Goal: Task Accomplishment & Management: Use online tool/utility

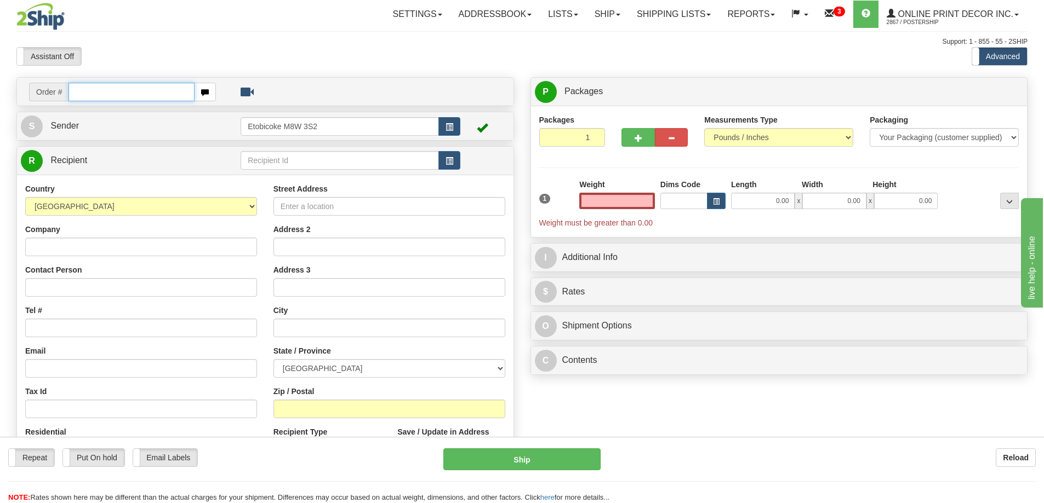
click at [122, 96] on input "text" at bounding box center [131, 92] width 126 height 19
type input "ca-421624"
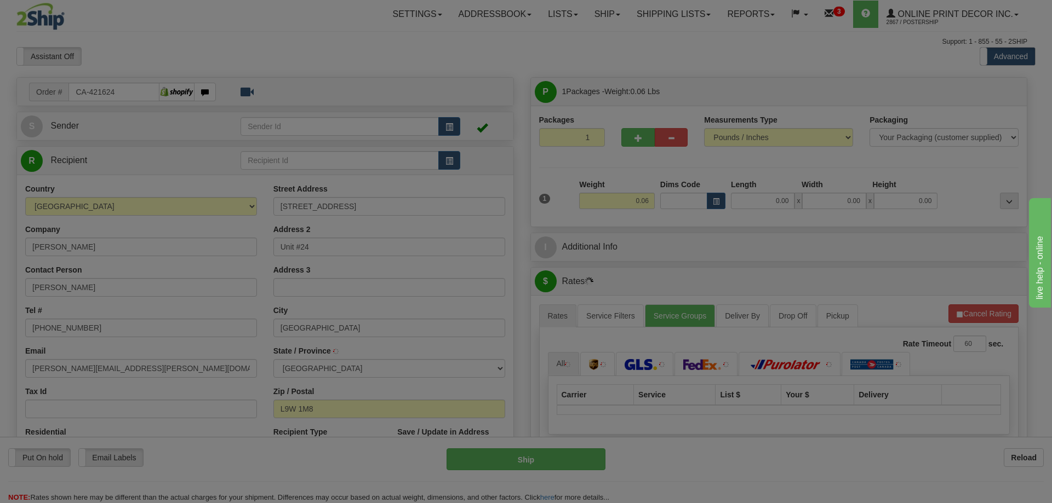
type input "ORANGEVILLE"
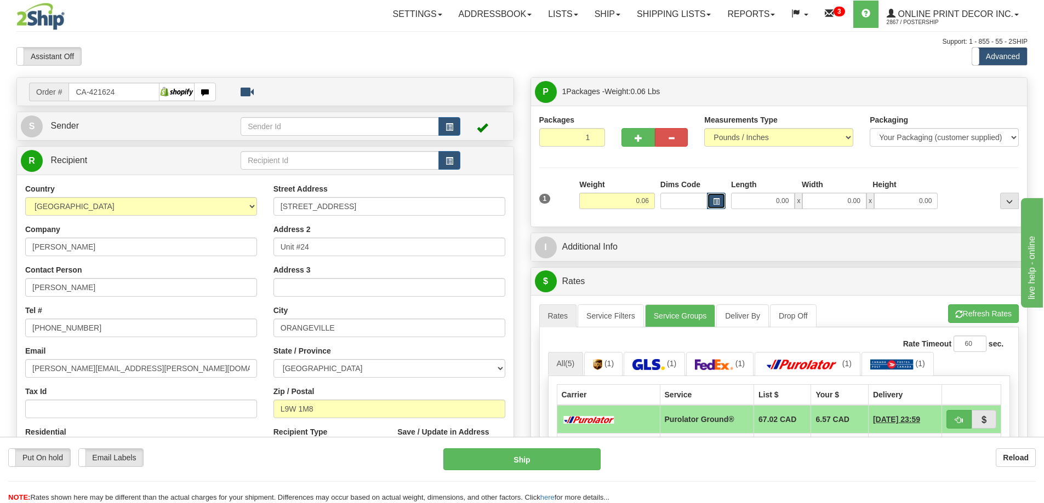
click at [713, 202] on span "button" at bounding box center [716, 202] width 7 height 6
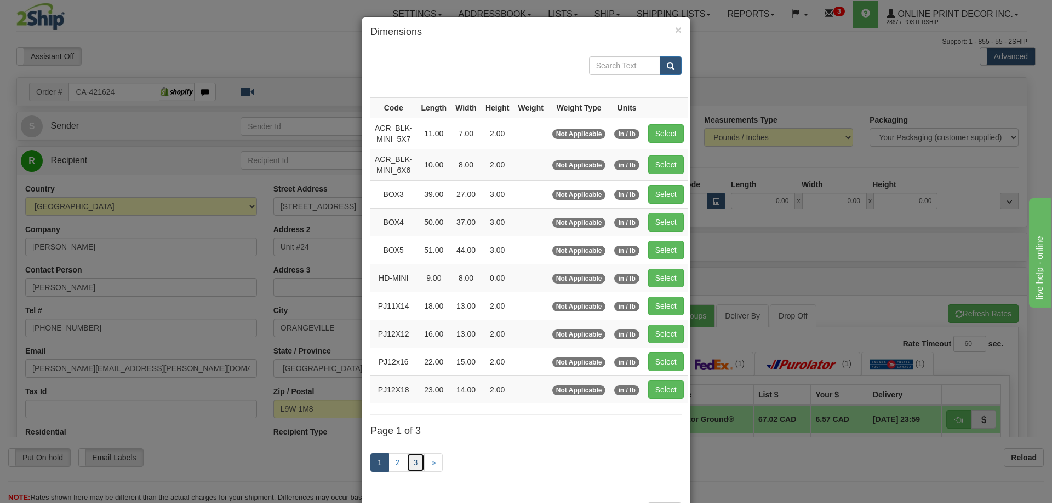
click at [410, 459] on link "3" at bounding box center [415, 463] width 19 height 19
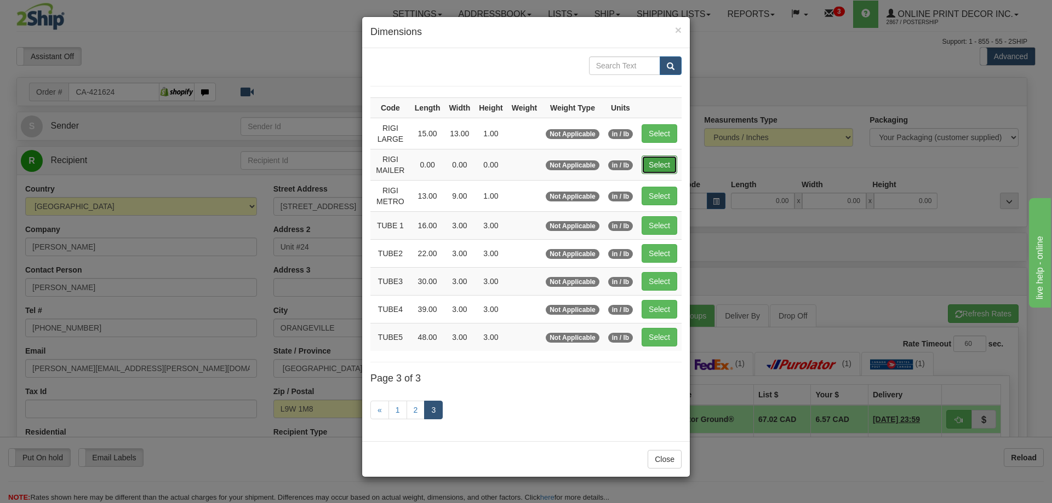
click at [661, 163] on button "Select" at bounding box center [659, 165] width 36 height 19
type input "RIGI MAILER"
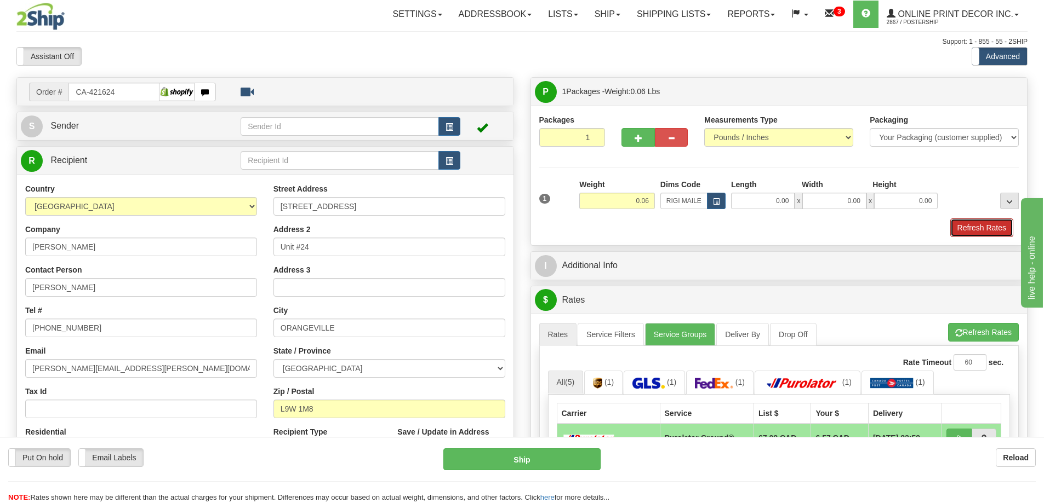
click at [993, 231] on button "Refresh Rates" at bounding box center [981, 228] width 63 height 19
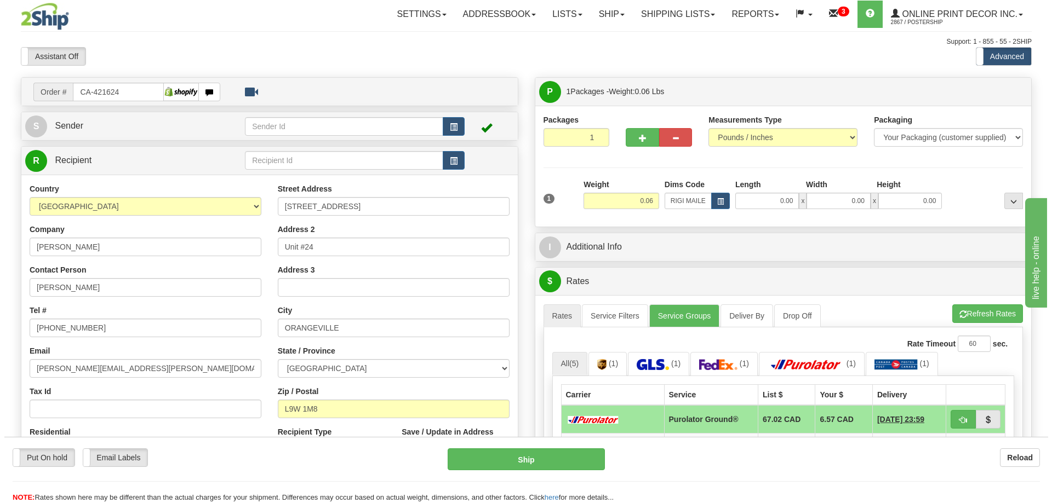
scroll to position [164, 0]
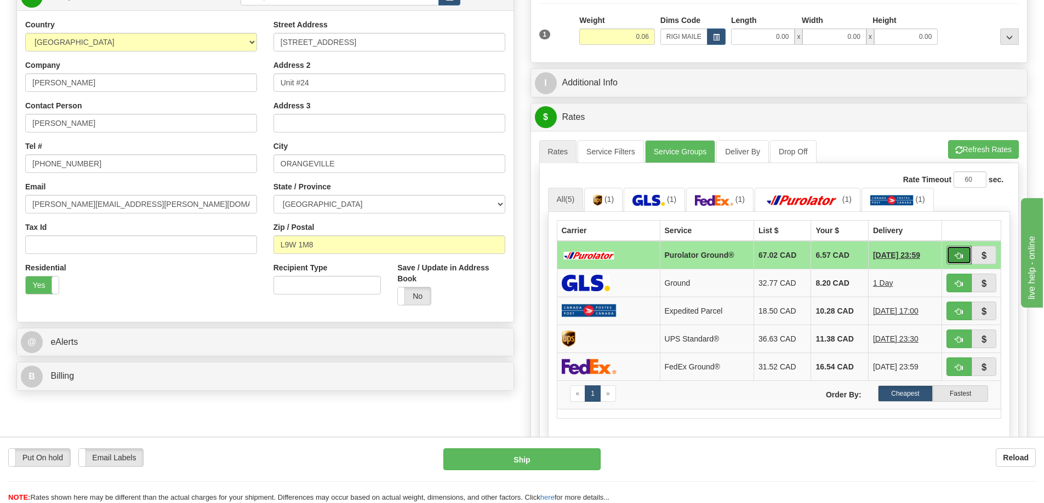
click at [958, 252] on button "button" at bounding box center [958, 255] width 25 height 19
type input "260"
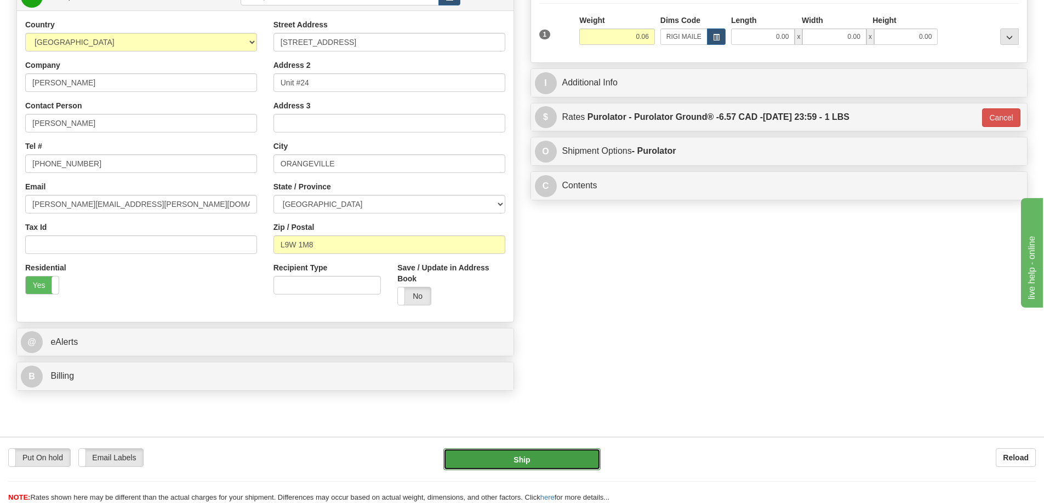
click at [579, 449] on button "Ship" at bounding box center [521, 460] width 157 height 22
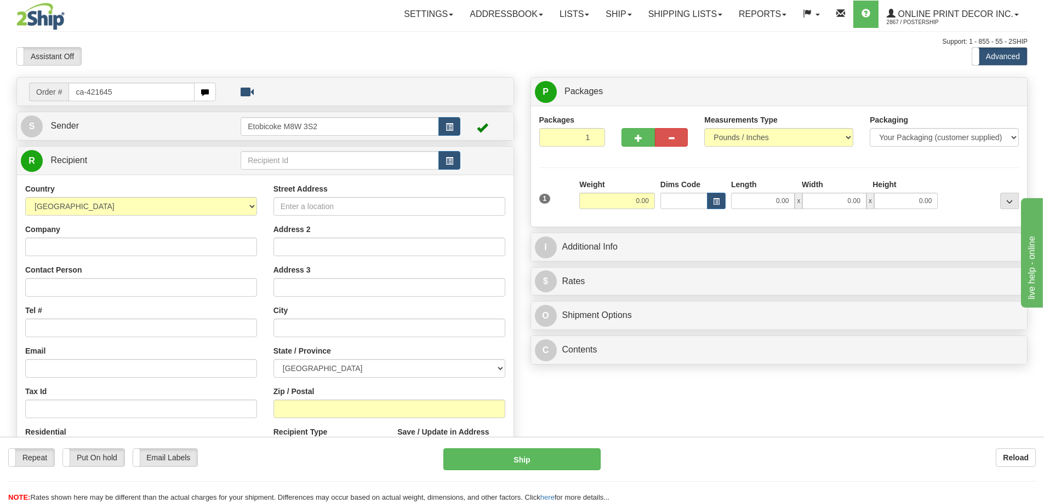
type input "ca-421645"
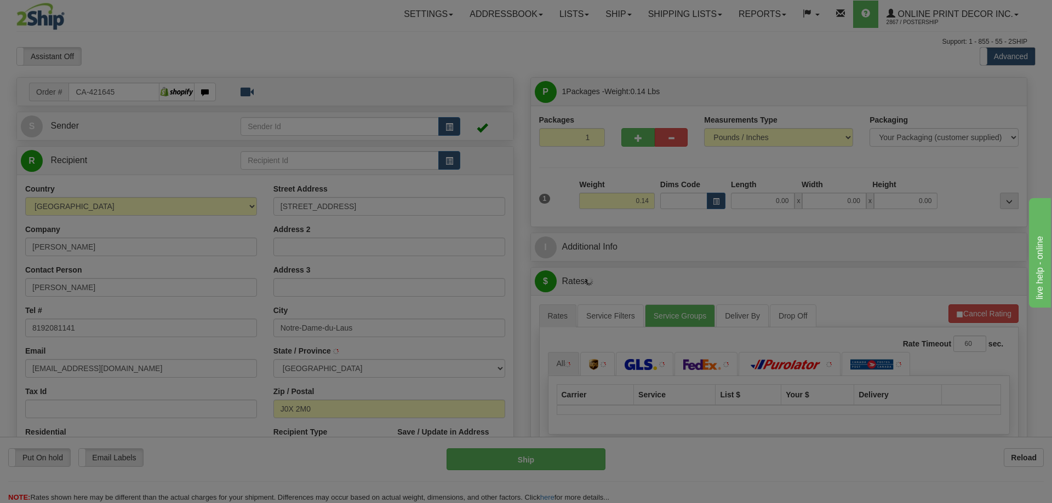
type input "NOTRE-DAME-DU-LAUS"
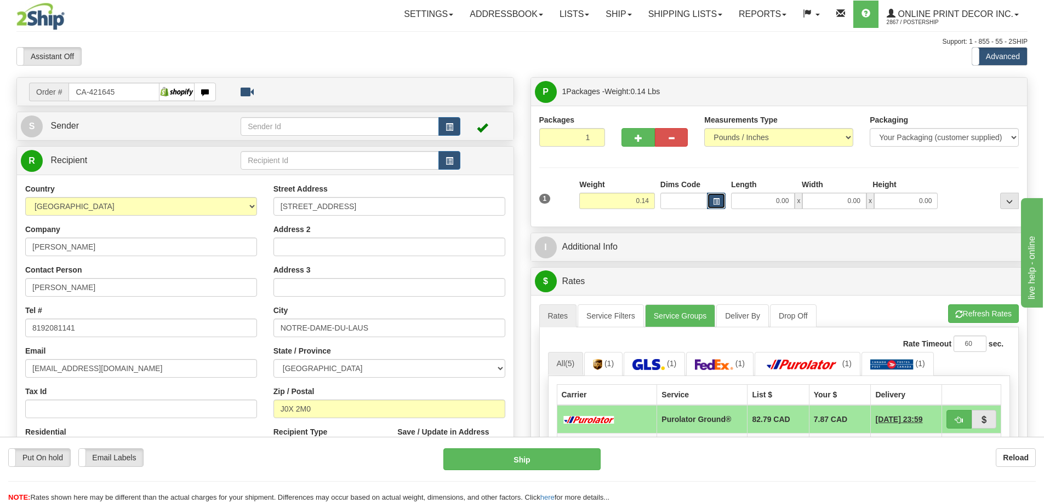
click at [717, 199] on span "button" at bounding box center [716, 202] width 7 height 6
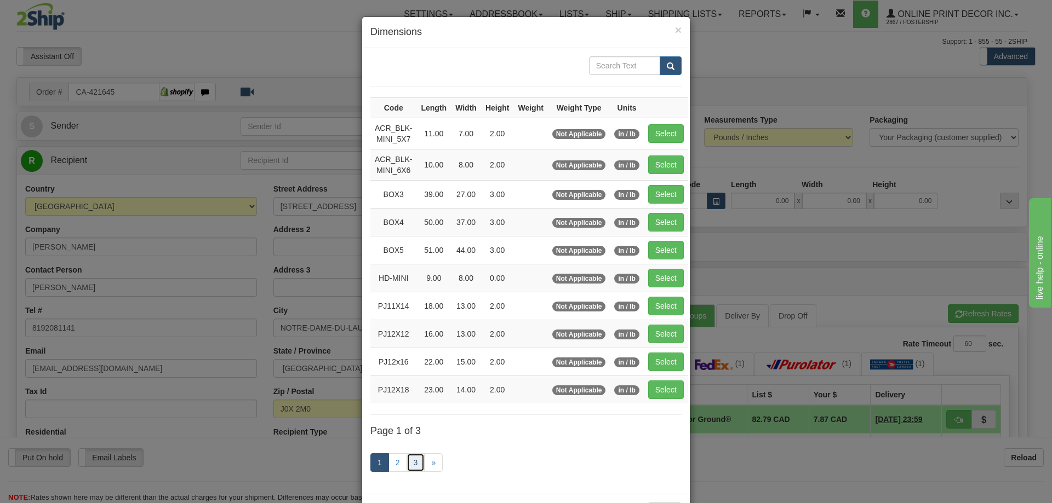
click at [411, 461] on link "3" at bounding box center [415, 463] width 19 height 19
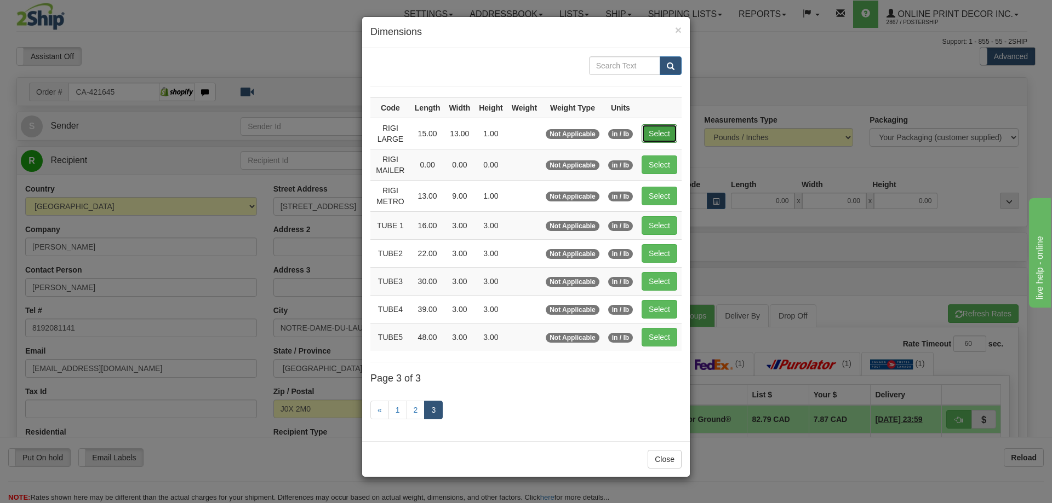
click at [650, 131] on button "Select" at bounding box center [659, 133] width 36 height 19
type input "RIGI LARGE"
type input "15.00"
type input "13.00"
type input "1.00"
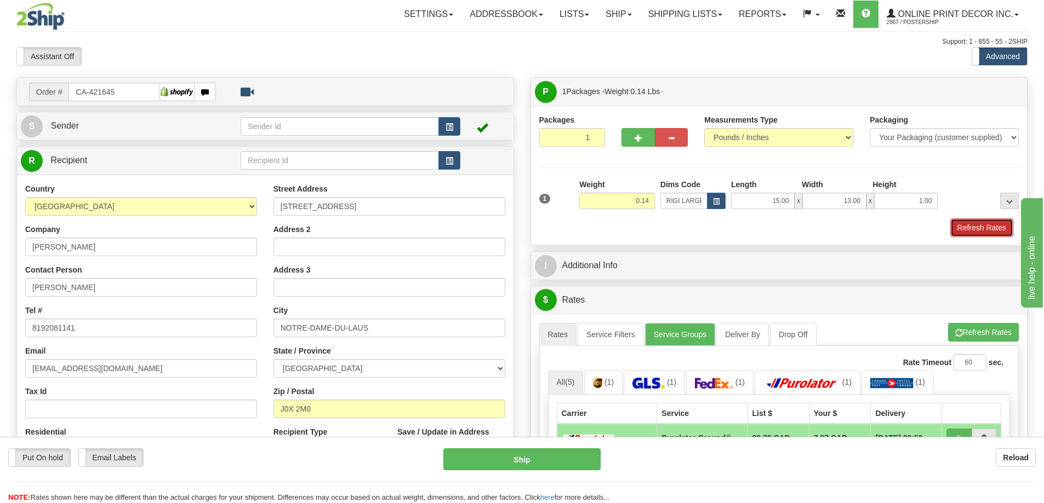
click at [993, 228] on button "Refresh Rates" at bounding box center [981, 228] width 63 height 19
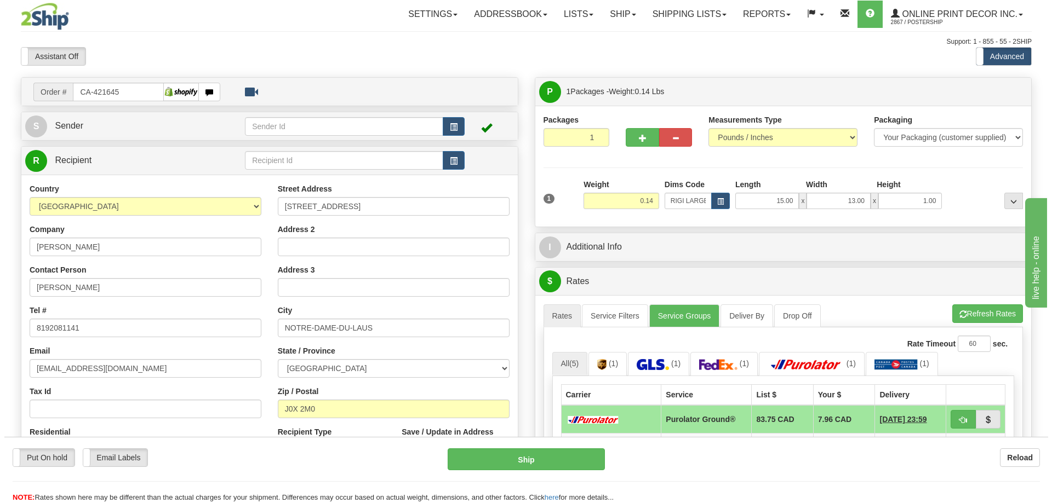
scroll to position [164, 0]
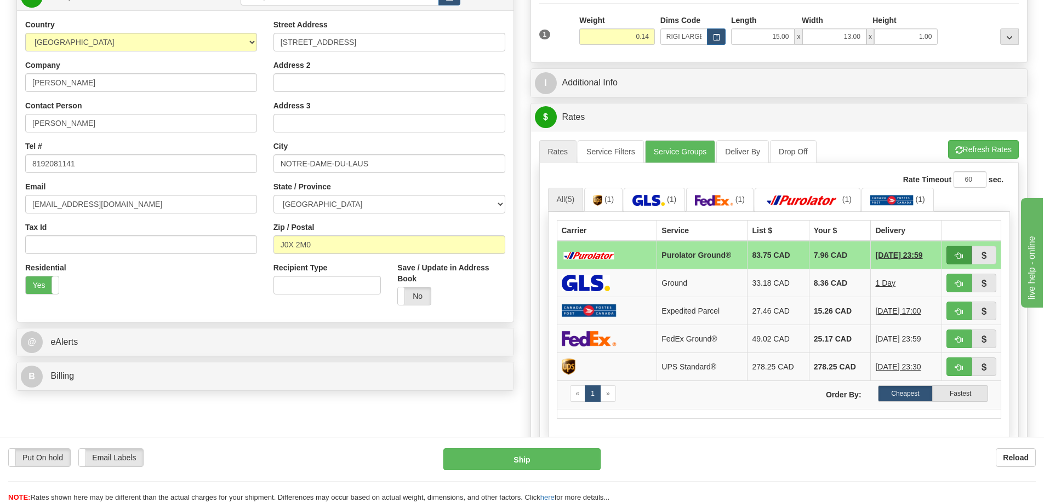
click at [947, 254] on td at bounding box center [971, 255] width 59 height 28
click at [964, 257] on button "button" at bounding box center [958, 255] width 25 height 19
type input "260"
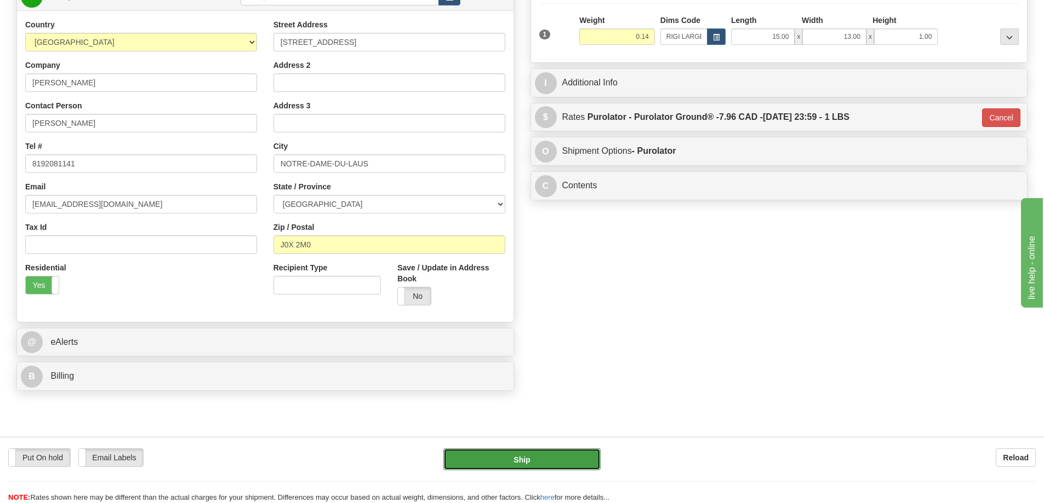
click at [560, 451] on button "Ship" at bounding box center [521, 460] width 157 height 22
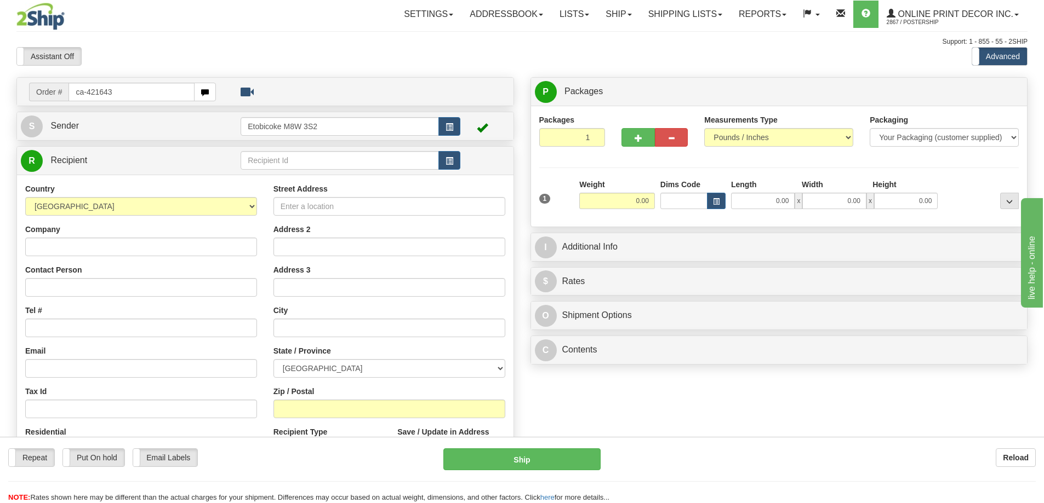
type input "ca-421643"
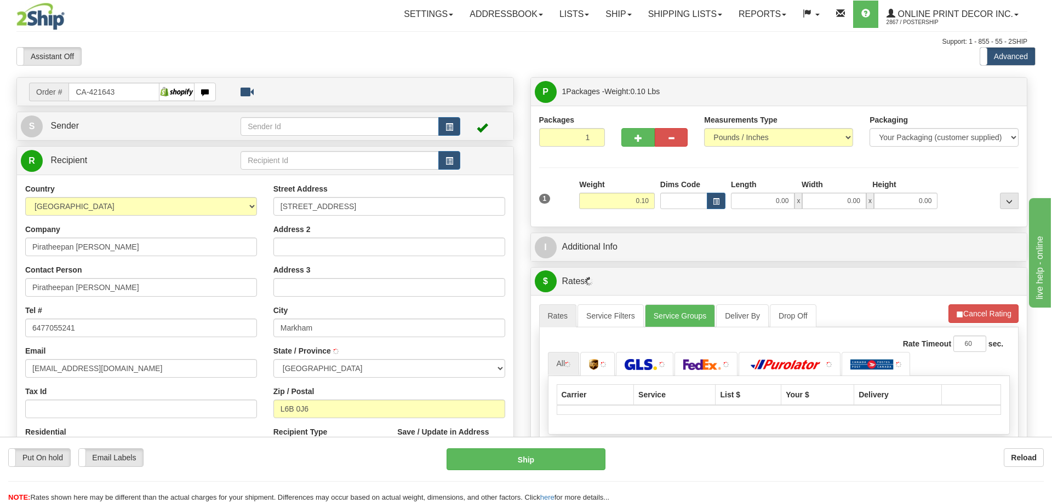
type input "MARKHAM"
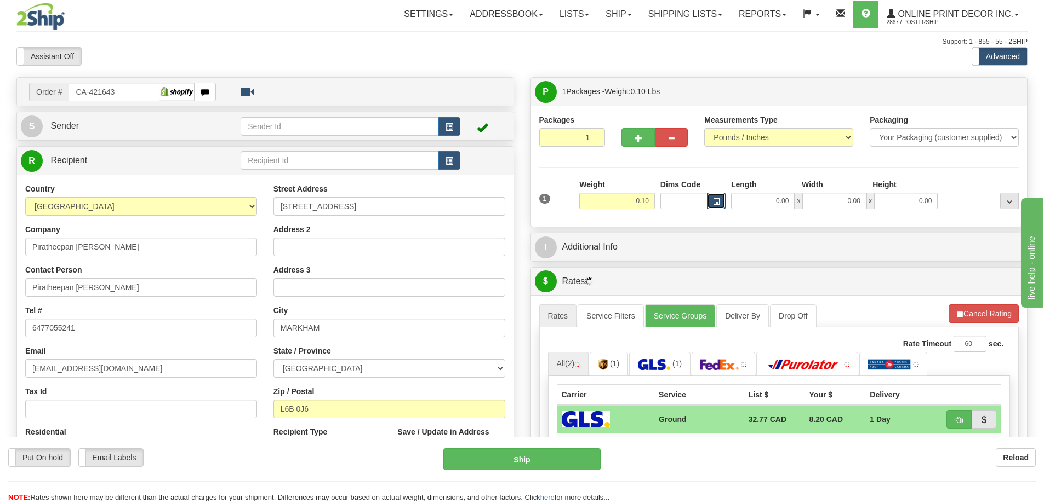
click at [715, 199] on span "button" at bounding box center [716, 202] width 7 height 6
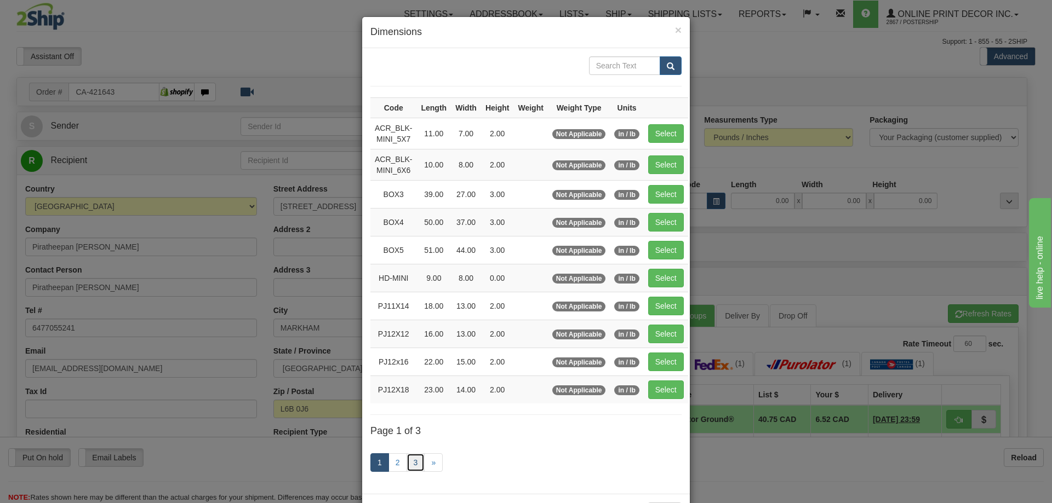
click at [415, 461] on link "3" at bounding box center [415, 463] width 19 height 19
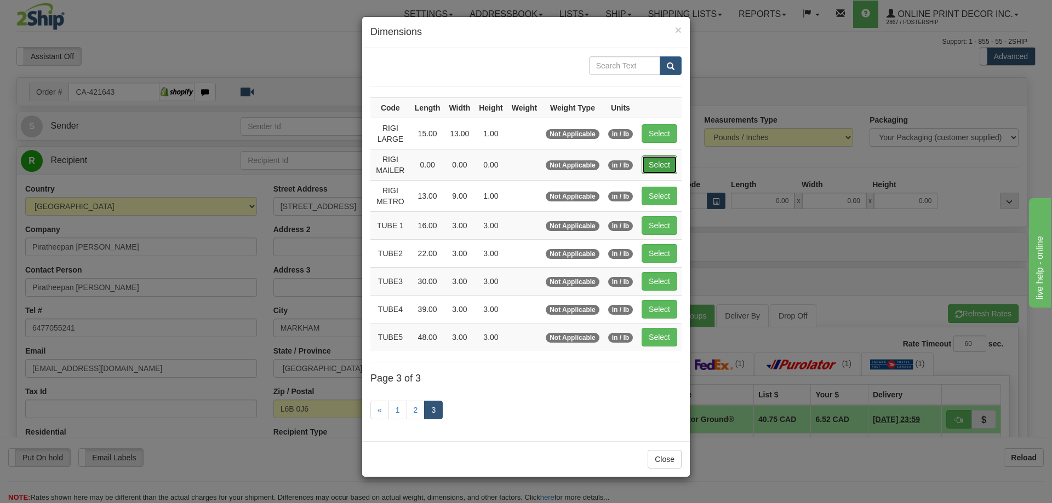
click at [668, 162] on button "Select" at bounding box center [659, 165] width 36 height 19
type input "RIGI MAILER"
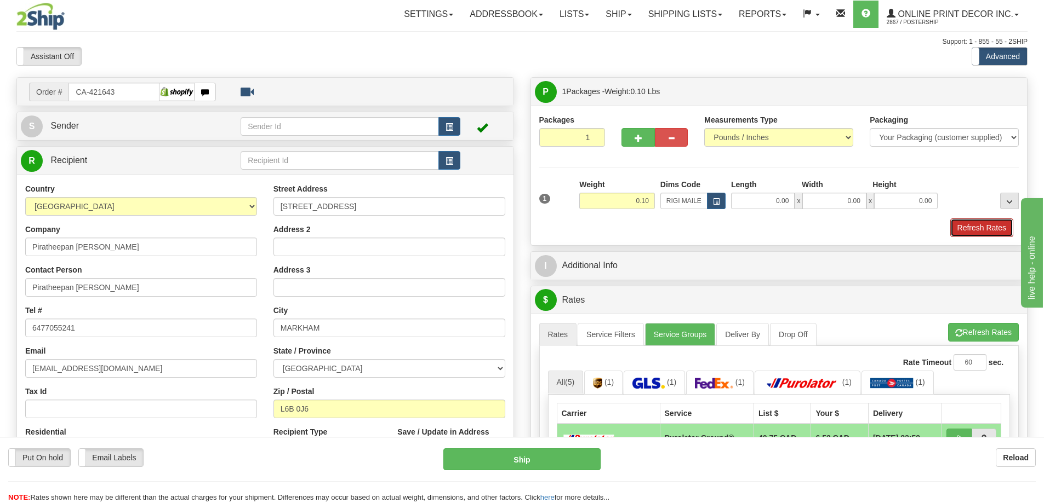
click at [1006, 229] on button "Refresh Rates" at bounding box center [981, 228] width 63 height 19
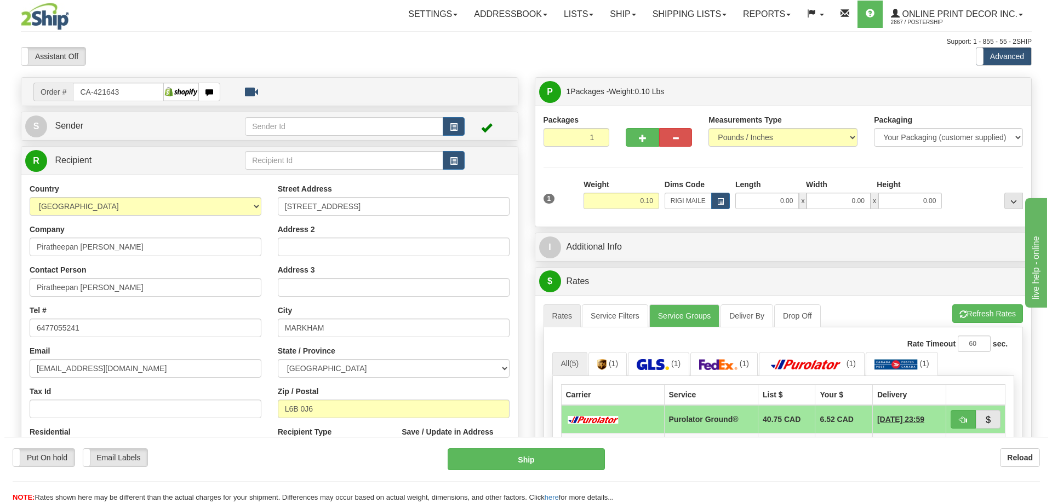
scroll to position [110, 0]
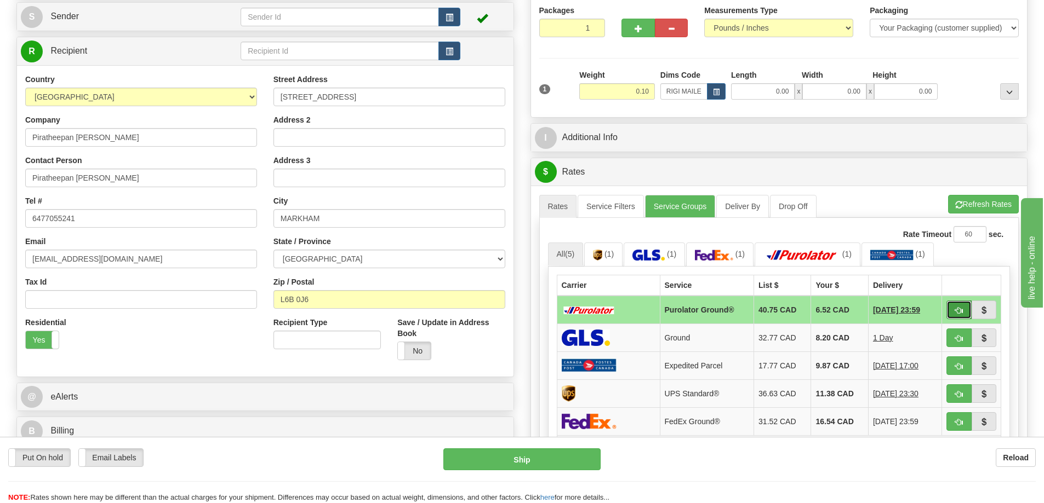
click at [961, 311] on span "button" at bounding box center [959, 310] width 8 height 7
type input "260"
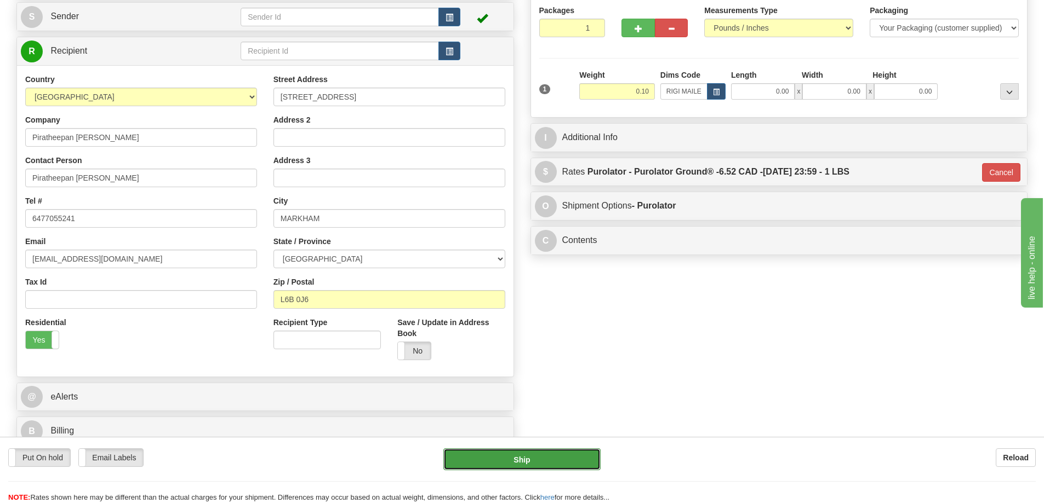
click at [490, 464] on button "Ship" at bounding box center [521, 460] width 157 height 22
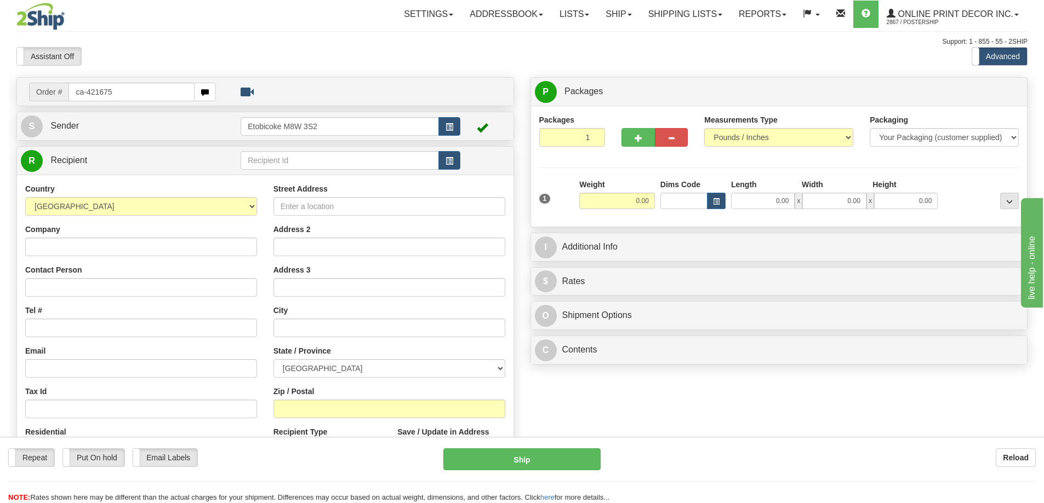
type input "ca-421675"
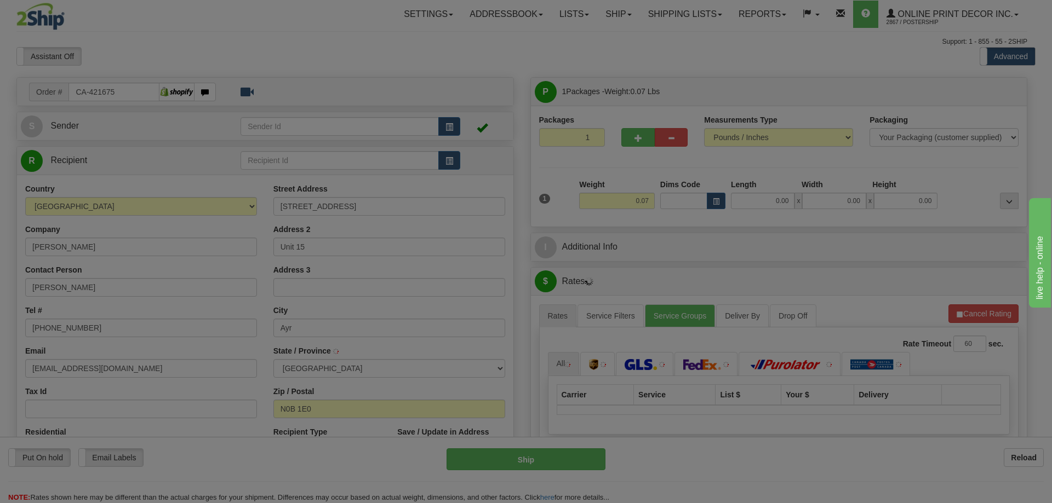
type input "AYR"
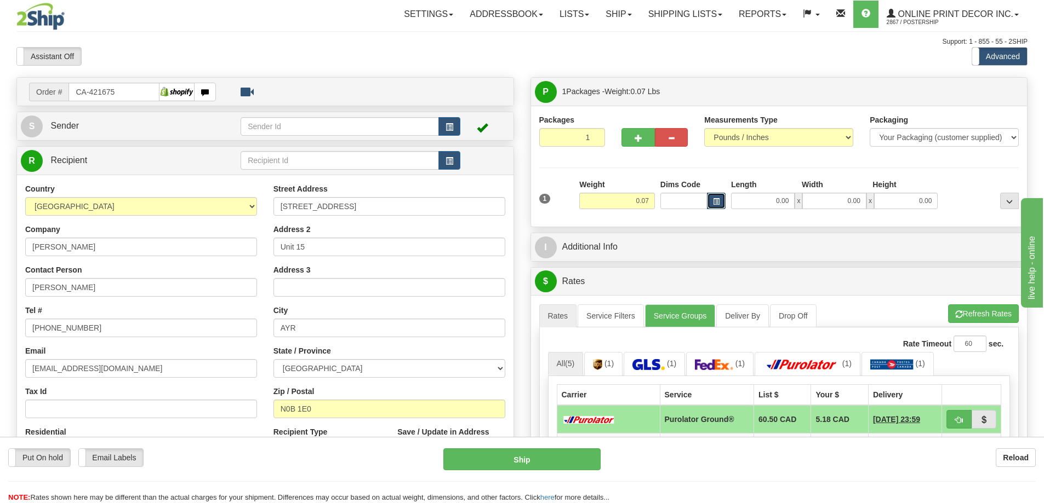
click at [714, 199] on span "button" at bounding box center [716, 202] width 7 height 6
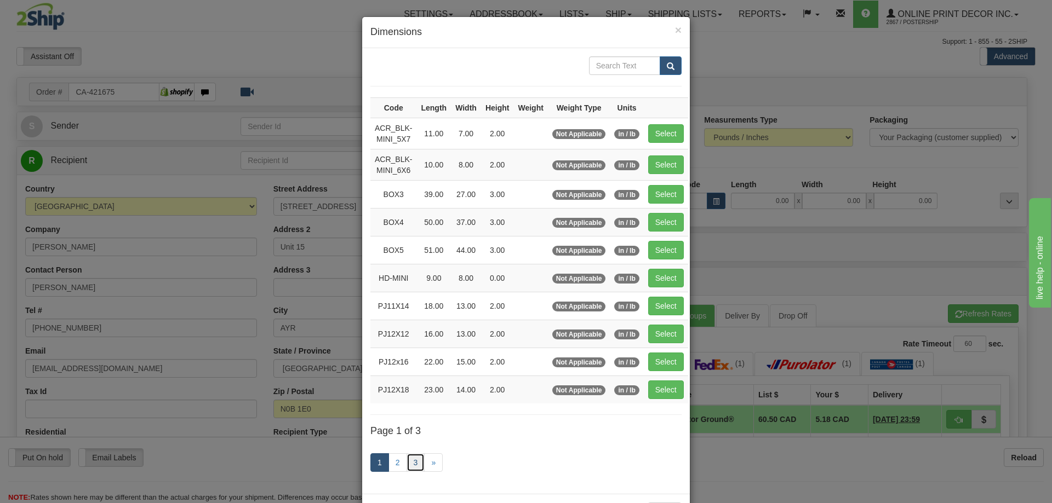
click at [410, 461] on link "3" at bounding box center [415, 463] width 19 height 19
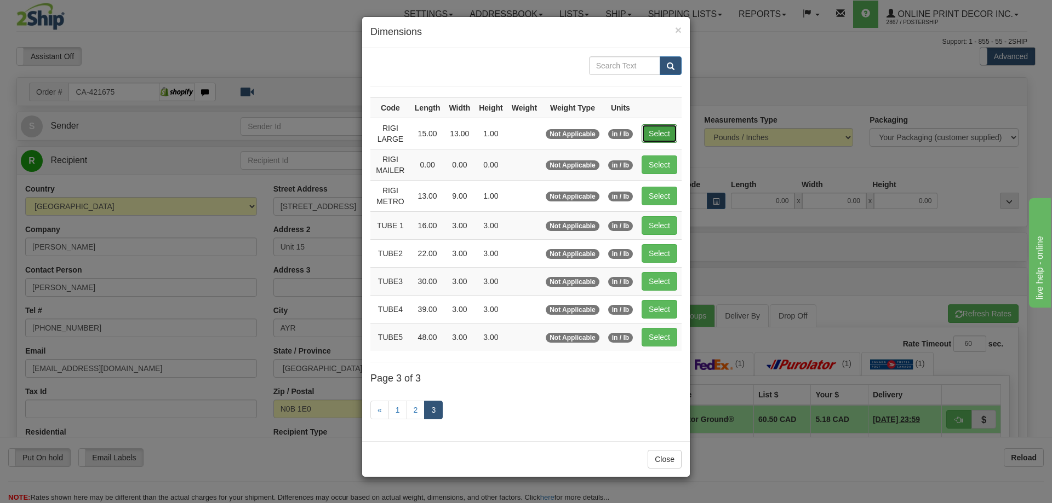
click at [667, 128] on button "Select" at bounding box center [659, 133] width 36 height 19
type input "RIGI LARGE"
type input "15.00"
type input "13.00"
type input "1.00"
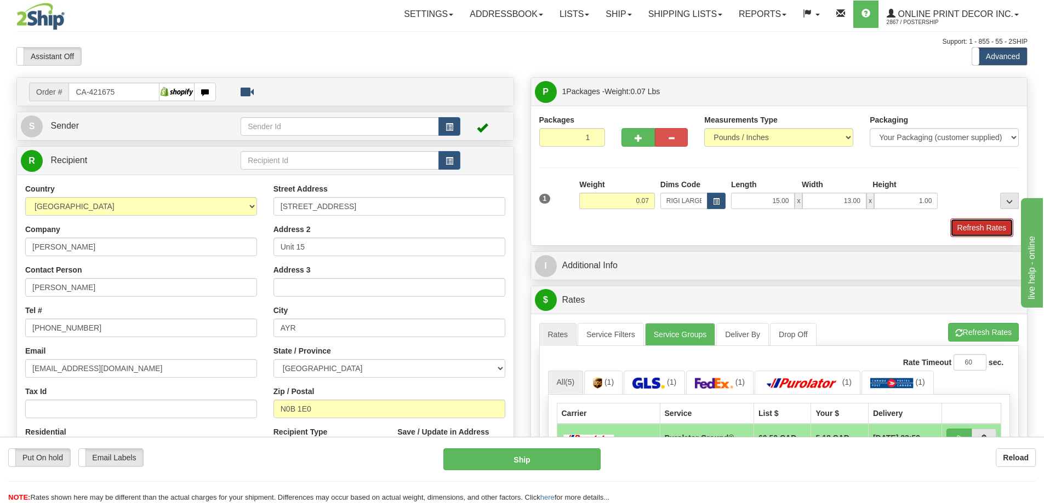
click at [959, 231] on button "Refresh Rates" at bounding box center [981, 228] width 63 height 19
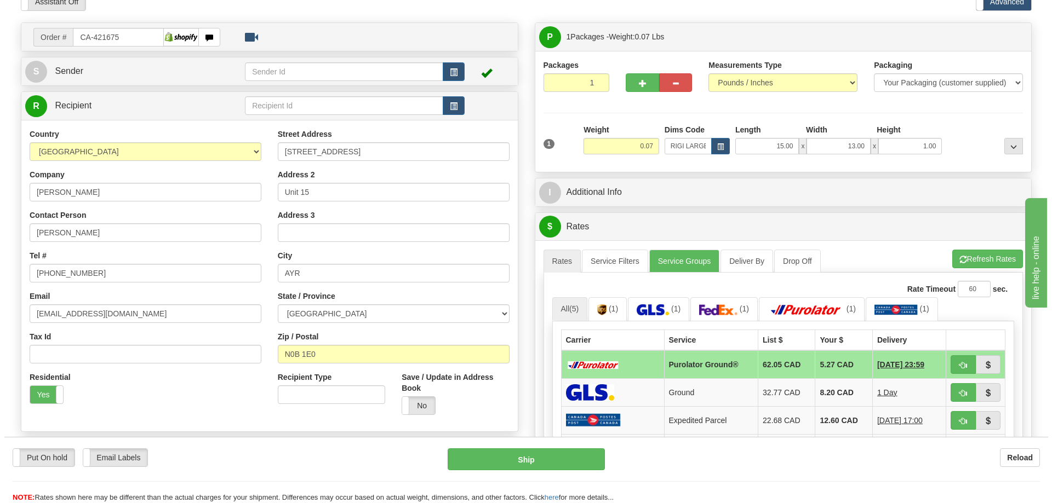
scroll to position [110, 0]
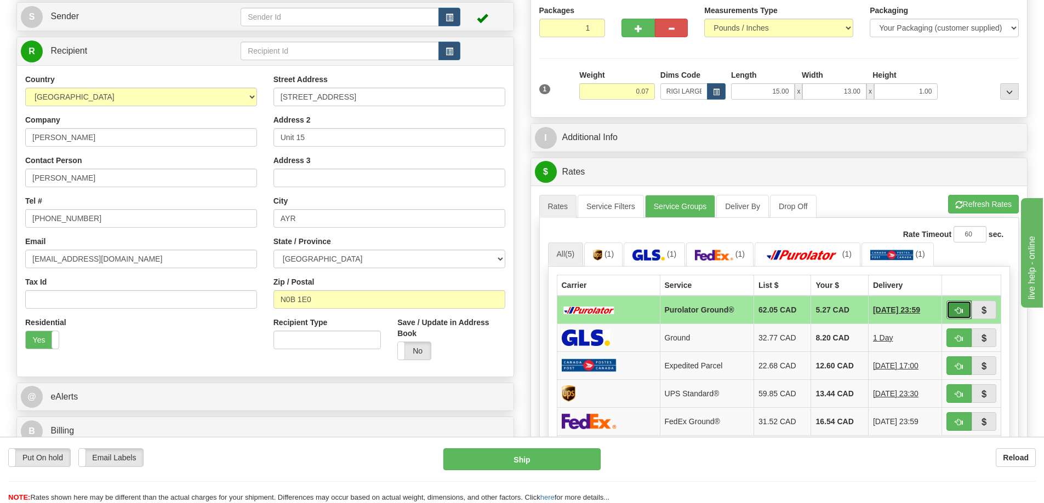
click at [961, 303] on button "button" at bounding box center [958, 310] width 25 height 19
type input "260"
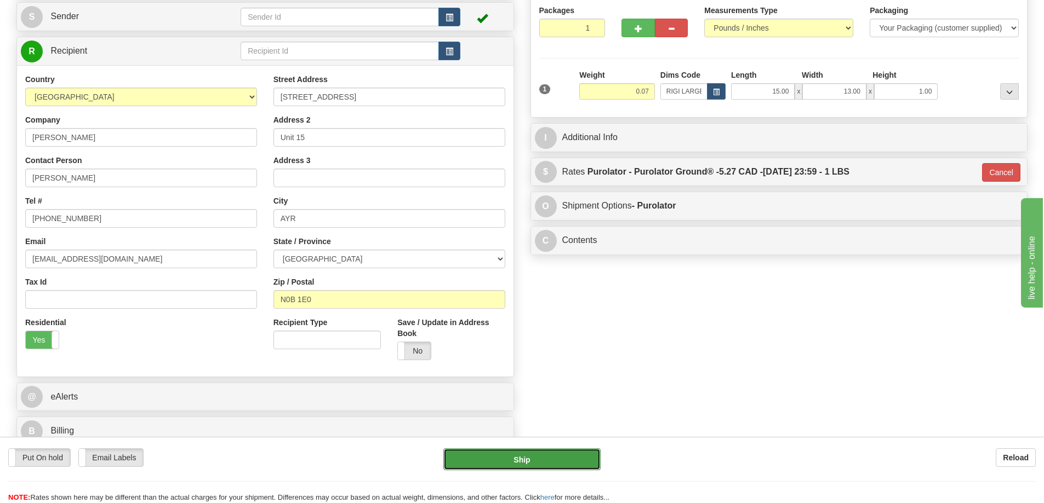
click at [580, 454] on button "Ship" at bounding box center [521, 460] width 157 height 22
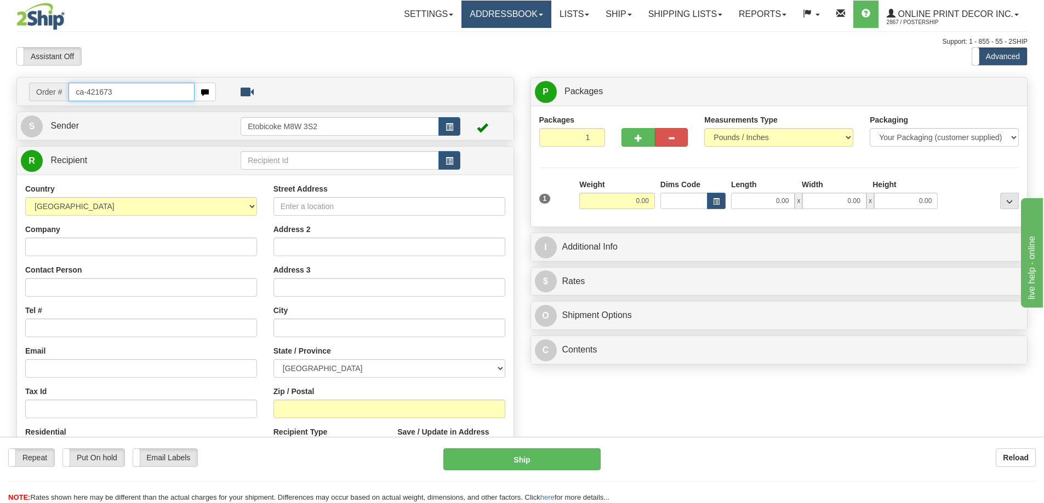
type input "ca-421673"
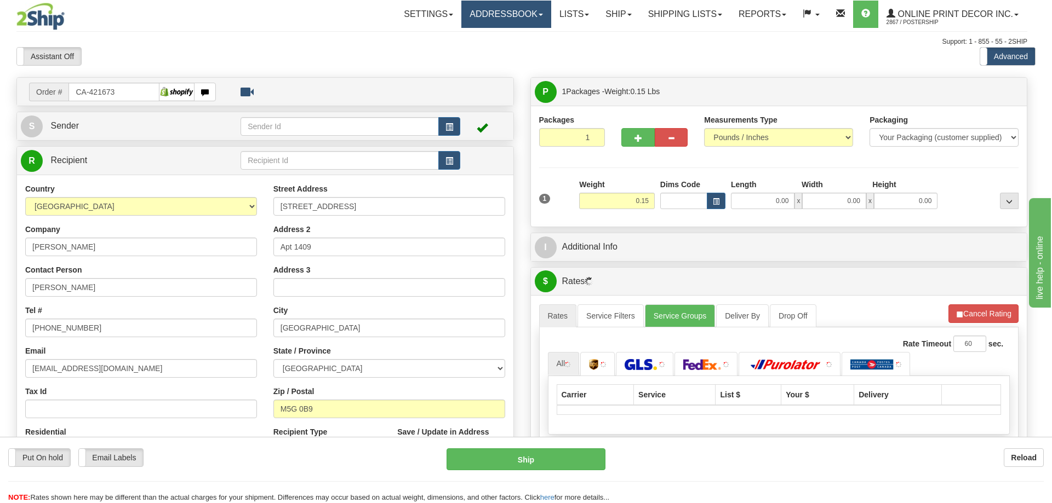
type input "[GEOGRAPHIC_DATA]"
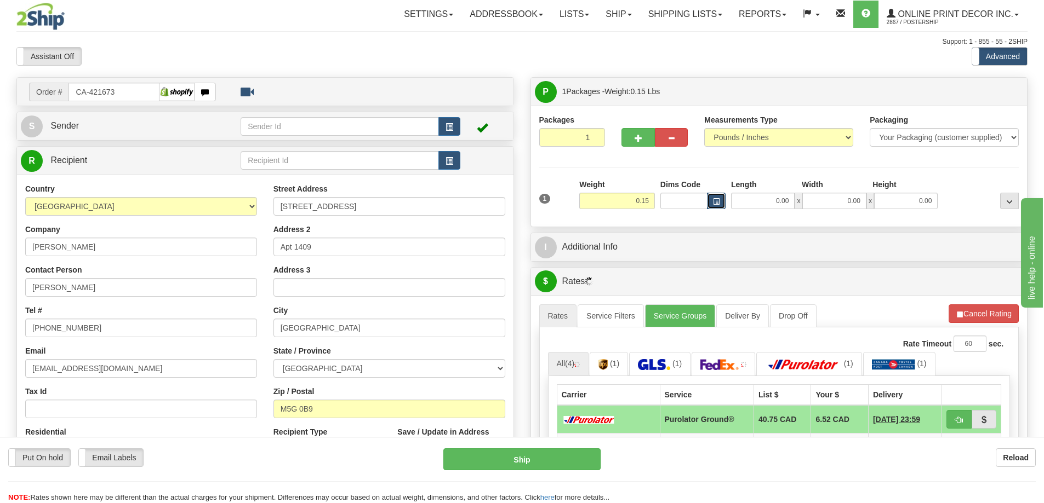
click at [711, 203] on button "button" at bounding box center [716, 201] width 19 height 16
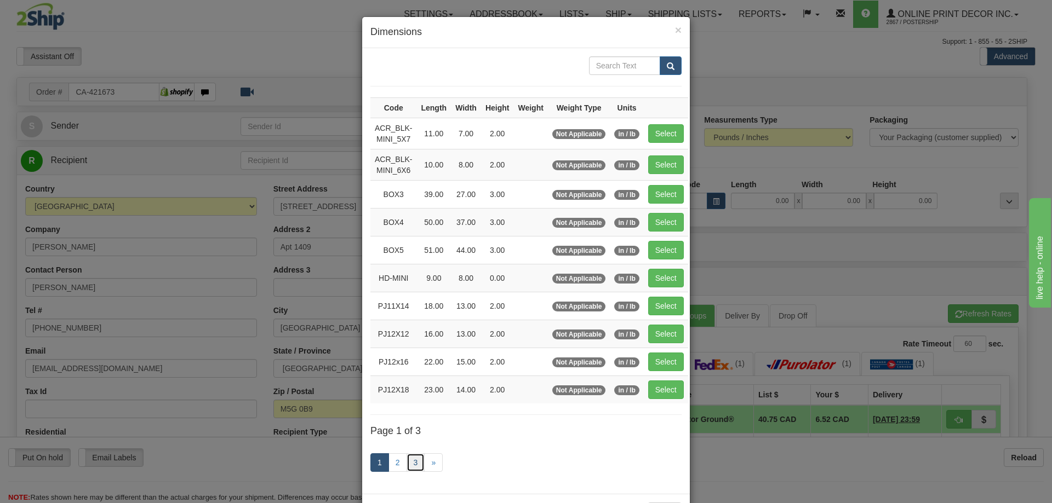
click at [416, 455] on link "3" at bounding box center [415, 463] width 19 height 19
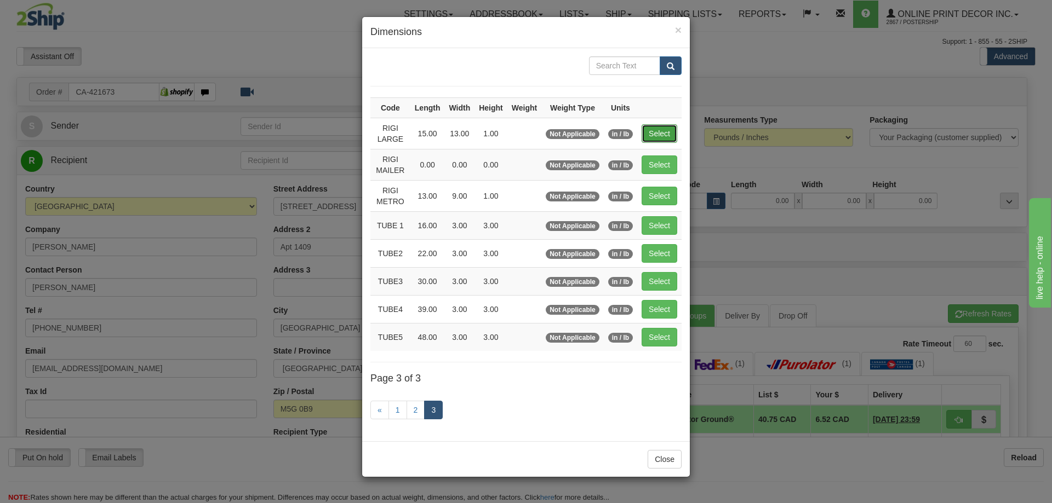
click at [652, 134] on button "Select" at bounding box center [659, 133] width 36 height 19
type input "RIGI LARGE"
type input "15.00"
type input "13.00"
type input "1.00"
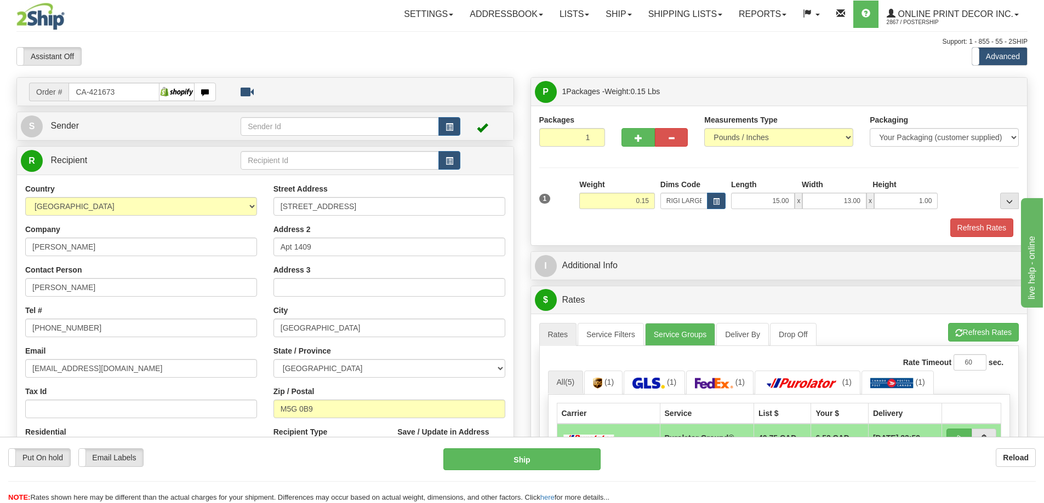
click at [1013, 227] on div "Refresh Rates" at bounding box center [778, 228] width 485 height 19
click at [1000, 231] on button "Refresh Rates" at bounding box center [981, 228] width 63 height 19
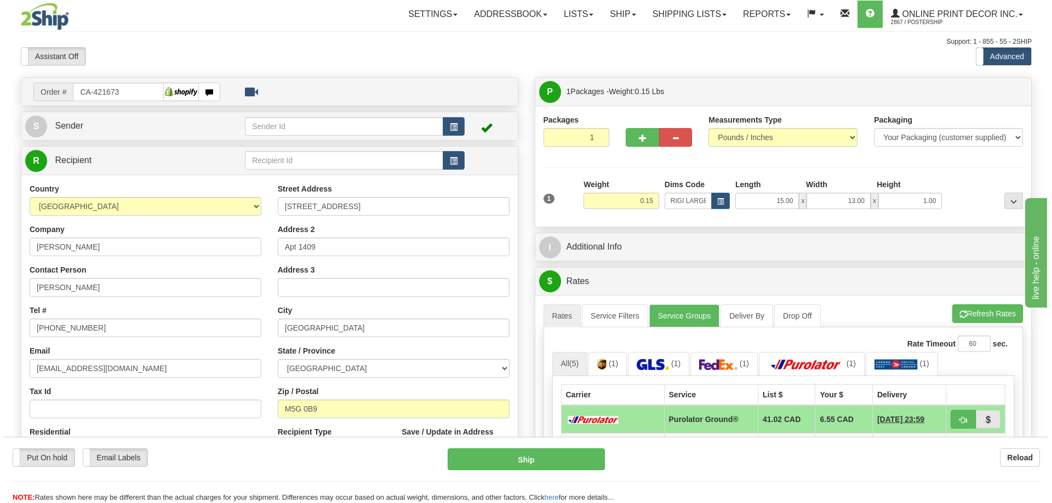
scroll to position [110, 0]
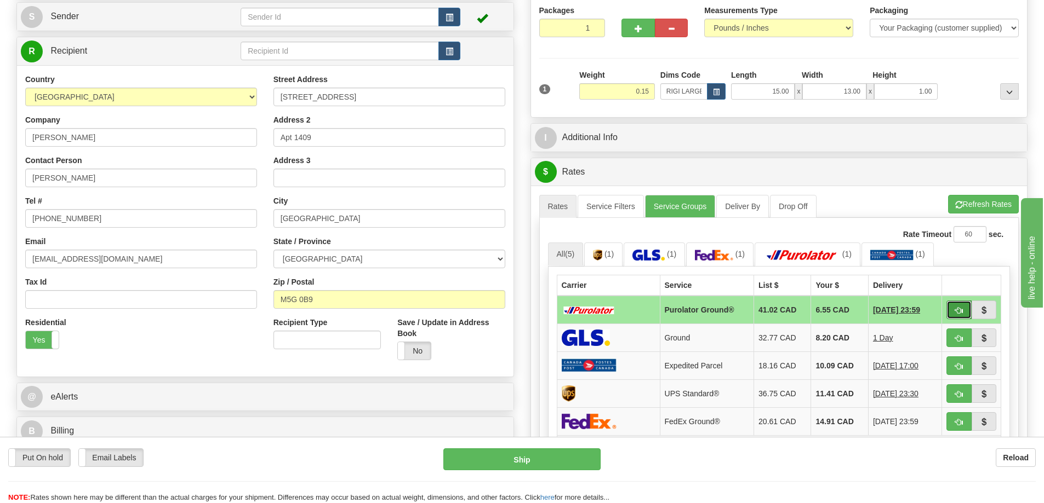
click at [956, 308] on span "button" at bounding box center [959, 310] width 8 height 7
type input "260"
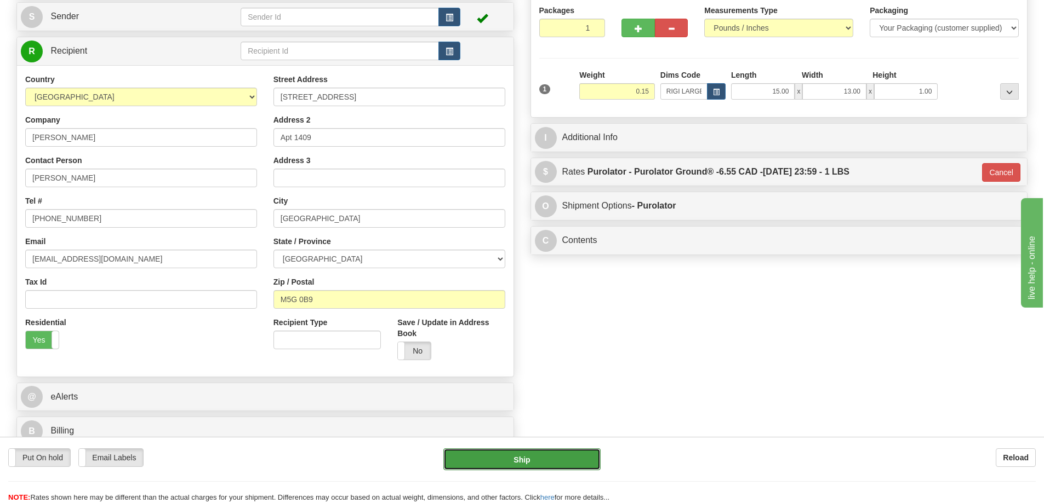
click at [515, 459] on button "Ship" at bounding box center [521, 460] width 157 height 22
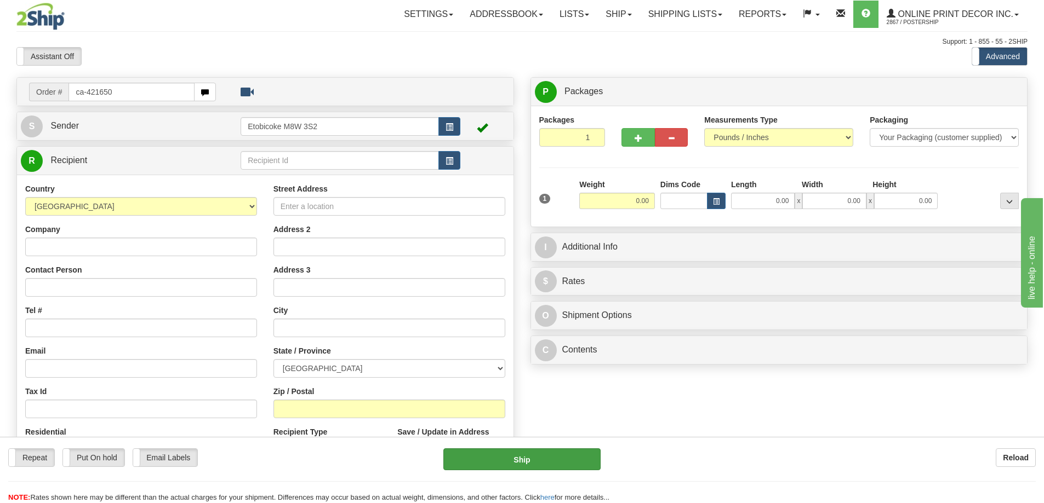
type input "ca-421650"
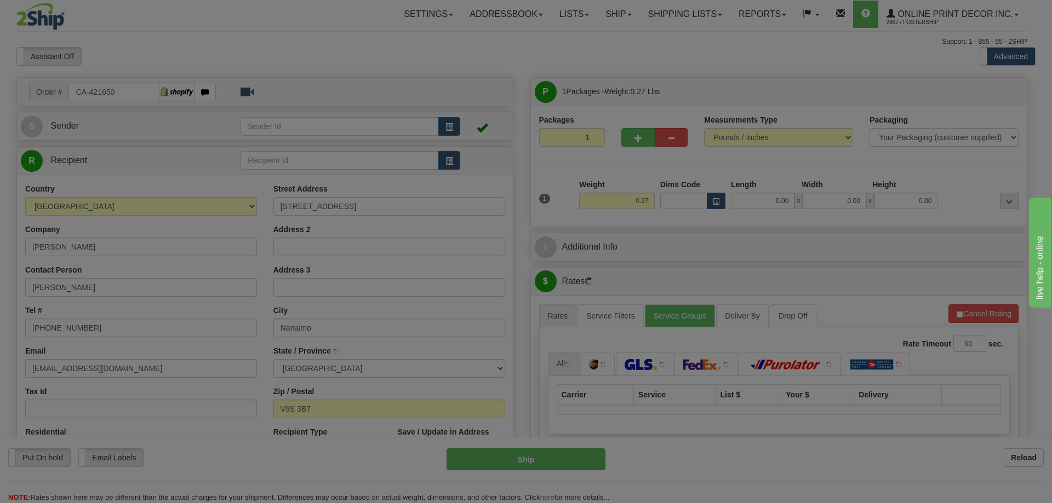
type input "NANAIMO"
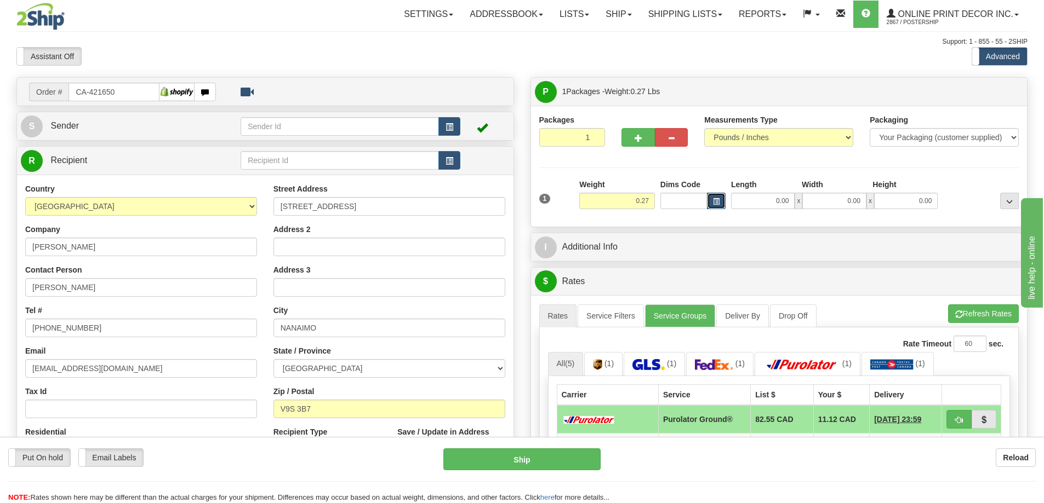
click at [720, 200] on button "button" at bounding box center [716, 201] width 19 height 16
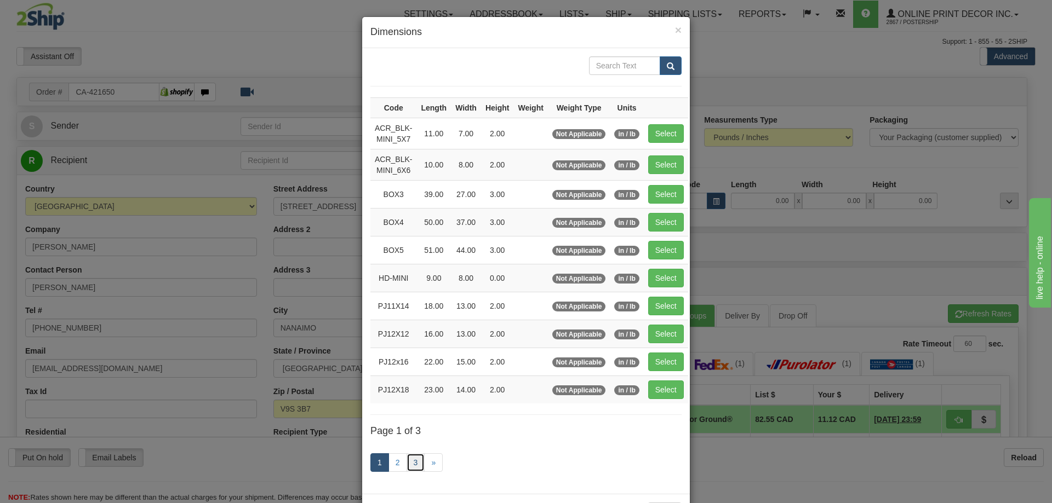
click at [415, 463] on link "3" at bounding box center [415, 463] width 19 height 19
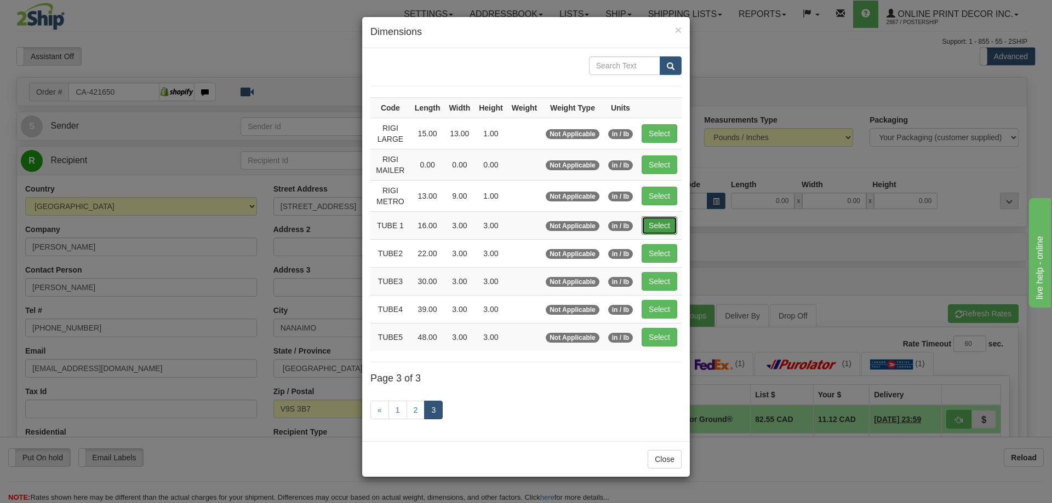
click at [657, 225] on button "Select" at bounding box center [659, 225] width 36 height 19
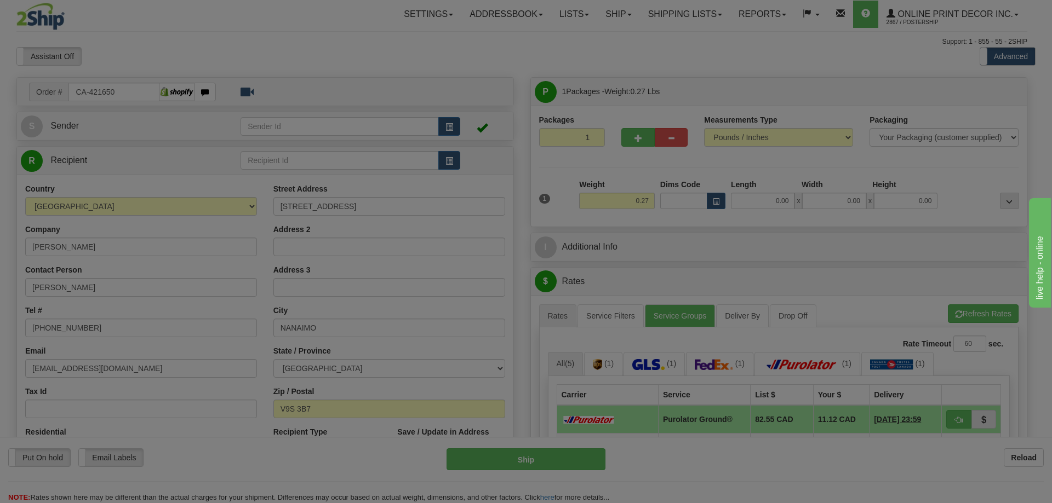
type input "TUBE 1"
type input "16.00"
type input "3.00"
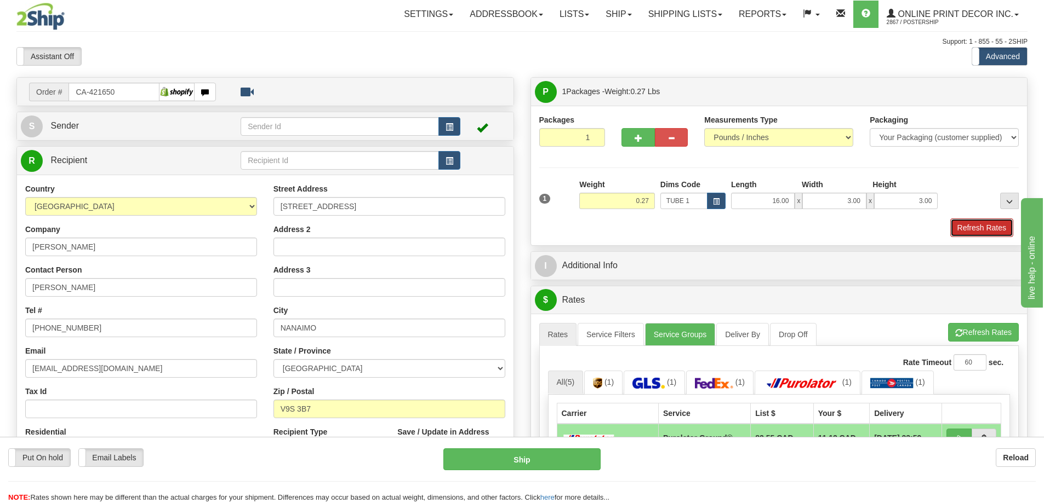
click at [970, 230] on button "Refresh Rates" at bounding box center [981, 228] width 63 height 19
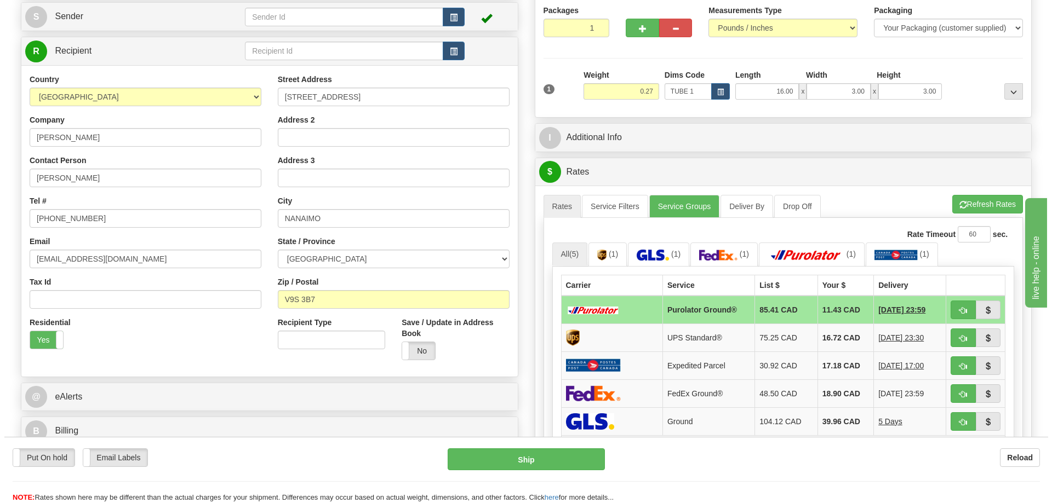
scroll to position [164, 0]
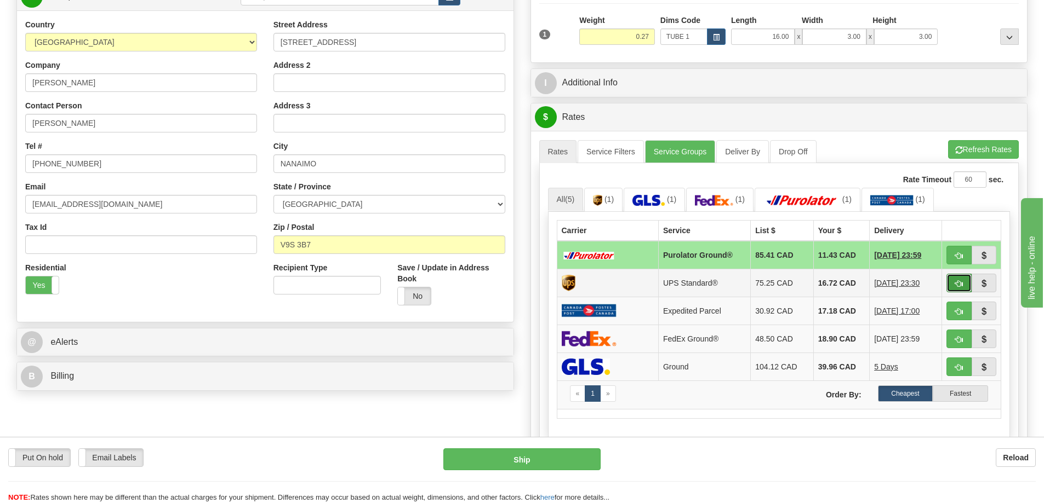
click at [958, 287] on span "button" at bounding box center [959, 283] width 8 height 7
type input "11"
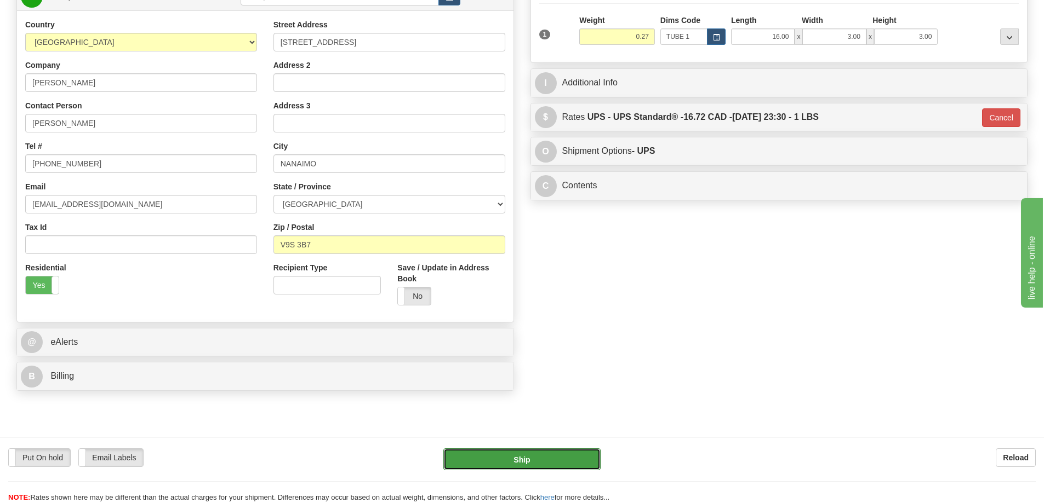
click at [582, 459] on button "Ship" at bounding box center [521, 460] width 157 height 22
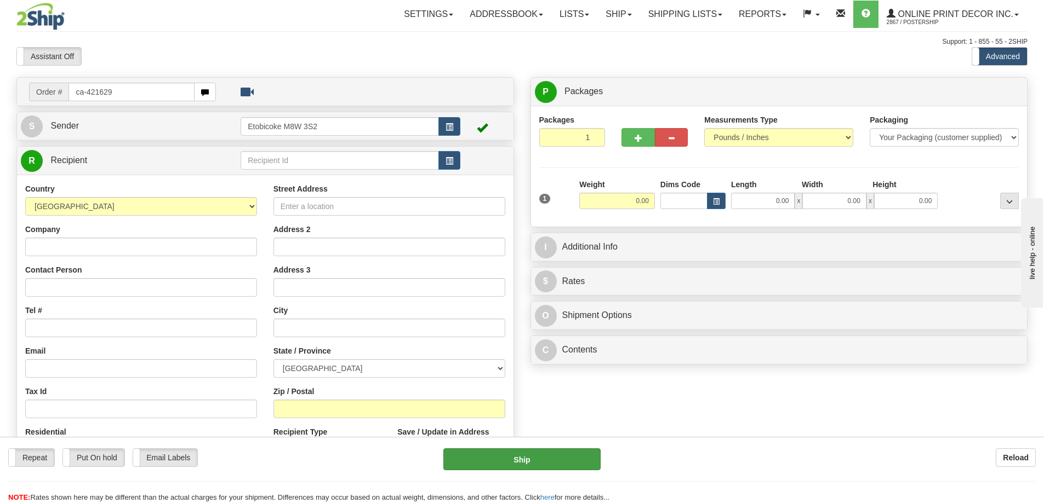
type input "ca-421629"
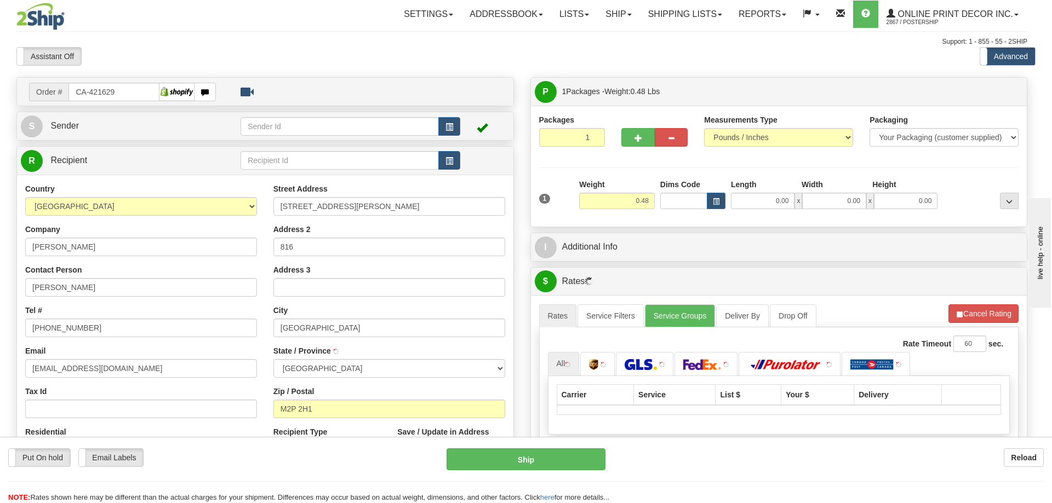
type input "[GEOGRAPHIC_DATA]"
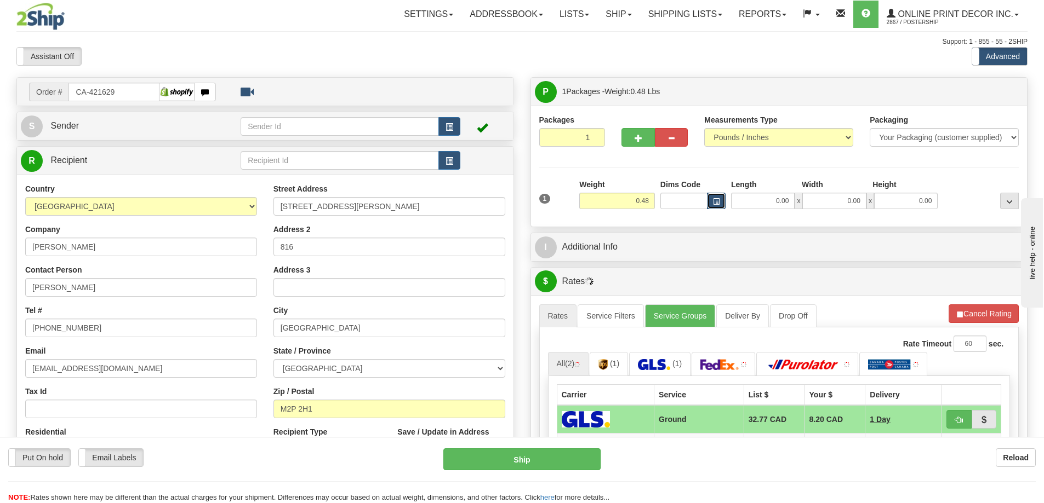
click at [719, 200] on span "button" at bounding box center [716, 202] width 7 height 6
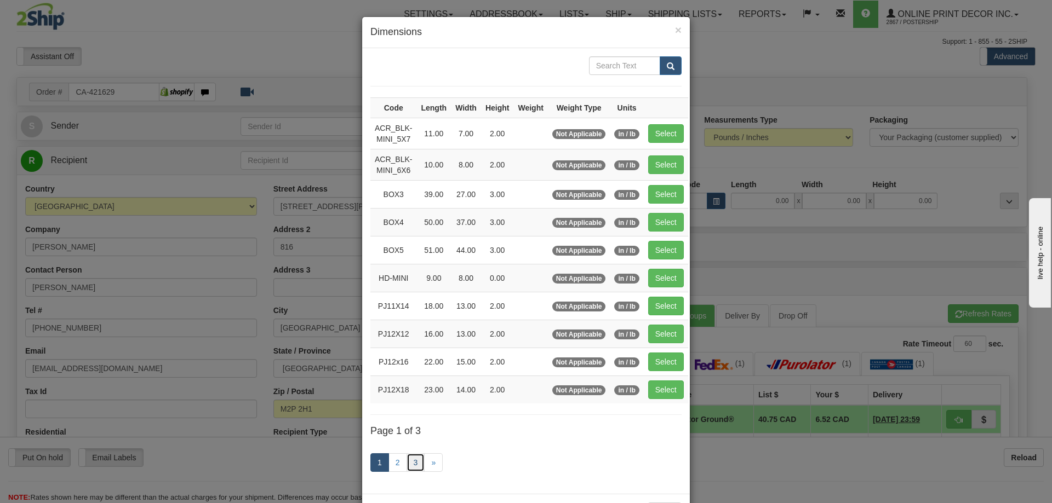
click at [409, 456] on link "3" at bounding box center [415, 463] width 19 height 19
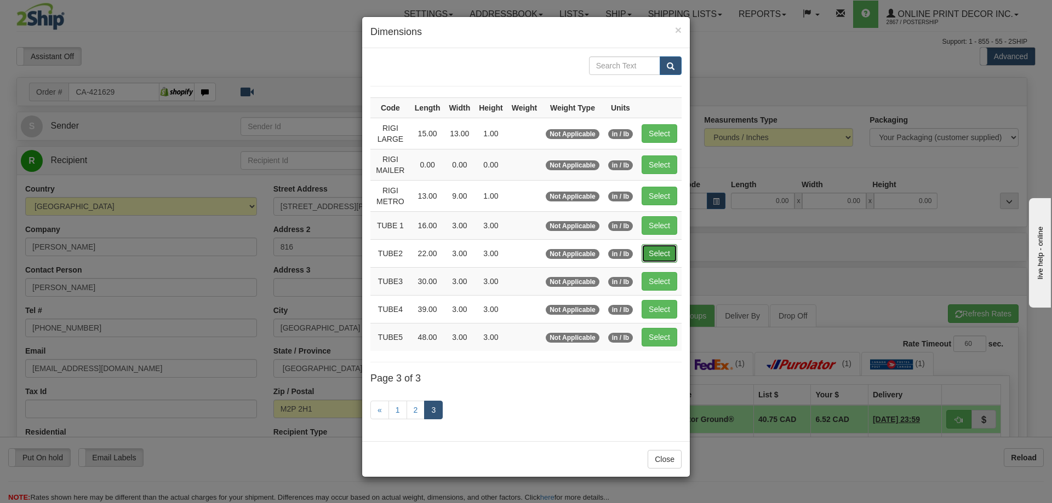
click at [658, 245] on button "Select" at bounding box center [659, 253] width 36 height 19
type input "TUBE2"
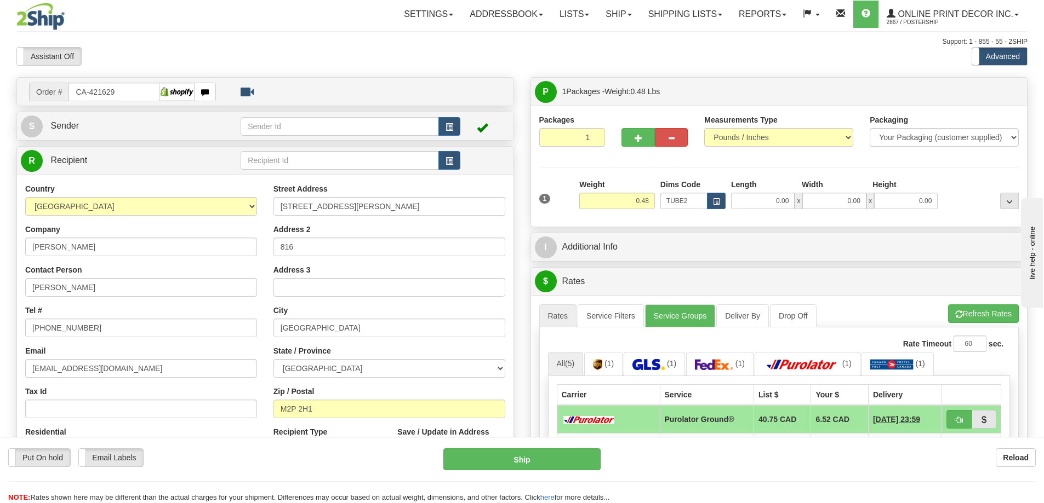
type input "22.00"
type input "3.00"
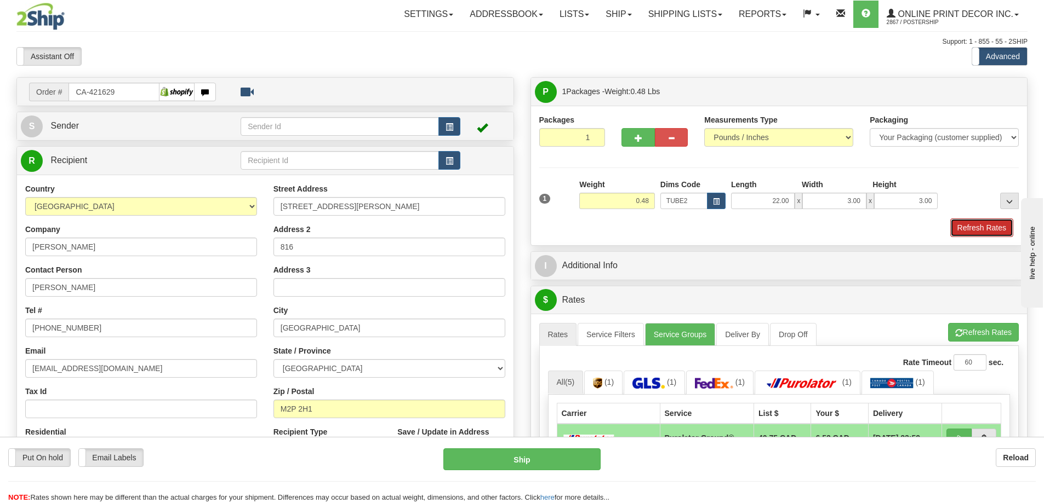
click at [983, 230] on button "Refresh Rates" at bounding box center [981, 228] width 63 height 19
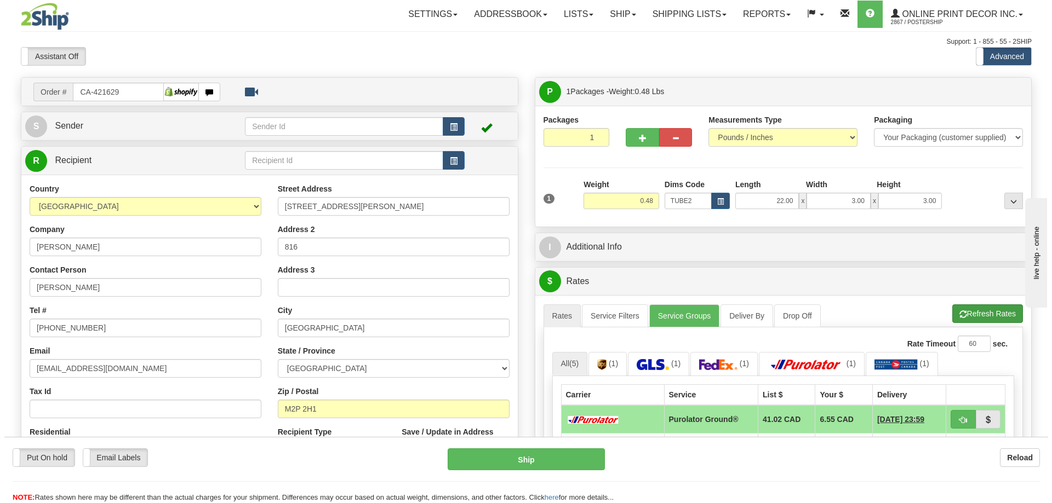
scroll to position [110, 0]
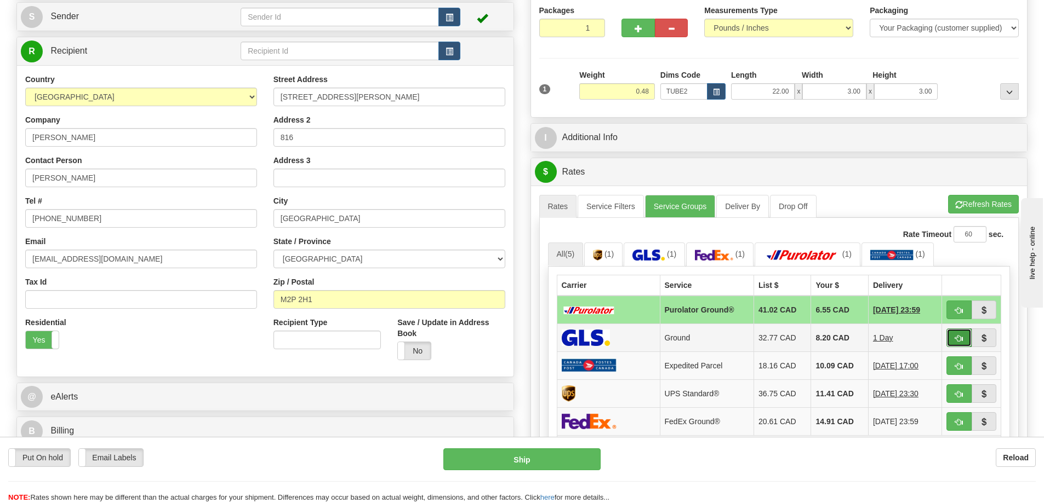
click at [959, 341] on span "button" at bounding box center [959, 338] width 8 height 7
type input "1"
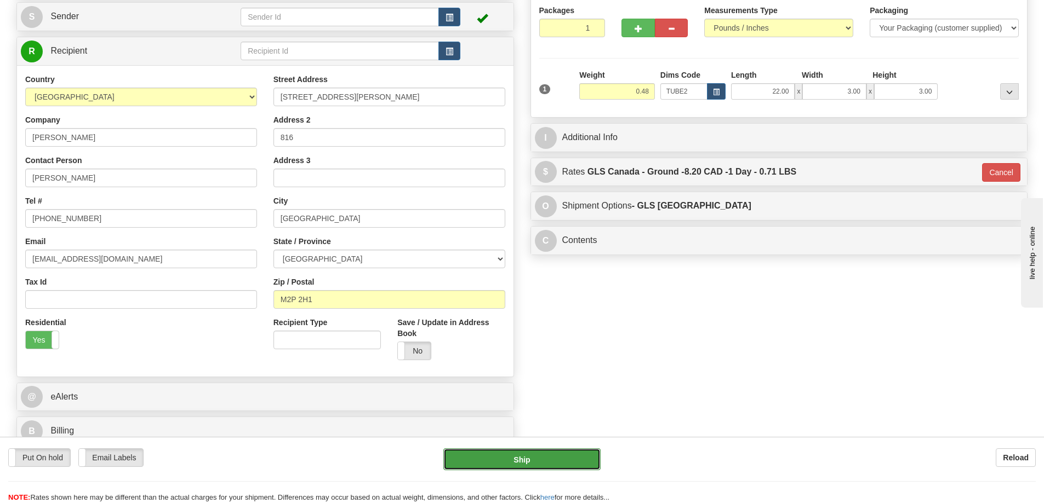
click at [582, 461] on button "Ship" at bounding box center [521, 460] width 157 height 22
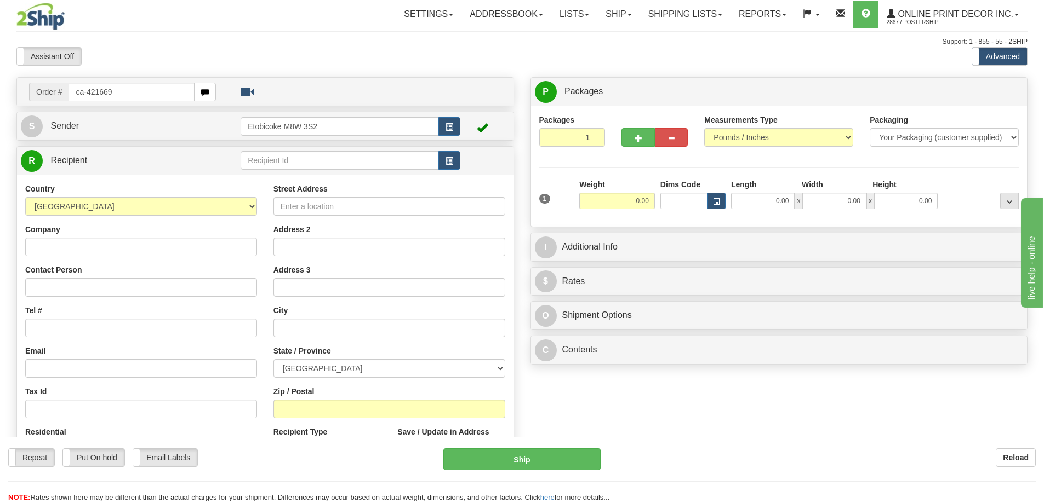
type input "ca-421669"
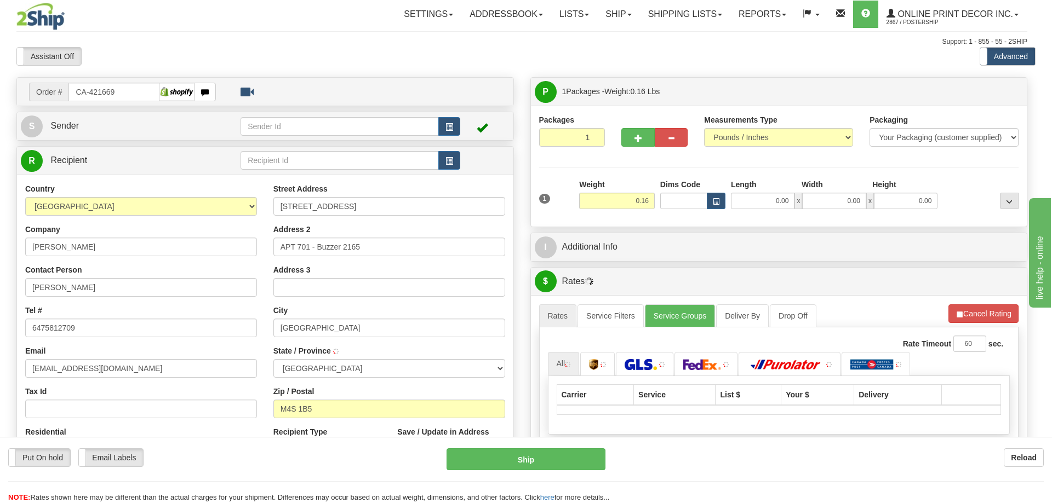
type input "TORONTO"
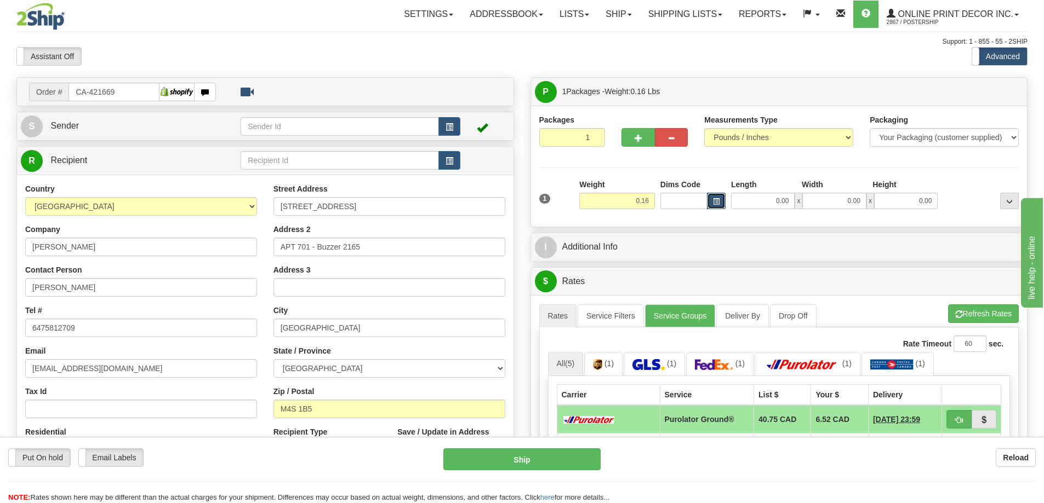
click at [716, 201] on span "button" at bounding box center [716, 202] width 7 height 6
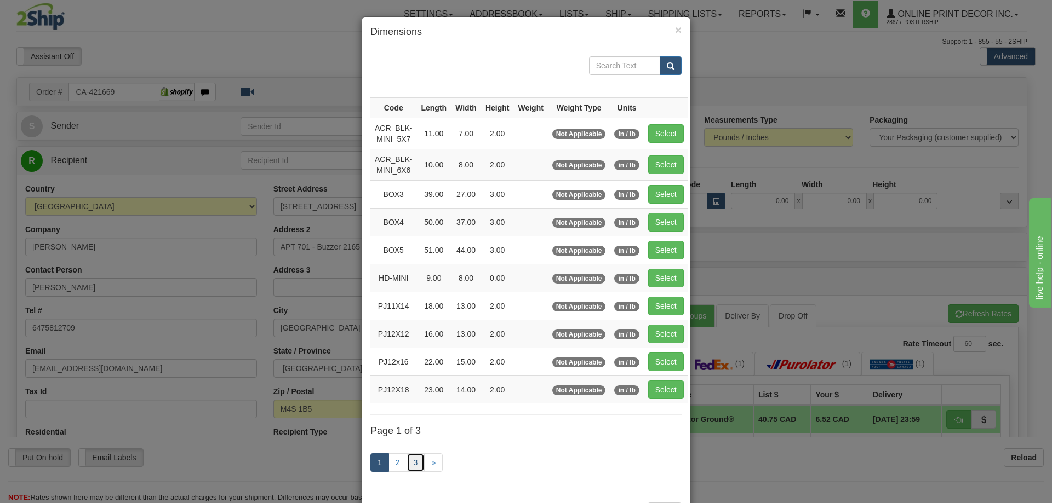
click at [406, 460] on link "3" at bounding box center [415, 463] width 19 height 19
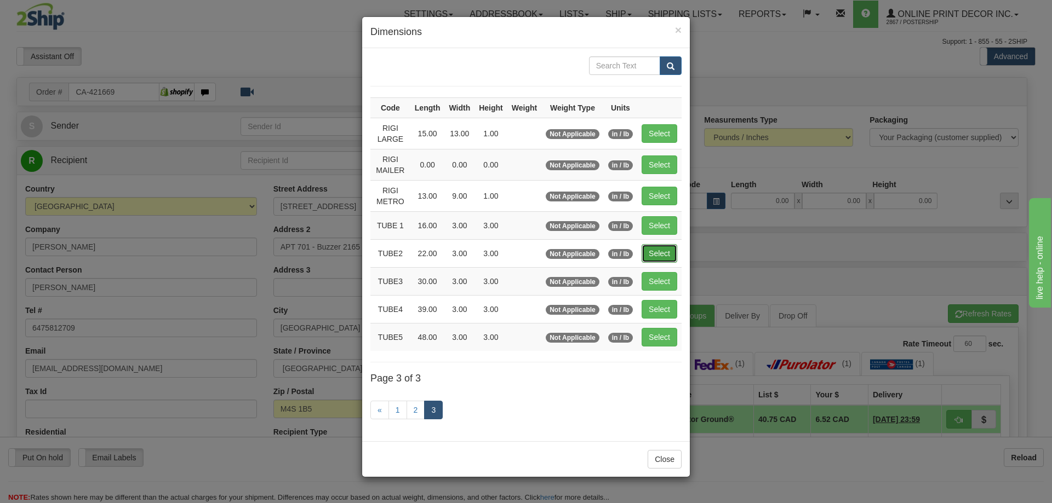
click at [657, 253] on button "Select" at bounding box center [659, 253] width 36 height 19
type input "TUBE2"
type input "22.00"
type input "3.00"
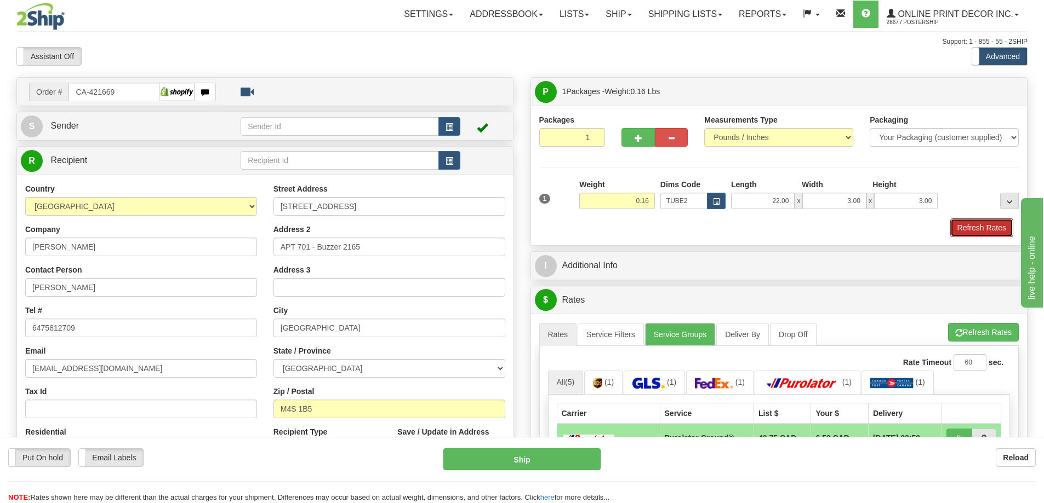
click at [970, 226] on button "Refresh Rates" at bounding box center [981, 228] width 63 height 19
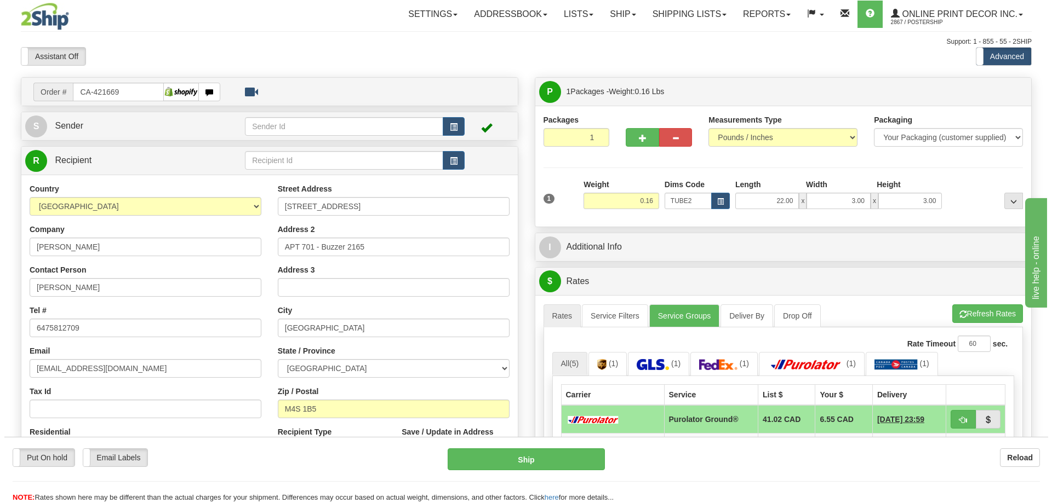
scroll to position [110, 0]
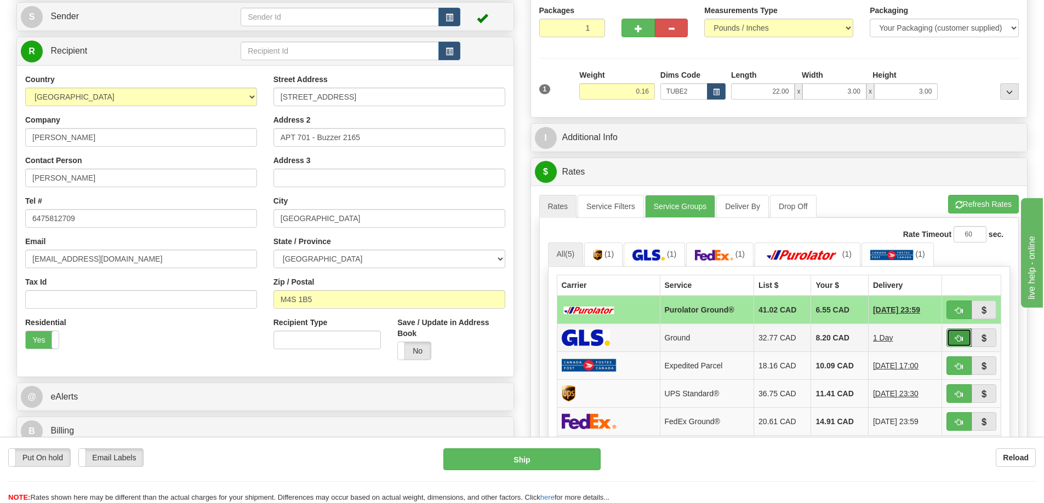
click at [955, 333] on button "button" at bounding box center [958, 338] width 25 height 19
type input "1"
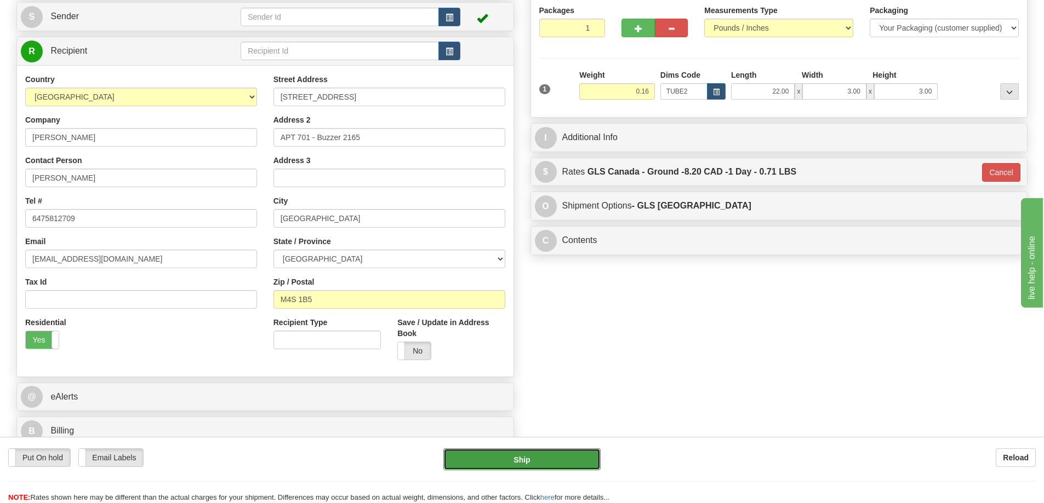
click at [500, 459] on button "Ship" at bounding box center [521, 460] width 157 height 22
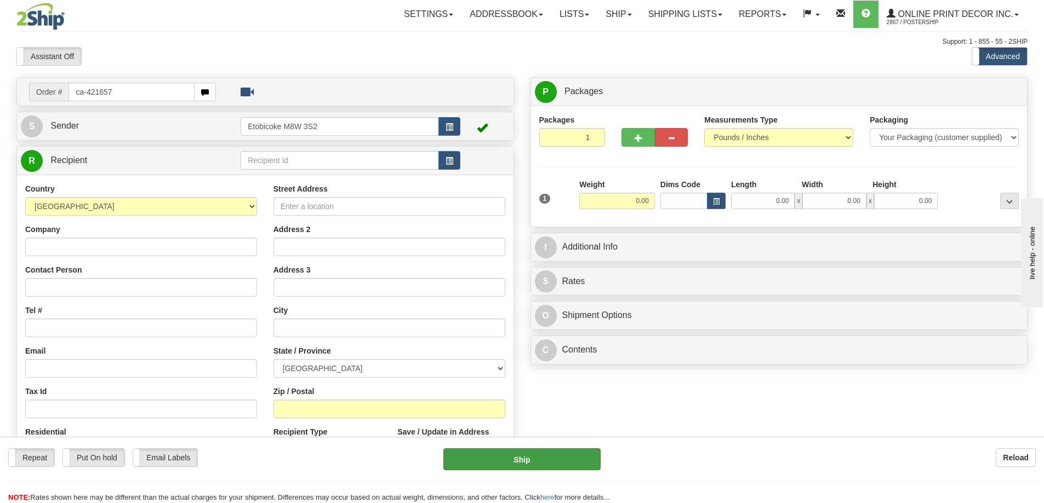
type input "ca-421657"
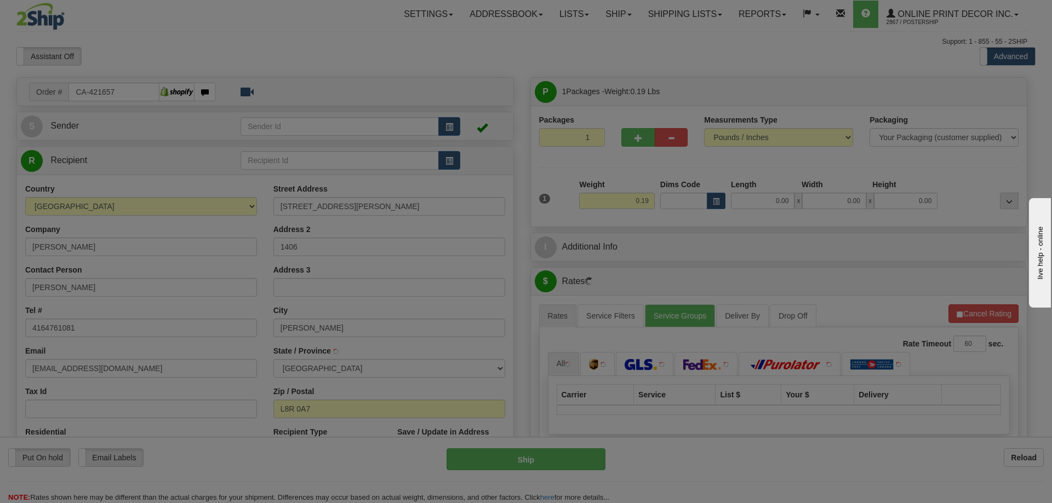
type input "HAMILTON"
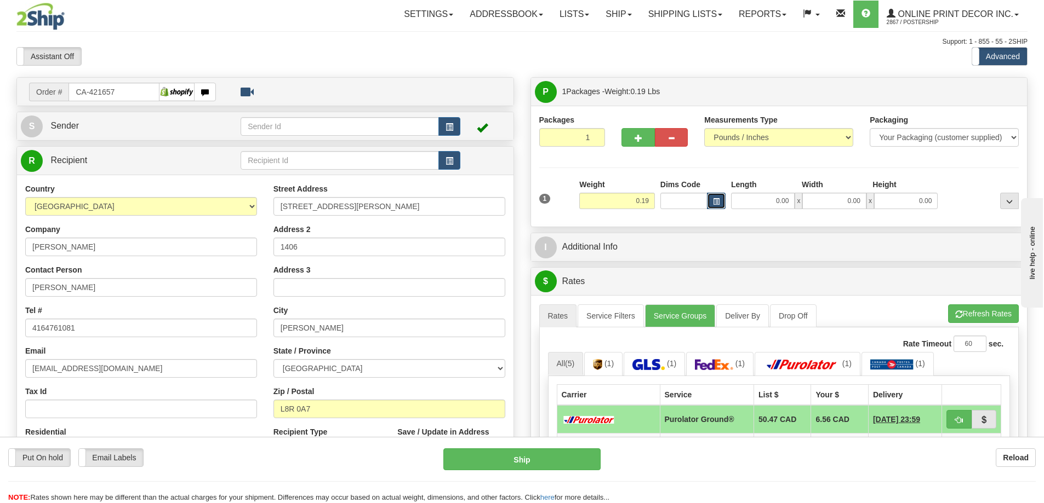
click at [718, 201] on span "button" at bounding box center [716, 202] width 7 height 6
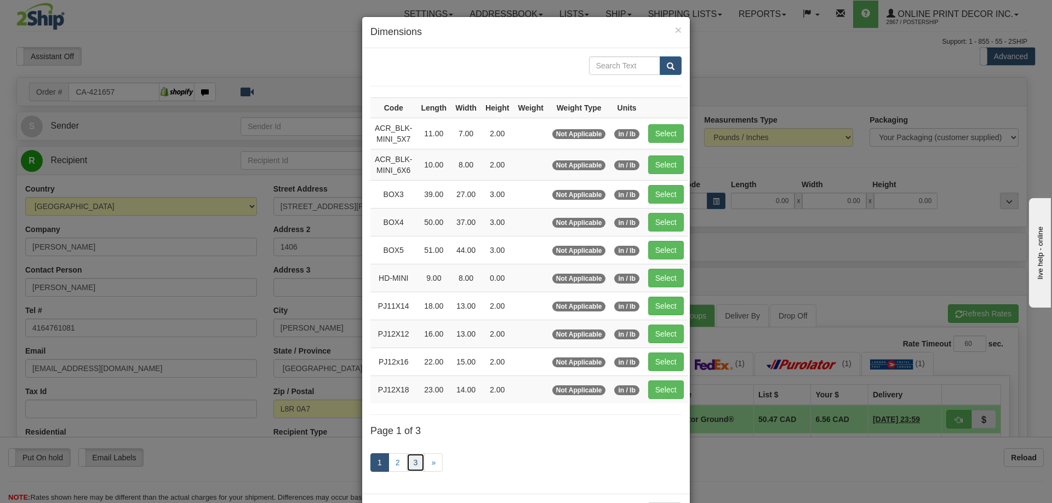
click at [410, 463] on link "3" at bounding box center [415, 463] width 19 height 19
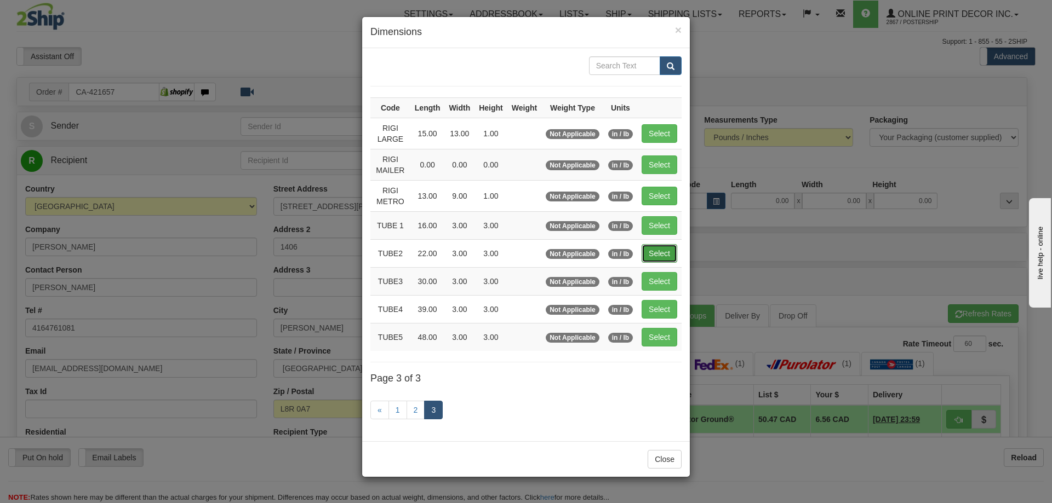
click at [658, 251] on button "Select" at bounding box center [659, 253] width 36 height 19
type input "TUBE2"
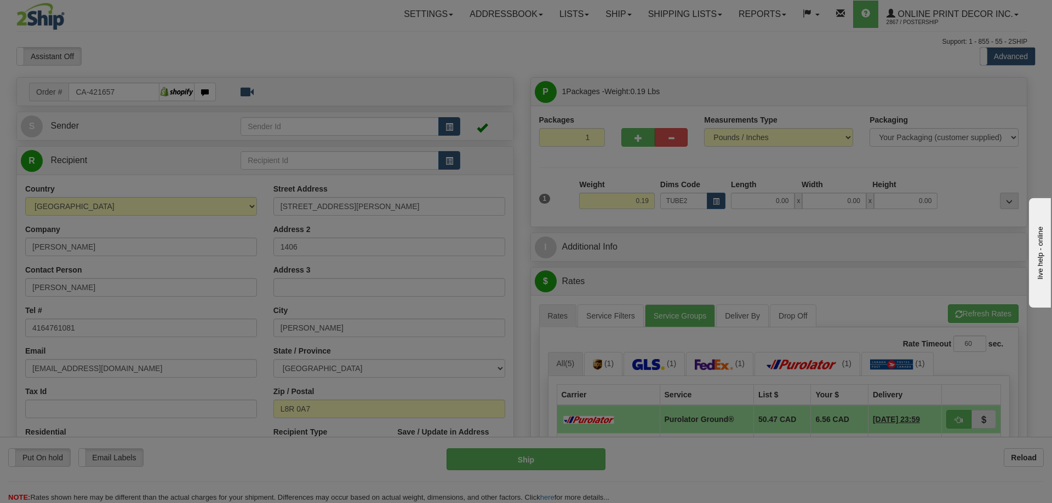
type input "22.00"
type input "3.00"
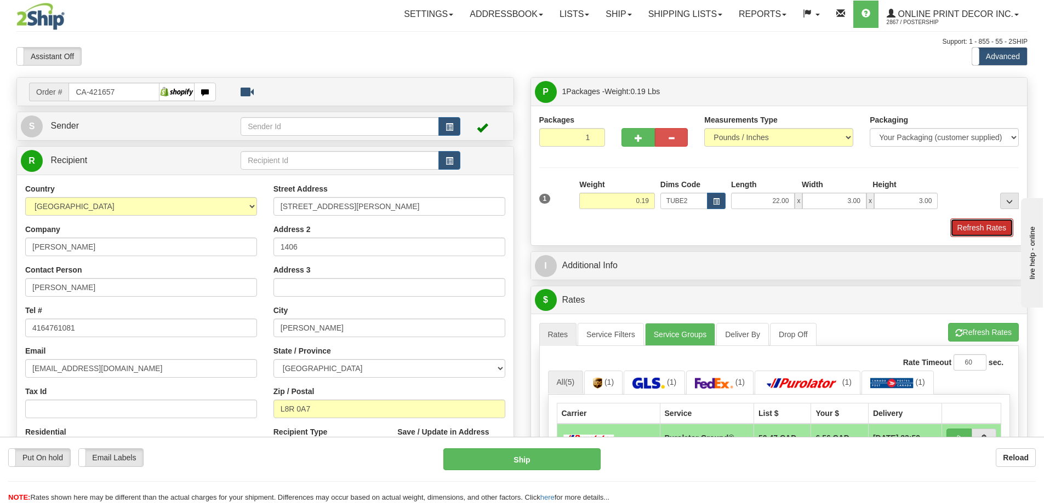
click at [969, 225] on button "Refresh Rates" at bounding box center [981, 228] width 63 height 19
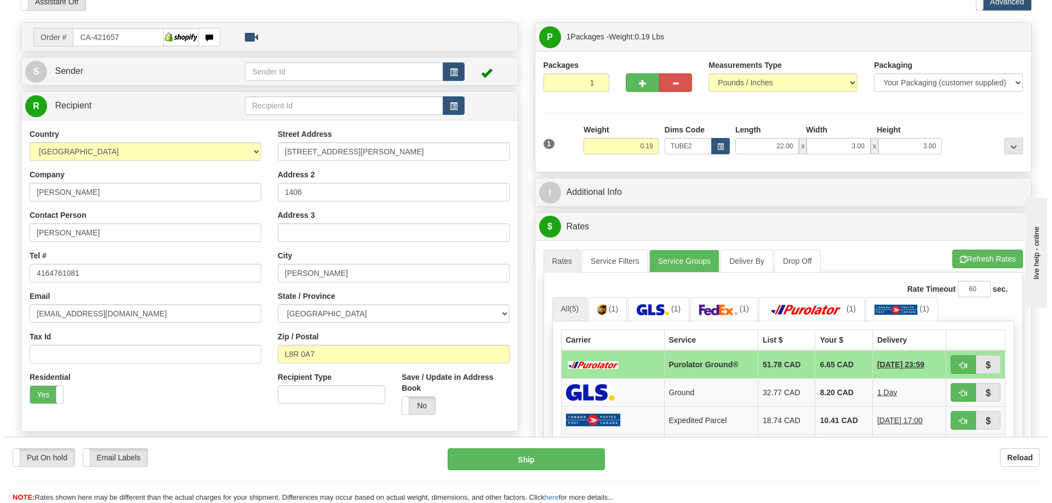
scroll to position [110, 0]
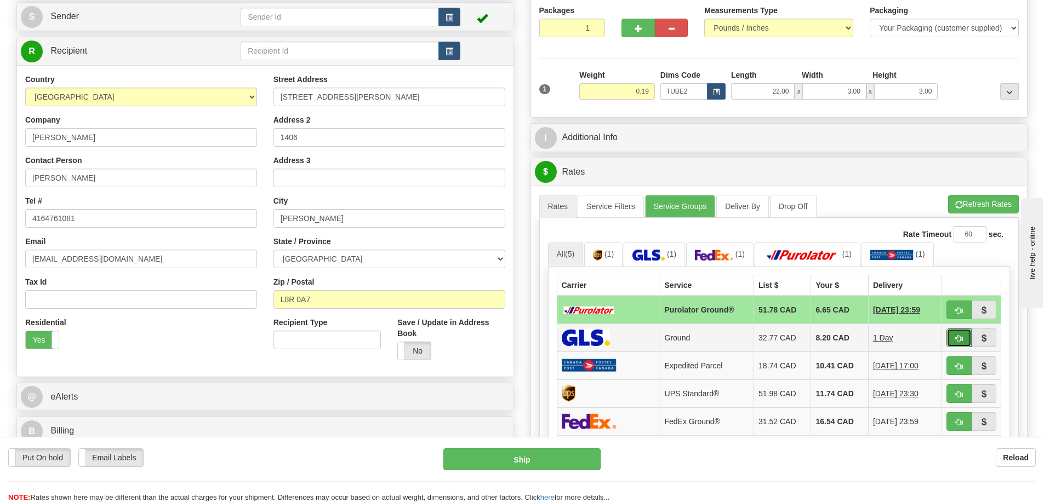
click at [962, 333] on button "button" at bounding box center [958, 338] width 25 height 19
type input "1"
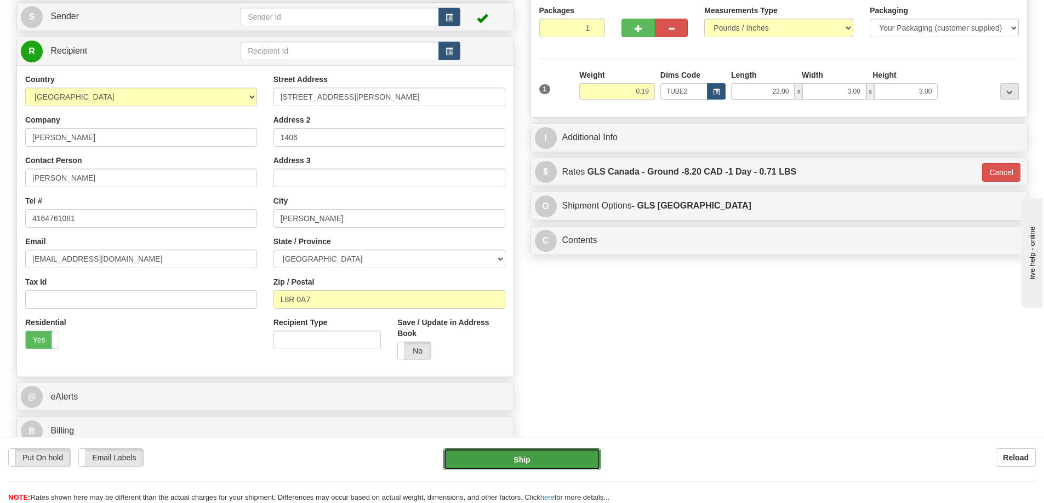
click at [569, 457] on button "Ship" at bounding box center [521, 460] width 157 height 22
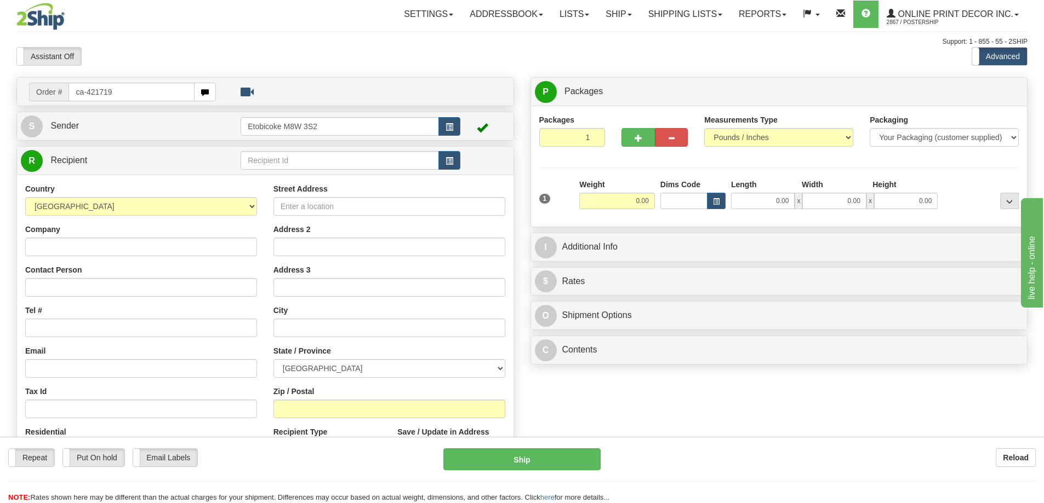
type input "ca-421719"
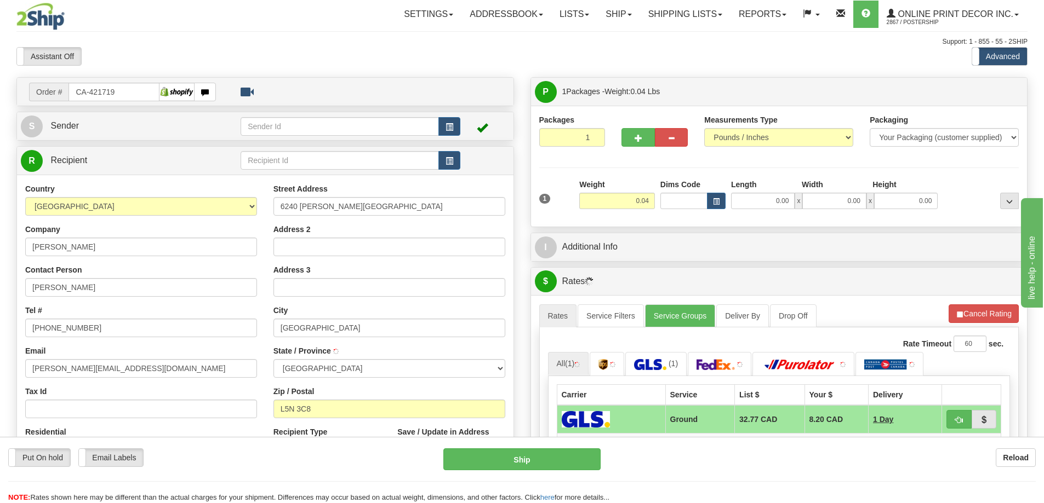
type input "[GEOGRAPHIC_DATA]"
click at [713, 196] on button "button" at bounding box center [716, 201] width 19 height 16
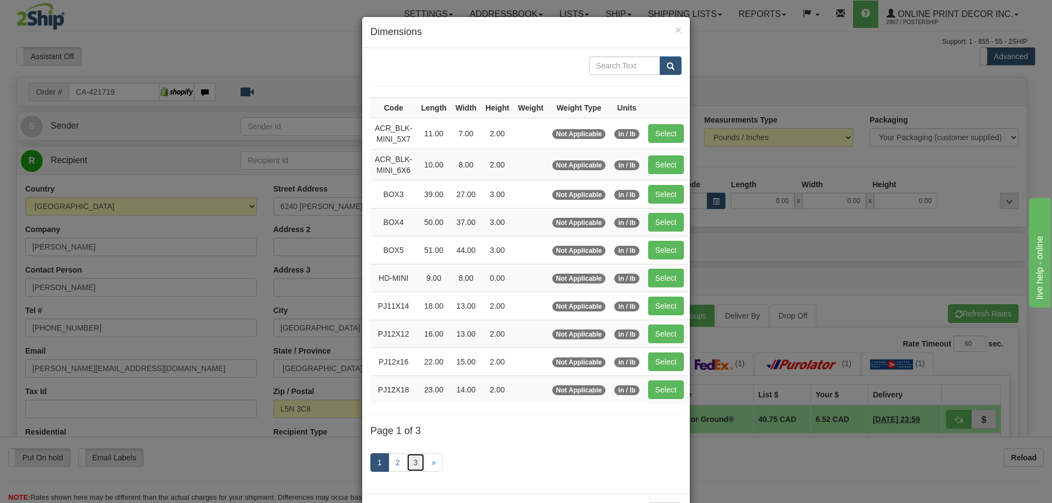
click at [414, 462] on link "3" at bounding box center [415, 463] width 19 height 19
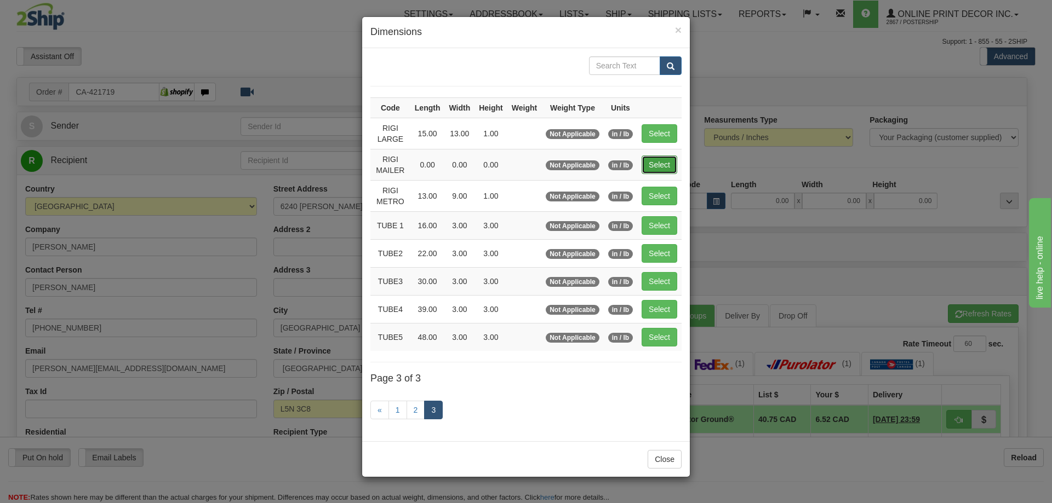
click at [661, 163] on button "Select" at bounding box center [659, 165] width 36 height 19
type input "RIGI MAILER"
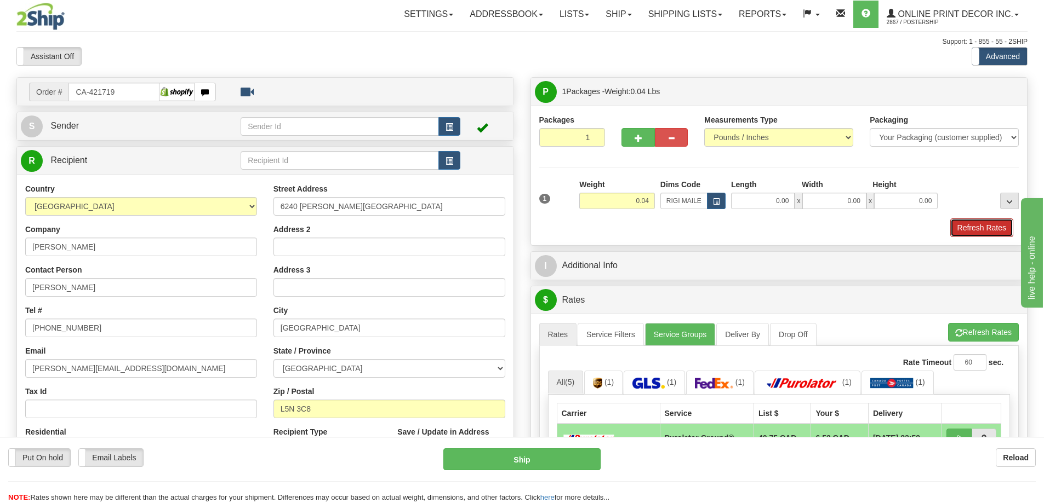
click at [975, 227] on button "Refresh Rates" at bounding box center [981, 228] width 63 height 19
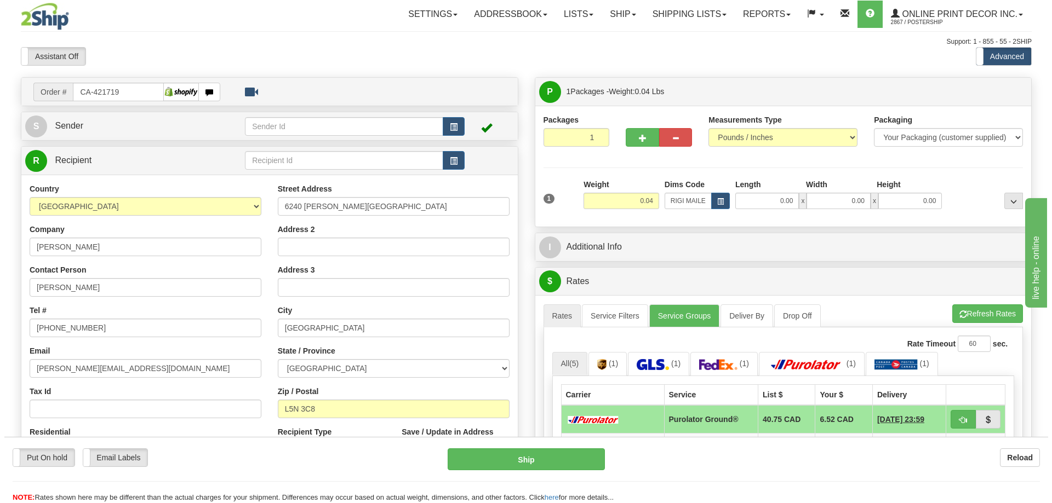
scroll to position [110, 0]
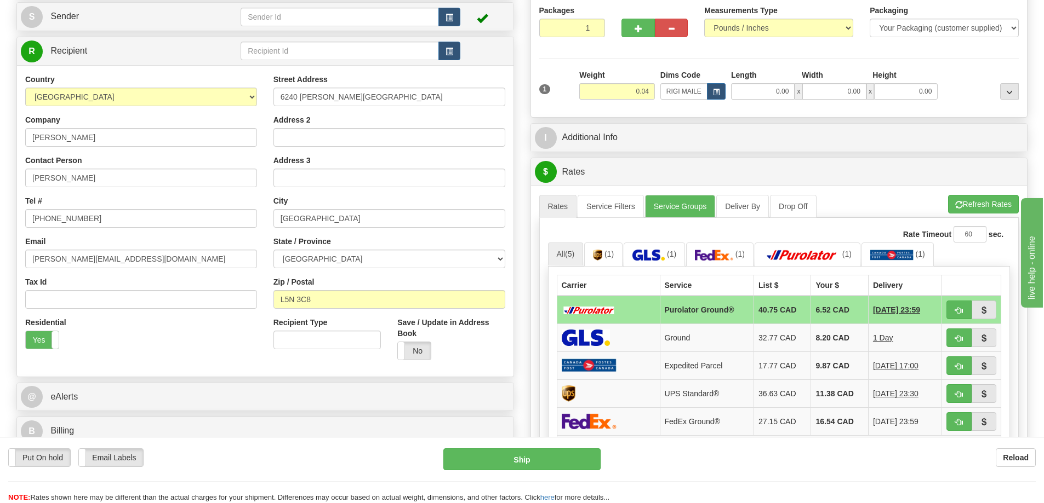
click at [939, 307] on td "[DATE] 23:59" at bounding box center [904, 310] width 73 height 28
click at [958, 310] on span "button" at bounding box center [959, 310] width 8 height 7
type input "260"
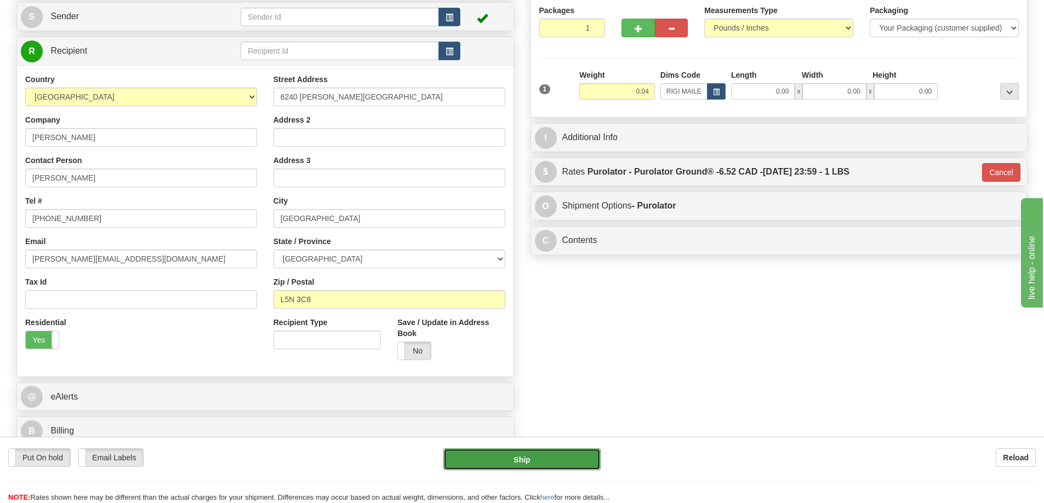
click at [562, 459] on button "Ship" at bounding box center [521, 460] width 157 height 22
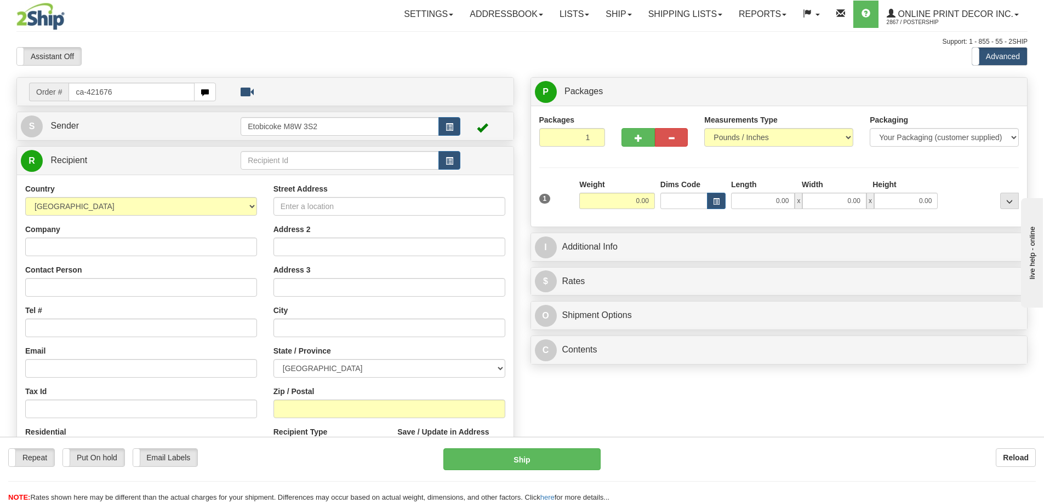
type input "ca-421676"
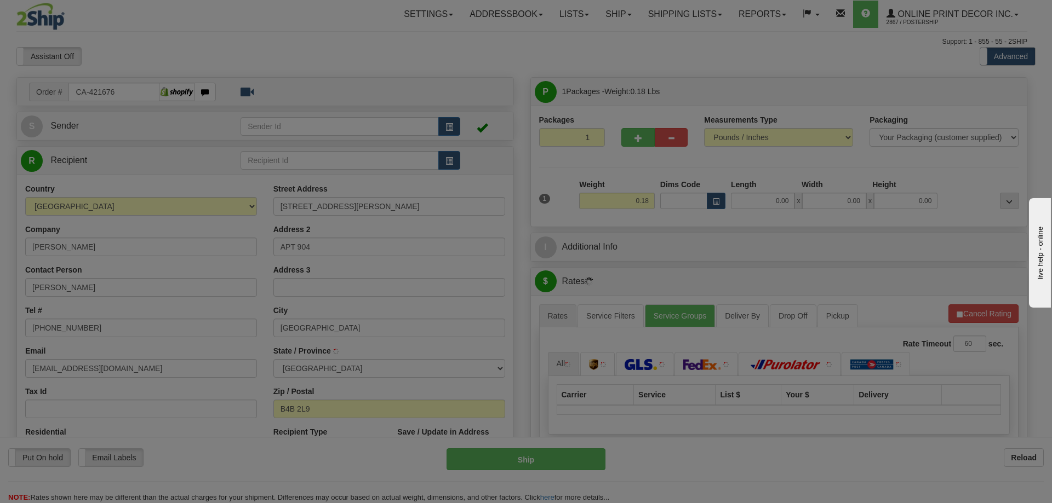
type input "BEDFORD"
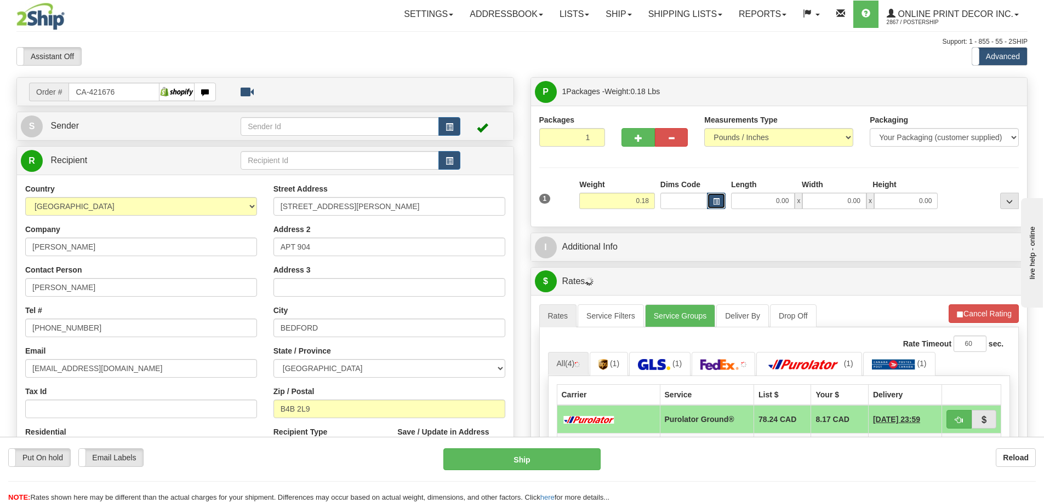
click at [719, 197] on button "button" at bounding box center [716, 201] width 19 height 16
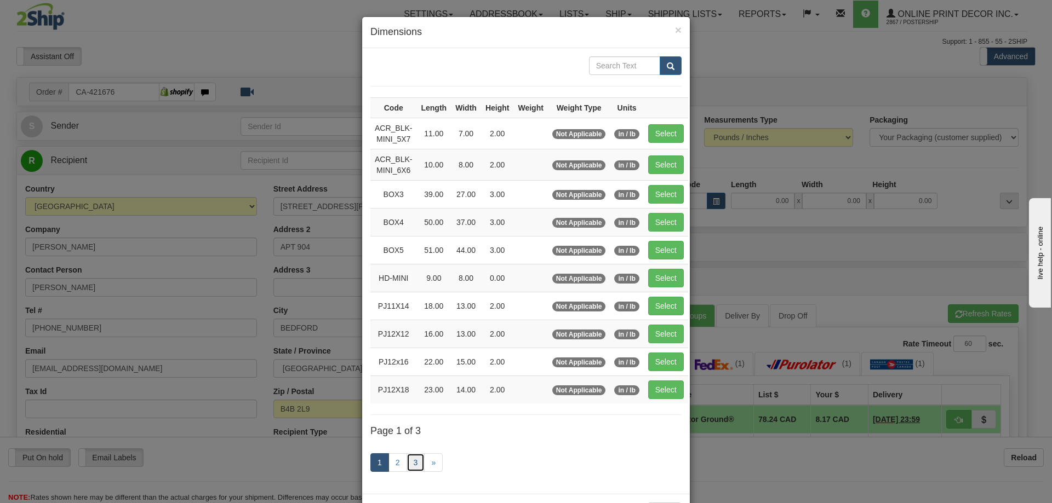
click at [415, 462] on link "3" at bounding box center [415, 463] width 19 height 19
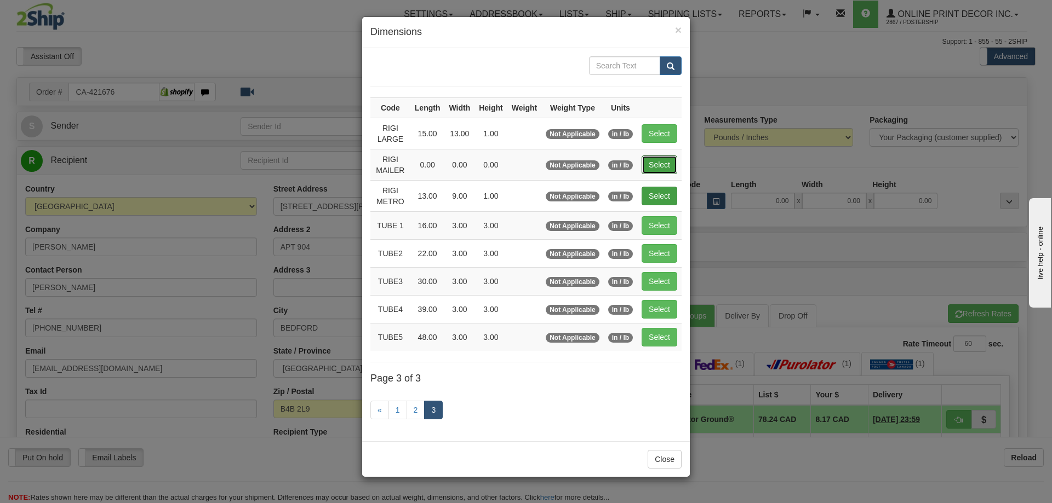
drag, startPoint x: 664, startPoint y: 164, endPoint x: 653, endPoint y: 164, distance: 11.0
click at [660, 164] on button "Select" at bounding box center [659, 165] width 36 height 19
type input "RIGI MAILER"
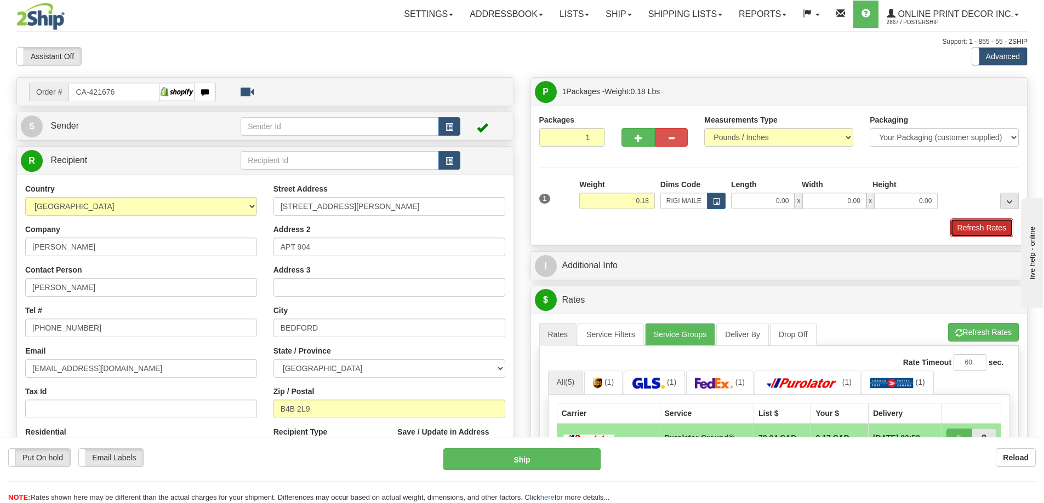
click at [969, 232] on button "Refresh Rates" at bounding box center [981, 228] width 63 height 19
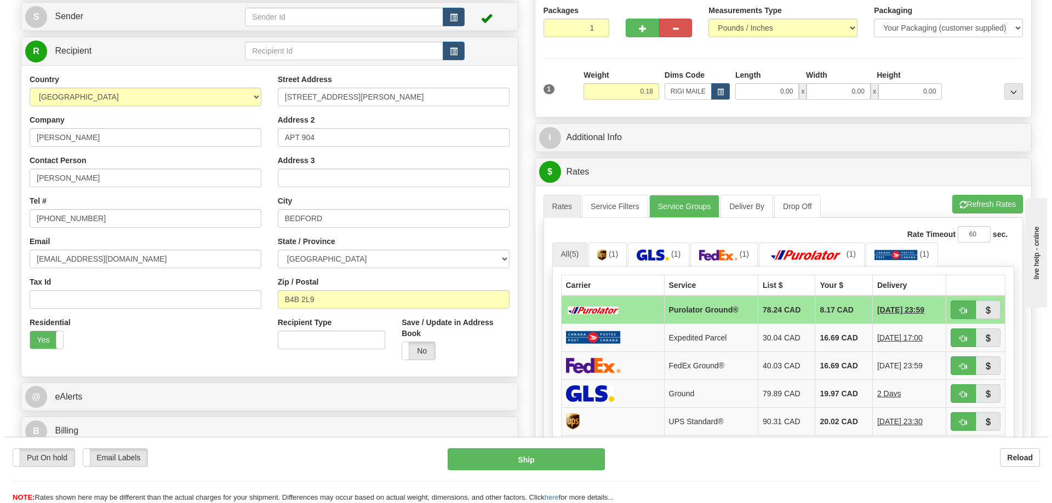
scroll to position [164, 0]
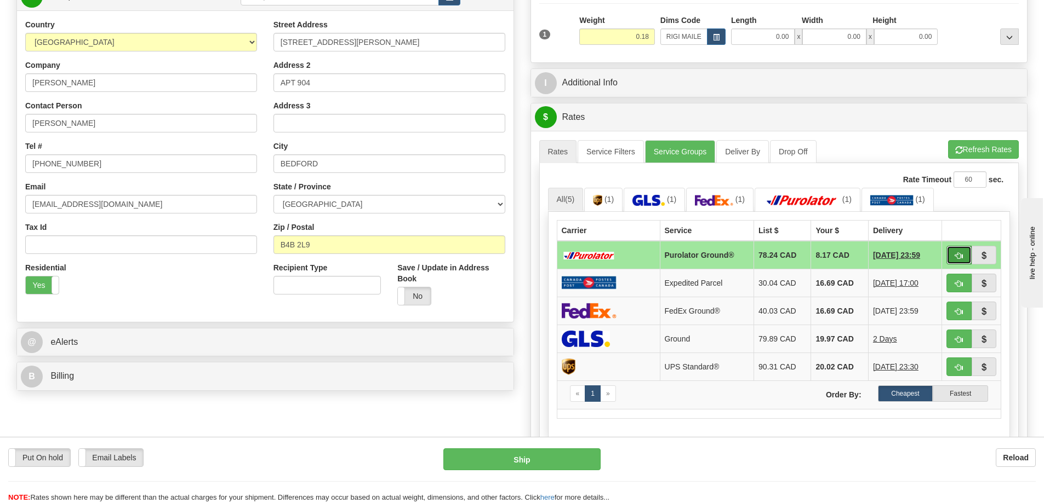
click at [959, 254] on span "button" at bounding box center [959, 256] width 8 height 7
type input "260"
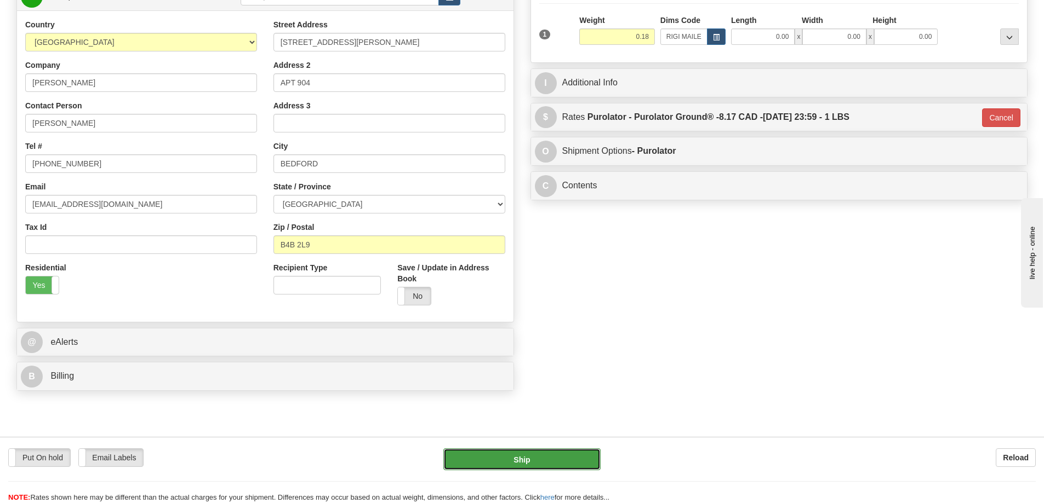
click at [540, 460] on button "Ship" at bounding box center [521, 460] width 157 height 22
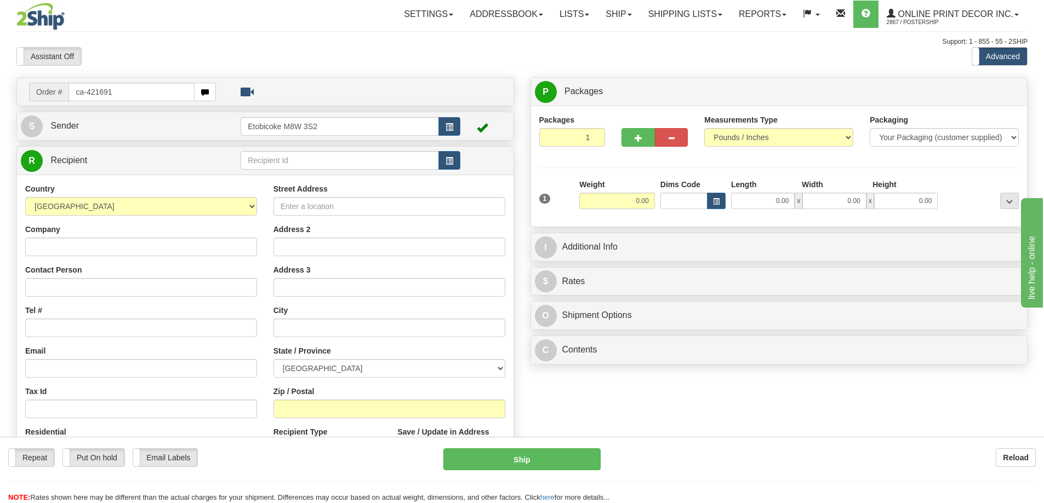
type input "ca-421691"
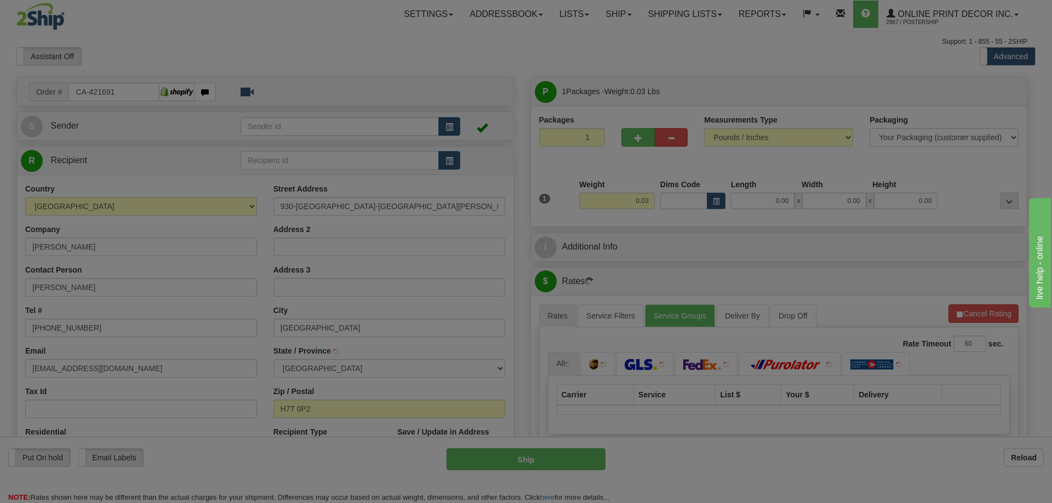
type input "LAVAL"
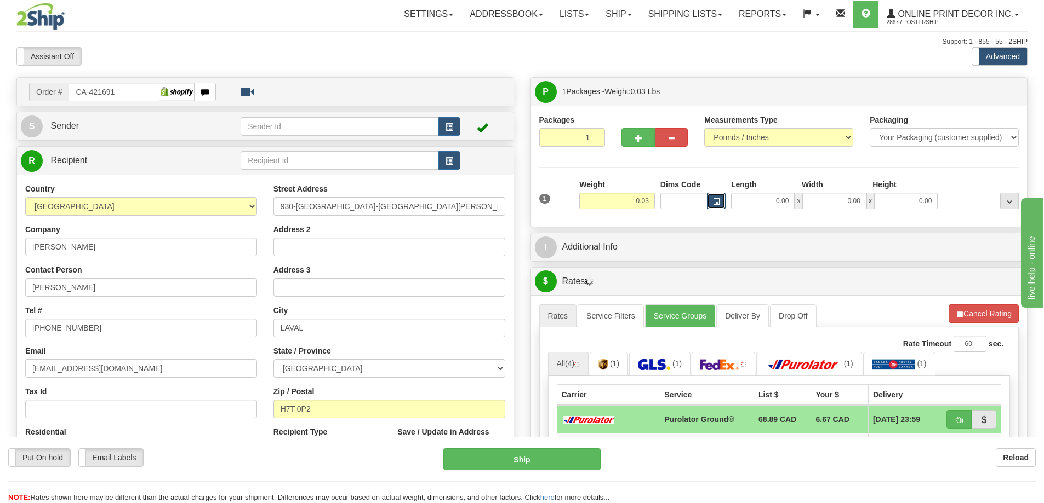
click at [718, 199] on span "button" at bounding box center [716, 202] width 7 height 6
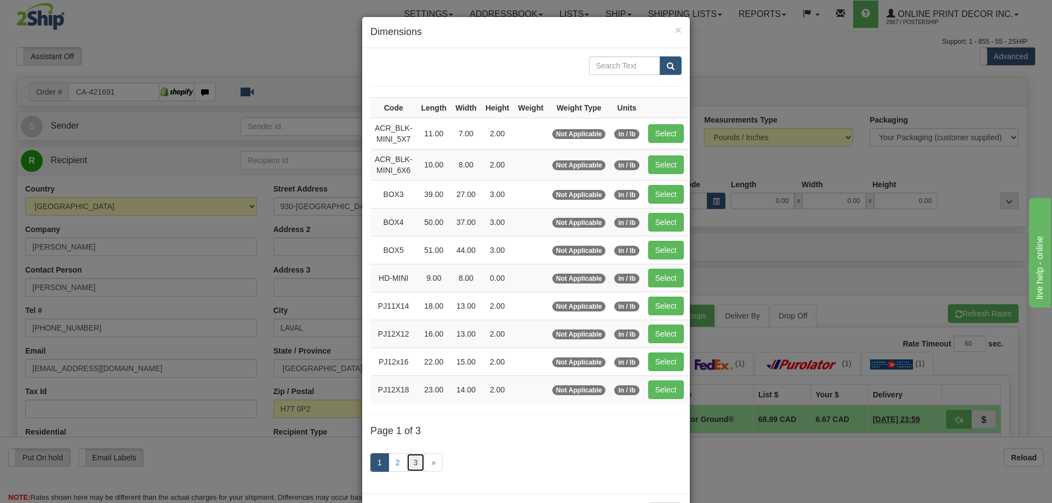
click at [409, 461] on link "3" at bounding box center [415, 463] width 19 height 19
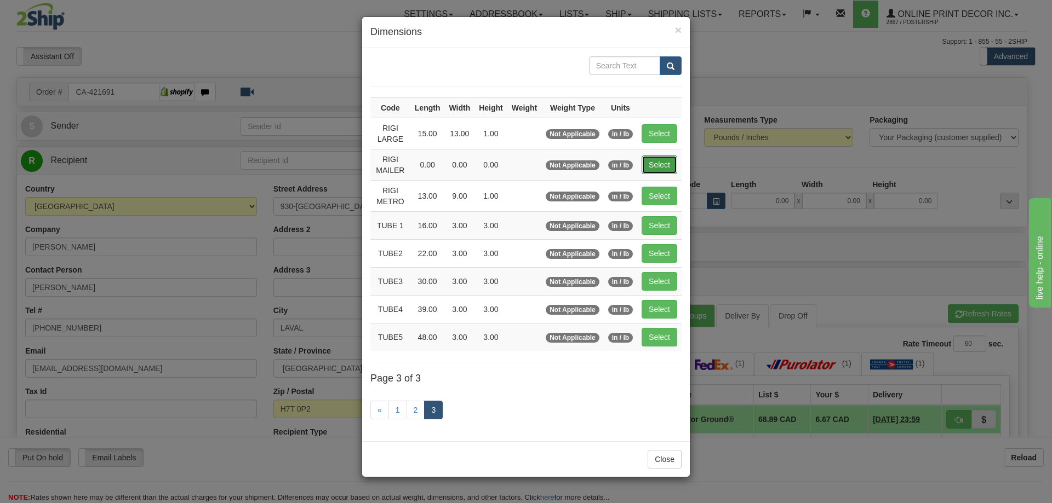
click at [668, 158] on button "Select" at bounding box center [659, 165] width 36 height 19
type input "RIGI MAILER"
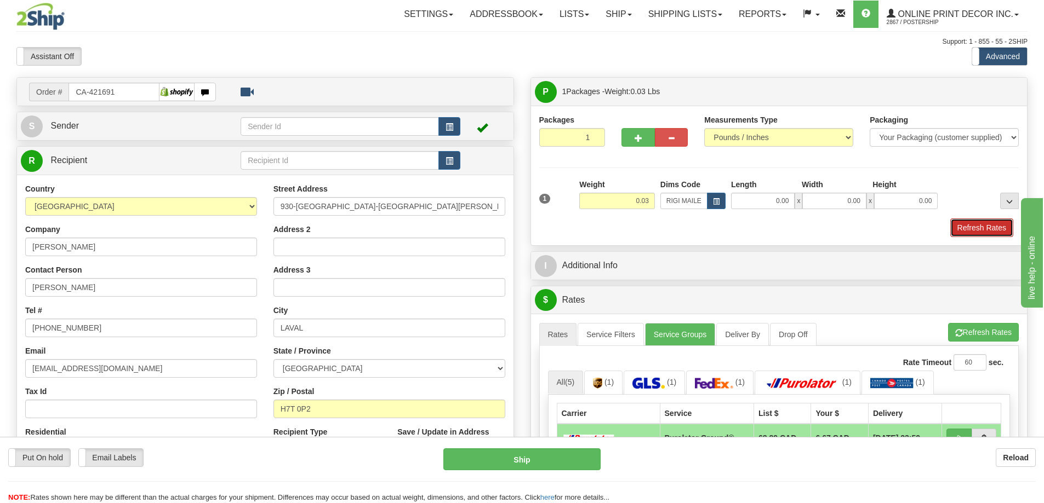
click at [955, 227] on button "Refresh Rates" at bounding box center [981, 228] width 63 height 19
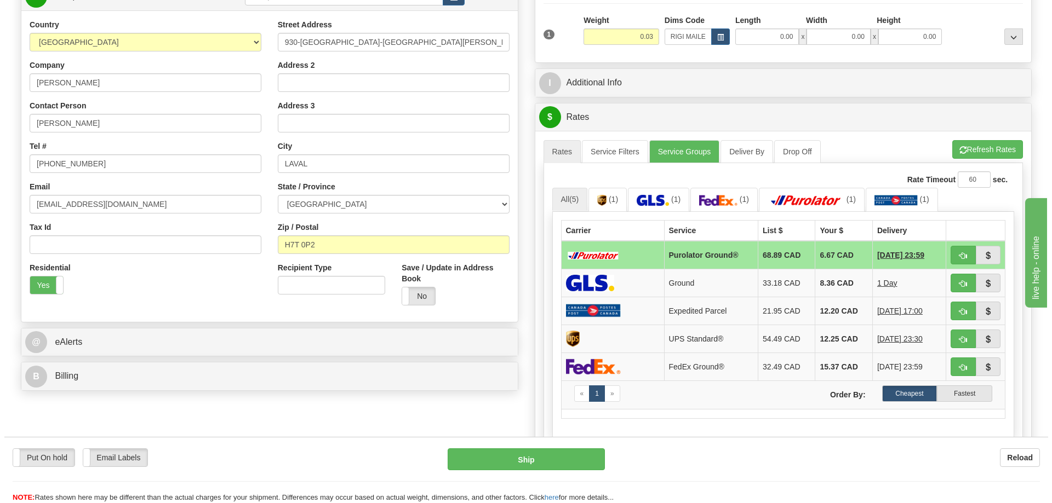
scroll to position [219, 0]
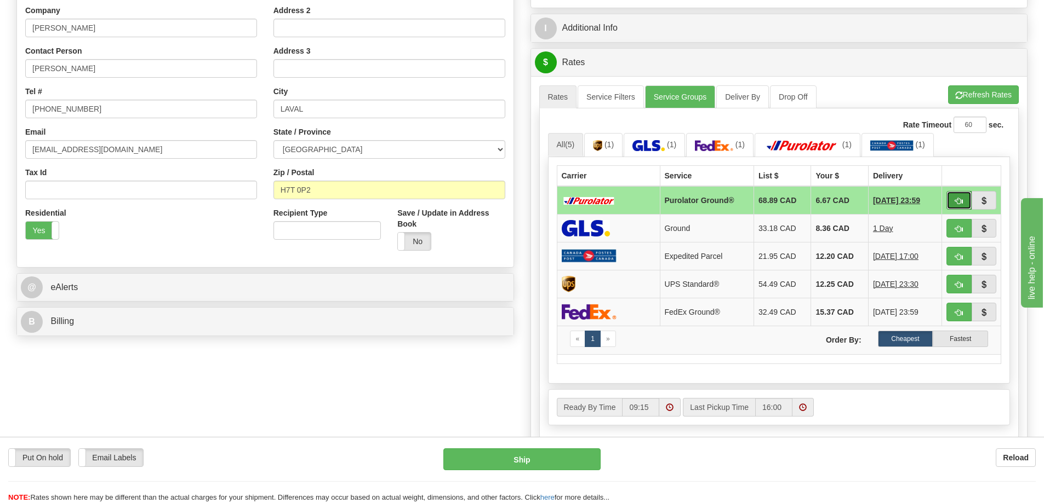
click at [955, 202] on span "button" at bounding box center [959, 201] width 8 height 7
type input "260"
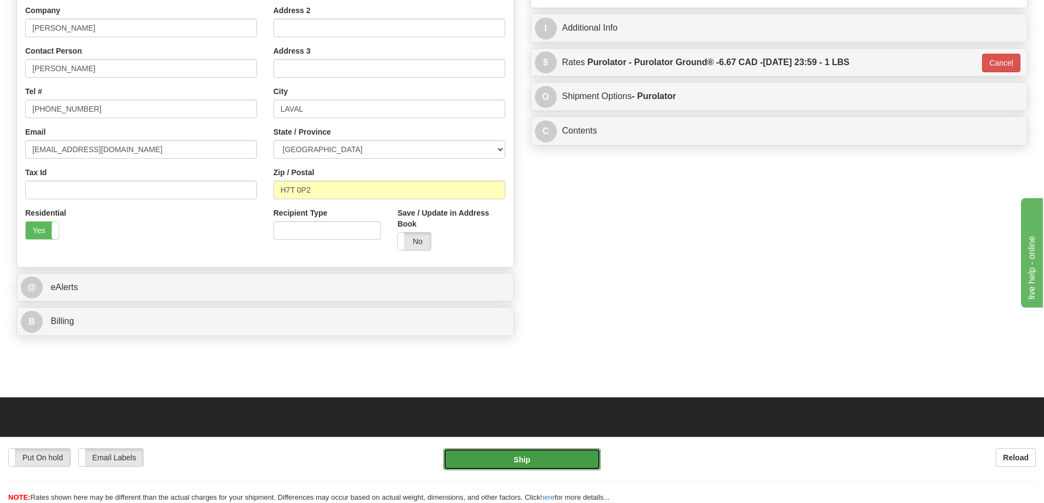
click at [532, 457] on button "Ship" at bounding box center [521, 460] width 157 height 22
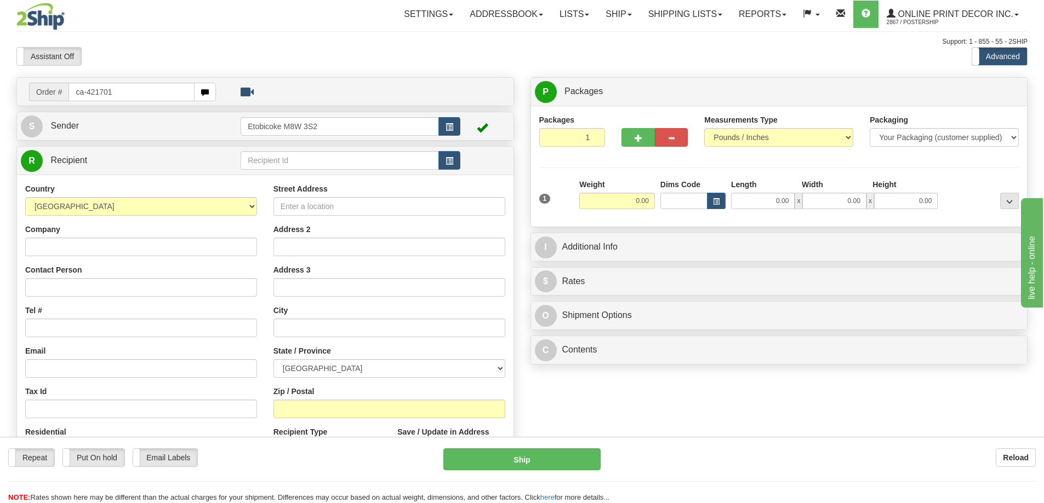
type input "ca-421701"
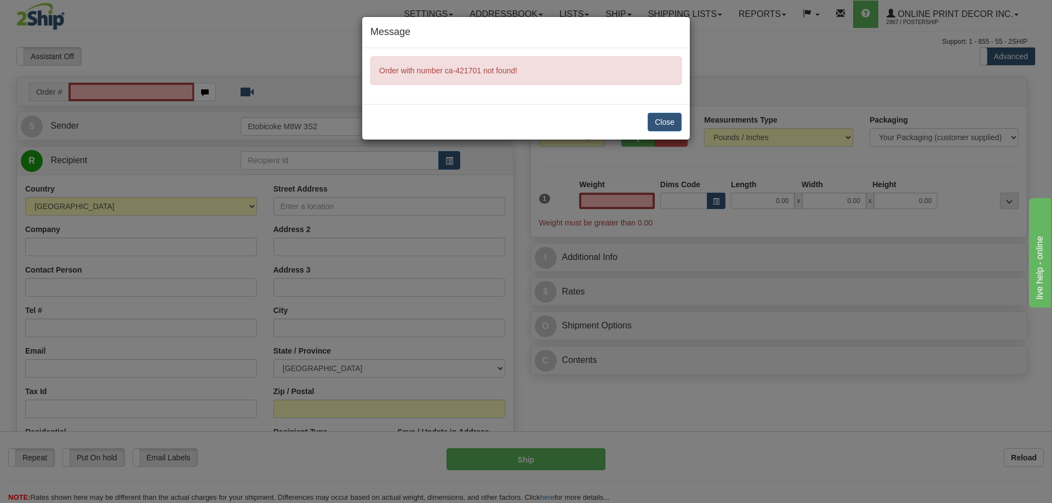
type input "0.00"
click at [667, 121] on button "Close" at bounding box center [665, 122] width 34 height 19
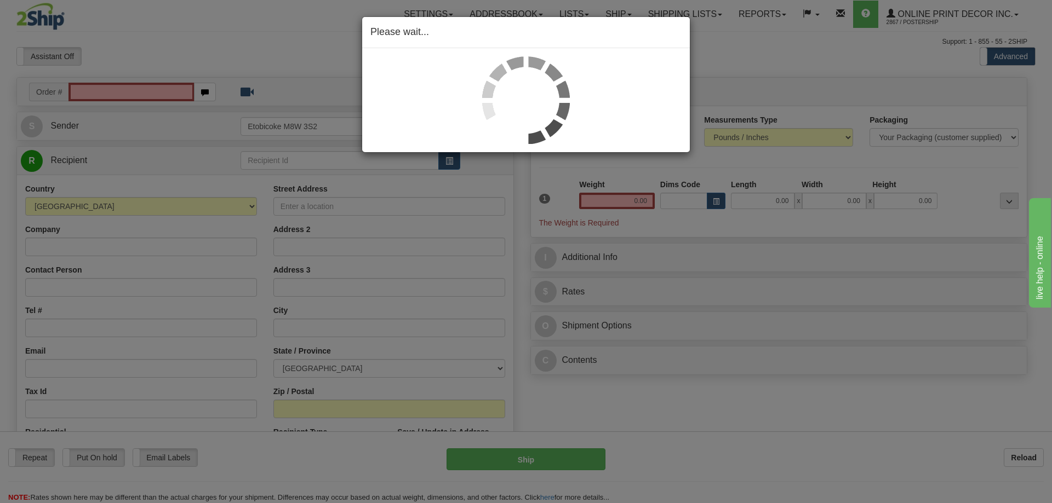
click at [156, 86] on div "Please wait..." at bounding box center [526, 251] width 1052 height 503
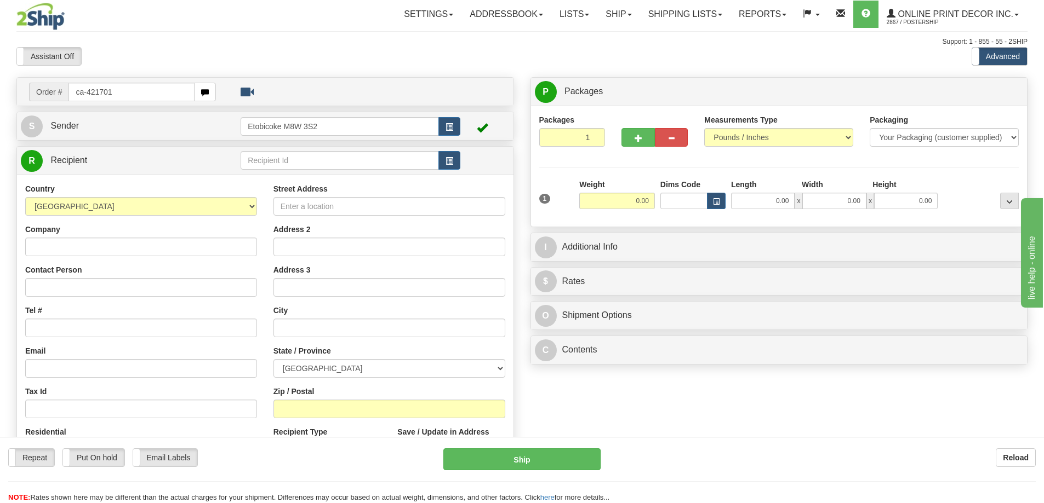
type input "ca-421701"
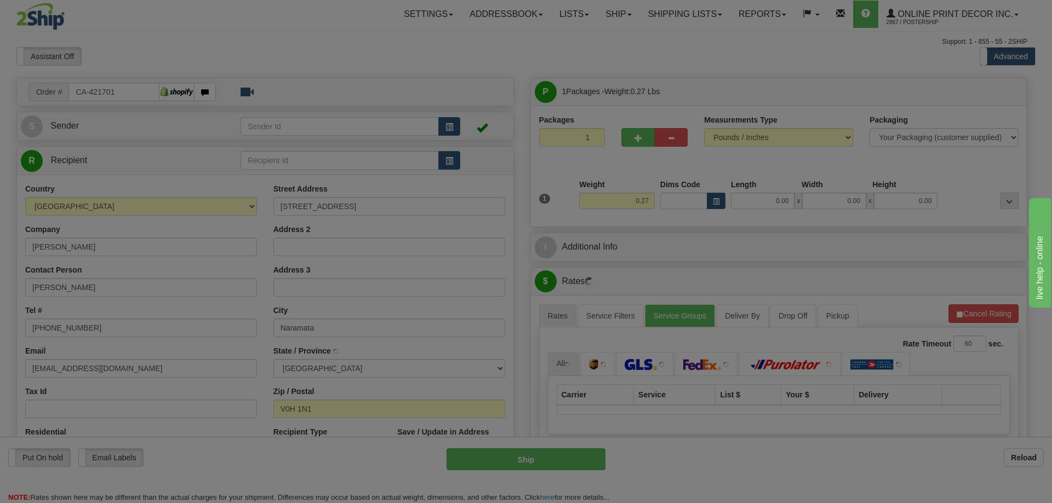
type input "NARAMATA"
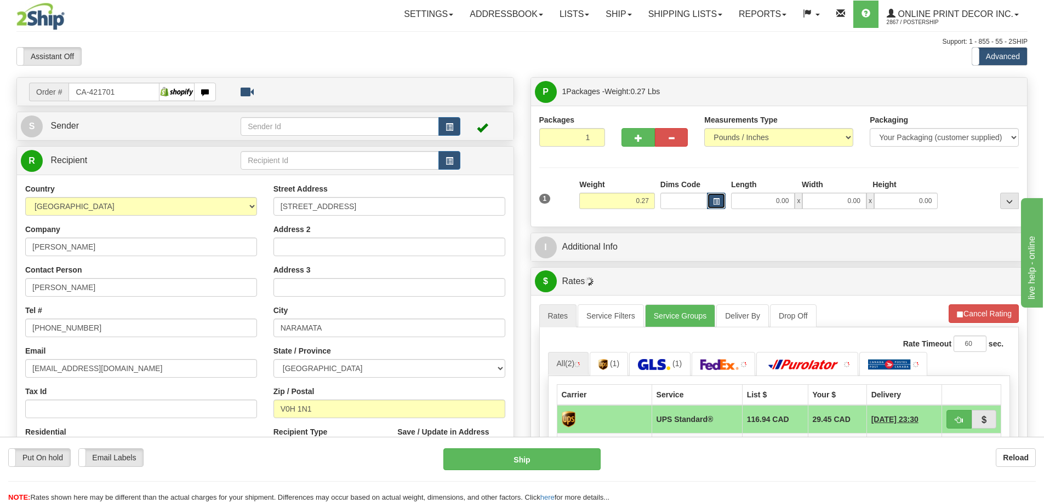
click at [717, 196] on button "button" at bounding box center [716, 201] width 19 height 16
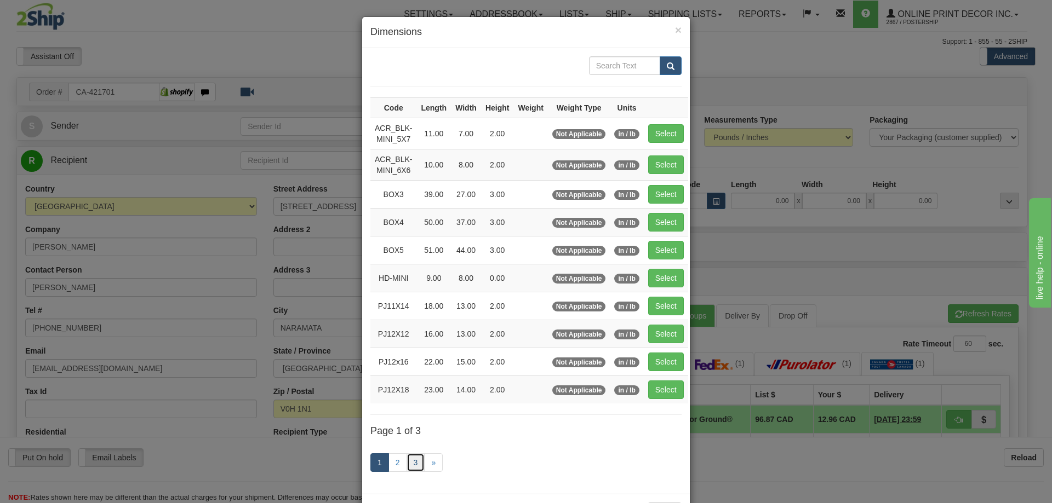
click at [414, 460] on link "3" at bounding box center [415, 463] width 19 height 19
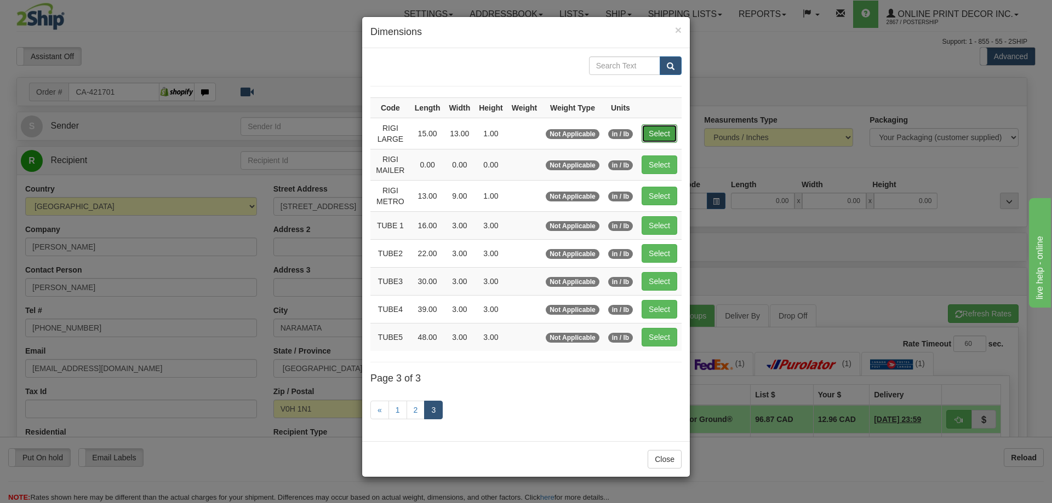
click at [673, 125] on button "Select" at bounding box center [659, 133] width 36 height 19
type input "RIGI LARGE"
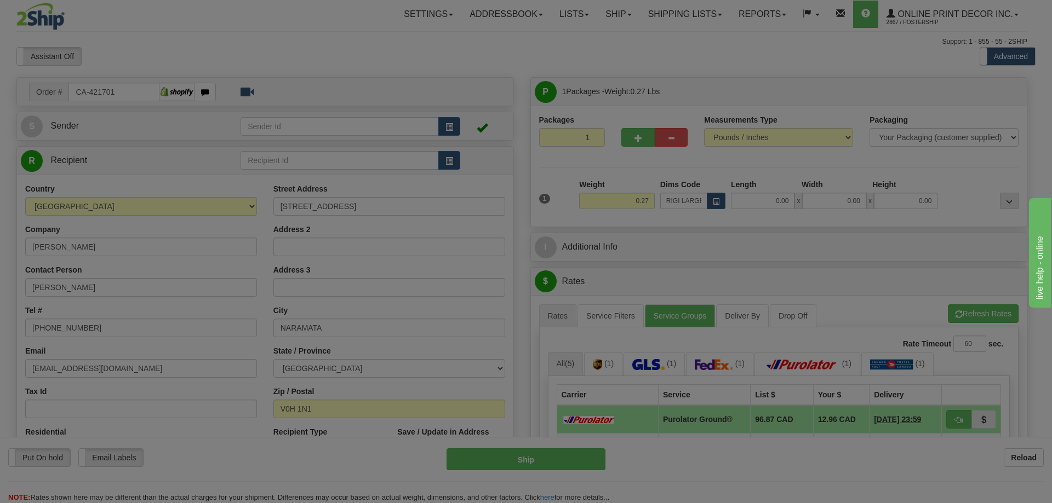
type input "15.00"
type input "13.00"
type input "1.00"
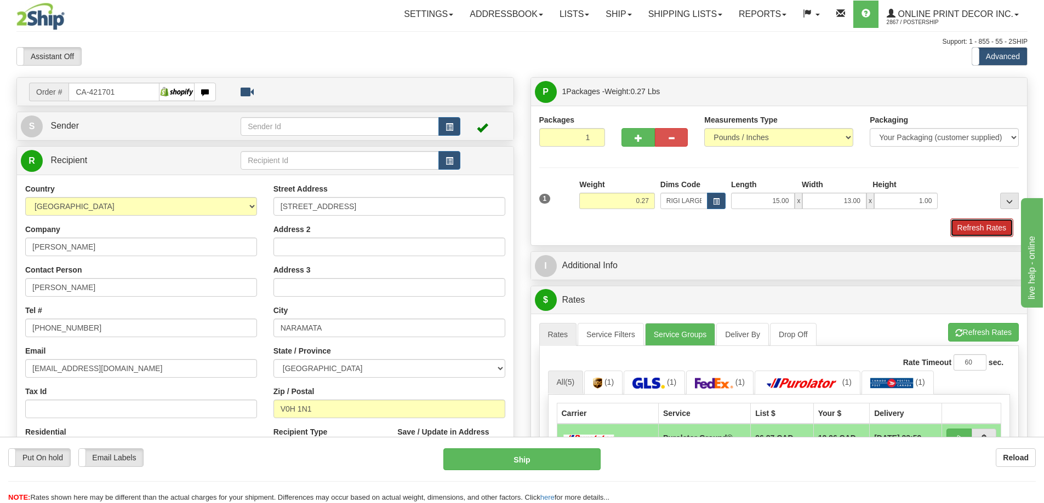
click at [986, 222] on button "Refresh Rates" at bounding box center [981, 228] width 63 height 19
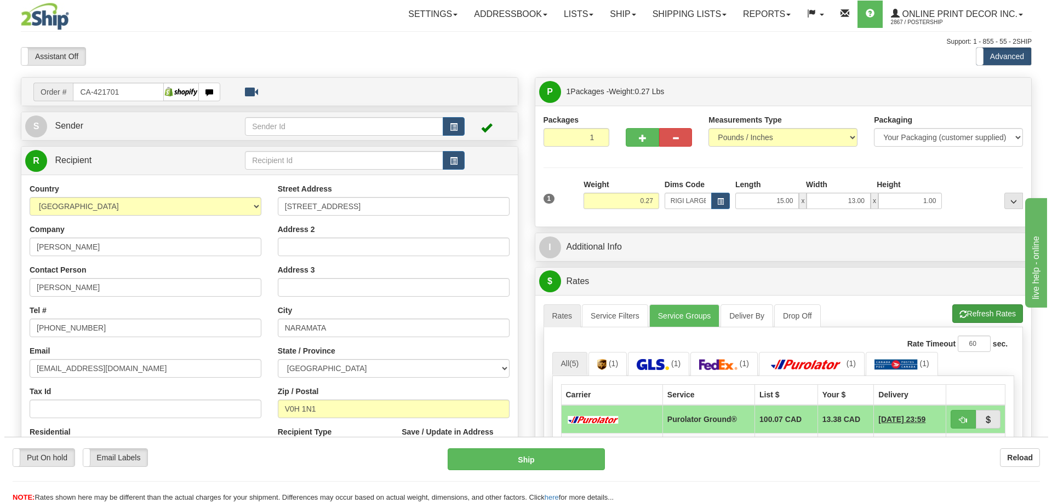
scroll to position [110, 0]
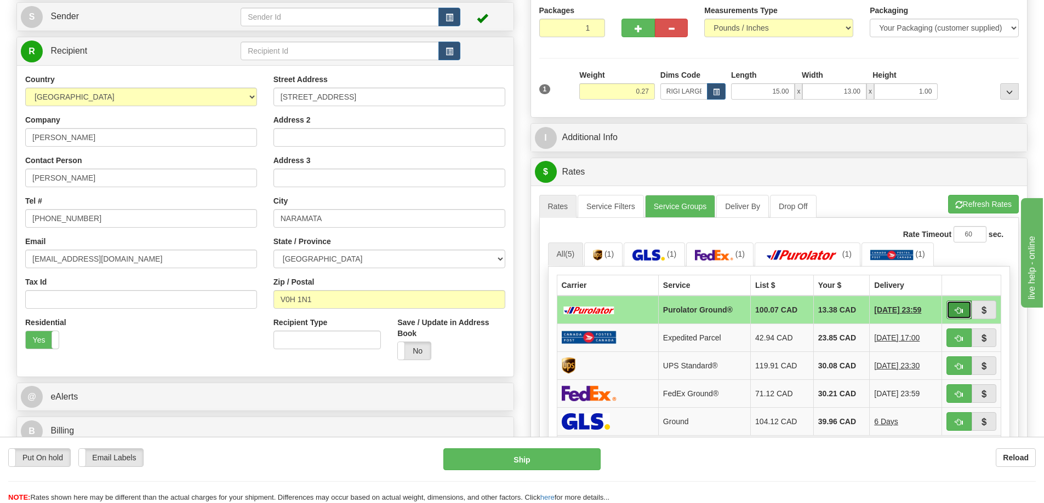
click at [955, 309] on span "button" at bounding box center [959, 310] width 8 height 7
type input "260"
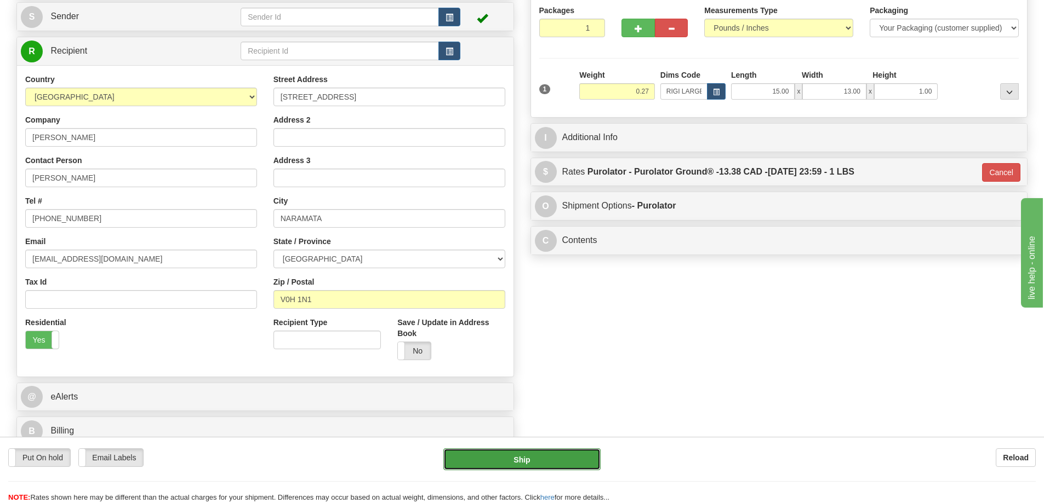
click at [579, 454] on button "Ship" at bounding box center [521, 460] width 157 height 22
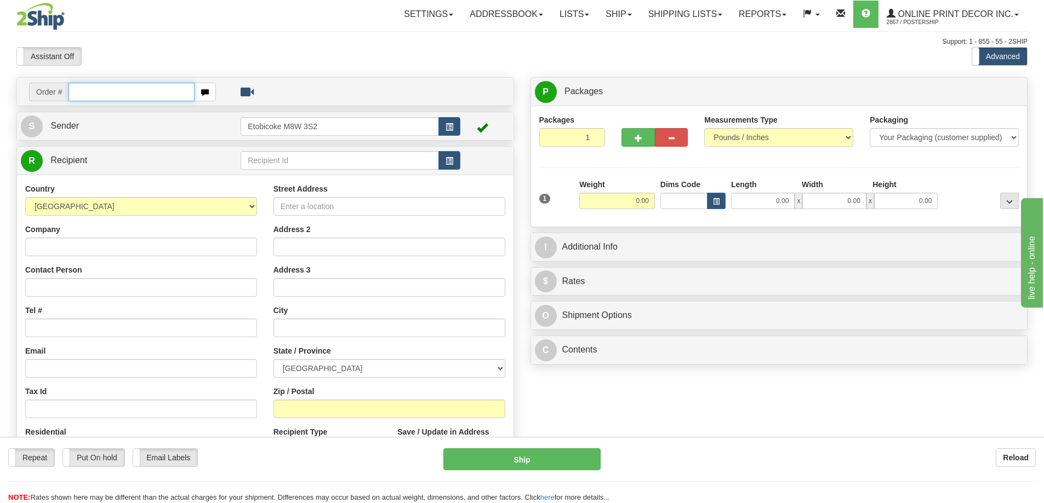
click at [90, 96] on input "text" at bounding box center [131, 92] width 126 height 19
type input "ca-421711"
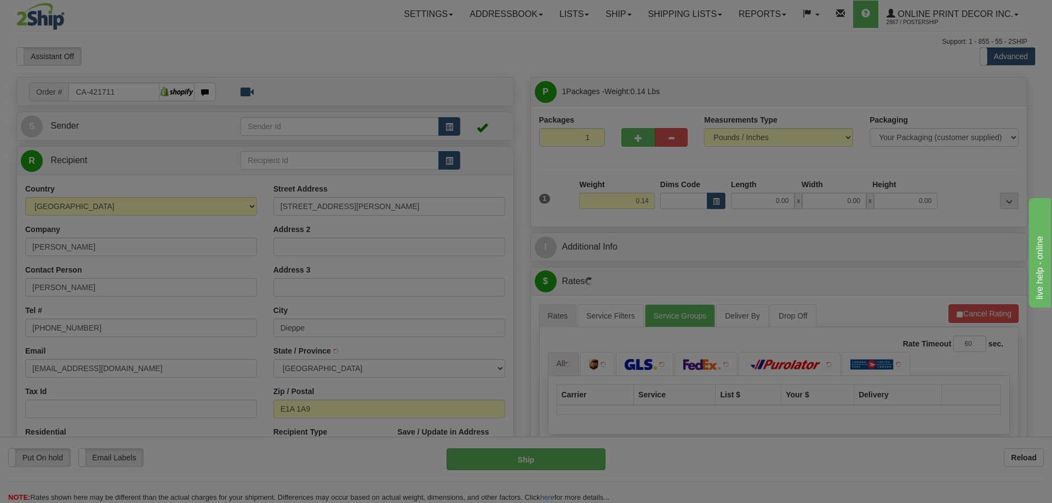
type input "DIEPPE"
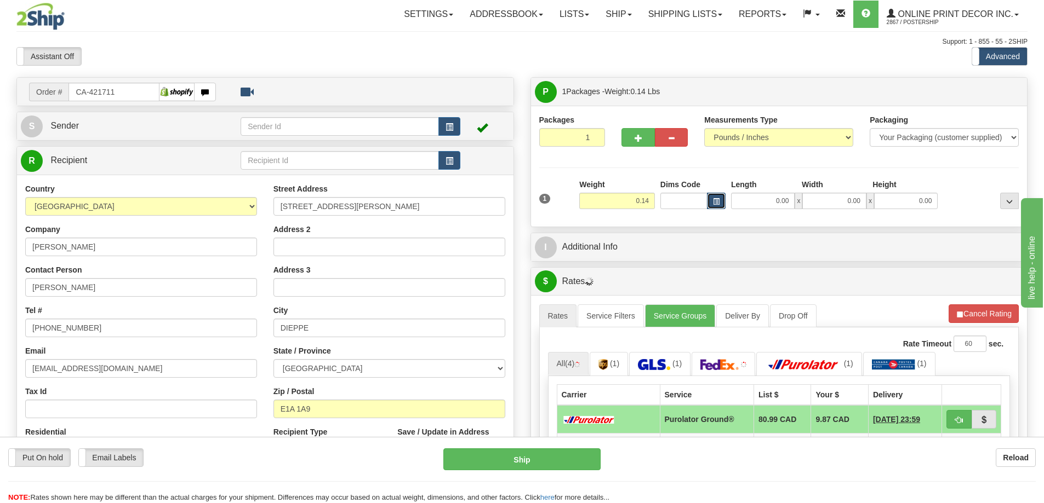
click at [711, 201] on button "button" at bounding box center [716, 201] width 19 height 16
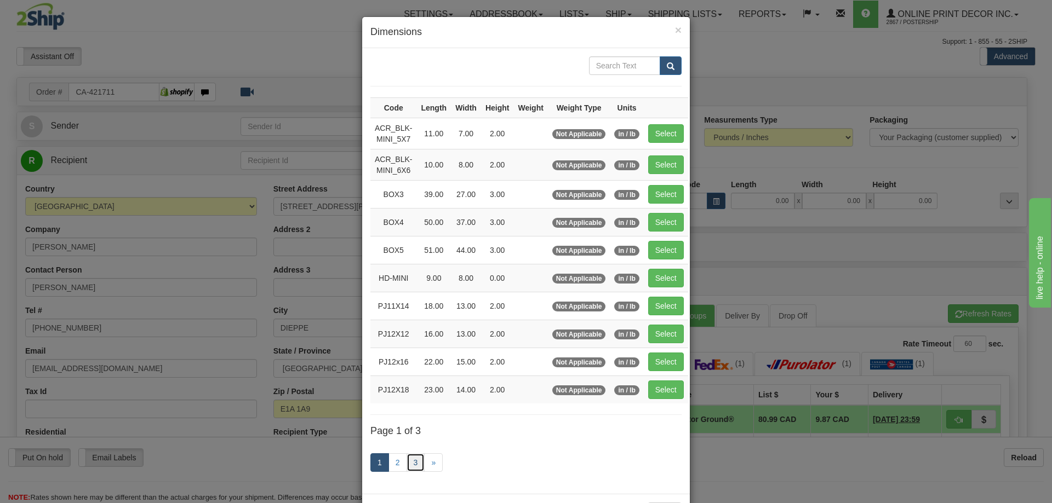
click at [412, 461] on link "3" at bounding box center [415, 463] width 19 height 19
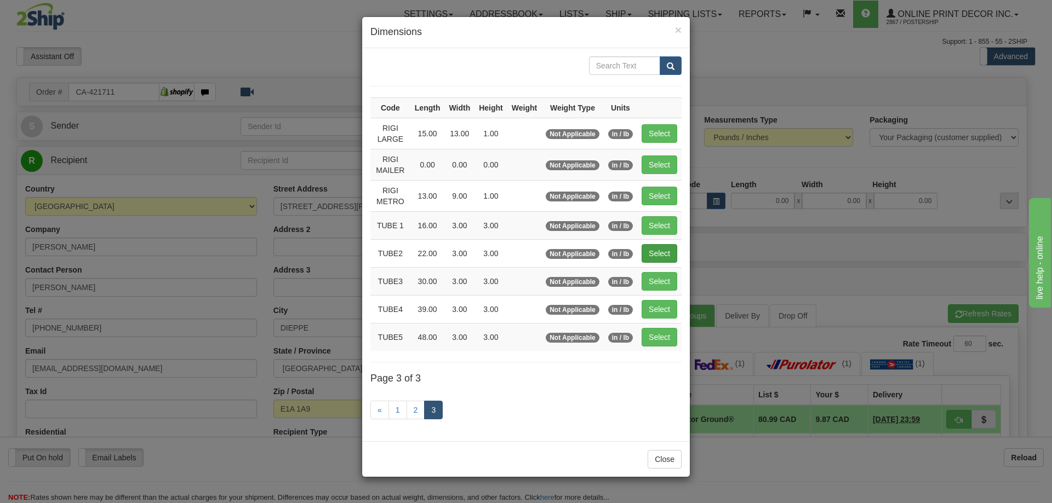
click at [666, 245] on td "Select" at bounding box center [659, 253] width 44 height 28
click at [667, 254] on button "Select" at bounding box center [659, 253] width 36 height 19
type input "TUBE2"
type input "22.00"
type input "3.00"
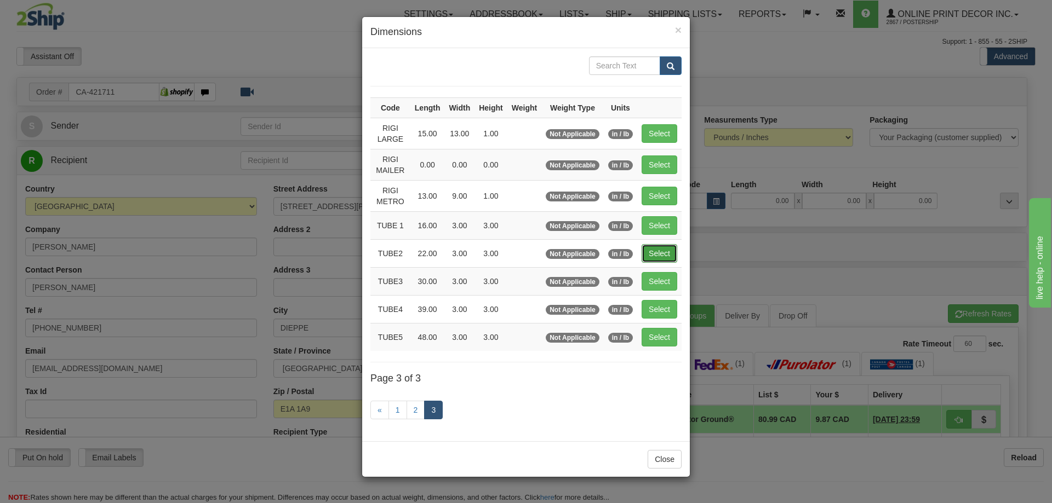
type input "3.00"
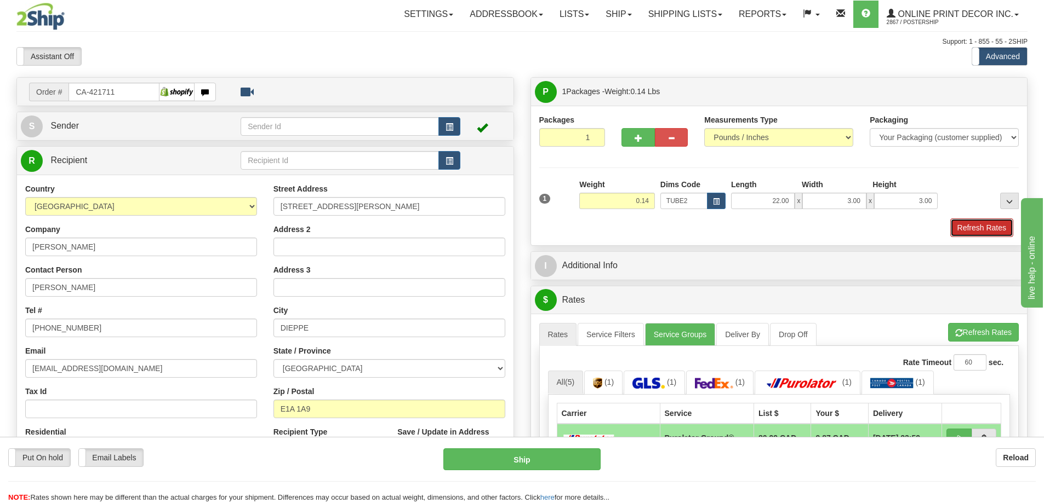
click at [982, 229] on button "Refresh Rates" at bounding box center [981, 228] width 63 height 19
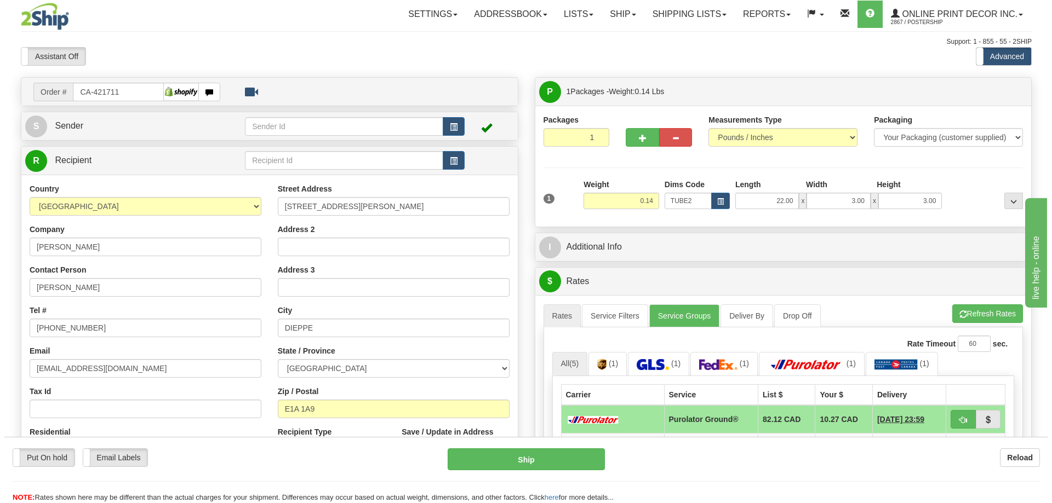
scroll to position [164, 0]
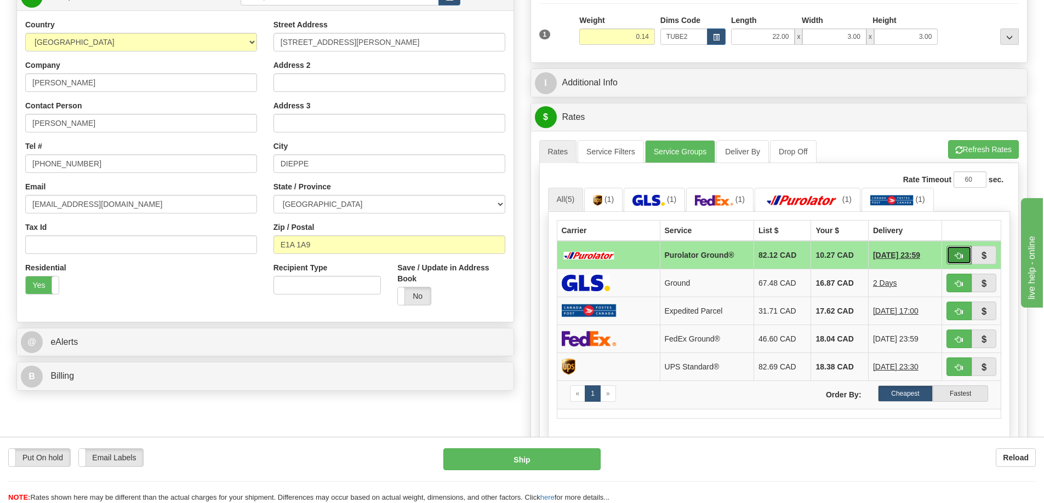
click at [959, 256] on span "button" at bounding box center [959, 256] width 8 height 7
type input "260"
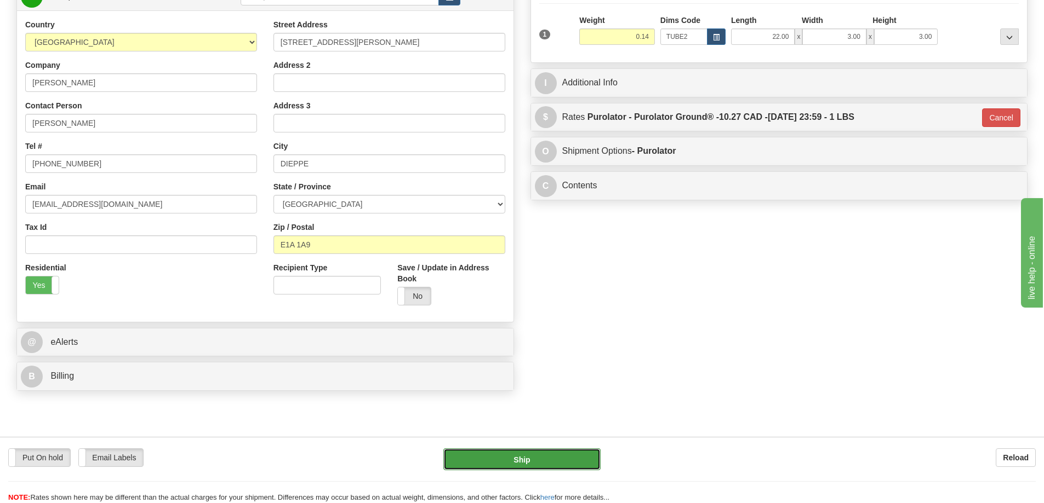
click at [557, 459] on button "Ship" at bounding box center [521, 460] width 157 height 22
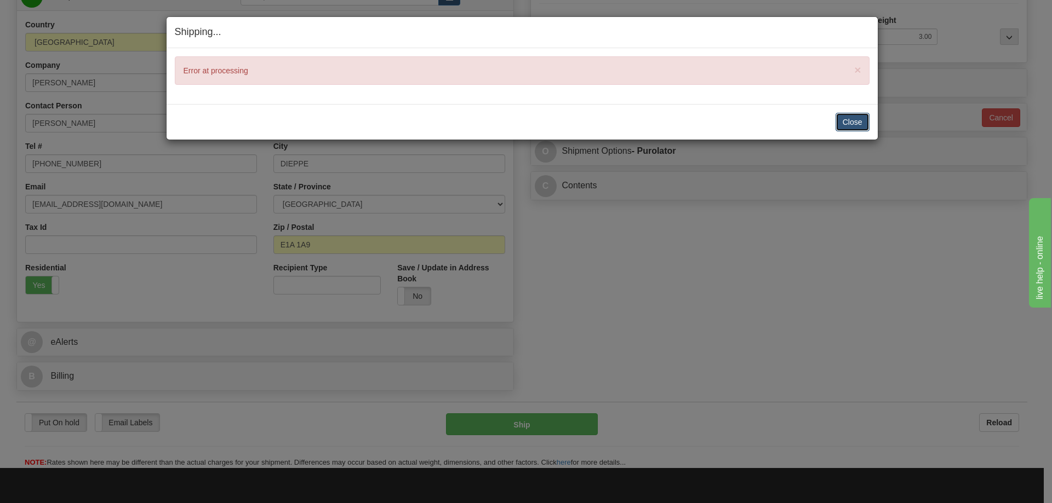
click at [858, 121] on button "Close" at bounding box center [852, 122] width 34 height 19
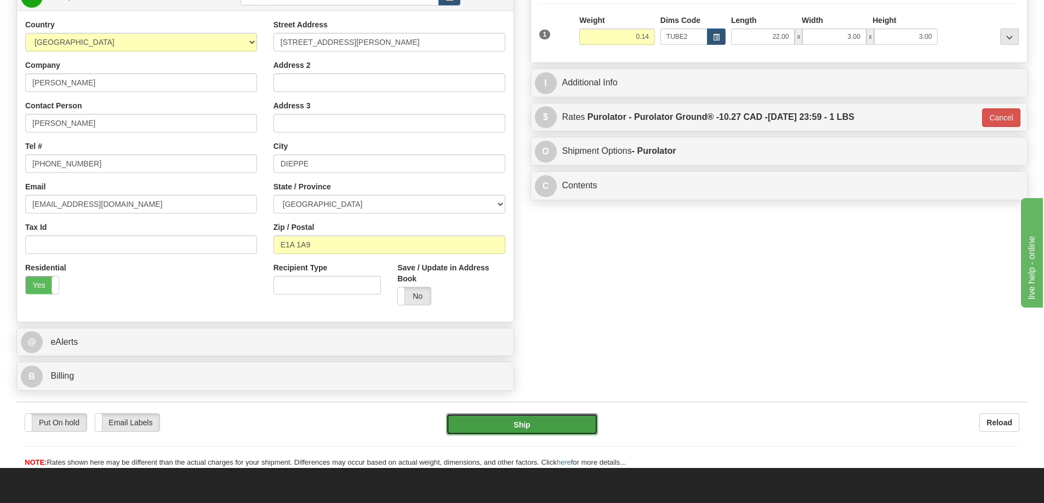
click at [534, 426] on button "Ship" at bounding box center [522, 425] width 152 height 22
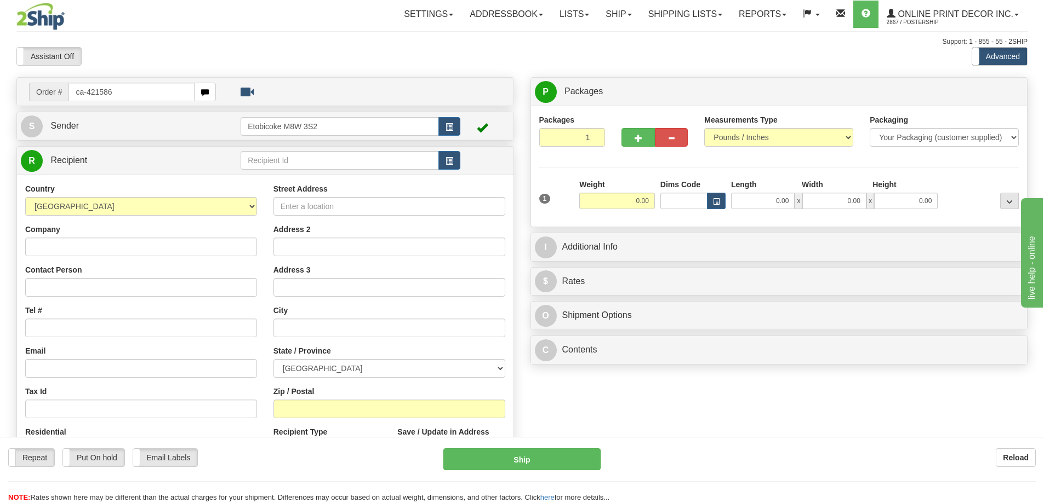
type input "ca-421586"
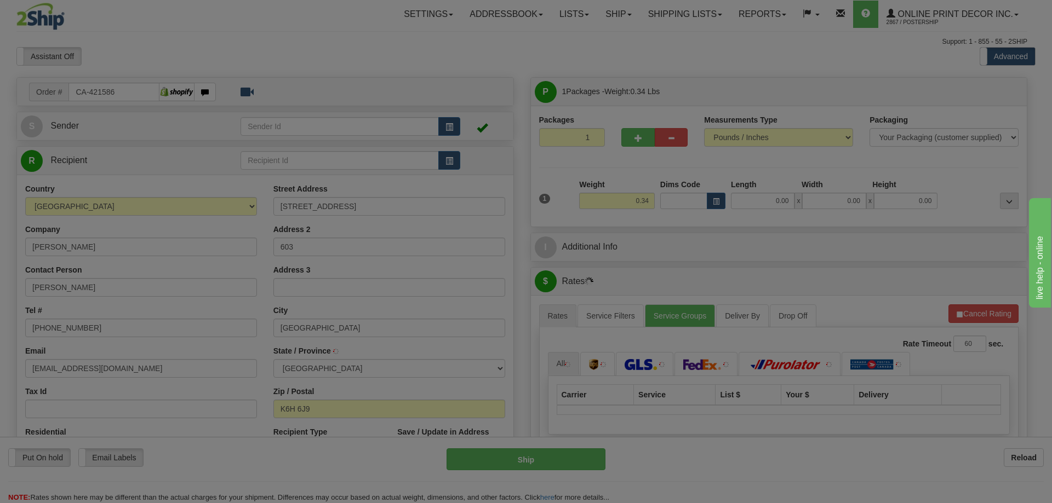
type input "[GEOGRAPHIC_DATA]"
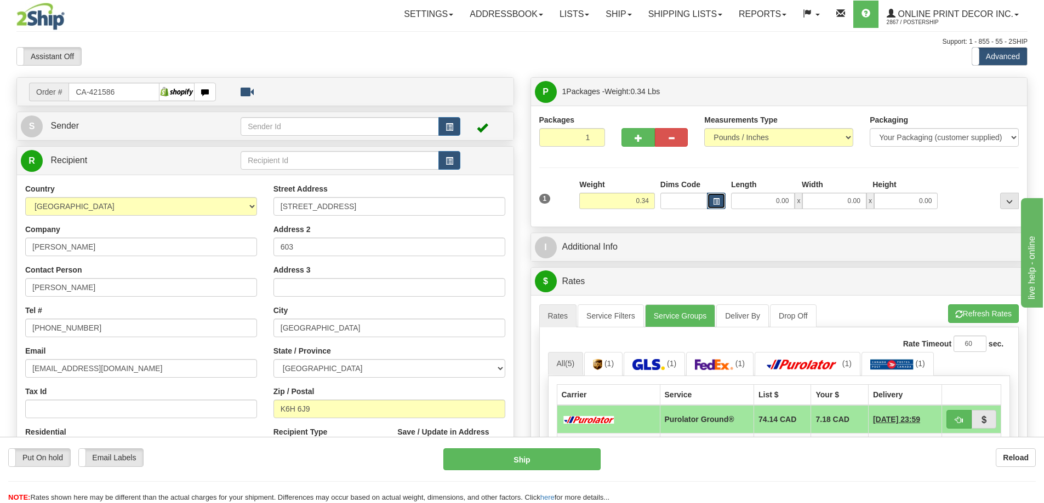
click at [711, 196] on button "button" at bounding box center [716, 201] width 19 height 16
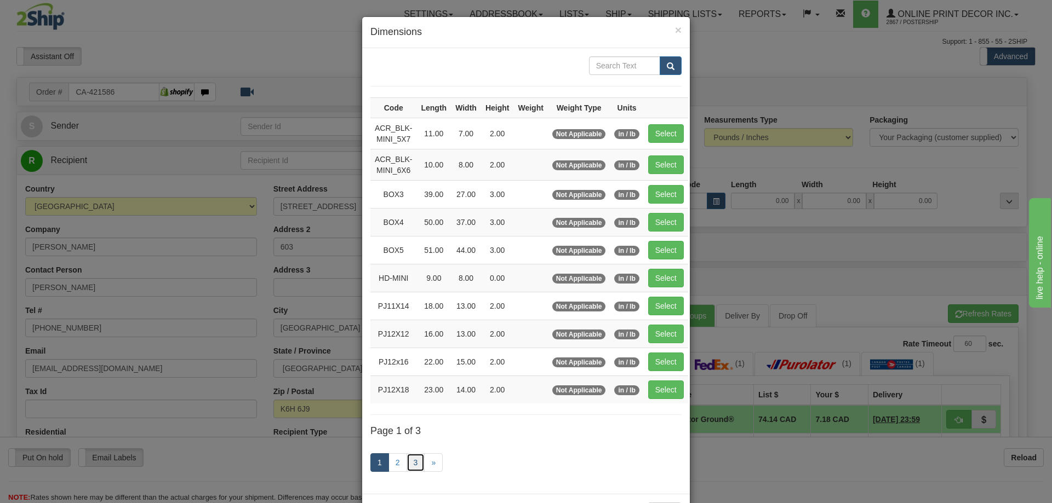
click at [411, 460] on link "3" at bounding box center [415, 463] width 19 height 19
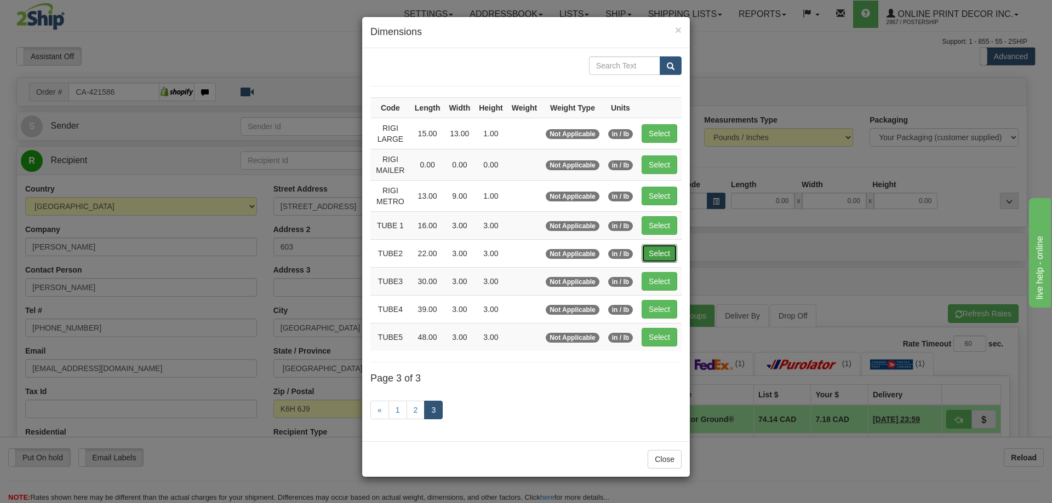
click at [662, 249] on button "Select" at bounding box center [659, 253] width 36 height 19
type input "TUBE2"
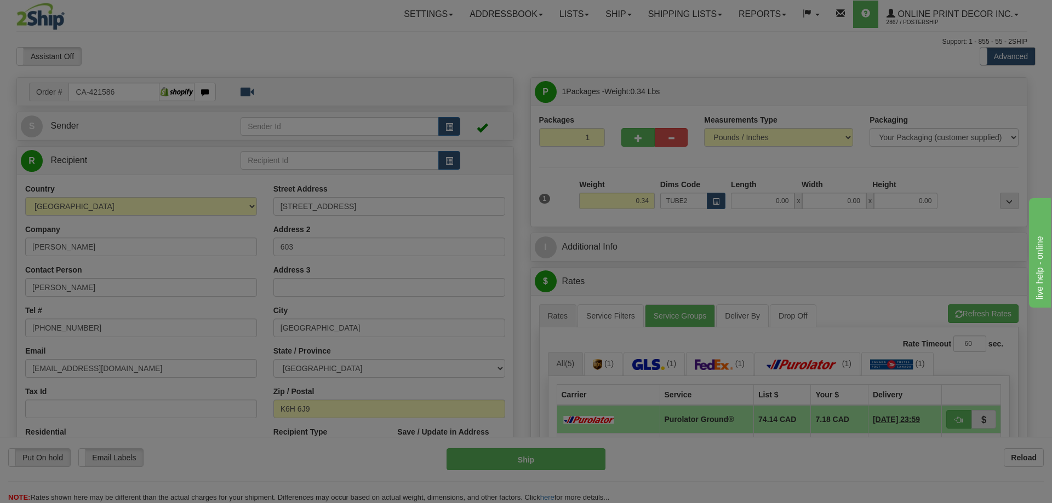
type input "22.00"
type input "3.00"
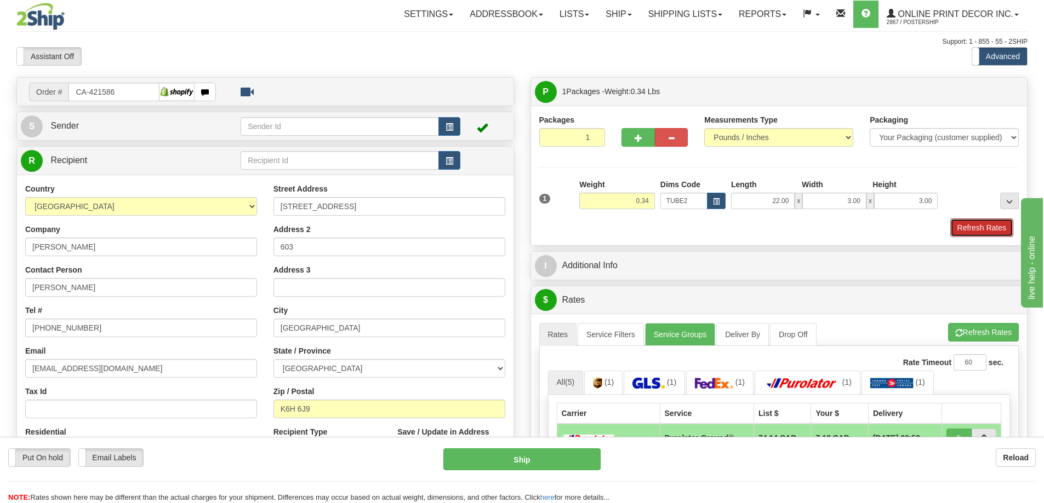
click at [972, 229] on button "Refresh Rates" at bounding box center [981, 228] width 63 height 19
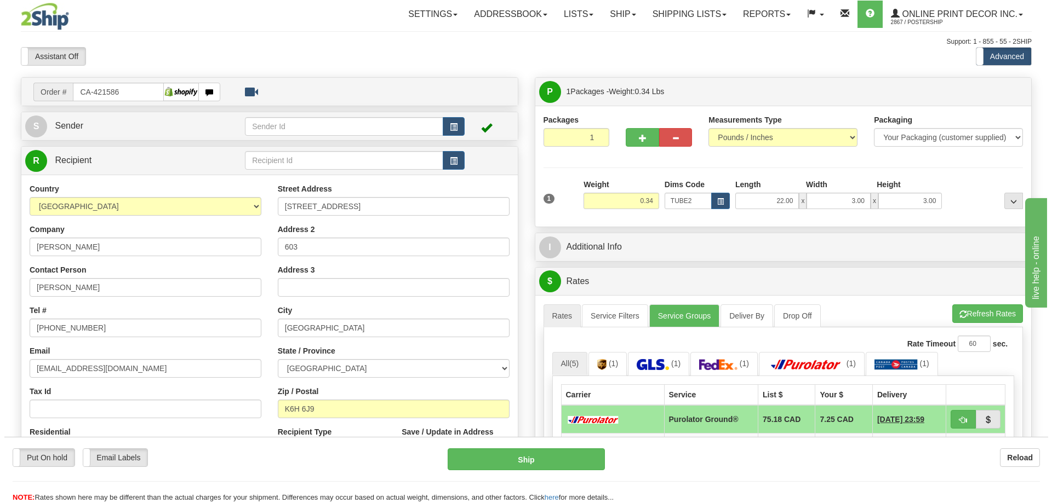
scroll to position [110, 0]
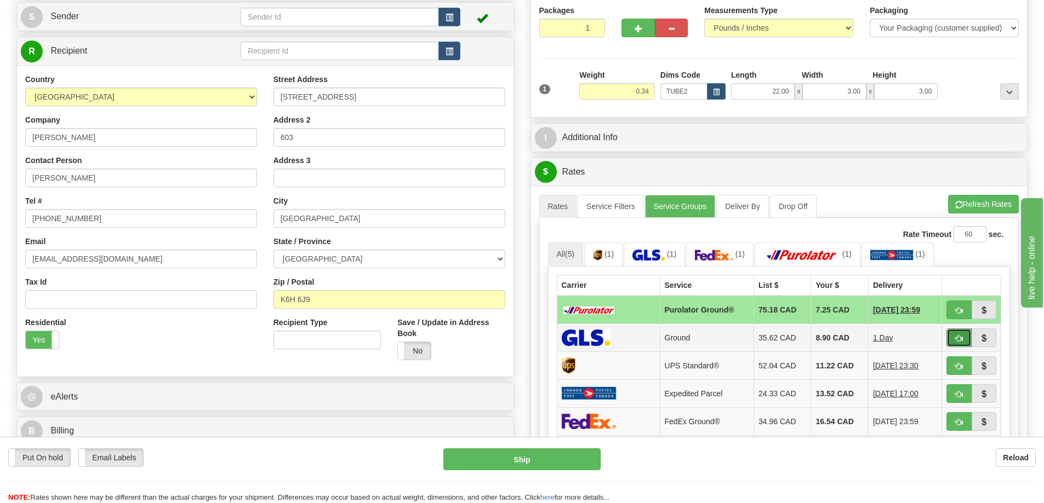
click at [963, 337] on button "button" at bounding box center [958, 338] width 25 height 19
type input "1"
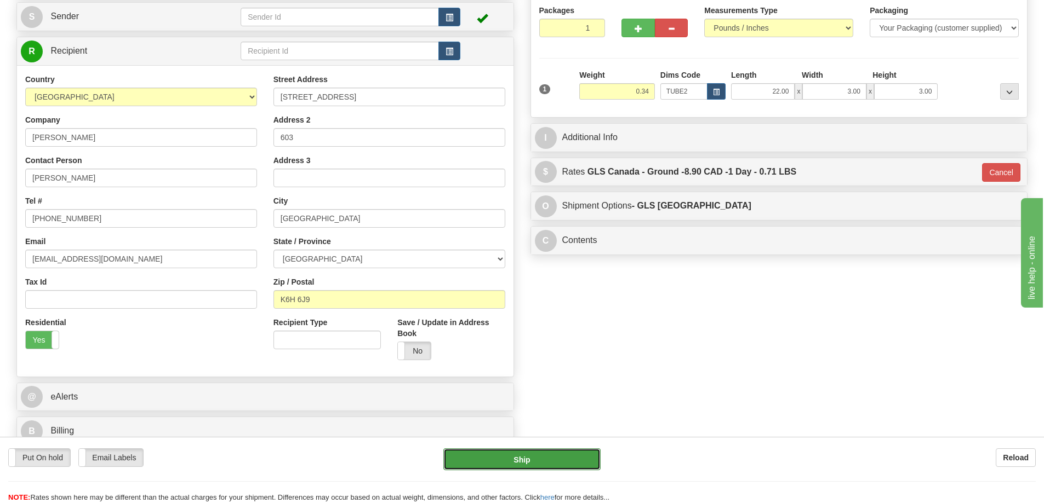
click at [564, 461] on button "Ship" at bounding box center [521, 460] width 157 height 22
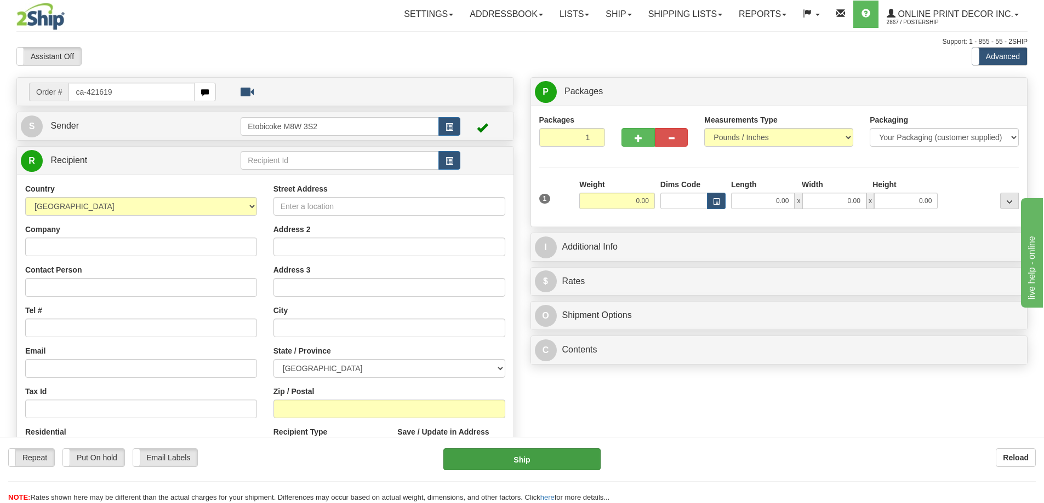
type input "ca-421619"
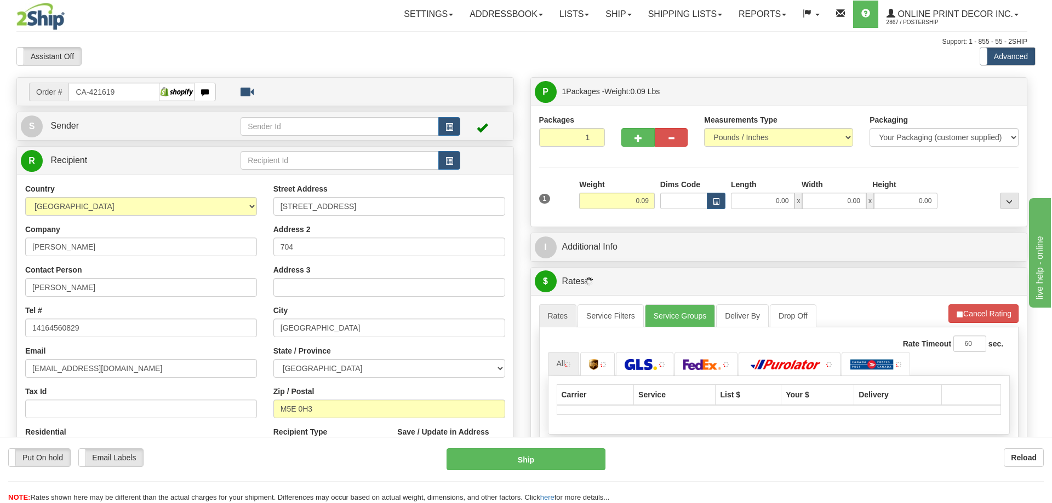
type input "TORONTO"
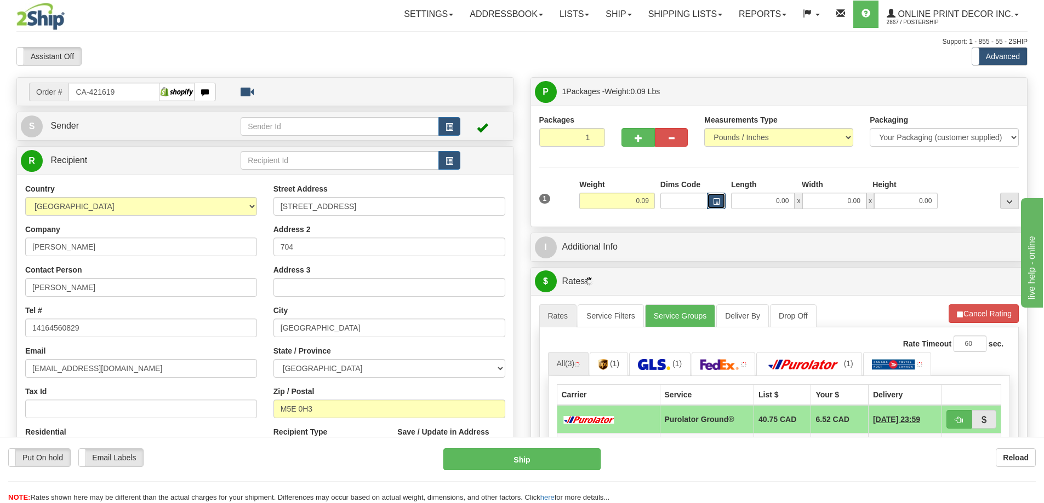
click at [717, 194] on button "button" at bounding box center [716, 201] width 19 height 16
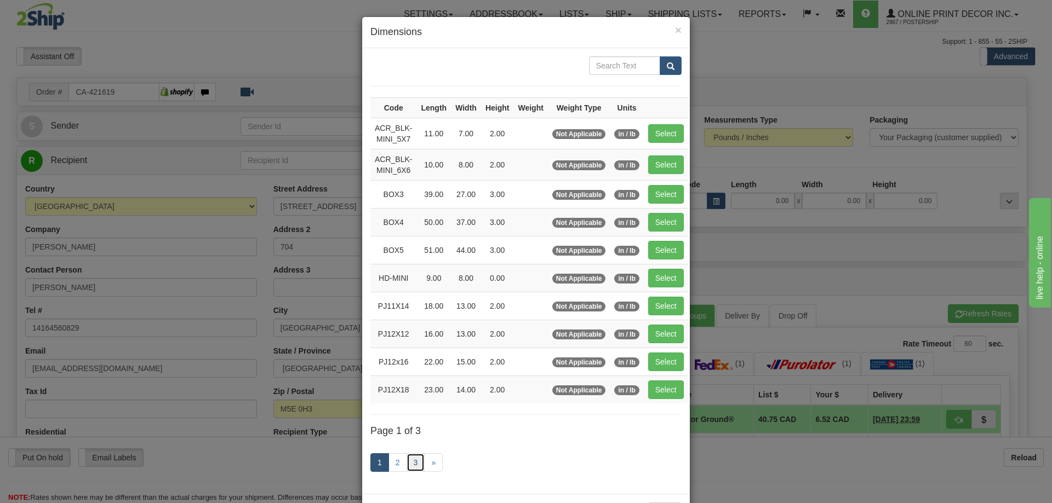
click at [412, 460] on link "3" at bounding box center [415, 463] width 19 height 19
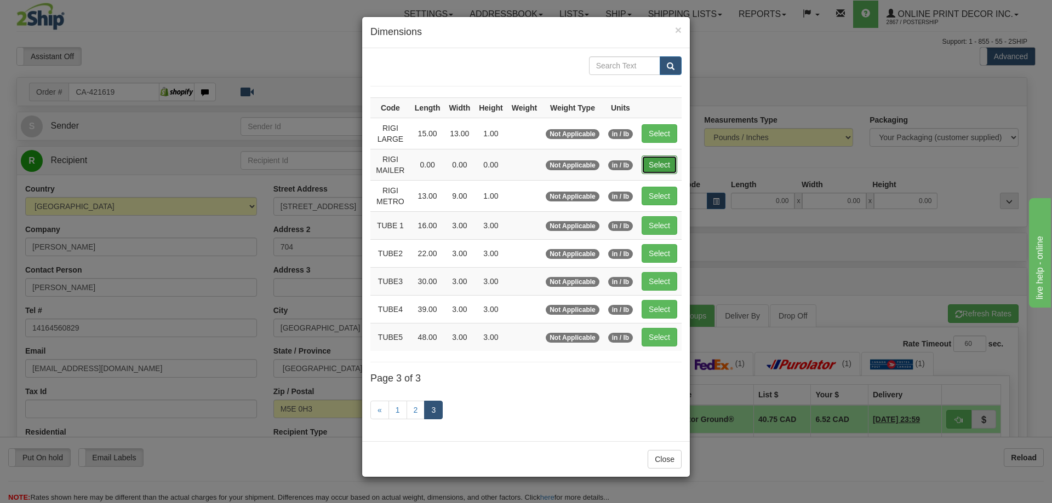
click at [668, 165] on button "Select" at bounding box center [659, 165] width 36 height 19
type input "RIGI MAILER"
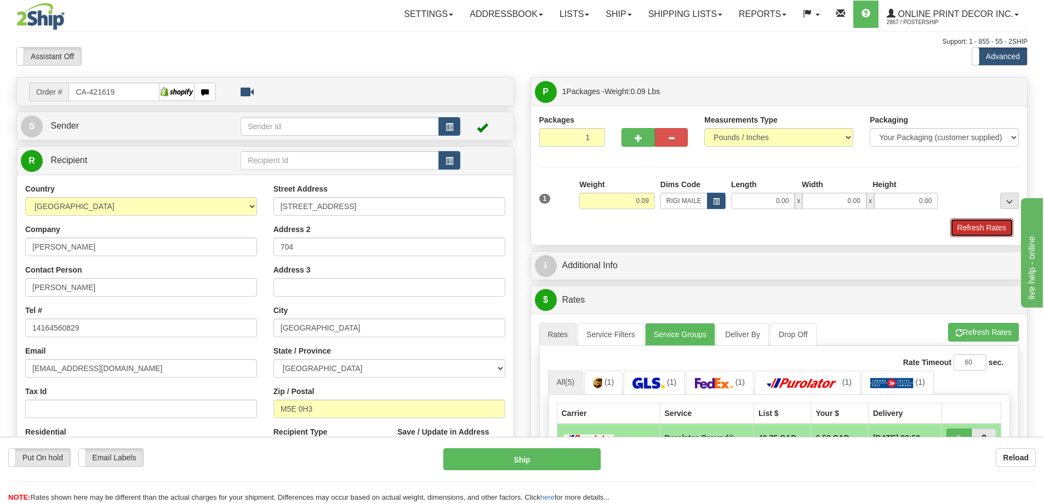
click at [997, 227] on button "Refresh Rates" at bounding box center [981, 228] width 63 height 19
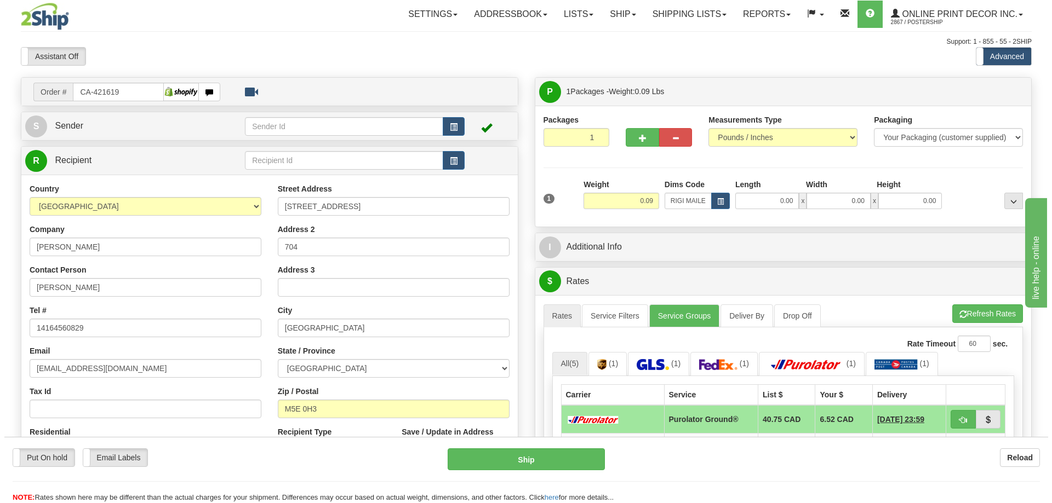
scroll to position [110, 0]
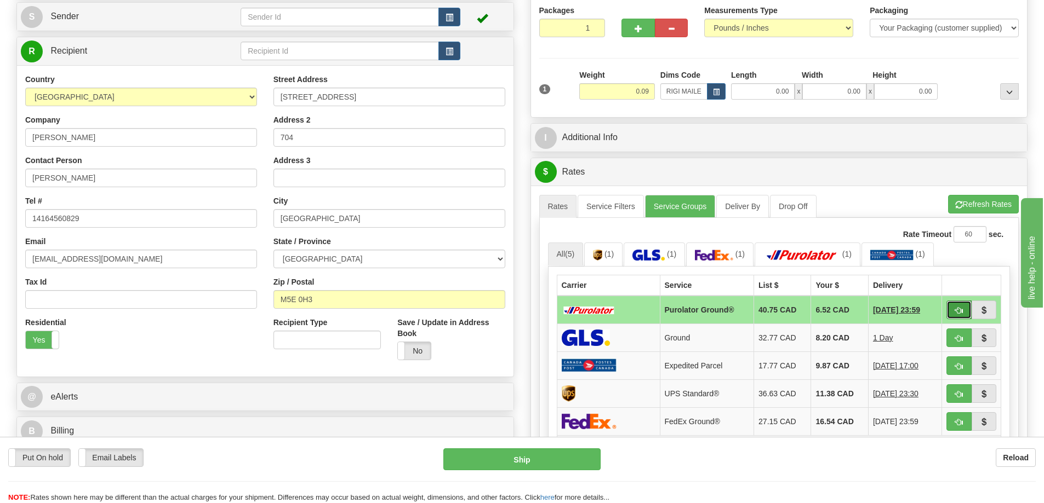
click at [956, 308] on span "button" at bounding box center [959, 310] width 8 height 7
type input "260"
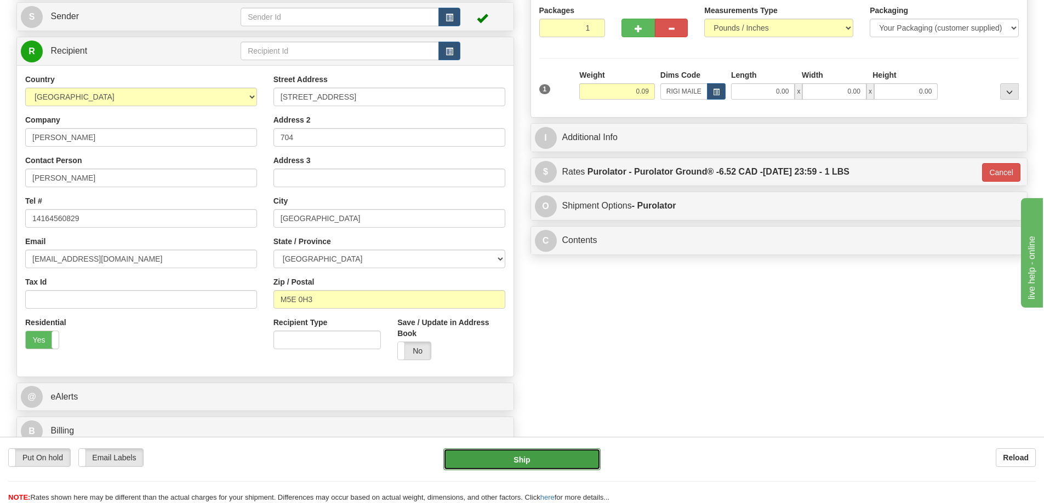
click at [526, 456] on button "Ship" at bounding box center [521, 460] width 157 height 22
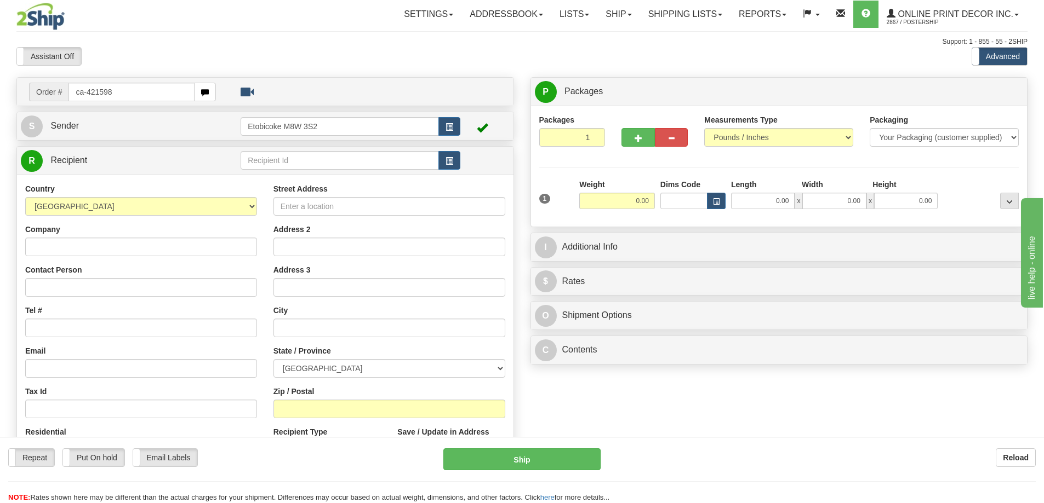
type input "ca-421598"
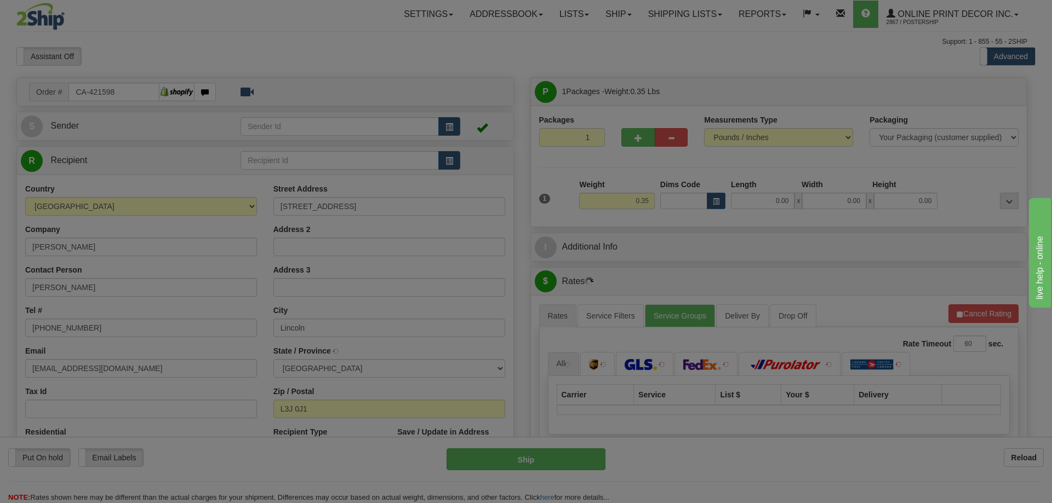
type input "BEAMSVILLE"
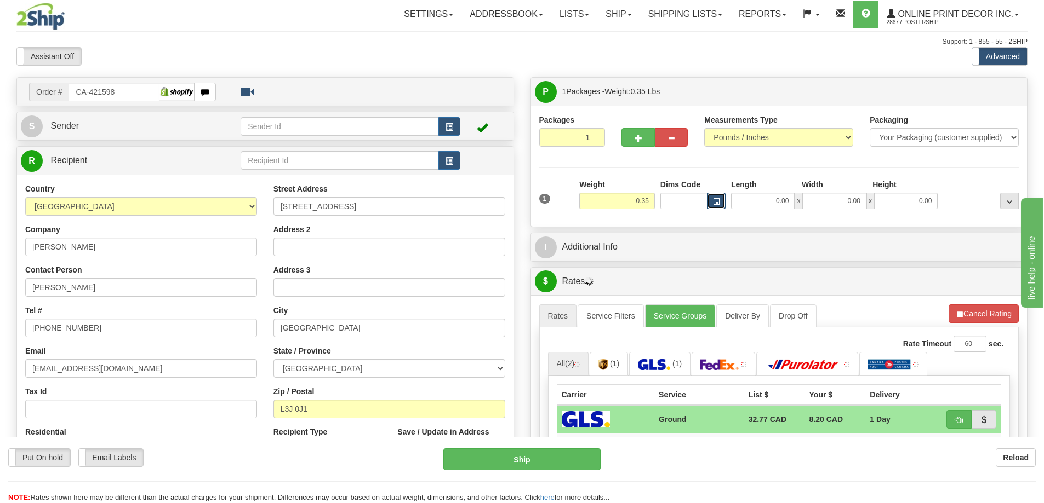
click at [721, 199] on button "button" at bounding box center [716, 201] width 19 height 16
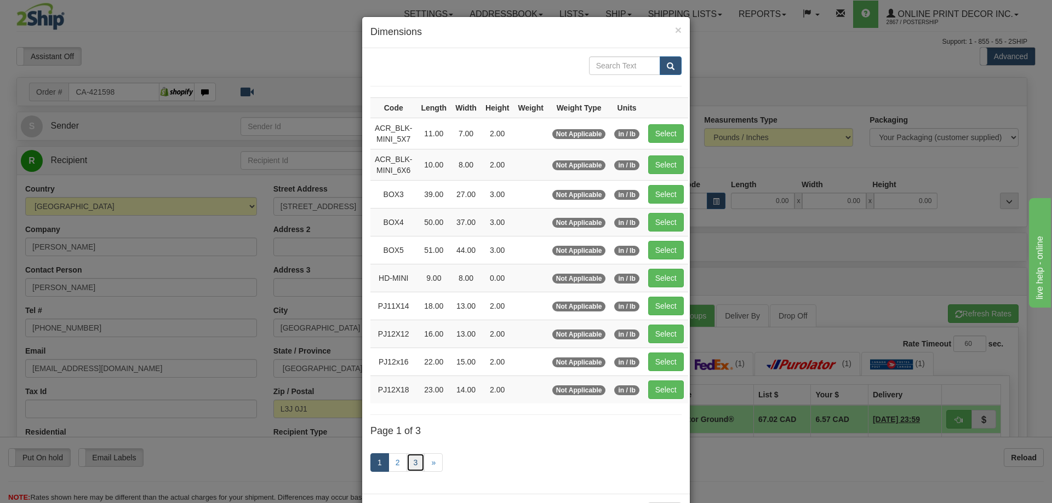
drag, startPoint x: 408, startPoint y: 460, endPoint x: 406, endPoint y: 452, distance: 8.5
click at [408, 460] on link "3" at bounding box center [415, 463] width 19 height 19
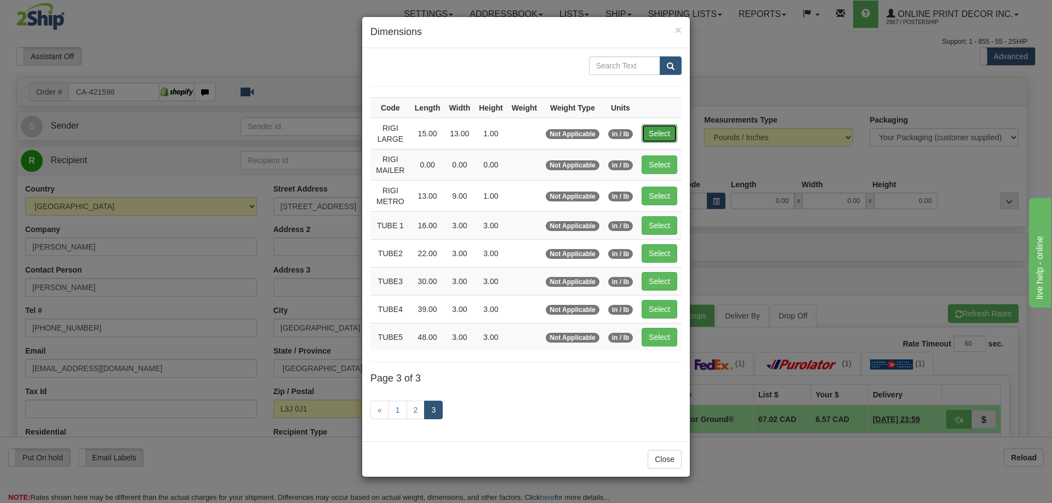
click at [658, 131] on button "Select" at bounding box center [659, 133] width 36 height 19
type input "RIGI LARGE"
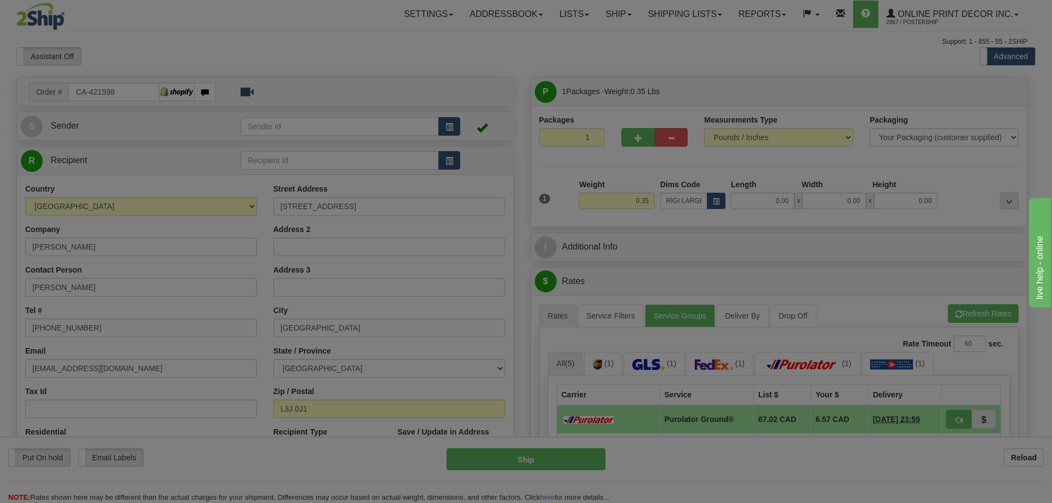
type input "15.00"
type input "13.00"
type input "1.00"
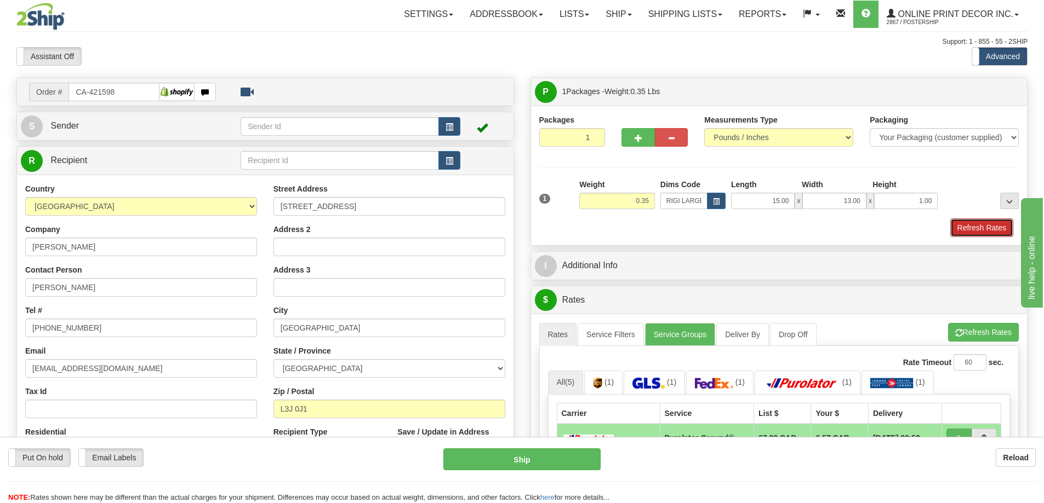
click at [981, 230] on button "Refresh Rates" at bounding box center [981, 228] width 63 height 19
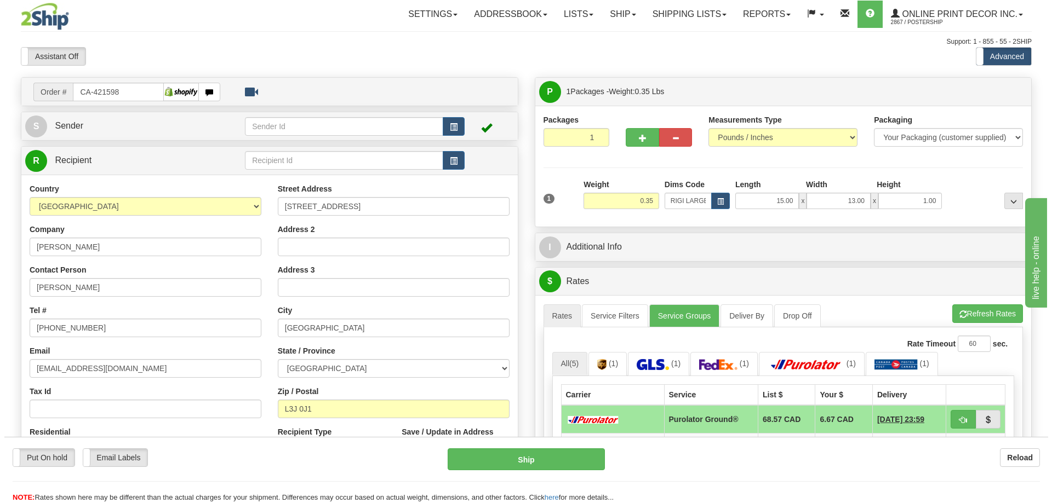
scroll to position [110, 0]
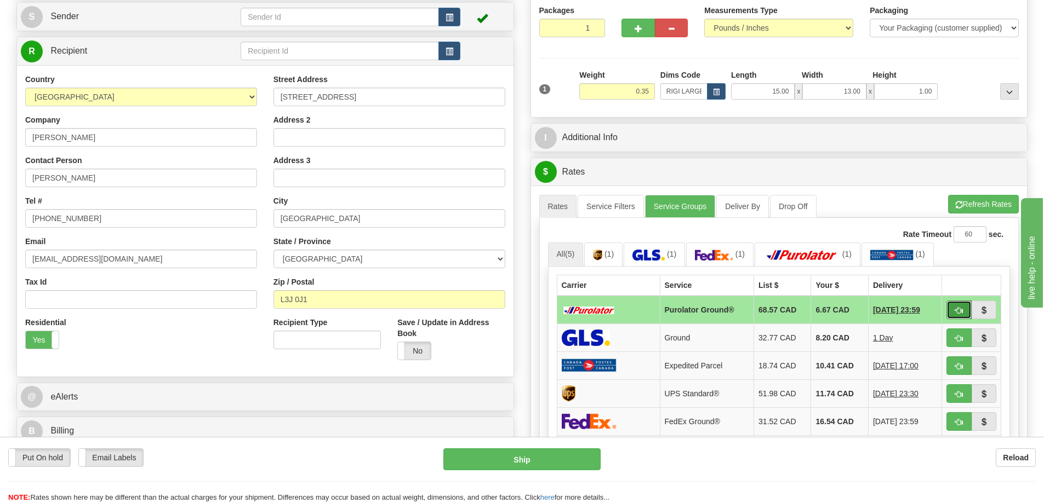
click at [960, 310] on span "button" at bounding box center [959, 310] width 8 height 7
type input "260"
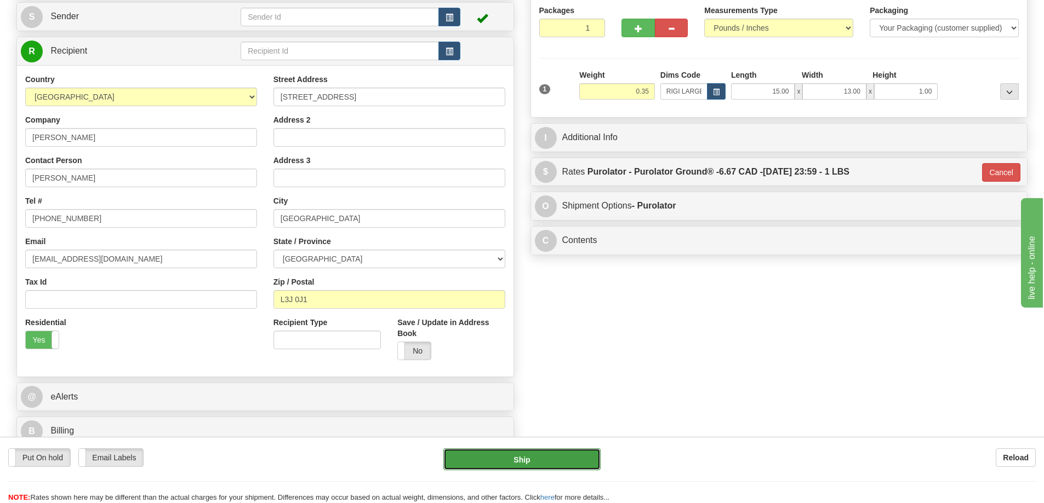
click at [573, 460] on button "Ship" at bounding box center [521, 460] width 157 height 22
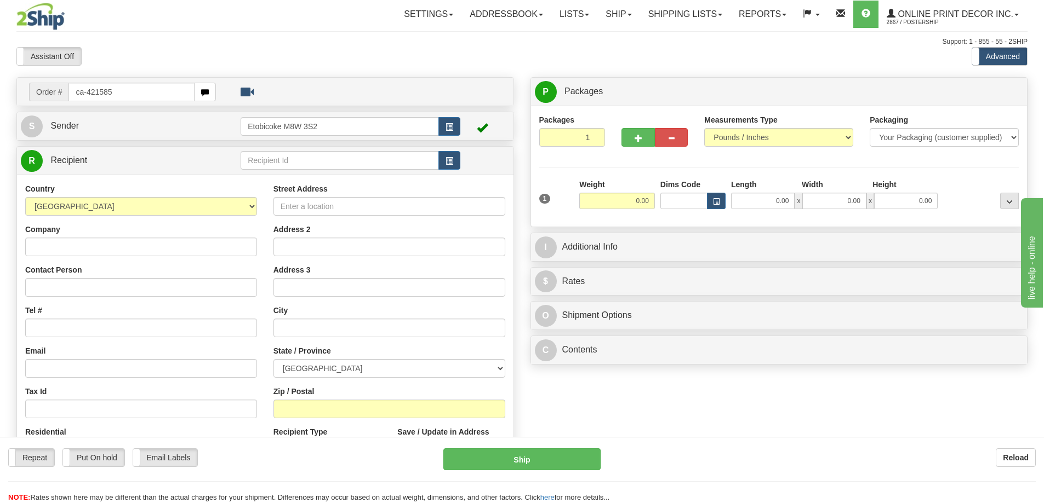
type input "ca-421585"
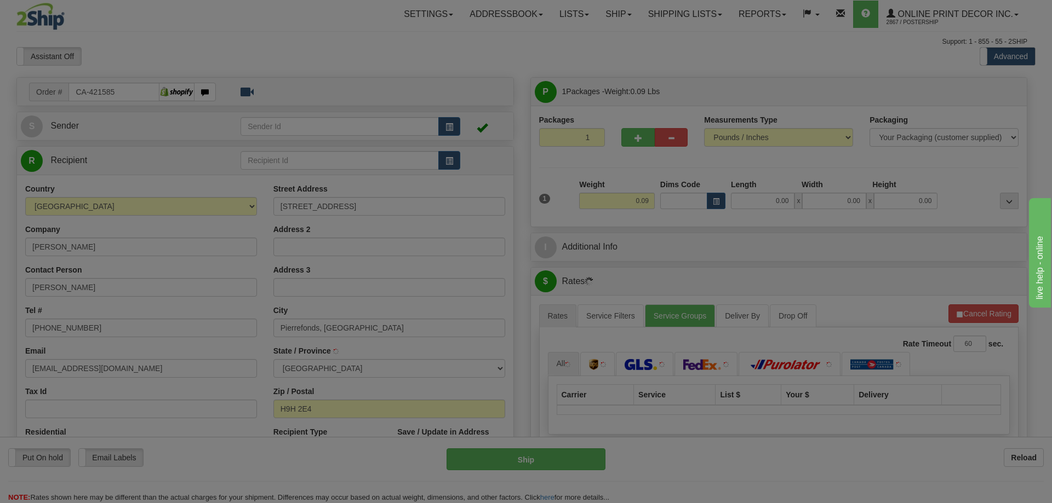
type input "PIERREFONDS"
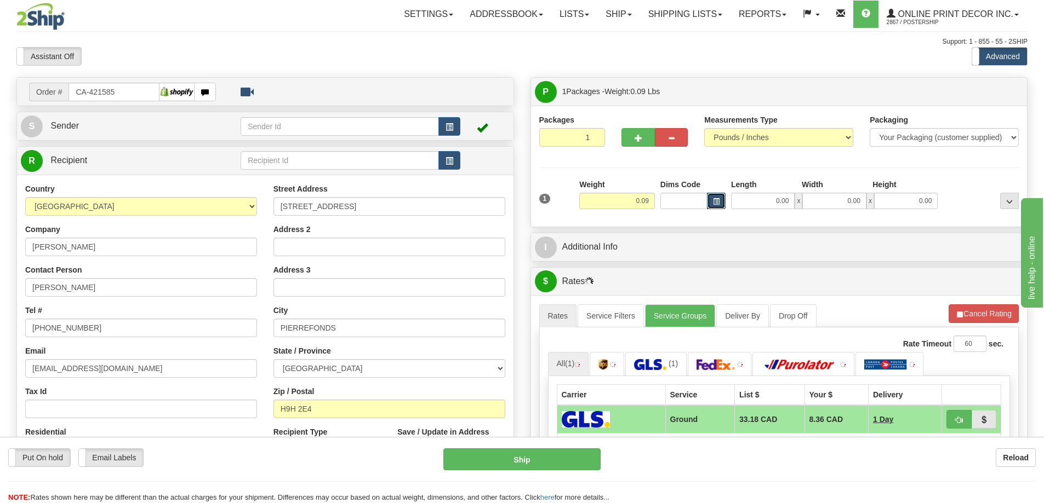
click at [712, 199] on button "button" at bounding box center [716, 201] width 19 height 16
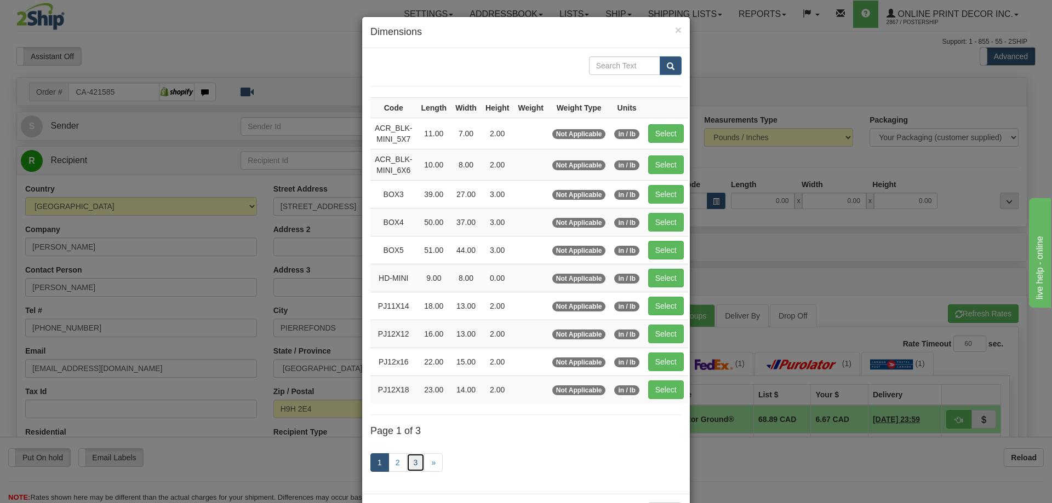
click at [411, 459] on link "3" at bounding box center [415, 463] width 19 height 19
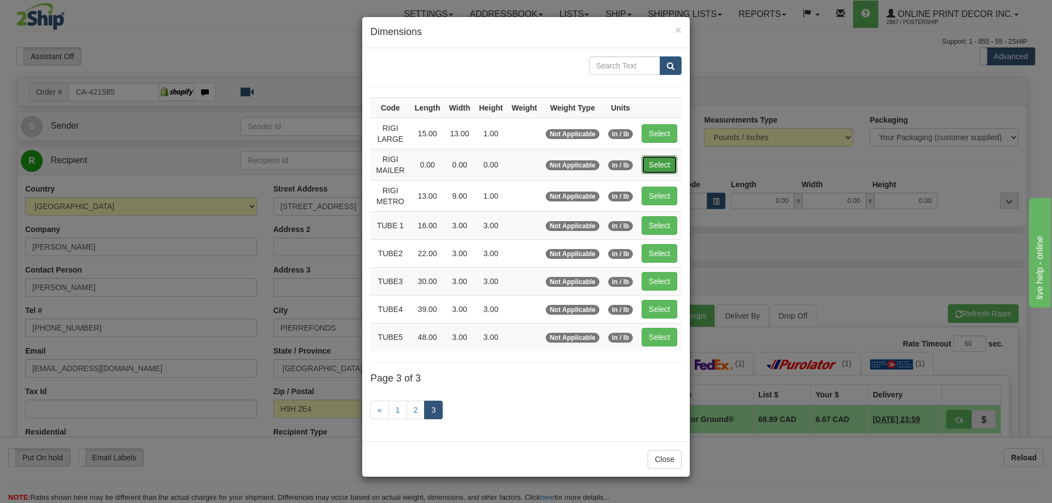
drag, startPoint x: 663, startPoint y: 158, endPoint x: 668, endPoint y: 145, distance: 13.9
click at [664, 156] on button "Select" at bounding box center [659, 165] width 36 height 19
type input "RIGI MAILER"
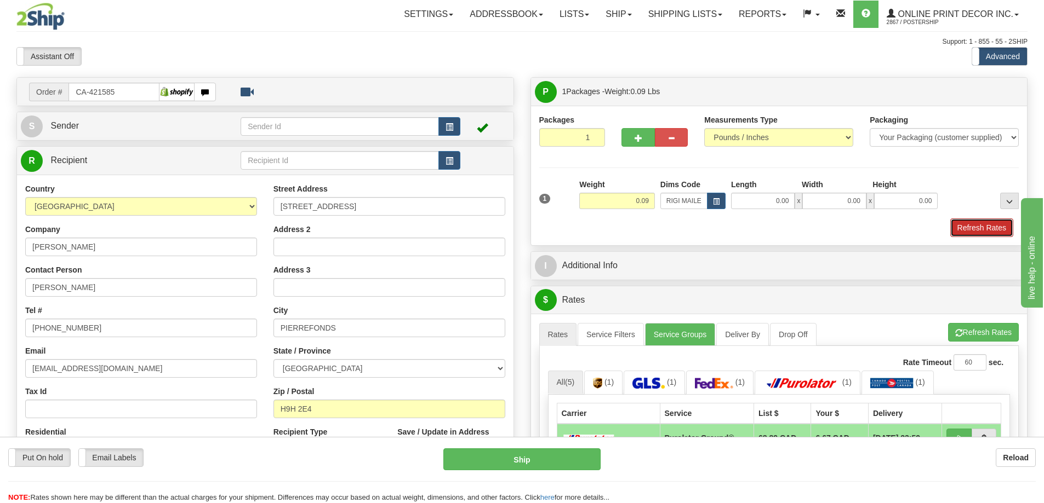
click at [969, 225] on button "Refresh Rates" at bounding box center [981, 228] width 63 height 19
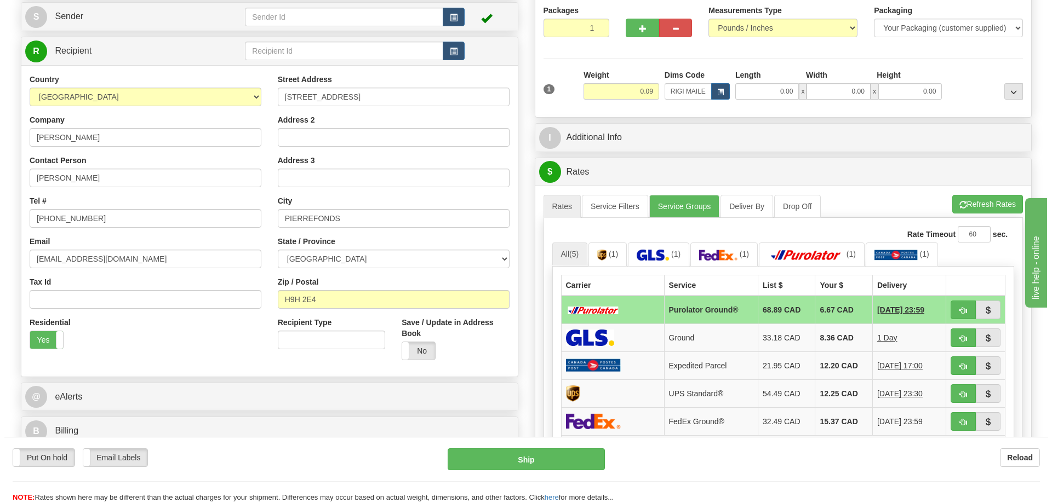
scroll to position [164, 0]
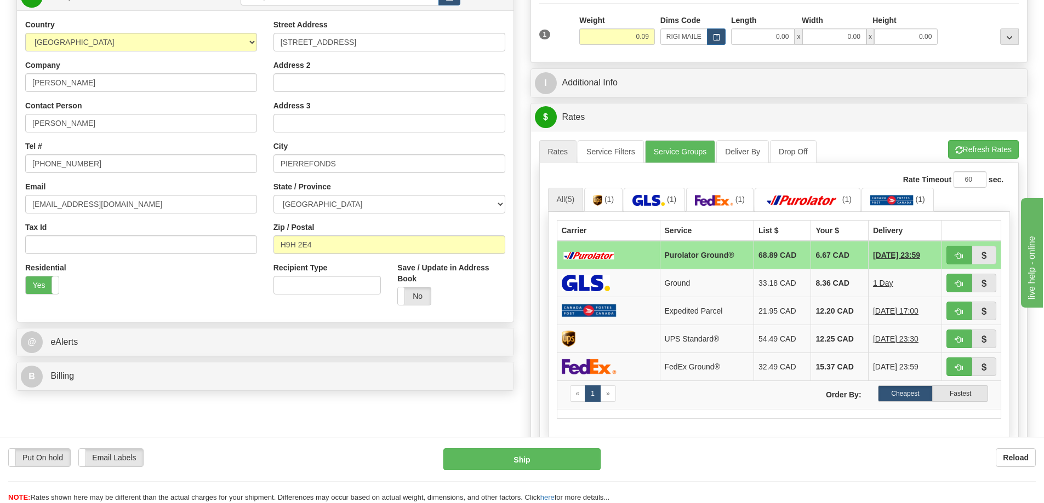
drag, startPoint x: 958, startPoint y: 247, endPoint x: 963, endPoint y: 244, distance: 5.6
click at [962, 245] on td at bounding box center [971, 255] width 59 height 28
click at [963, 253] on button "button" at bounding box center [958, 255] width 25 height 19
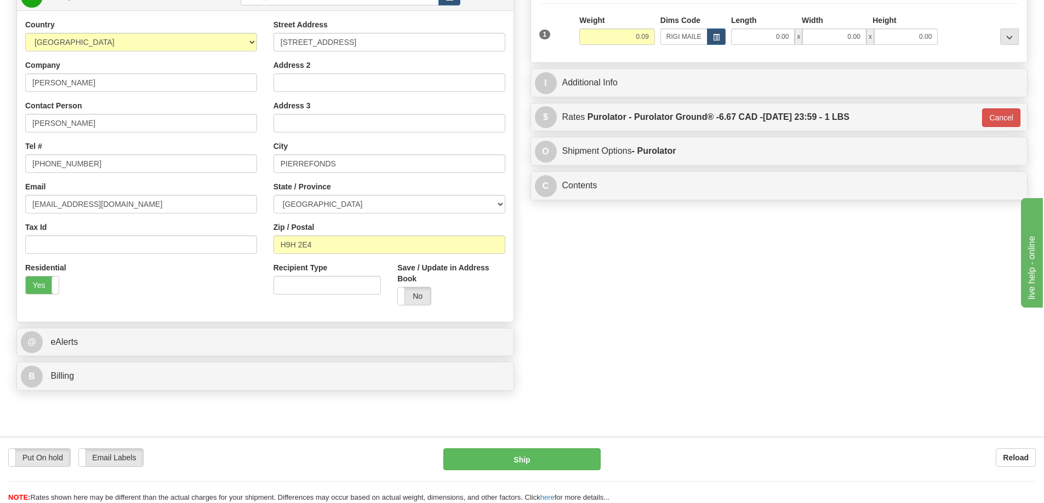
type input "260"
click at [566, 449] on button "Ship" at bounding box center [521, 460] width 157 height 22
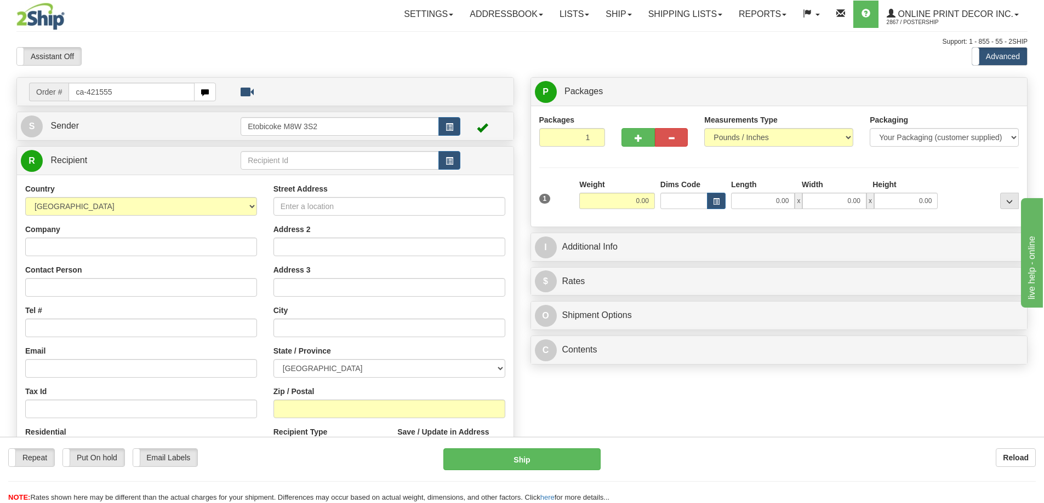
type input "ca-421555"
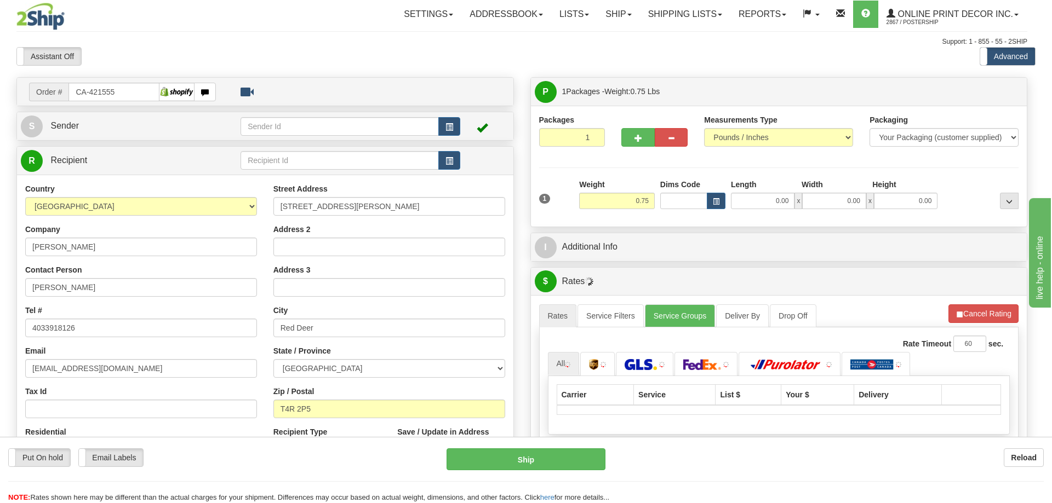
type input "RED DEER"
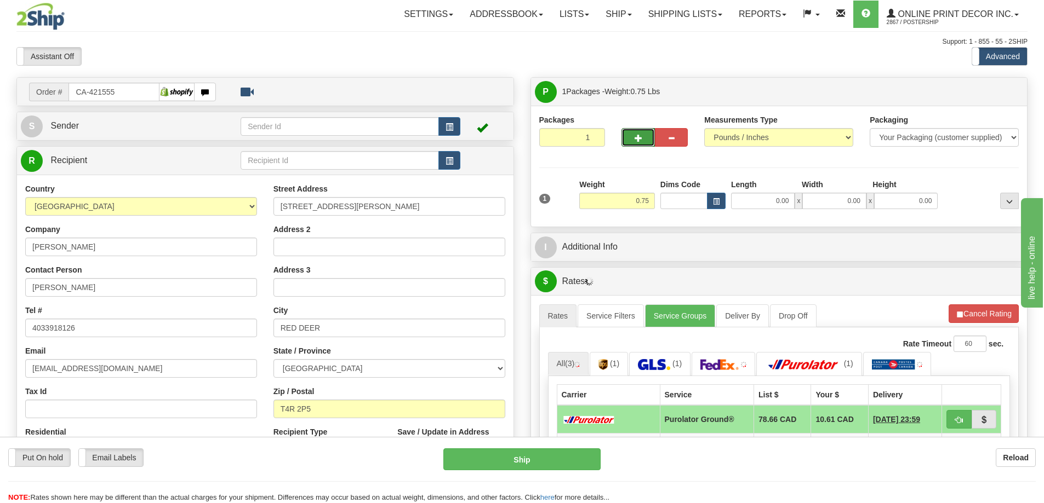
click at [645, 138] on button "button" at bounding box center [637, 137] width 33 height 19
radio input "true"
type input "2"
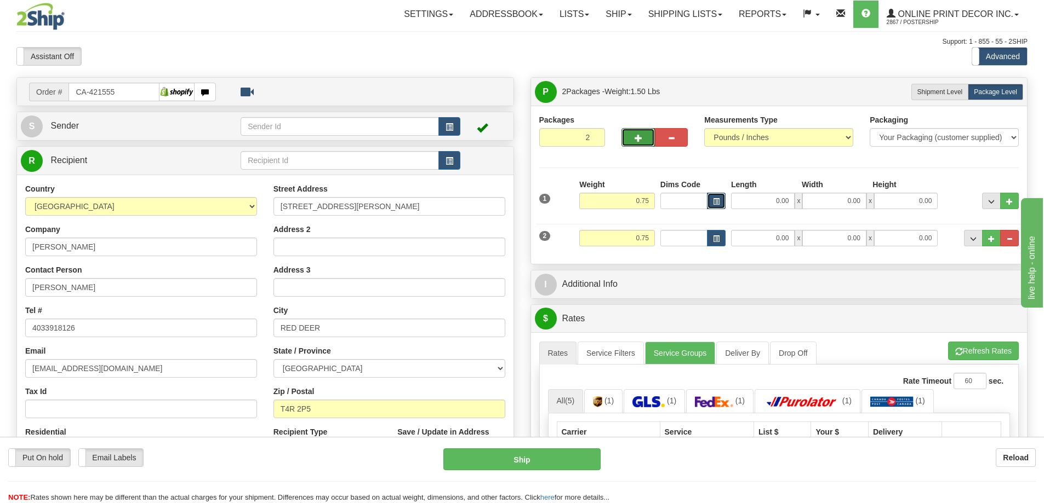
click at [721, 200] on button "button" at bounding box center [716, 201] width 19 height 16
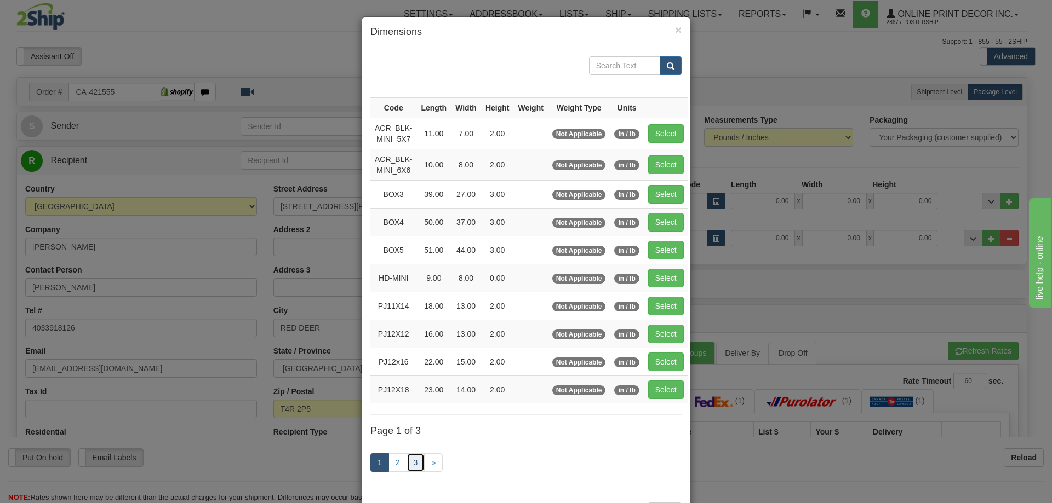
click at [406, 459] on link "3" at bounding box center [415, 463] width 19 height 19
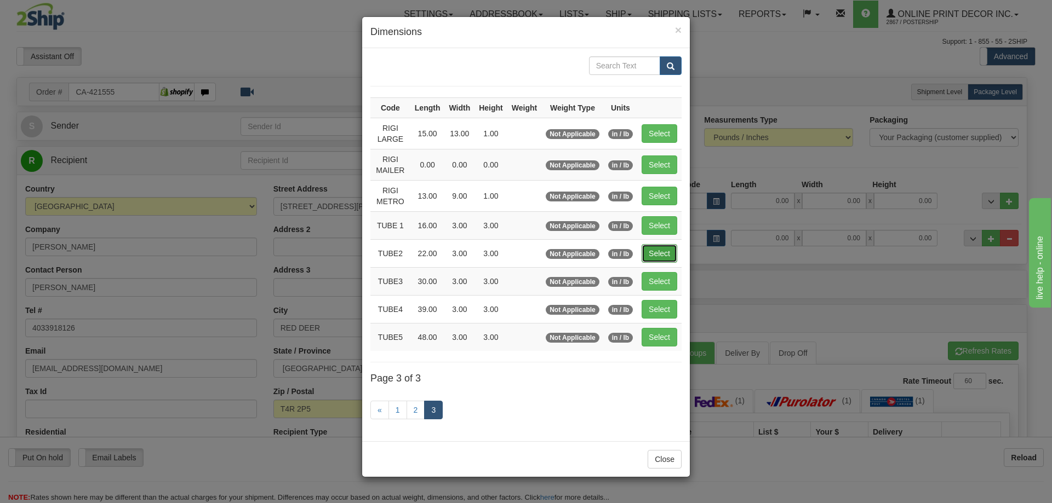
click at [658, 245] on button "Select" at bounding box center [659, 253] width 36 height 19
type input "TUBE2"
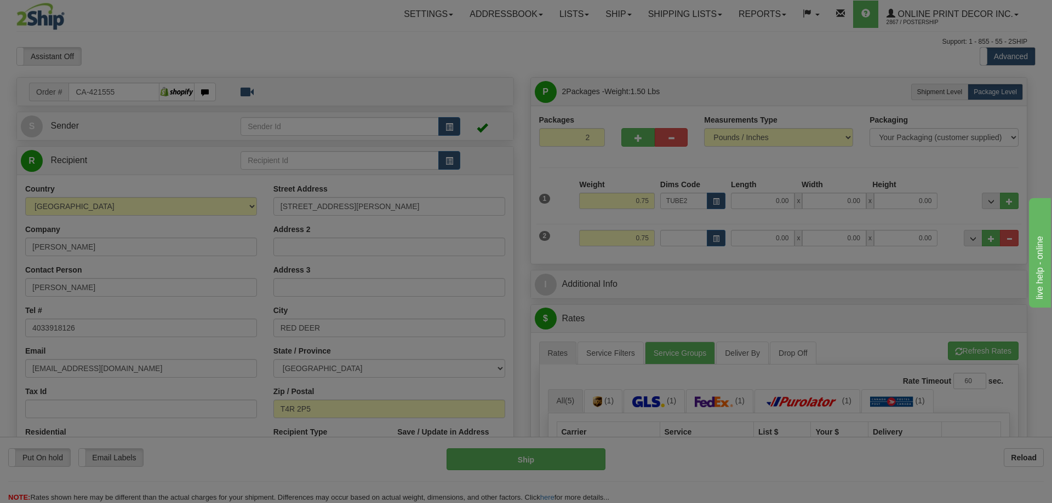
type input "22.00"
type input "3.00"
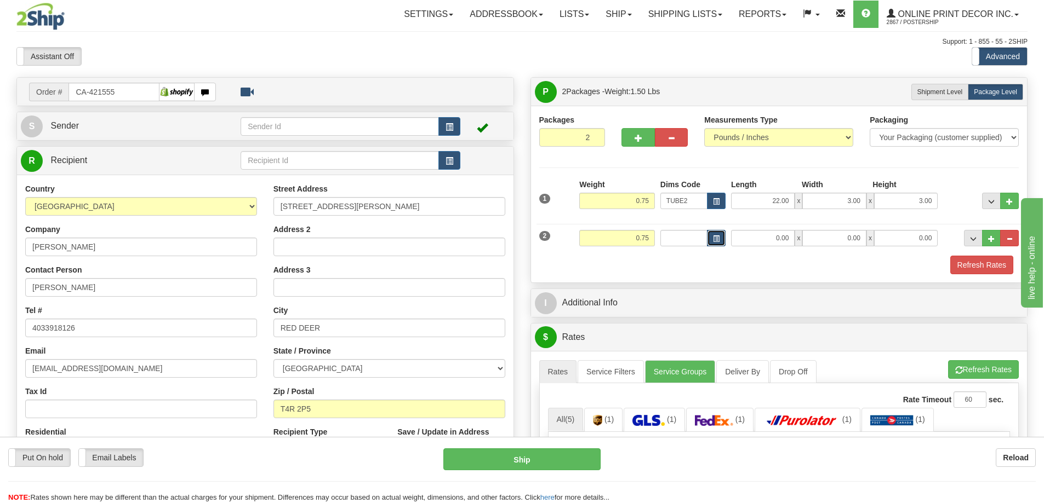
click at [712, 238] on button "button" at bounding box center [716, 238] width 19 height 16
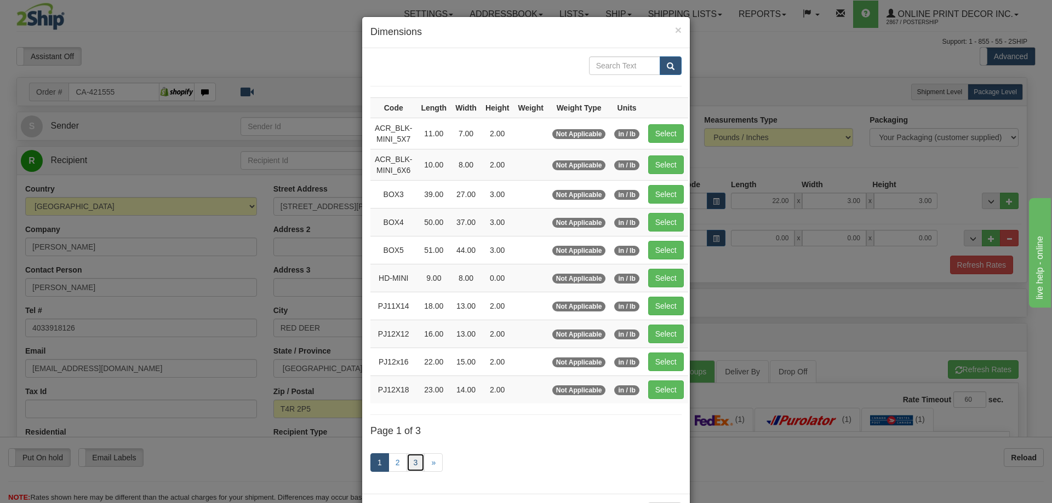
click at [408, 461] on link "3" at bounding box center [415, 463] width 19 height 19
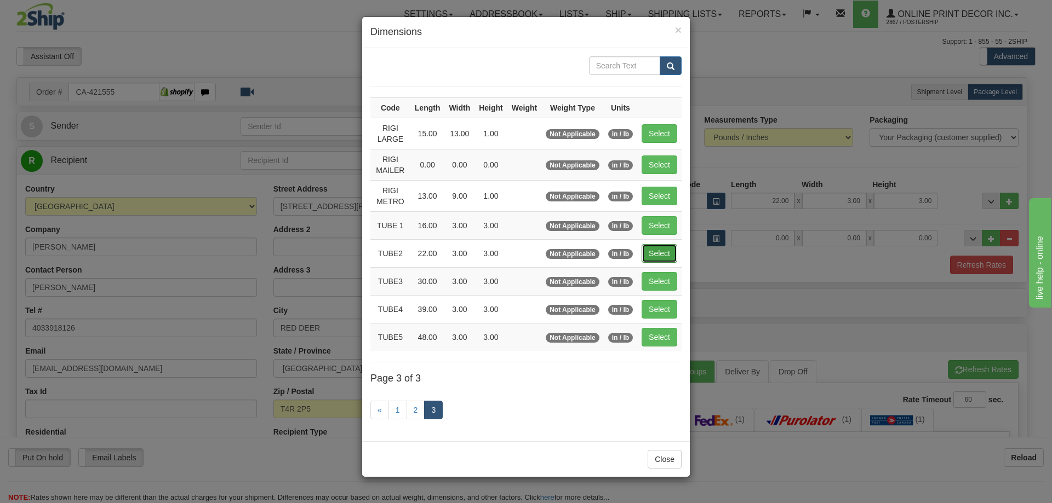
click at [662, 246] on button "Select" at bounding box center [659, 253] width 36 height 19
type input "TUBE2"
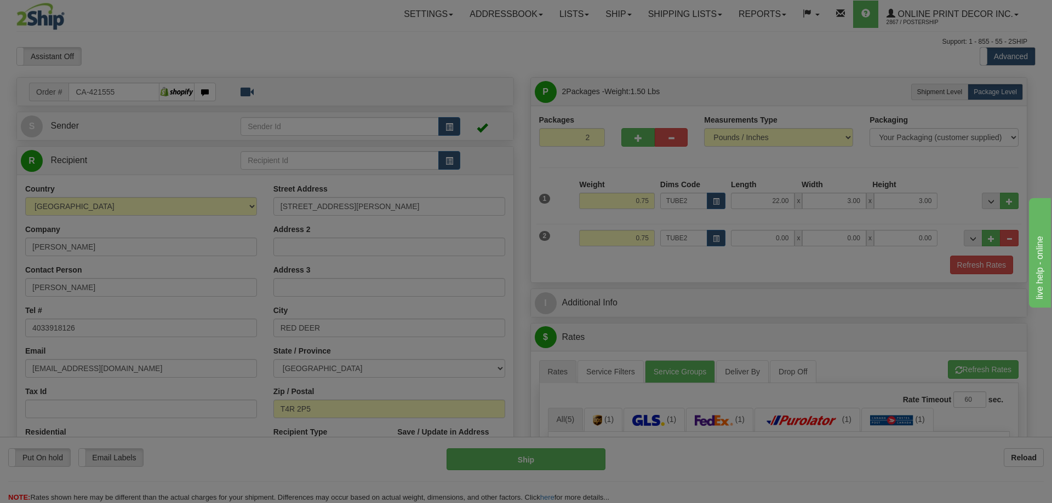
type input "22.00"
type input "3.00"
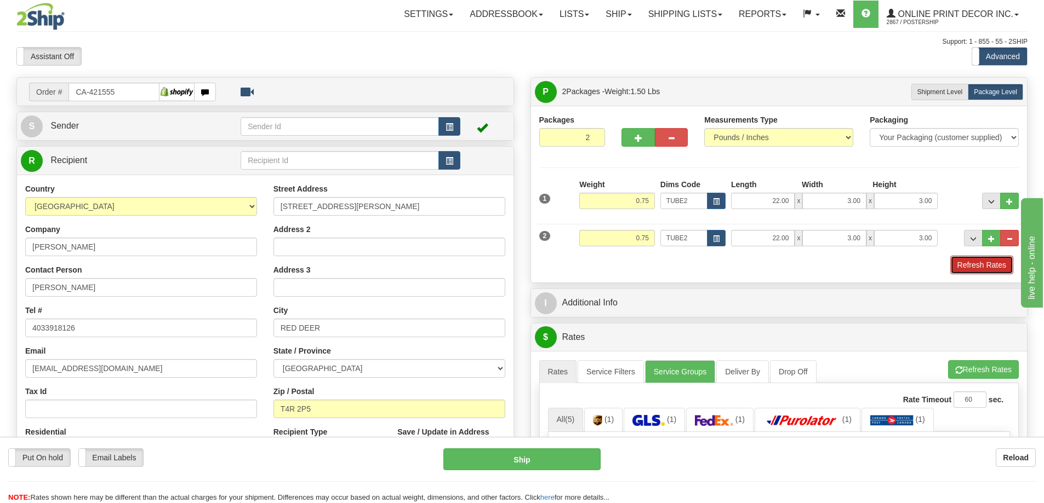
click at [989, 260] on button "Refresh Rates" at bounding box center [981, 265] width 63 height 19
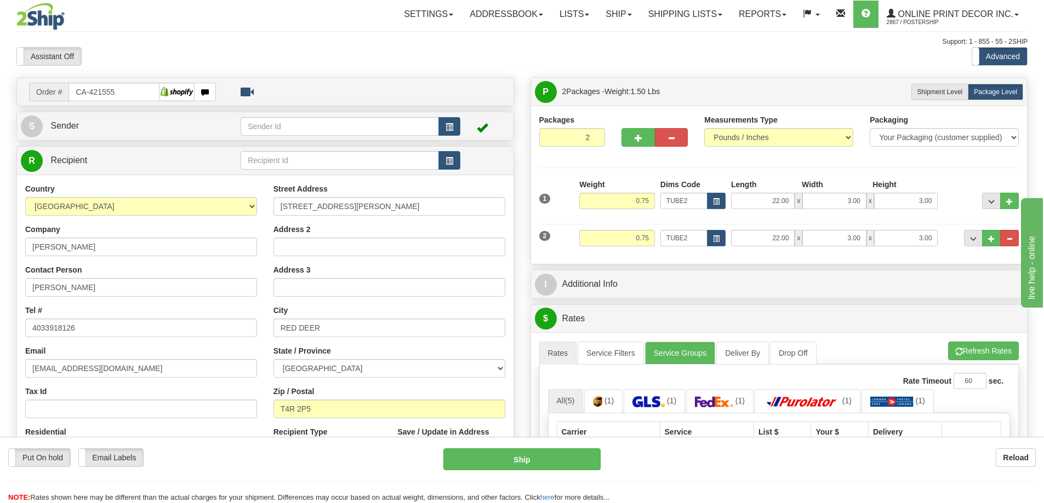
scroll to position [110, 0]
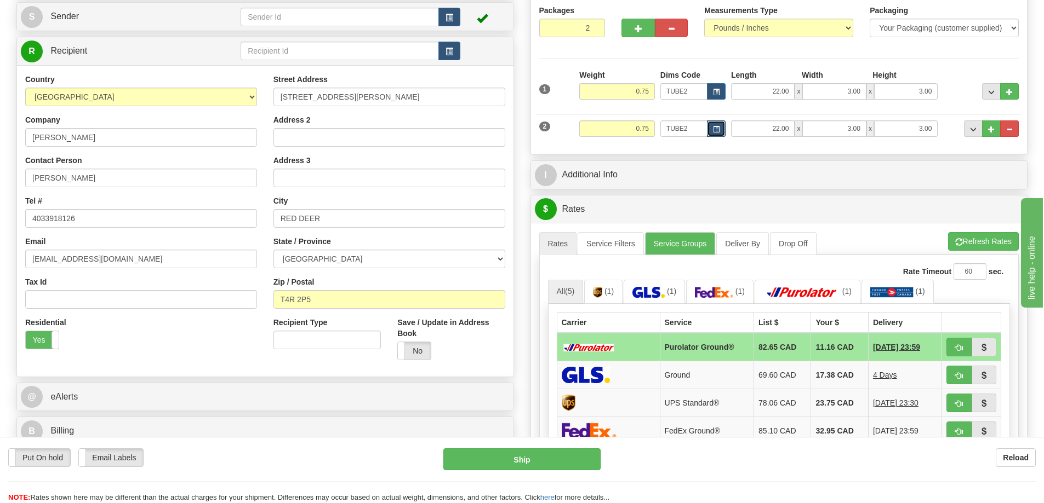
click at [717, 131] on span "button" at bounding box center [716, 130] width 7 height 6
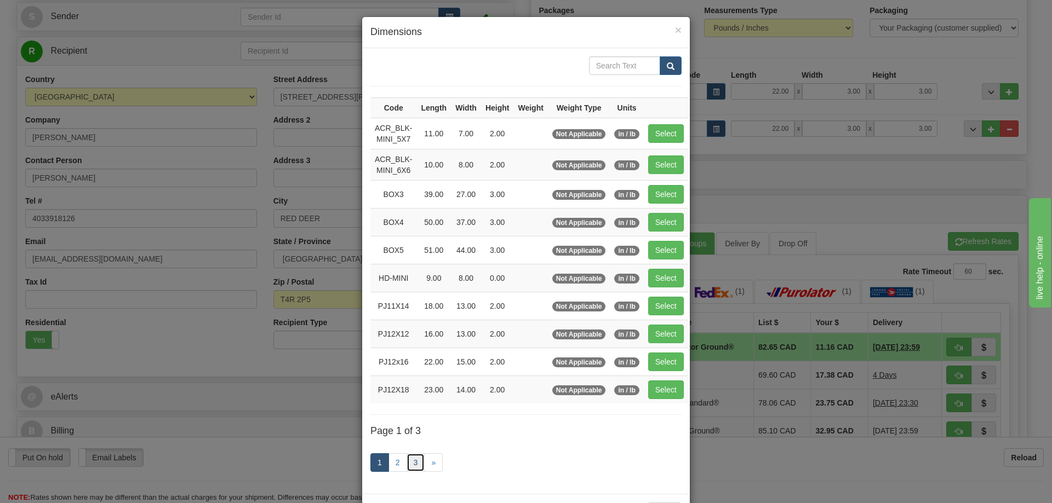
click at [408, 457] on link "3" at bounding box center [415, 463] width 19 height 19
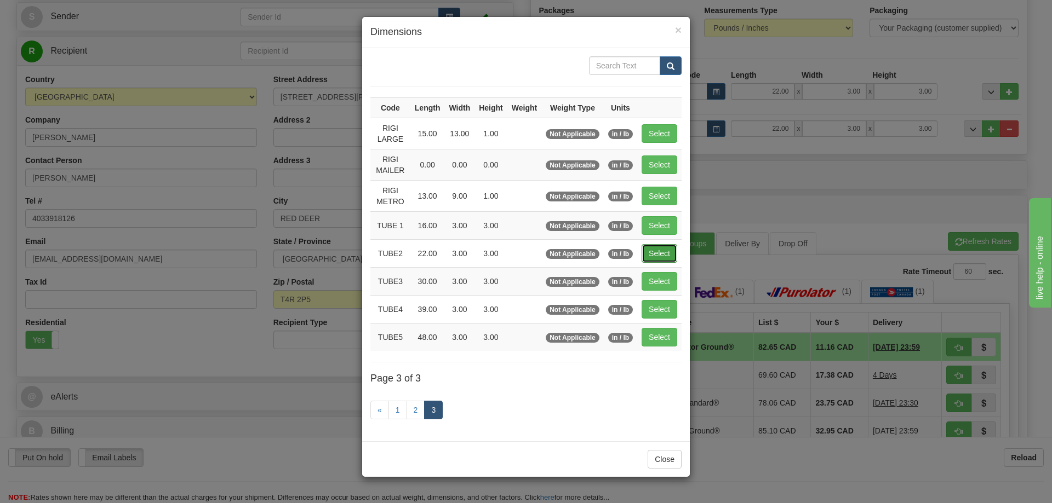
click at [662, 250] on button "Select" at bounding box center [659, 253] width 36 height 19
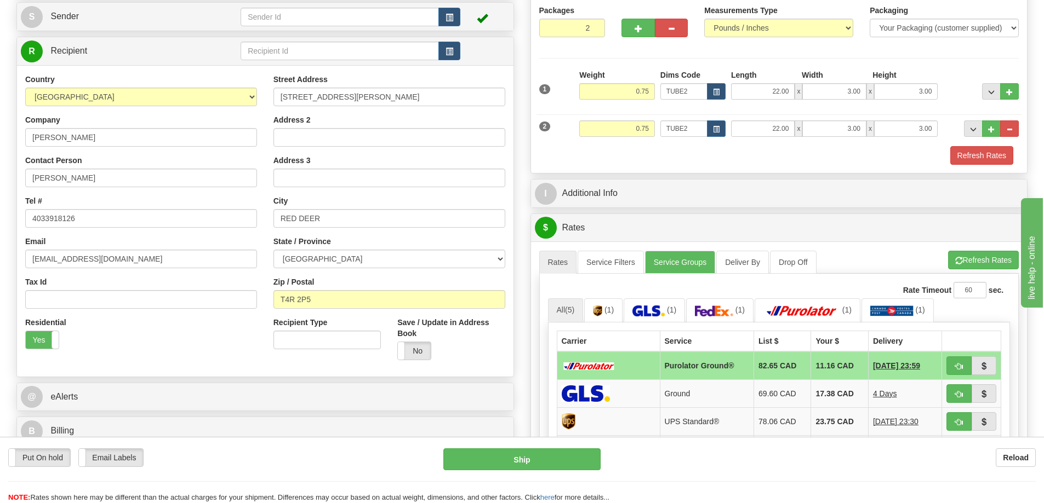
click at [979, 144] on div "2 Weight 0.75 Dims Code TUBE2 Length Width x" at bounding box center [778, 127] width 485 height 37
click at [982, 152] on button "Refresh Rates" at bounding box center [981, 155] width 63 height 19
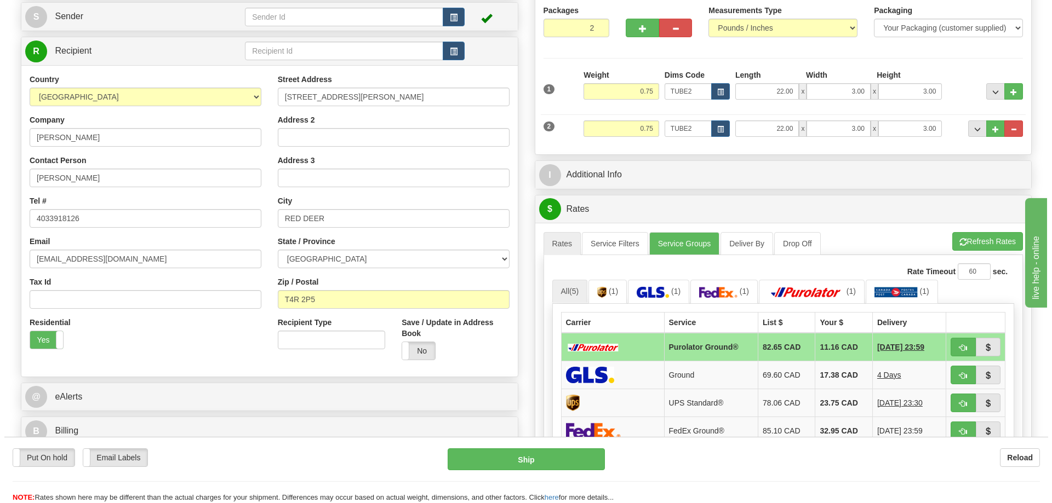
scroll to position [164, 0]
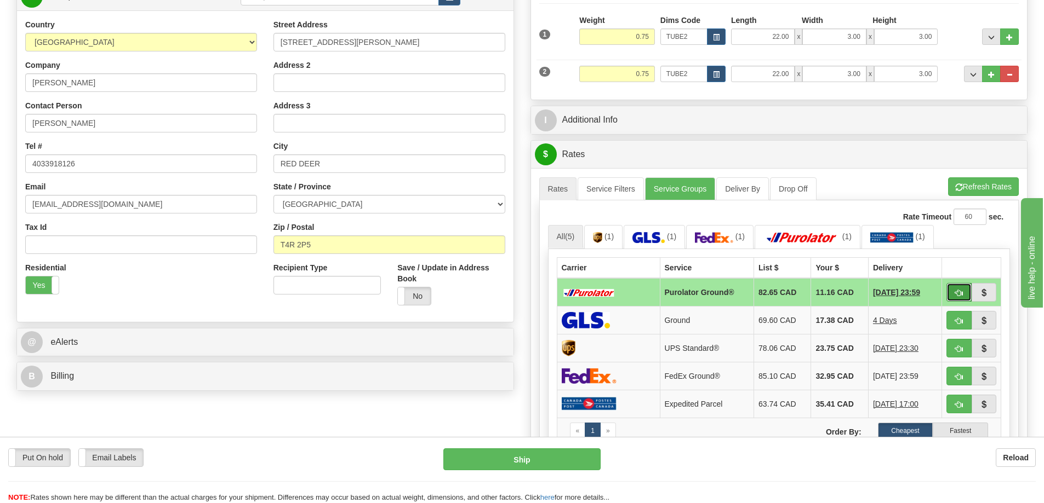
click at [961, 289] on button "button" at bounding box center [958, 292] width 25 height 19
type input "260"
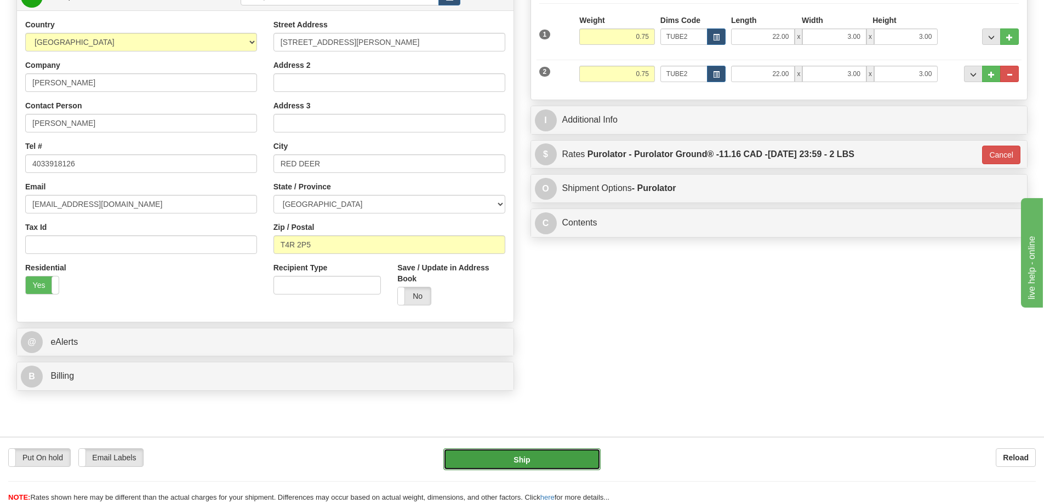
click at [566, 464] on button "Ship" at bounding box center [521, 460] width 157 height 22
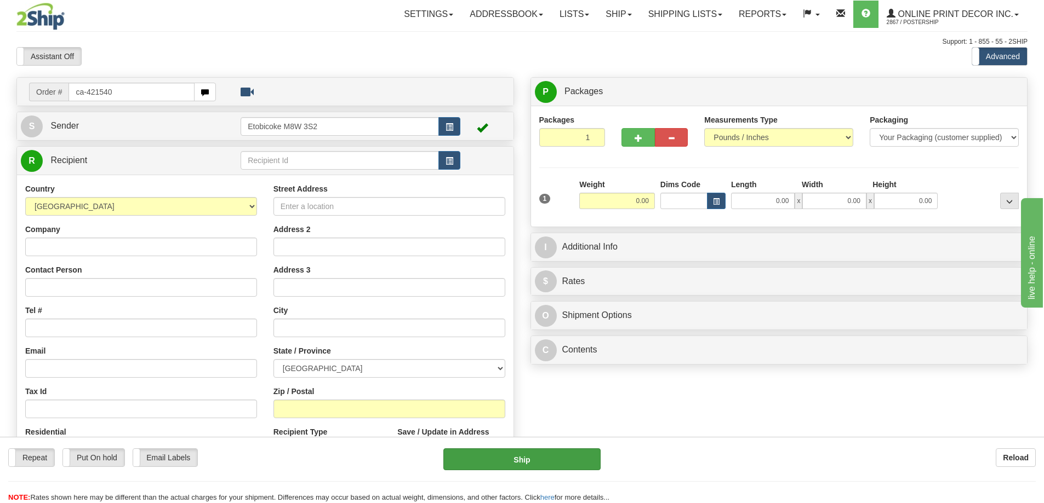
type input "ca-421540"
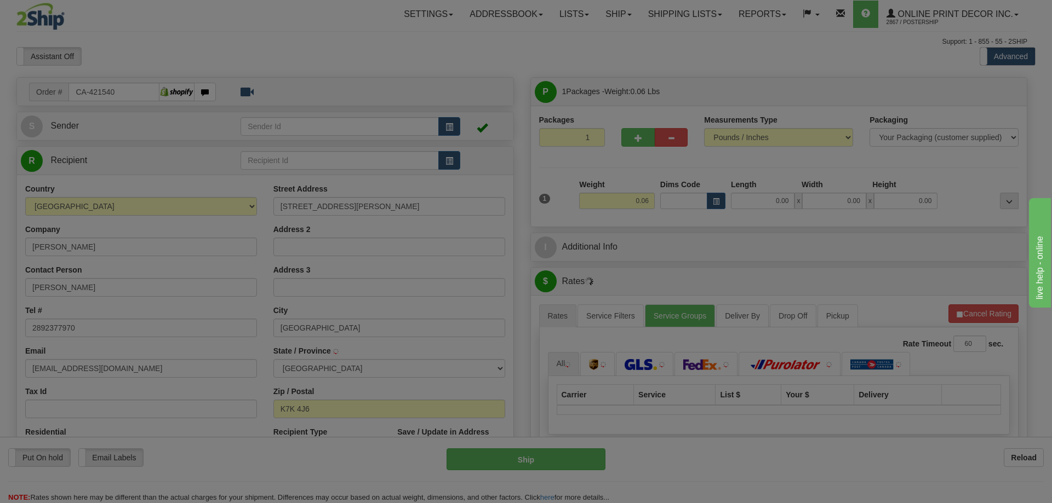
type input "[GEOGRAPHIC_DATA]"
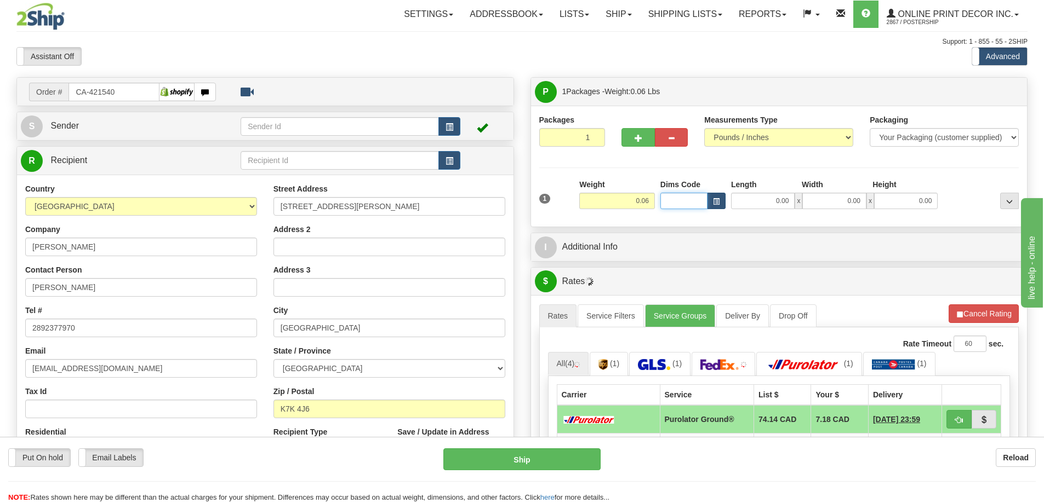
click at [707, 201] on div at bounding box center [692, 201] width 65 height 16
click at [713, 202] on span "button" at bounding box center [716, 202] width 7 height 6
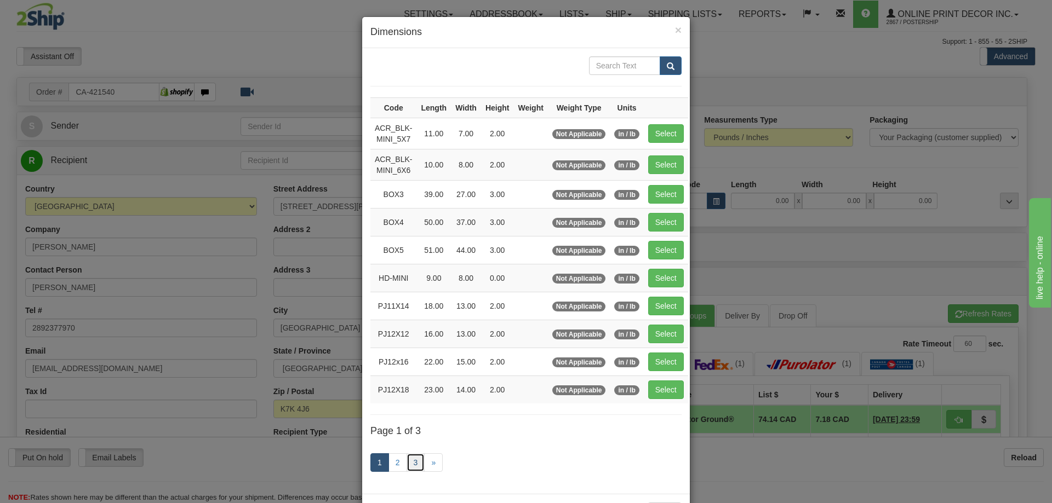
click at [415, 459] on link "3" at bounding box center [415, 463] width 19 height 19
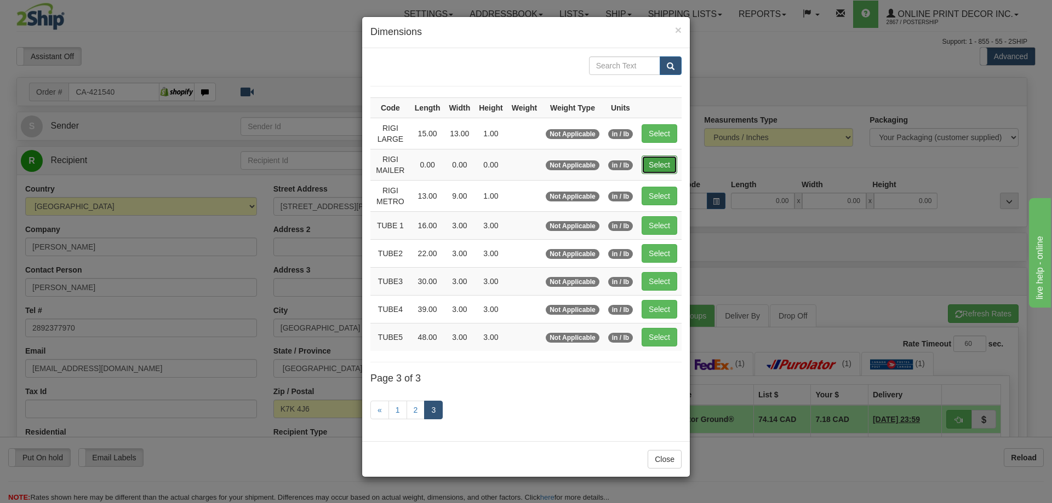
click at [660, 161] on button "Select" at bounding box center [659, 165] width 36 height 19
type input "RIGI MAILER"
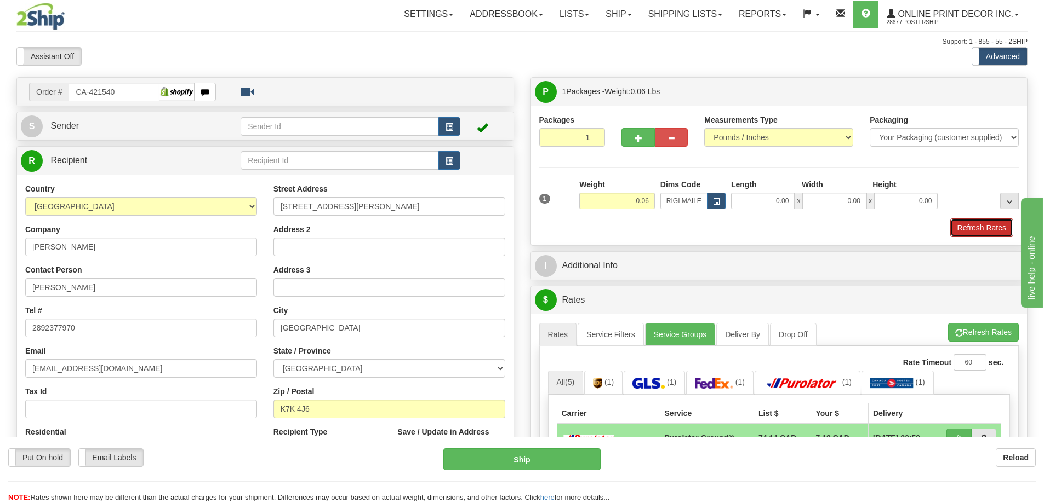
click at [997, 228] on button "Refresh Rates" at bounding box center [981, 228] width 63 height 19
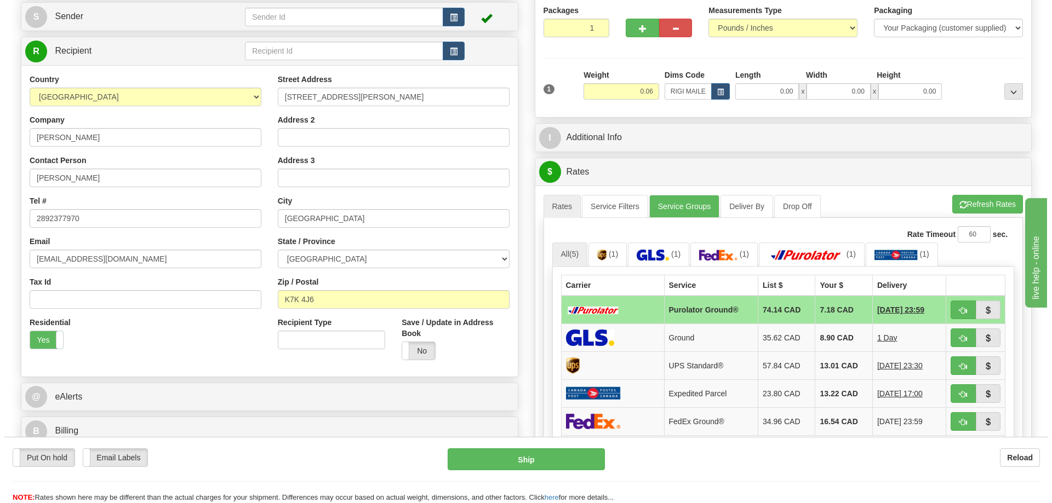
scroll to position [164, 0]
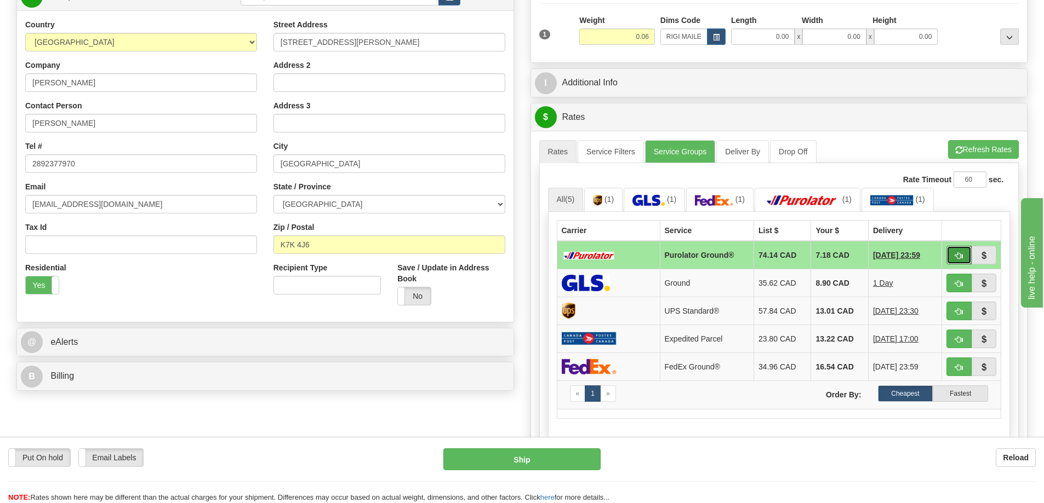
click at [962, 253] on button "button" at bounding box center [958, 255] width 25 height 19
type input "260"
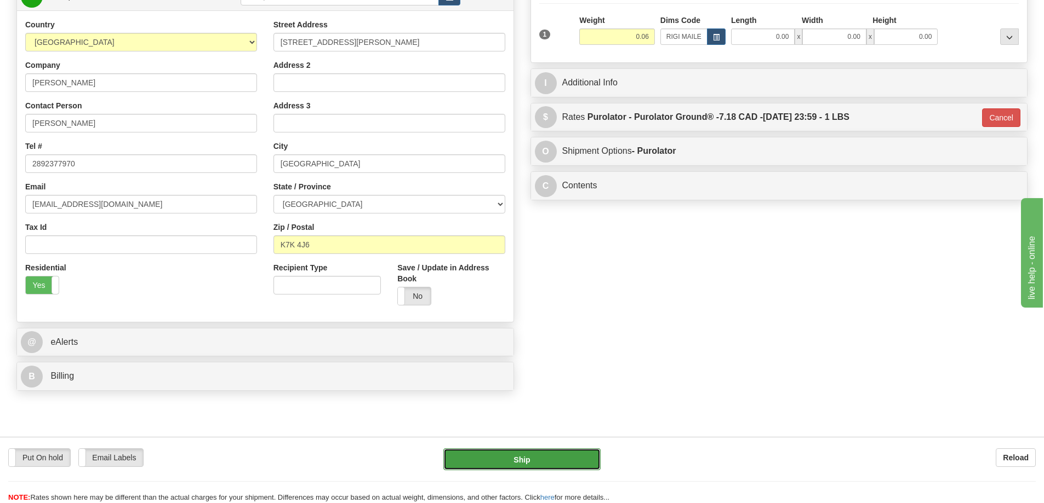
drag, startPoint x: 543, startPoint y: 461, endPoint x: 547, endPoint y: 452, distance: 9.8
click at [547, 452] on button "Ship" at bounding box center [521, 460] width 157 height 22
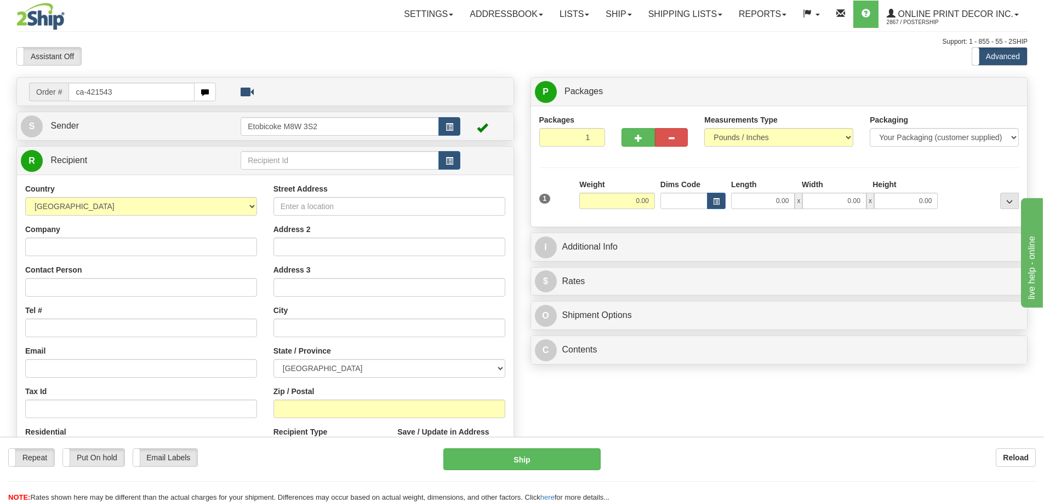
type input "ca-421543"
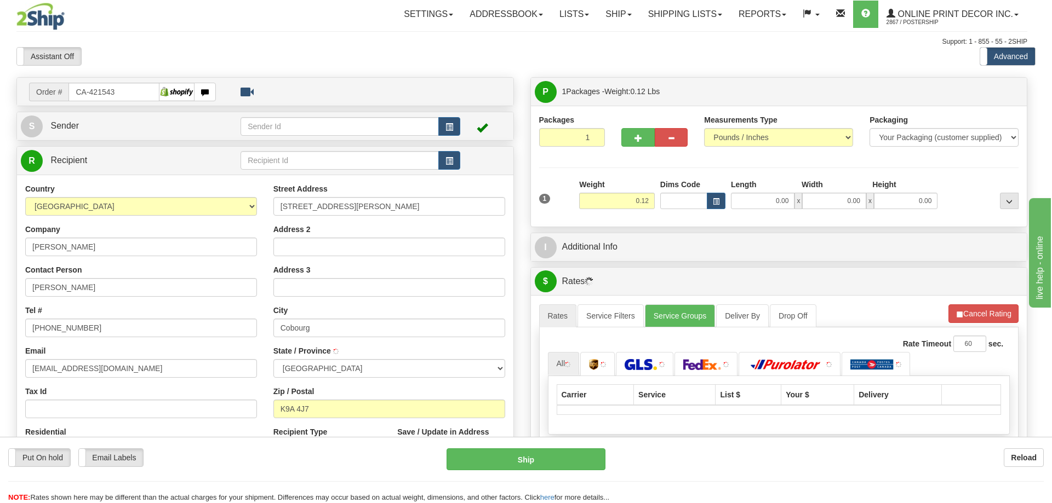
type input "COBOURG"
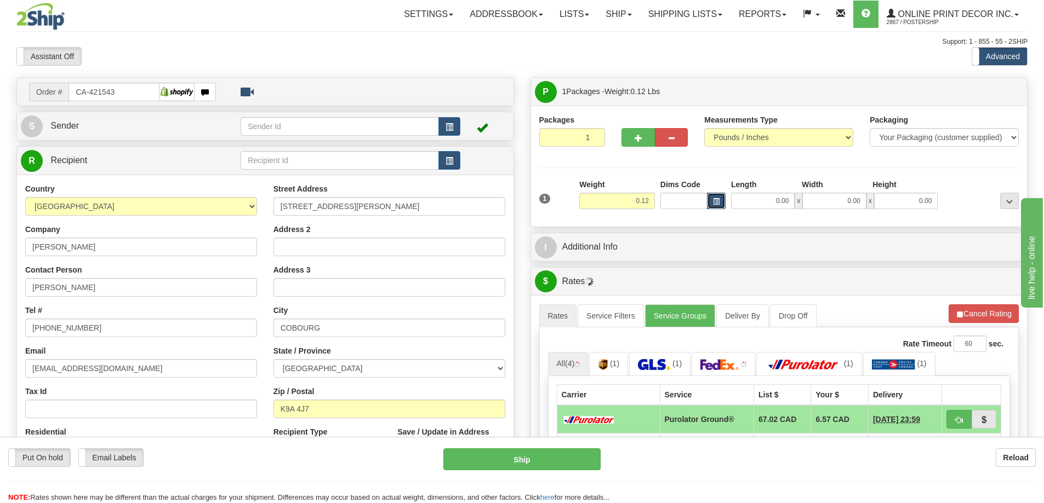
click at [712, 197] on button "button" at bounding box center [716, 201] width 19 height 16
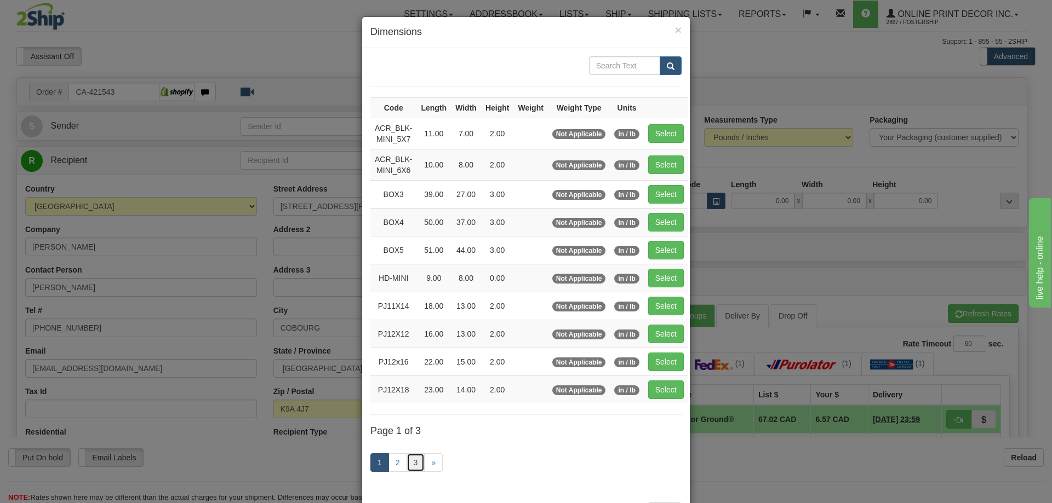
click at [410, 461] on link "3" at bounding box center [415, 463] width 19 height 19
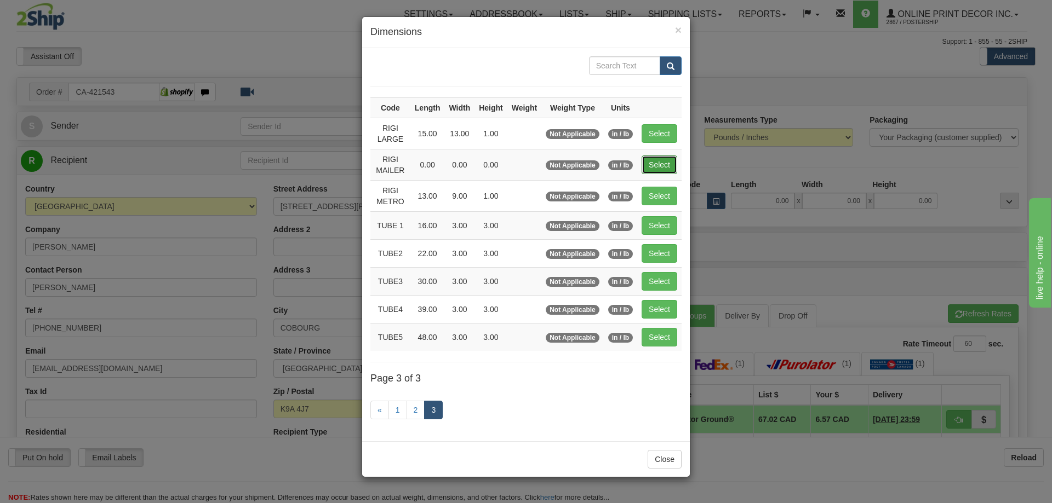
click at [657, 163] on button "Select" at bounding box center [659, 165] width 36 height 19
type input "RIGI MAILER"
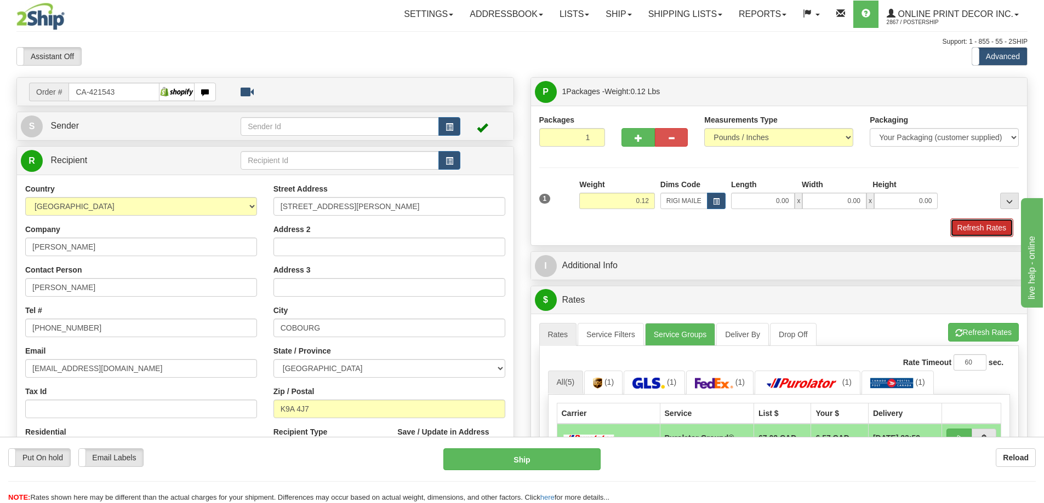
click at [975, 225] on button "Refresh Rates" at bounding box center [981, 228] width 63 height 19
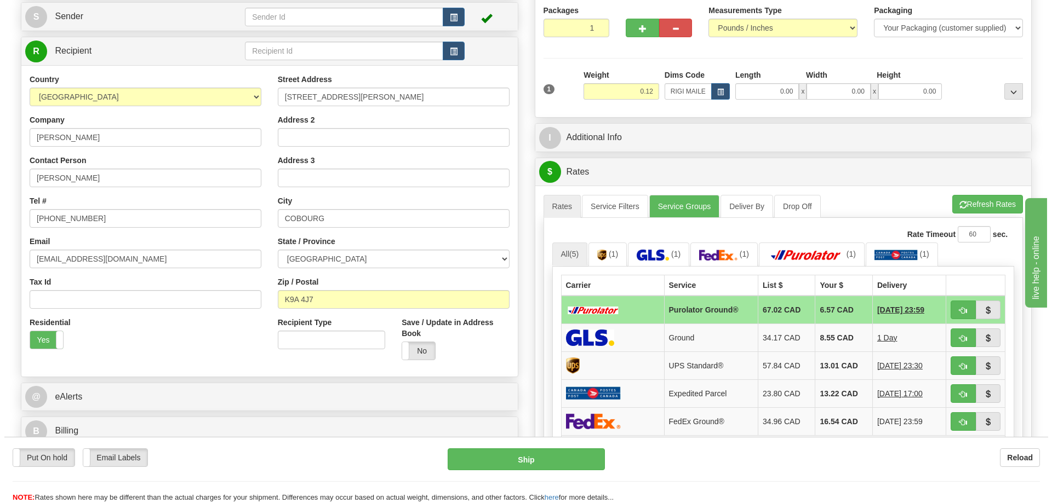
scroll to position [164, 0]
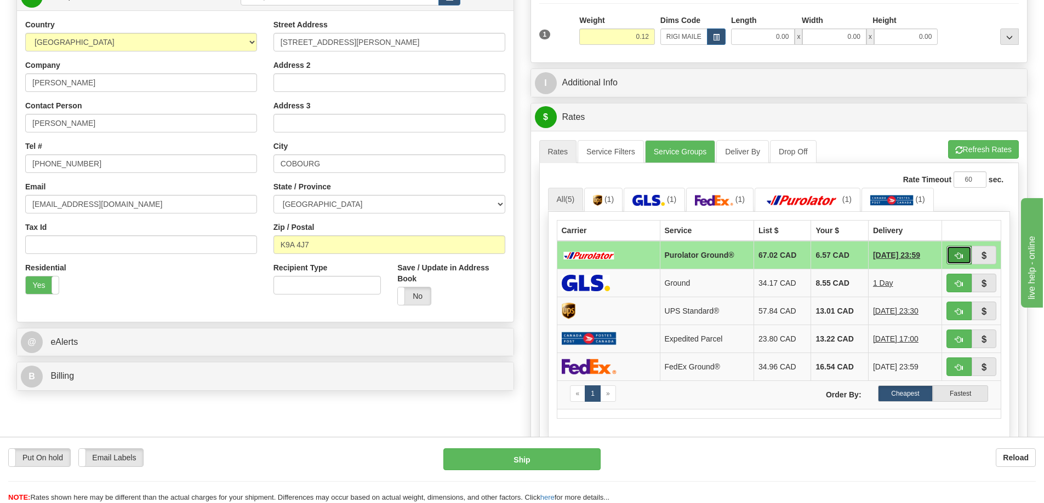
click at [952, 255] on button "button" at bounding box center [958, 255] width 25 height 19
type input "260"
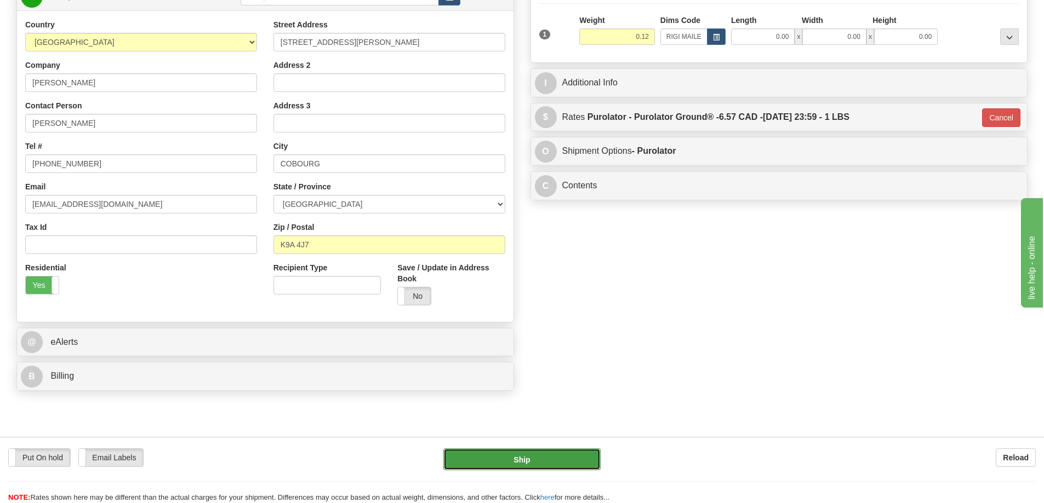
click at [560, 457] on button "Ship" at bounding box center [521, 460] width 157 height 22
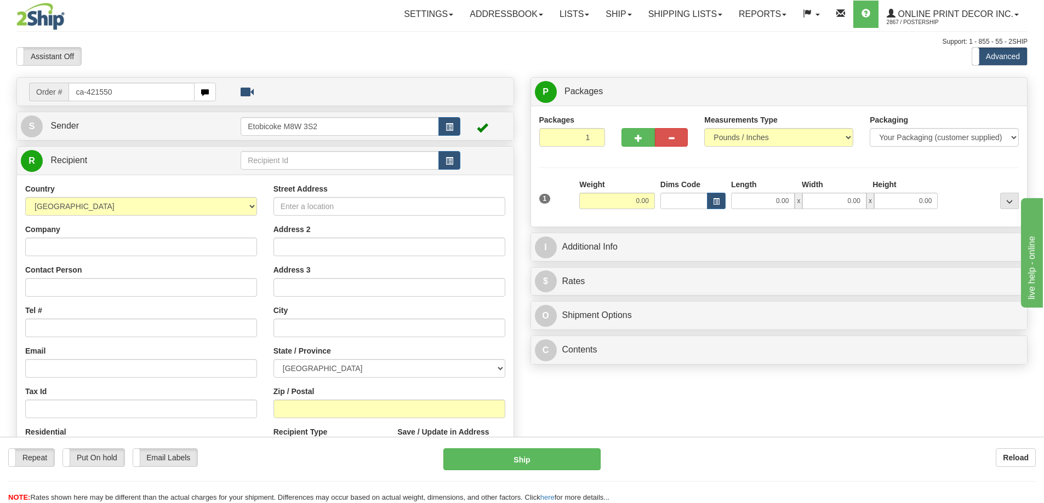
type input "ca-421550"
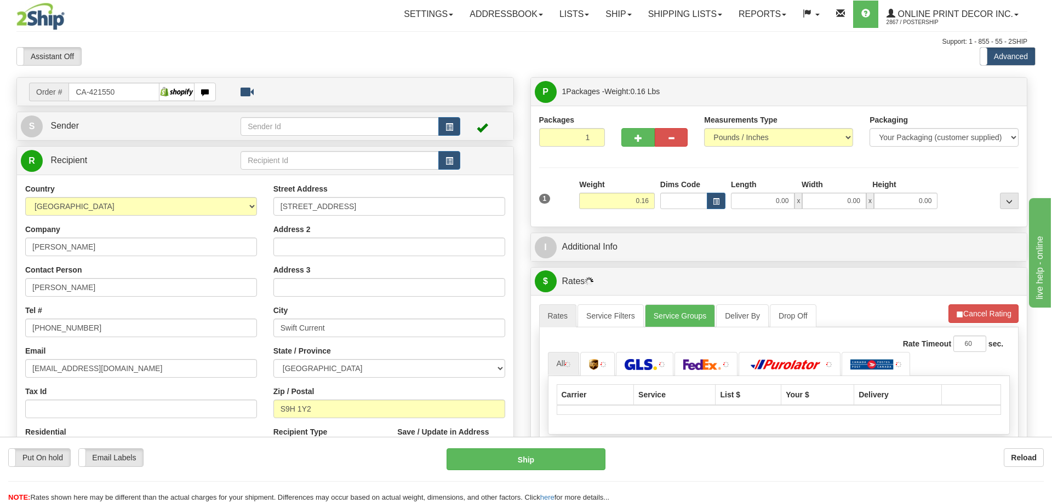
type input "SWIFT CURRENT"
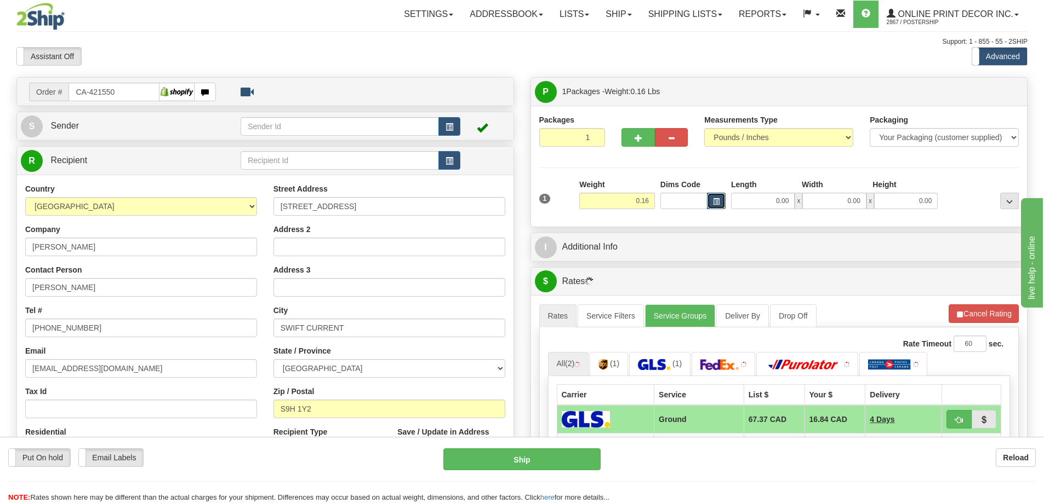
click at [719, 199] on span "button" at bounding box center [716, 202] width 7 height 6
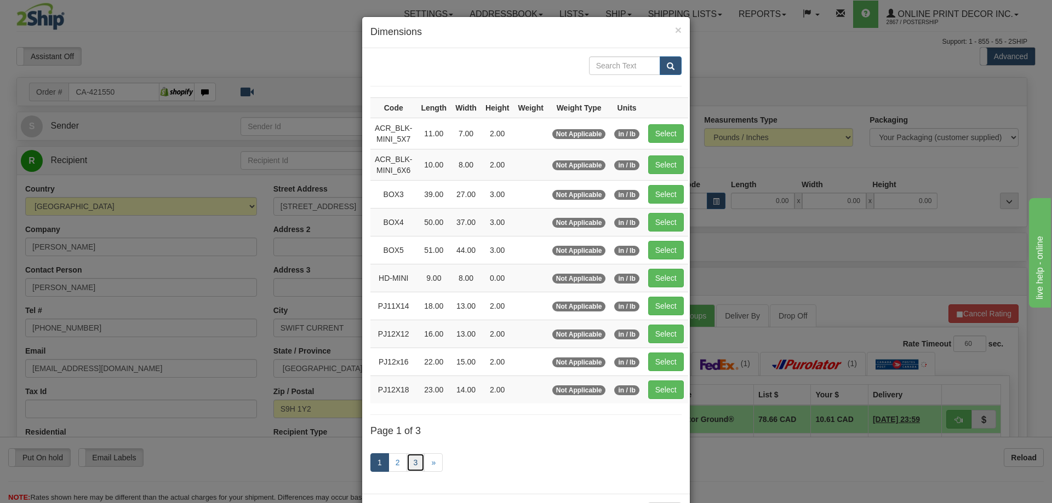
click at [411, 463] on link "3" at bounding box center [415, 463] width 19 height 19
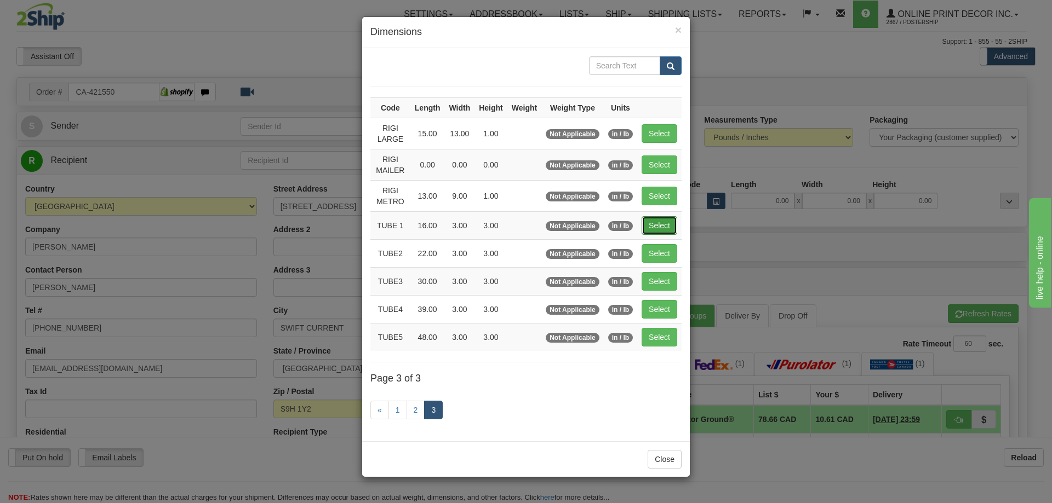
click at [661, 225] on button "Select" at bounding box center [659, 225] width 36 height 19
type input "TUBE 1"
type input "16.00"
type input "3.00"
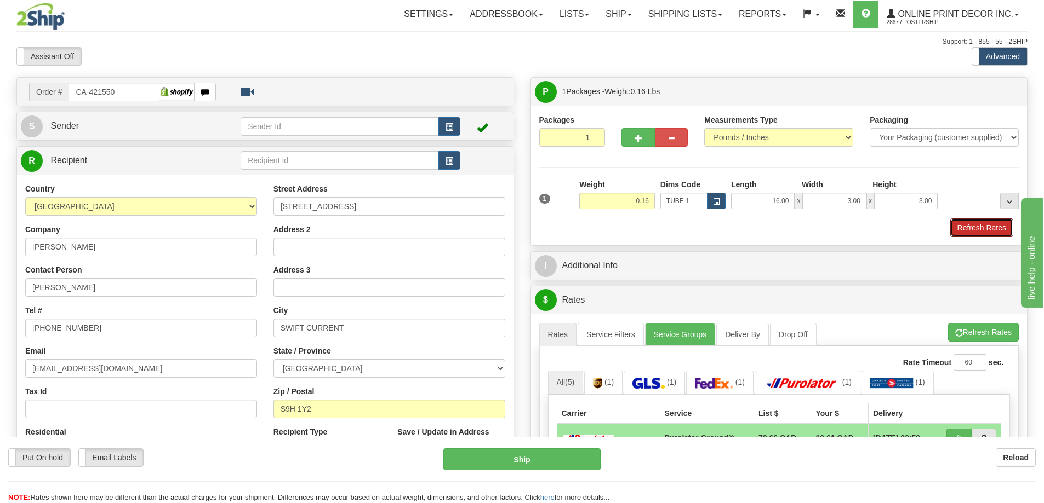
click at [963, 227] on button "Refresh Rates" at bounding box center [981, 228] width 63 height 19
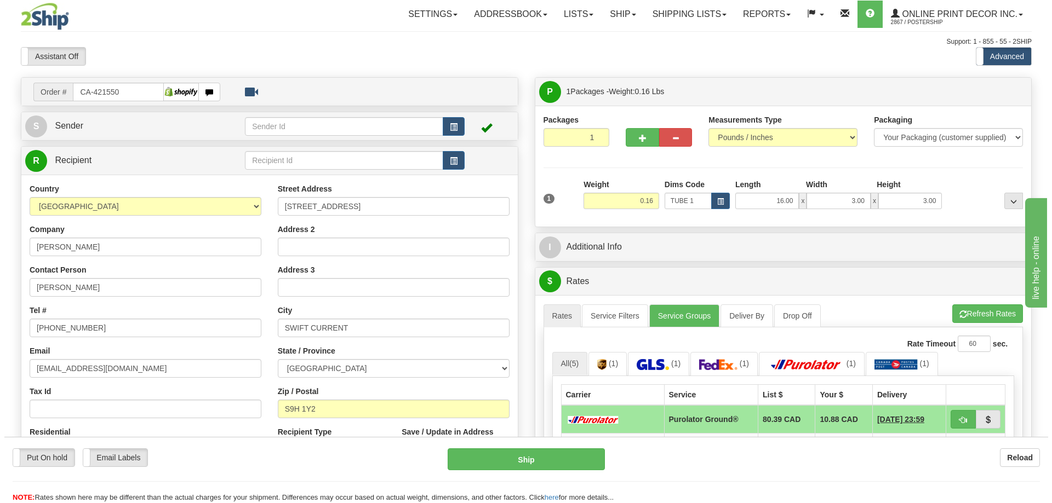
scroll to position [110, 0]
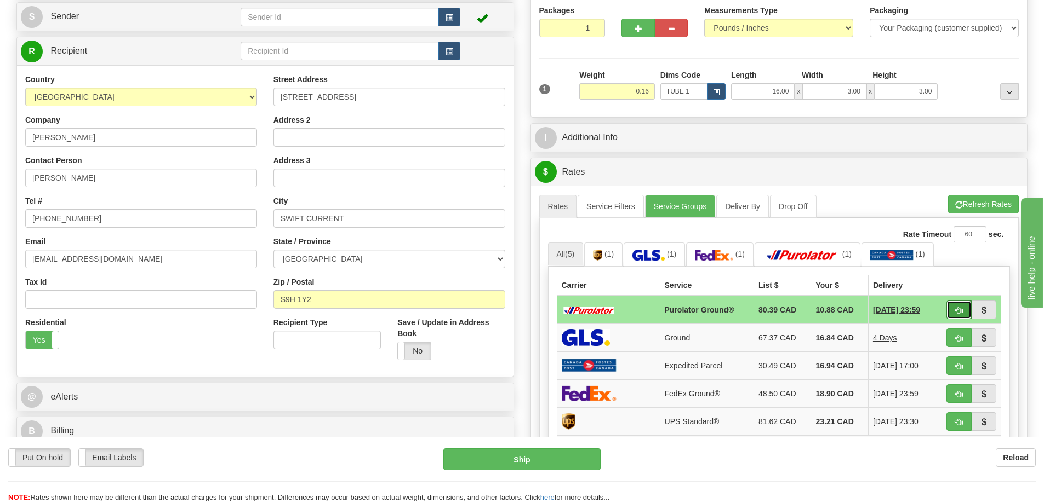
click at [950, 312] on button "button" at bounding box center [958, 310] width 25 height 19
type input "260"
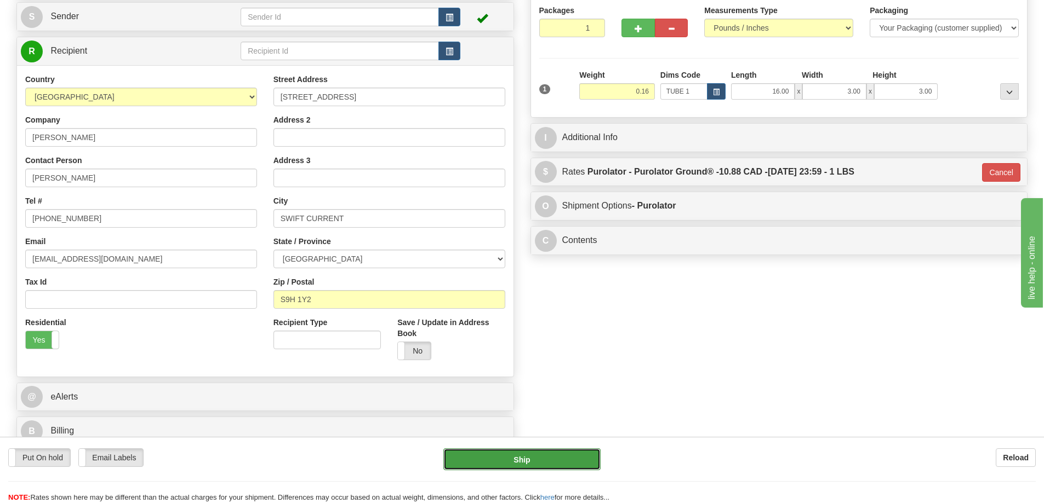
click at [543, 453] on button "Ship" at bounding box center [521, 460] width 157 height 22
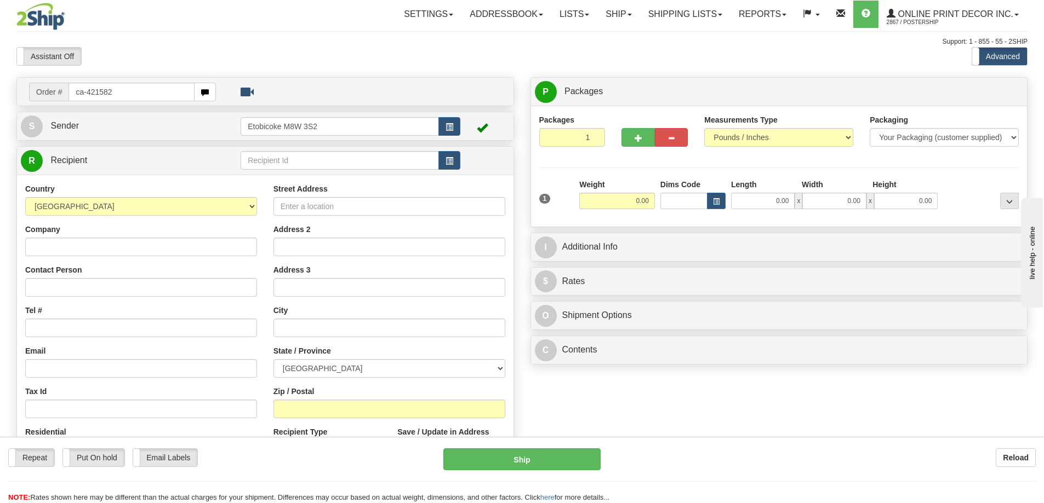
type input "ca-421582"
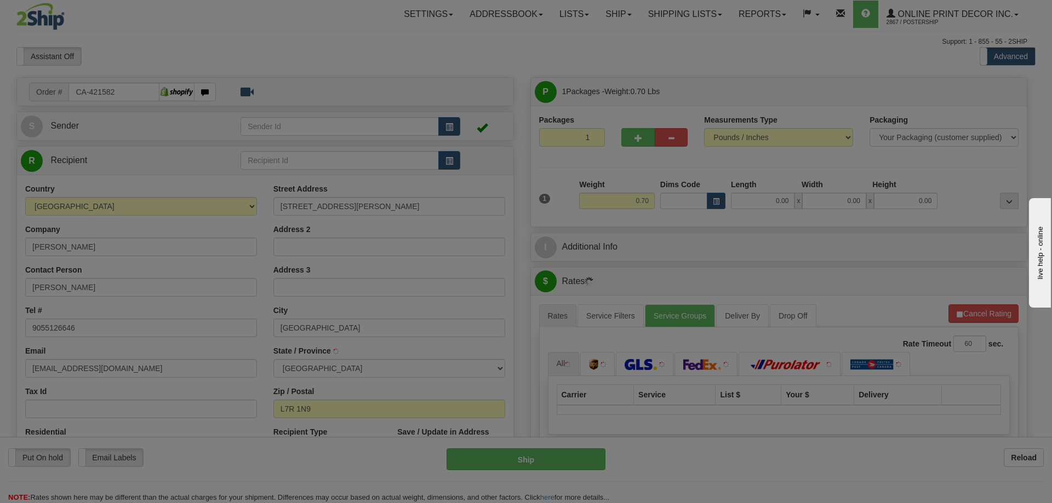
type input "BURLINGTON"
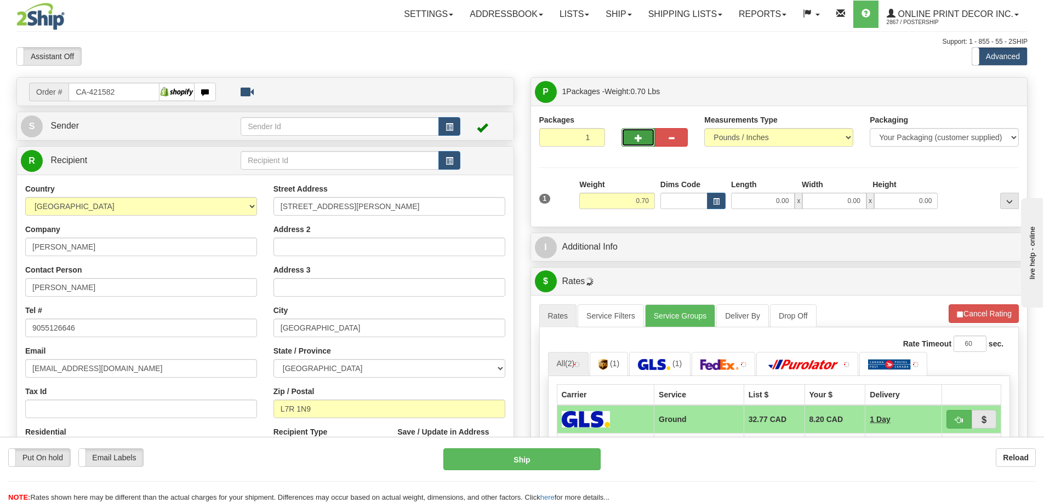
click at [639, 130] on button "button" at bounding box center [637, 137] width 33 height 19
radio input "true"
type input "2"
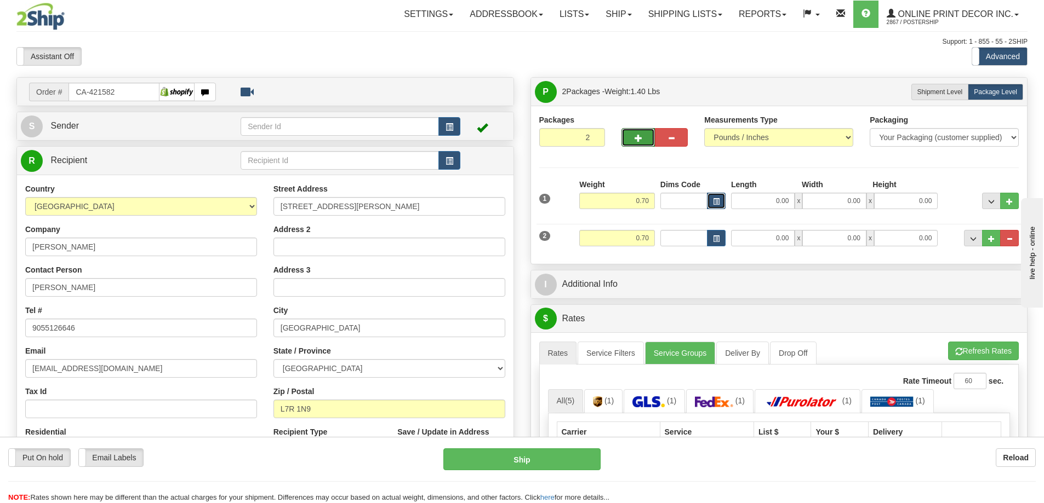
click at [716, 199] on span "button" at bounding box center [716, 202] width 7 height 6
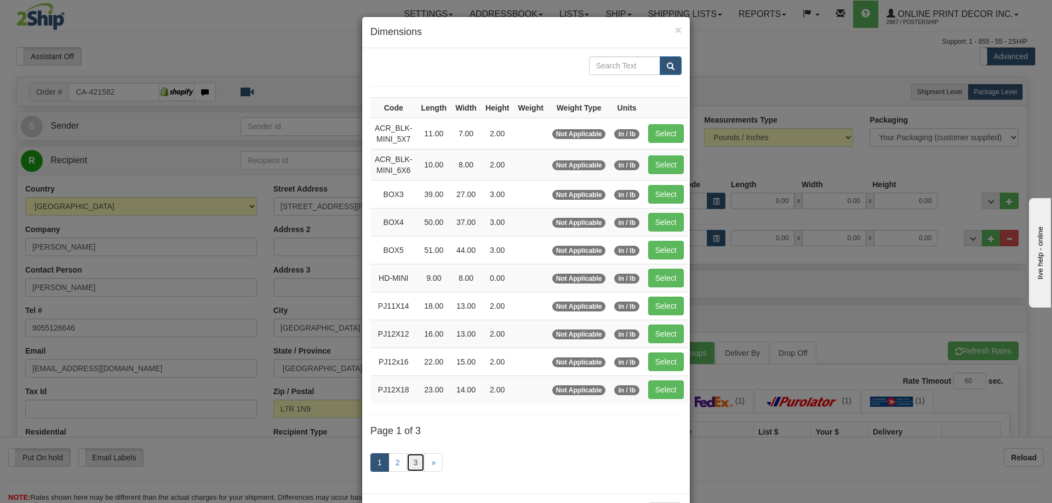
click at [410, 456] on link "3" at bounding box center [415, 463] width 19 height 19
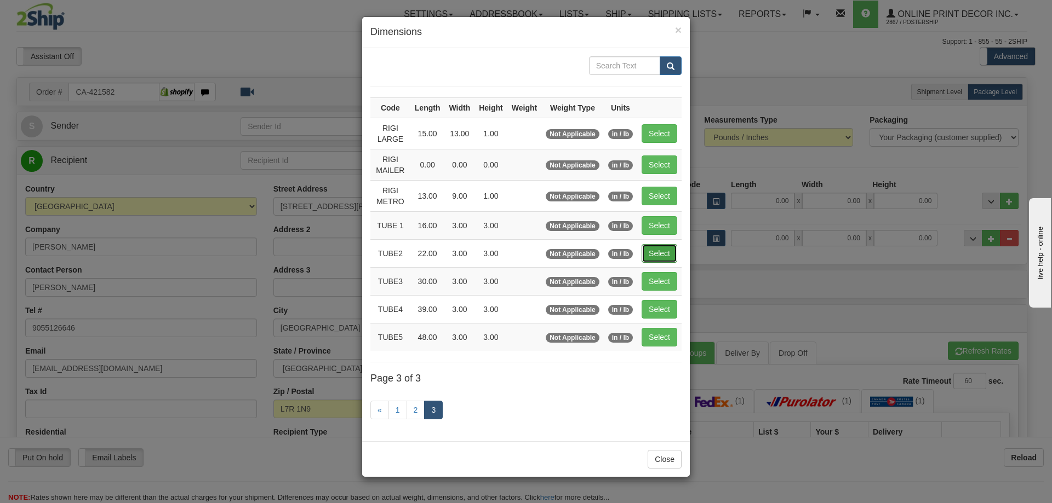
click at [660, 254] on button "Select" at bounding box center [659, 253] width 36 height 19
type input "TUBE2"
type input "22.00"
type input "3.00"
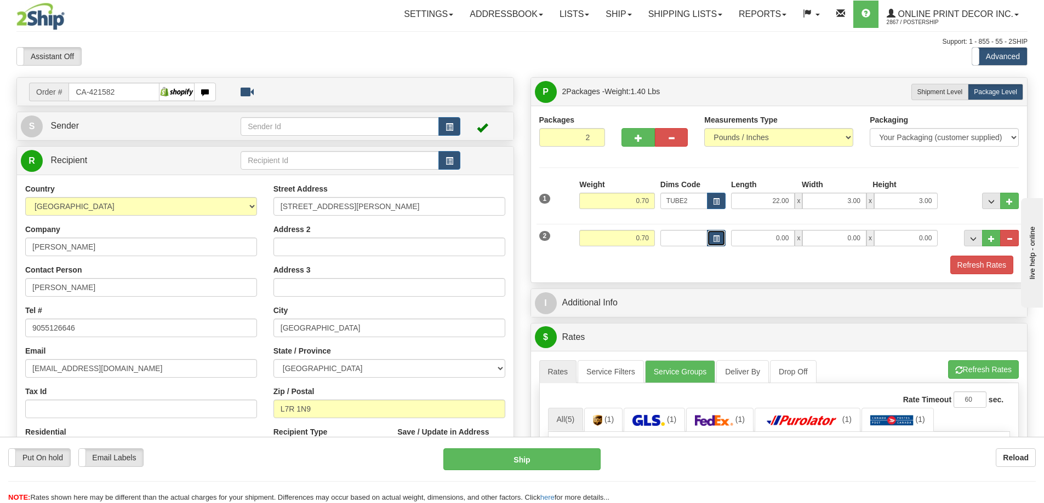
click at [724, 236] on button "button" at bounding box center [716, 238] width 19 height 16
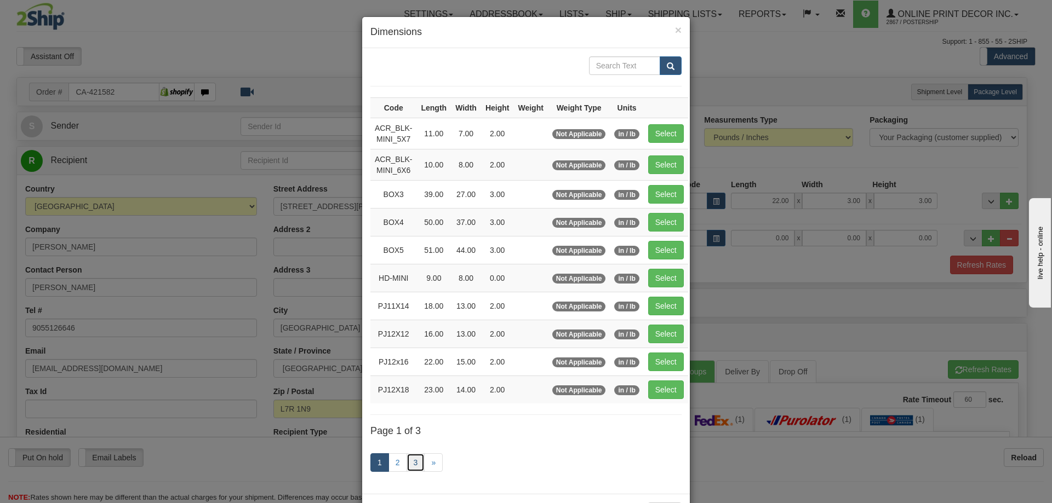
click at [415, 460] on link "3" at bounding box center [415, 463] width 19 height 19
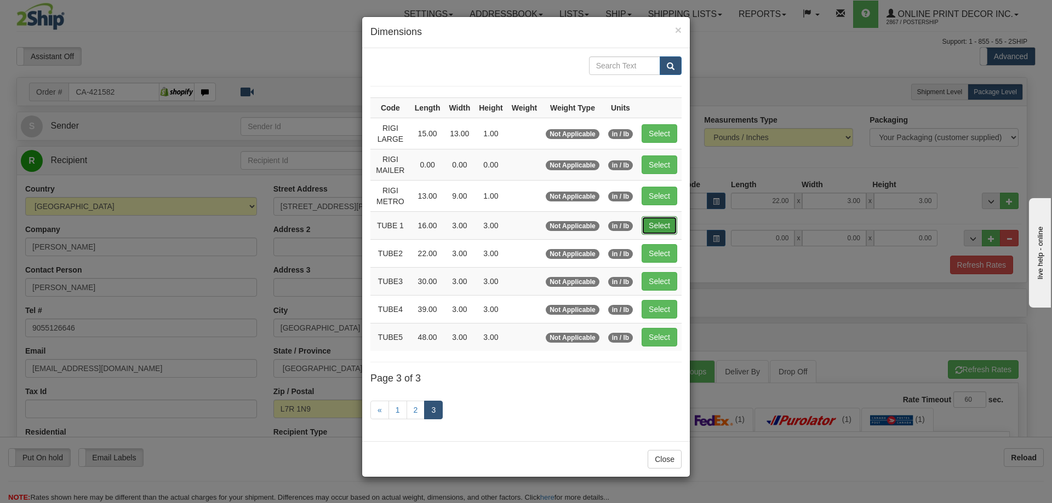
click at [669, 222] on button "Select" at bounding box center [659, 225] width 36 height 19
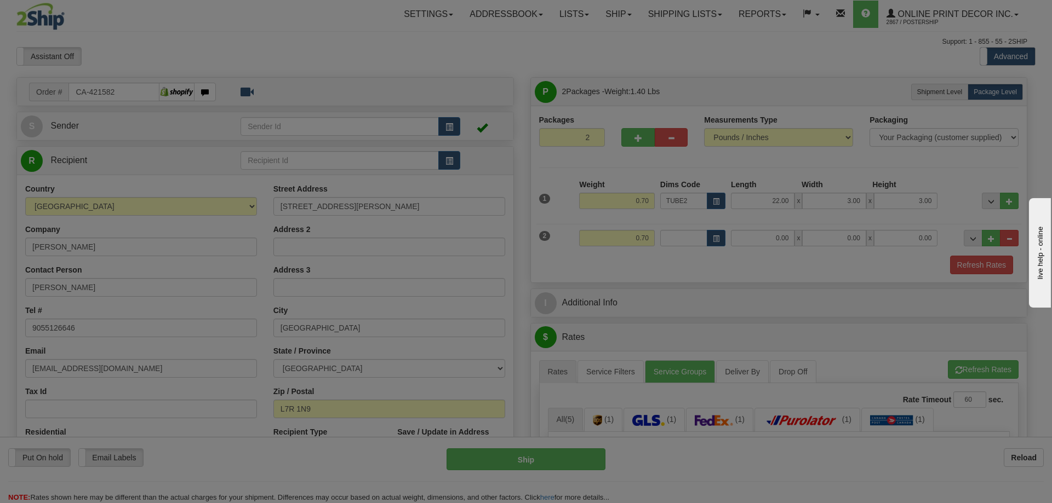
type input "TUBE 1"
type input "16.00"
type input "3.00"
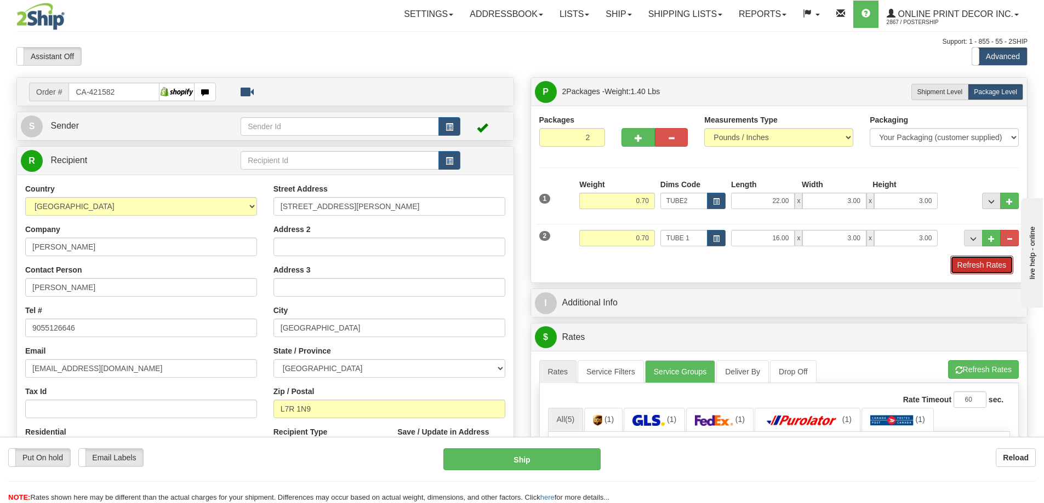
click at [998, 267] on button "Refresh Rates" at bounding box center [981, 265] width 63 height 19
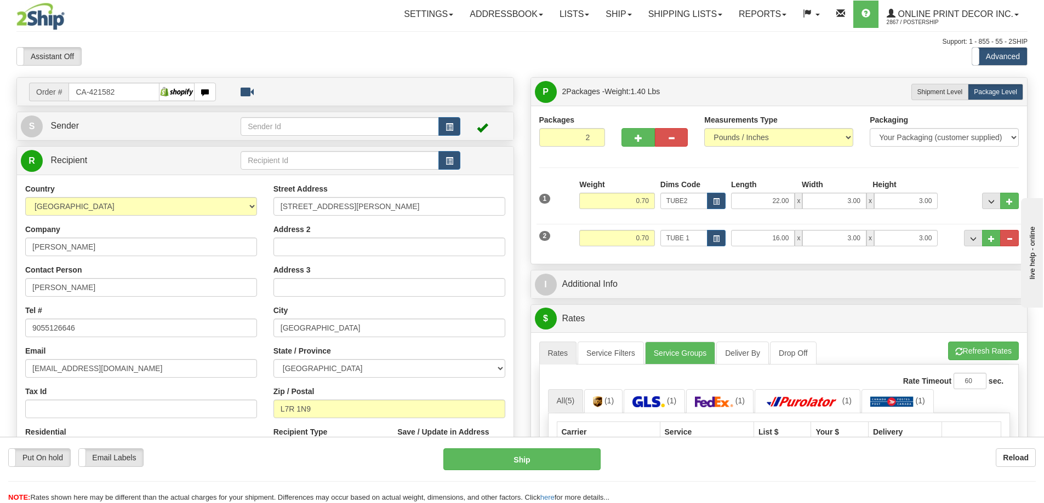
scroll to position [110, 0]
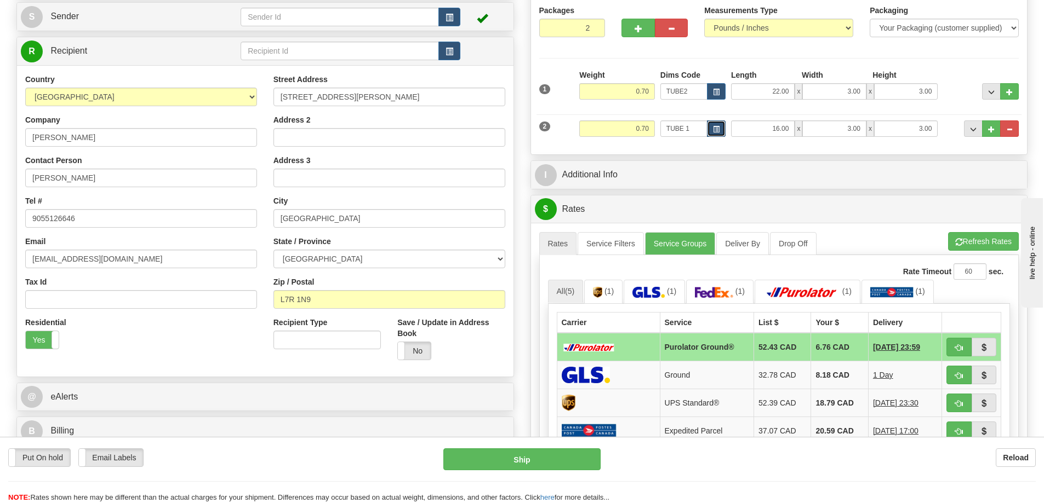
click at [711, 126] on button "button" at bounding box center [716, 129] width 19 height 16
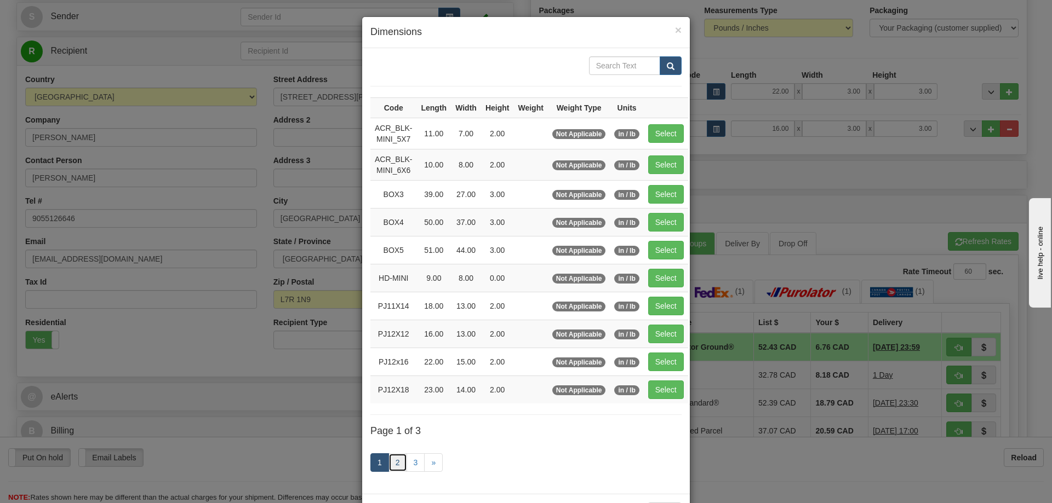
click at [401, 460] on link "2" at bounding box center [397, 463] width 19 height 19
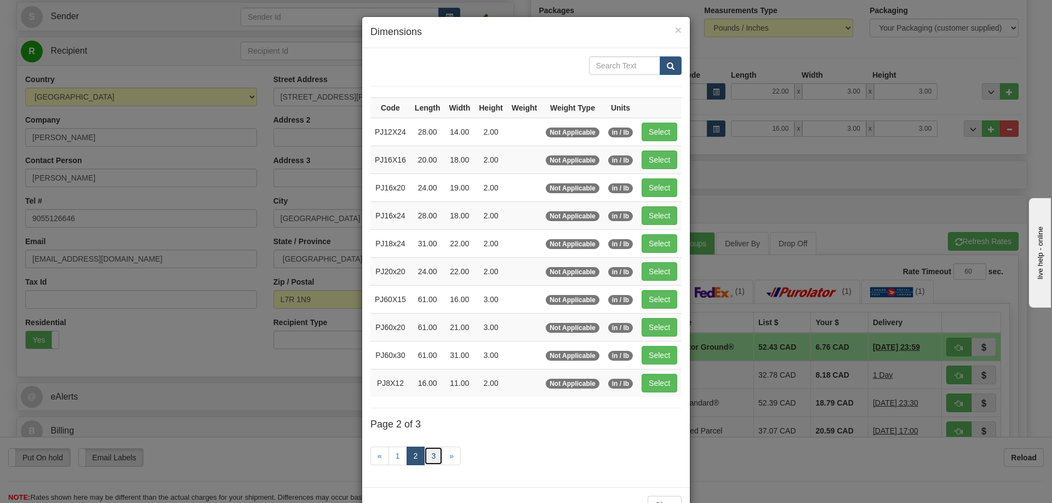
click at [426, 452] on link "3" at bounding box center [433, 456] width 19 height 19
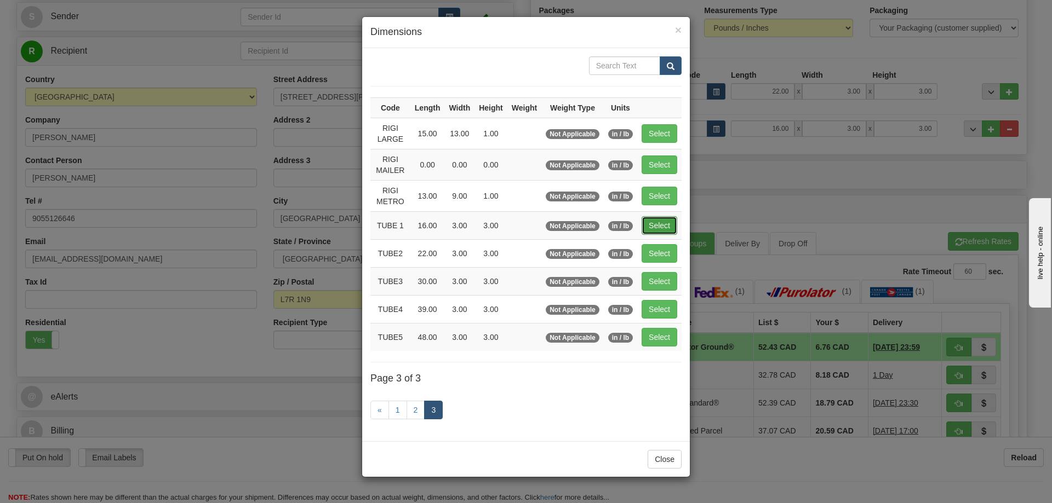
click at [664, 220] on button "Select" at bounding box center [659, 225] width 36 height 19
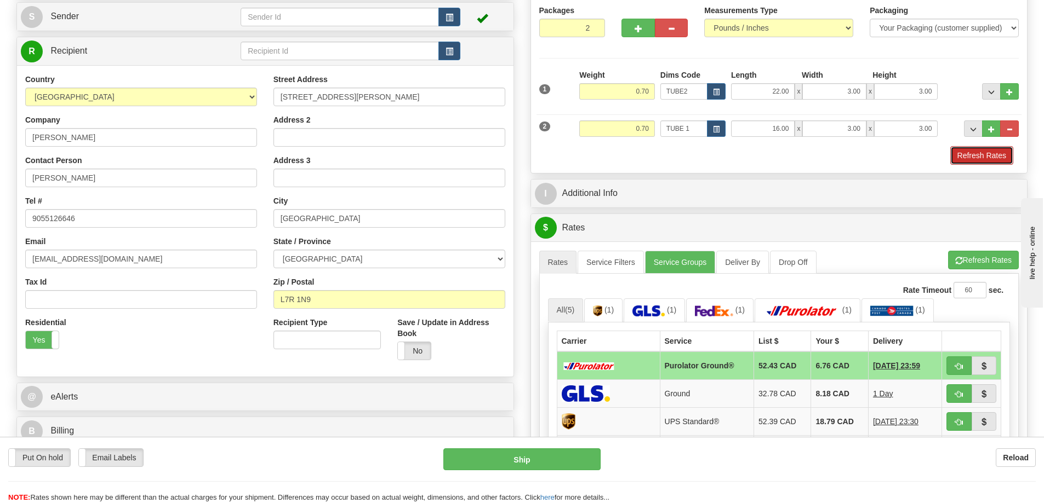
click at [973, 158] on button "Refresh Rates" at bounding box center [981, 155] width 63 height 19
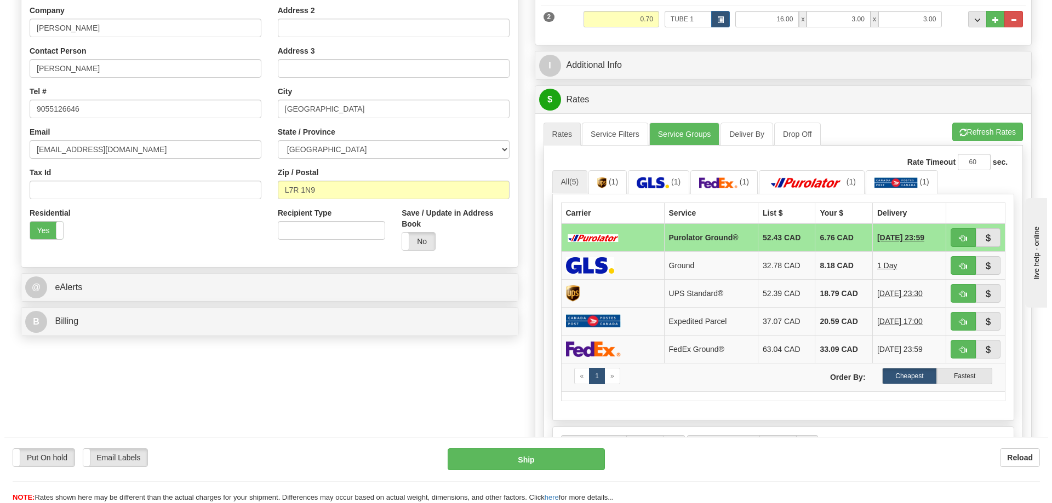
scroll to position [274, 0]
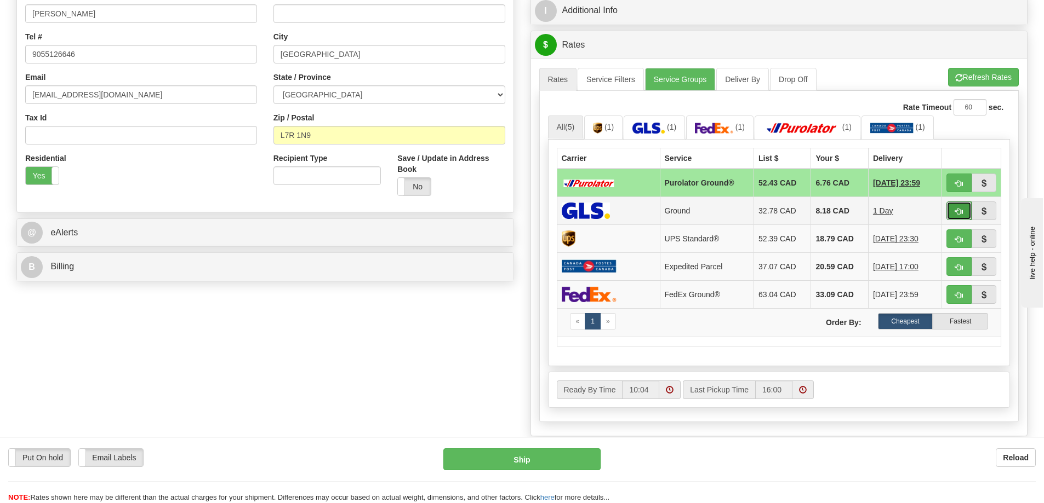
click at [955, 208] on button "button" at bounding box center [958, 211] width 25 height 19
type input "1"
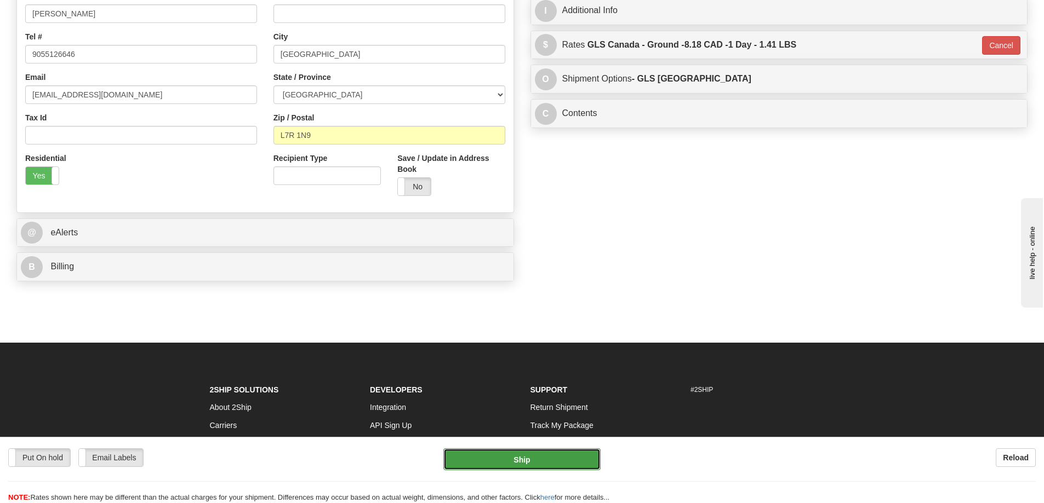
click at [547, 461] on button "Ship" at bounding box center [521, 460] width 157 height 22
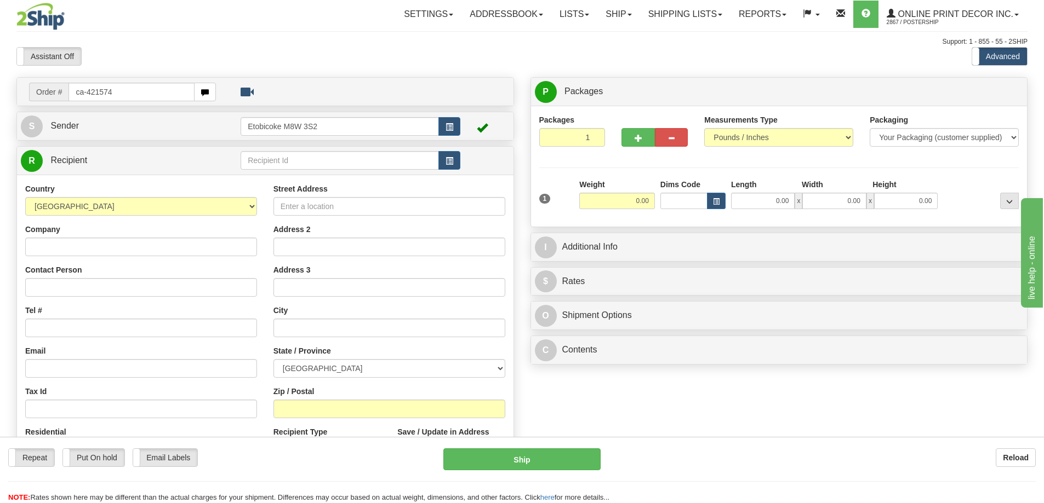
type input "ca-421574"
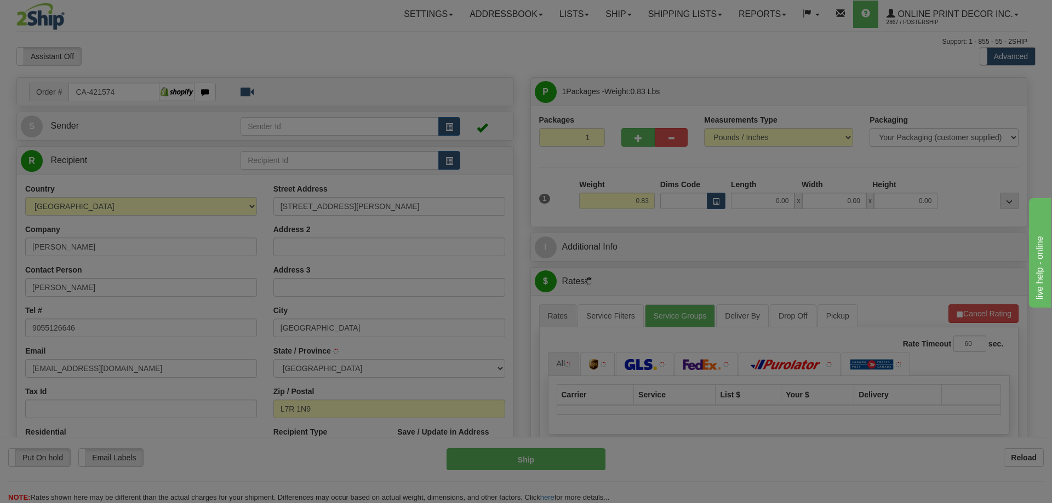
type input "[GEOGRAPHIC_DATA]"
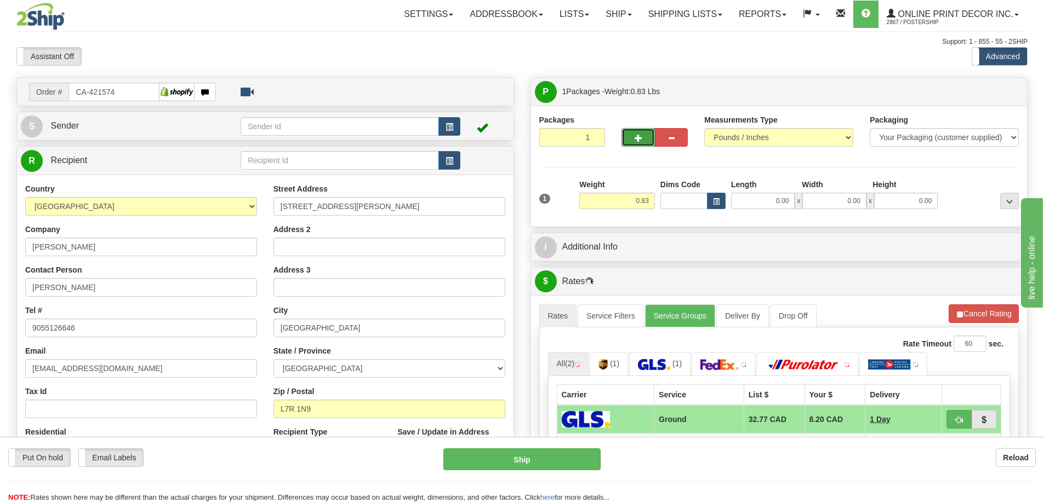
click at [637, 131] on button "button" at bounding box center [637, 137] width 33 height 19
radio input "true"
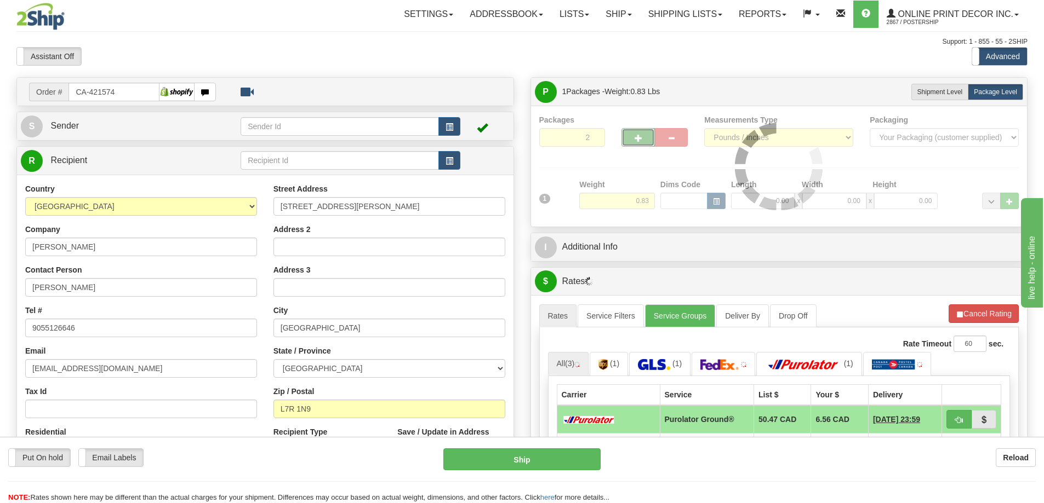
click at [638, 133] on div at bounding box center [779, 166] width 480 height 104
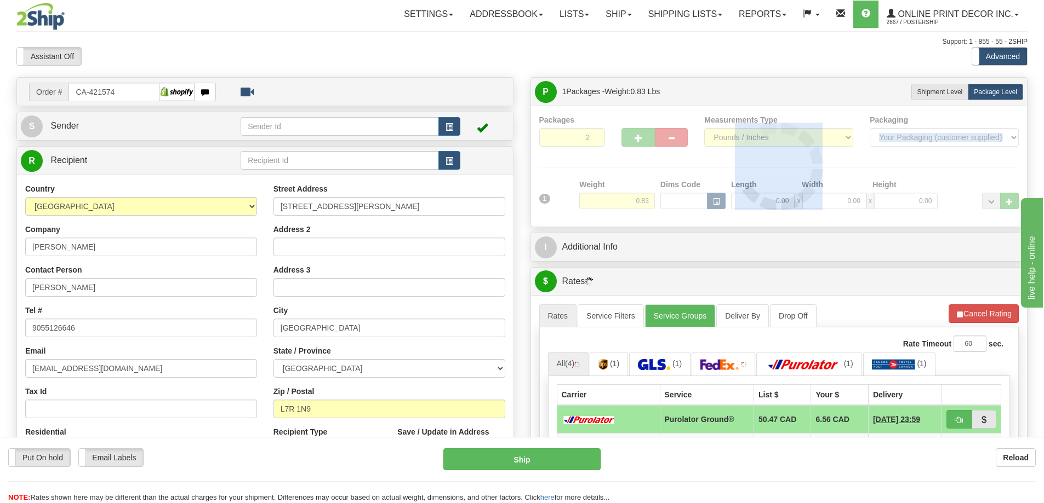
click at [638, 133] on div at bounding box center [779, 166] width 480 height 104
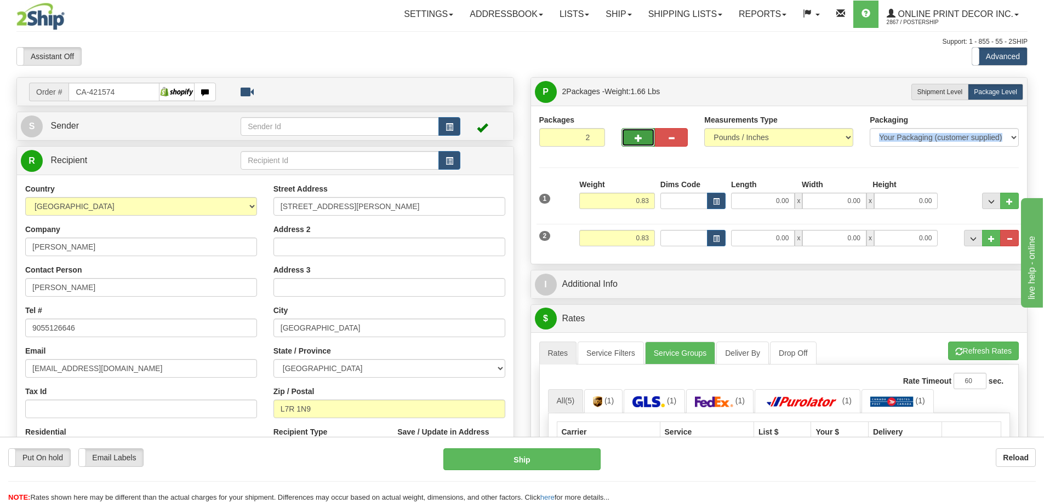
click at [638, 136] on span "button" at bounding box center [638, 138] width 8 height 7
type input "3"
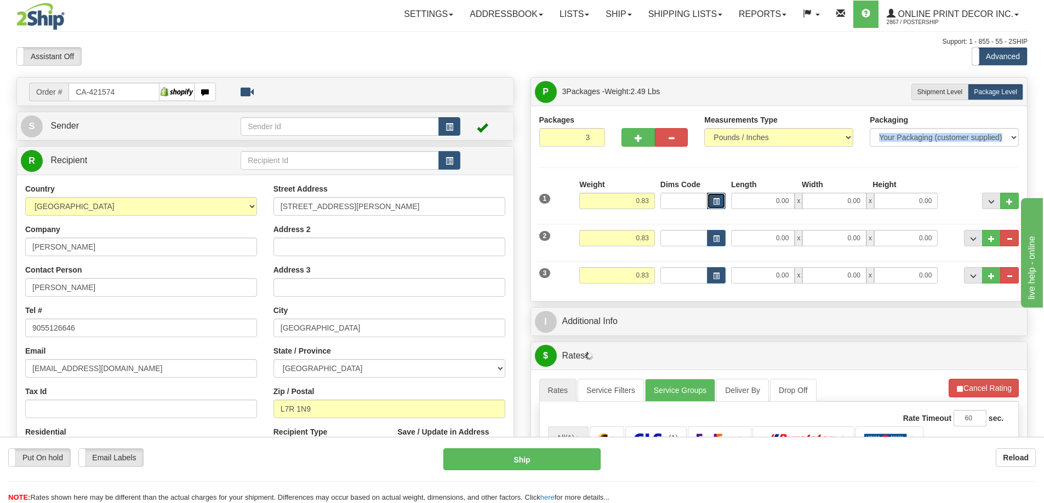
click at [716, 202] on span "button" at bounding box center [716, 202] width 7 height 6
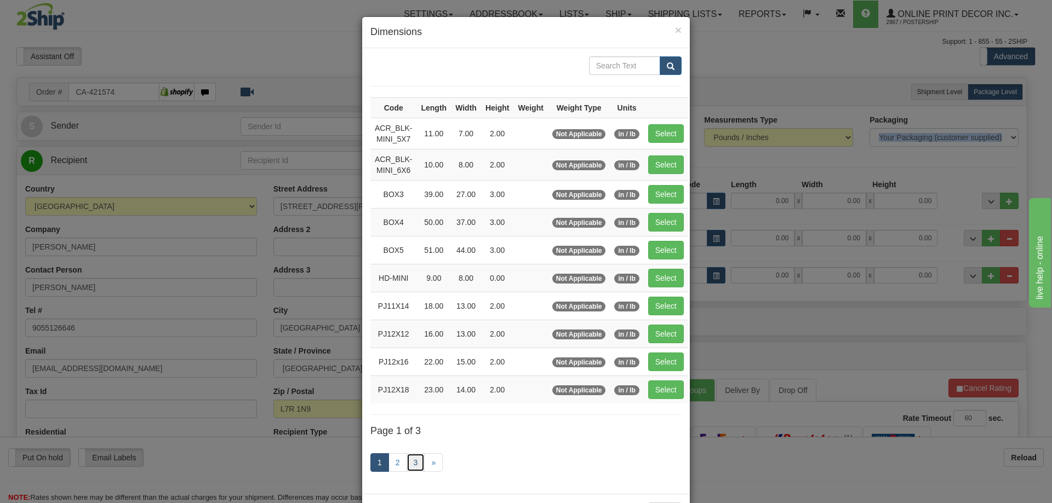
drag, startPoint x: 410, startPoint y: 462, endPoint x: 419, endPoint y: 446, distance: 18.6
click at [410, 461] on link "3" at bounding box center [415, 463] width 19 height 19
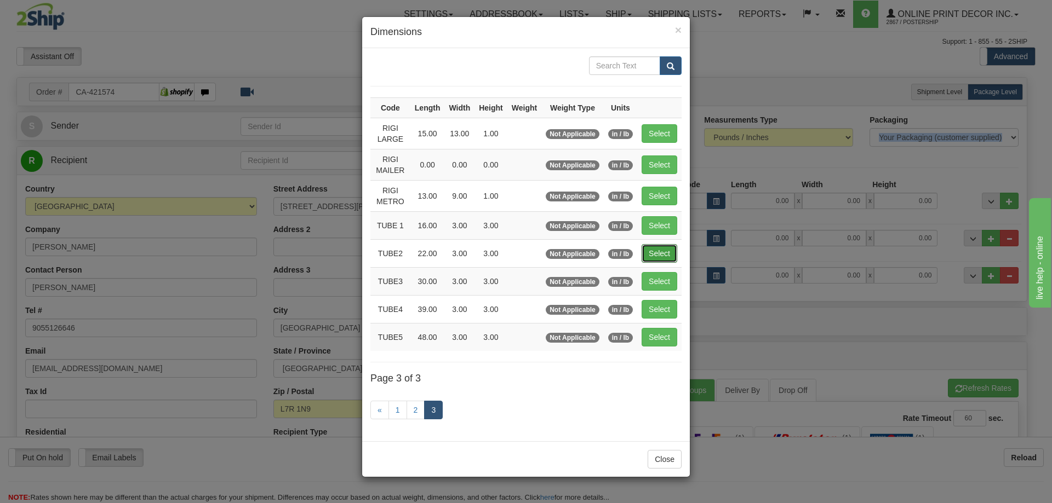
click at [659, 253] on button "Select" at bounding box center [659, 253] width 36 height 19
type input "TUBE2"
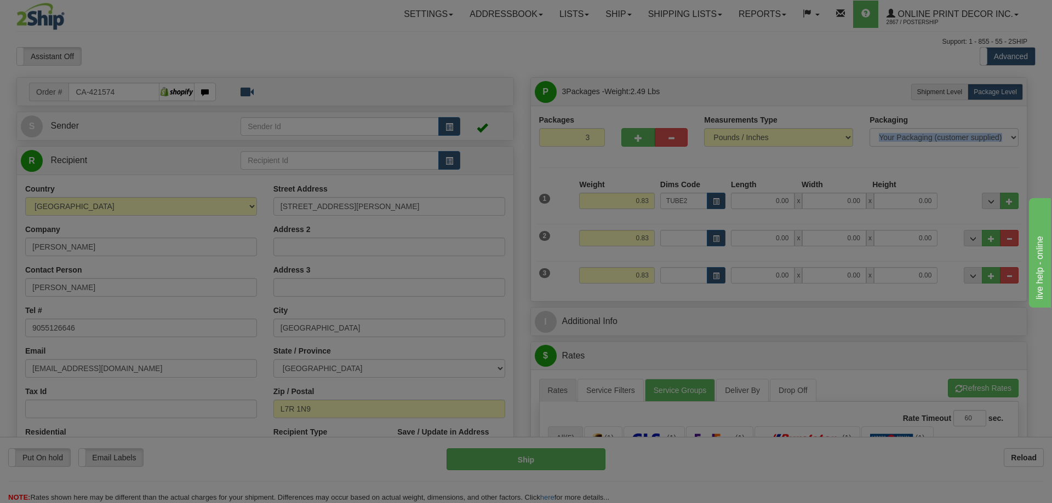
type input "22.00"
type input "3.00"
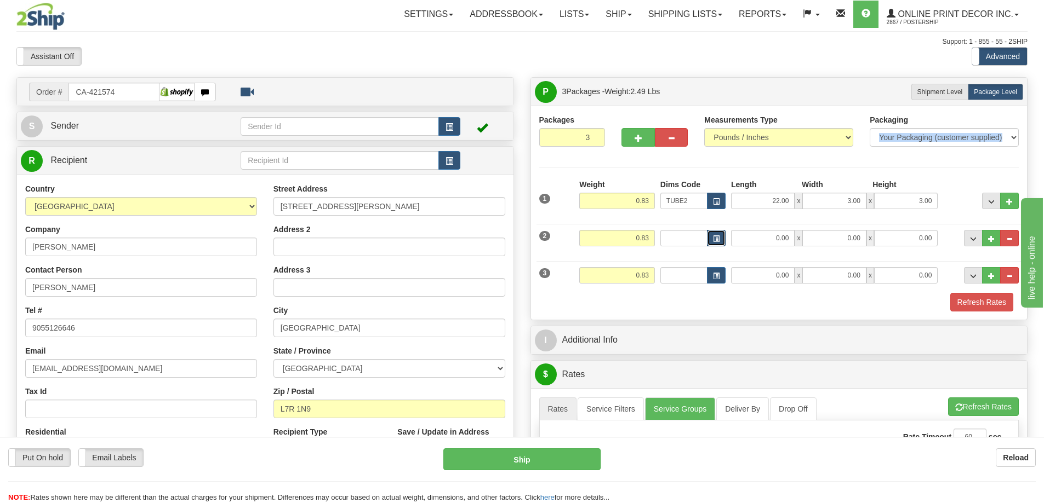
click at [717, 234] on button "button" at bounding box center [716, 238] width 19 height 16
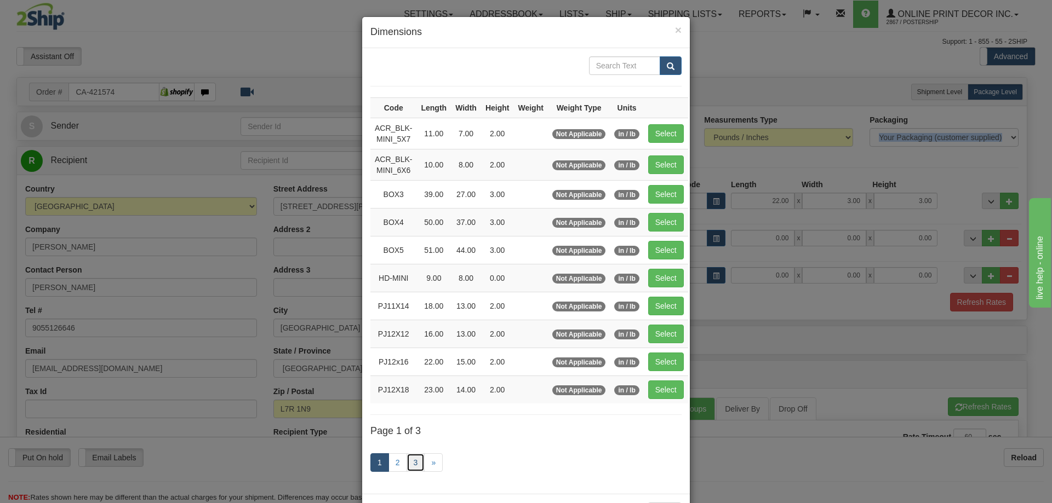
click at [413, 461] on link "3" at bounding box center [415, 463] width 19 height 19
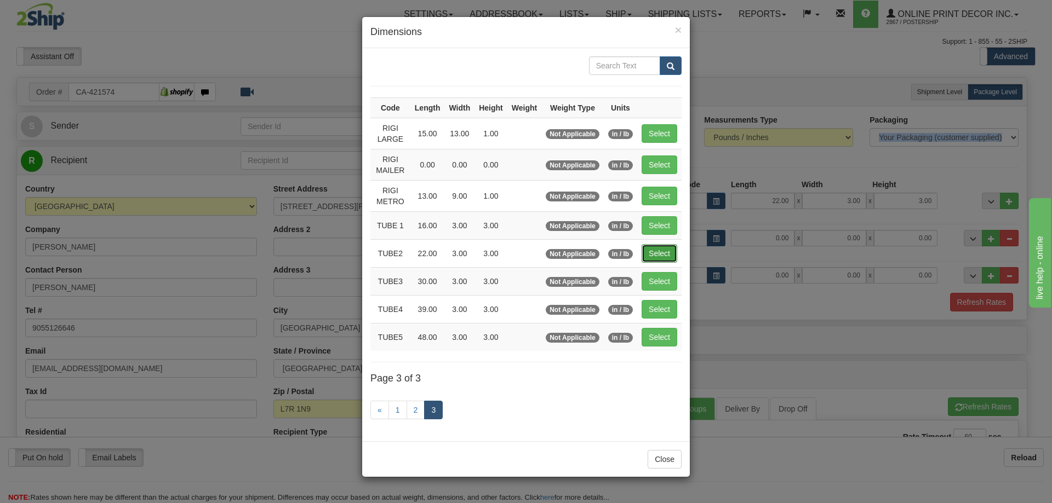
click at [667, 249] on button "Select" at bounding box center [659, 253] width 36 height 19
type input "TUBE2"
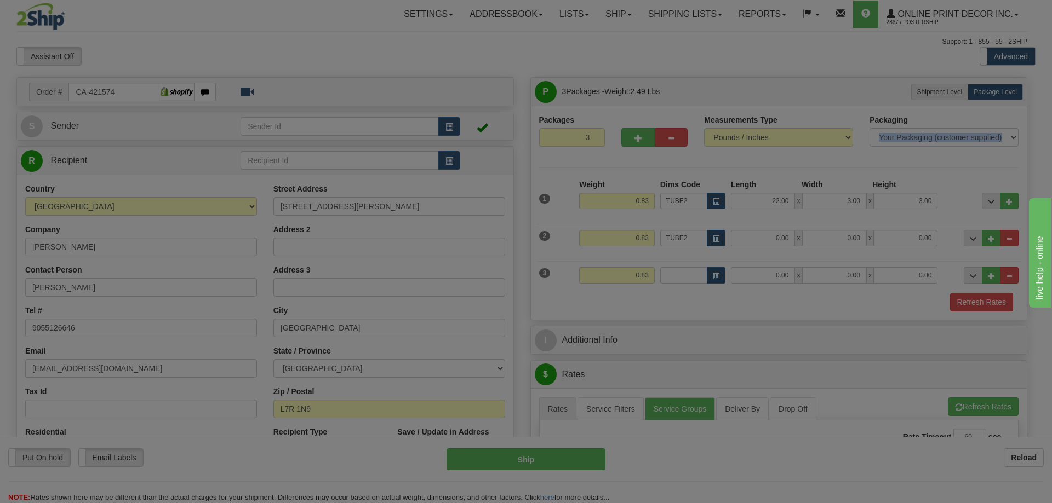
type input "22.00"
type input "3.00"
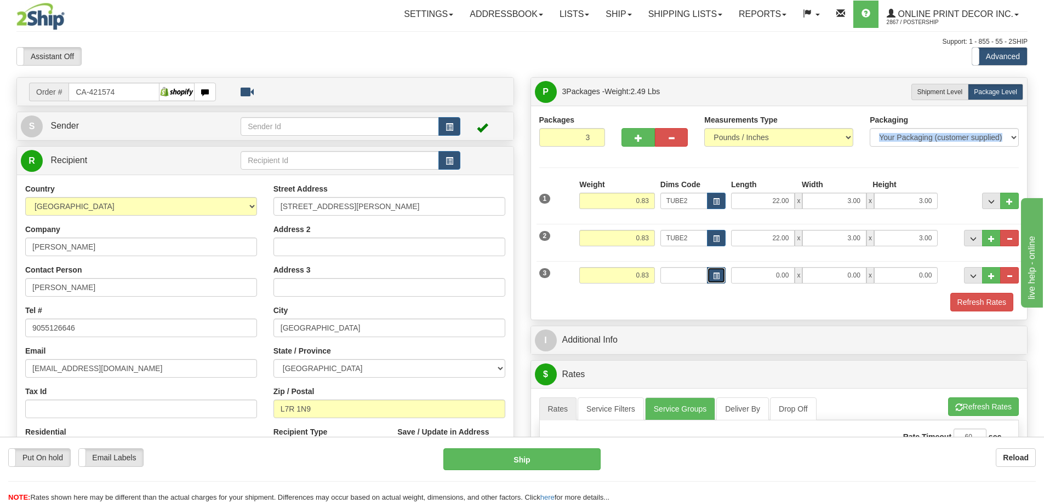
click at [715, 273] on span "button" at bounding box center [716, 276] width 7 height 6
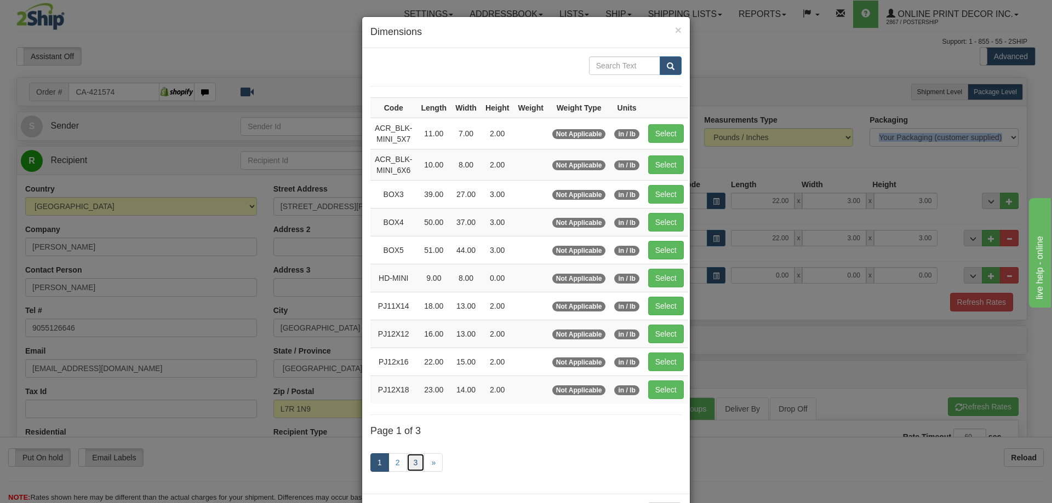
click at [414, 456] on link "3" at bounding box center [415, 463] width 19 height 19
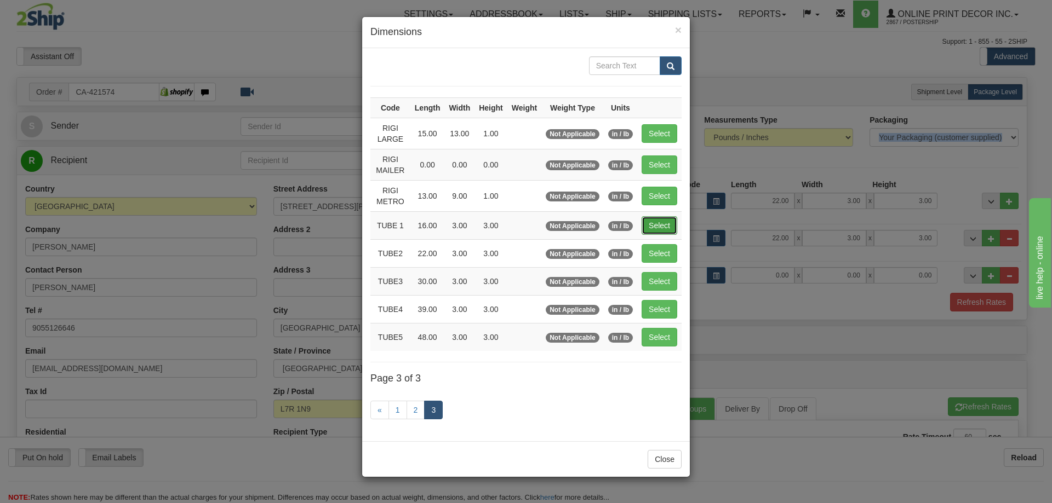
click at [654, 219] on button "Select" at bounding box center [659, 225] width 36 height 19
type input "TUBE 1"
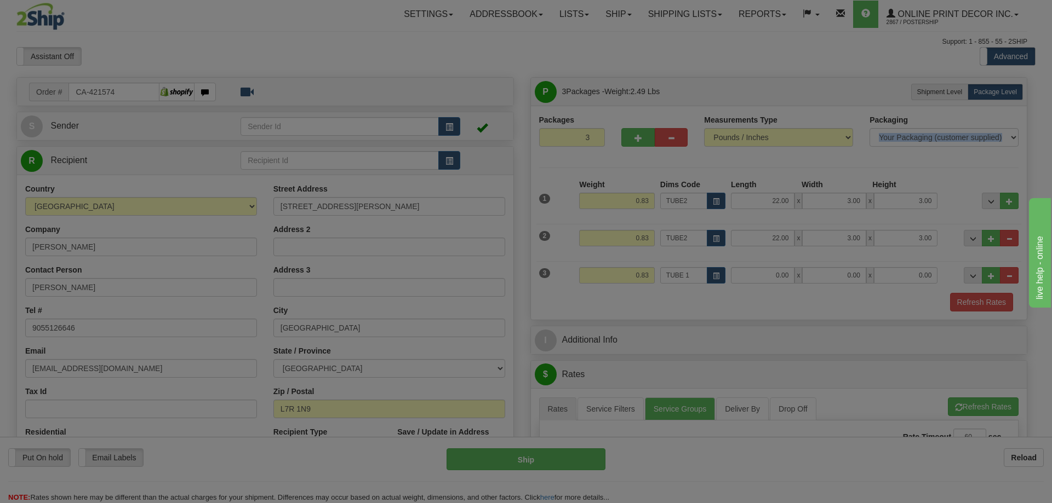
type input "16.00"
type input "3.00"
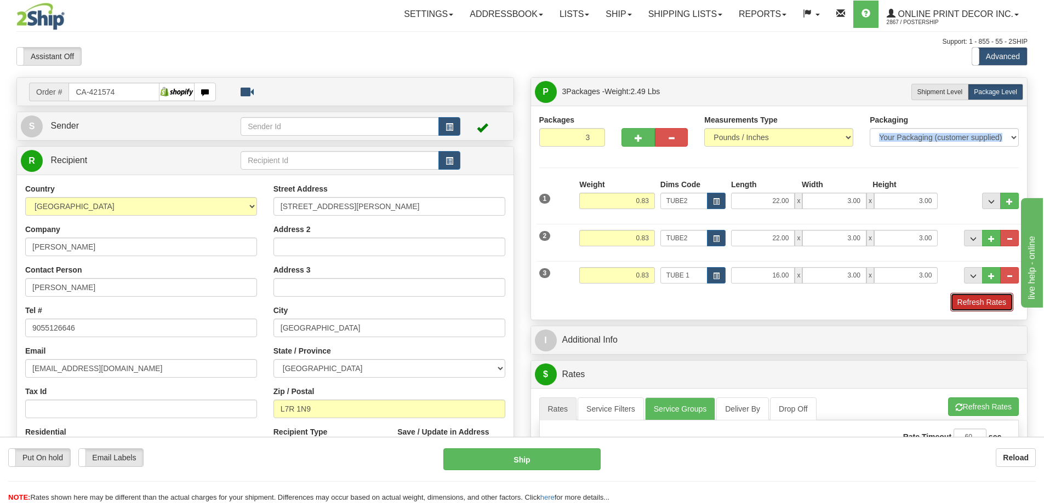
click at [969, 297] on button "Refresh Rates" at bounding box center [981, 302] width 63 height 19
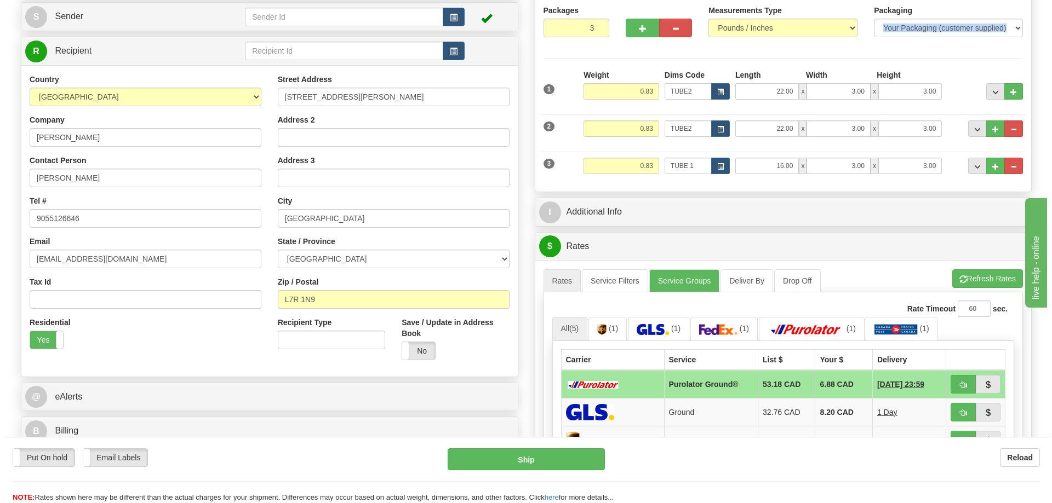
scroll to position [164, 0]
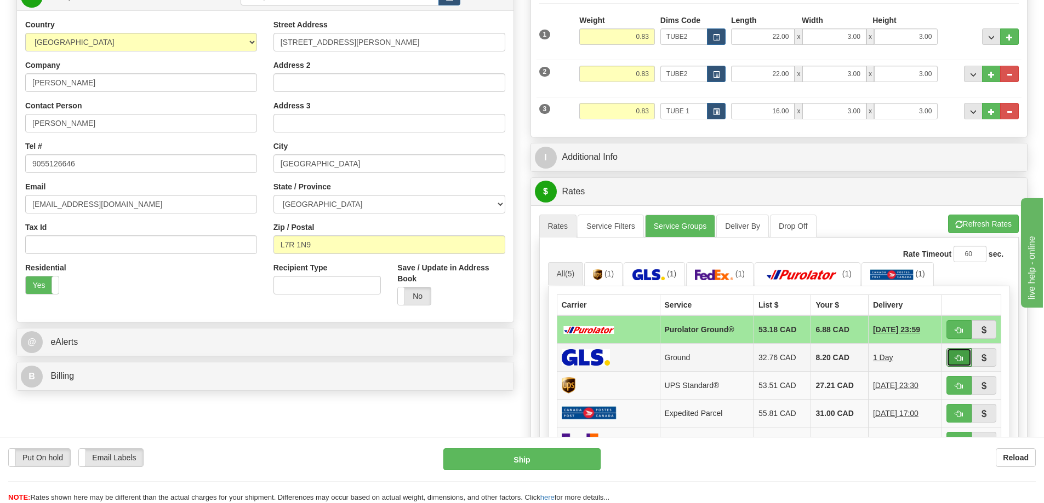
click at [955, 359] on span "button" at bounding box center [959, 358] width 8 height 7
type input "1"
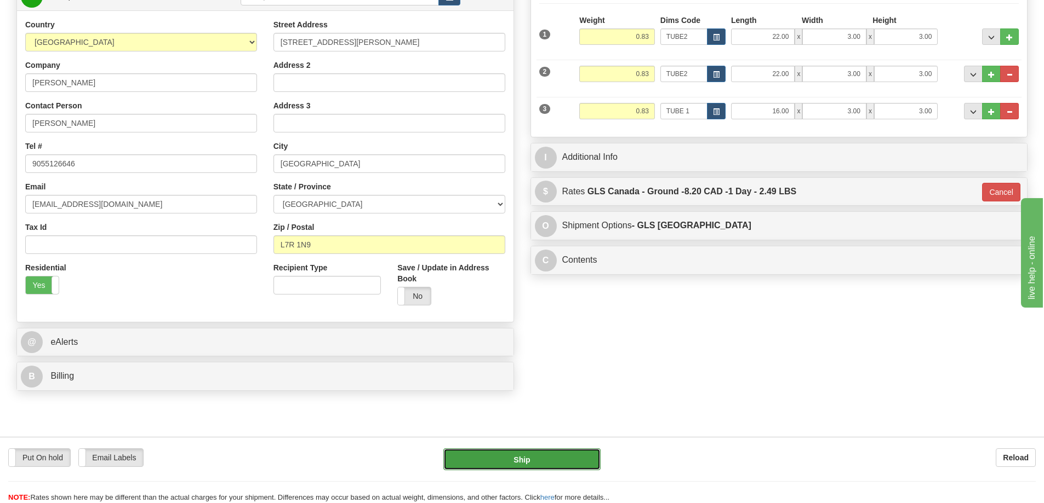
click at [551, 461] on button "Ship" at bounding box center [521, 460] width 157 height 22
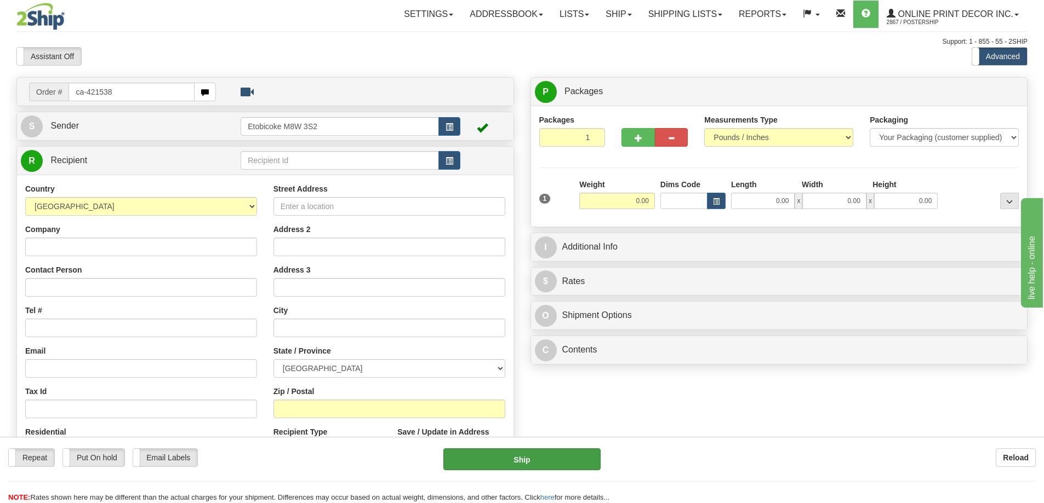
type input "ca-421538"
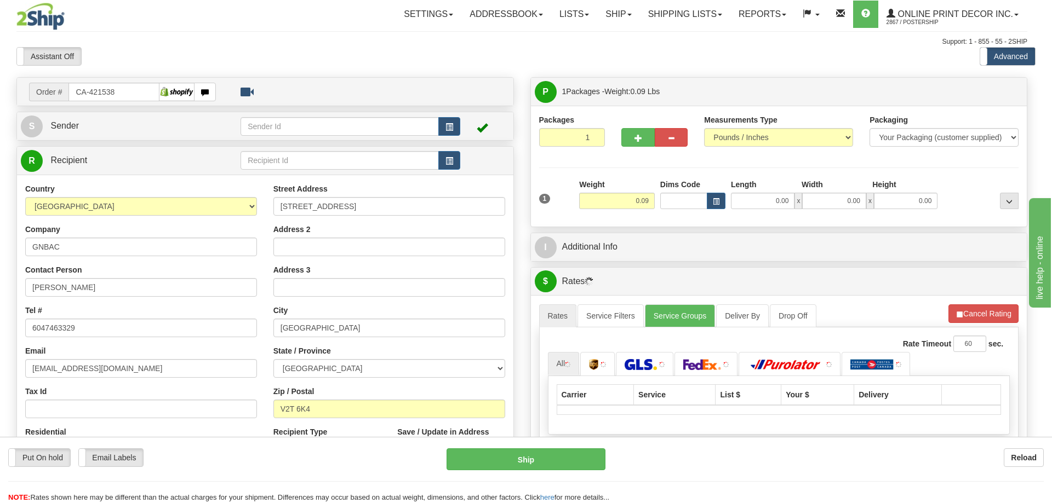
type input "[GEOGRAPHIC_DATA]"
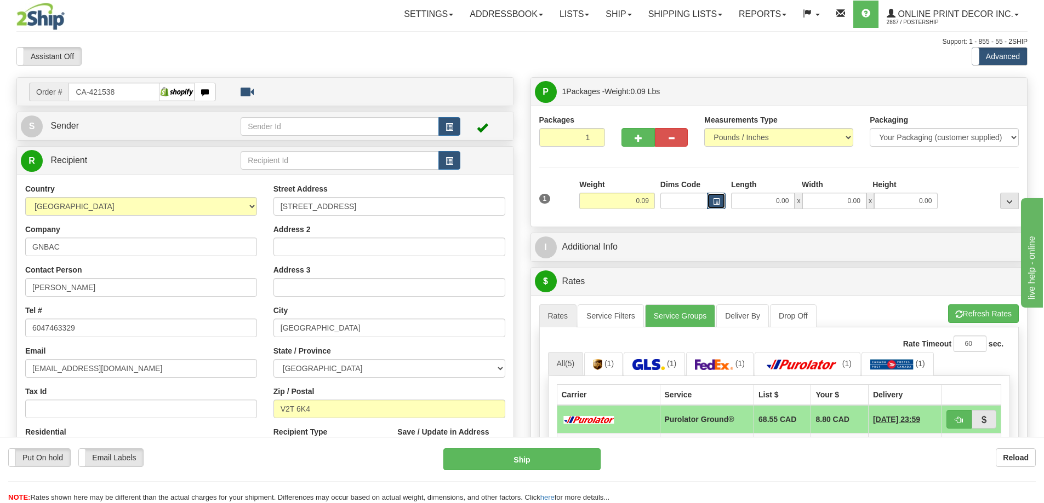
click at [712, 200] on button "button" at bounding box center [716, 201] width 19 height 16
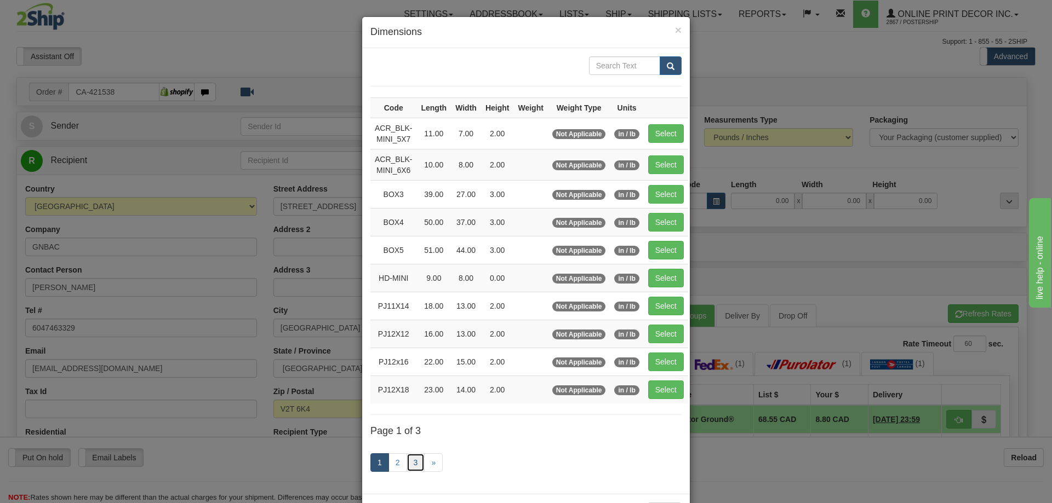
click at [415, 456] on link "3" at bounding box center [415, 463] width 19 height 19
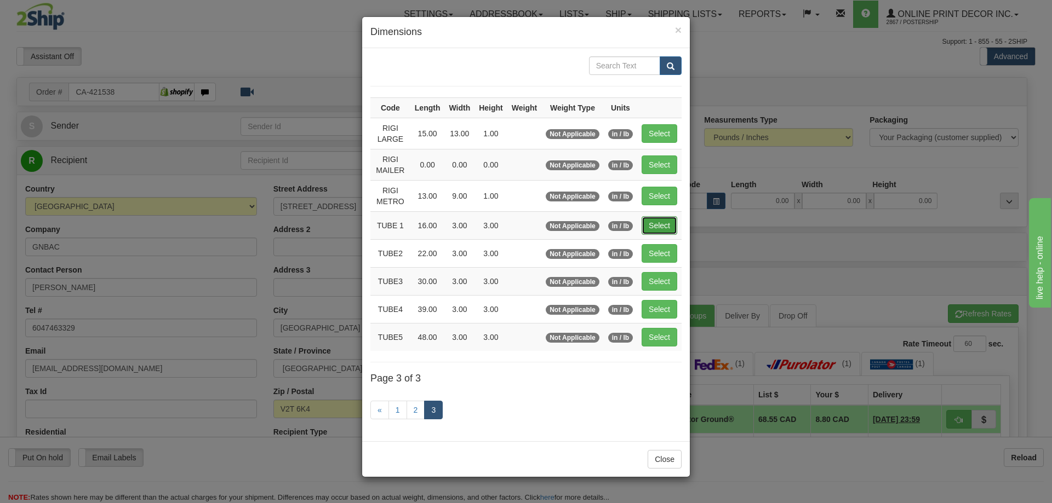
click at [662, 226] on button "Select" at bounding box center [659, 225] width 36 height 19
type input "TUBE 1"
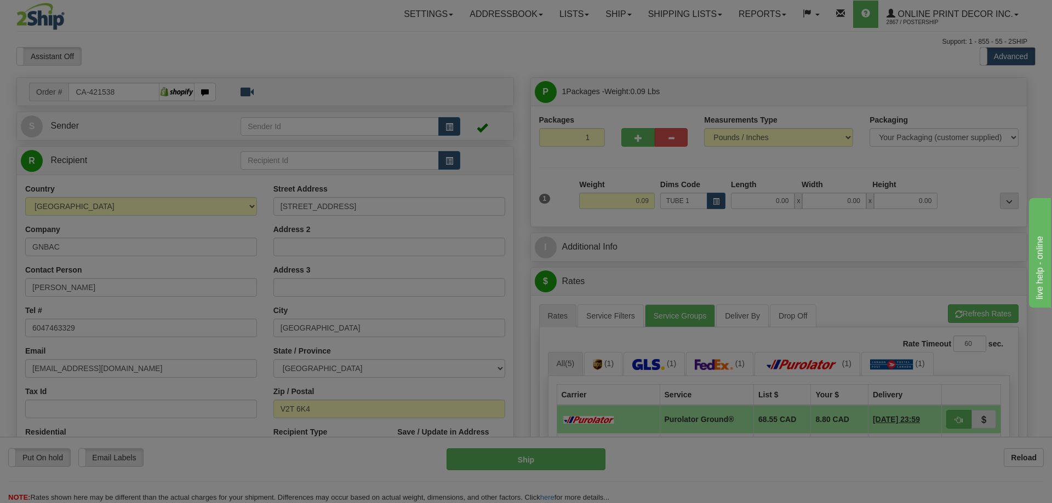
type input "16.00"
type input "3.00"
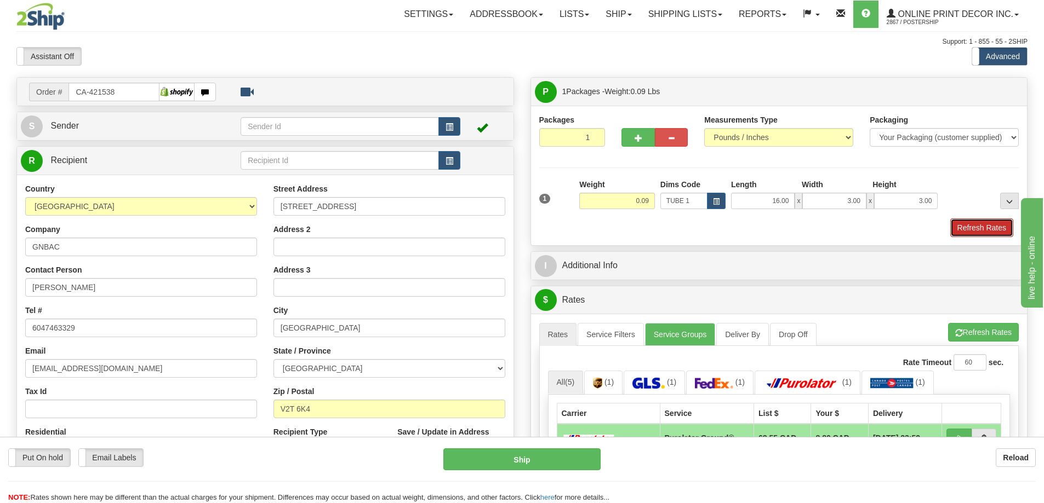
drag, startPoint x: 999, startPoint y: 231, endPoint x: 982, endPoint y: 231, distance: 17.0
click at [997, 231] on button "Refresh Rates" at bounding box center [981, 228] width 63 height 19
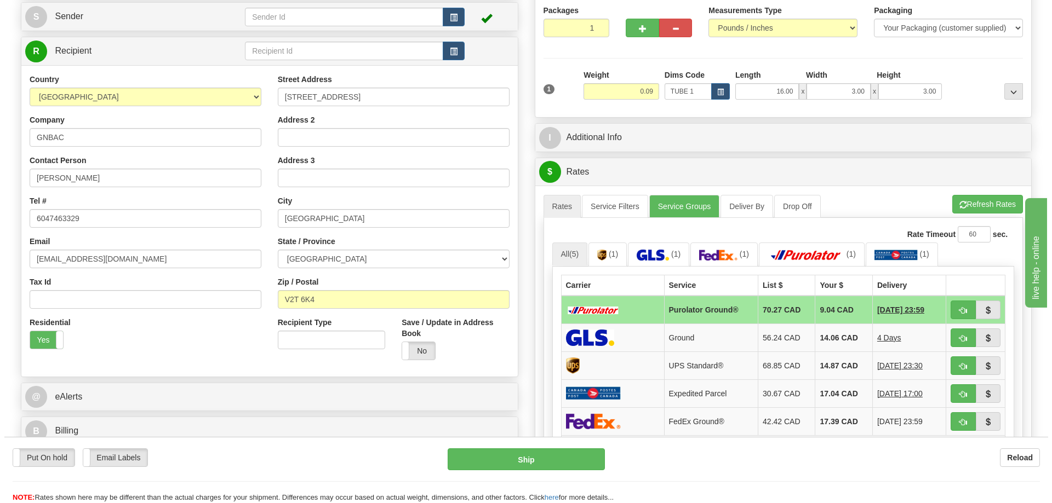
scroll to position [164, 0]
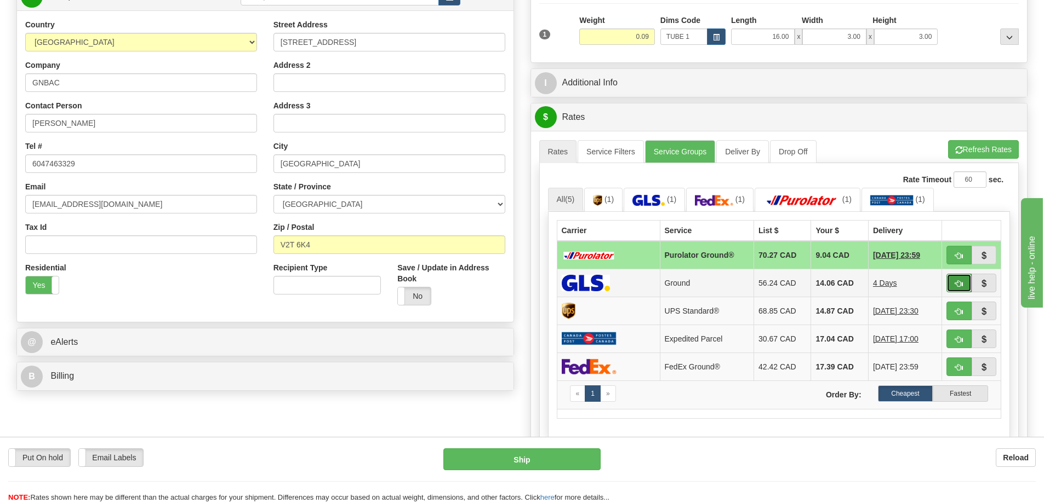
click at [956, 283] on span "button" at bounding box center [959, 283] width 8 height 7
type input "1"
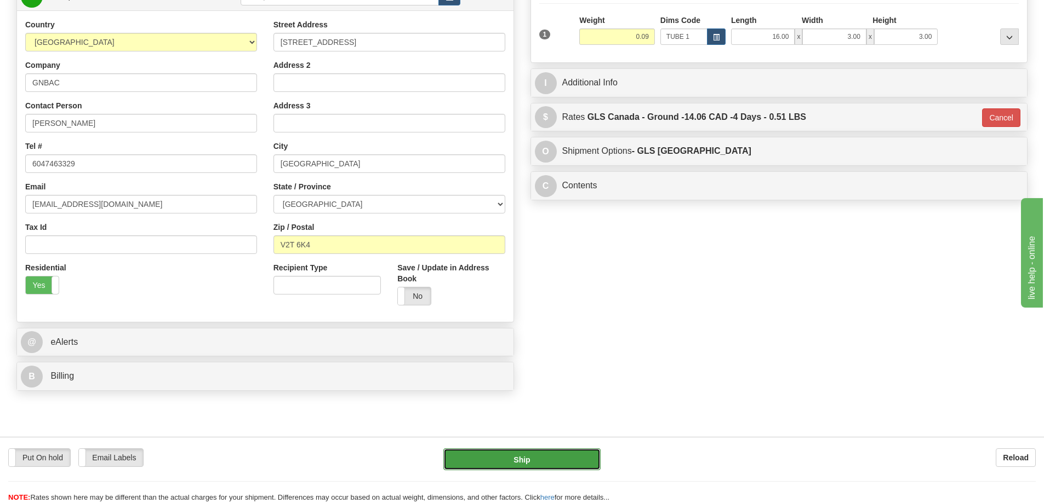
click at [530, 460] on button "Ship" at bounding box center [521, 460] width 157 height 22
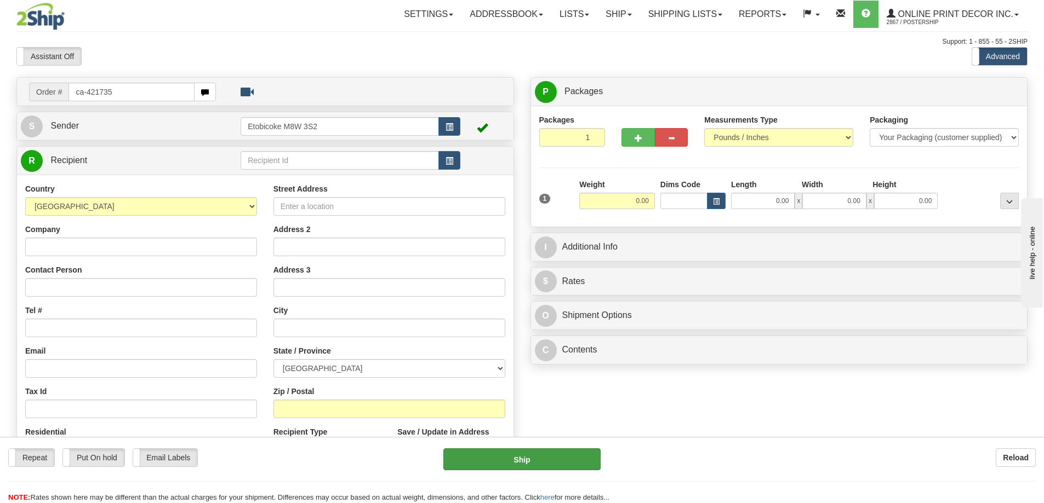
type input "ca-421735"
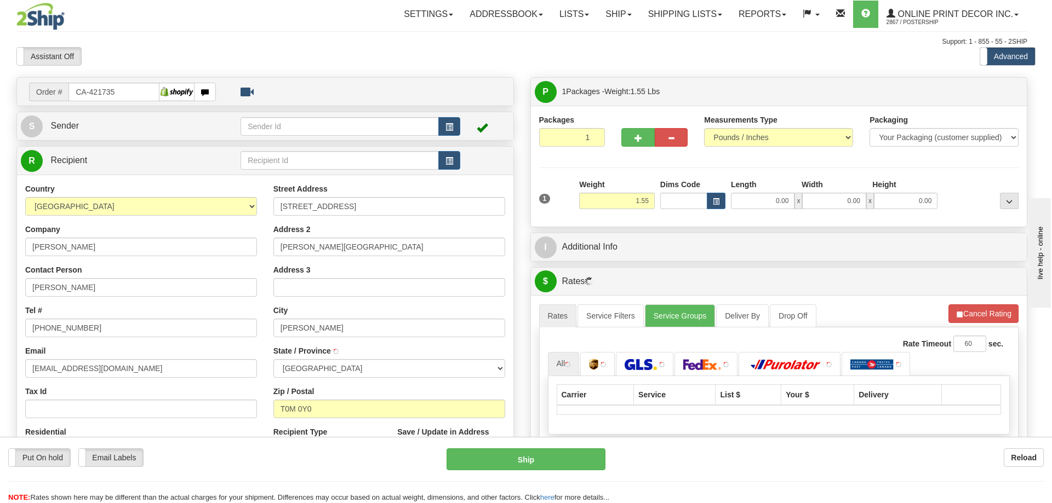
type input "[PERSON_NAME]"
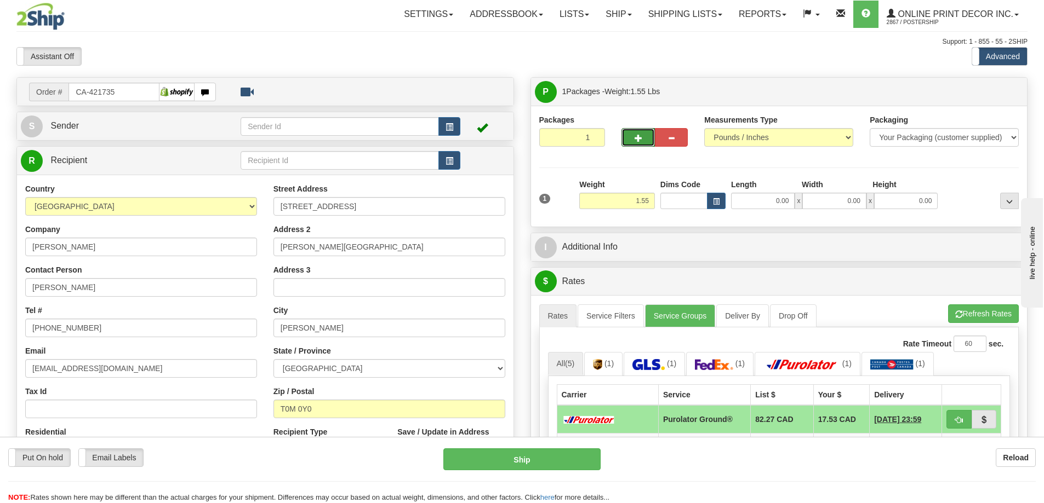
click at [633, 136] on button "button" at bounding box center [637, 137] width 33 height 19
radio input "true"
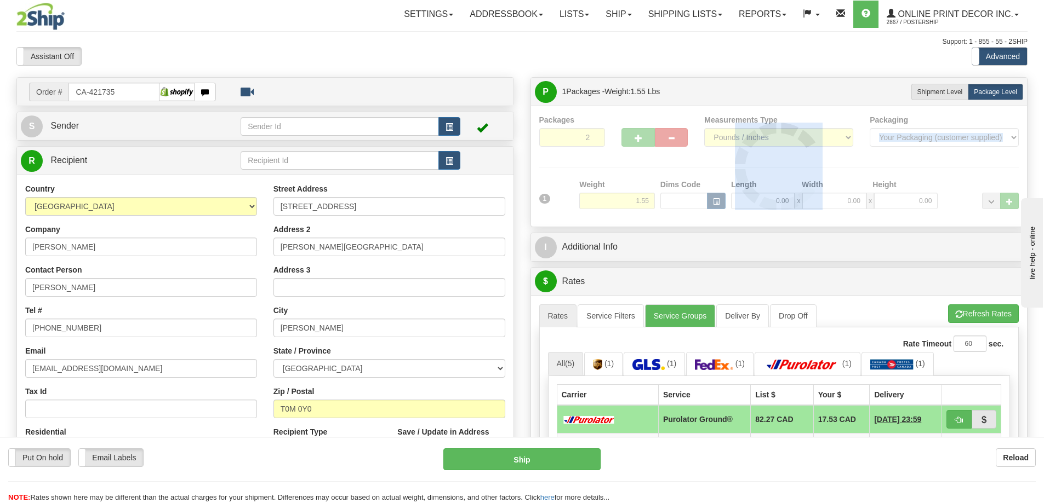
click at [633, 136] on div at bounding box center [779, 166] width 480 height 104
click at [633, 135] on div at bounding box center [779, 166] width 480 height 104
click at [633, 134] on div "Packages 2 1 Measurements Type" at bounding box center [779, 166] width 480 height 104
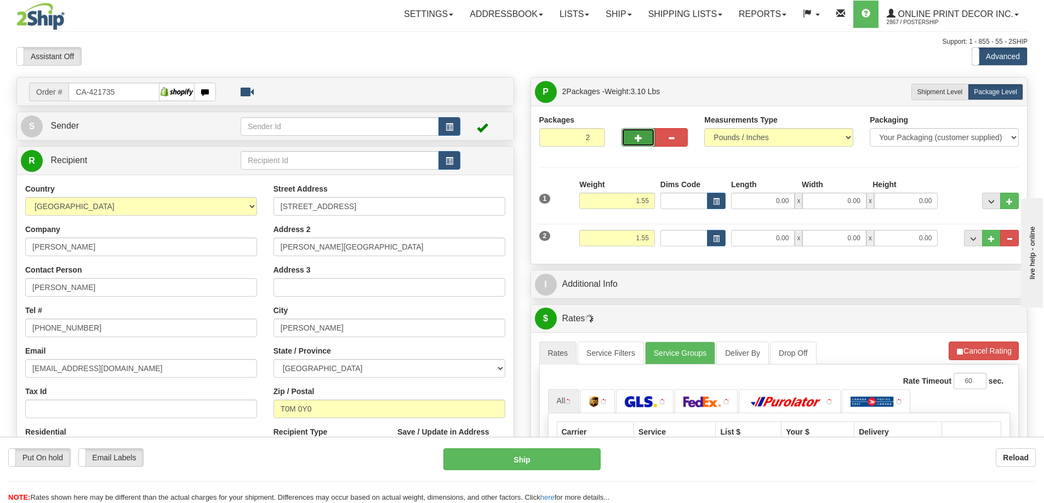
click at [634, 138] on span "button" at bounding box center [638, 138] width 8 height 7
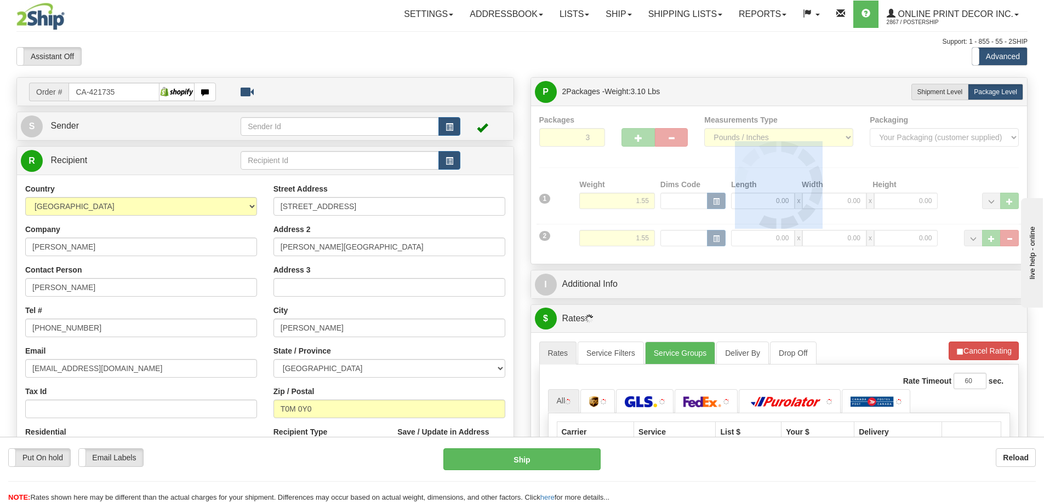
click at [637, 137] on div at bounding box center [779, 184] width 480 height 141
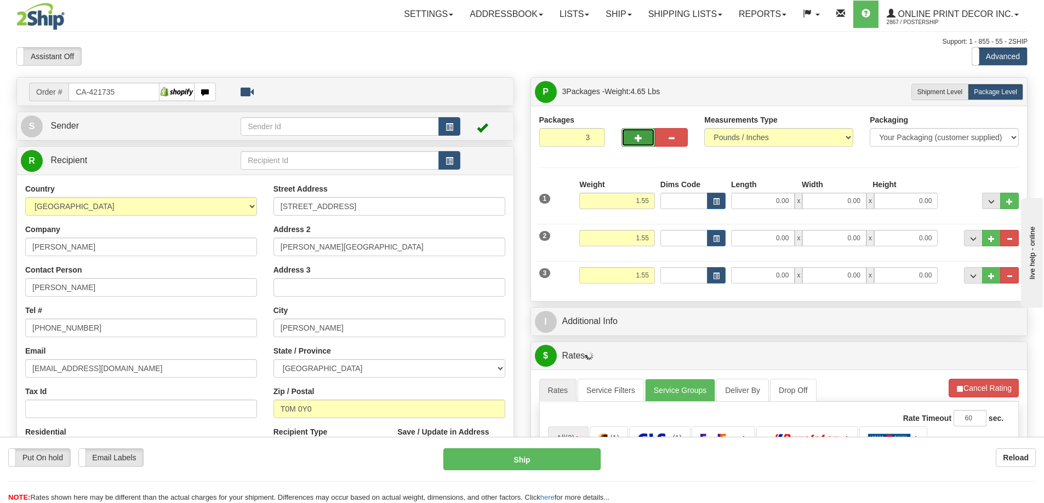
click at [638, 141] on span "button" at bounding box center [638, 138] width 8 height 7
type input "4"
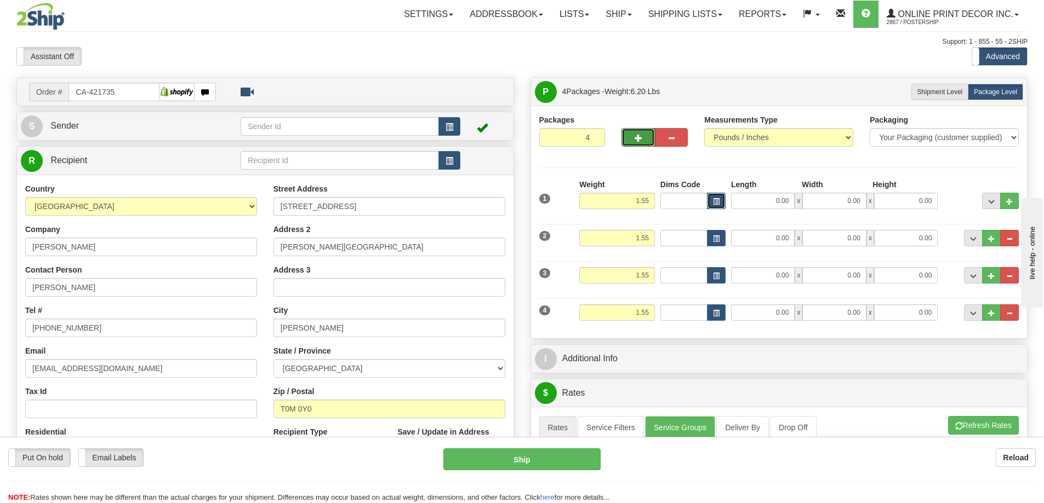
click at [716, 204] on span "button" at bounding box center [716, 202] width 7 height 6
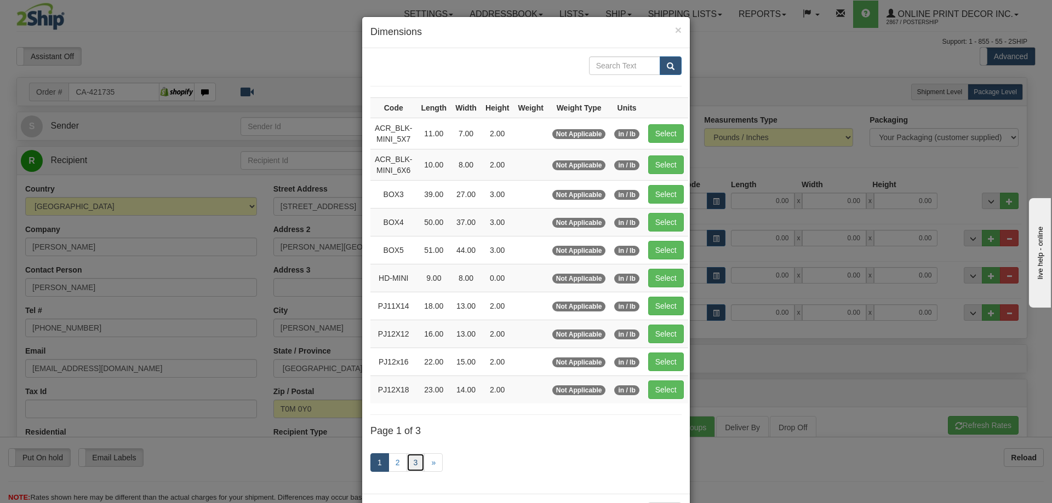
click at [409, 459] on link "3" at bounding box center [415, 463] width 19 height 19
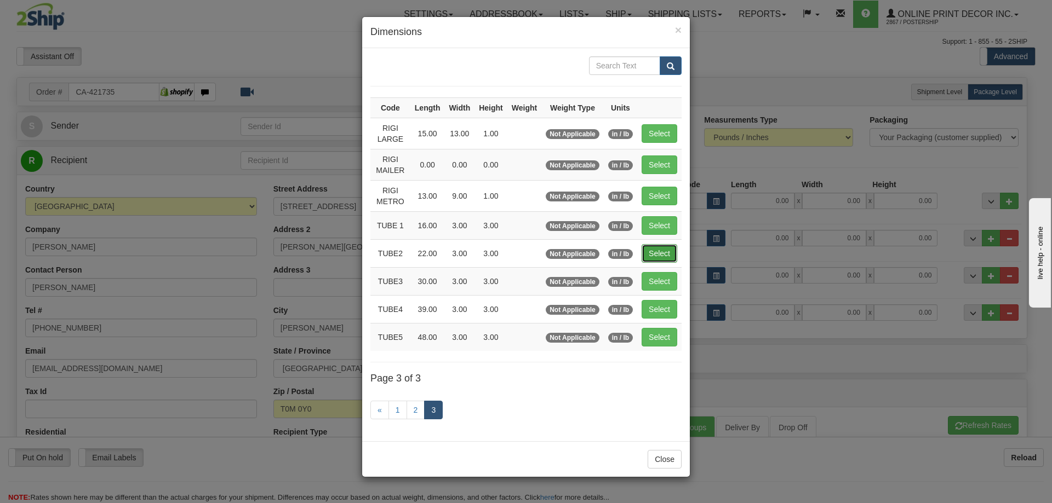
click at [659, 251] on button "Select" at bounding box center [659, 253] width 36 height 19
type input "TUBE2"
type input "22.00"
type input "3.00"
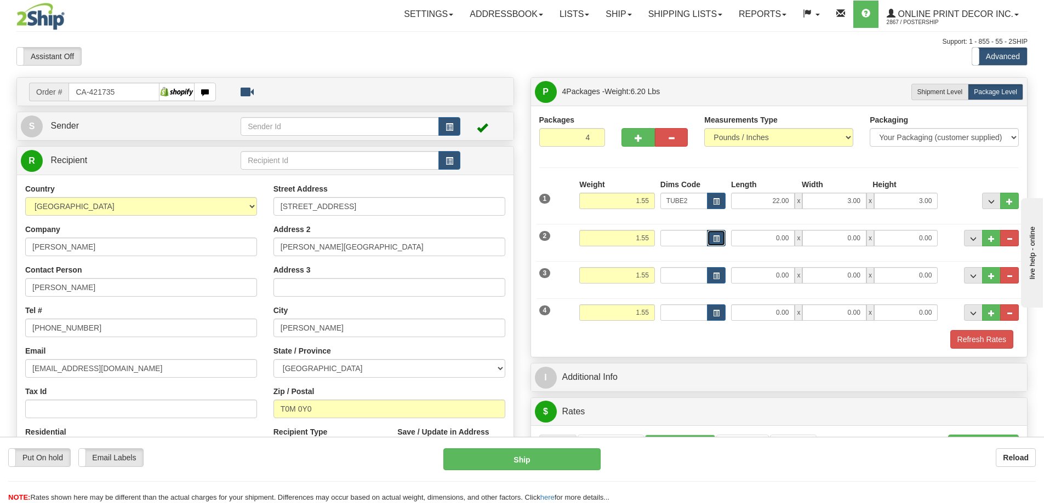
click at [711, 234] on button "button" at bounding box center [716, 238] width 19 height 16
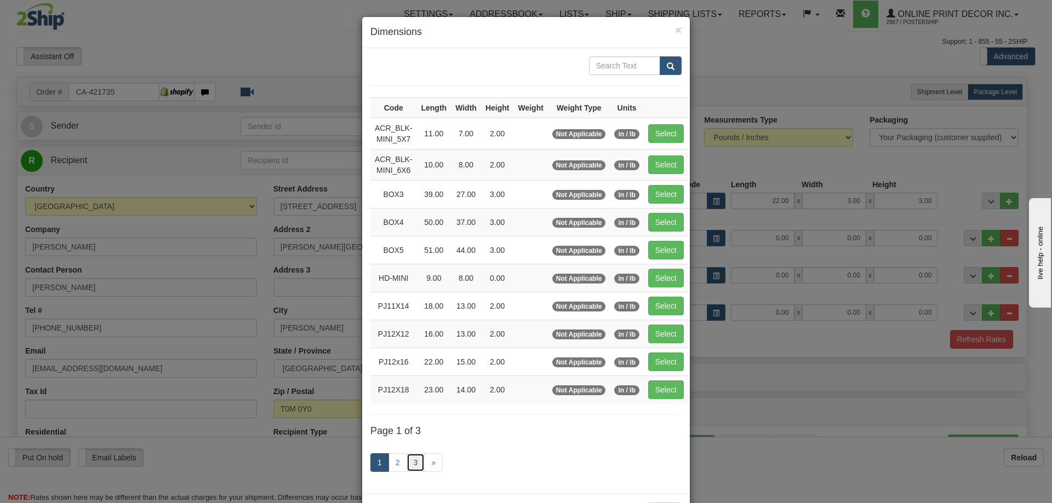
click at [409, 455] on link "3" at bounding box center [415, 463] width 19 height 19
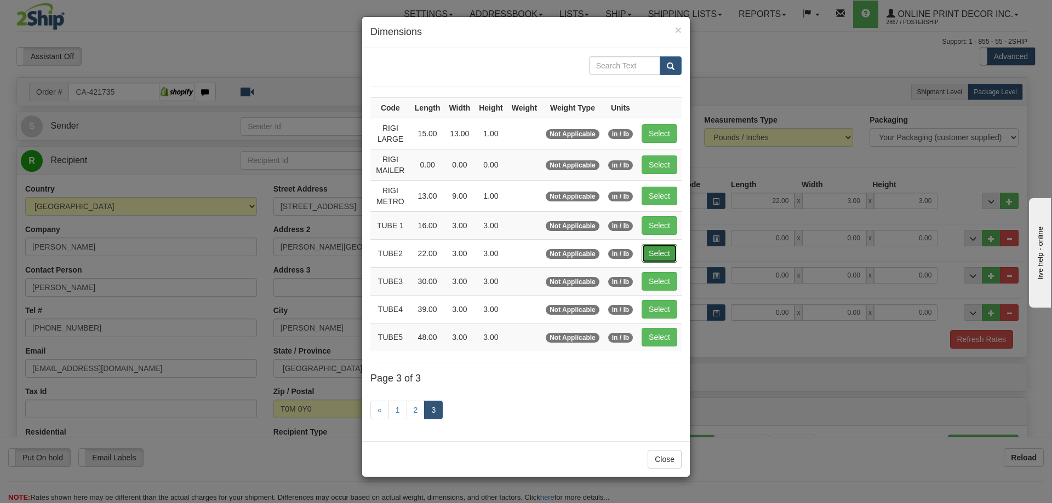
click at [670, 251] on button "Select" at bounding box center [659, 253] width 36 height 19
type input "TUBE2"
type input "22.00"
type input "3.00"
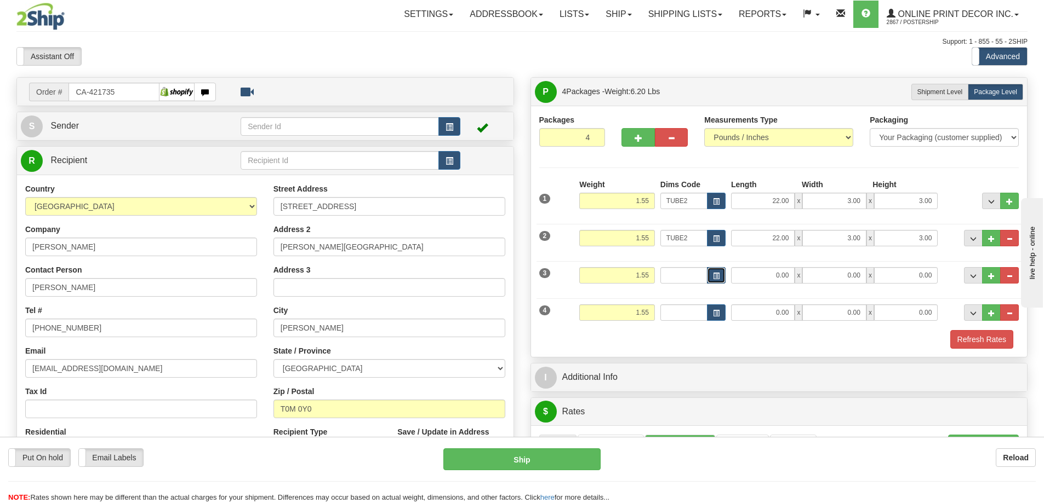
click at [713, 278] on span "button" at bounding box center [716, 276] width 7 height 6
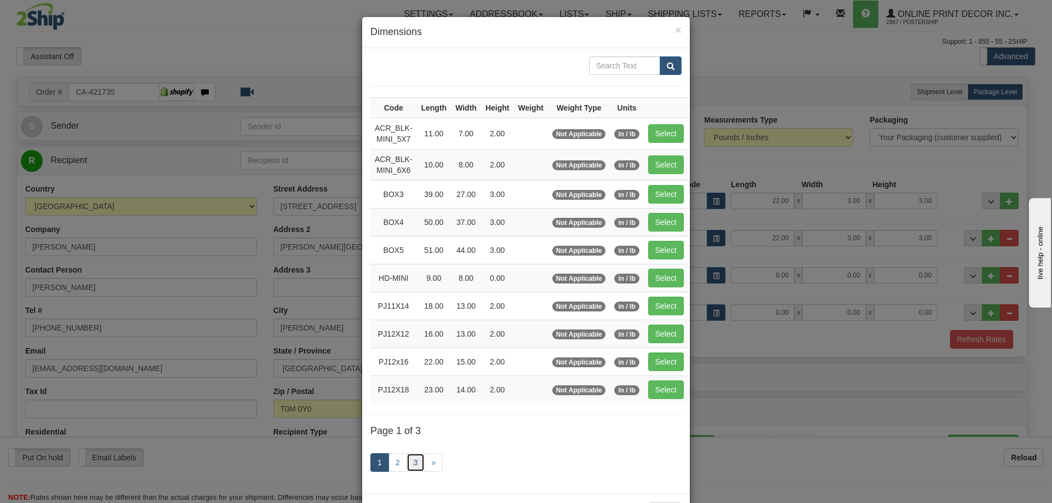
click at [413, 460] on link "3" at bounding box center [415, 463] width 19 height 19
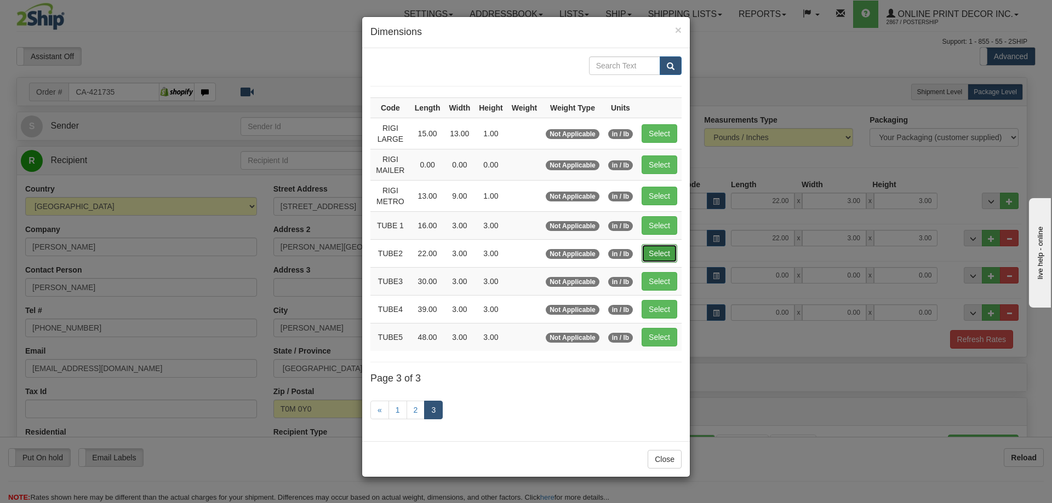
click at [660, 248] on button "Select" at bounding box center [659, 253] width 36 height 19
type input "TUBE2"
type input "22.00"
type input "3.00"
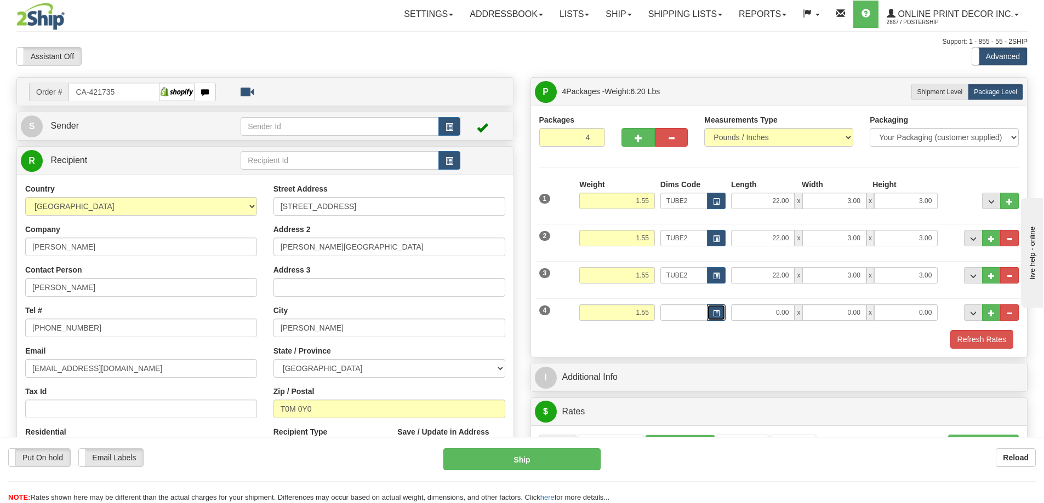
click at [713, 309] on button "button" at bounding box center [716, 313] width 19 height 16
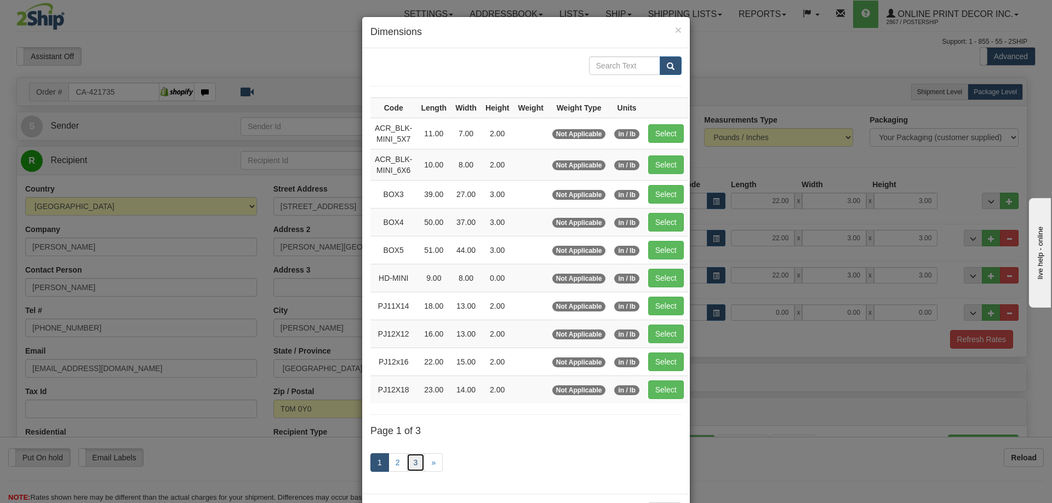
click at [406, 459] on link "3" at bounding box center [415, 463] width 19 height 19
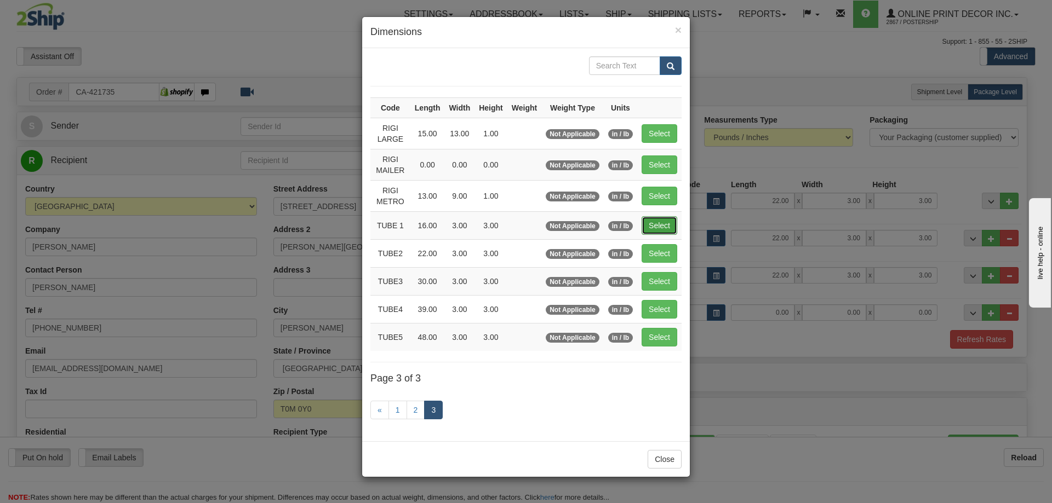
click at [664, 228] on button "Select" at bounding box center [659, 225] width 36 height 19
type input "TUBE 1"
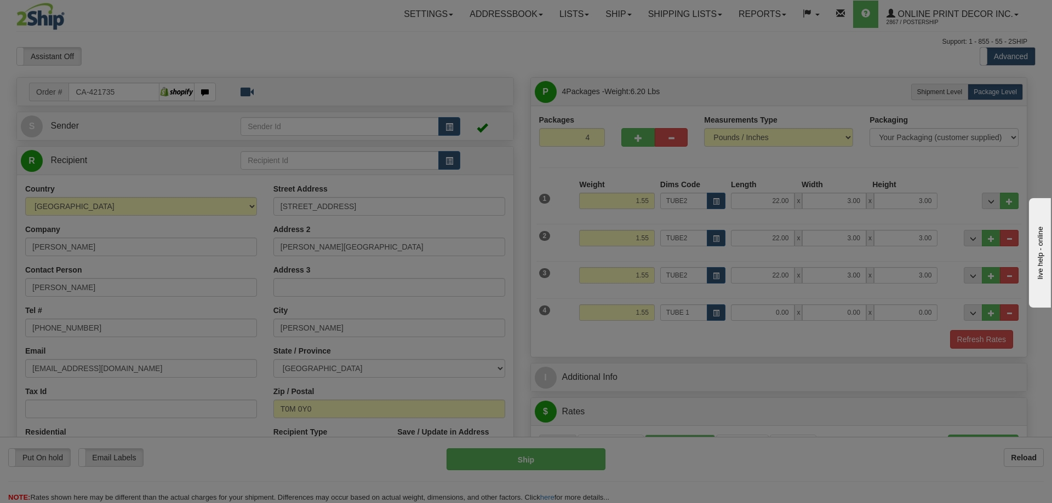
type input "16.00"
type input "3.00"
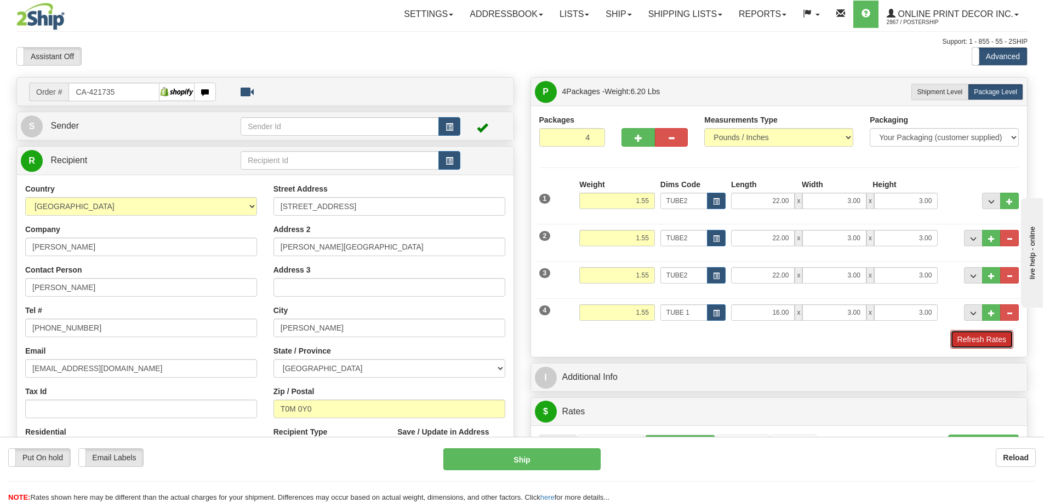
click at [987, 340] on button "Refresh Rates" at bounding box center [981, 339] width 63 height 19
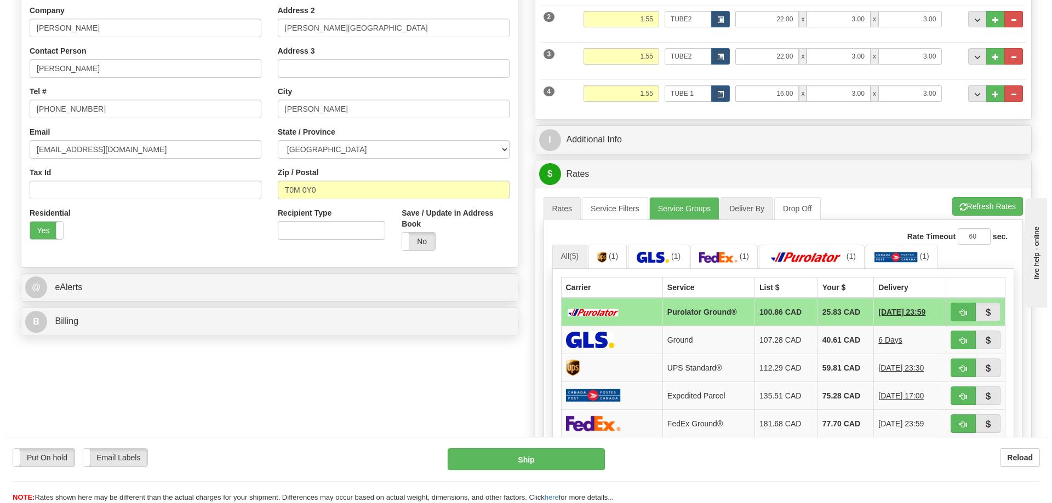
scroll to position [329, 0]
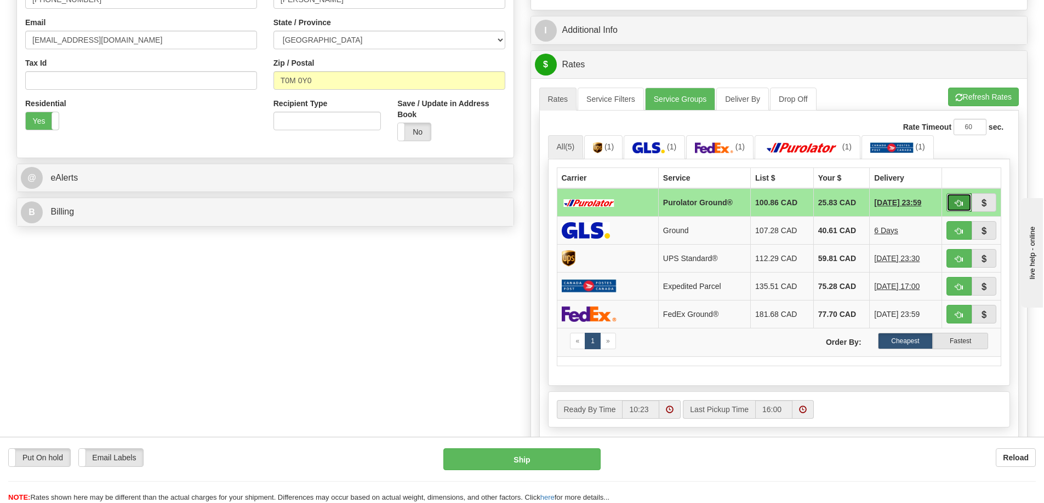
drag, startPoint x: 964, startPoint y: 200, endPoint x: 947, endPoint y: 200, distance: 17.5
click at [964, 200] on button "button" at bounding box center [958, 202] width 25 height 19
type input "260"
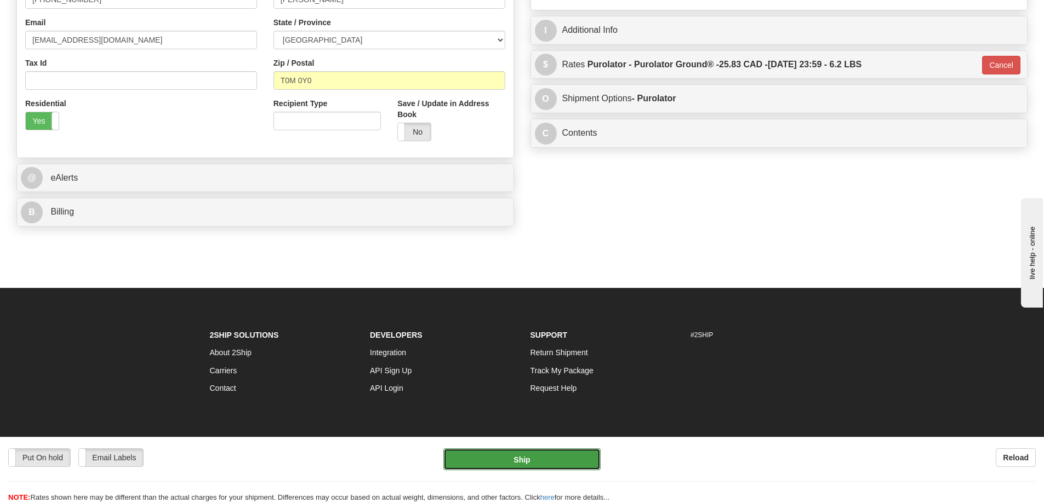
click at [544, 455] on button "Ship" at bounding box center [521, 460] width 157 height 22
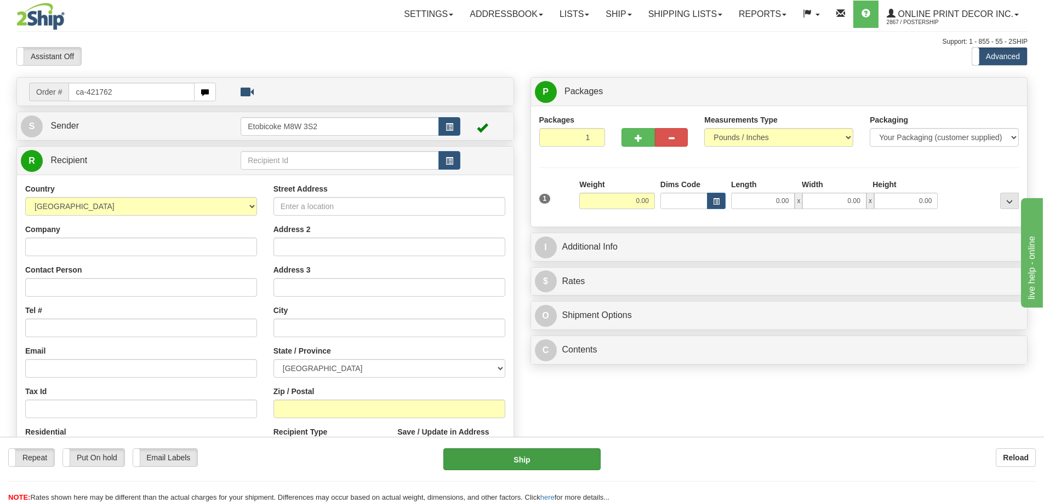
type input "ca-421762"
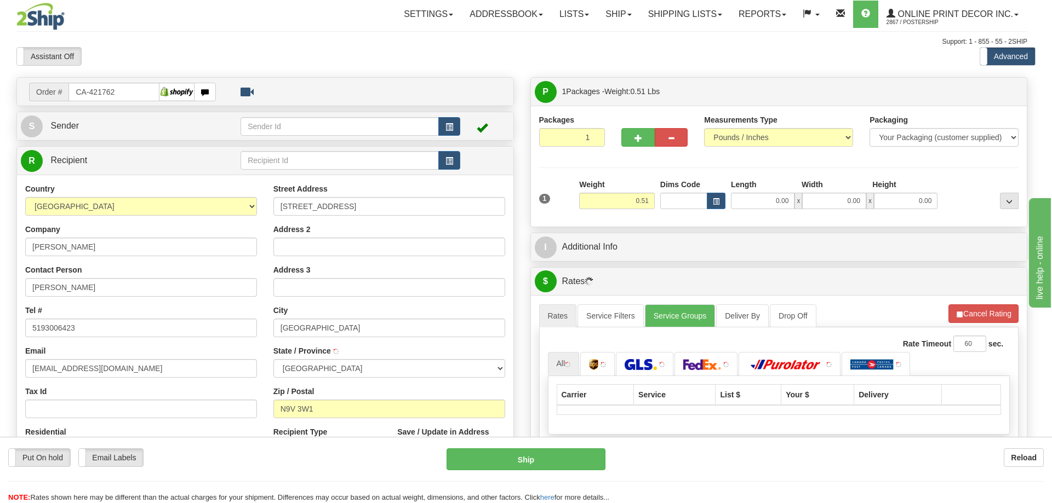
type input "AMHERSTBURG"
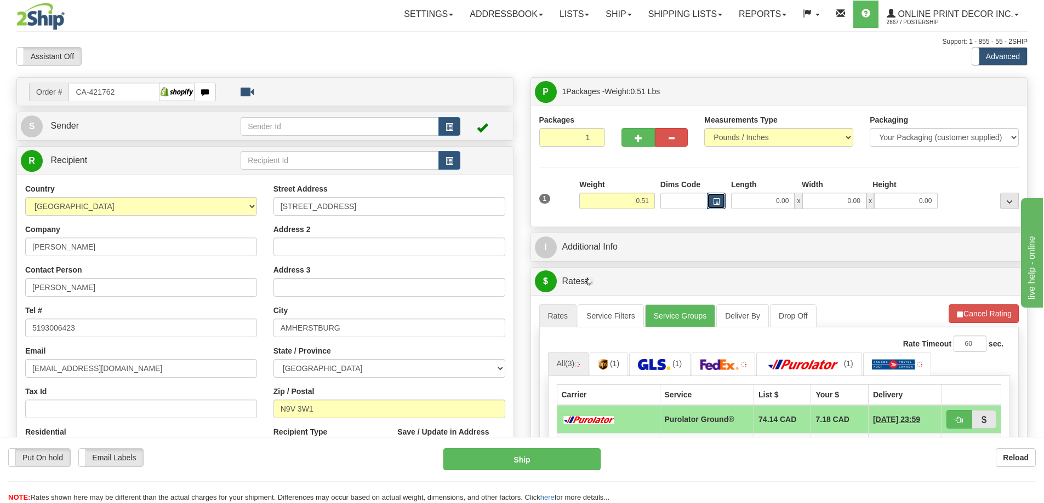
click at [711, 202] on button "button" at bounding box center [716, 201] width 19 height 16
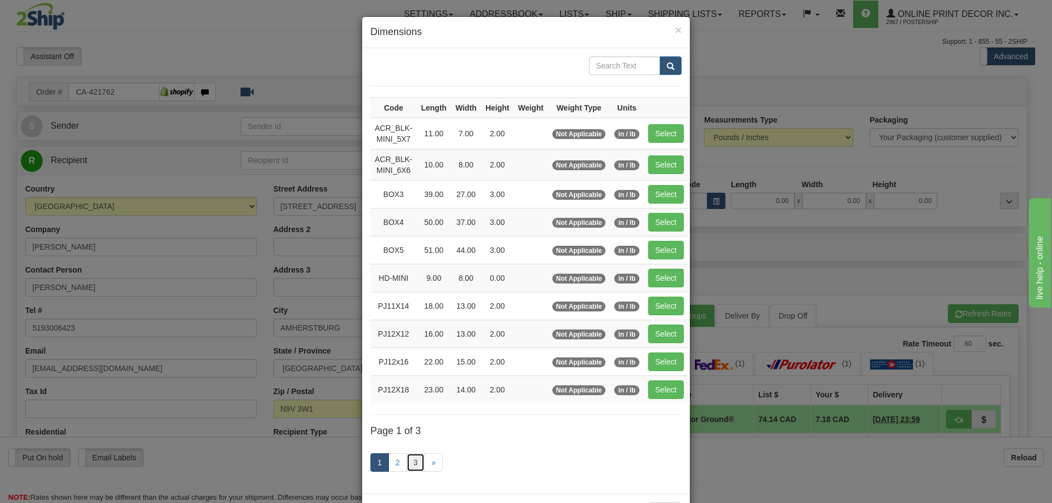
click at [411, 462] on link "3" at bounding box center [415, 463] width 19 height 19
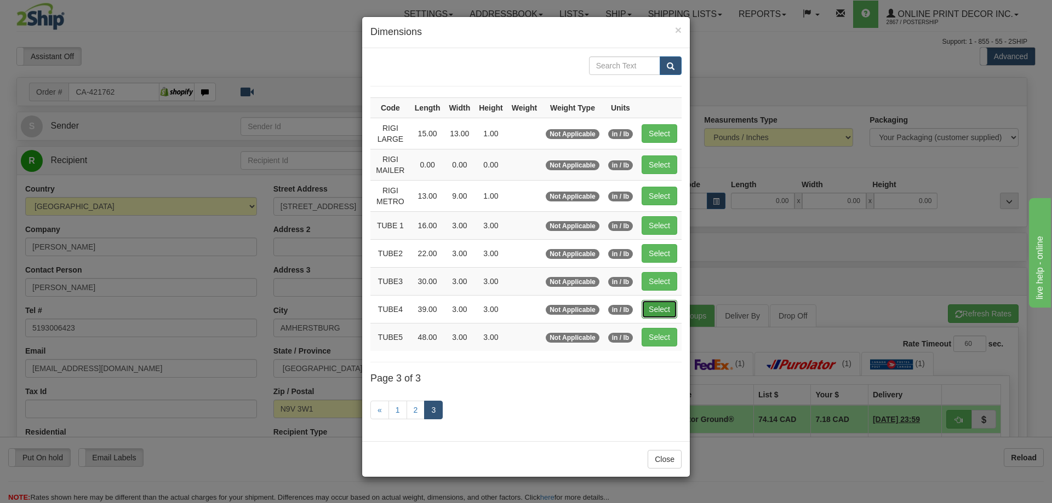
click at [662, 309] on button "Select" at bounding box center [659, 309] width 36 height 19
type input "TUBE4"
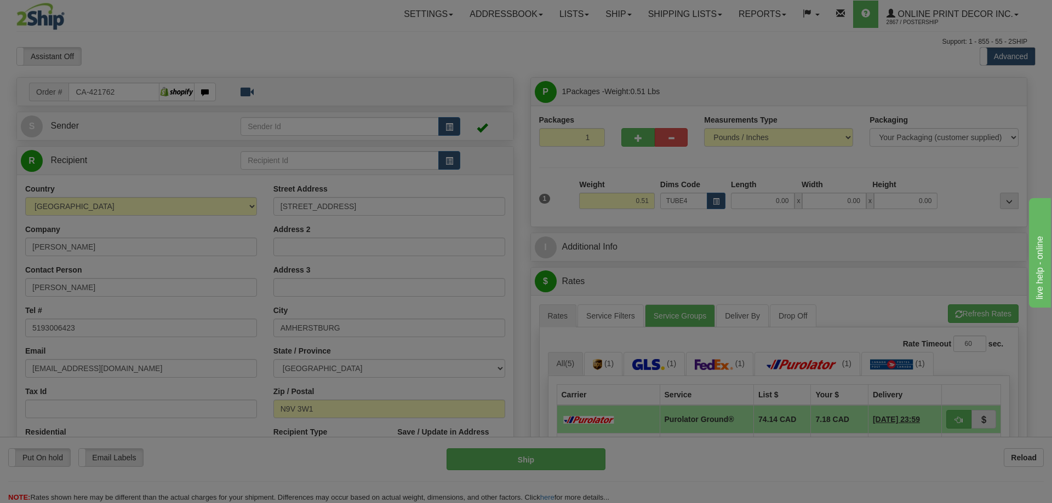
type input "39.00"
type input "3.00"
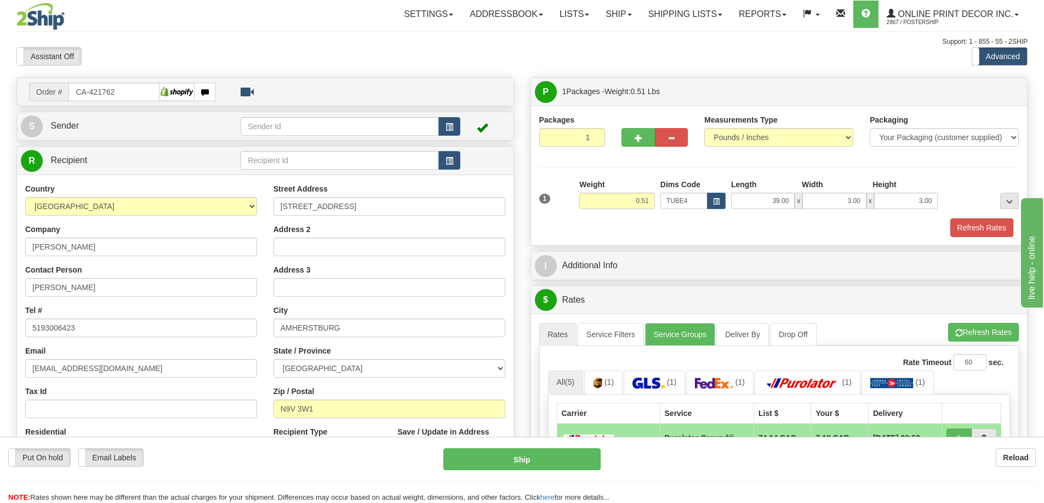
click at [995, 209] on div at bounding box center [980, 194] width 81 height 30
click at [981, 231] on button "Refresh Rates" at bounding box center [981, 228] width 63 height 19
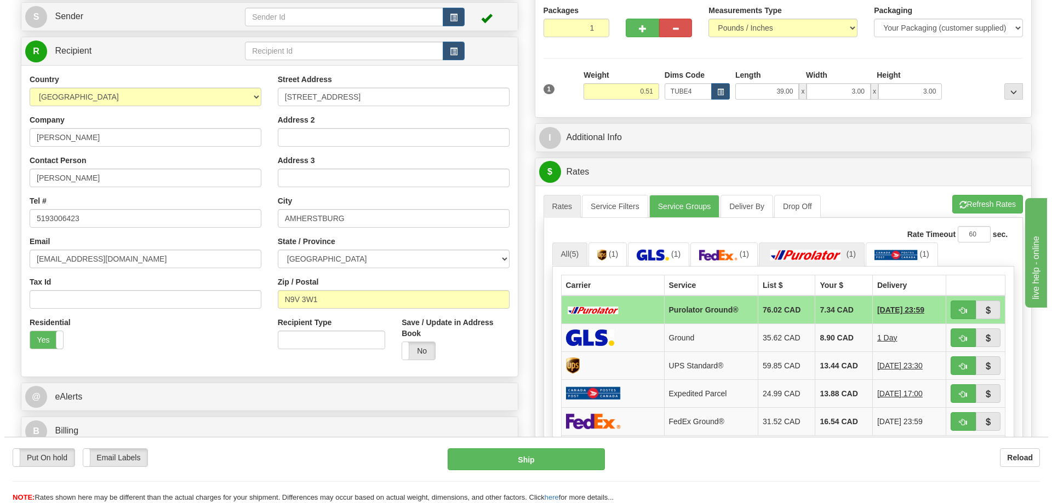
scroll to position [274, 0]
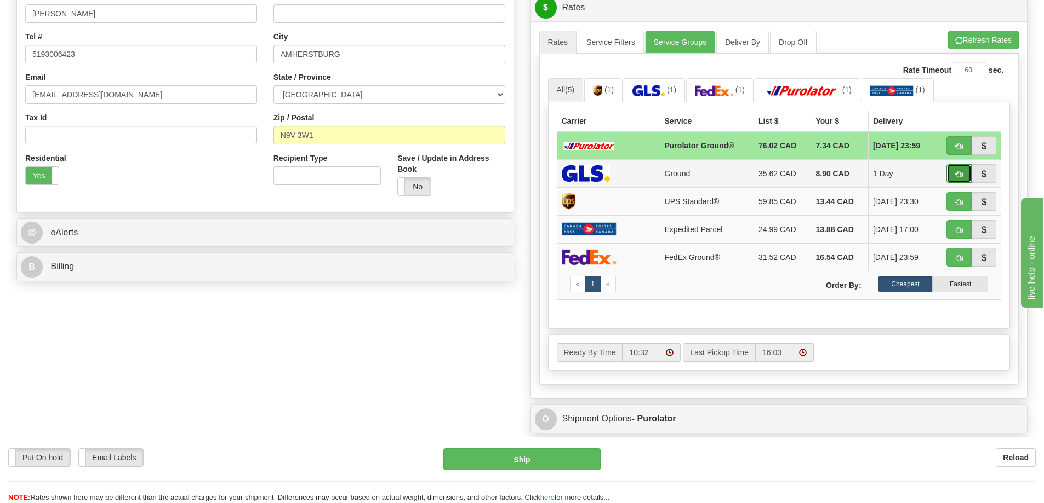
click at [964, 169] on button "button" at bounding box center [958, 173] width 25 height 19
type input "1"
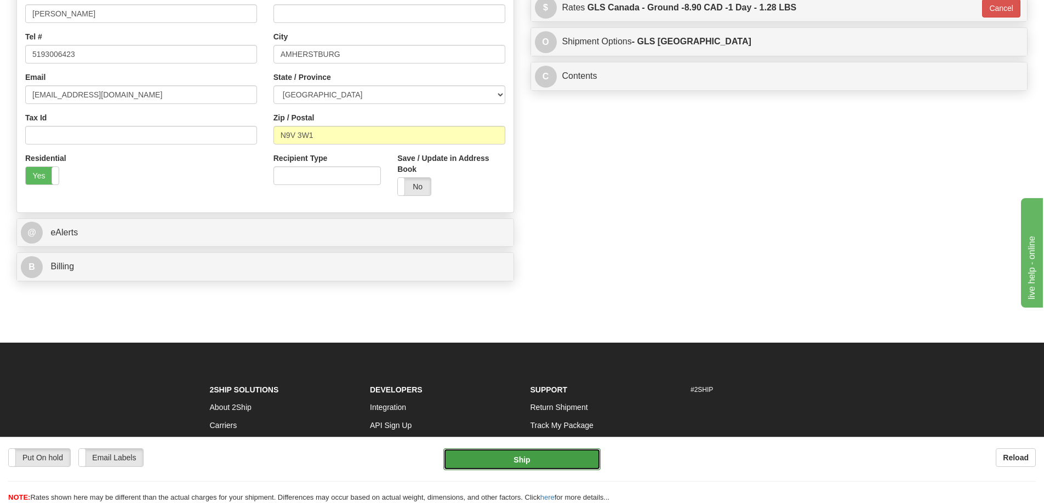
click at [516, 456] on button "Ship" at bounding box center [521, 460] width 157 height 22
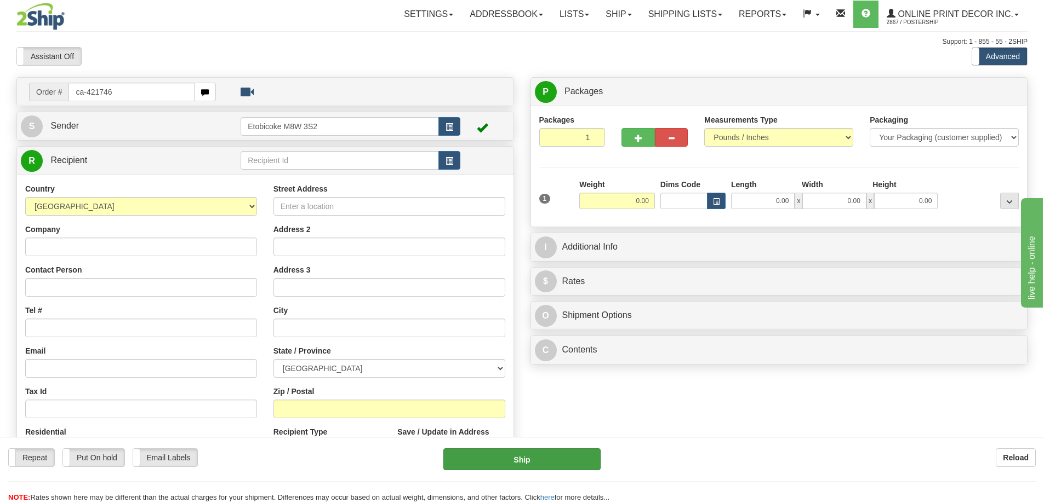
type input "ca-421746"
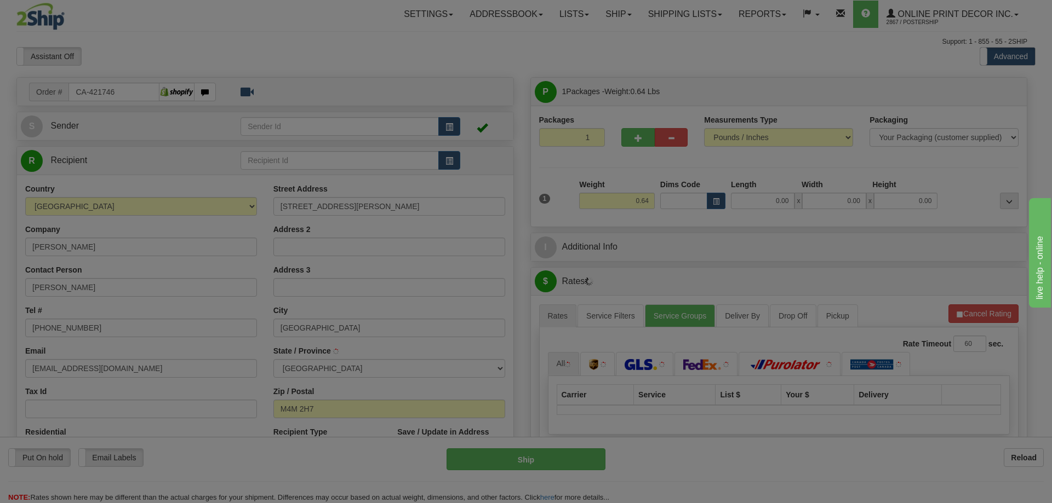
type input "[GEOGRAPHIC_DATA]"
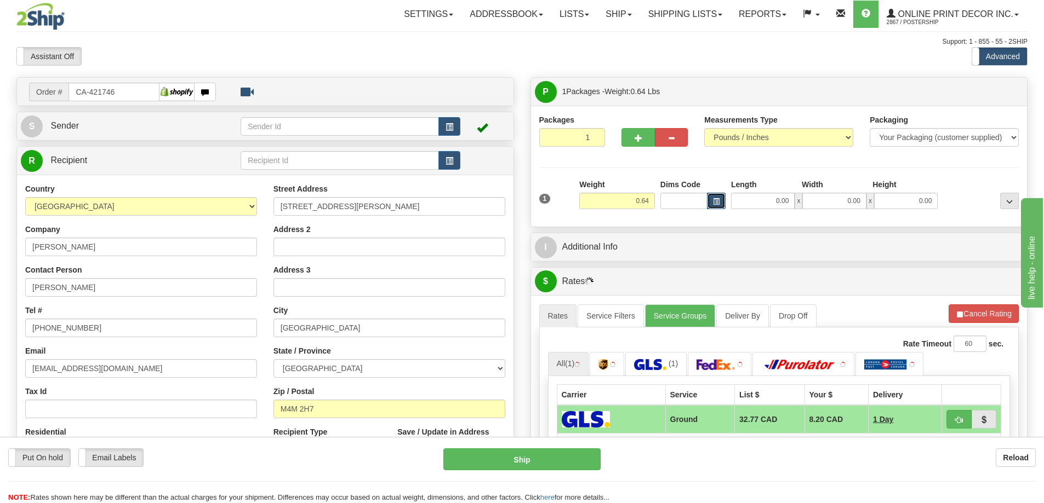
click at [712, 198] on button "button" at bounding box center [716, 201] width 19 height 16
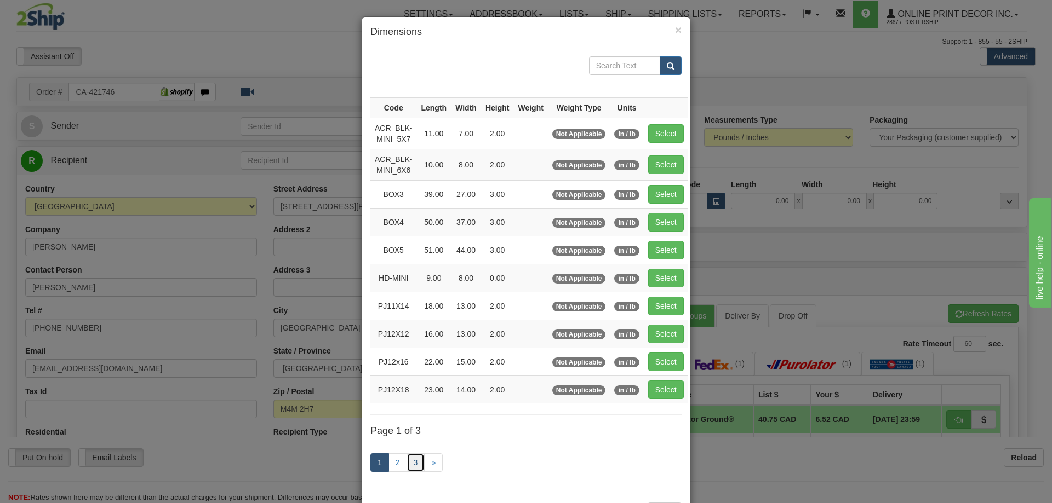
click at [412, 461] on link "3" at bounding box center [415, 463] width 19 height 19
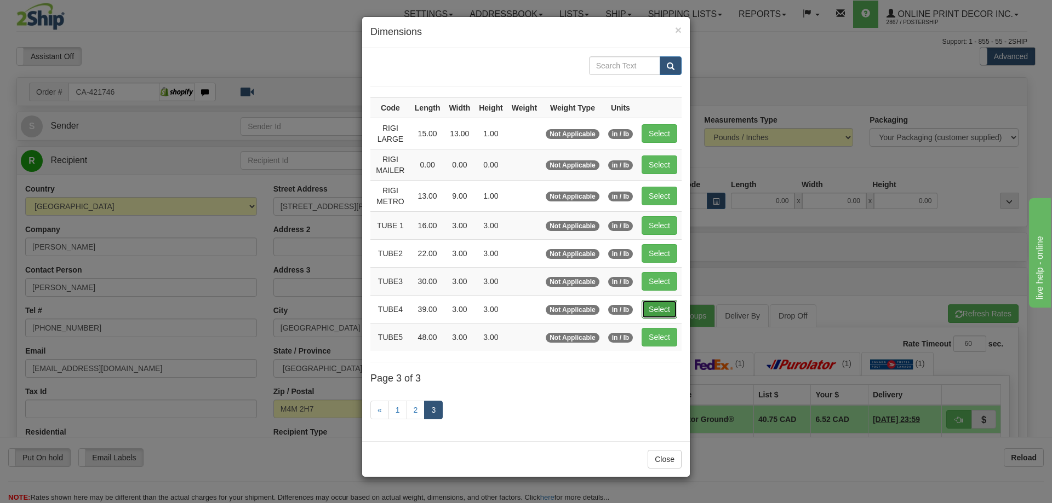
click at [653, 308] on button "Select" at bounding box center [659, 309] width 36 height 19
type input "TUBE4"
type input "39.00"
type input "3.00"
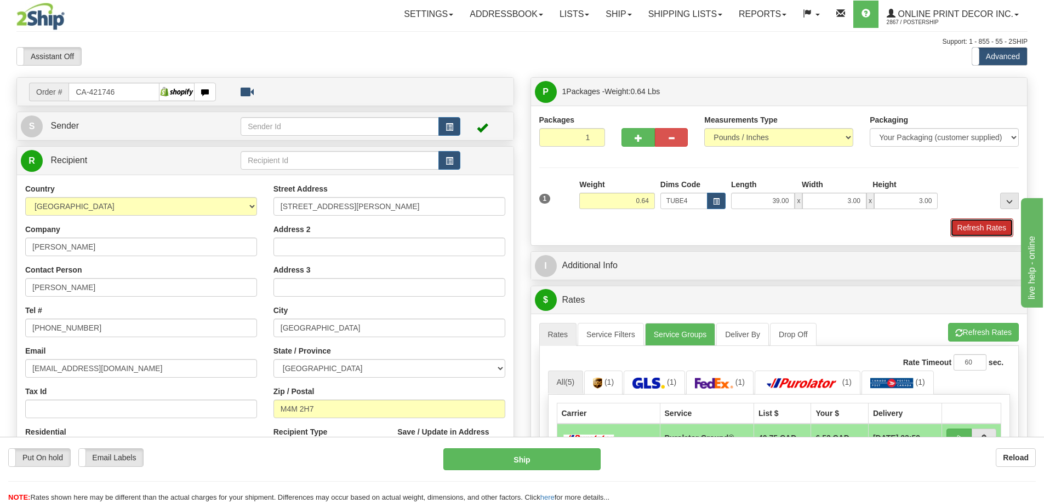
click at [959, 234] on button "Refresh Rates" at bounding box center [981, 228] width 63 height 19
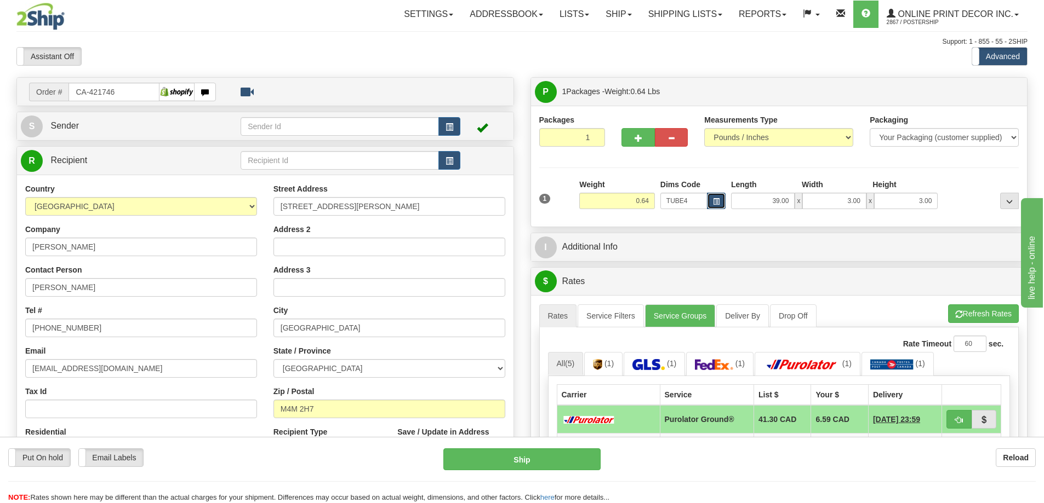
click at [713, 200] on span "button" at bounding box center [716, 202] width 7 height 6
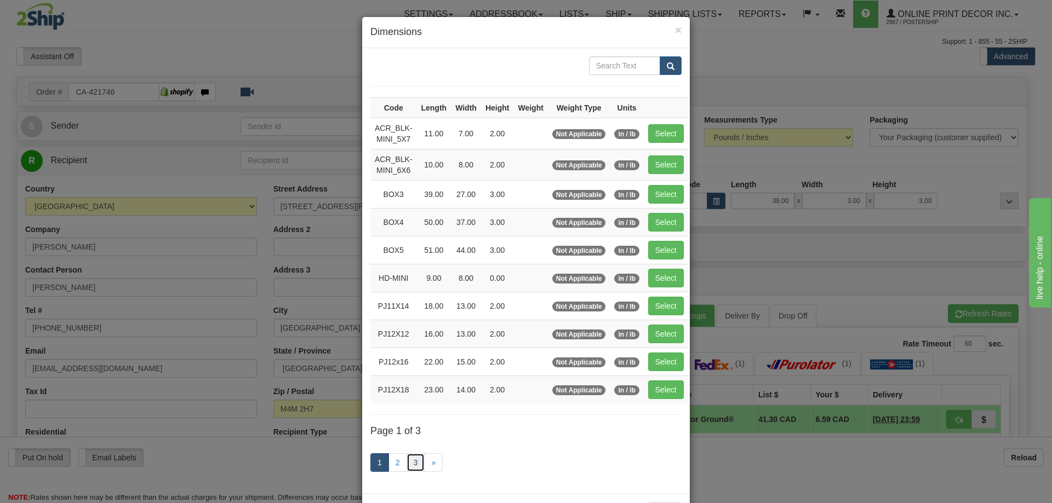
click at [410, 461] on link "3" at bounding box center [415, 463] width 19 height 19
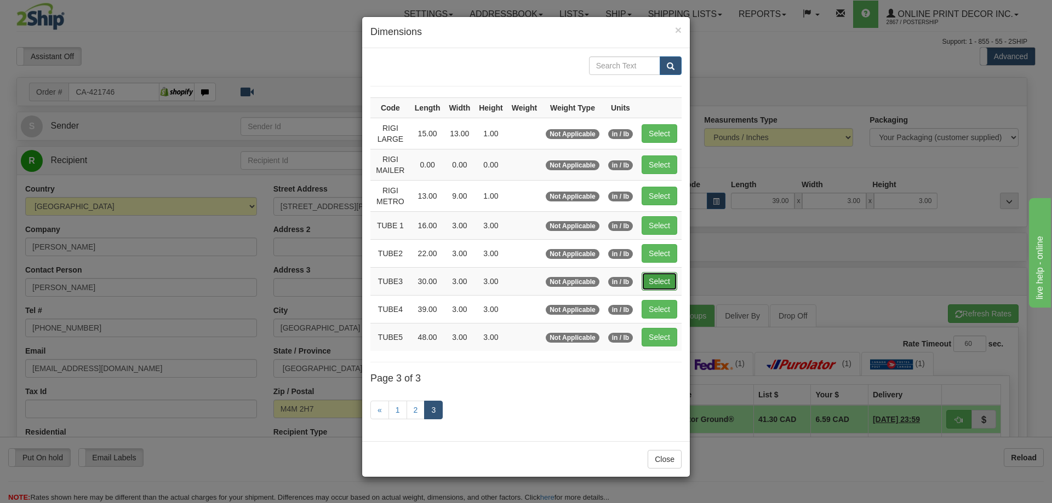
click at [657, 277] on button "Select" at bounding box center [659, 281] width 36 height 19
type input "TUBE3"
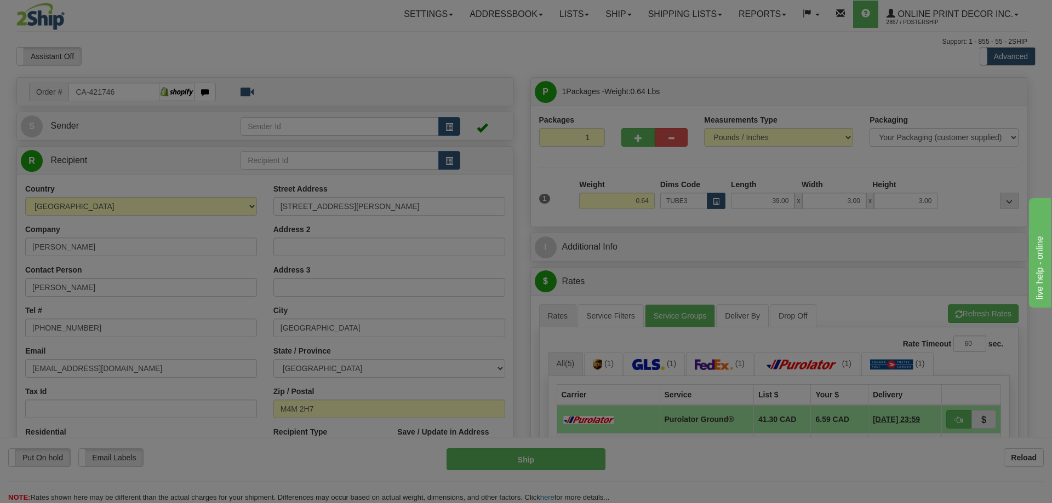
type input "30.00"
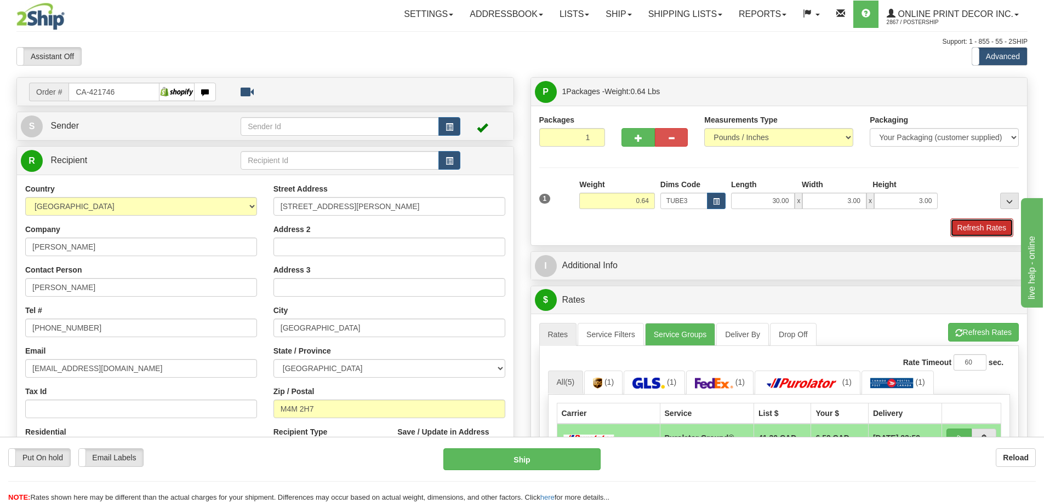
drag, startPoint x: 974, startPoint y: 221, endPoint x: 959, endPoint y: 221, distance: 15.3
click at [974, 220] on button "Refresh Rates" at bounding box center [981, 228] width 63 height 19
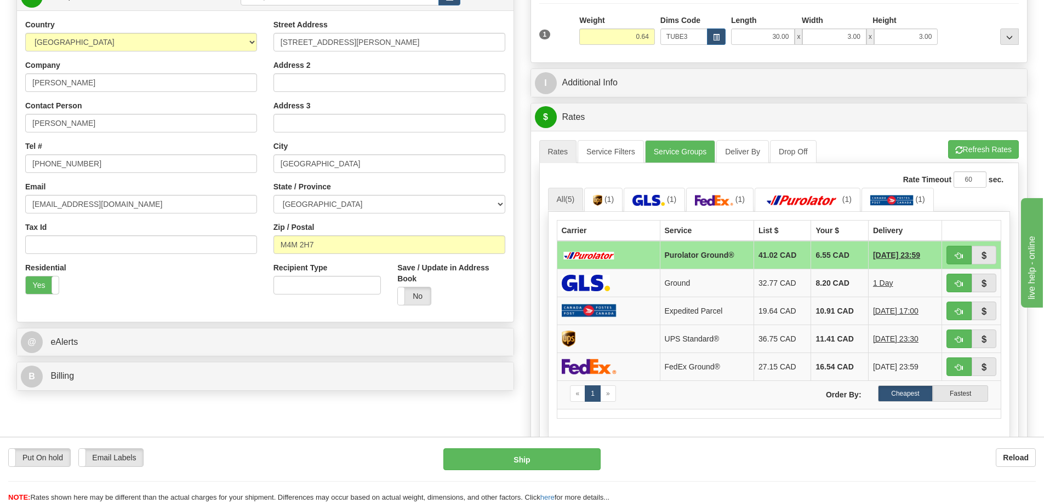
scroll to position [55, 0]
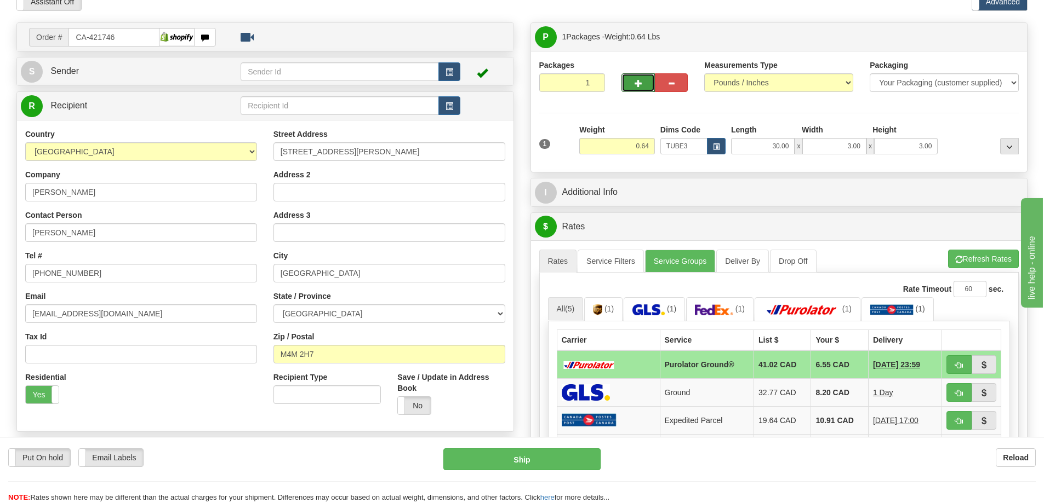
drag, startPoint x: 631, startPoint y: 77, endPoint x: 640, endPoint y: 73, distance: 9.8
click at [631, 78] on button "button" at bounding box center [637, 82] width 33 height 19
radio input "true"
type input "2"
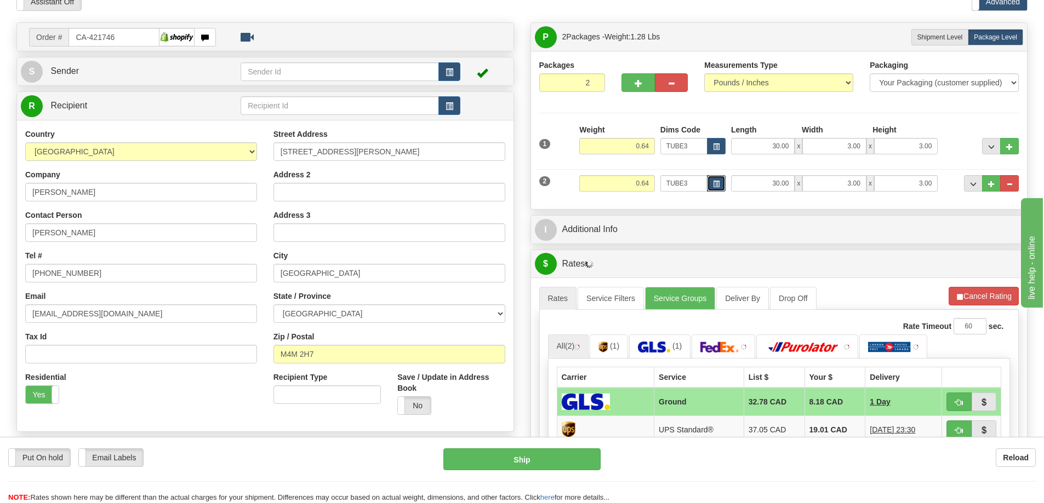
click at [712, 179] on button "button" at bounding box center [716, 183] width 19 height 16
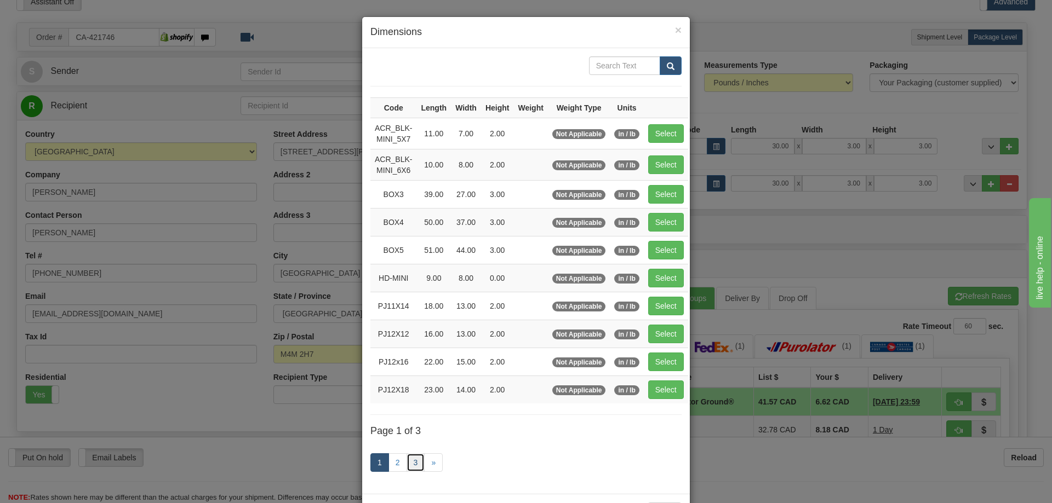
click at [414, 462] on link "3" at bounding box center [415, 463] width 19 height 19
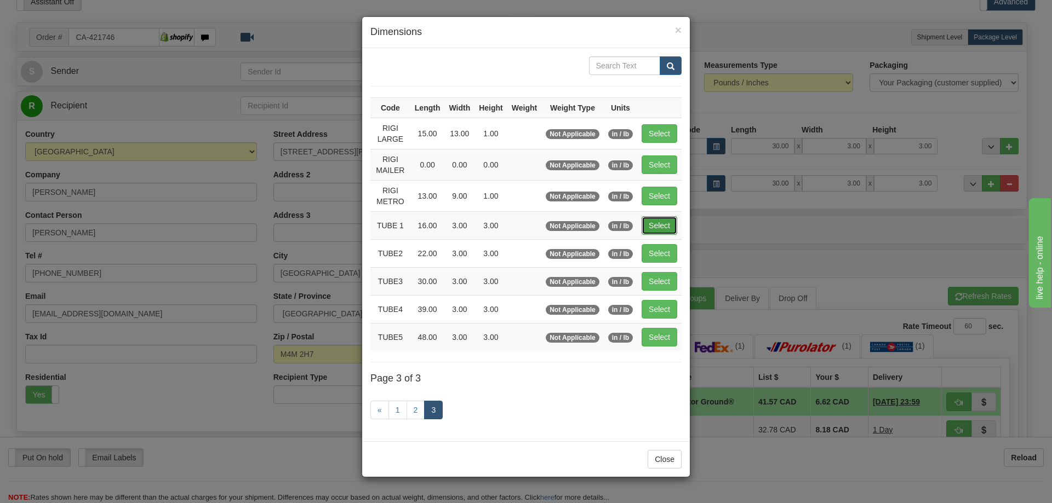
click at [665, 221] on button "Select" at bounding box center [659, 225] width 36 height 19
type input "TUBE 1"
type input "16.00"
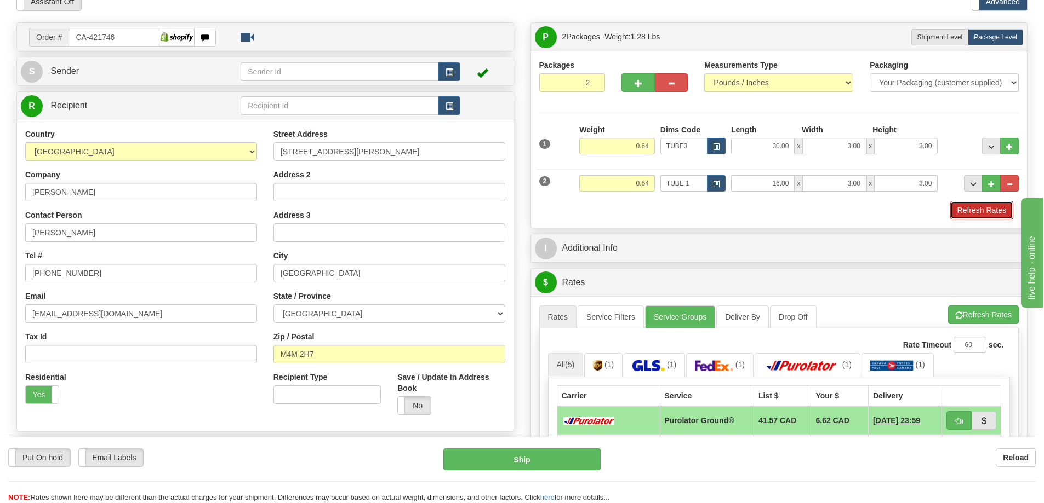
click at [989, 207] on button "Refresh Rates" at bounding box center [981, 210] width 63 height 19
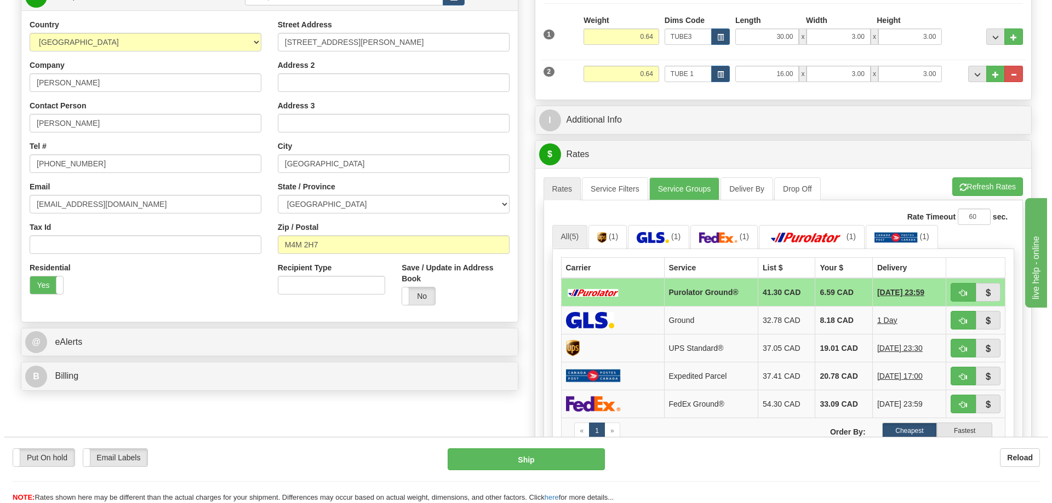
scroll to position [219, 0]
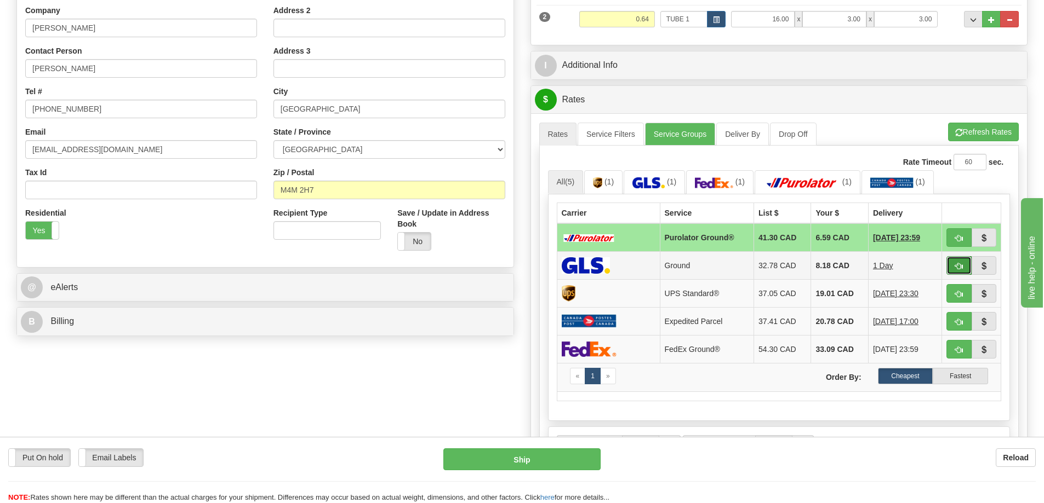
click at [965, 263] on button "button" at bounding box center [958, 265] width 25 height 19
type input "1"
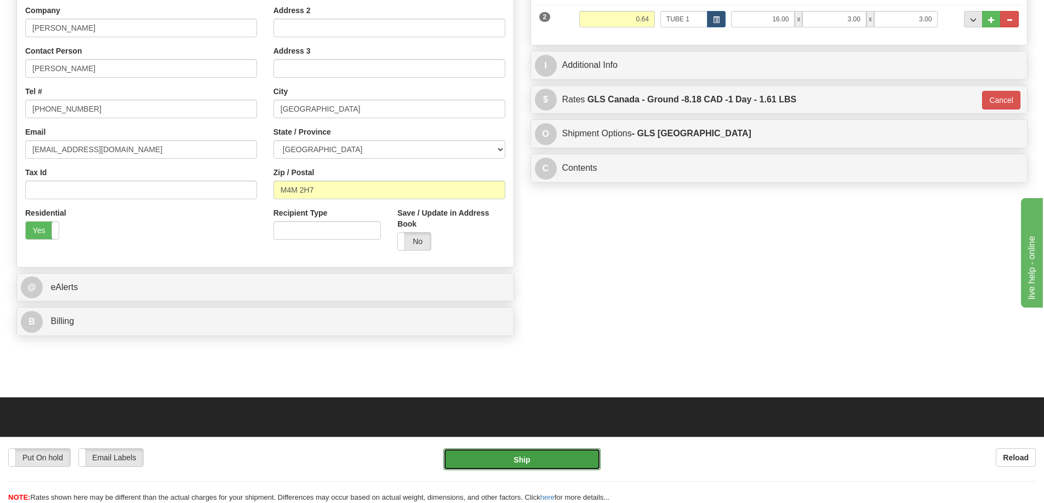
click at [572, 455] on button "Ship" at bounding box center [521, 460] width 157 height 22
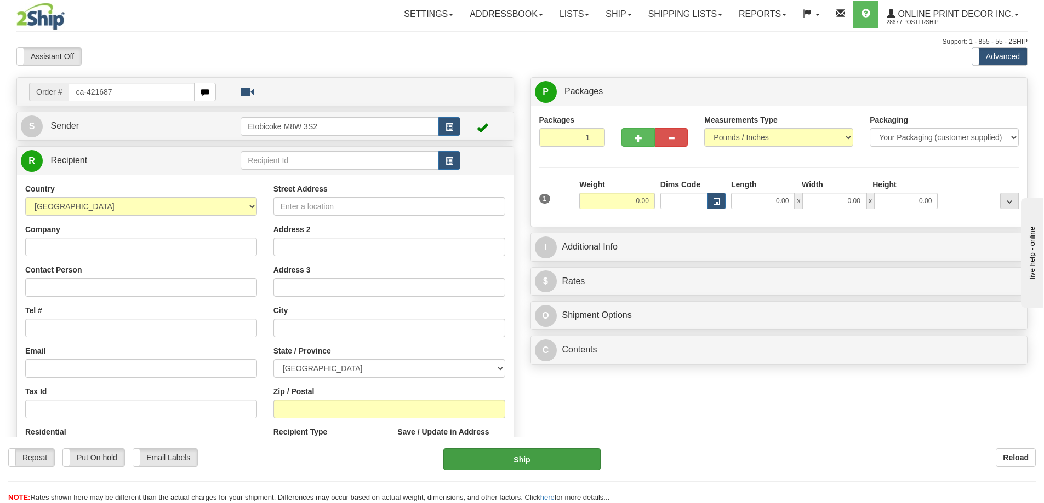
type input "ca-421687"
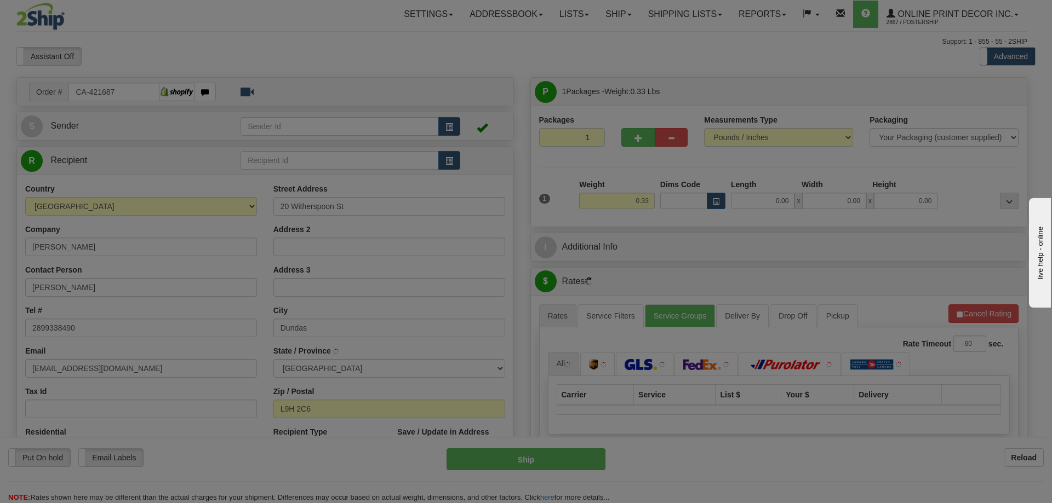
type input "DUNDAS"
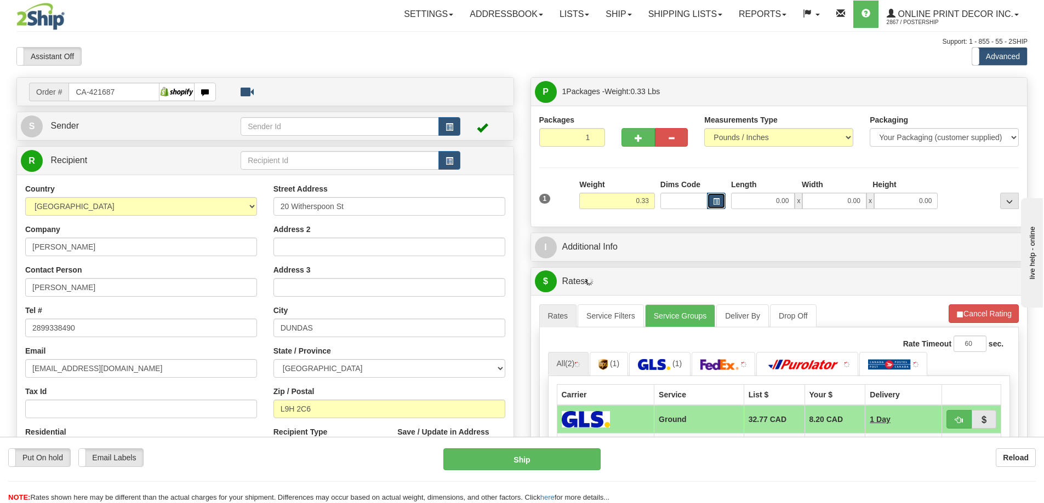
click at [713, 203] on span "button" at bounding box center [716, 202] width 7 height 6
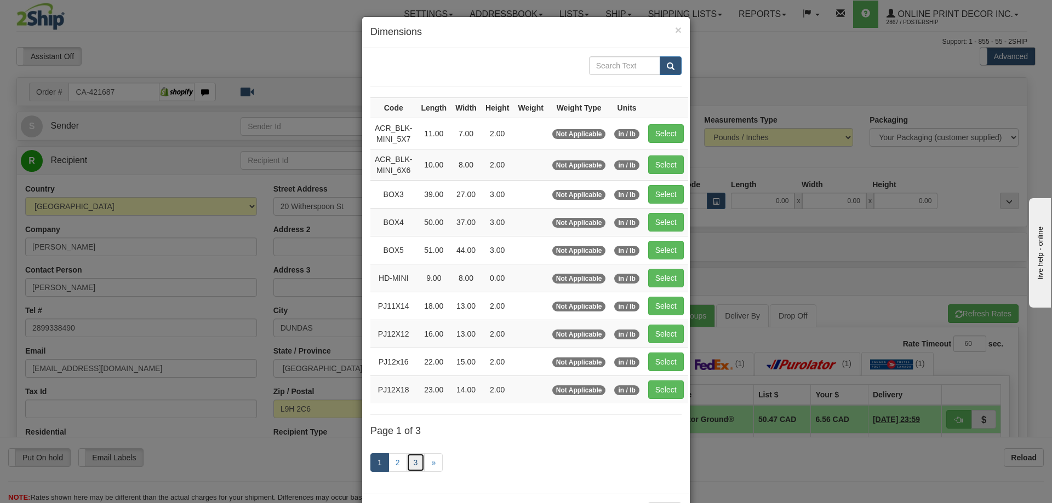
click at [408, 465] on link "3" at bounding box center [415, 463] width 19 height 19
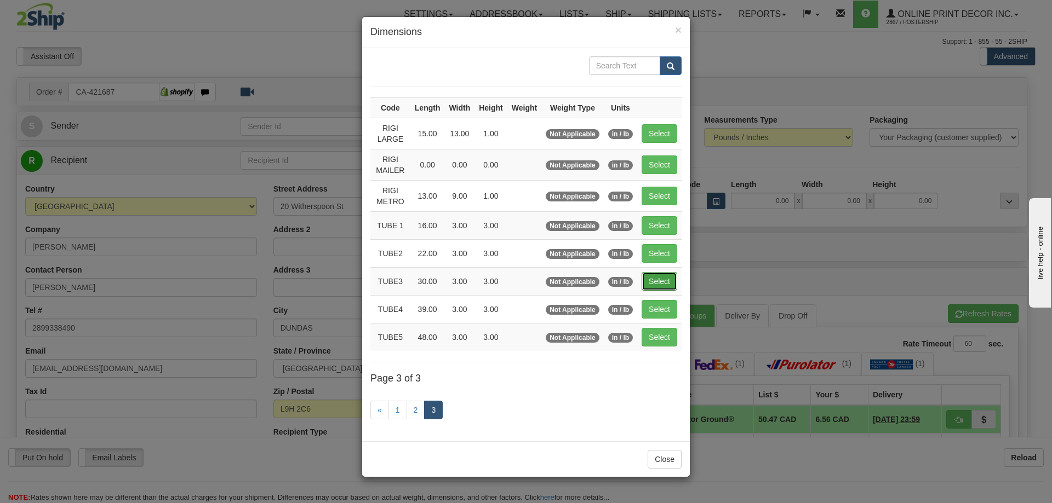
click at [663, 282] on button "Select" at bounding box center [659, 281] width 36 height 19
type input "TUBE3"
type input "30.00"
type input "3.00"
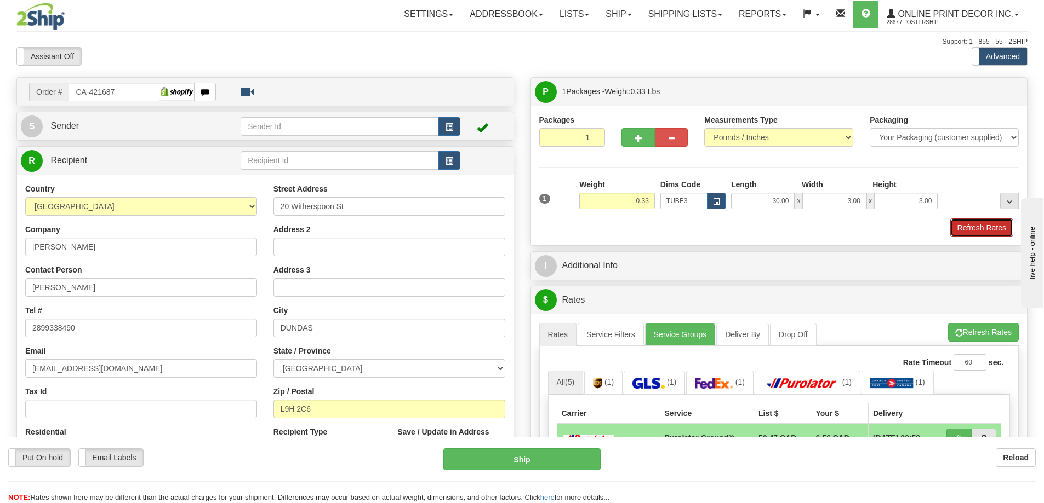
click at [968, 229] on button "Refresh Rates" at bounding box center [981, 228] width 63 height 19
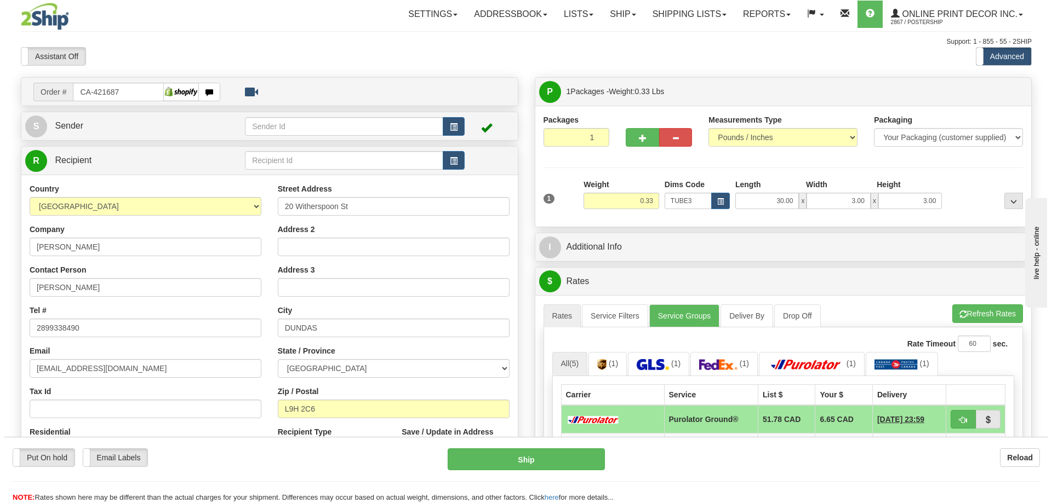
scroll to position [110, 0]
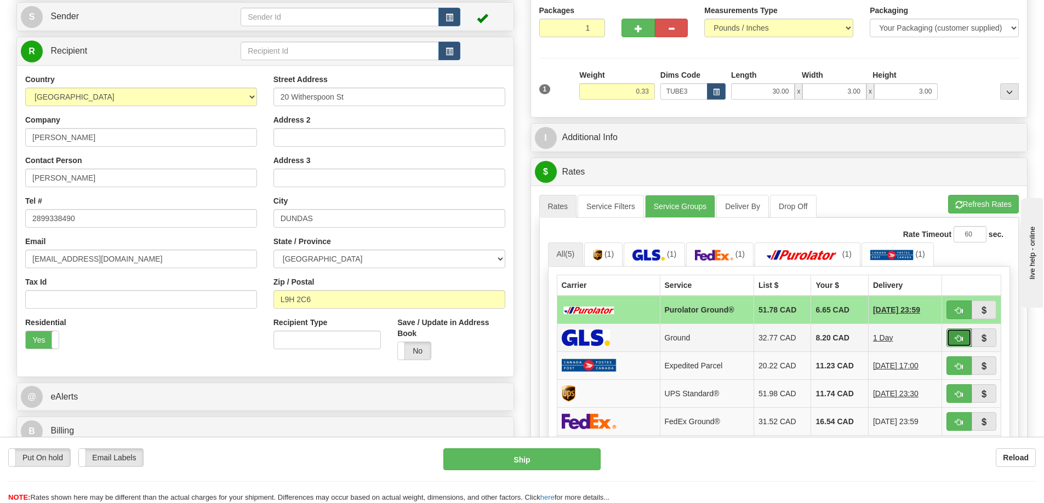
drag, startPoint x: 960, startPoint y: 342, endPoint x: 956, endPoint y: 337, distance: 5.9
click at [961, 338] on span "button" at bounding box center [959, 338] width 8 height 7
type input "1"
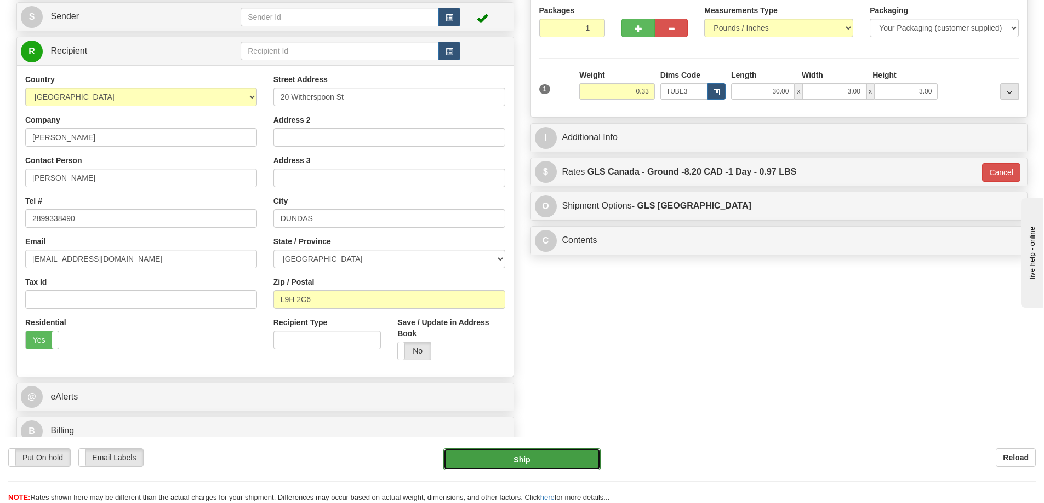
click at [569, 466] on button "Ship" at bounding box center [521, 460] width 157 height 22
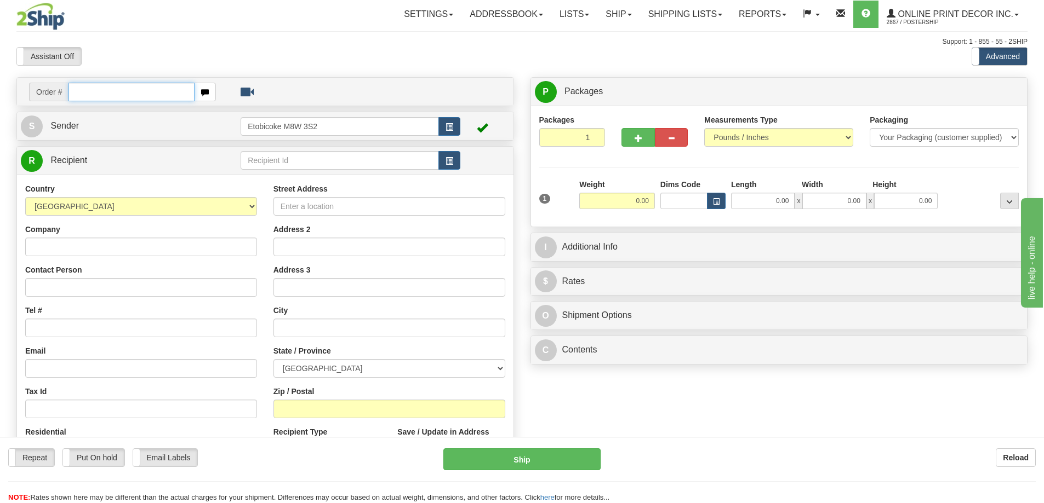
drag, startPoint x: 97, startPoint y: 96, endPoint x: 105, endPoint y: 73, distance: 23.9
click at [100, 82] on td "Order #" at bounding box center [265, 92] width 489 height 22
type input "ca-421611"
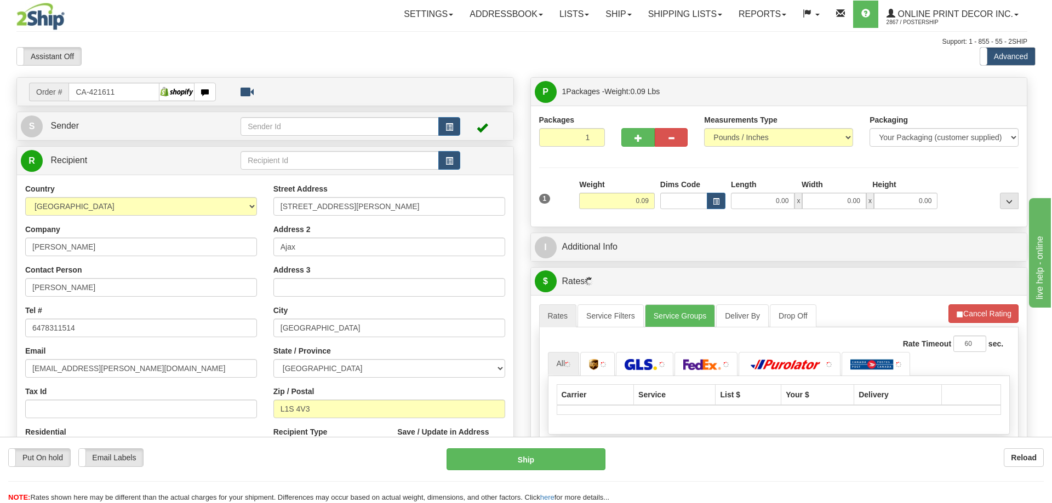
type input "AJAX"
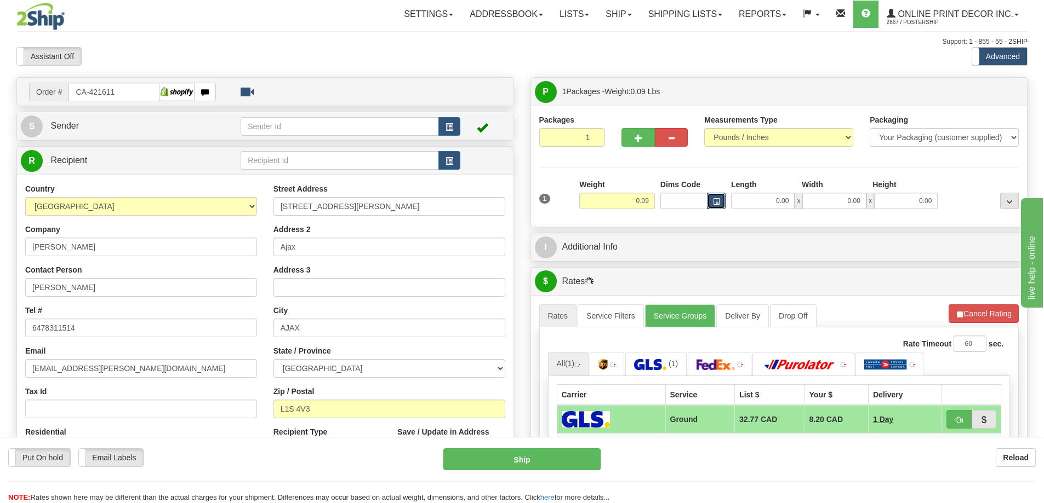
click at [715, 199] on span "button" at bounding box center [716, 202] width 7 height 6
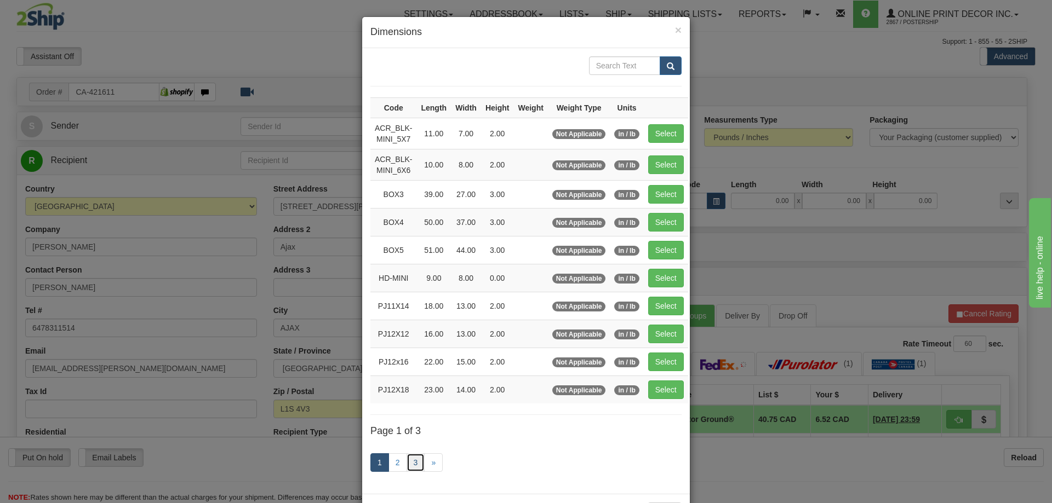
click at [406, 466] on link "3" at bounding box center [415, 463] width 19 height 19
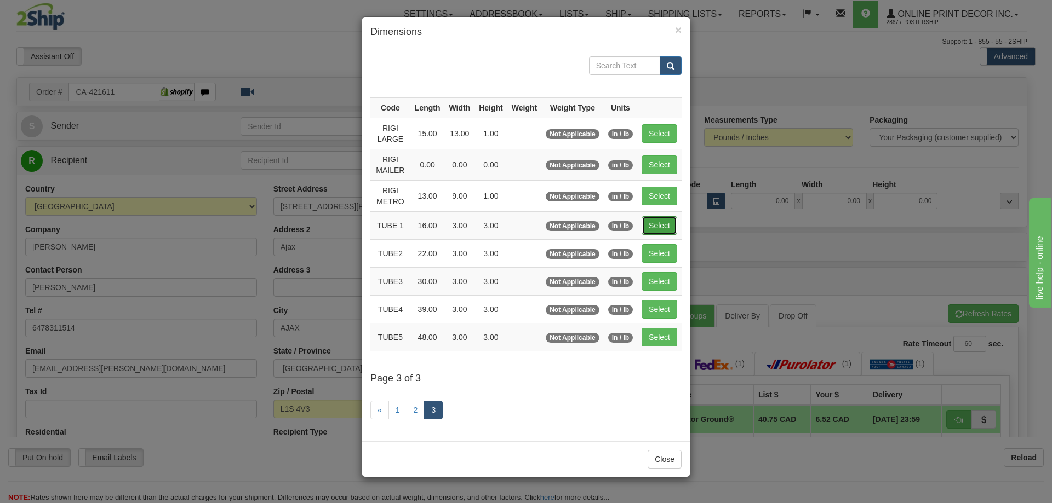
click at [660, 231] on button "Select" at bounding box center [659, 225] width 36 height 19
type input "TUBE 1"
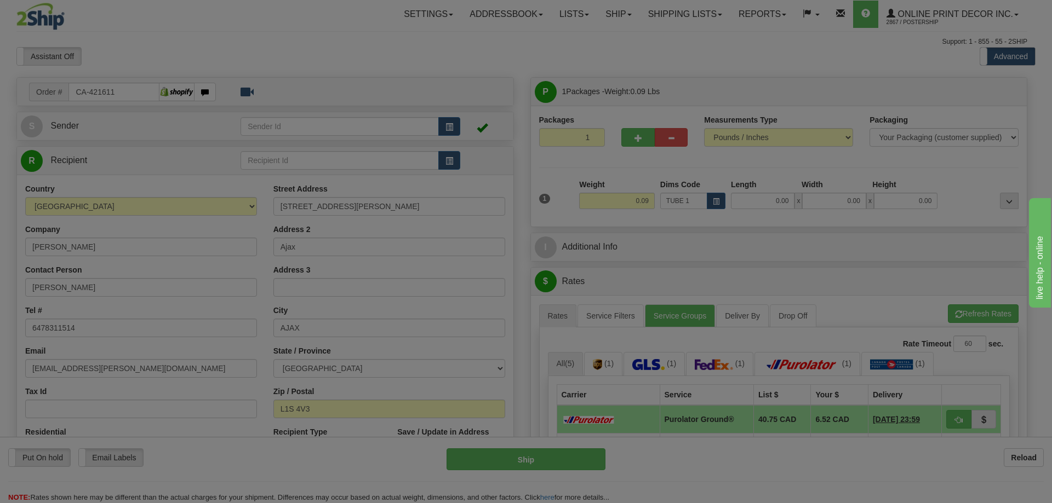
type input "16.00"
type input "3.00"
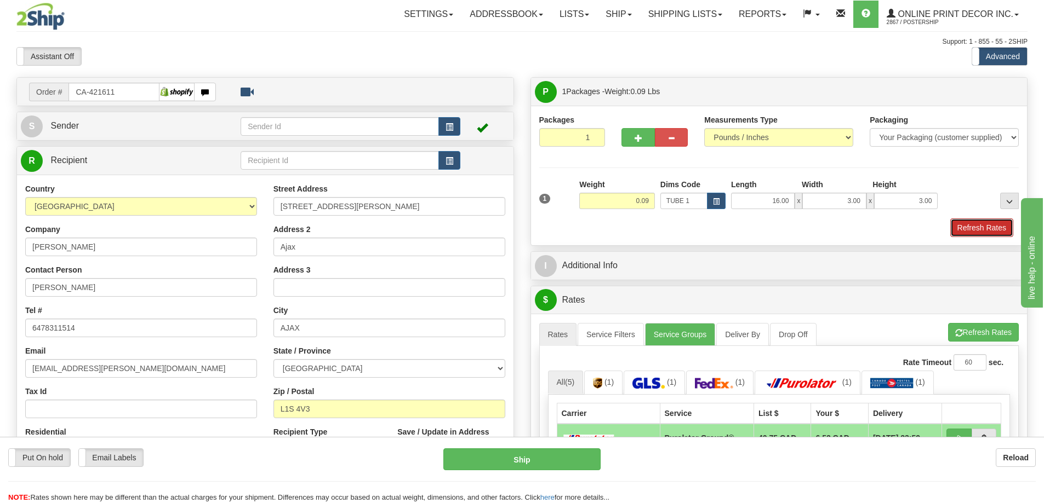
click at [990, 231] on button "Refresh Rates" at bounding box center [981, 228] width 63 height 19
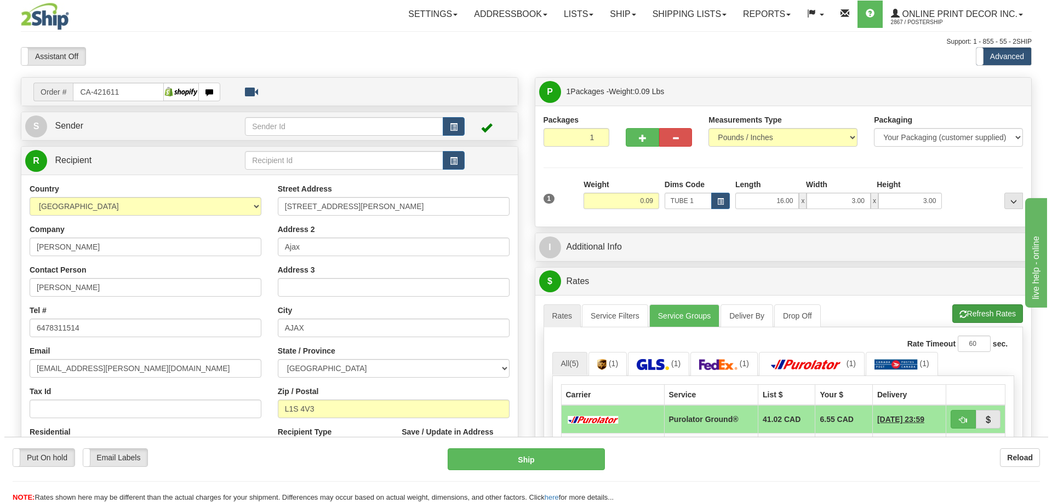
scroll to position [164, 0]
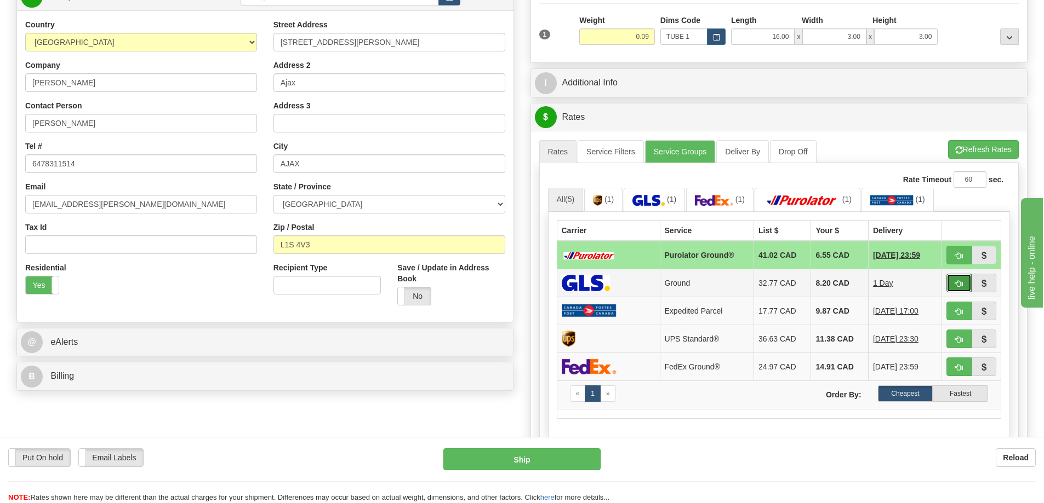
click at [957, 278] on button "button" at bounding box center [958, 283] width 25 height 19
type input "1"
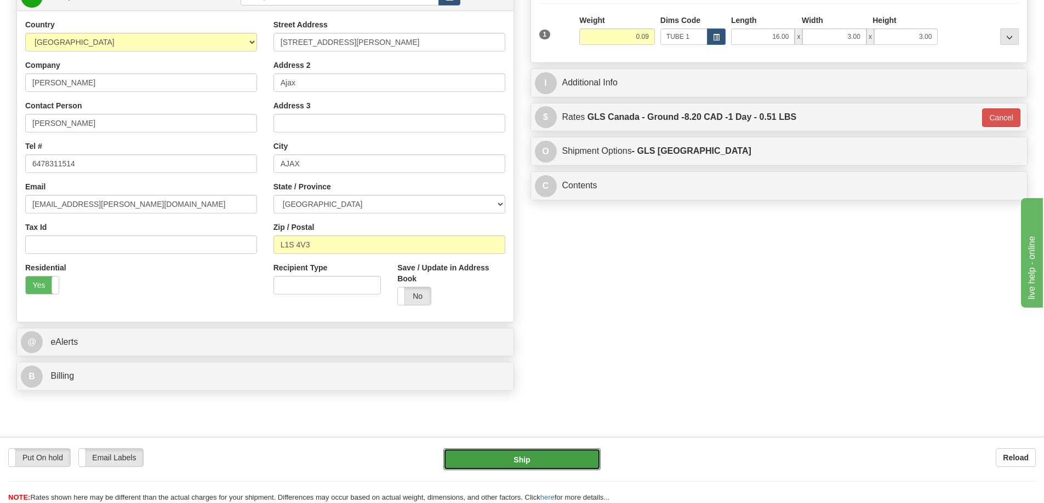
click at [592, 458] on button "Ship" at bounding box center [521, 460] width 157 height 22
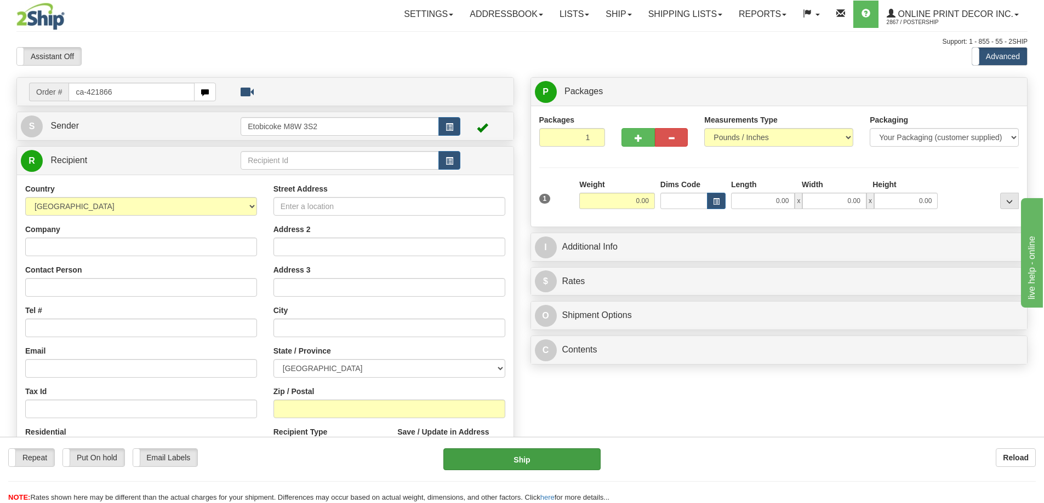
type input "ca-421866"
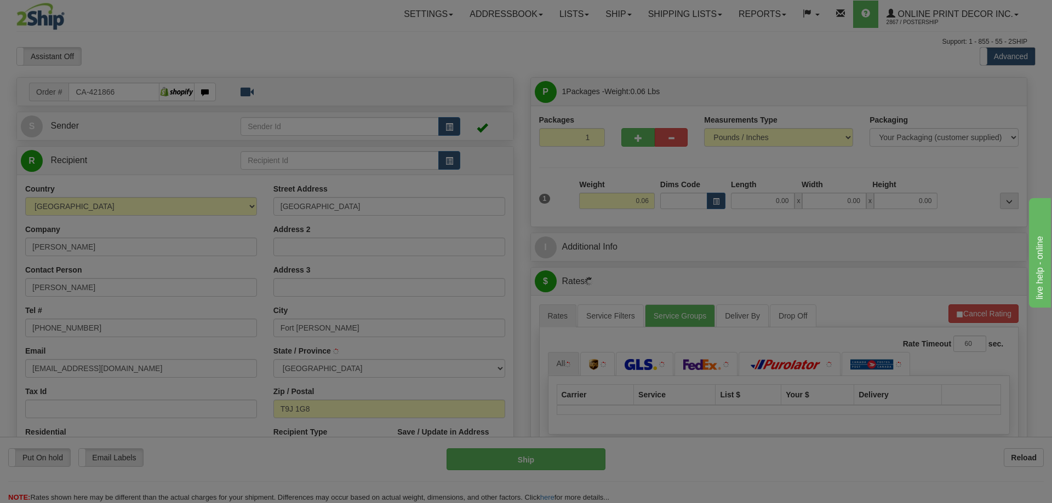
type input "FORT [PERSON_NAME]"
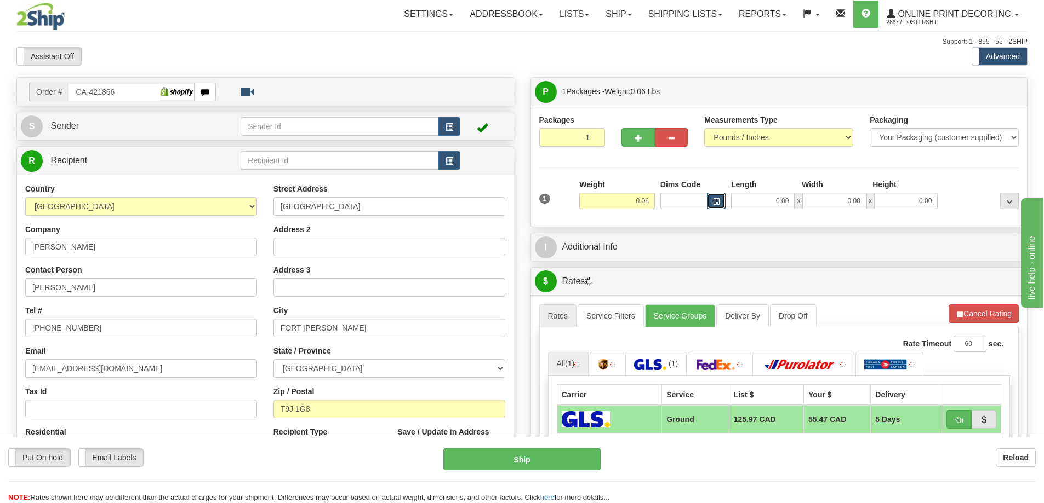
click at [717, 203] on span "button" at bounding box center [716, 202] width 7 height 6
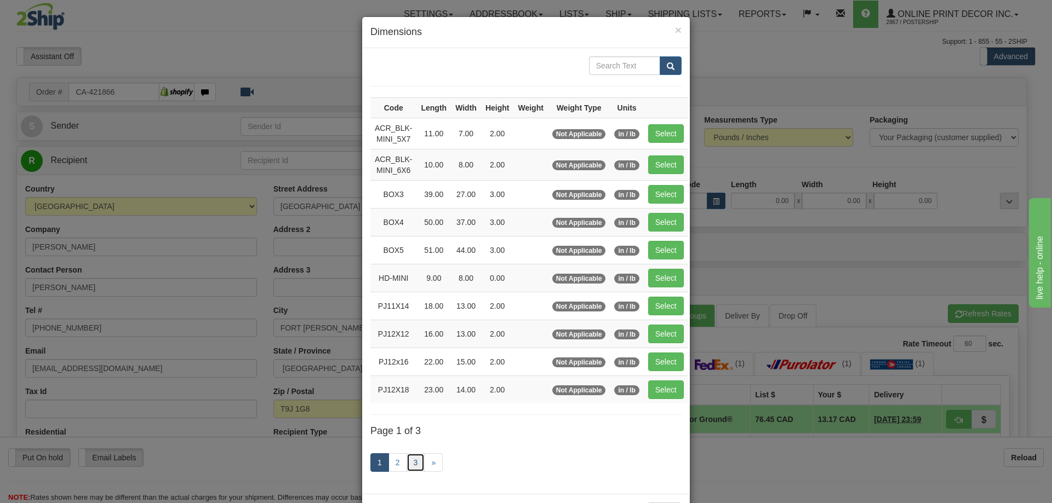
click at [406, 462] on link "3" at bounding box center [415, 463] width 19 height 19
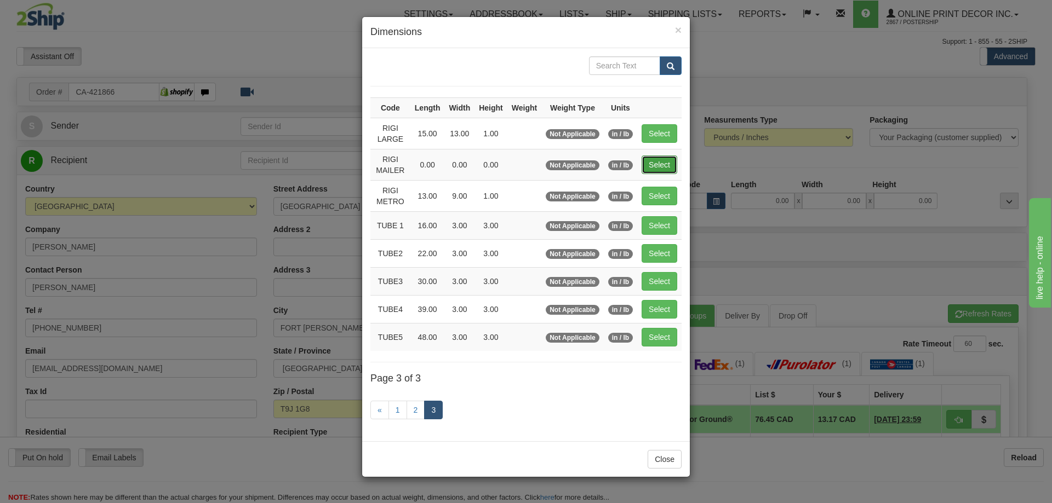
click at [643, 165] on button "Select" at bounding box center [659, 165] width 36 height 19
type input "RIGI MAILER"
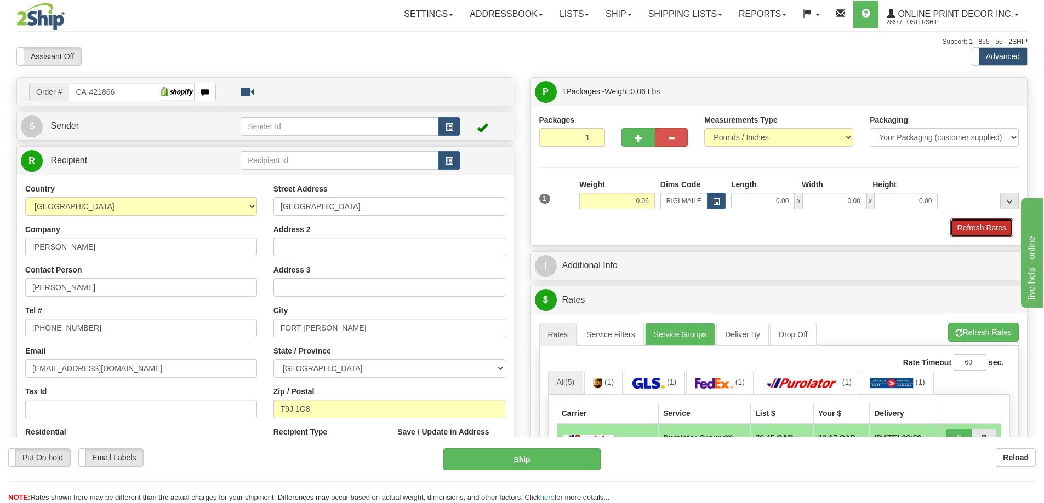
click at [995, 225] on button "Refresh Rates" at bounding box center [981, 228] width 63 height 19
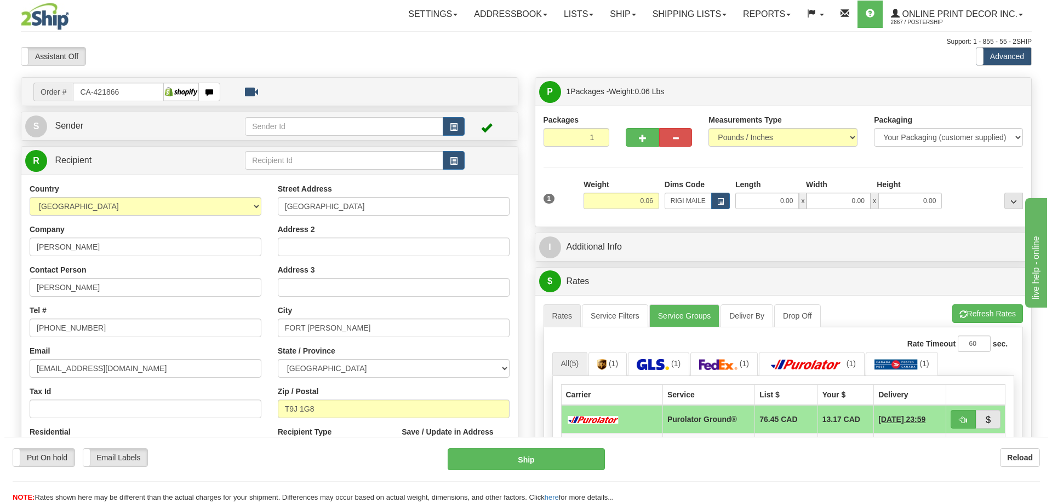
scroll to position [55, 0]
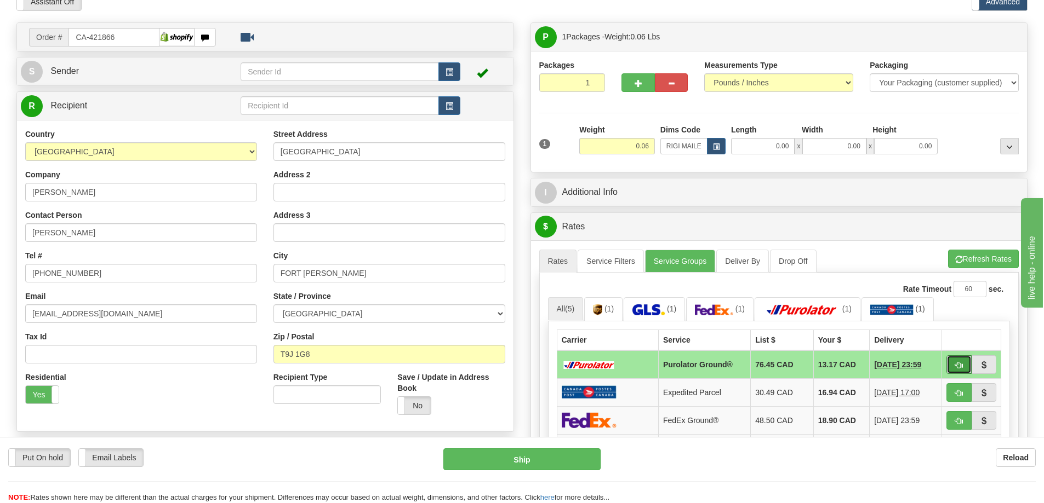
click at [955, 362] on button "button" at bounding box center [958, 365] width 25 height 19
type input "260"
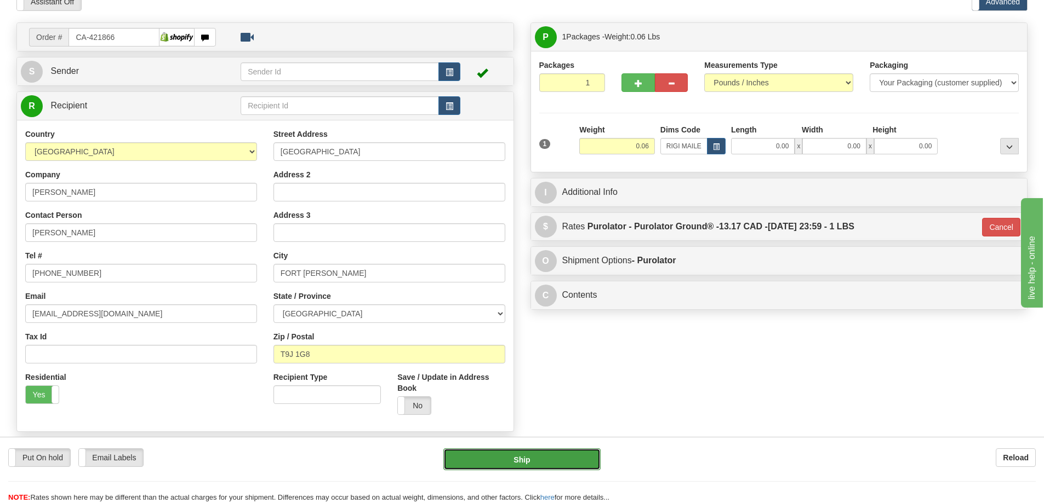
click at [583, 458] on button "Ship" at bounding box center [521, 460] width 157 height 22
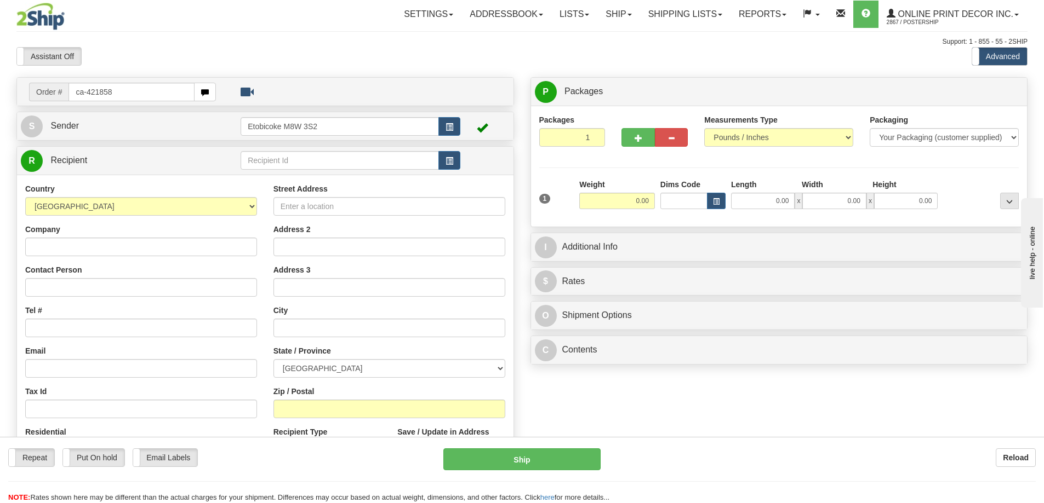
type input "ca-421858"
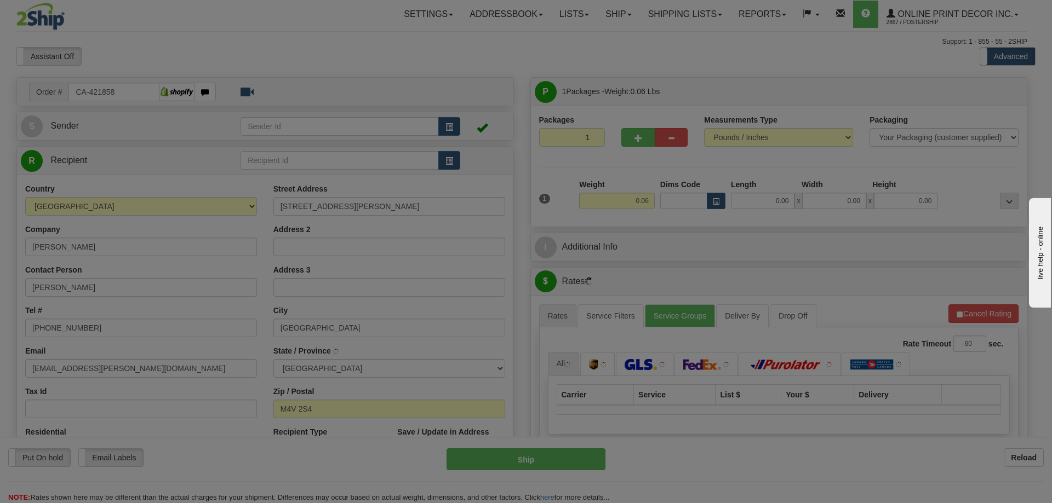
type input "[GEOGRAPHIC_DATA]"
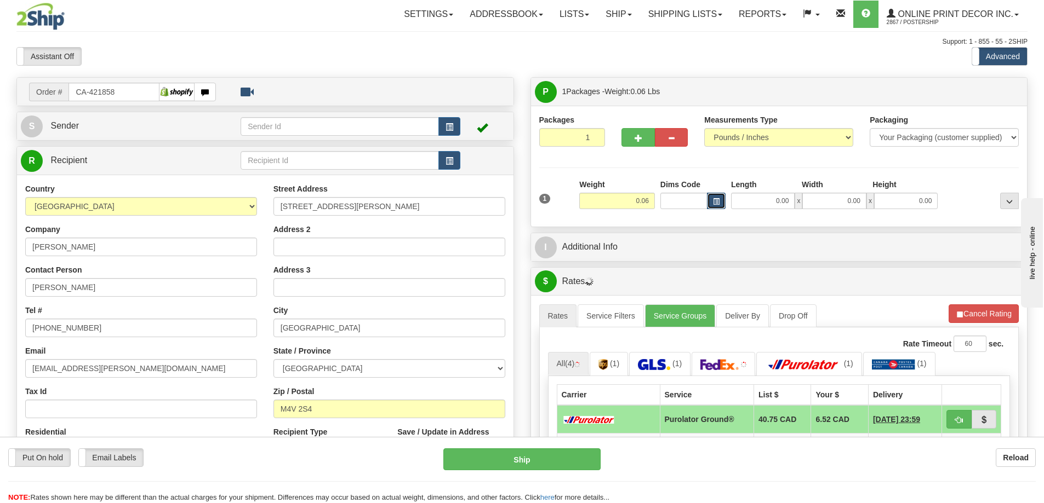
click at [715, 196] on button "button" at bounding box center [716, 201] width 19 height 16
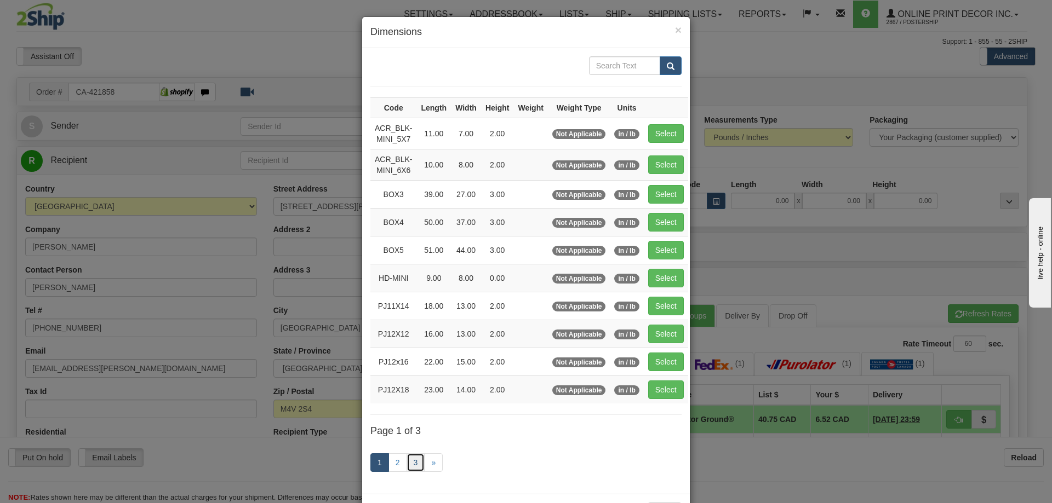
click at [413, 457] on link "3" at bounding box center [415, 463] width 19 height 19
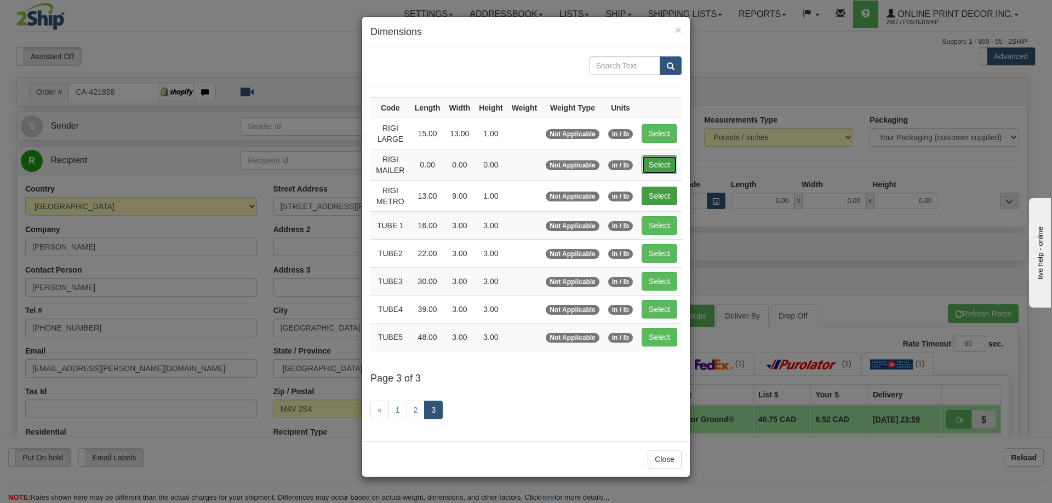
drag, startPoint x: 674, startPoint y: 162, endPoint x: 668, endPoint y: 160, distance: 5.9
click at [672, 162] on button "Select" at bounding box center [659, 165] width 36 height 19
type input "RIGI MAILER"
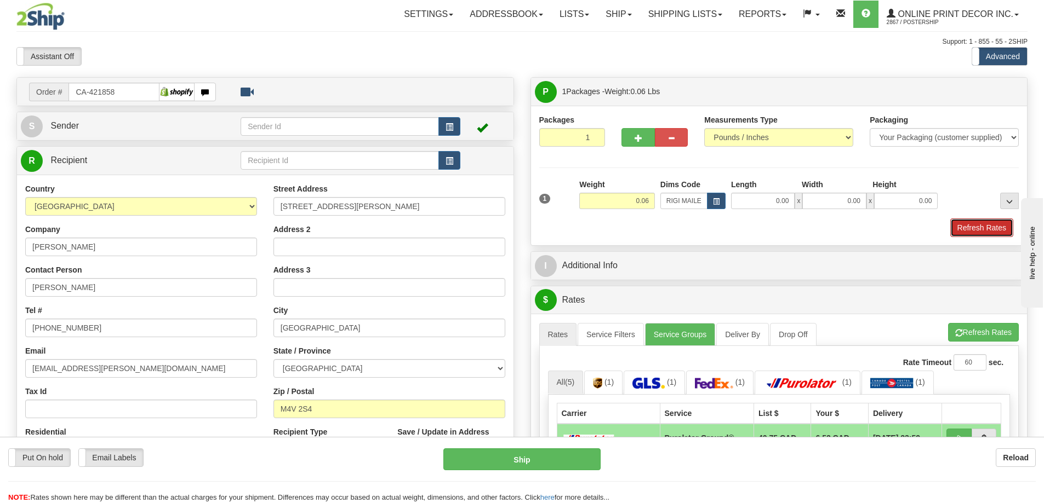
click at [982, 226] on button "Refresh Rates" at bounding box center [981, 228] width 63 height 19
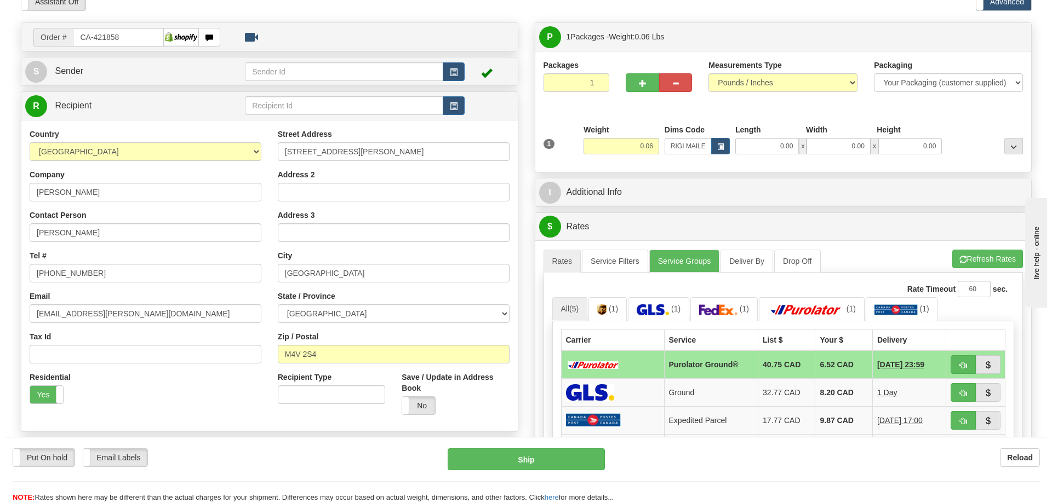
scroll to position [164, 0]
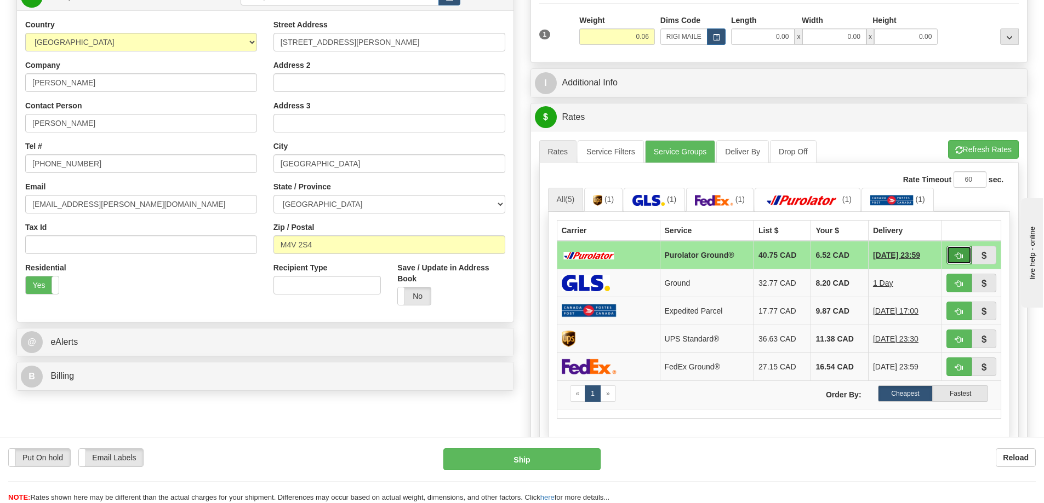
click at [959, 255] on span "button" at bounding box center [959, 256] width 8 height 7
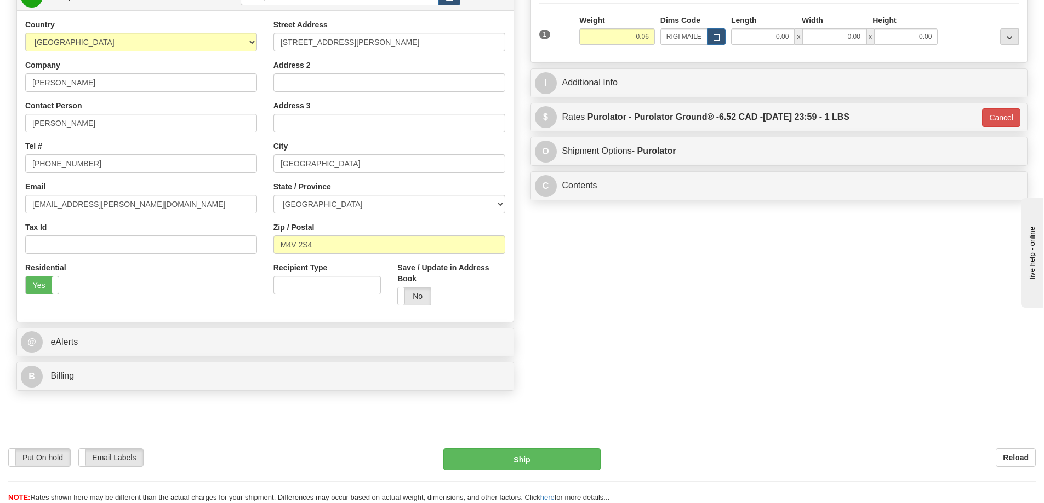
type input "260"
click at [555, 460] on button "Ship" at bounding box center [521, 460] width 157 height 22
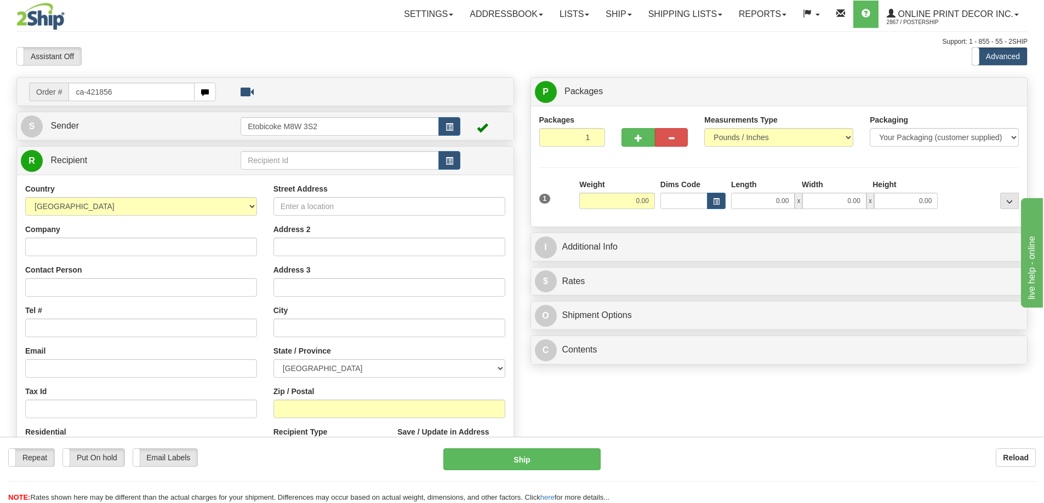
type input "ca-421856"
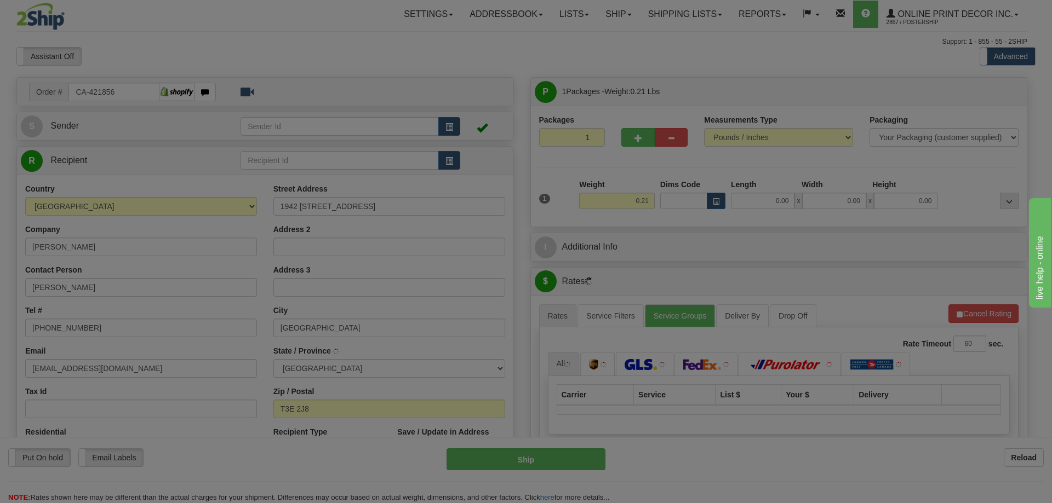
type input "[GEOGRAPHIC_DATA]"
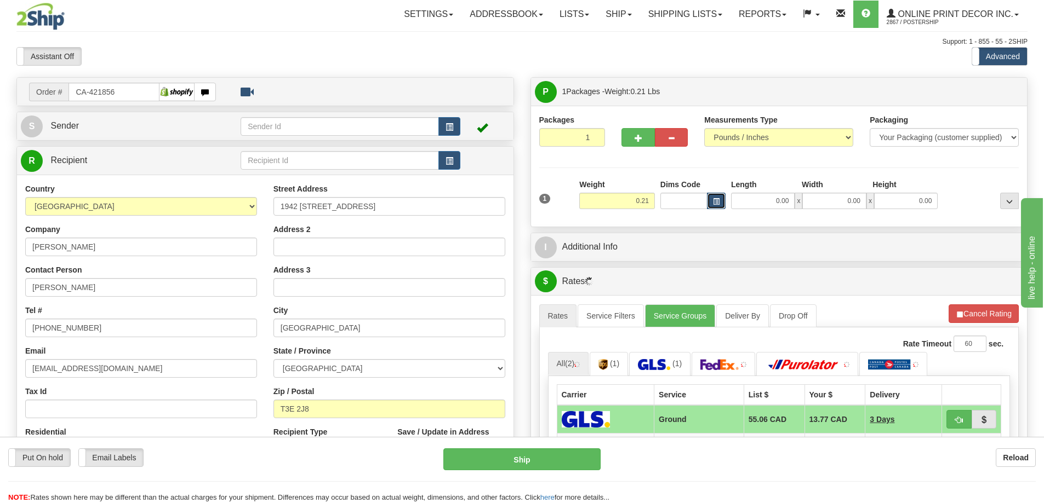
click at [710, 200] on button "button" at bounding box center [716, 201] width 19 height 16
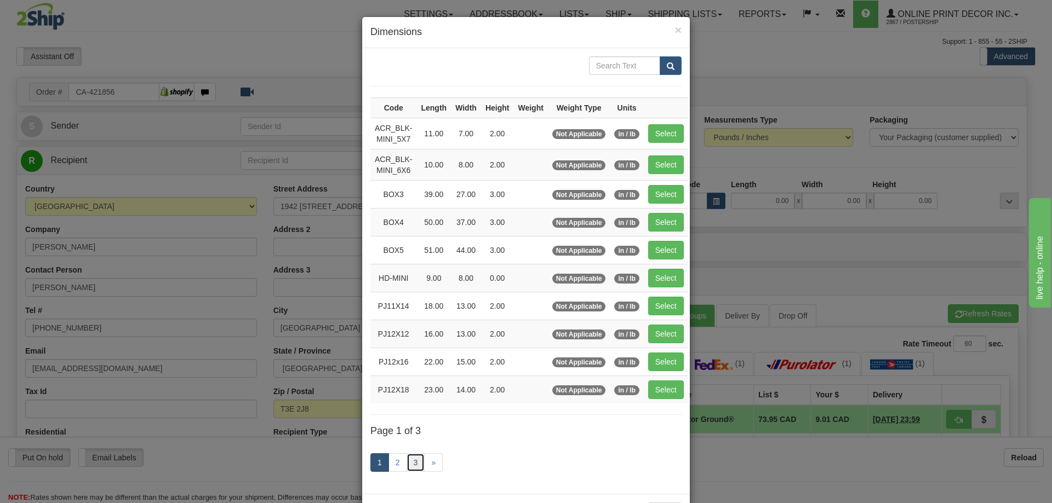
click at [411, 461] on link "3" at bounding box center [415, 463] width 19 height 19
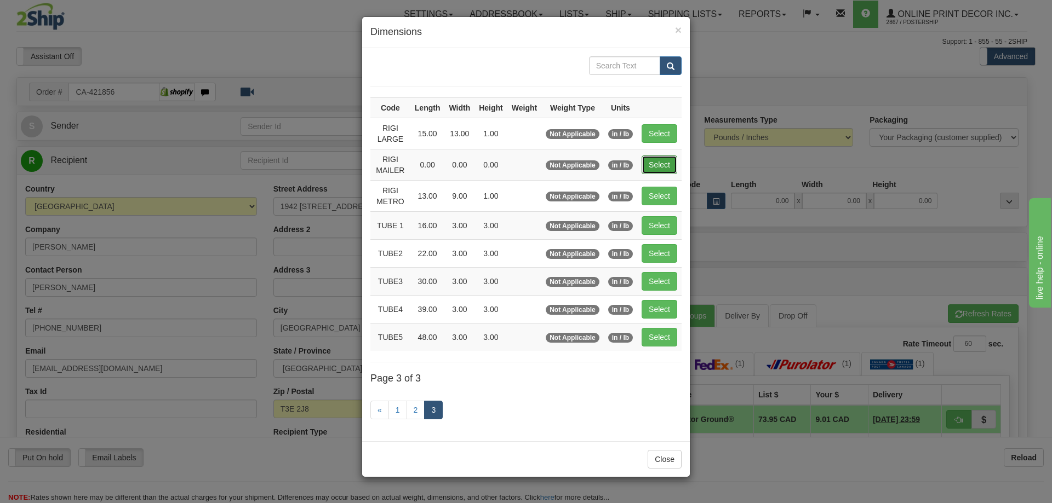
click at [652, 159] on button "Select" at bounding box center [659, 165] width 36 height 19
type input "RIGI MAILER"
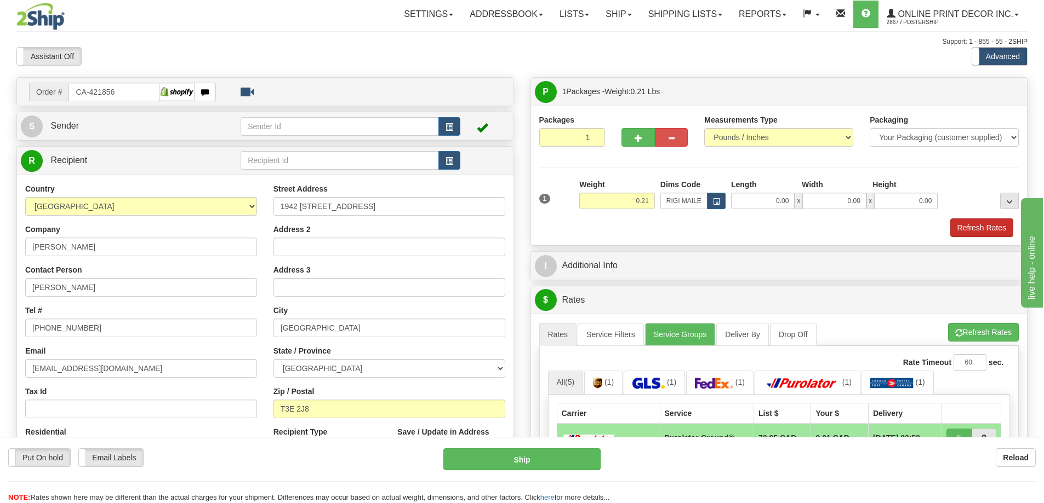
drag, startPoint x: 950, startPoint y: 228, endPoint x: 957, endPoint y: 230, distance: 6.7
click at [957, 230] on div "Refresh Rates" at bounding box center [778, 228] width 485 height 19
click at [955, 227] on button "Refresh Rates" at bounding box center [981, 228] width 63 height 19
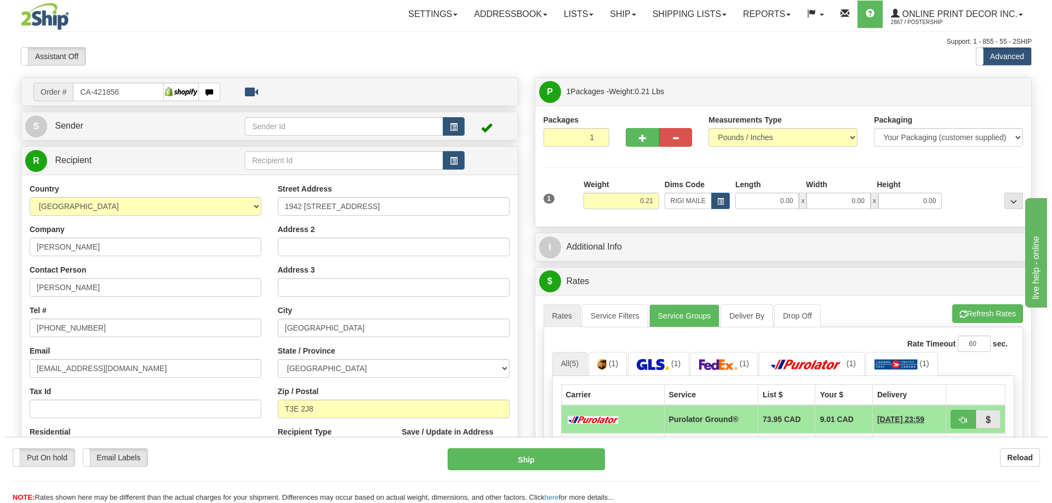
scroll to position [110, 0]
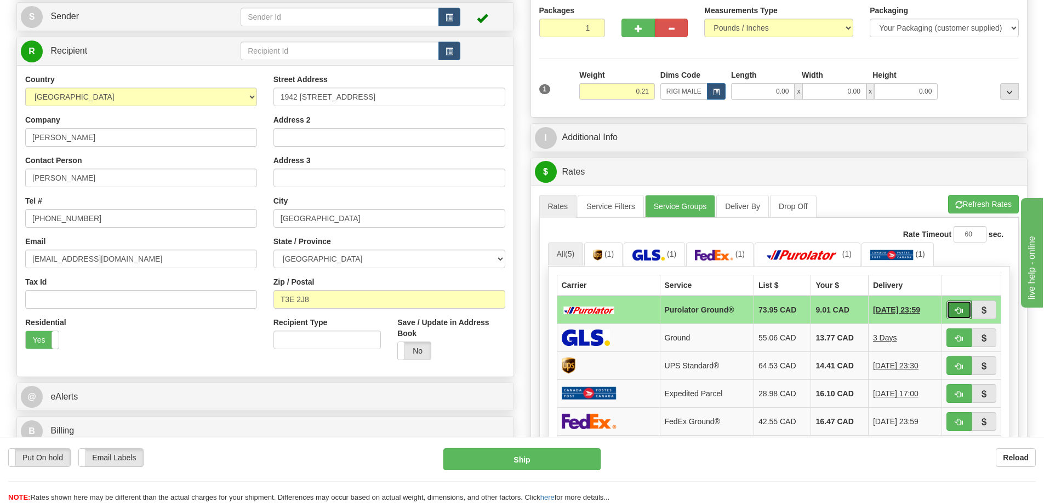
click at [957, 310] on span "button" at bounding box center [959, 310] width 8 height 7
type input "260"
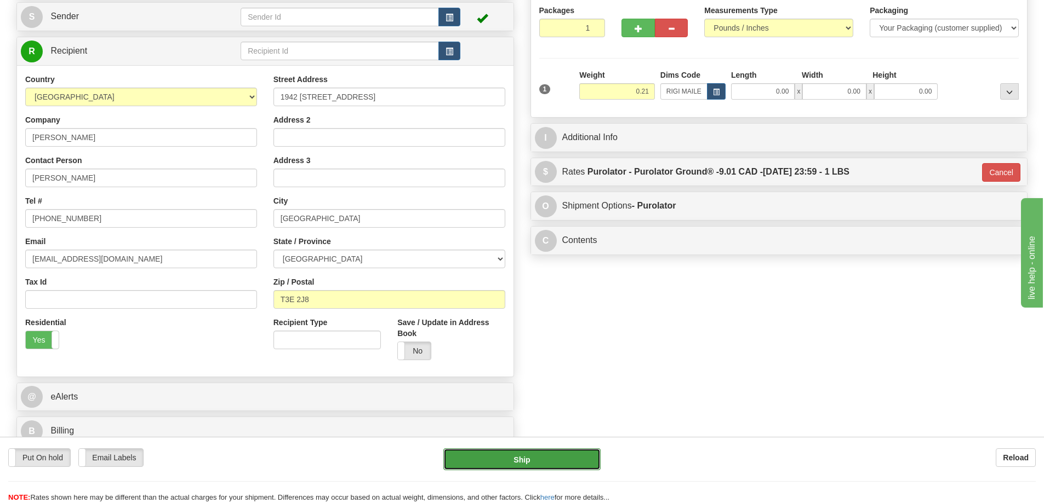
click at [560, 460] on button "Ship" at bounding box center [521, 460] width 157 height 22
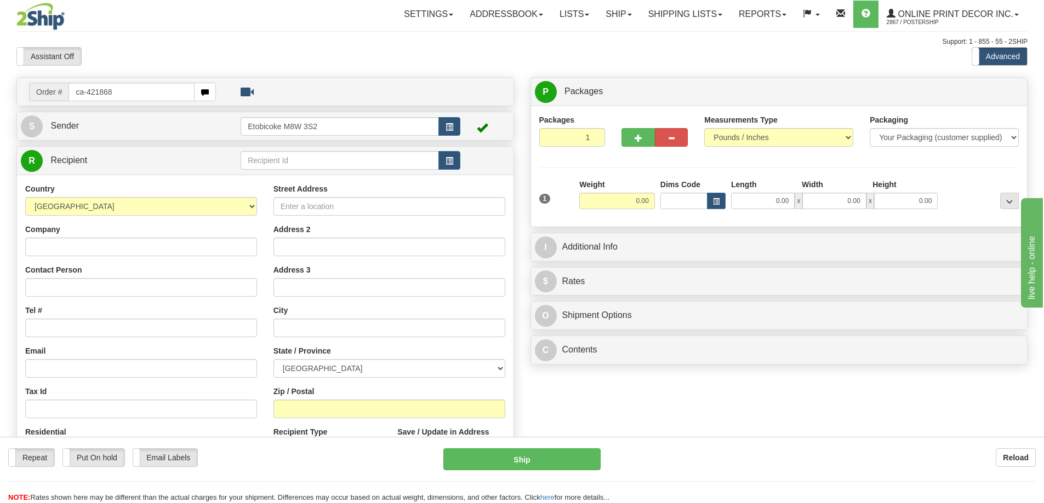
type input "ca-421868"
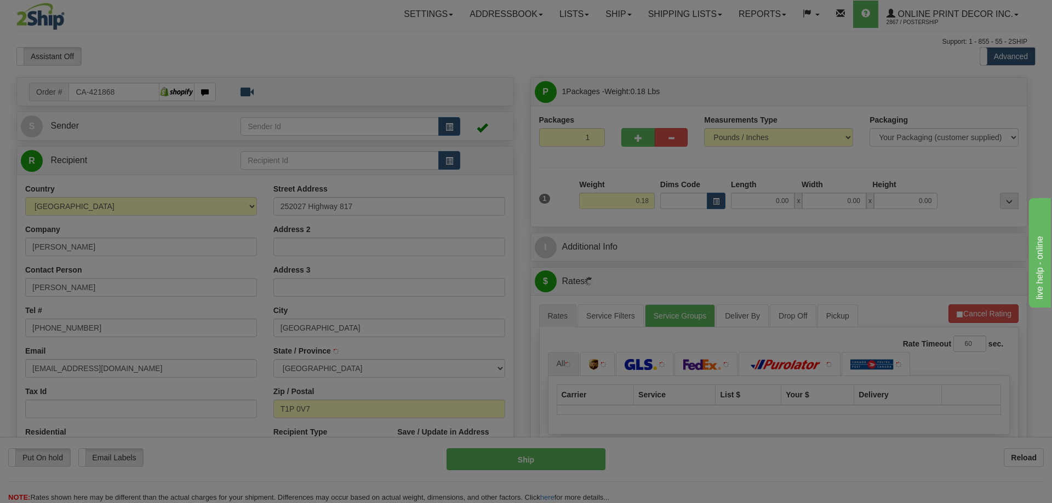
type input "[GEOGRAPHIC_DATA]"
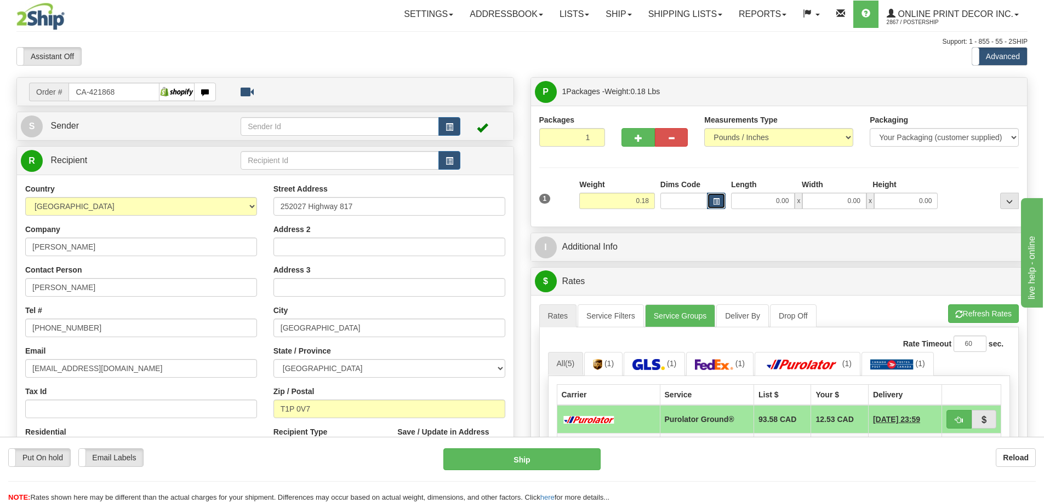
click at [711, 203] on button "button" at bounding box center [716, 201] width 19 height 16
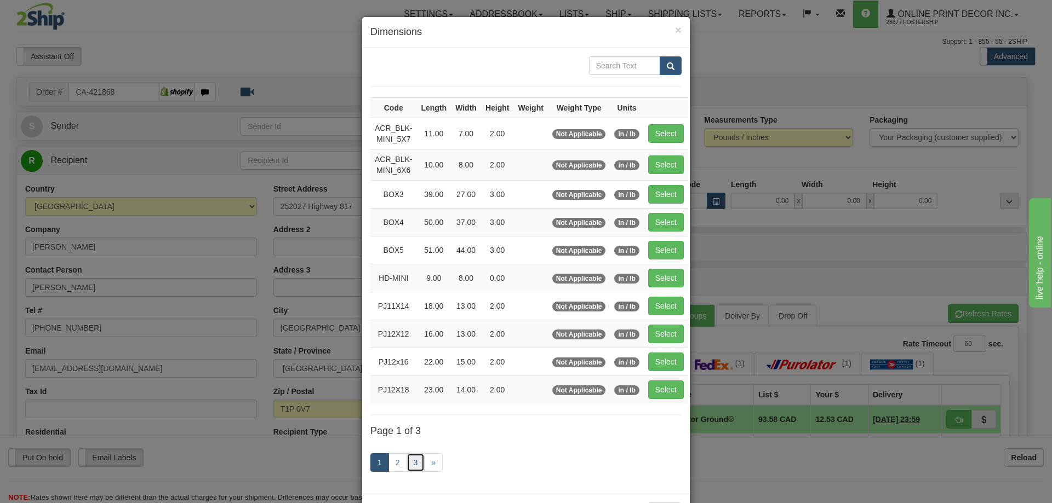
click at [413, 457] on link "3" at bounding box center [415, 463] width 19 height 19
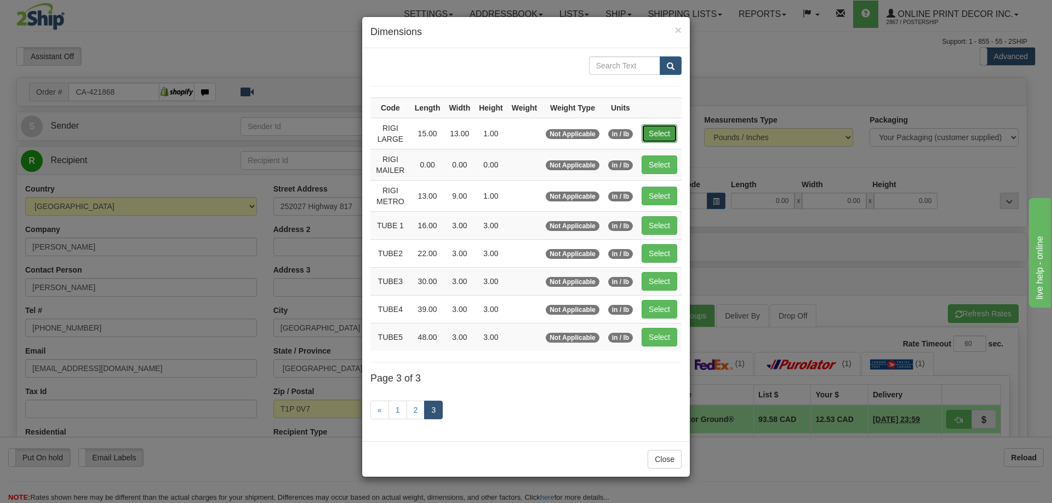
click at [653, 125] on button "Select" at bounding box center [659, 133] width 36 height 19
type input "RIGI LARGE"
type input "15.00"
type input "13.00"
type input "1.00"
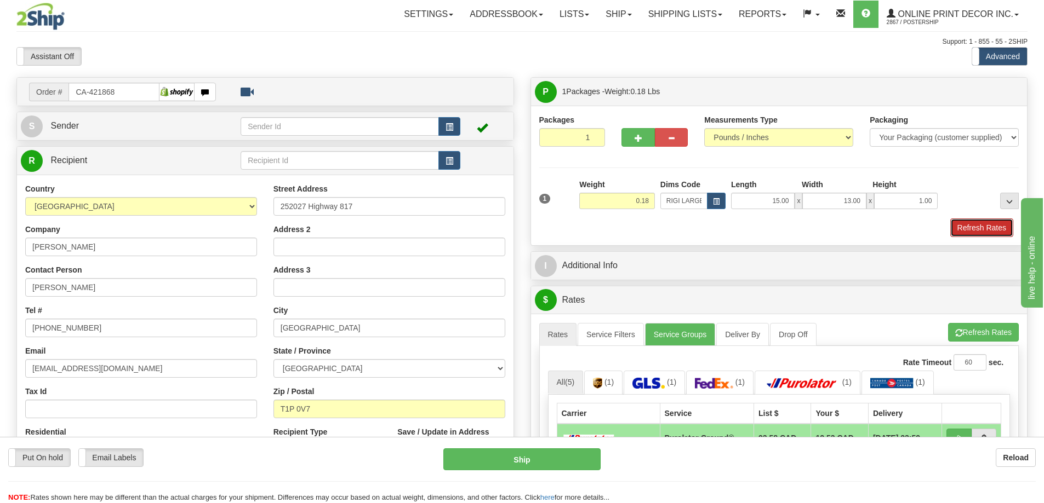
click at [982, 227] on button "Refresh Rates" at bounding box center [981, 228] width 63 height 19
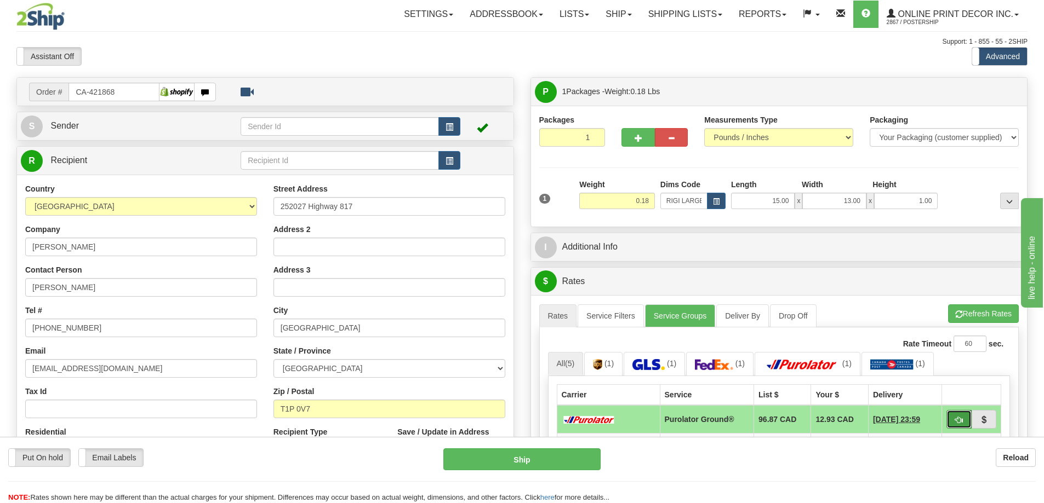
click at [958, 419] on span "button" at bounding box center [959, 420] width 8 height 7
type input "260"
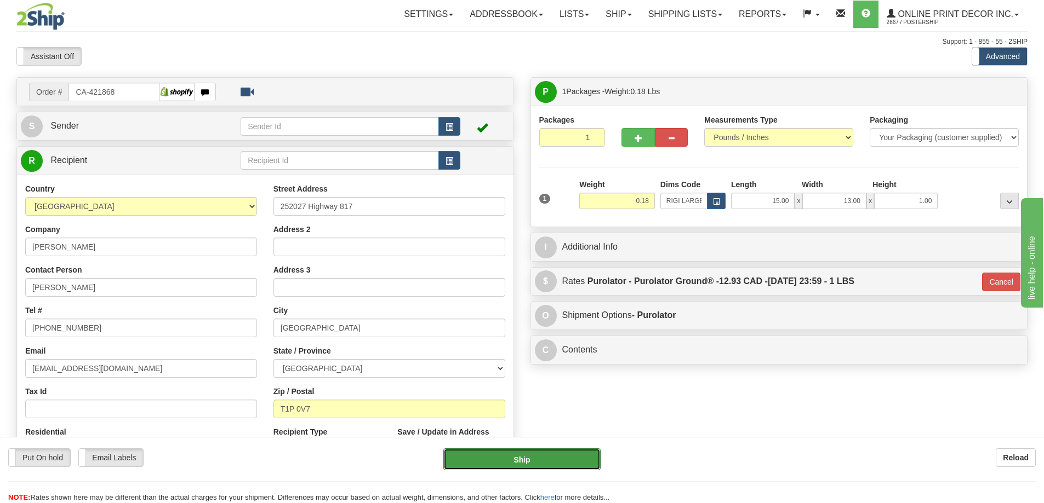
click at [570, 464] on button "Ship" at bounding box center [521, 460] width 157 height 22
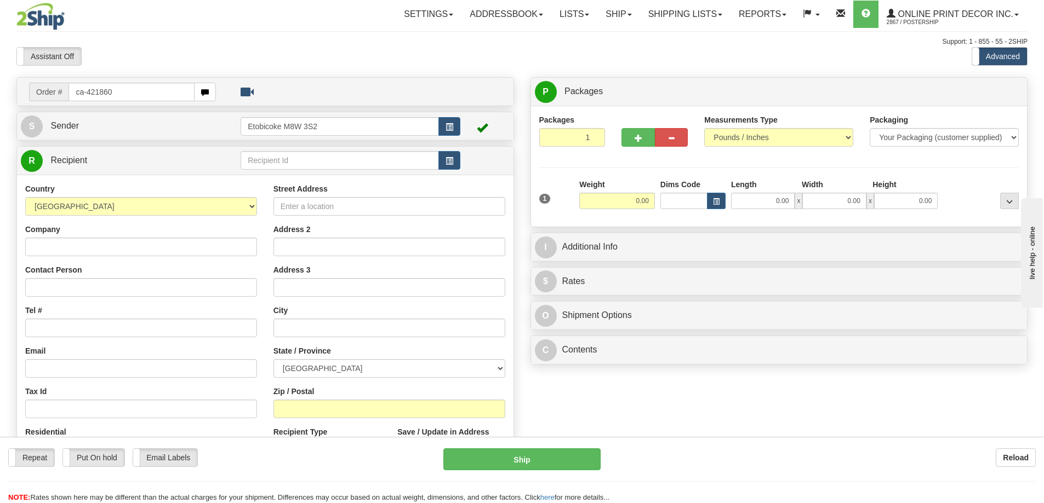
type input "ca-421860"
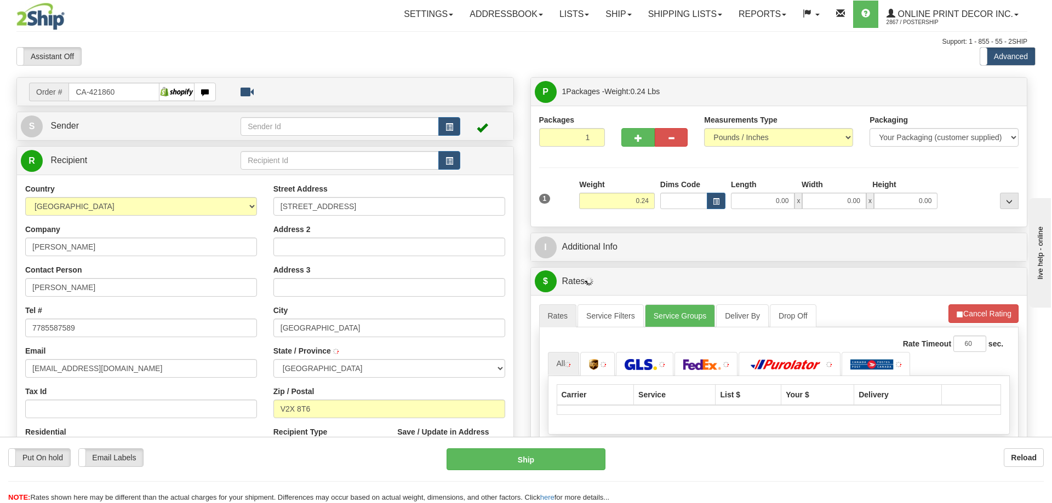
type input "MAPLE RIDGE"
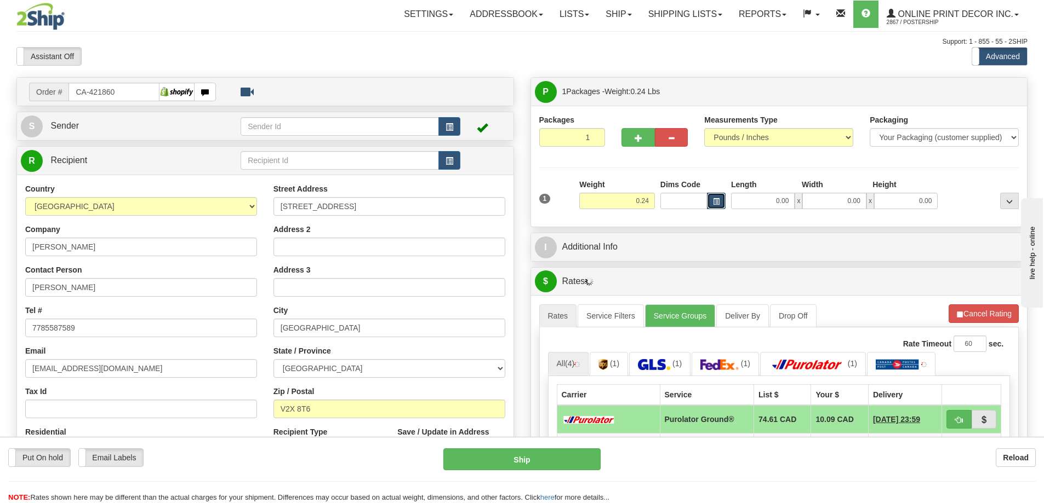
click at [715, 202] on span "button" at bounding box center [716, 202] width 7 height 6
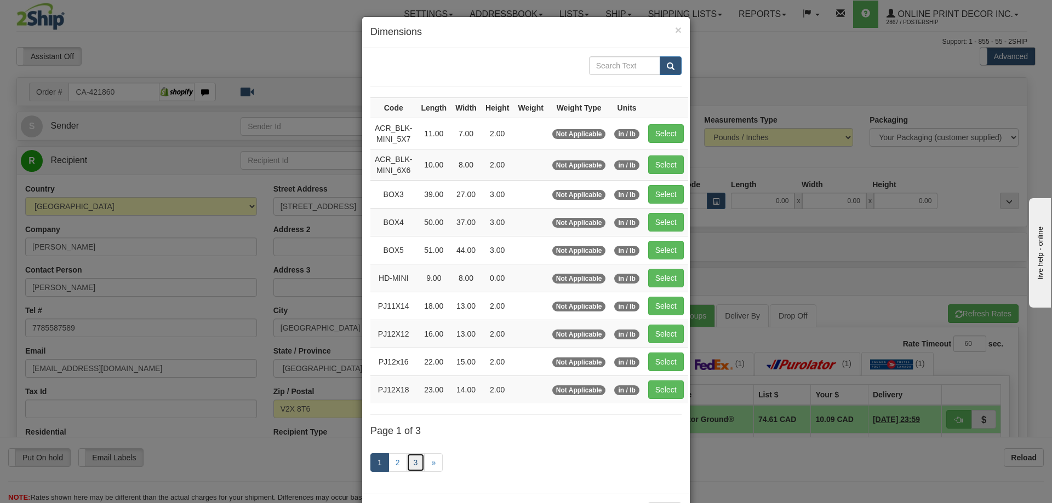
click at [406, 461] on link "3" at bounding box center [415, 463] width 19 height 19
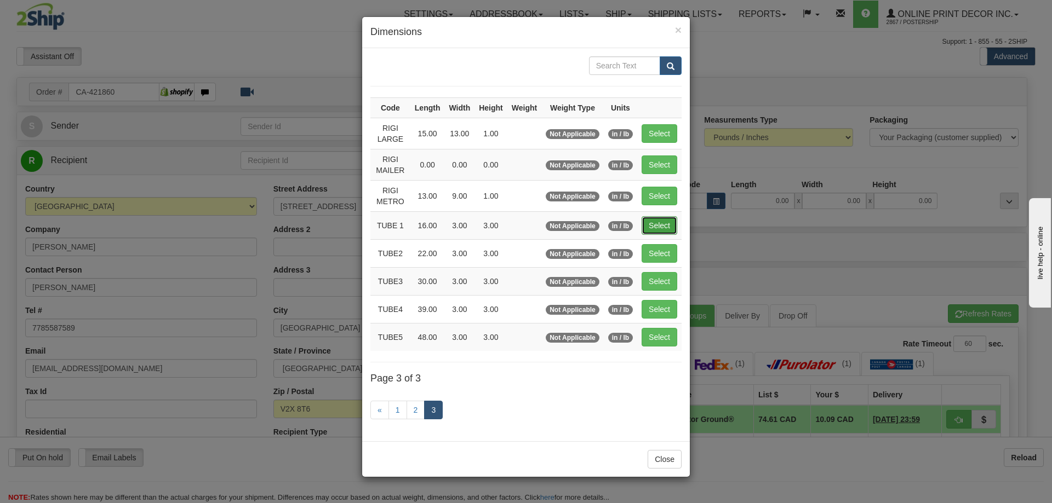
click at [660, 224] on button "Select" at bounding box center [659, 225] width 36 height 19
type input "TUBE 1"
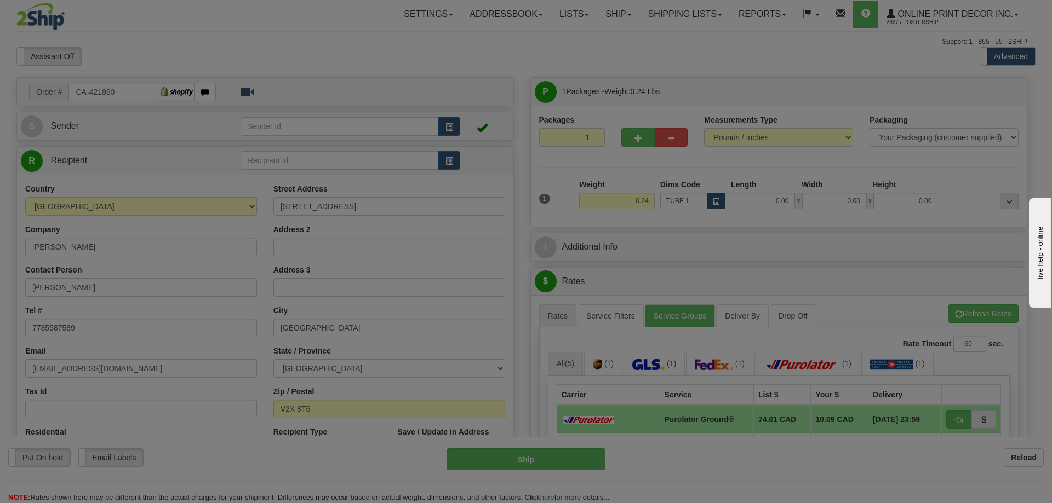
type input "16.00"
type input "3.00"
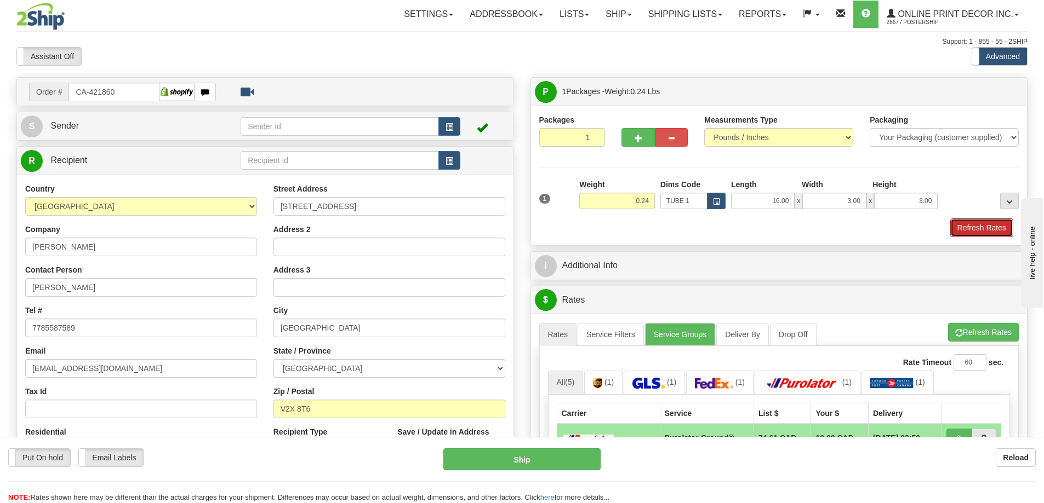
click at [983, 222] on button "Refresh Rates" at bounding box center [981, 228] width 63 height 19
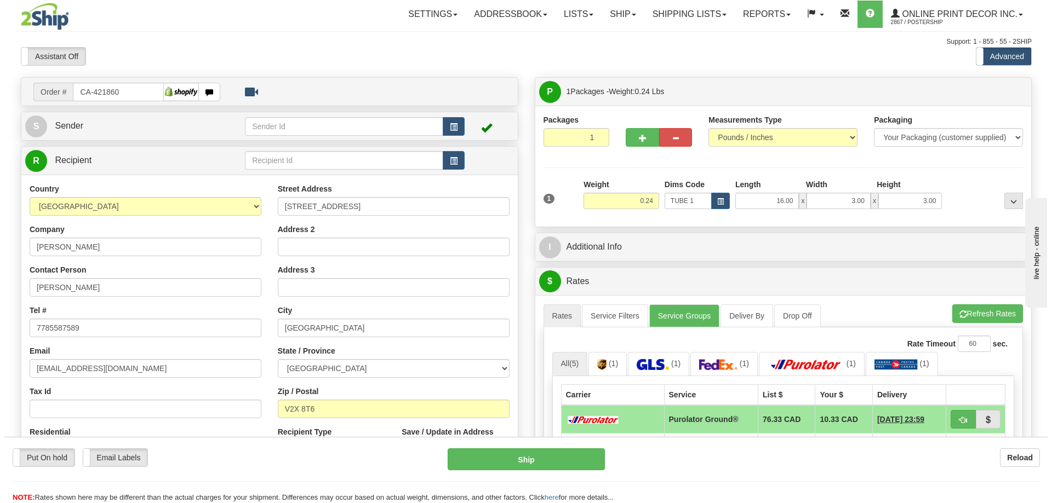
scroll to position [110, 0]
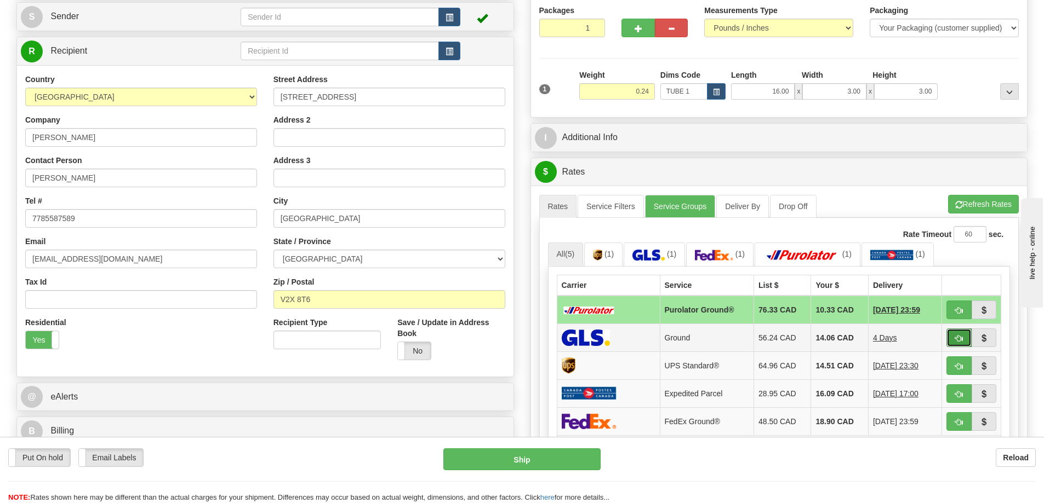
click at [963, 336] on button "button" at bounding box center [958, 338] width 25 height 19
type input "1"
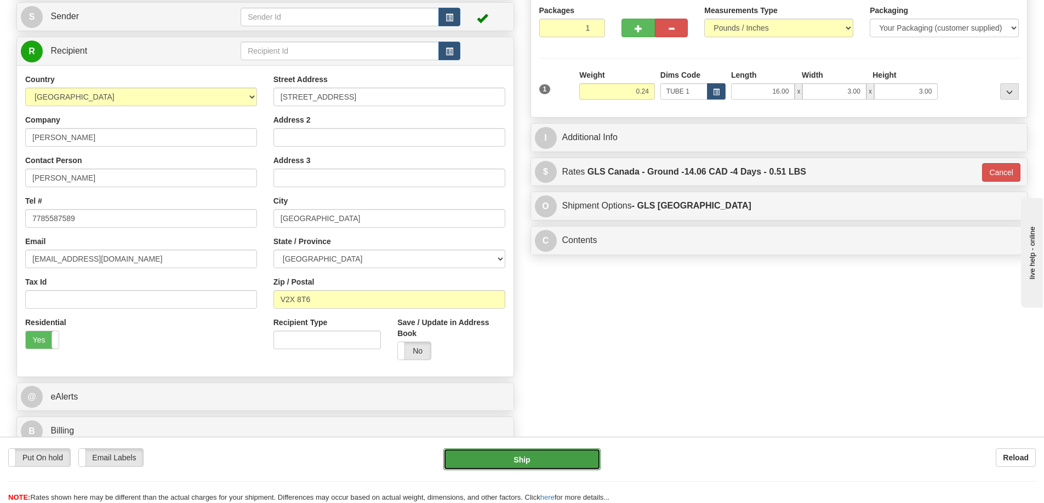
click at [581, 459] on button "Ship" at bounding box center [521, 460] width 157 height 22
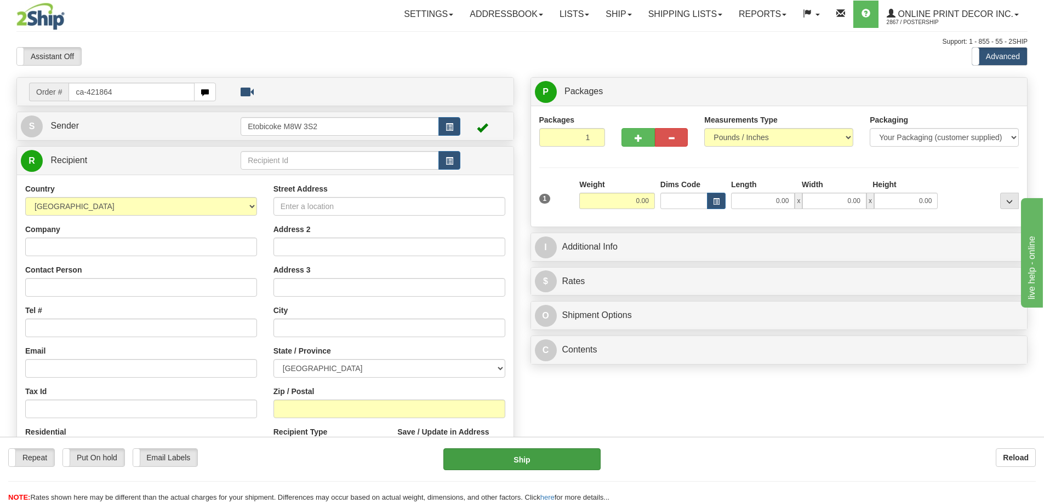
type input "ca-421864"
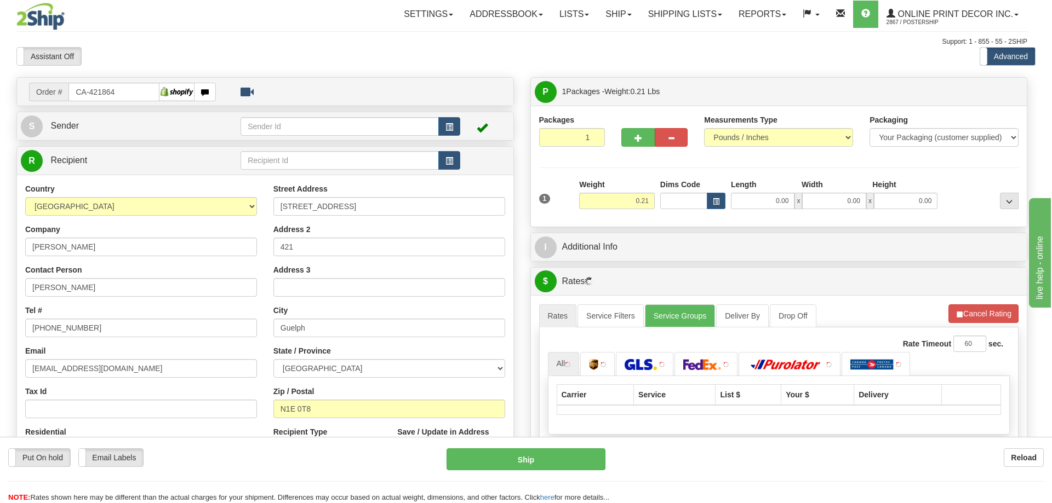
type input "GUELPH"
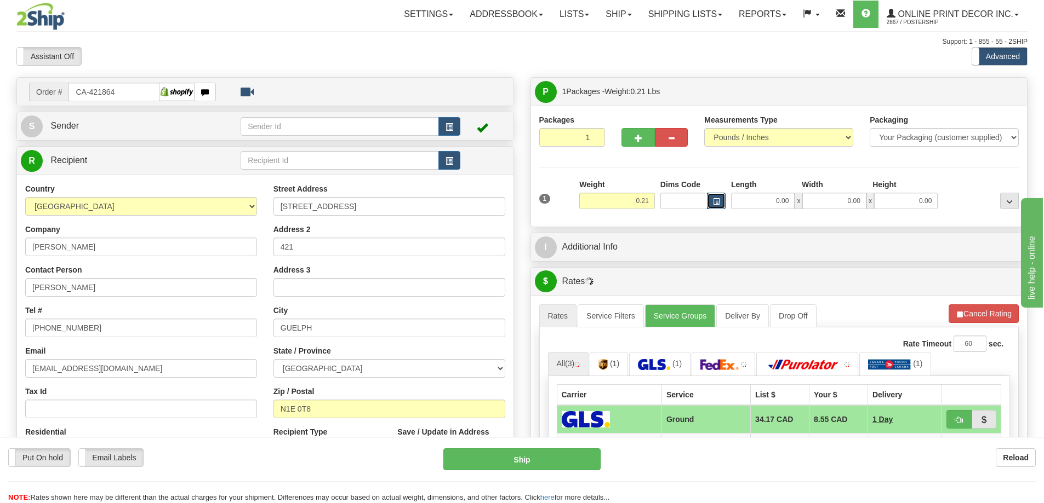
click at [709, 200] on button "button" at bounding box center [716, 201] width 19 height 16
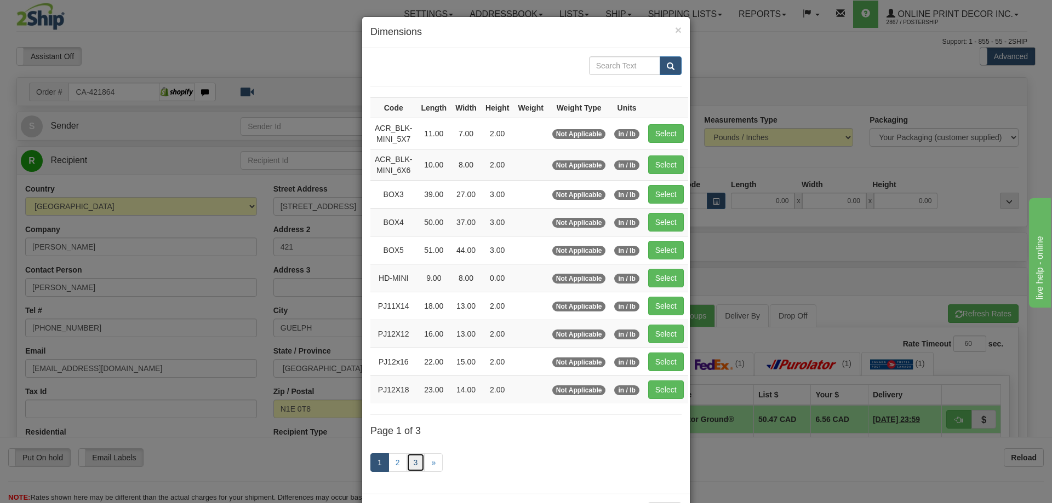
click at [413, 461] on link "3" at bounding box center [415, 463] width 19 height 19
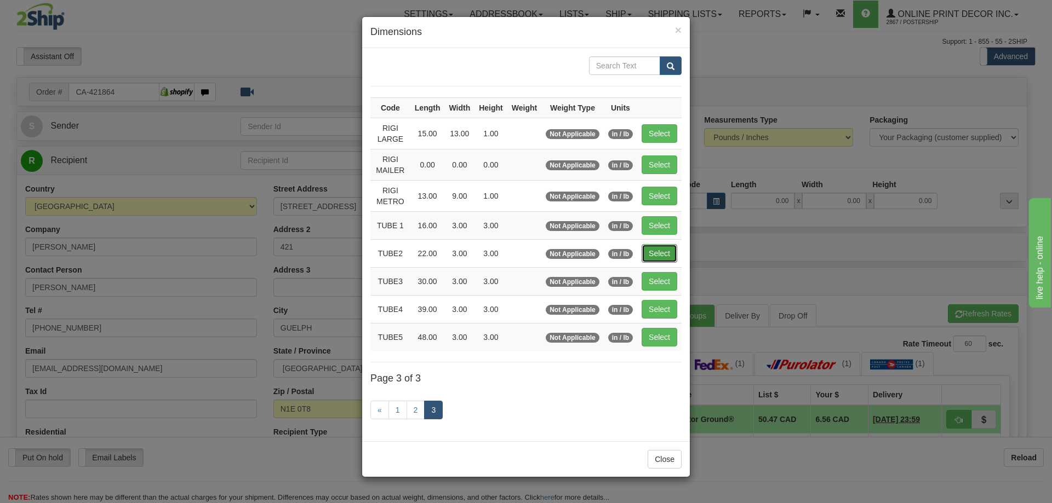
click at [651, 251] on button "Select" at bounding box center [659, 253] width 36 height 19
type input "TUBE2"
type input "22.00"
type input "3.00"
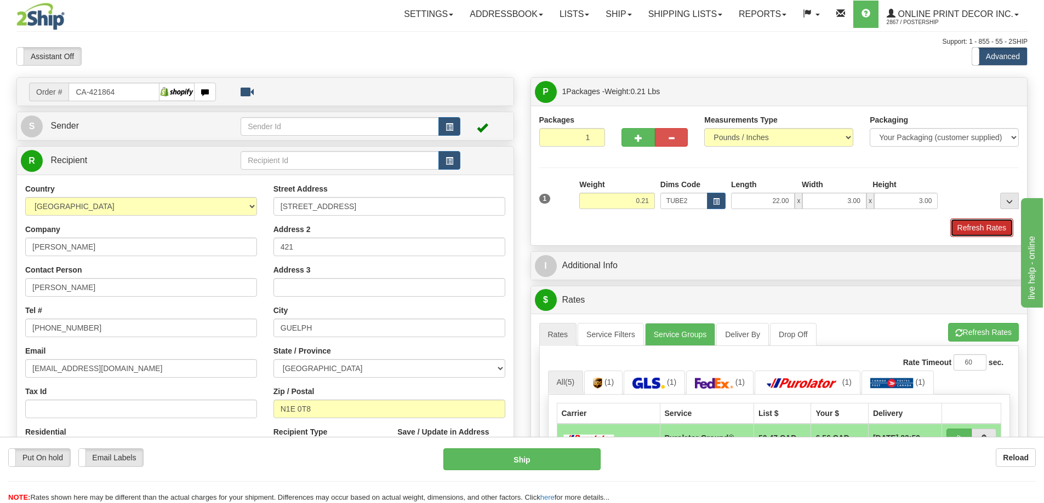
click at [987, 226] on button "Refresh Rates" at bounding box center [981, 228] width 63 height 19
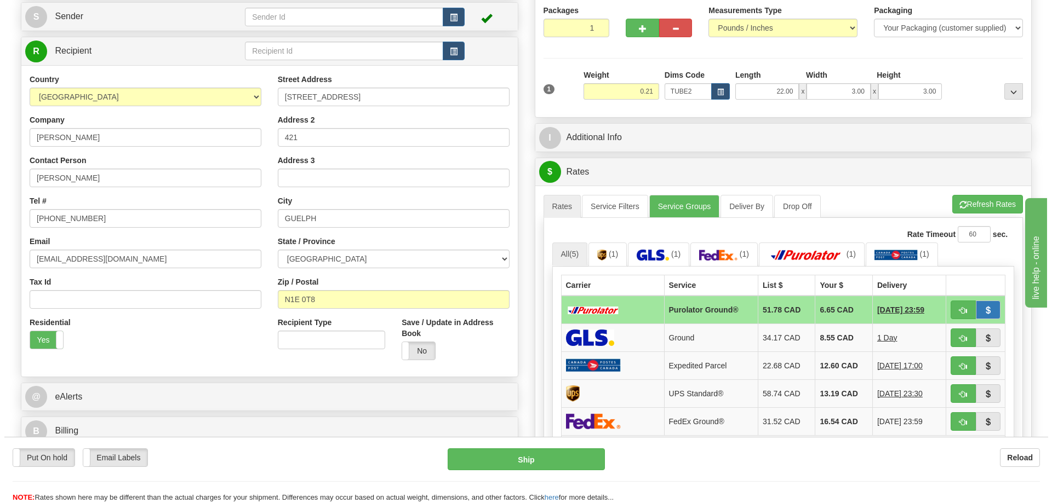
scroll to position [164, 0]
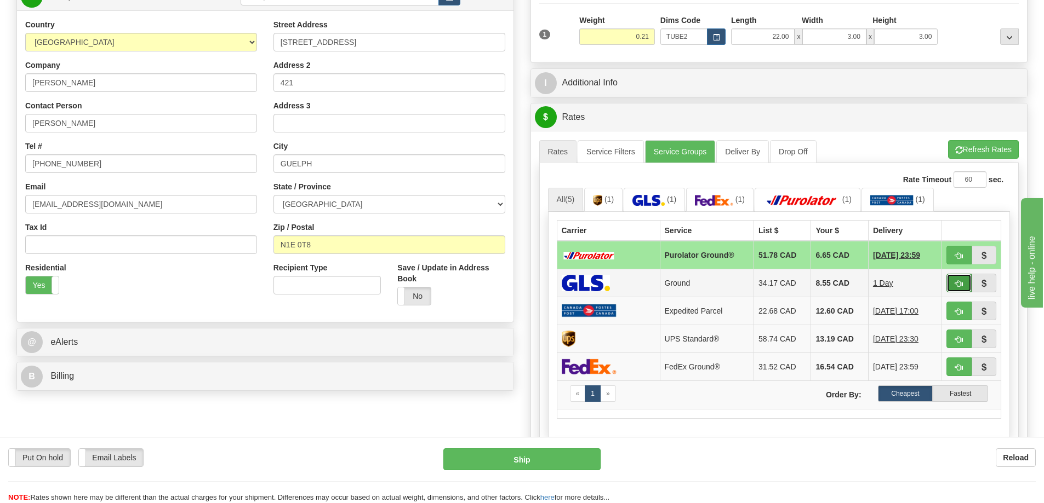
click at [957, 282] on span "button" at bounding box center [959, 283] width 8 height 7
type input "1"
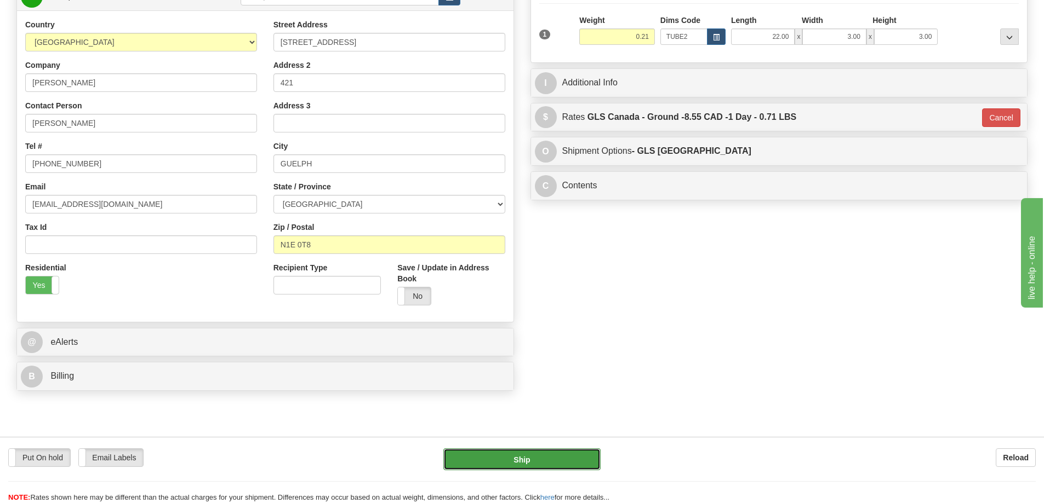
click at [570, 462] on button "Ship" at bounding box center [521, 460] width 157 height 22
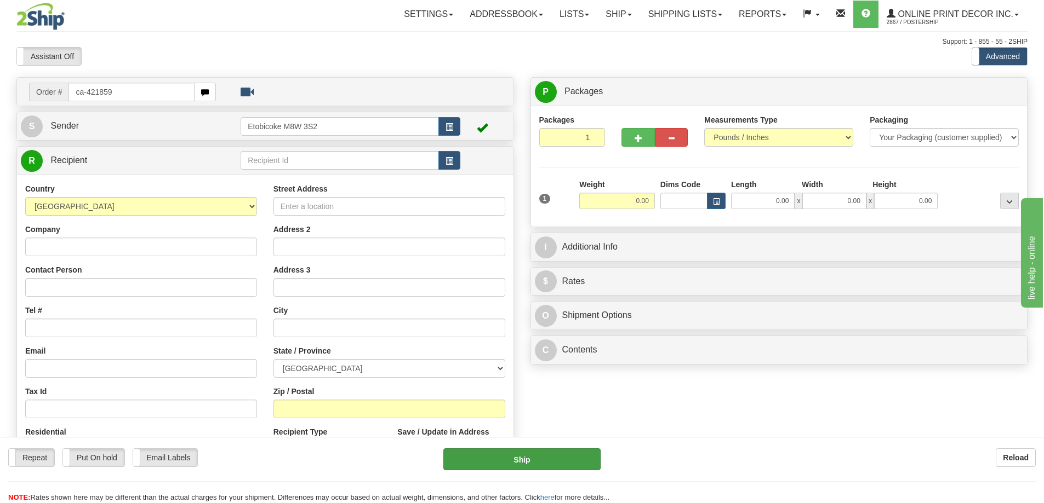
type input "ca-421859"
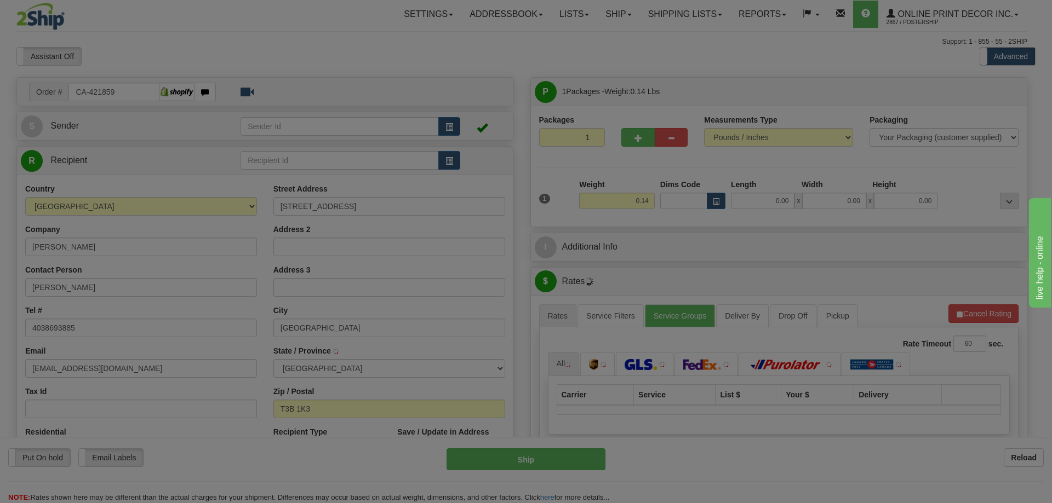
type input "[GEOGRAPHIC_DATA]"
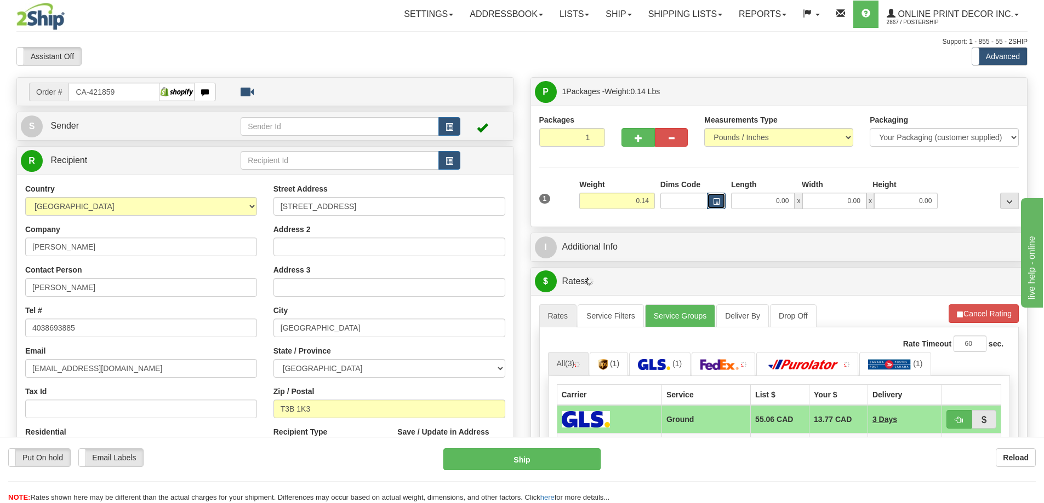
click at [714, 199] on span "button" at bounding box center [716, 202] width 7 height 6
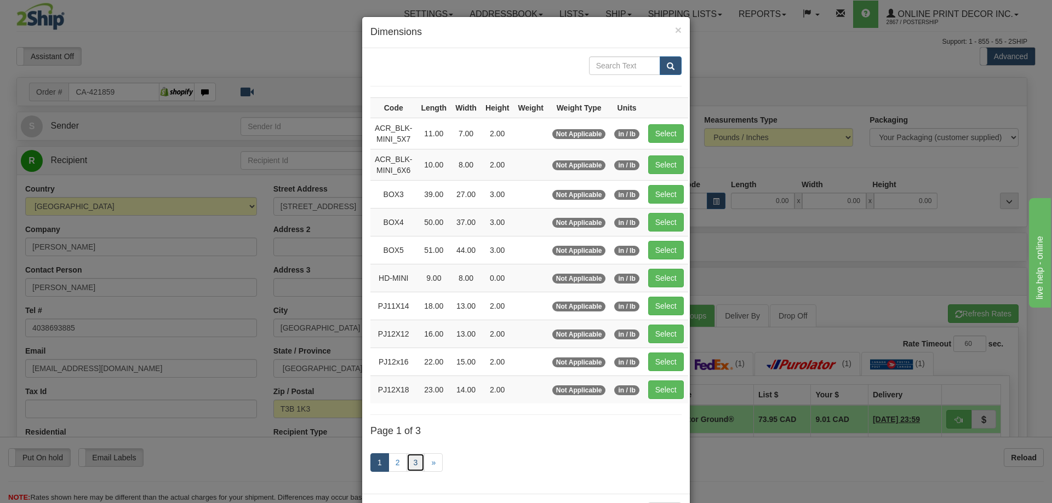
click at [410, 460] on link "3" at bounding box center [415, 463] width 19 height 19
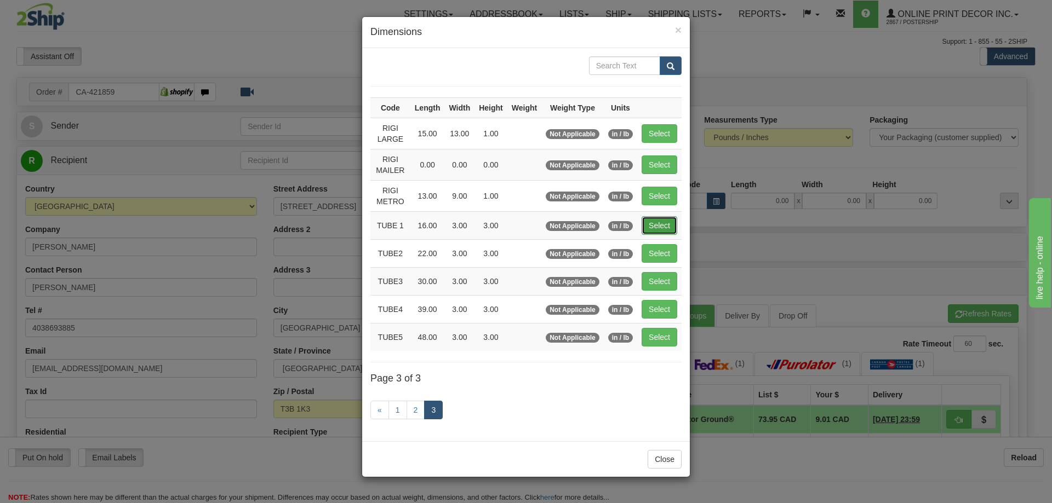
click at [669, 224] on button "Select" at bounding box center [659, 225] width 36 height 19
type input "TUBE 1"
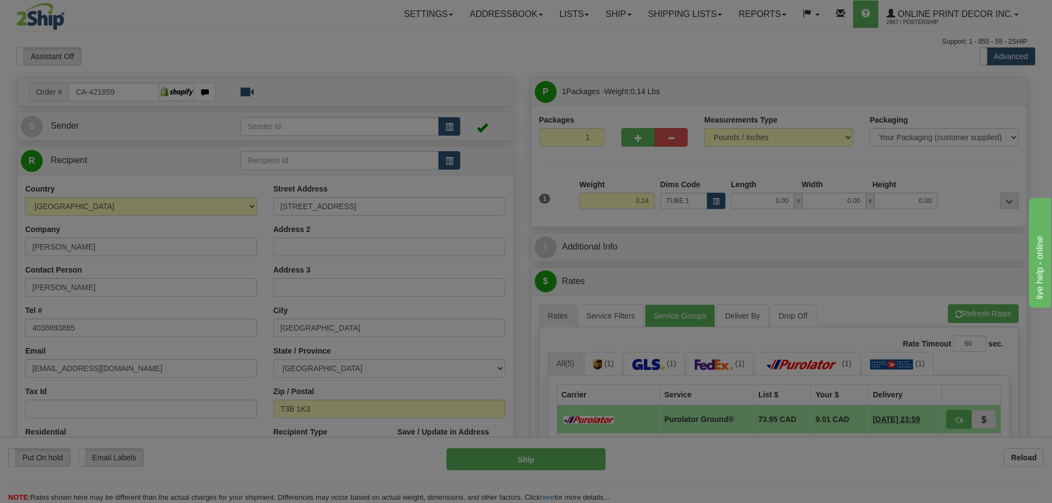
type input "16.00"
type input "3.00"
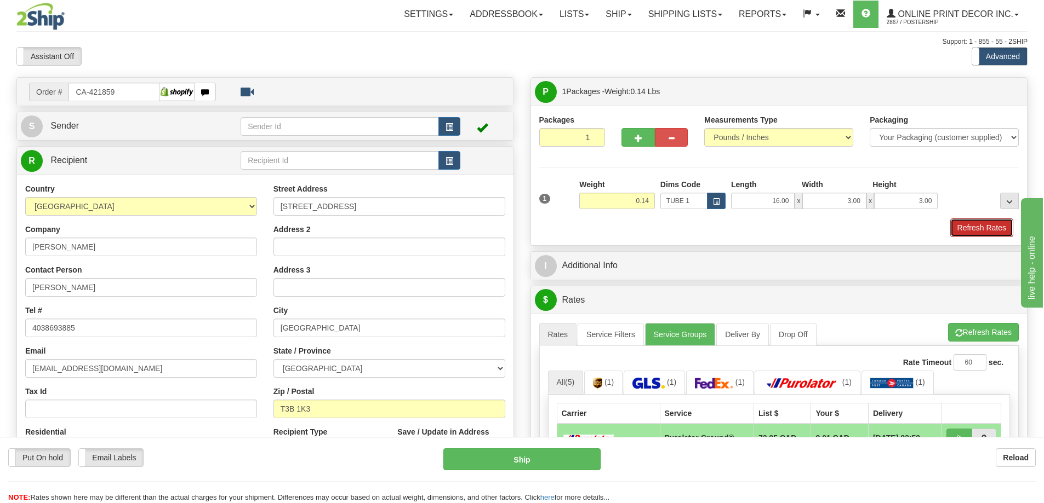
click at [982, 231] on button "Refresh Rates" at bounding box center [981, 228] width 63 height 19
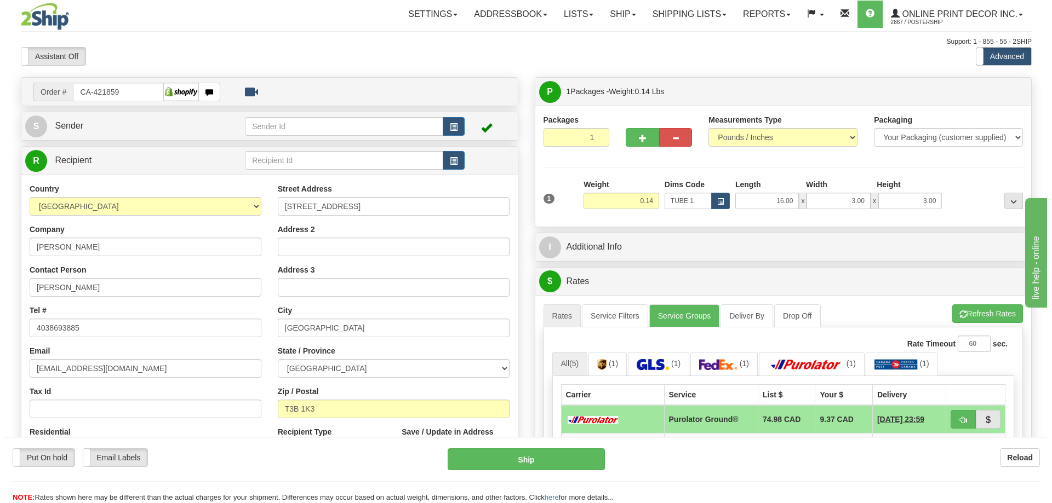
scroll to position [110, 0]
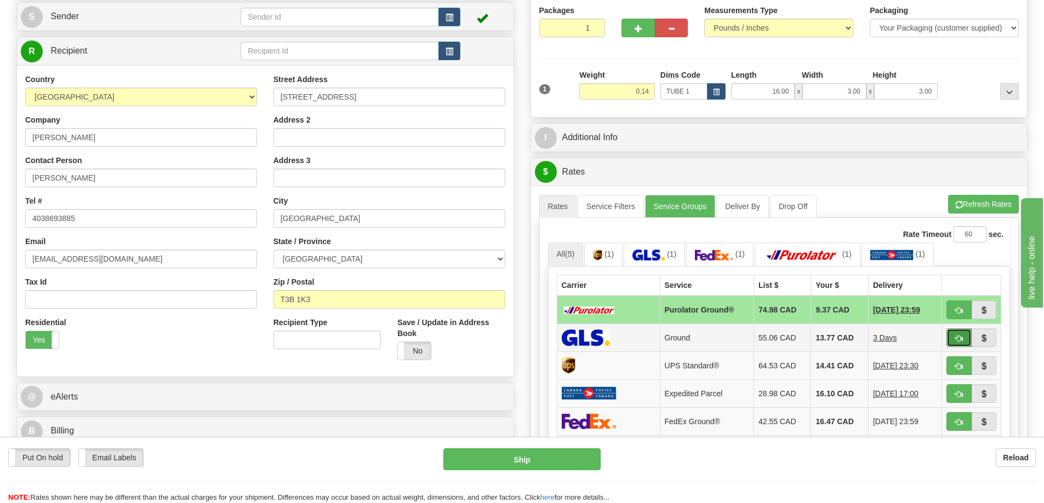
click at [952, 339] on button "button" at bounding box center [958, 338] width 25 height 19
type input "1"
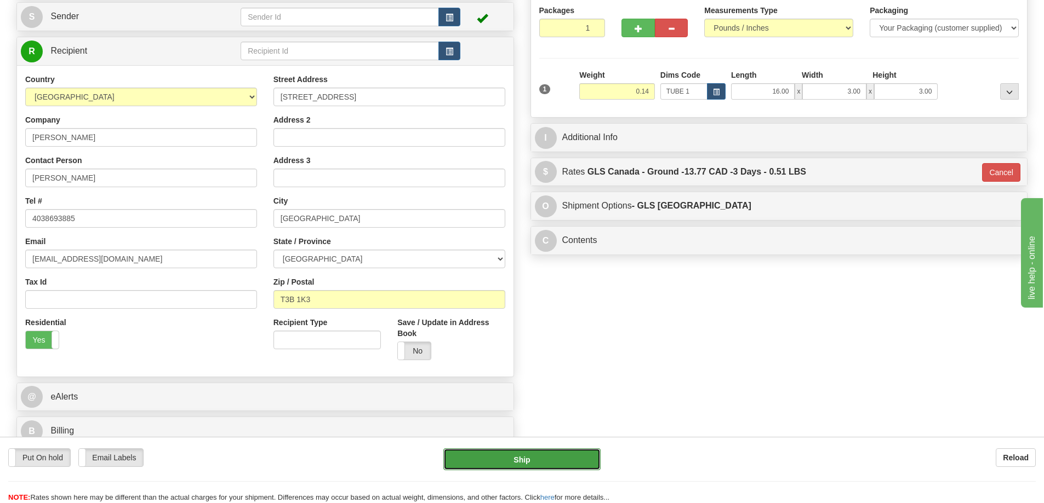
click at [529, 450] on button "Ship" at bounding box center [521, 460] width 157 height 22
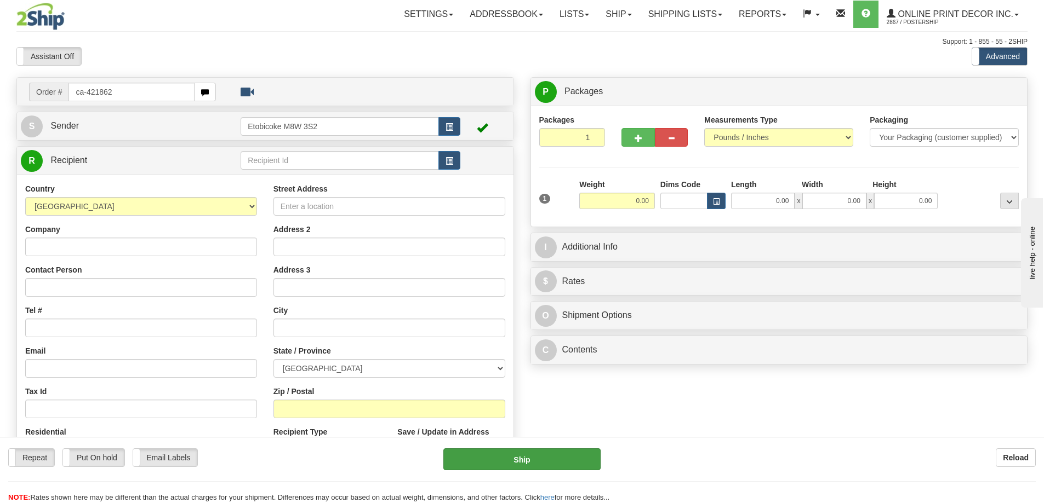
type input "ca-421862"
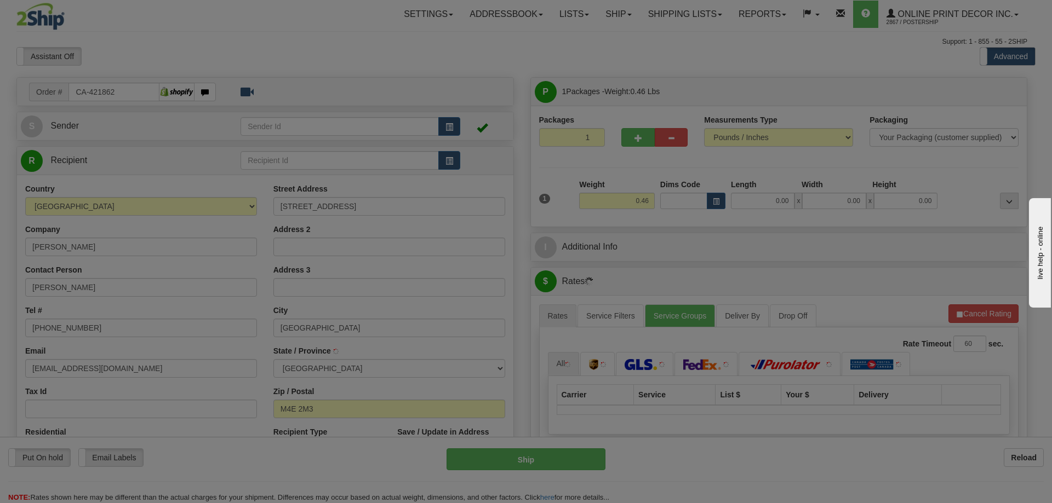
type input "TORONTO"
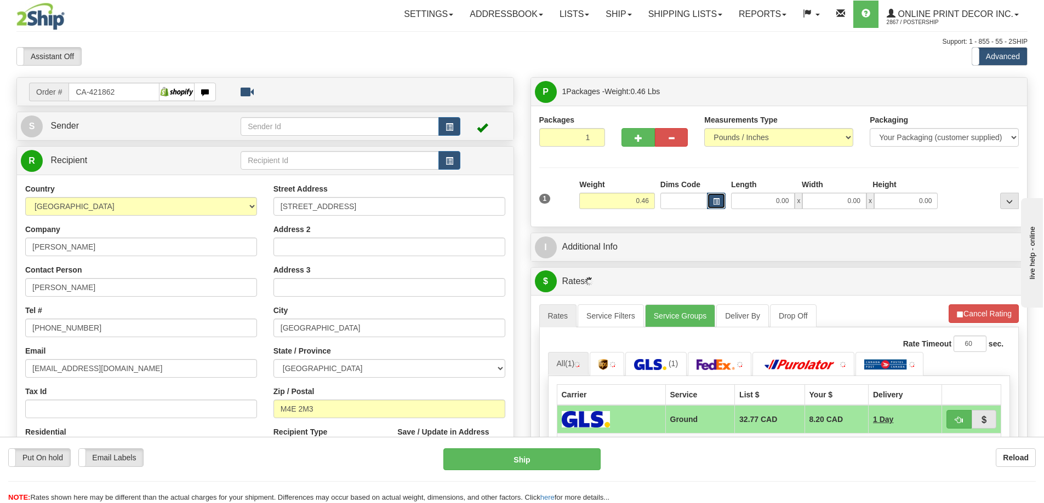
click at [721, 199] on button "button" at bounding box center [716, 201] width 19 height 16
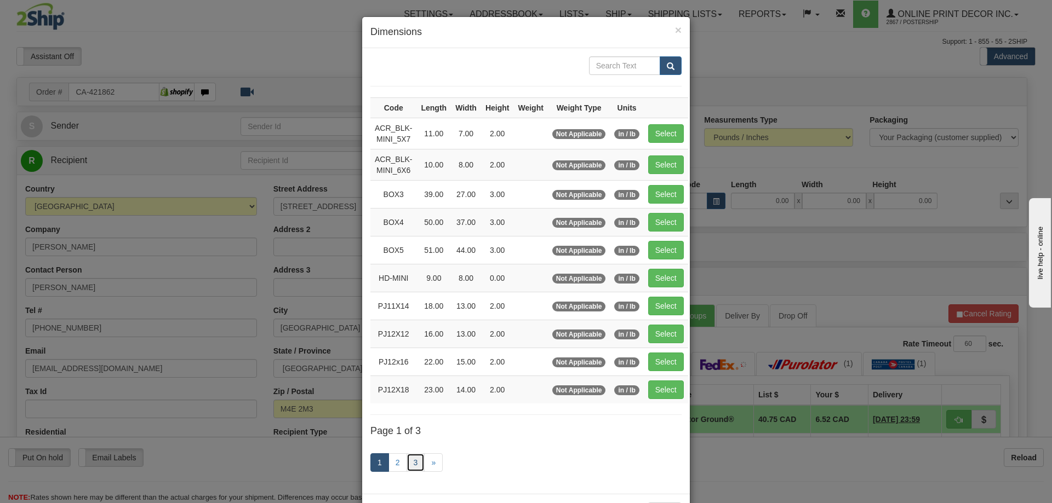
click at [412, 463] on link "3" at bounding box center [415, 463] width 19 height 19
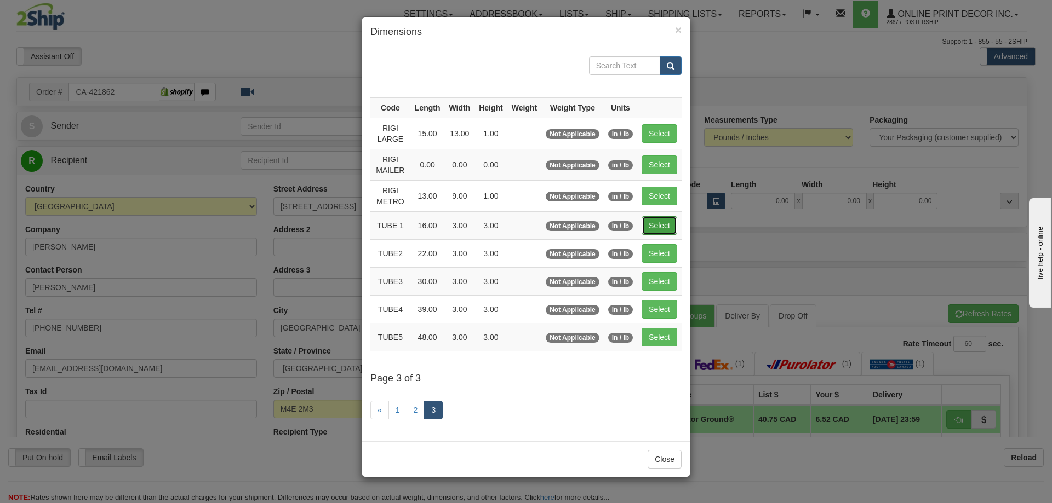
click at [668, 227] on button "Select" at bounding box center [659, 225] width 36 height 19
type input "TUBE 1"
type input "16.00"
type input "3.00"
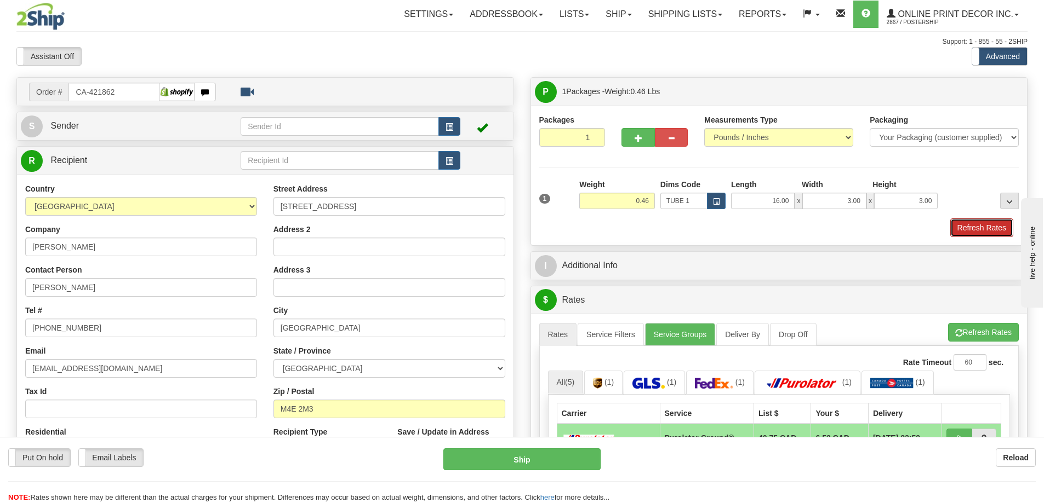
click at [980, 231] on button "Refresh Rates" at bounding box center [981, 228] width 63 height 19
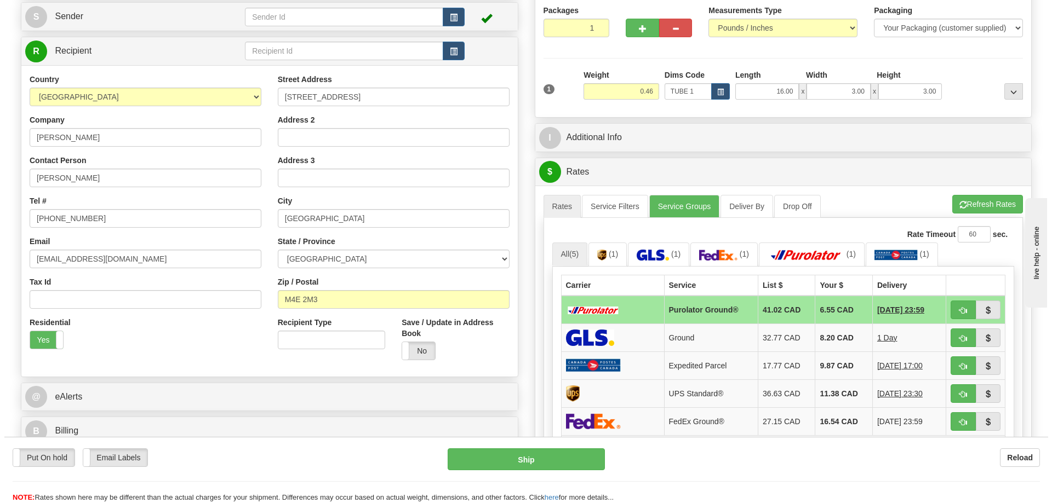
scroll to position [219, 0]
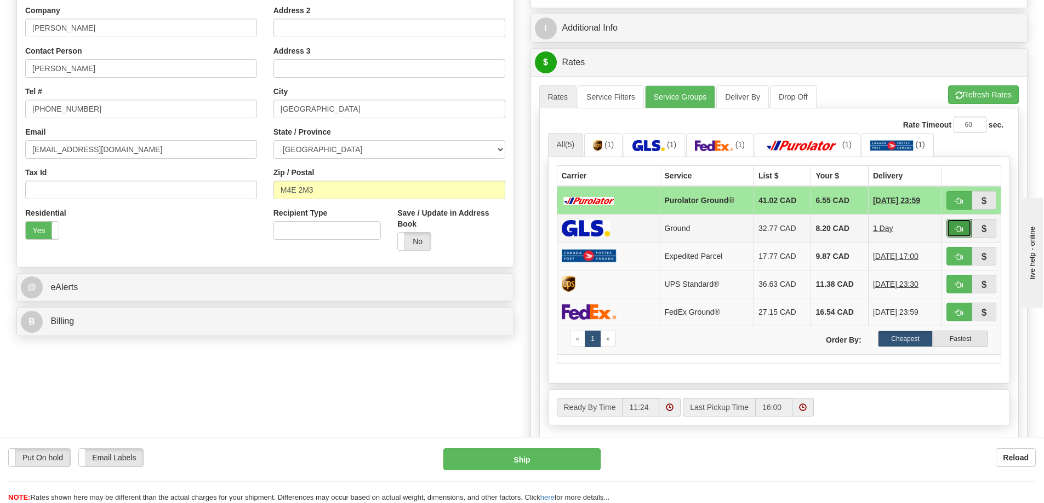
click at [957, 225] on button "button" at bounding box center [958, 228] width 25 height 19
type input "1"
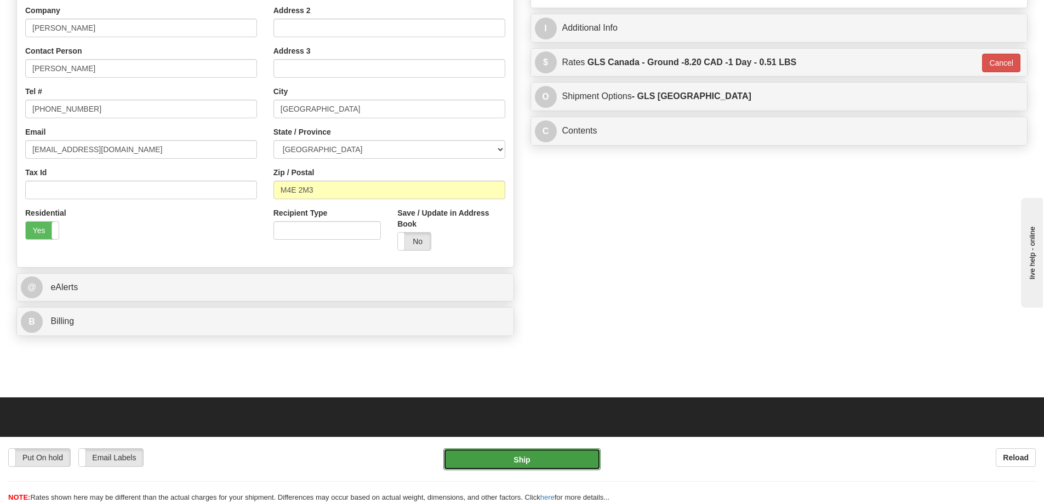
click at [545, 451] on button "Ship" at bounding box center [521, 460] width 157 height 22
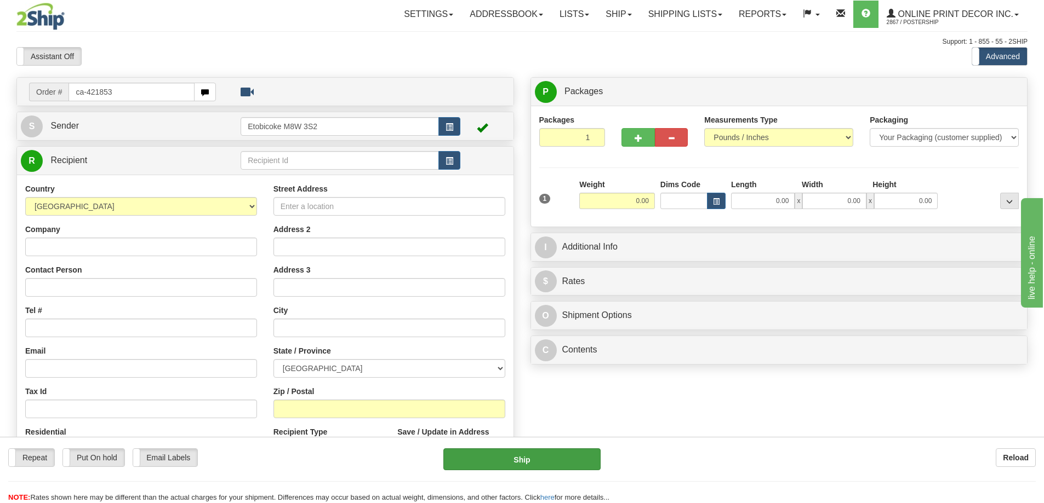
type input "ca-421853"
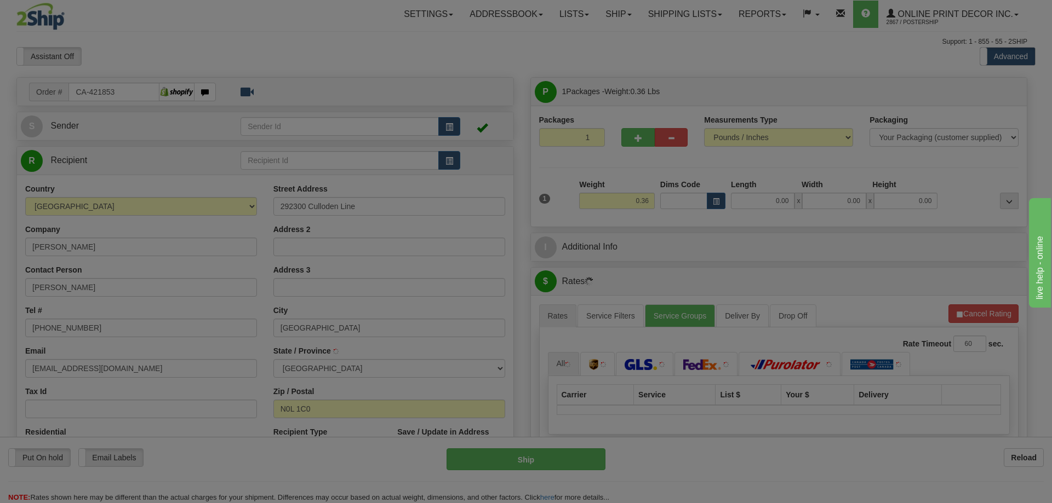
type input "[GEOGRAPHIC_DATA]"
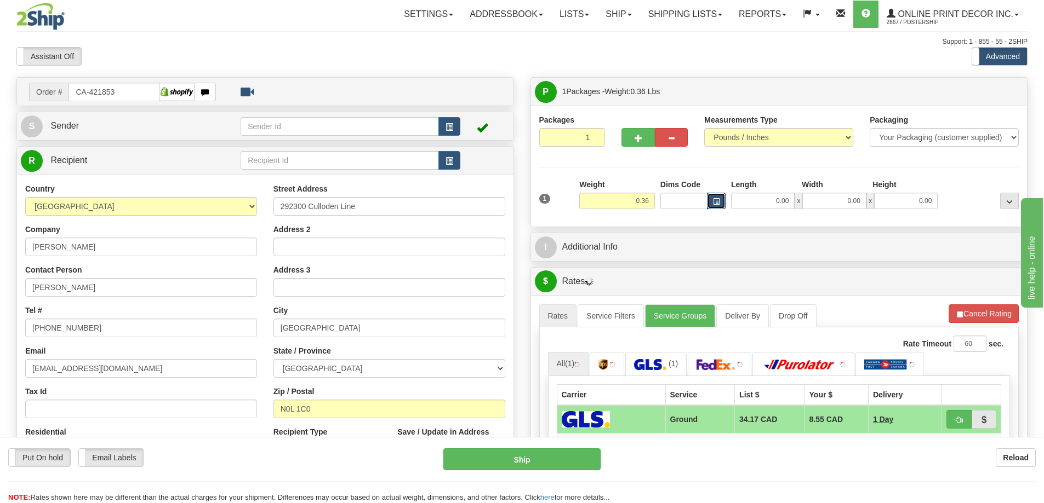
click at [718, 201] on span "button" at bounding box center [716, 202] width 7 height 6
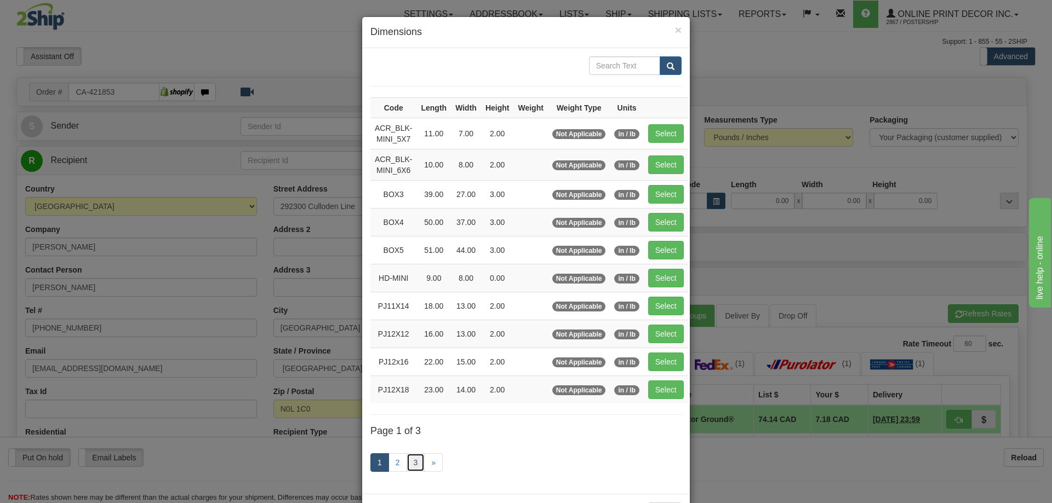
click at [408, 460] on link "3" at bounding box center [415, 463] width 19 height 19
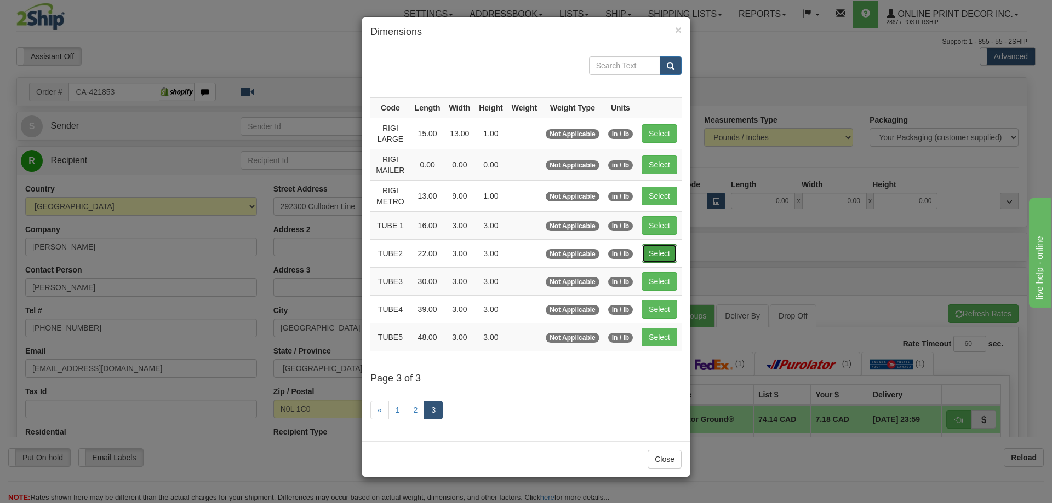
click at [666, 253] on button "Select" at bounding box center [659, 253] width 36 height 19
type input "TUBE2"
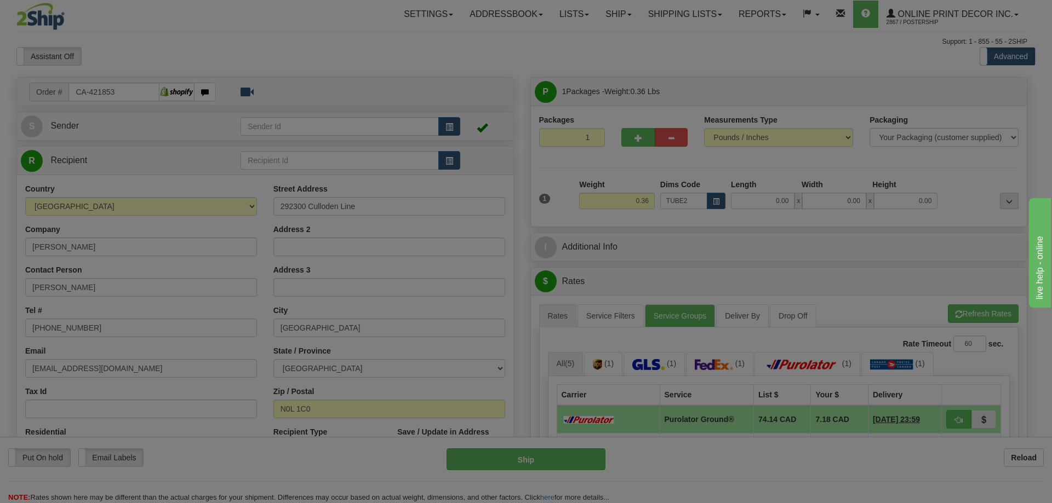
type input "22.00"
type input "3.00"
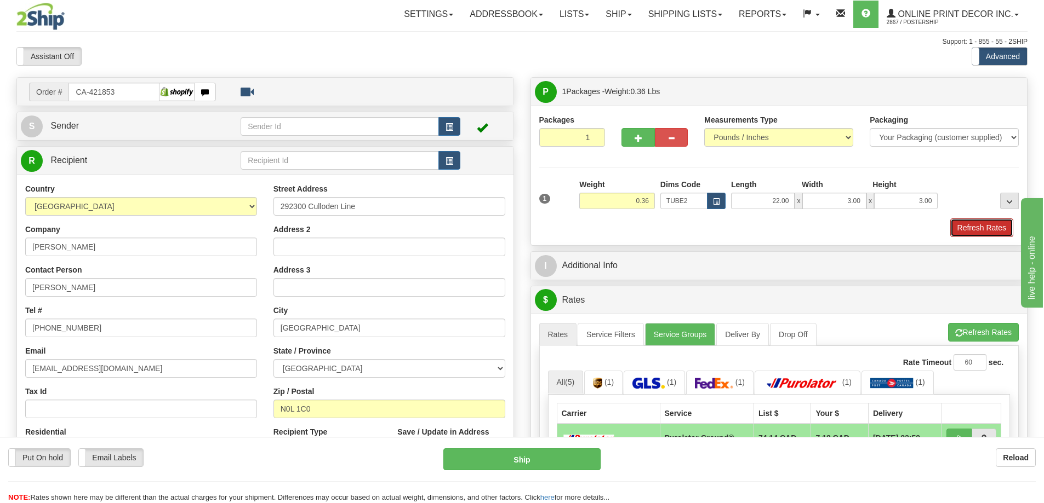
click at [984, 224] on button "Refresh Rates" at bounding box center [981, 228] width 63 height 19
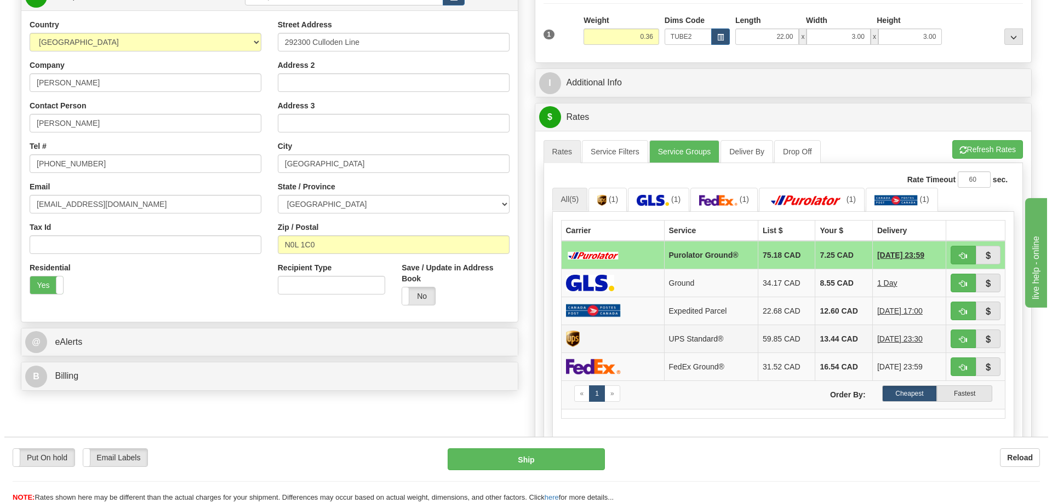
scroll to position [219, 0]
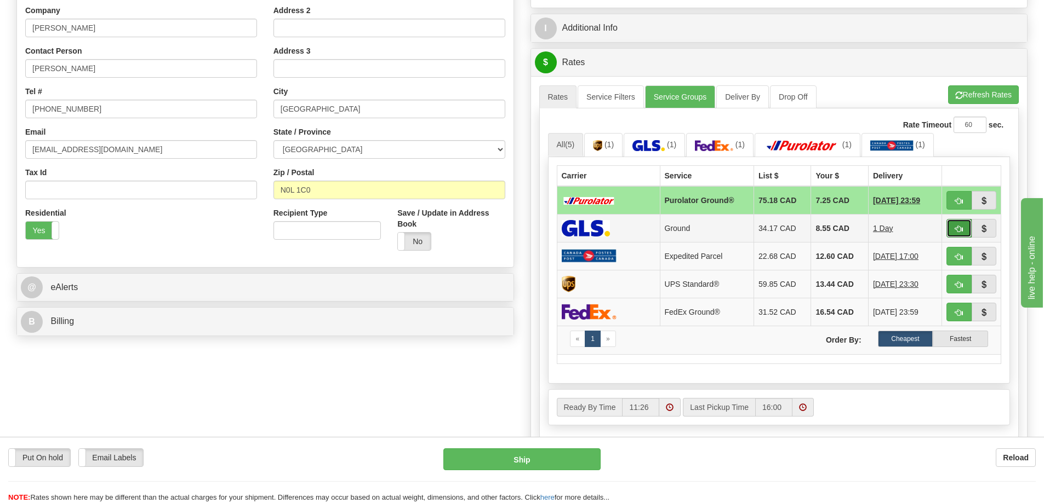
click at [952, 226] on button "button" at bounding box center [958, 228] width 25 height 19
type input "1"
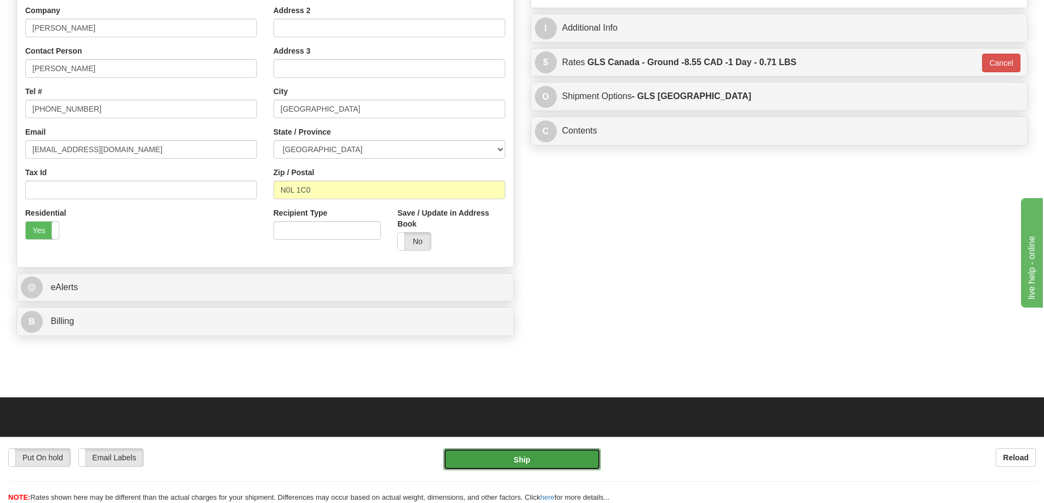
drag, startPoint x: 570, startPoint y: 466, endPoint x: 572, endPoint y: 459, distance: 7.3
click at [572, 459] on button "Ship" at bounding box center [521, 460] width 157 height 22
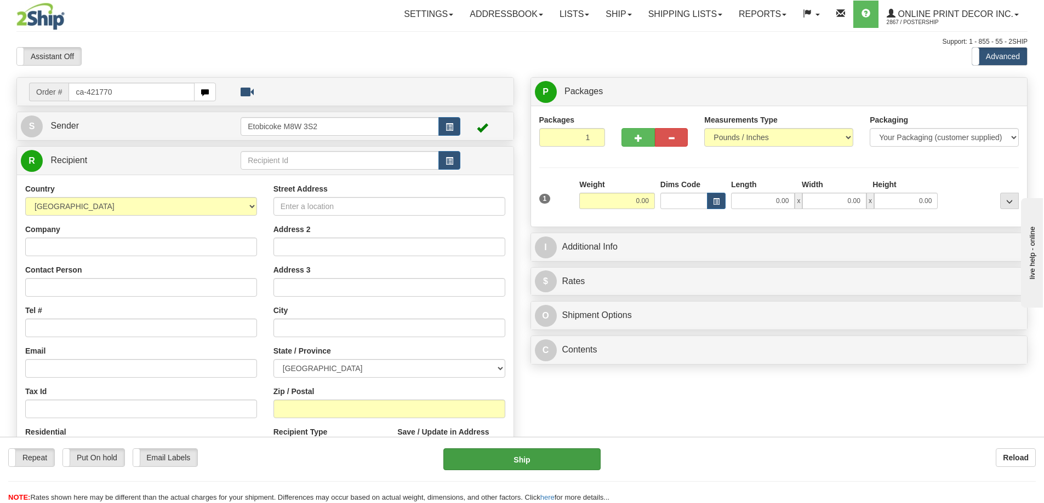
type input "ca-421770"
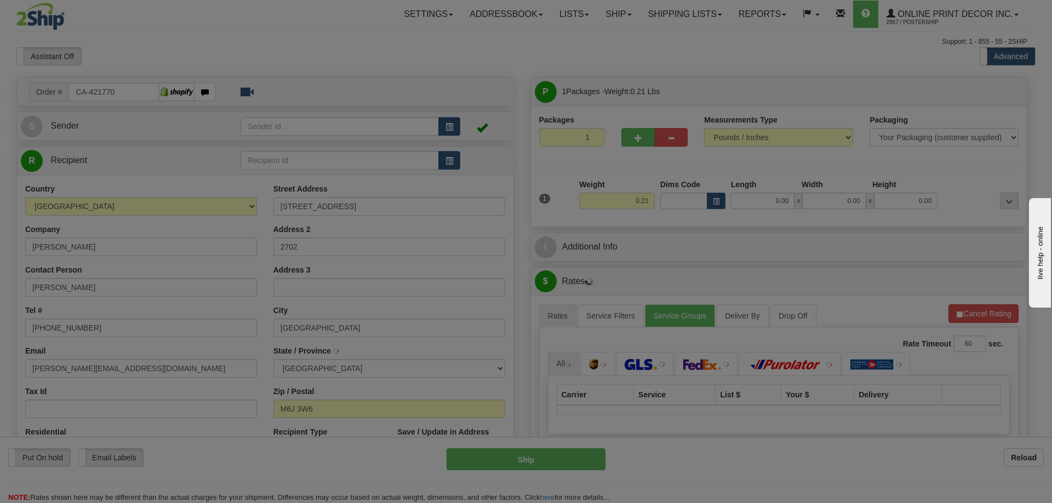
type input "[GEOGRAPHIC_DATA]"
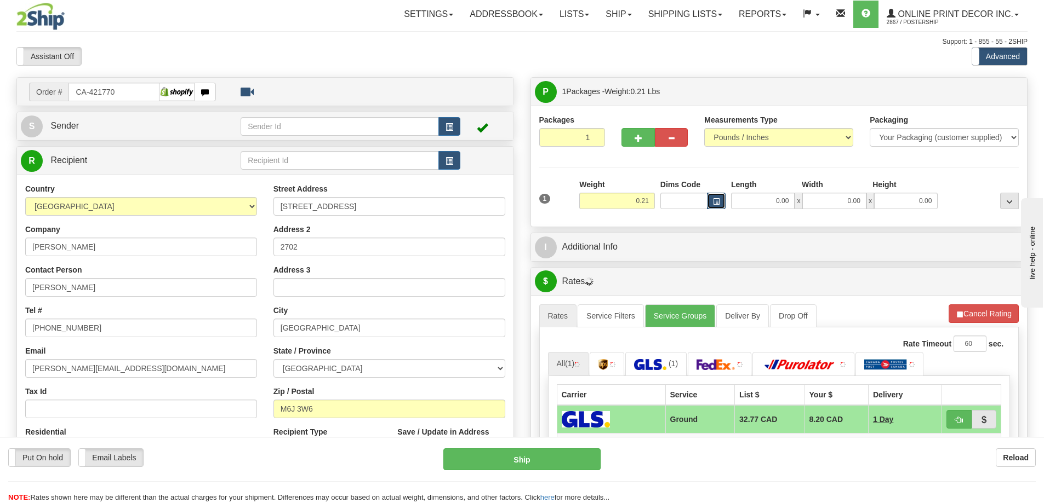
click at [720, 200] on button "button" at bounding box center [716, 201] width 19 height 16
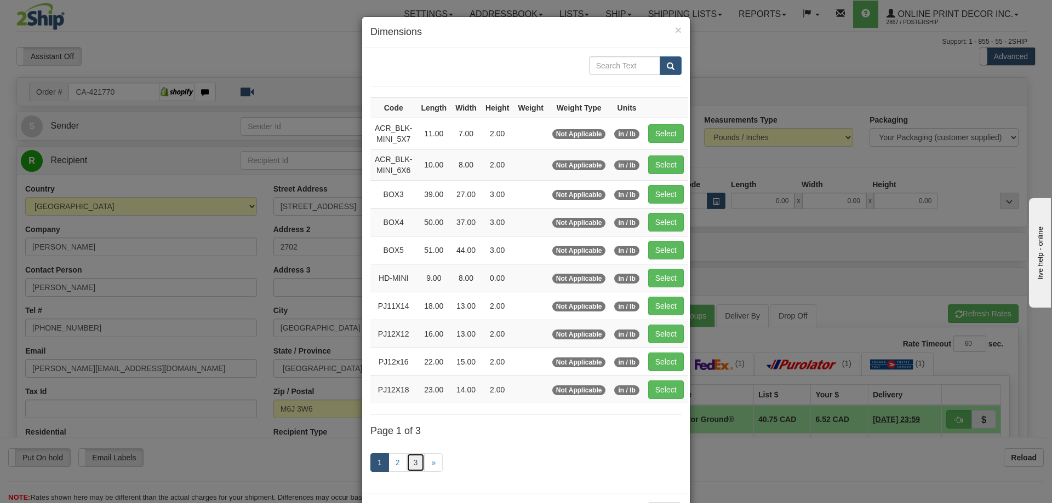
click at [408, 460] on link "3" at bounding box center [415, 463] width 19 height 19
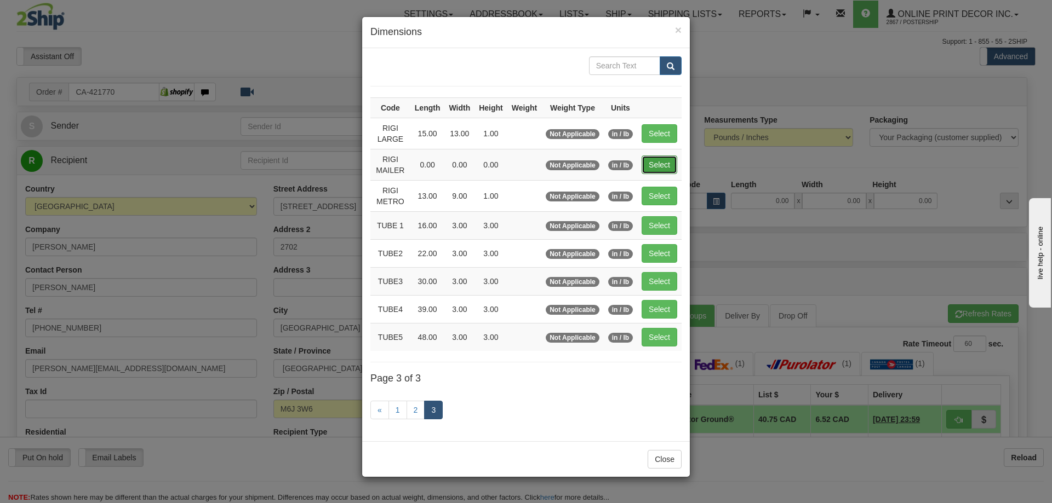
click at [648, 163] on button "Select" at bounding box center [659, 165] width 36 height 19
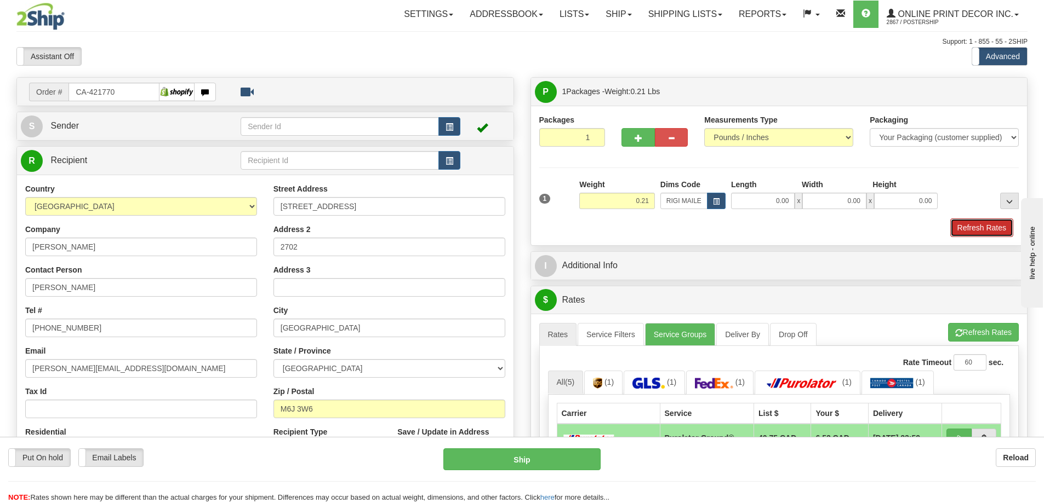
click at [993, 227] on button "Refresh Rates" at bounding box center [981, 228] width 63 height 19
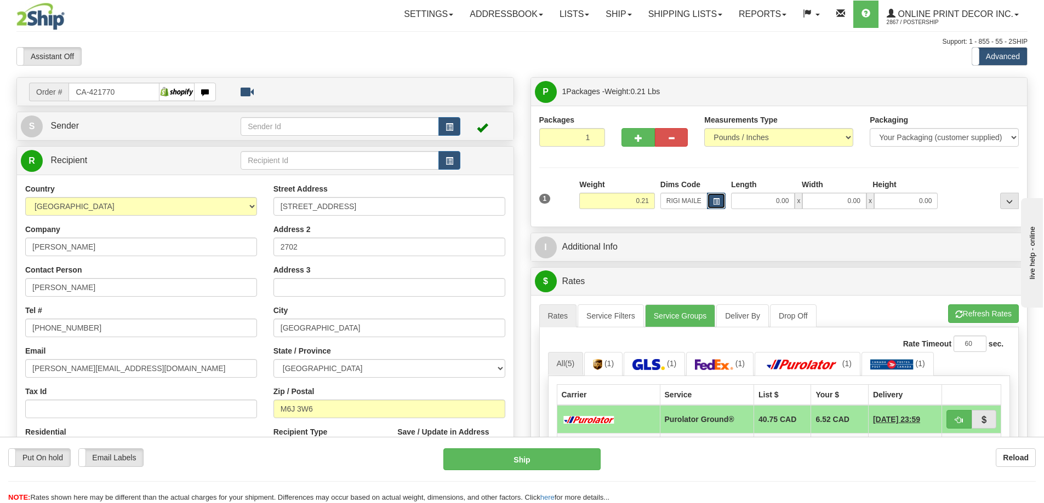
click at [721, 203] on button "button" at bounding box center [716, 201] width 19 height 16
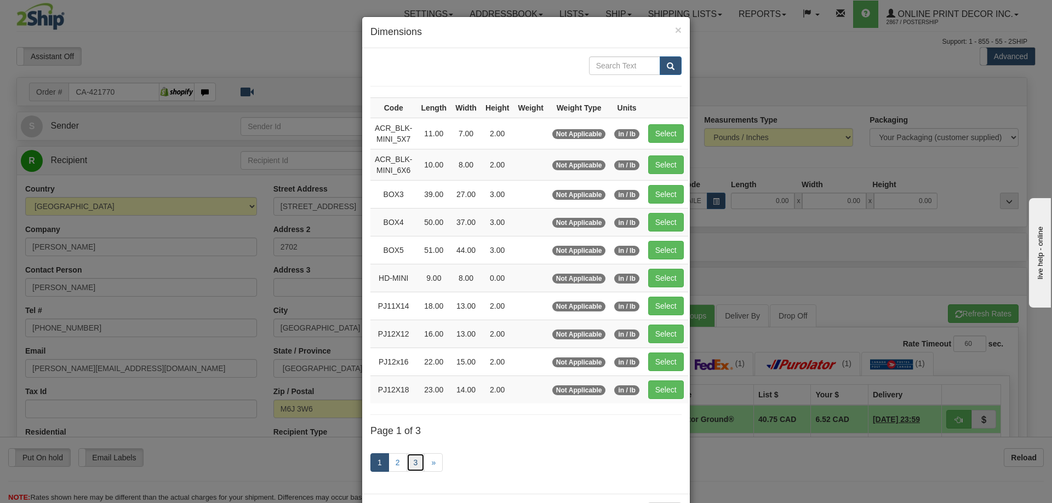
click at [410, 464] on link "3" at bounding box center [415, 463] width 19 height 19
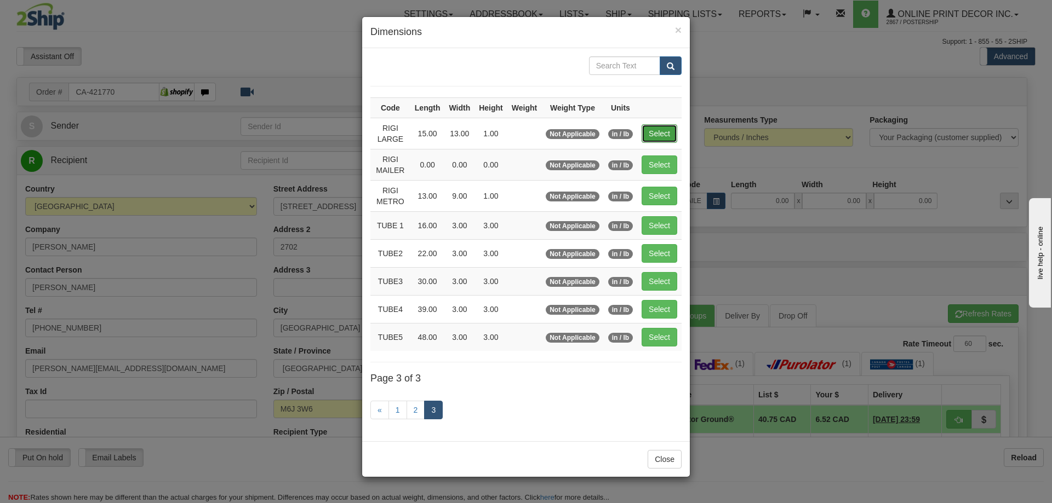
click at [662, 129] on button "Select" at bounding box center [659, 133] width 36 height 19
type input "RIGI LARGE"
type input "15.00"
type input "13.00"
type input "1.00"
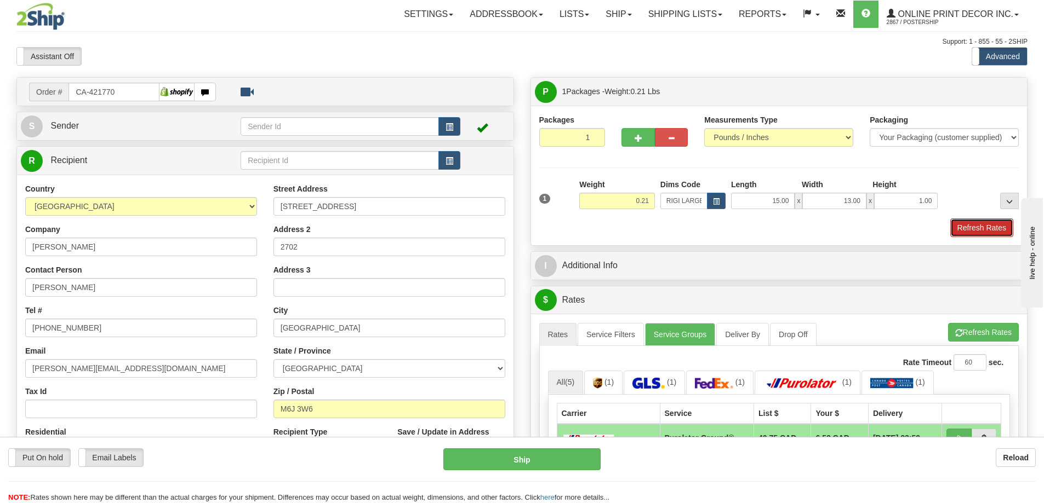
click at [967, 231] on button "Refresh Rates" at bounding box center [981, 228] width 63 height 19
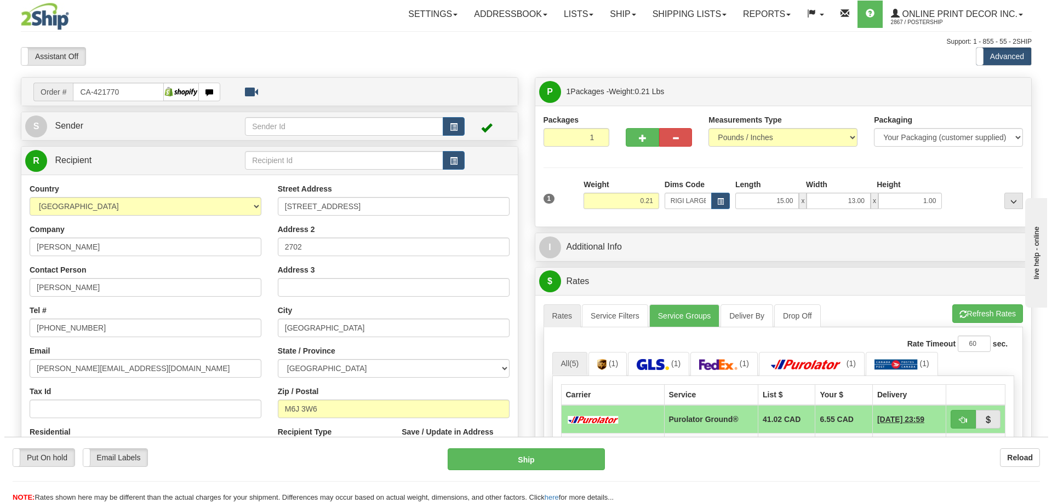
scroll to position [110, 0]
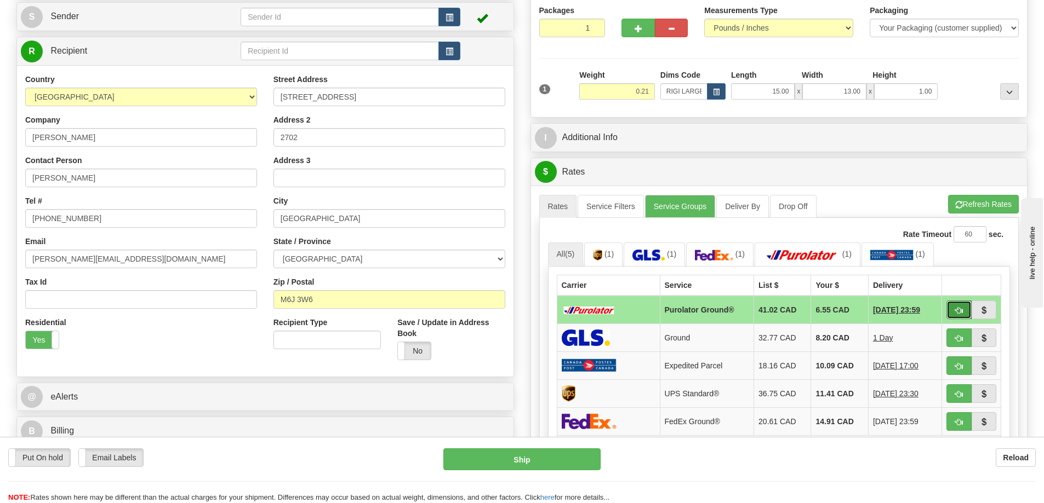
click at [960, 308] on span "button" at bounding box center [959, 310] width 8 height 7
type input "260"
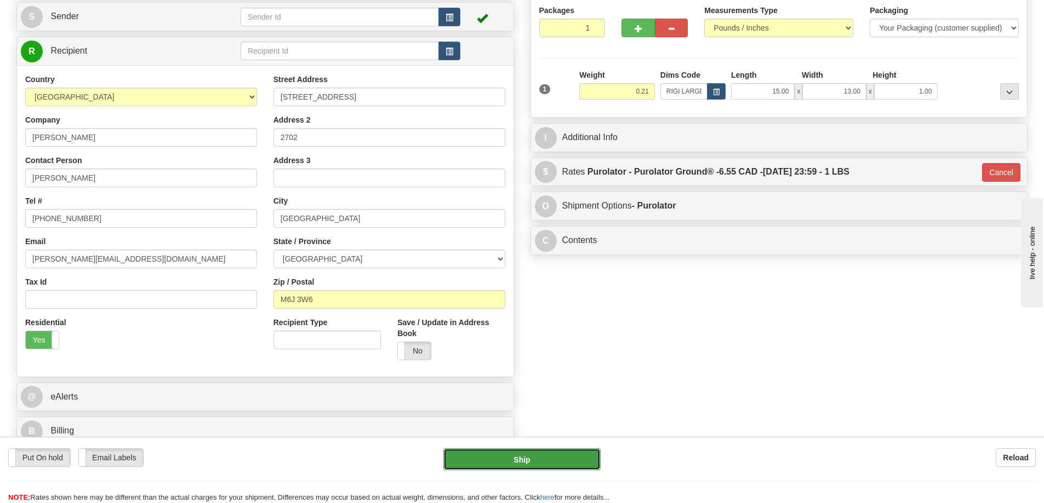
click at [517, 460] on button "Ship" at bounding box center [521, 460] width 157 height 22
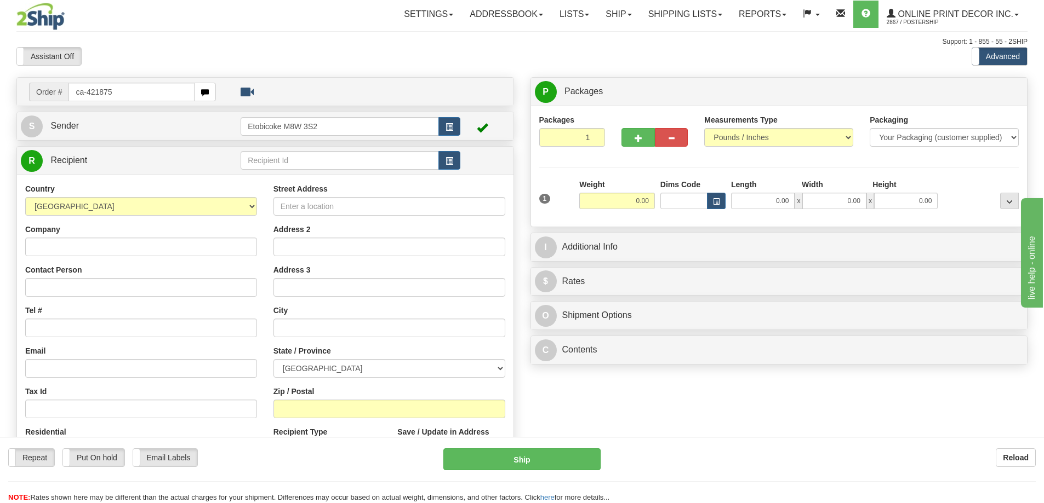
type input "ca-421875"
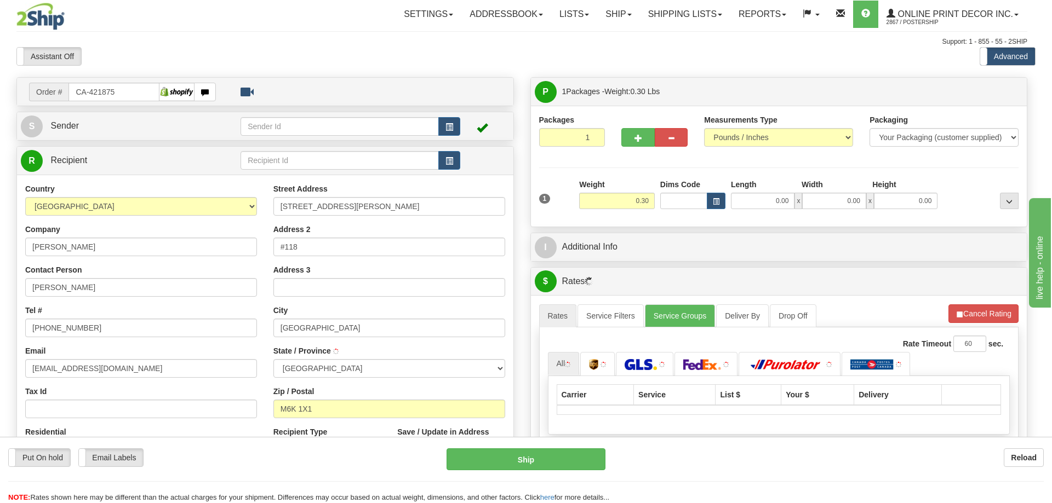
type input "[GEOGRAPHIC_DATA]"
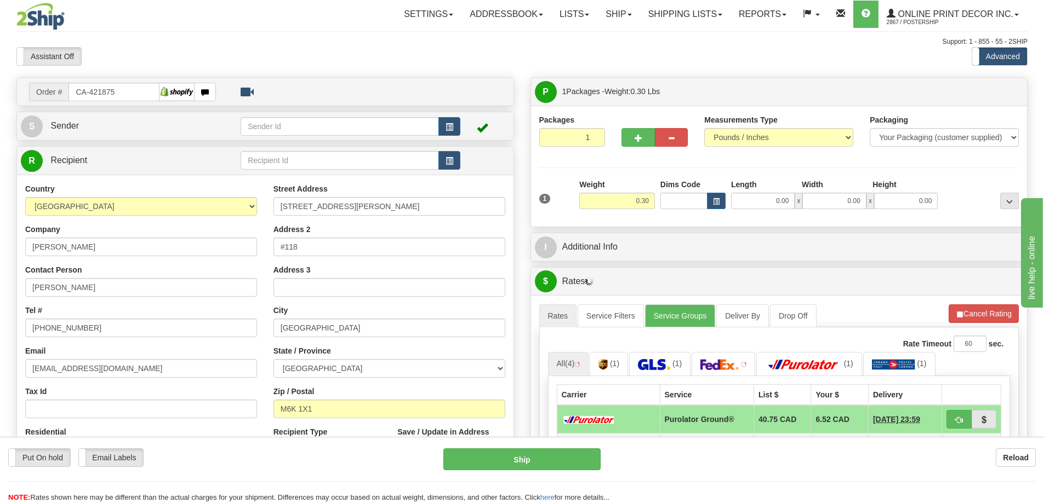
scroll to position [110, 0]
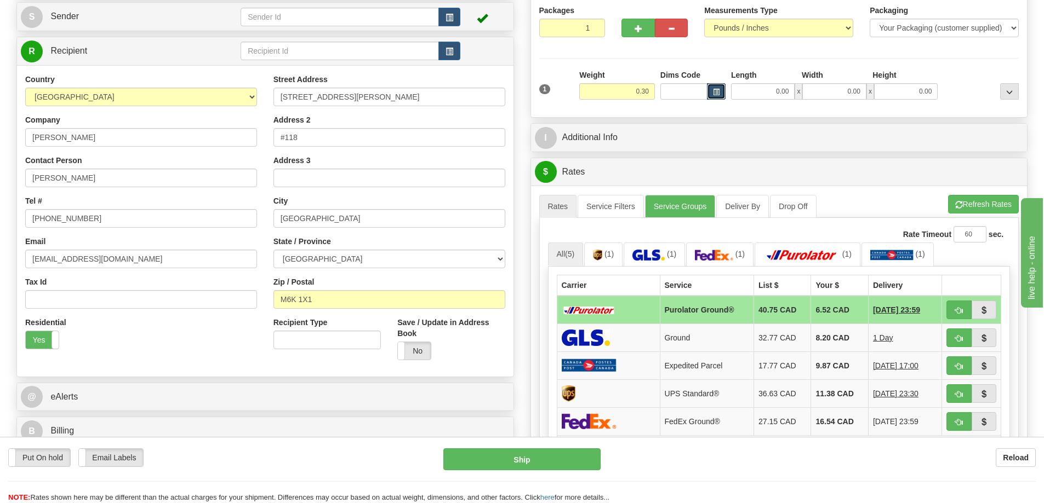
click at [719, 92] on button "button" at bounding box center [716, 91] width 19 height 16
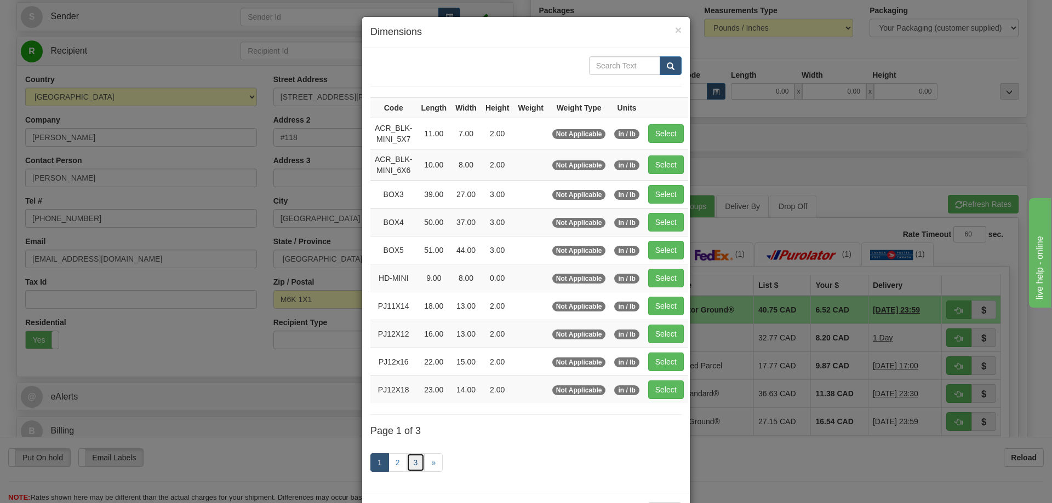
click at [410, 462] on link "3" at bounding box center [415, 463] width 19 height 19
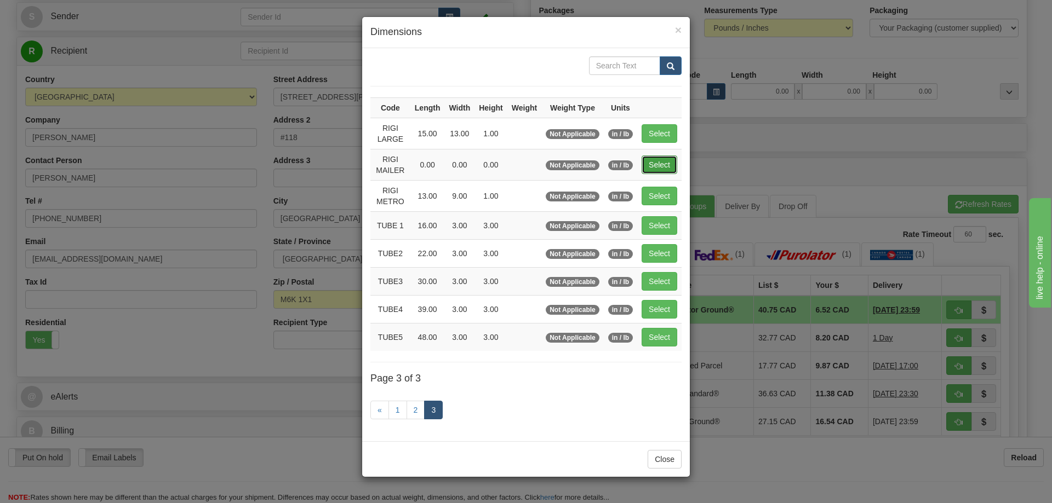
drag, startPoint x: 654, startPoint y: 164, endPoint x: 654, endPoint y: 158, distance: 6.0
click at [654, 158] on button "Select" at bounding box center [659, 165] width 36 height 19
type input "RIGI MAILER"
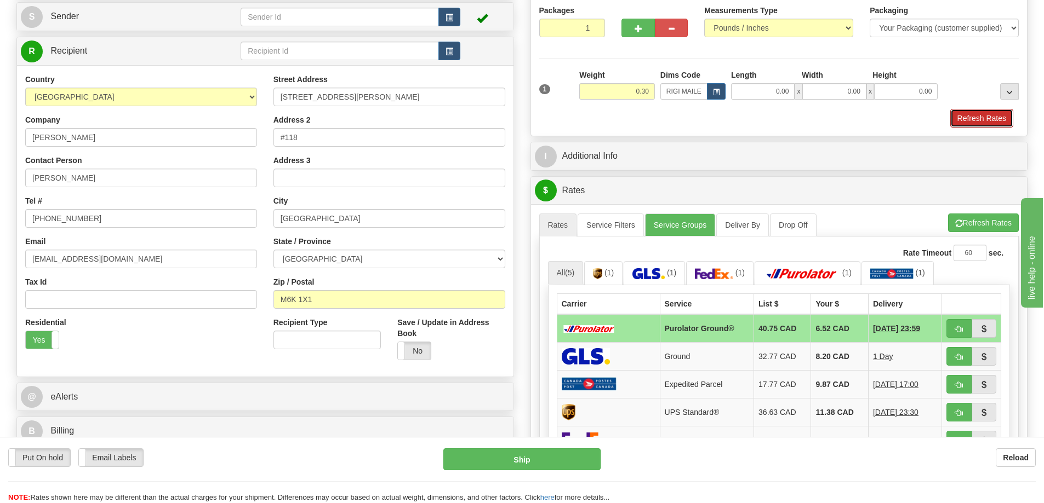
click at [998, 116] on button "Refresh Rates" at bounding box center [981, 118] width 63 height 19
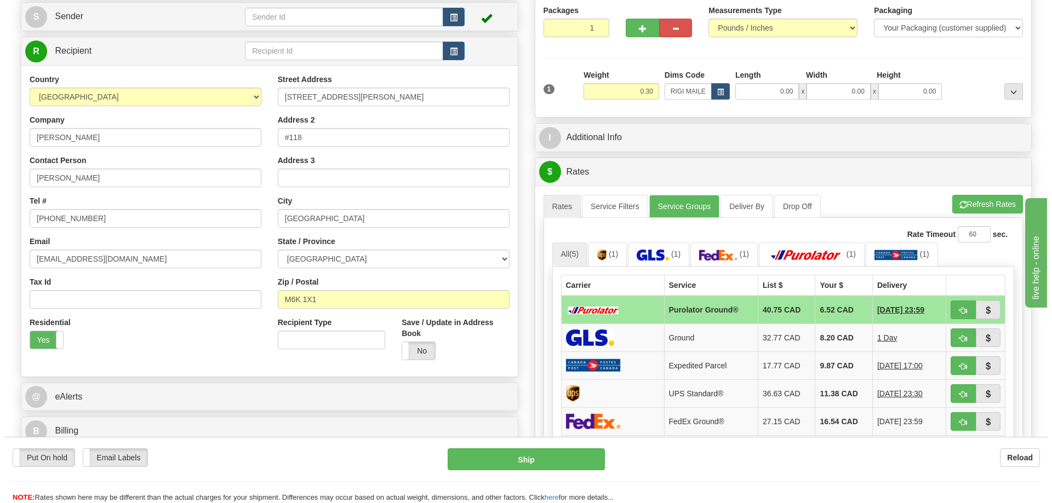
scroll to position [219, 0]
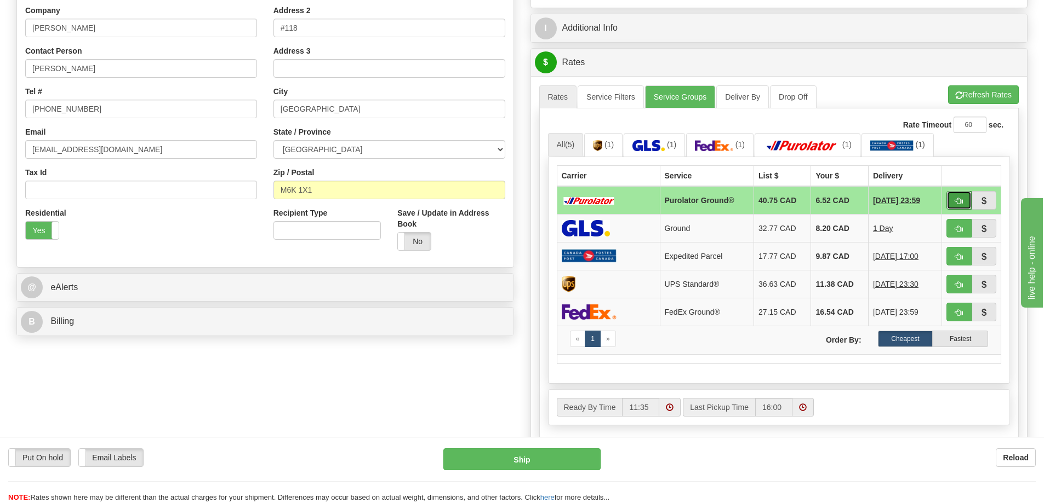
click at [954, 205] on button "button" at bounding box center [958, 200] width 25 height 19
type input "260"
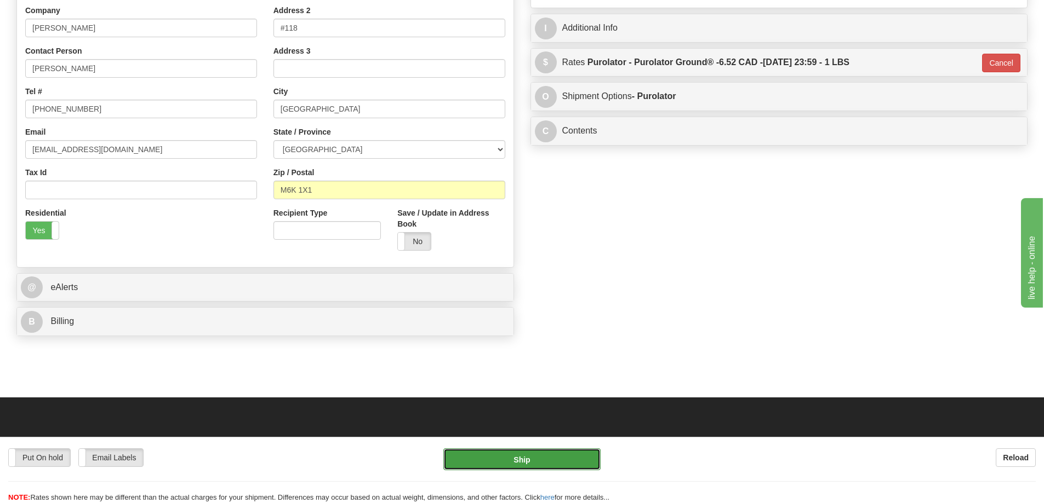
click at [536, 456] on button "Ship" at bounding box center [521, 460] width 157 height 22
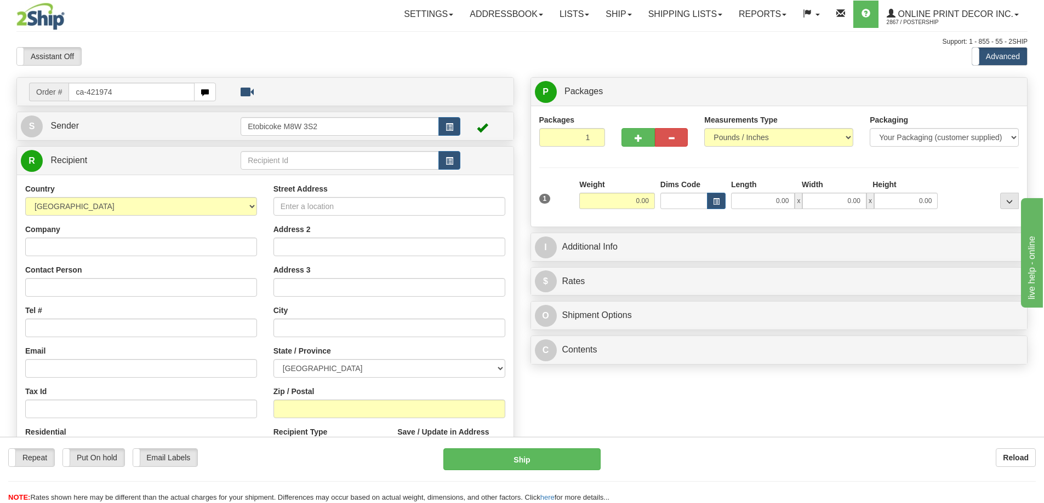
type input "ca-421974"
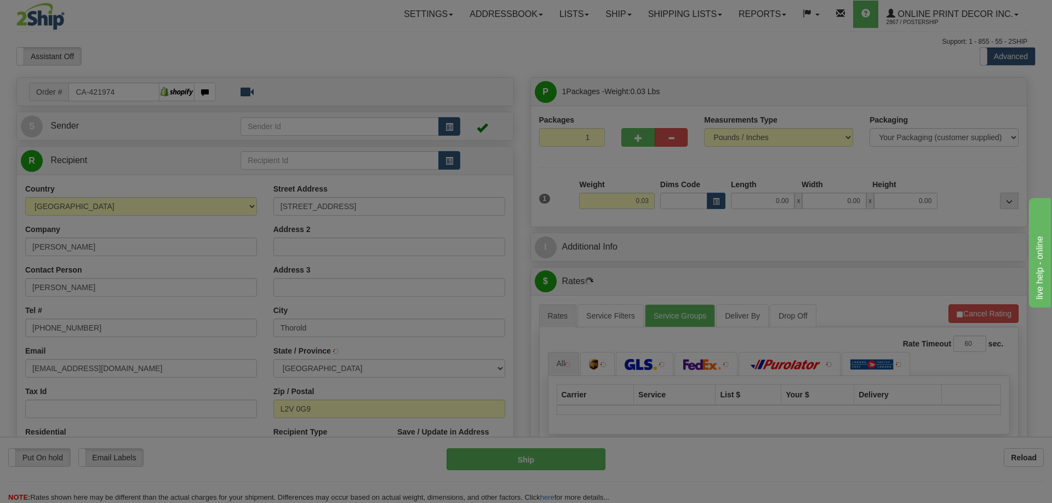
type input "THOROLD"
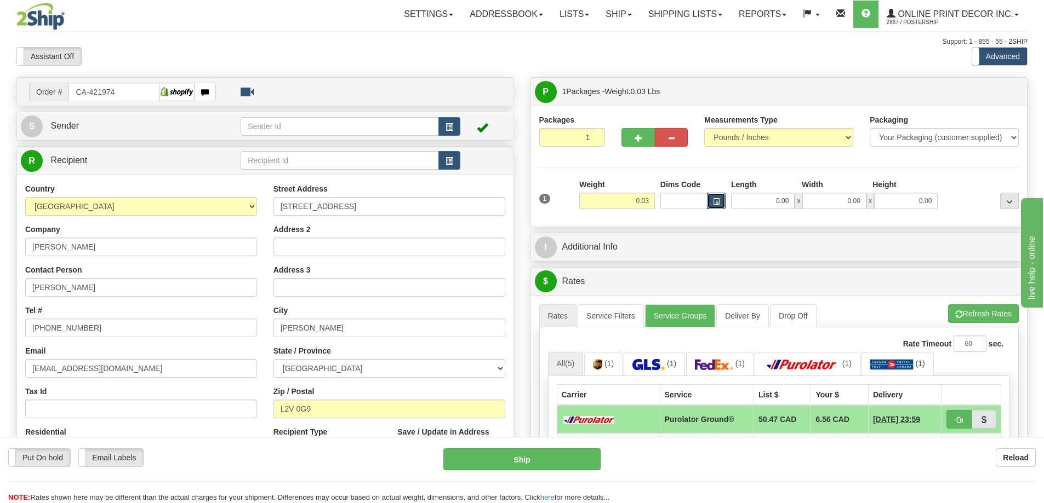
click at [714, 203] on span "button" at bounding box center [716, 202] width 7 height 6
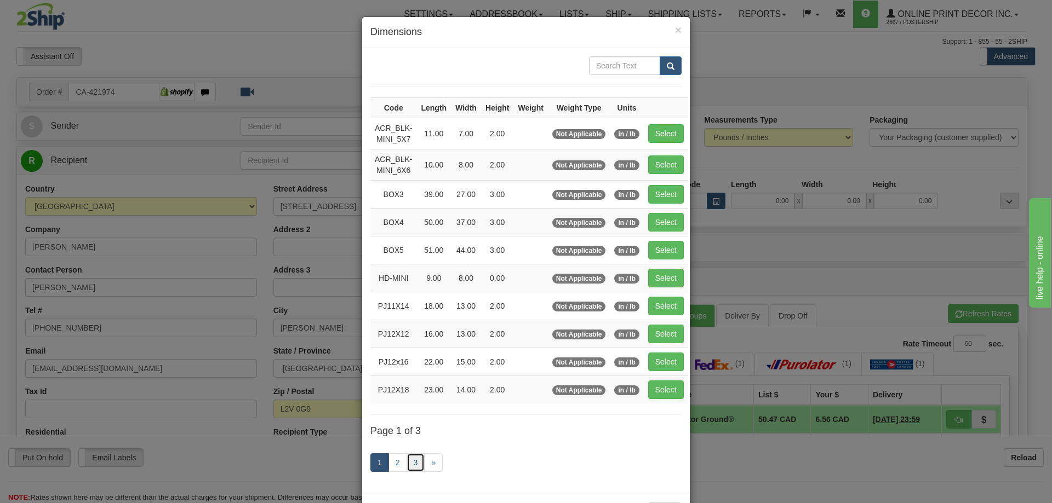
click at [409, 460] on link "3" at bounding box center [415, 463] width 19 height 19
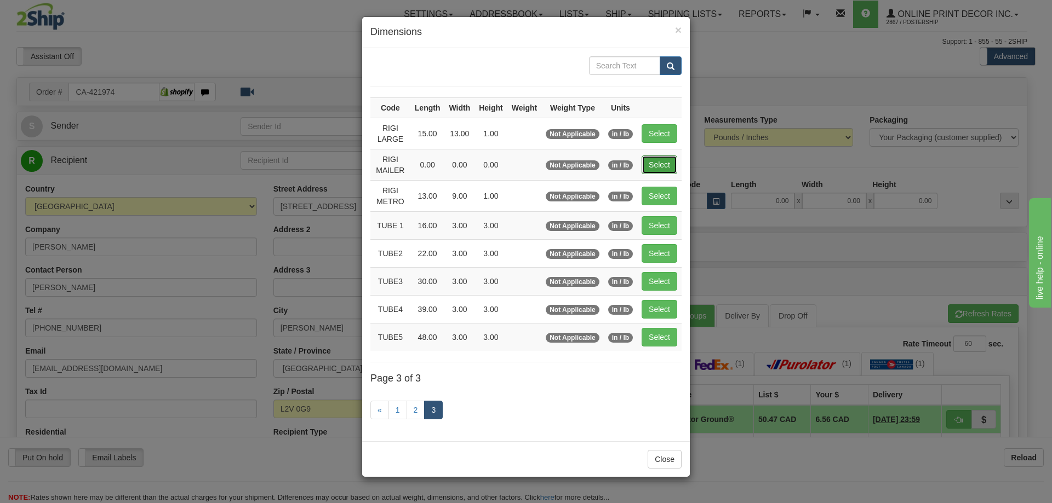
click at [662, 159] on button "Select" at bounding box center [659, 165] width 36 height 19
type input "RIGI MAILER"
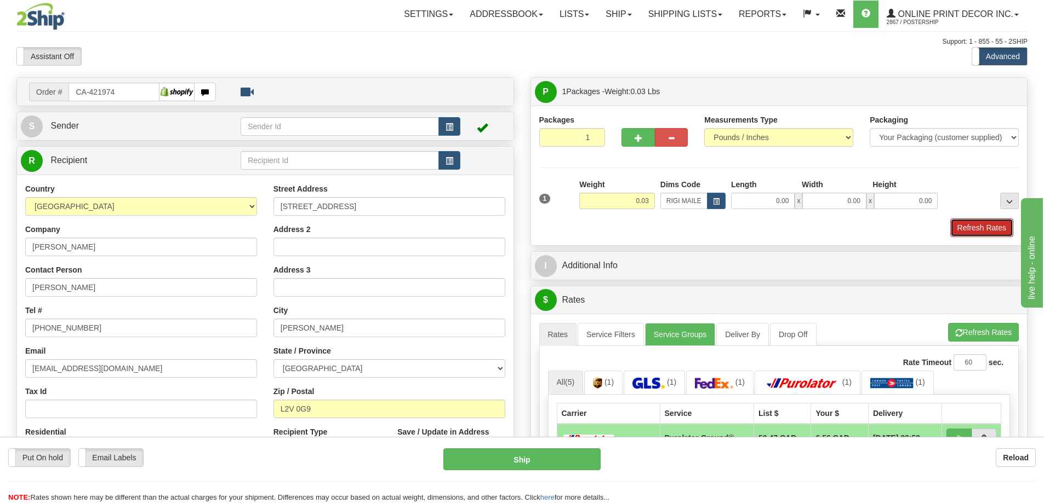
click at [986, 224] on button "Refresh Rates" at bounding box center [981, 228] width 63 height 19
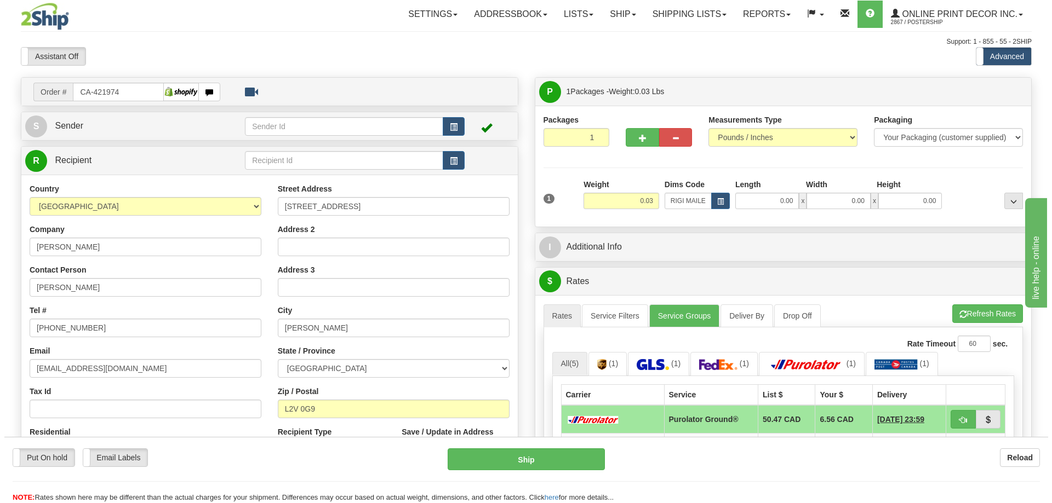
scroll to position [164, 0]
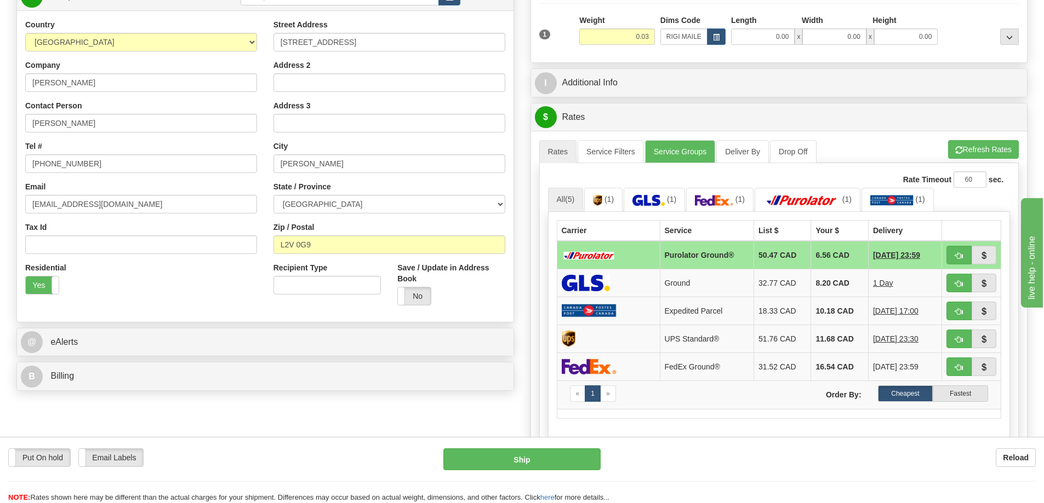
click at [951, 244] on td at bounding box center [971, 255] width 59 height 28
click at [957, 253] on button "button" at bounding box center [958, 255] width 25 height 19
type input "260"
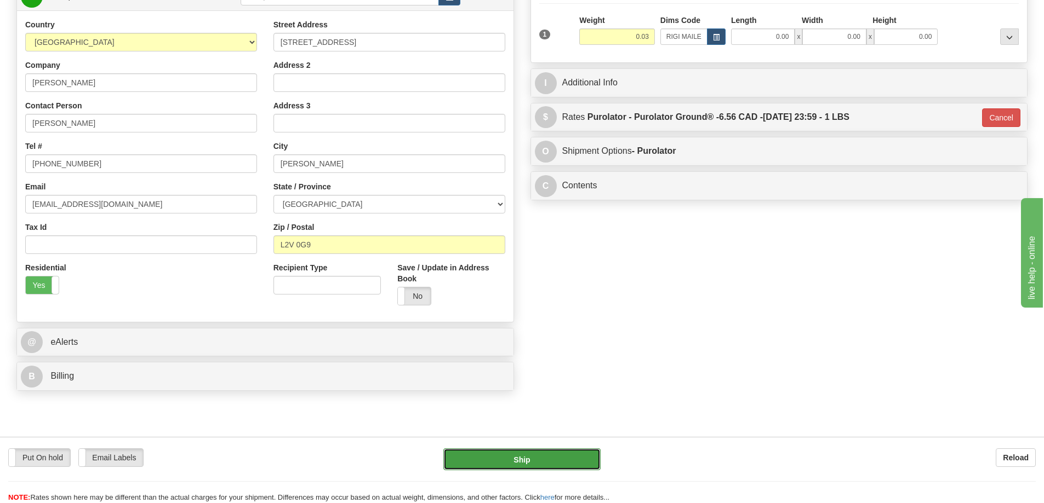
click at [571, 458] on button "Ship" at bounding box center [521, 460] width 157 height 22
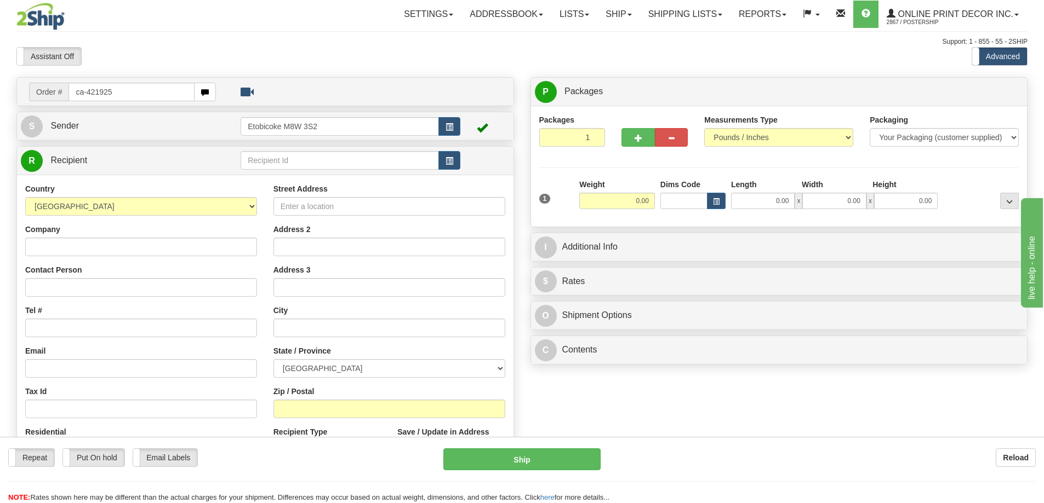
type input "ca-421925"
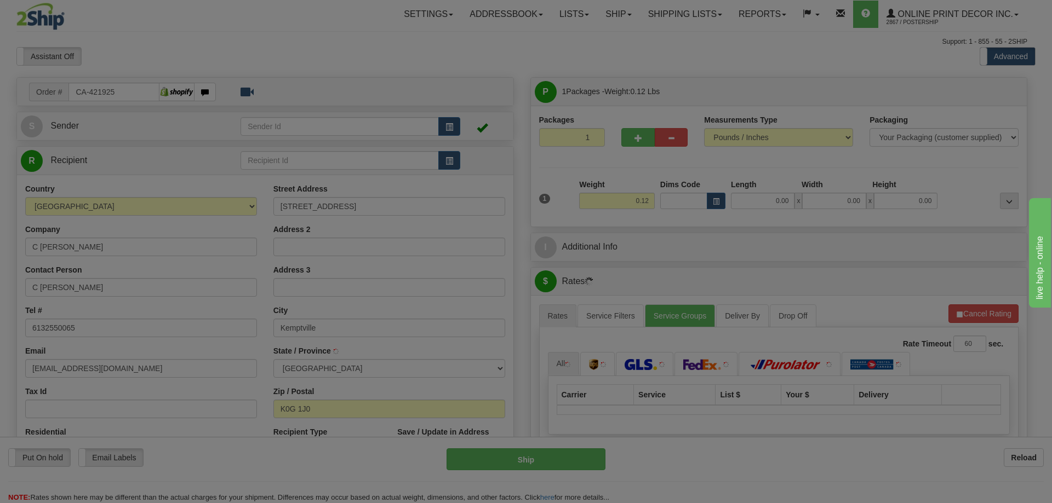
type input "KEMPTVILLE"
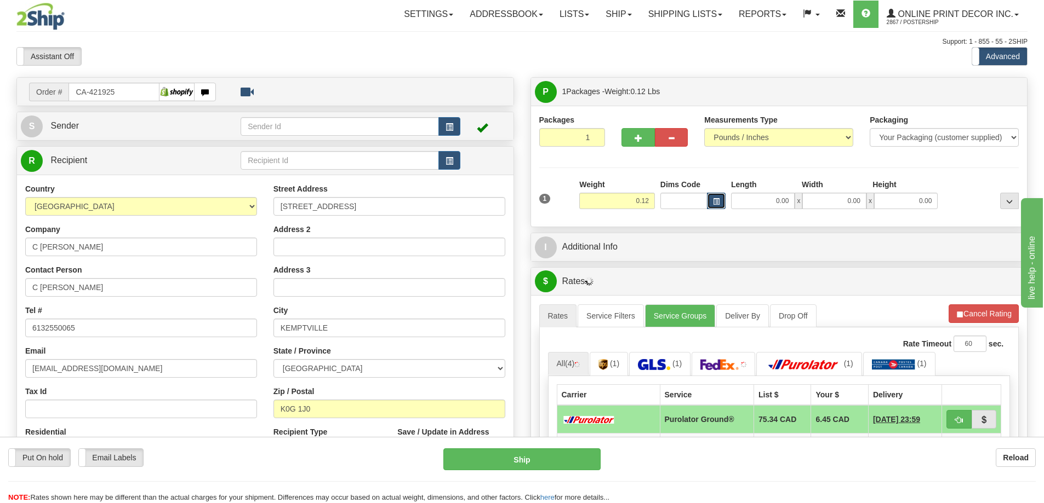
click at [715, 201] on span "button" at bounding box center [716, 202] width 7 height 6
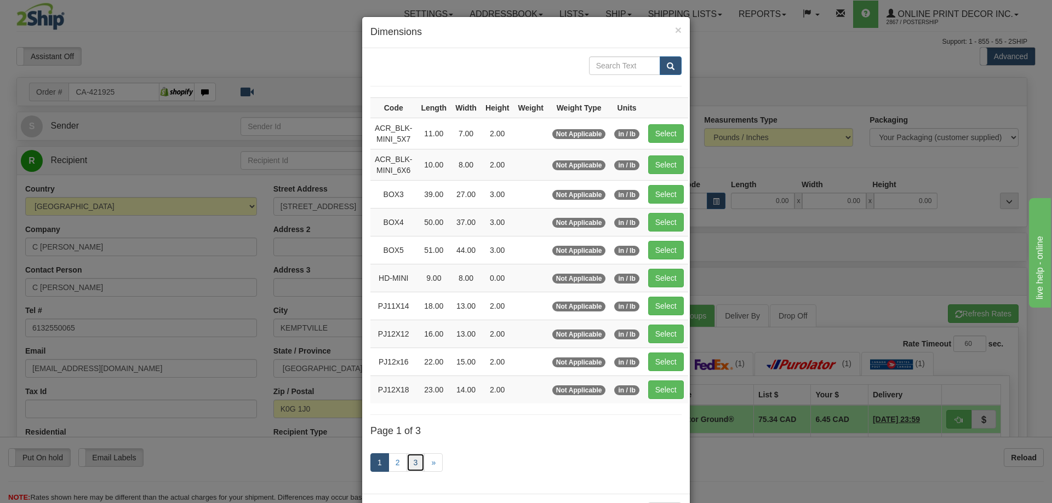
click at [408, 464] on link "3" at bounding box center [415, 463] width 19 height 19
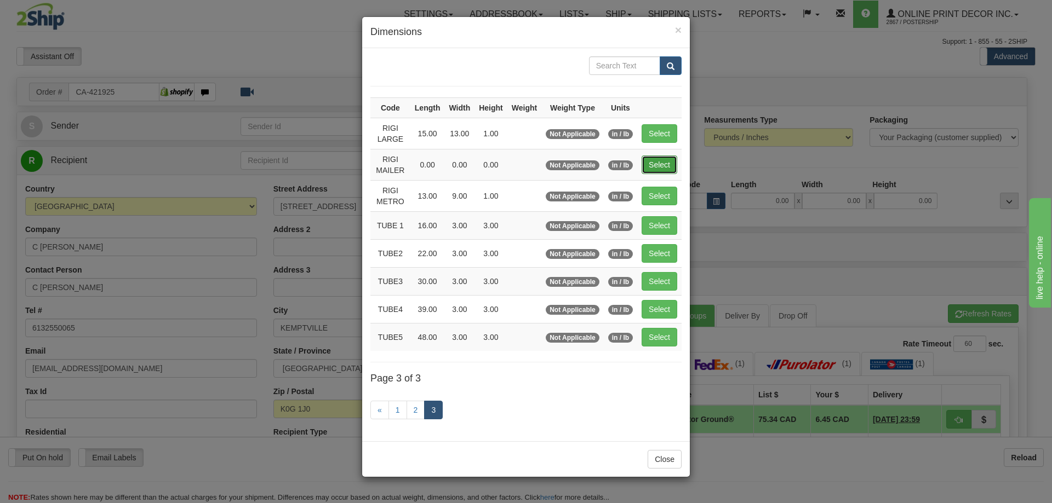
click at [661, 163] on button "Select" at bounding box center [659, 165] width 36 height 19
type input "RIGI MAILER"
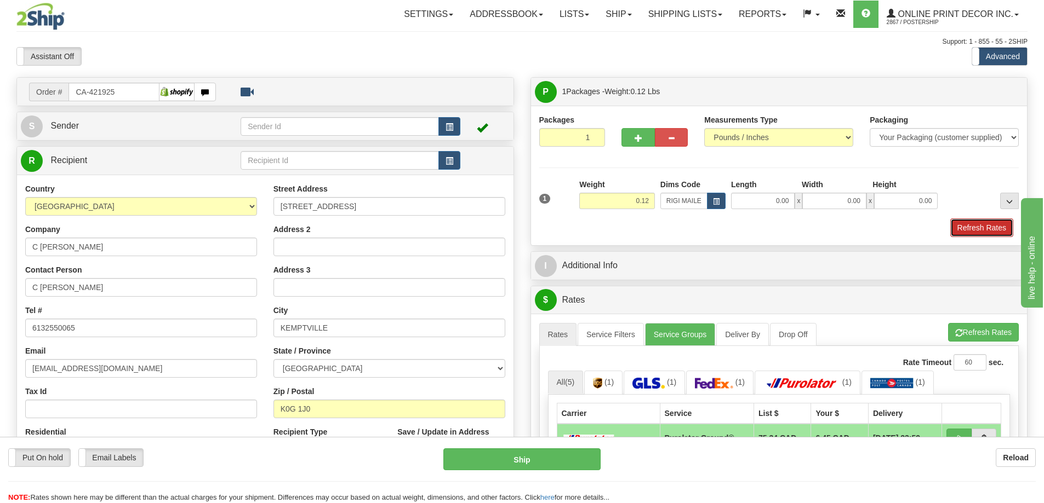
click at [993, 230] on button "Refresh Rates" at bounding box center [981, 228] width 63 height 19
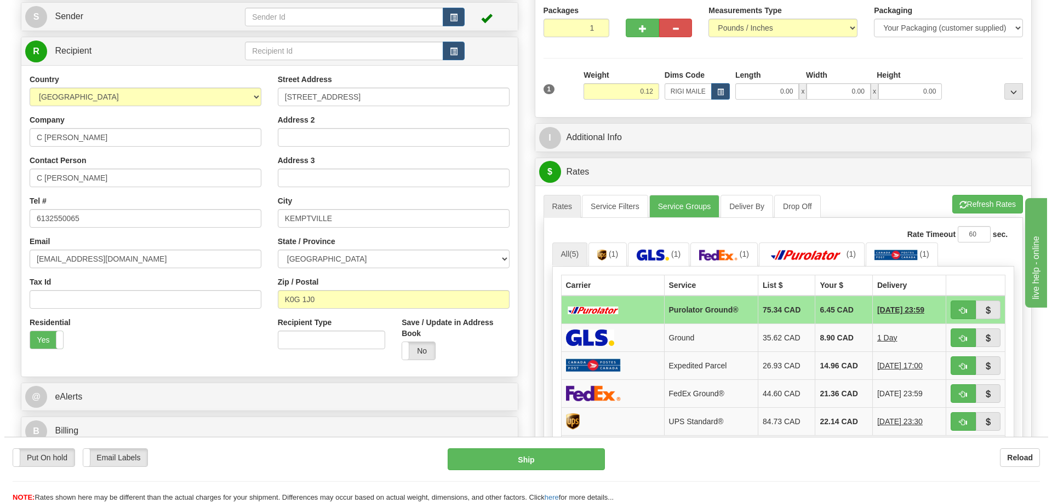
scroll to position [164, 0]
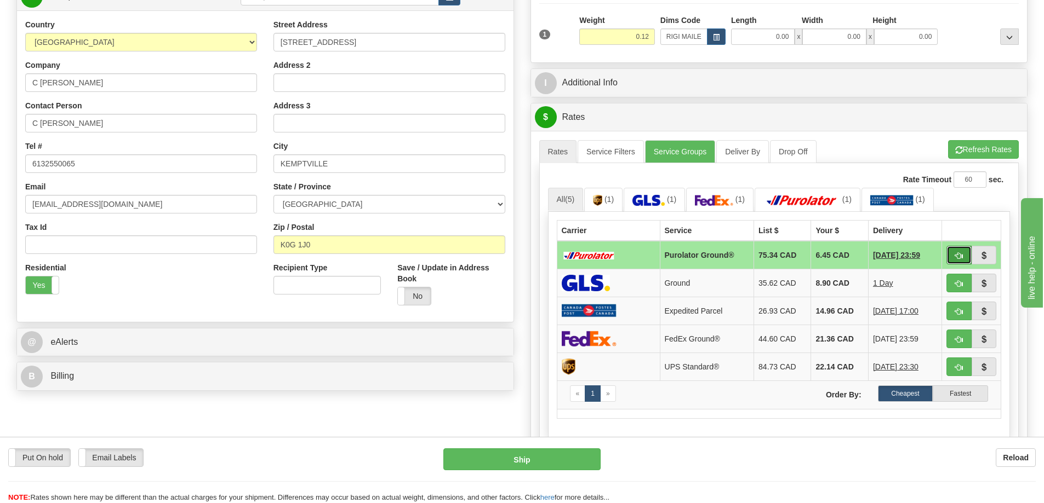
click at [956, 257] on span "button" at bounding box center [959, 256] width 8 height 7
type input "260"
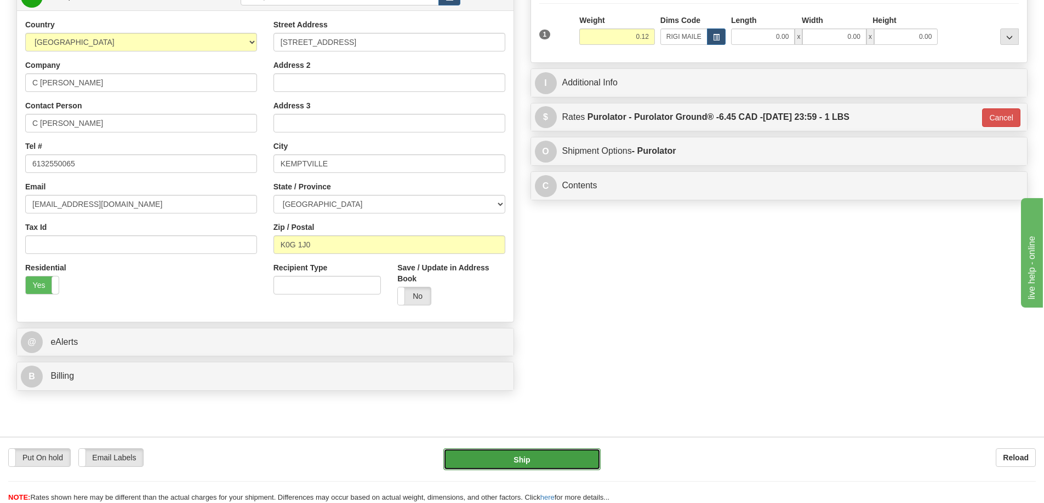
click at [569, 454] on button "Ship" at bounding box center [521, 460] width 157 height 22
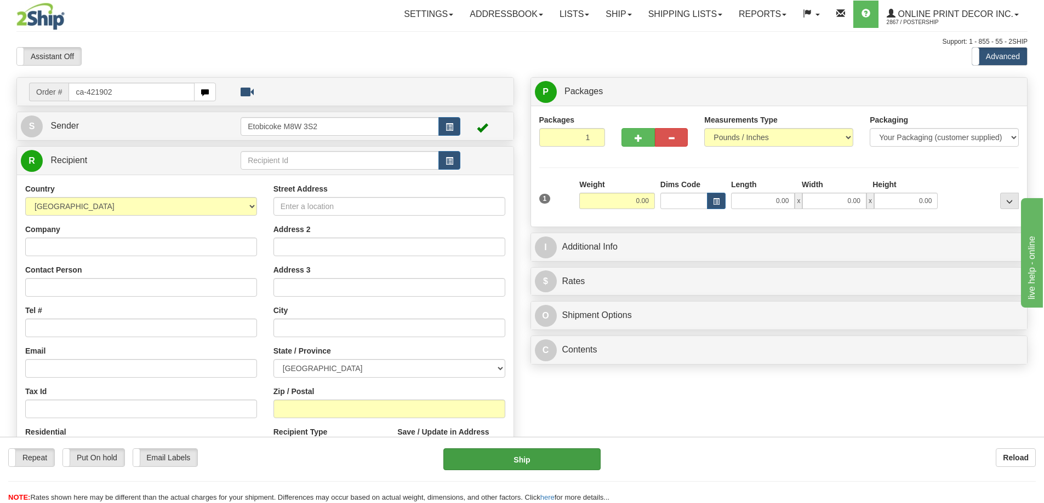
type input "ca-421902"
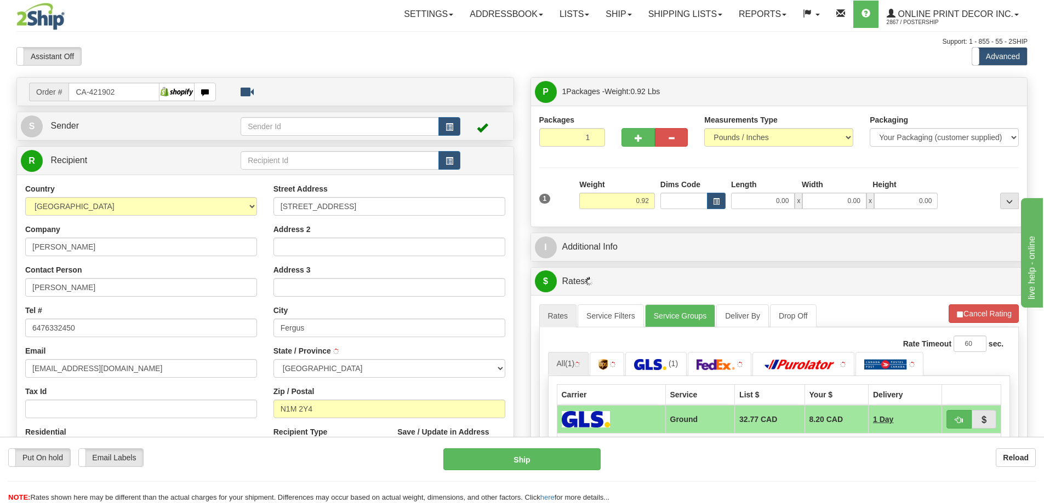
type input "FERGUS"
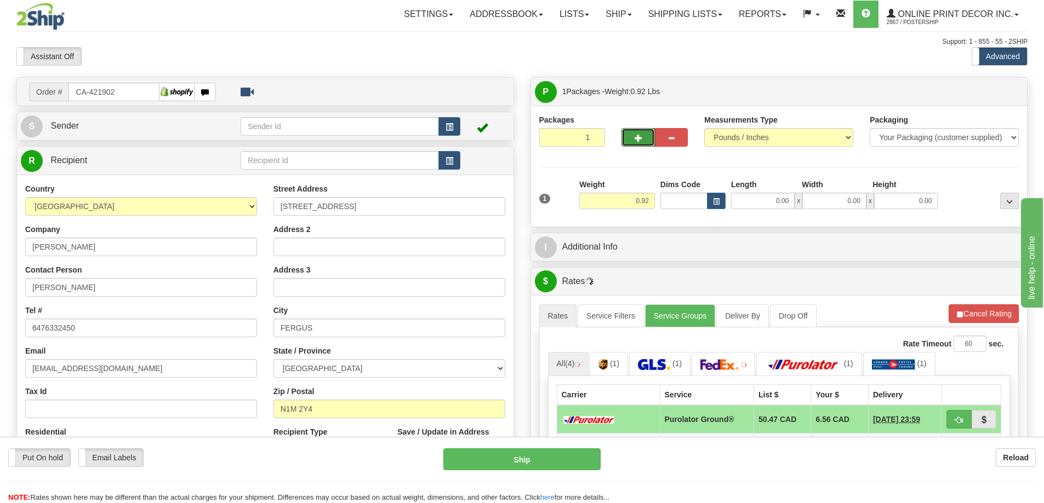
click at [639, 138] on button "button" at bounding box center [637, 137] width 33 height 19
radio input "true"
type input "2"
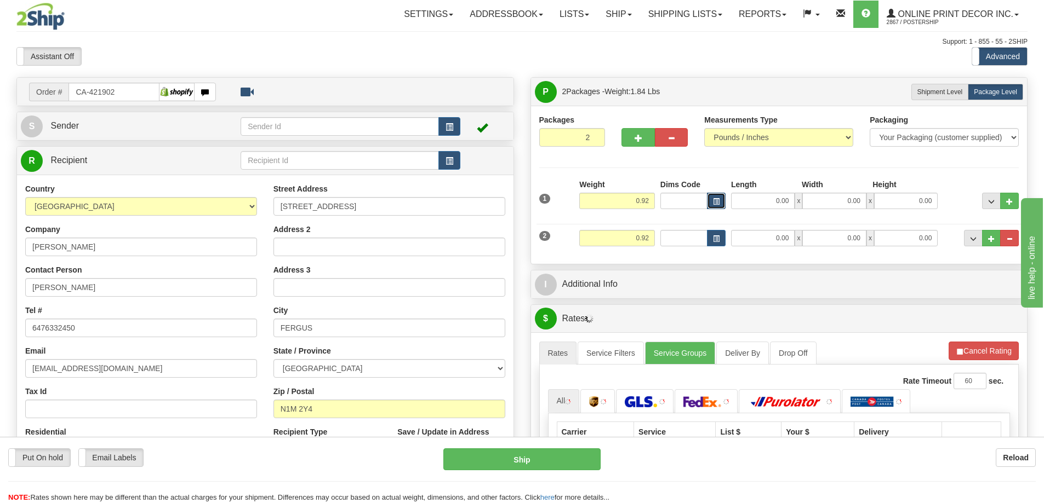
click at [721, 199] on button "button" at bounding box center [716, 201] width 19 height 16
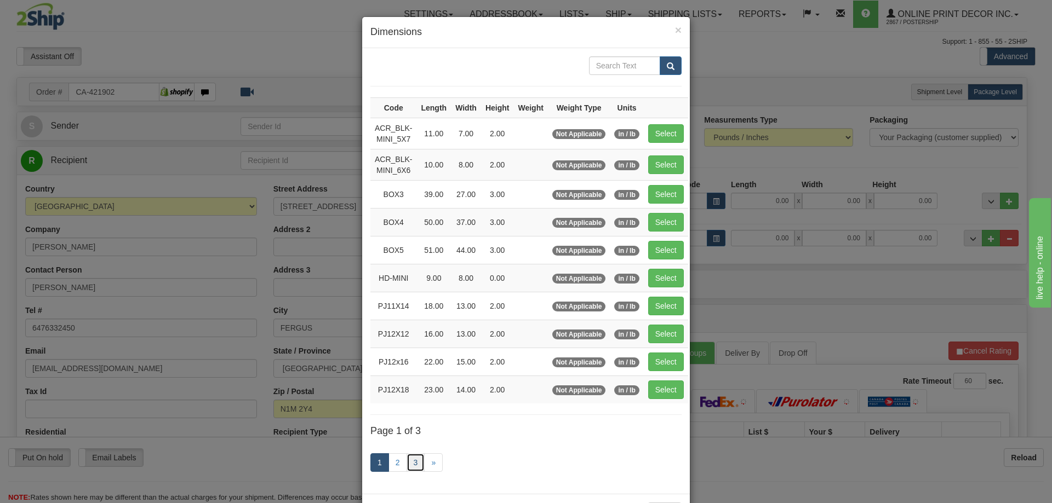
click at [408, 460] on link "3" at bounding box center [415, 463] width 19 height 19
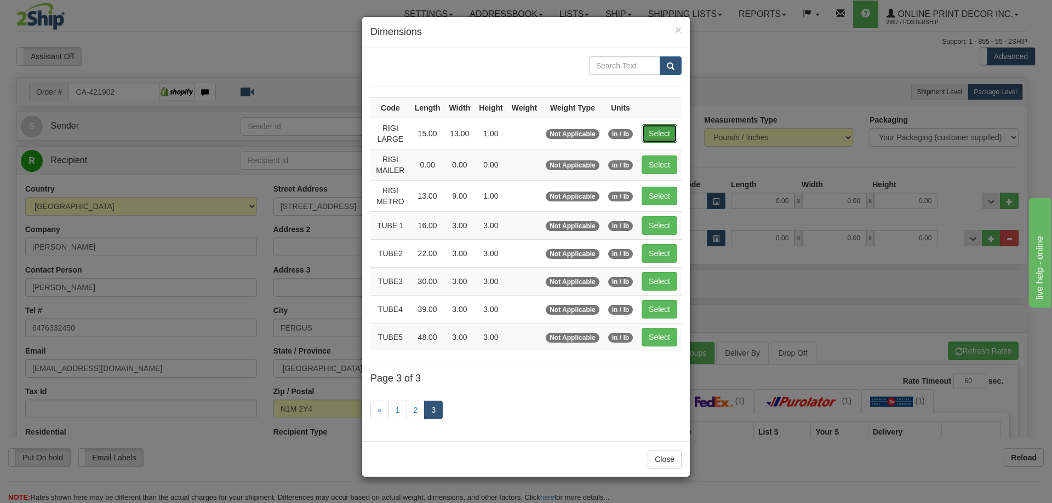
click at [660, 133] on button "Select" at bounding box center [659, 133] width 36 height 19
type input "RIGI LARGE"
type input "15.00"
type input "13.00"
type input "1.00"
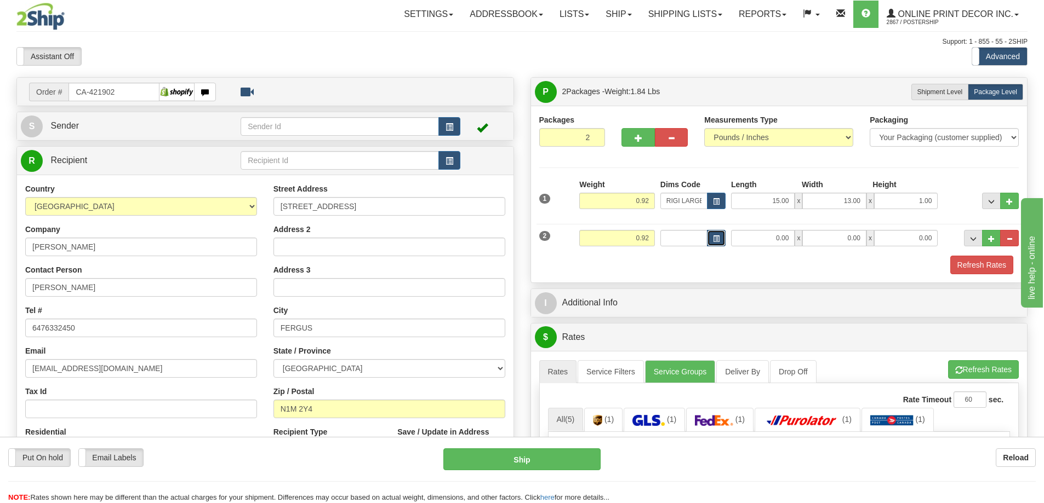
click at [719, 234] on button "button" at bounding box center [716, 238] width 19 height 16
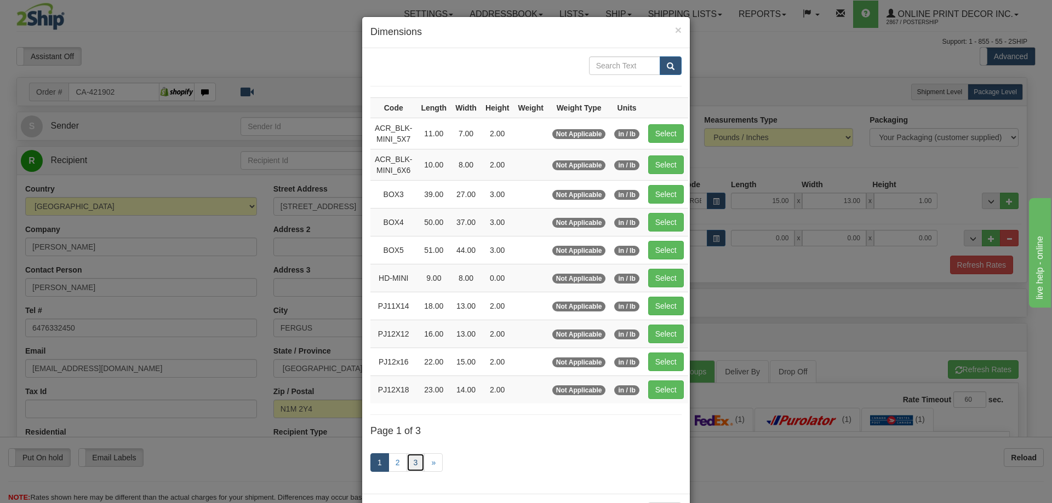
click at [414, 463] on link "3" at bounding box center [415, 463] width 19 height 19
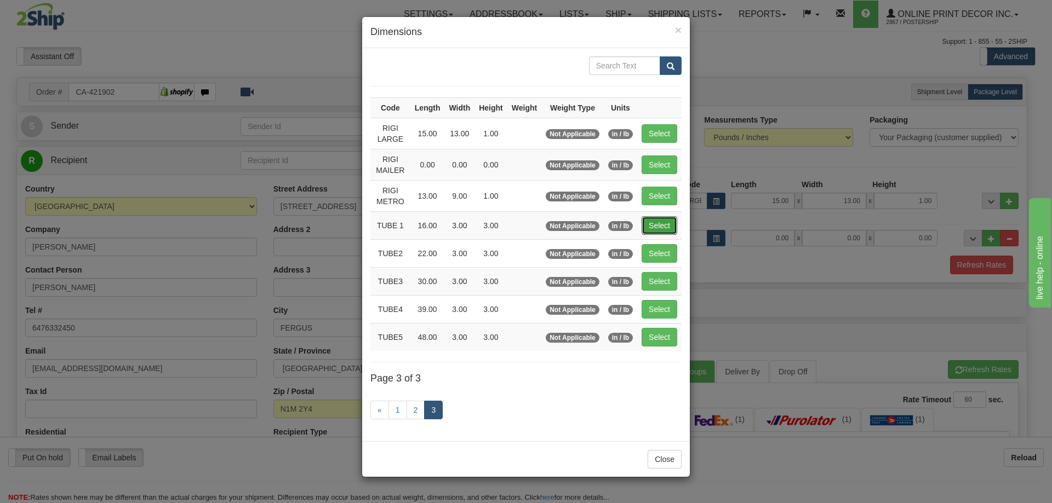
drag, startPoint x: 652, startPoint y: 221, endPoint x: 666, endPoint y: 241, distance: 24.5
click at [652, 224] on button "Select" at bounding box center [659, 225] width 36 height 19
type input "TUBE 1"
type input "16.00"
type input "3.00"
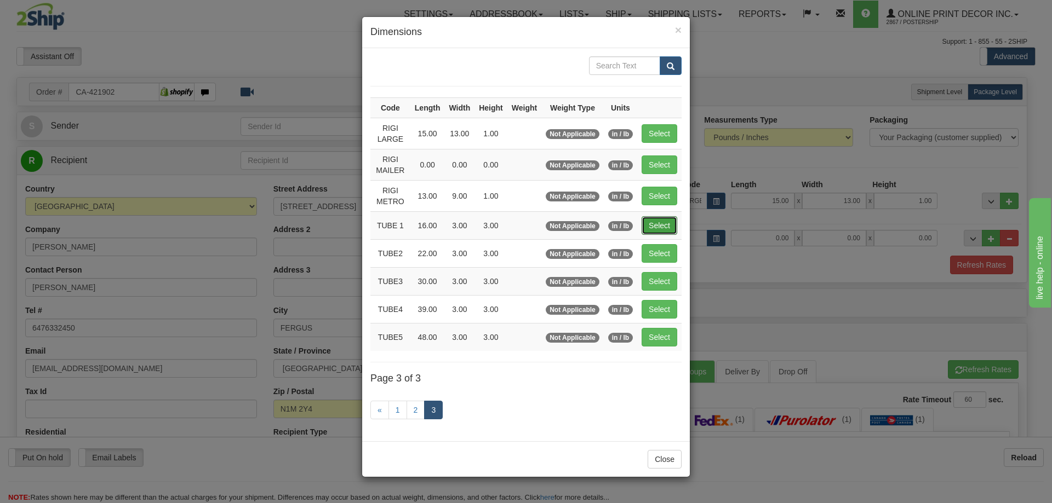
type input "3.00"
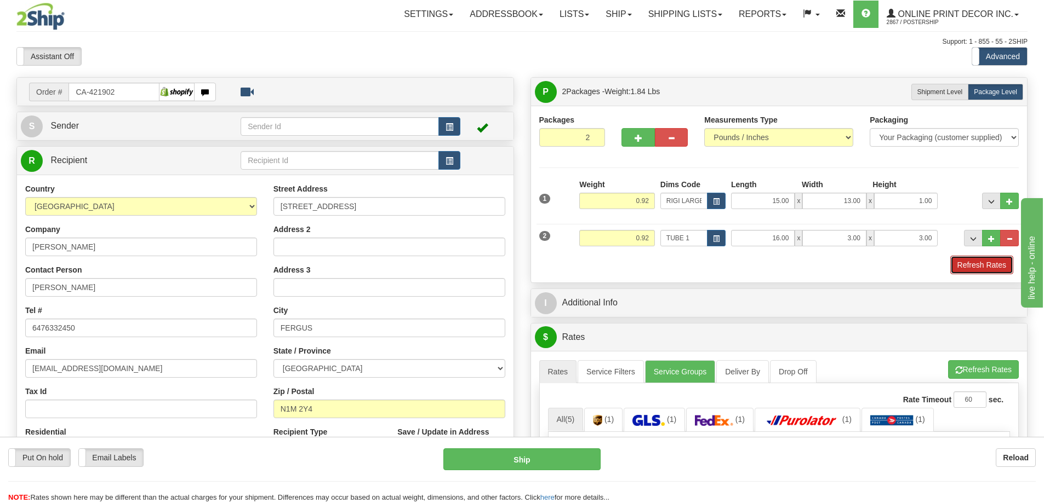
click at [983, 265] on button "Refresh Rates" at bounding box center [981, 265] width 63 height 19
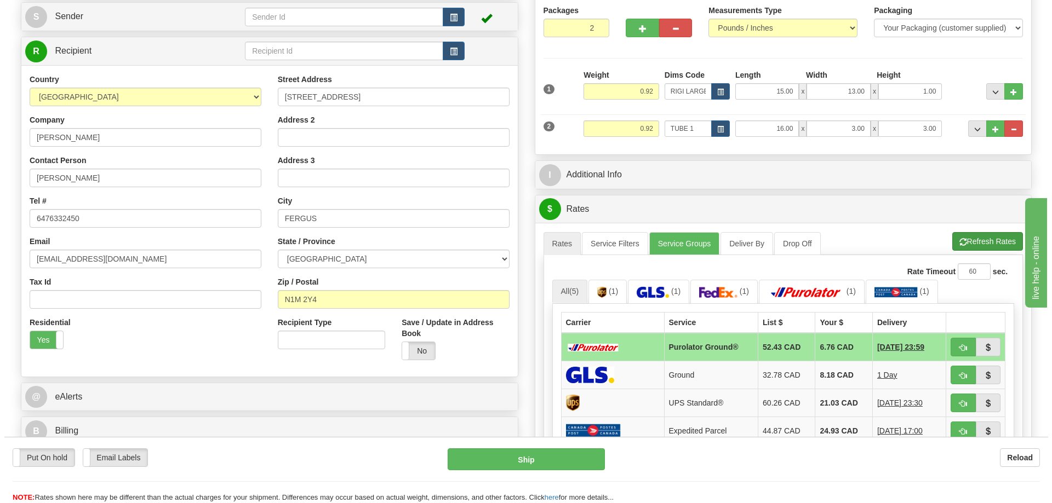
scroll to position [164, 0]
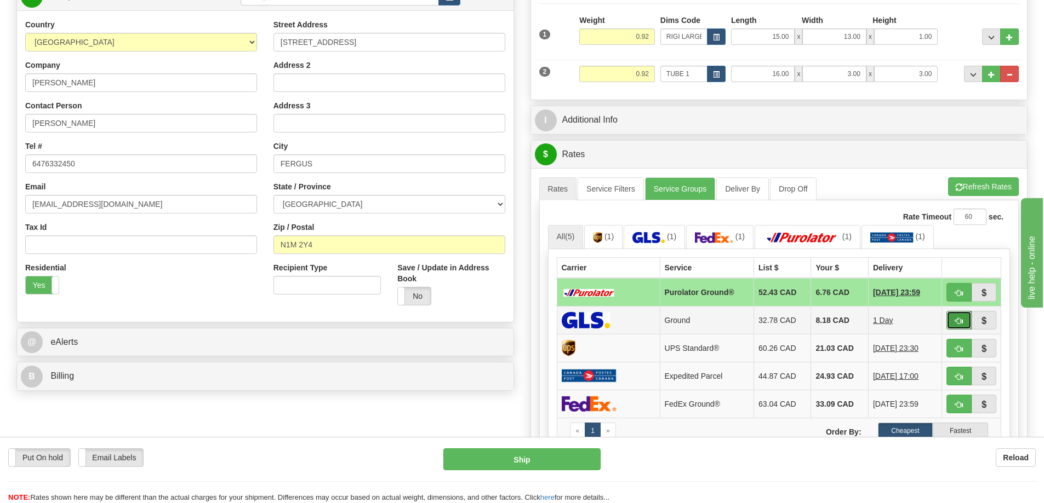
click at [963, 322] on button "button" at bounding box center [958, 320] width 25 height 19
type input "1"
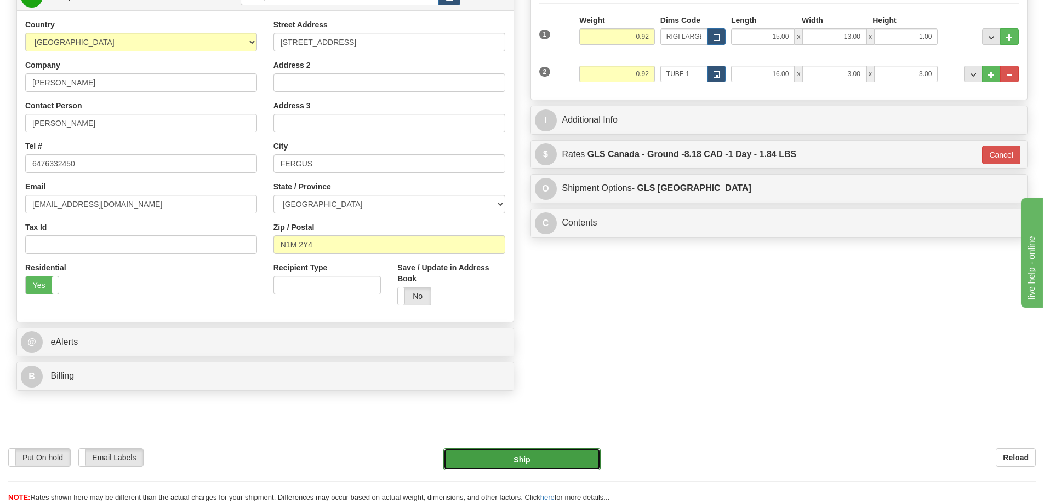
click at [564, 461] on button "Ship" at bounding box center [521, 460] width 157 height 22
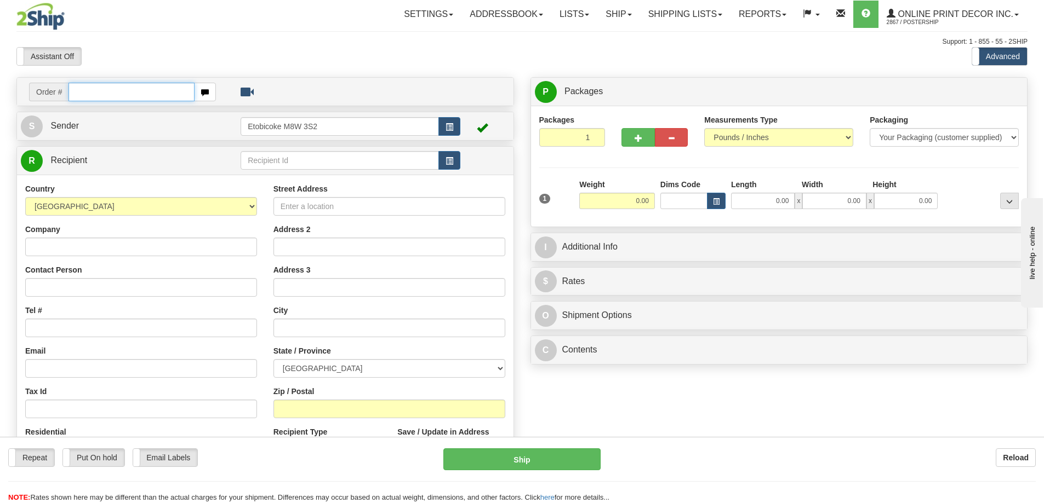
click at [96, 94] on input "text" at bounding box center [131, 92] width 126 height 19
type input "ca-421952"
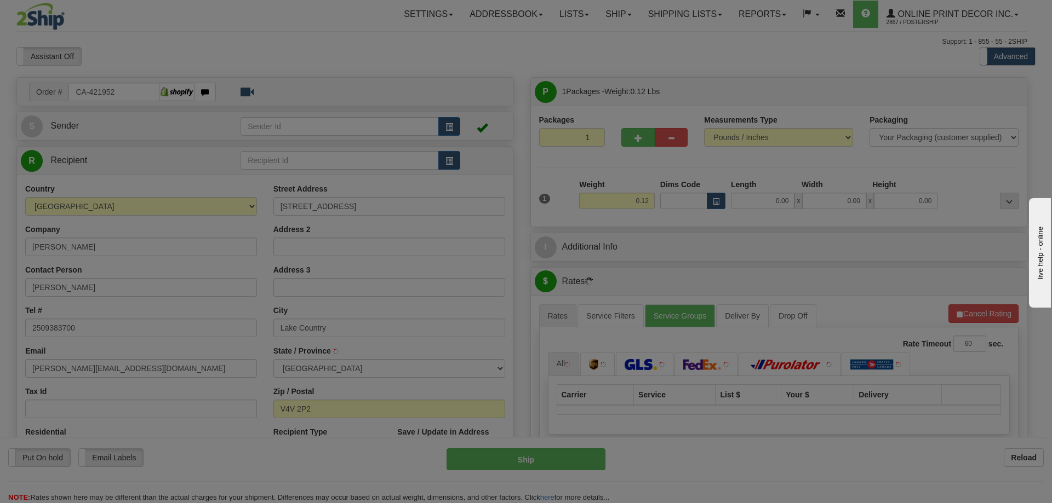
type input "[GEOGRAPHIC_DATA]"
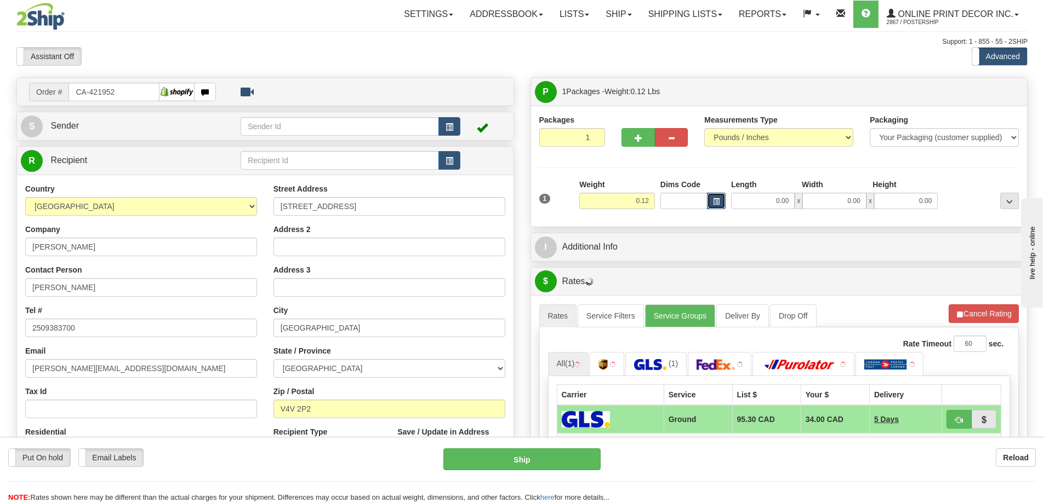
click at [724, 198] on button "button" at bounding box center [716, 201] width 19 height 16
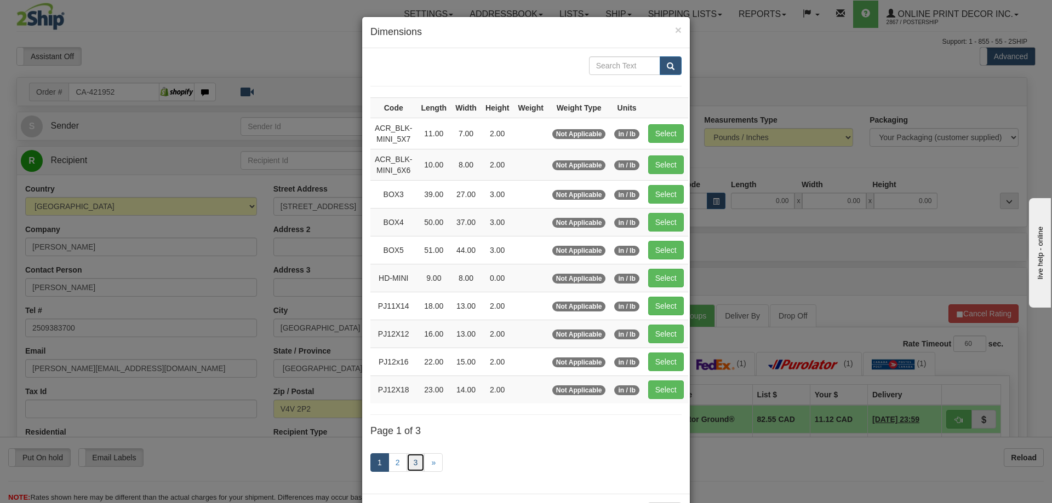
click at [419, 459] on link "3" at bounding box center [415, 463] width 19 height 19
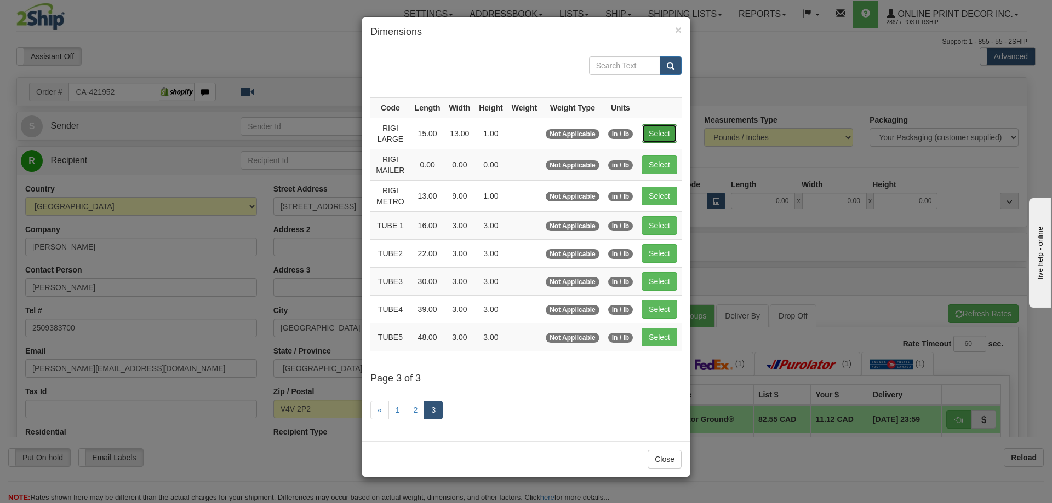
click at [667, 130] on button "Select" at bounding box center [659, 133] width 36 height 19
type input "RIGI LARGE"
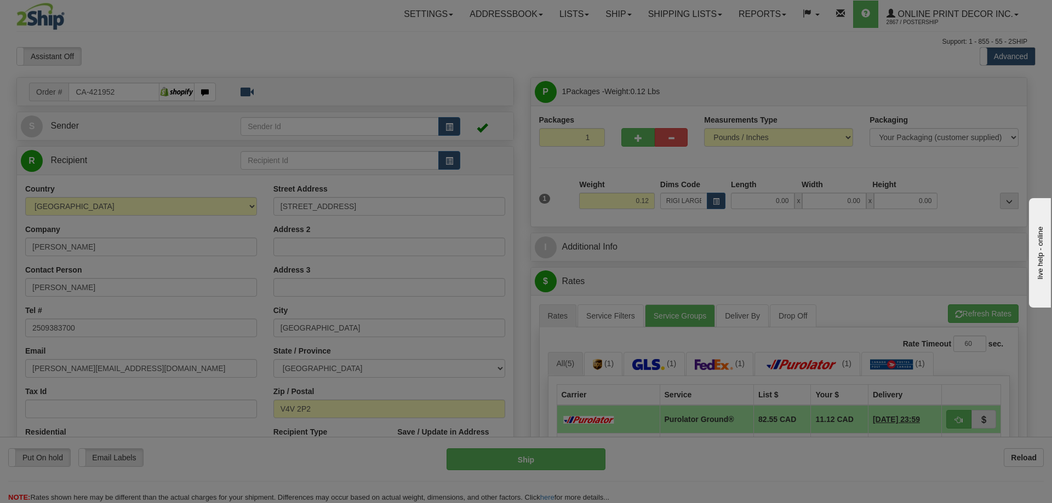
type input "15.00"
type input "13.00"
type input "1.00"
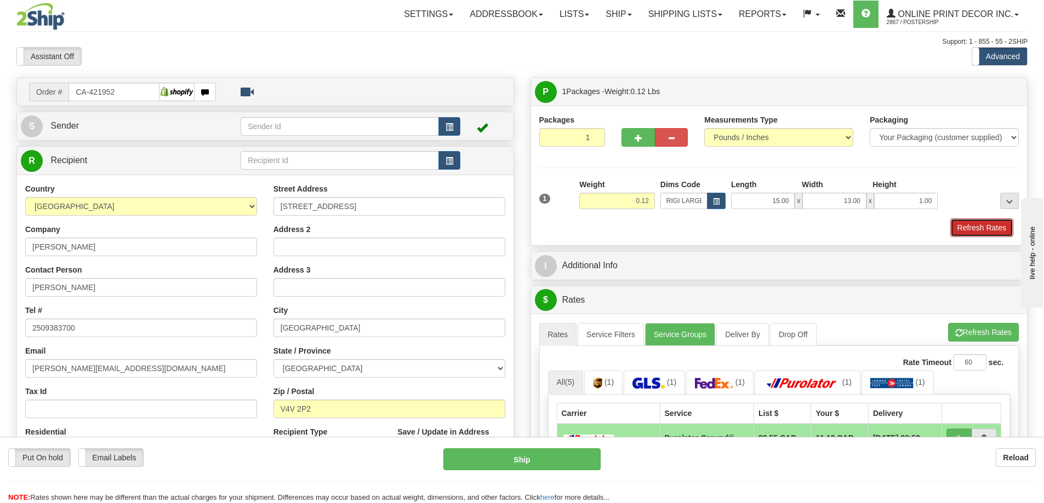
click at [988, 224] on button "Refresh Rates" at bounding box center [981, 228] width 63 height 19
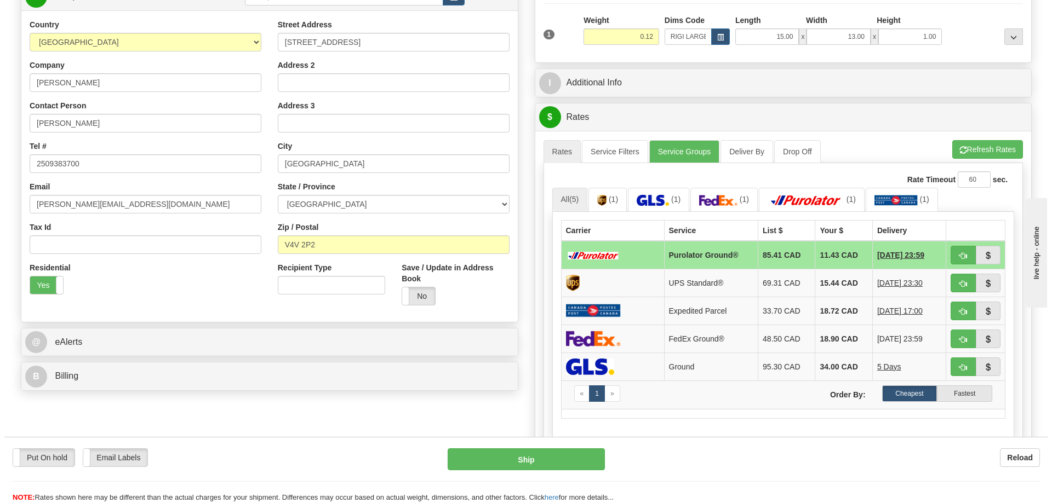
scroll to position [219, 0]
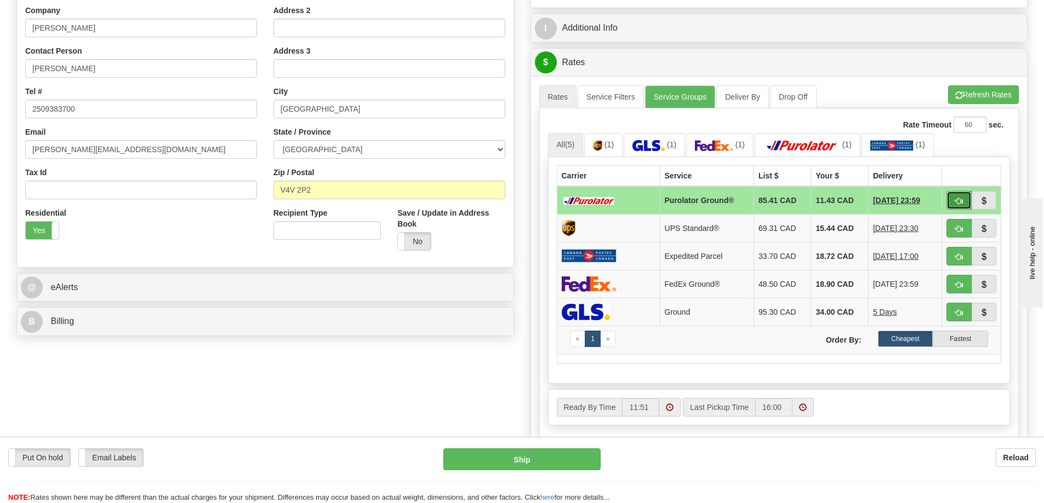
click at [961, 201] on span "button" at bounding box center [959, 201] width 8 height 7
type input "260"
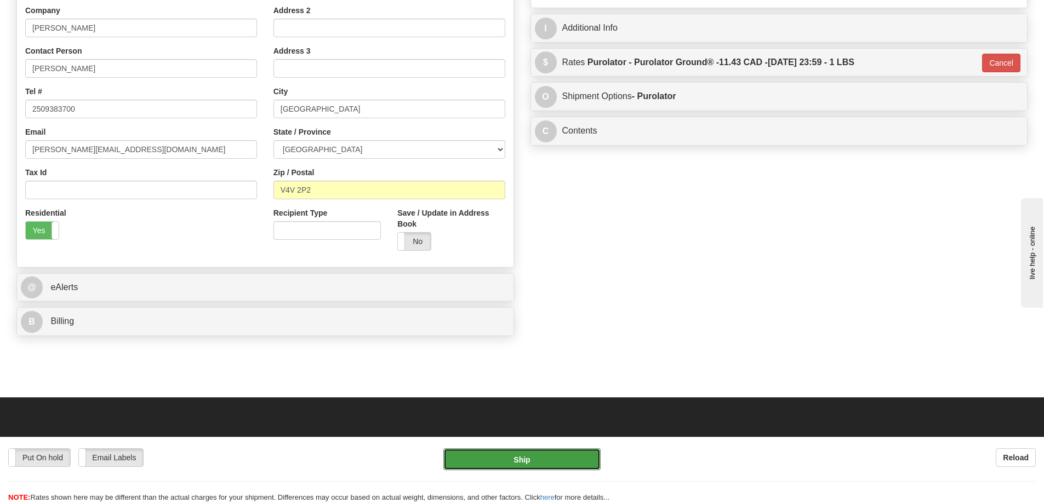
click at [529, 464] on button "Ship" at bounding box center [521, 460] width 157 height 22
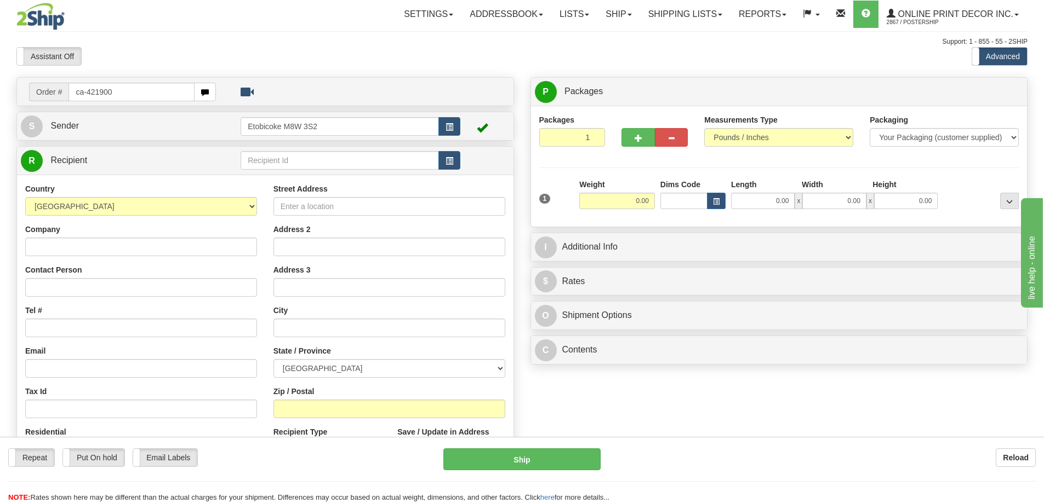
type input "ca-421900"
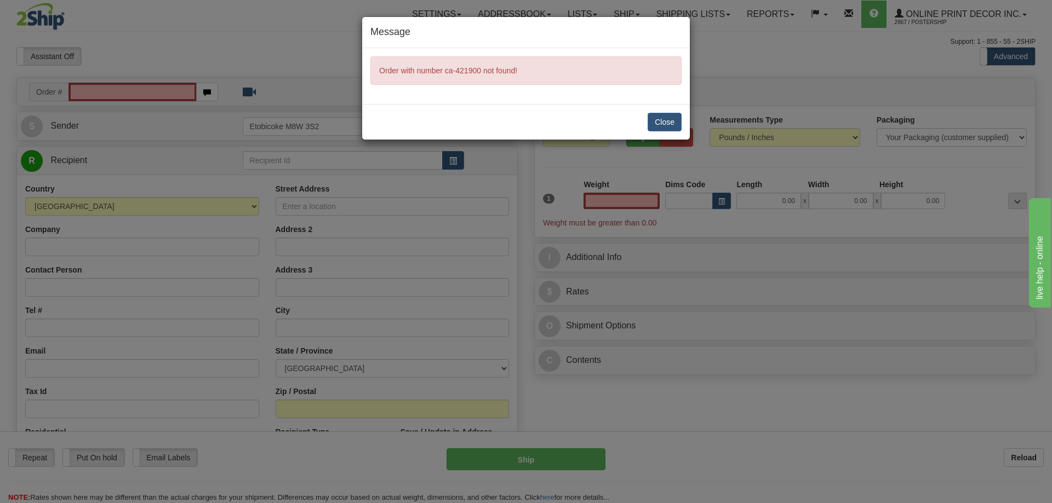
type input "0.00"
click at [668, 116] on button "Close" at bounding box center [665, 122] width 34 height 19
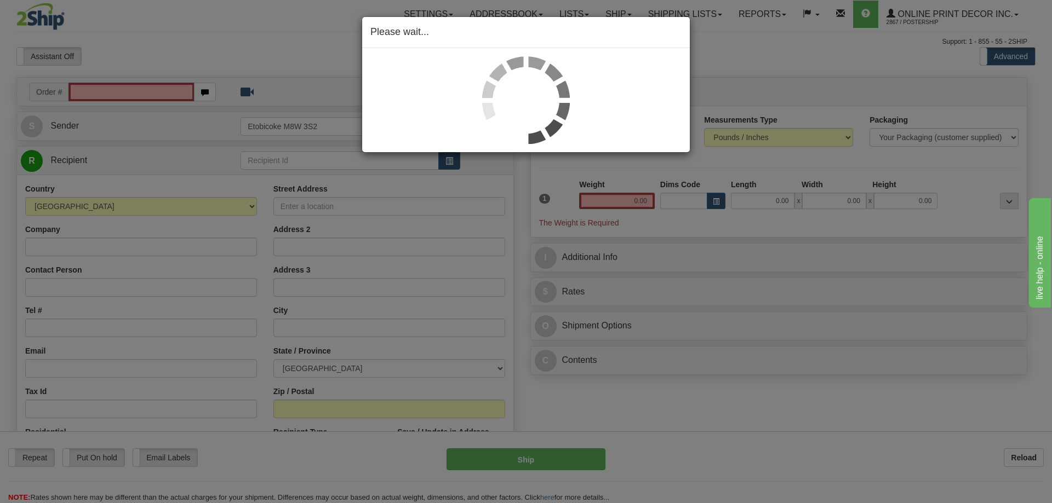
click at [169, 81] on div "Please wait..." at bounding box center [526, 251] width 1052 height 503
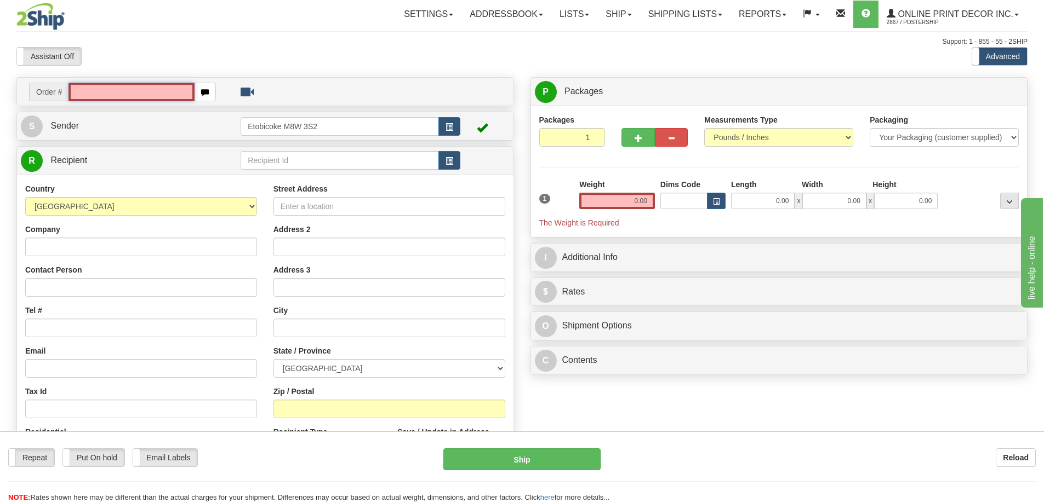
click at [152, 91] on input "text" at bounding box center [131, 92] width 126 height 19
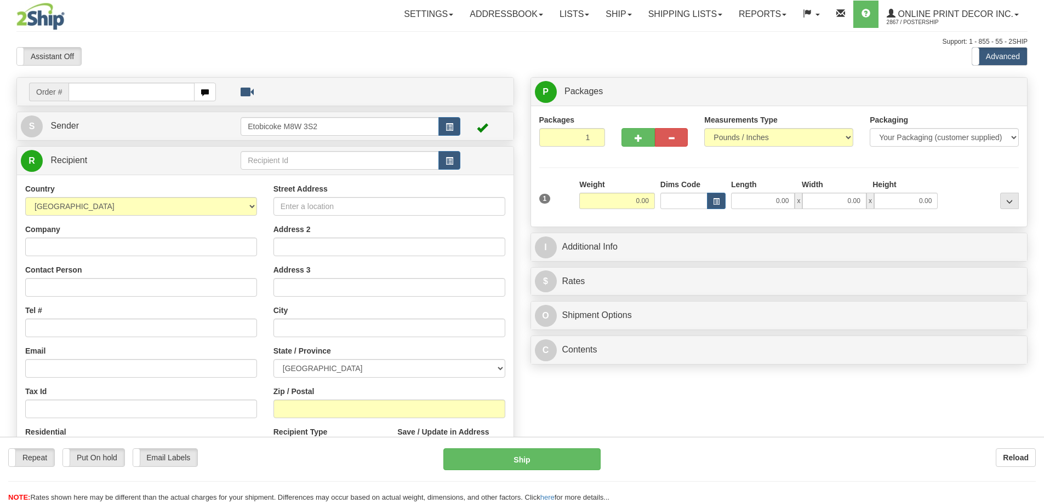
click at [140, 89] on div at bounding box center [522, 251] width 1044 height 503
click at [136, 91] on input "text" at bounding box center [131, 92] width 126 height 19
type input "ca-421900"
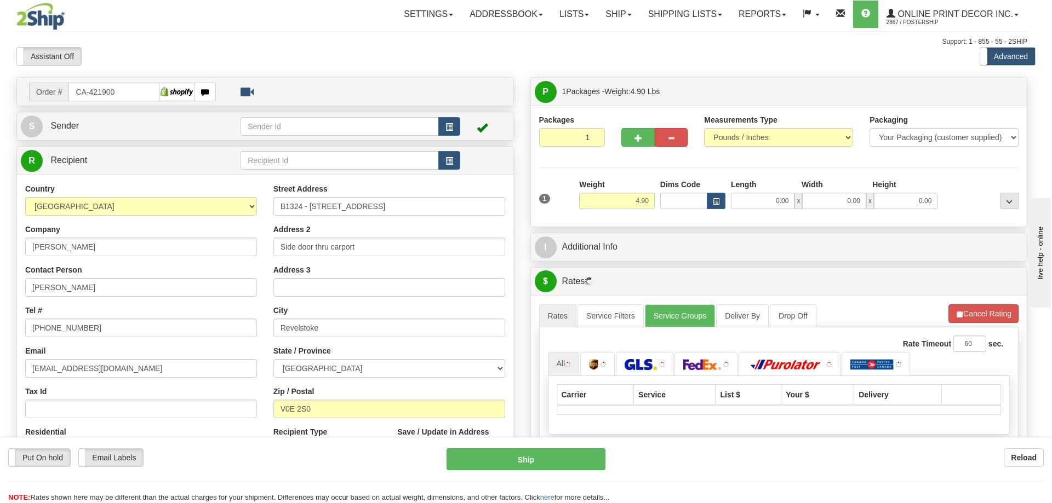
type input "REVELSTOKE"
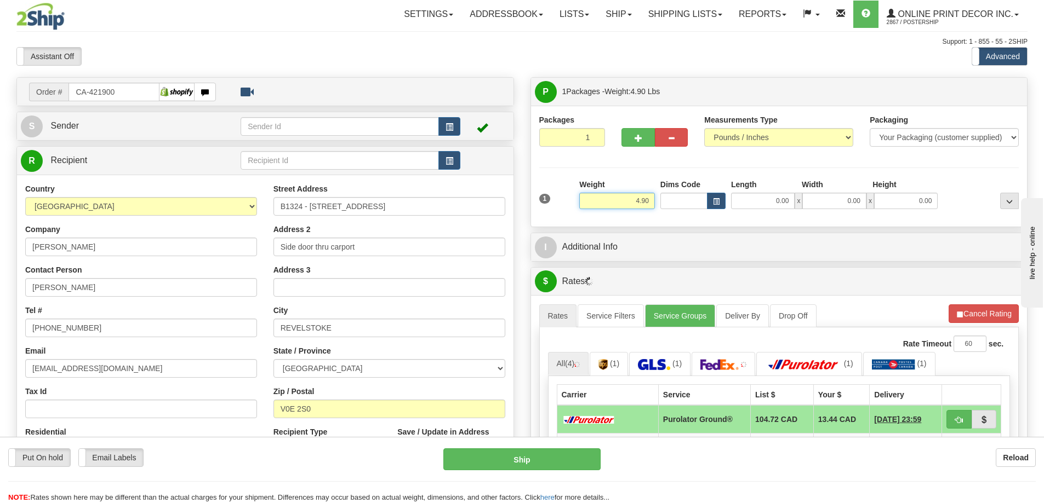
click at [651, 198] on input "4.90" at bounding box center [617, 201] width 76 height 16
type input "4"
type input "2.00"
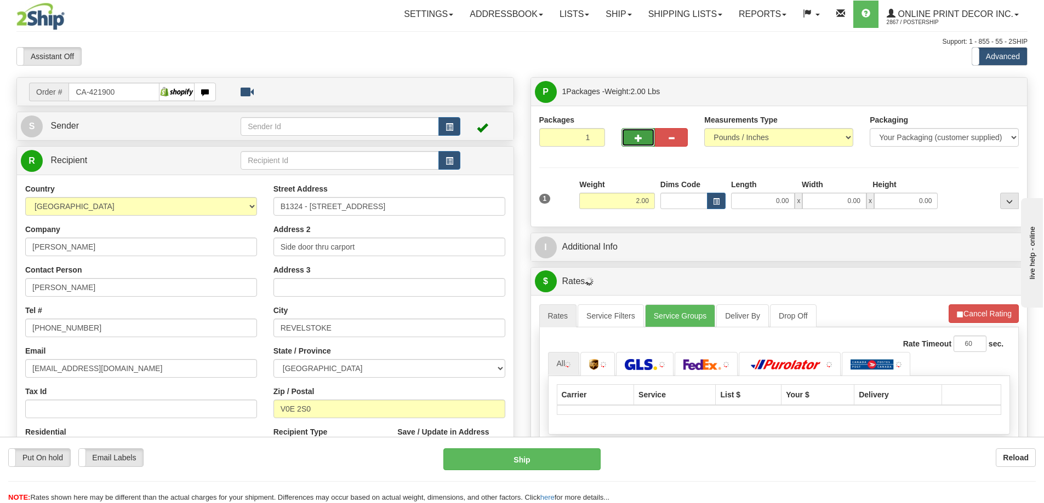
click at [634, 140] on span "button" at bounding box center [638, 138] width 8 height 7
radio input "true"
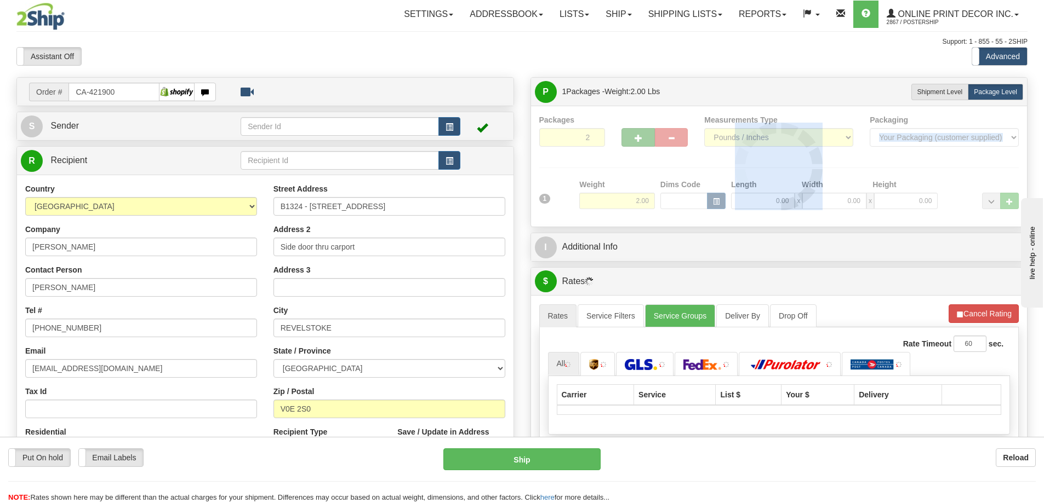
click at [634, 140] on div at bounding box center [779, 166] width 480 height 104
click at [634, 139] on div "Packages 2 1 Measurements Type" at bounding box center [779, 166] width 480 height 104
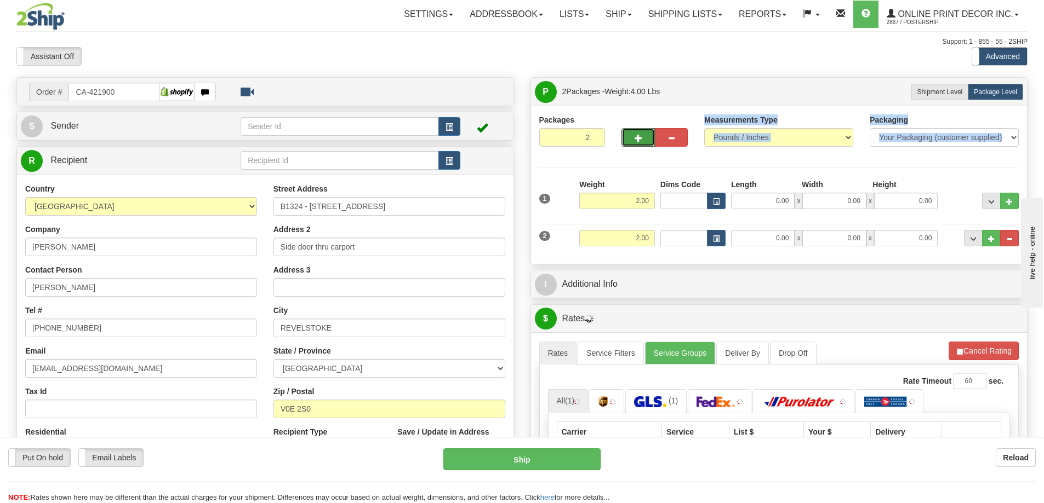
click at [637, 138] on span "button" at bounding box center [638, 138] width 8 height 7
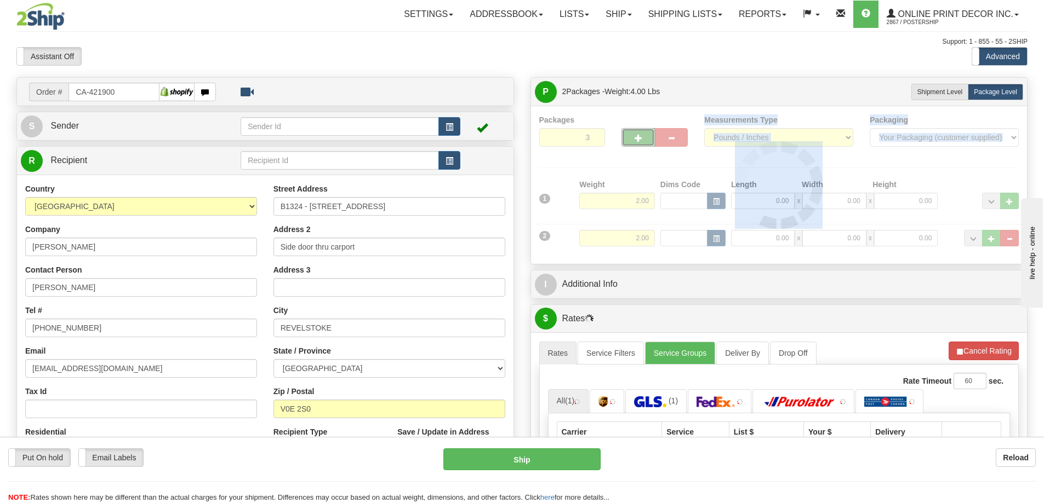
click at [637, 138] on div at bounding box center [779, 184] width 480 height 141
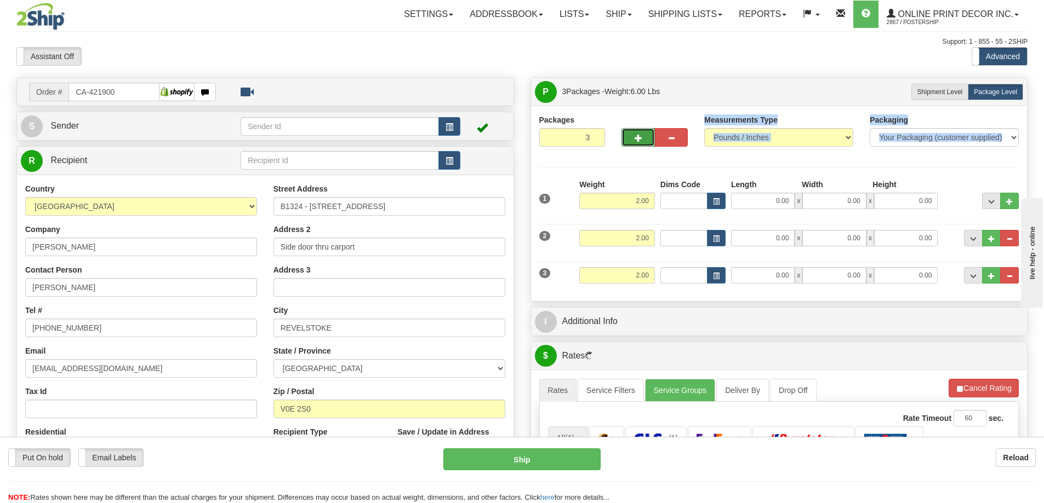
click at [638, 137] on span "button" at bounding box center [638, 138] width 8 height 7
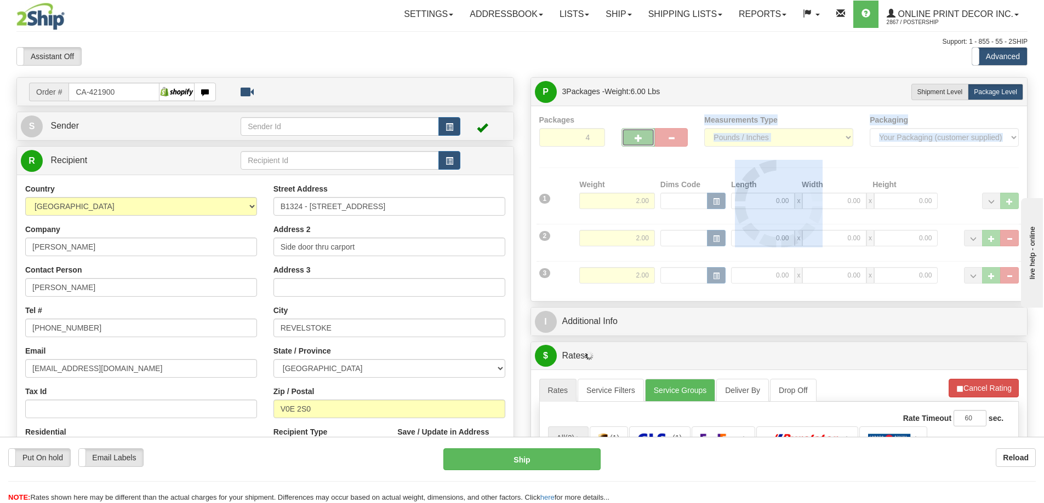
click at [638, 137] on div at bounding box center [779, 203] width 480 height 179
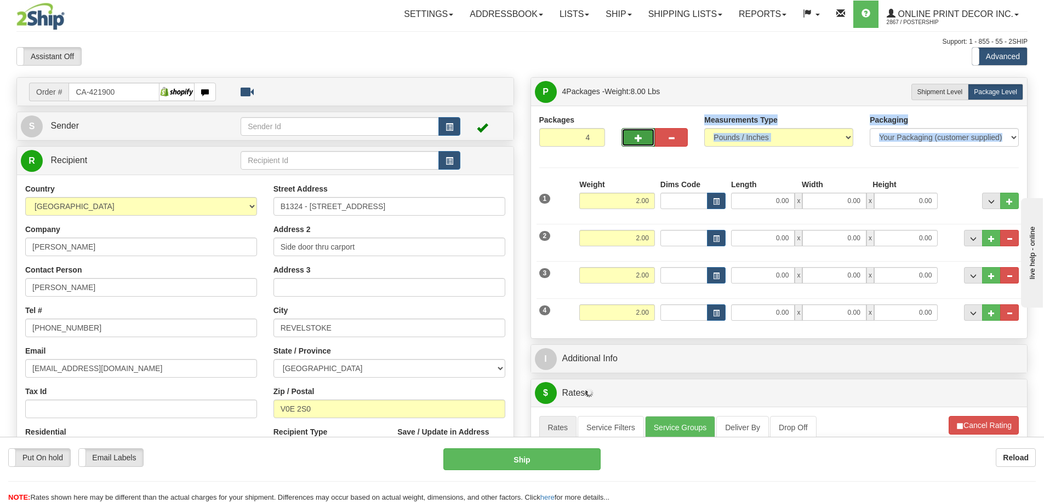
click at [639, 135] on span "button" at bounding box center [638, 138] width 8 height 7
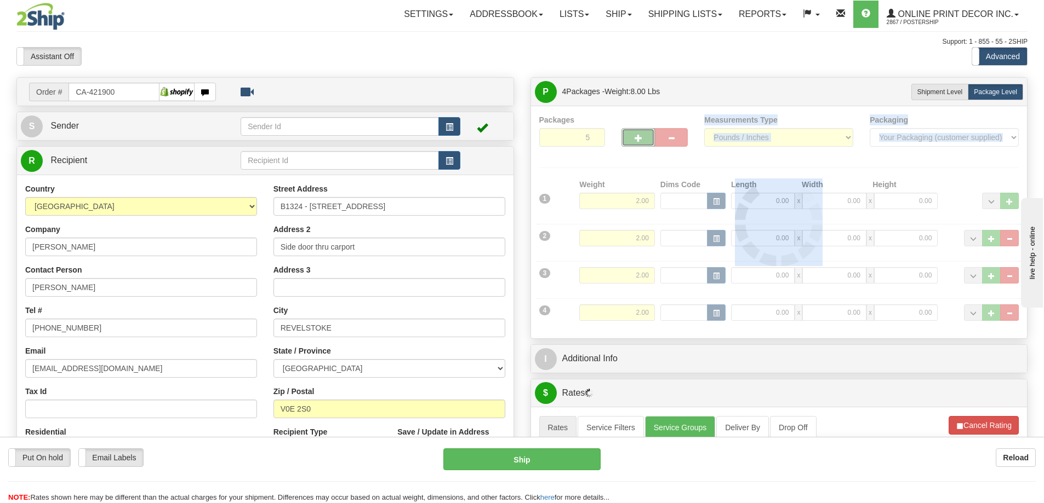
click at [639, 135] on div at bounding box center [779, 222] width 480 height 216
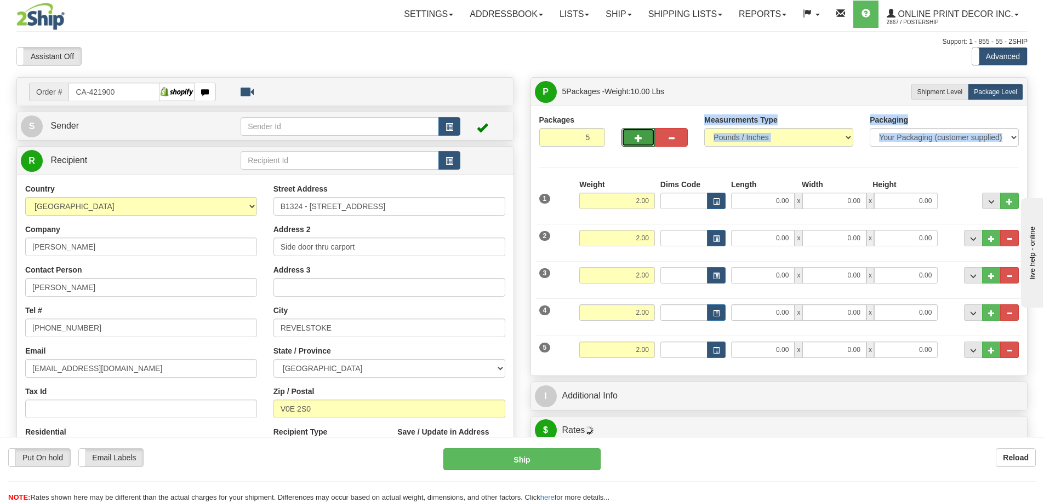
click at [639, 135] on span "button" at bounding box center [638, 138] width 8 height 7
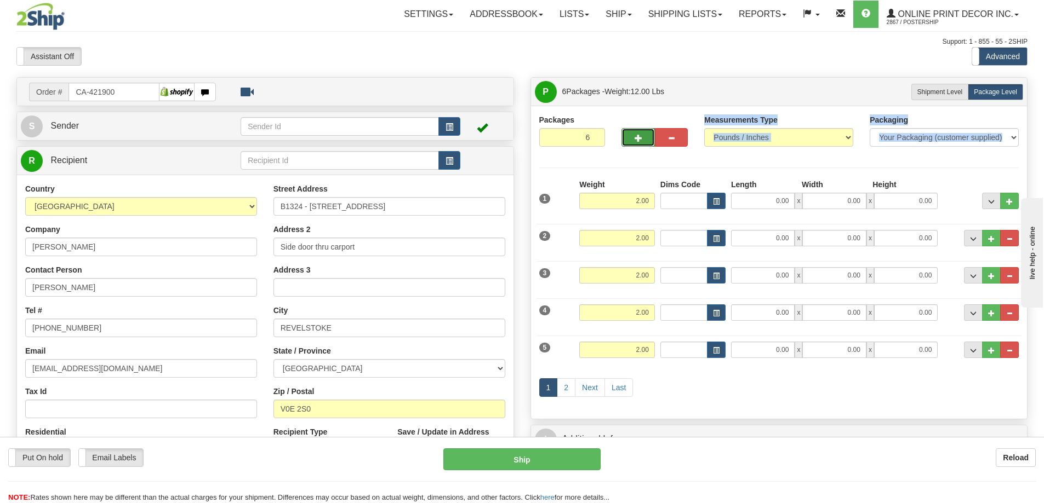
click at [643, 135] on button "button" at bounding box center [637, 137] width 33 height 19
type input "8"
click at [715, 199] on span "button" at bounding box center [716, 202] width 7 height 6
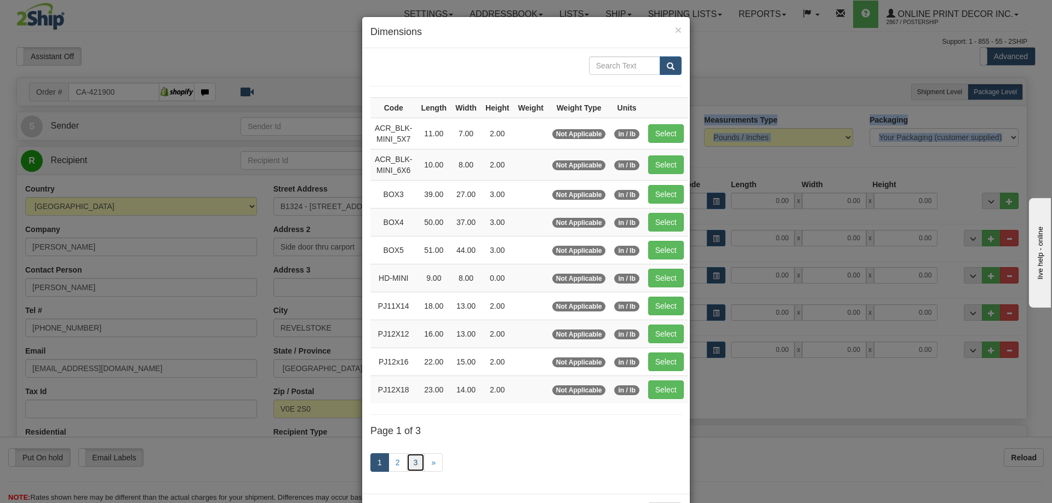
click at [408, 455] on link "3" at bounding box center [415, 463] width 19 height 19
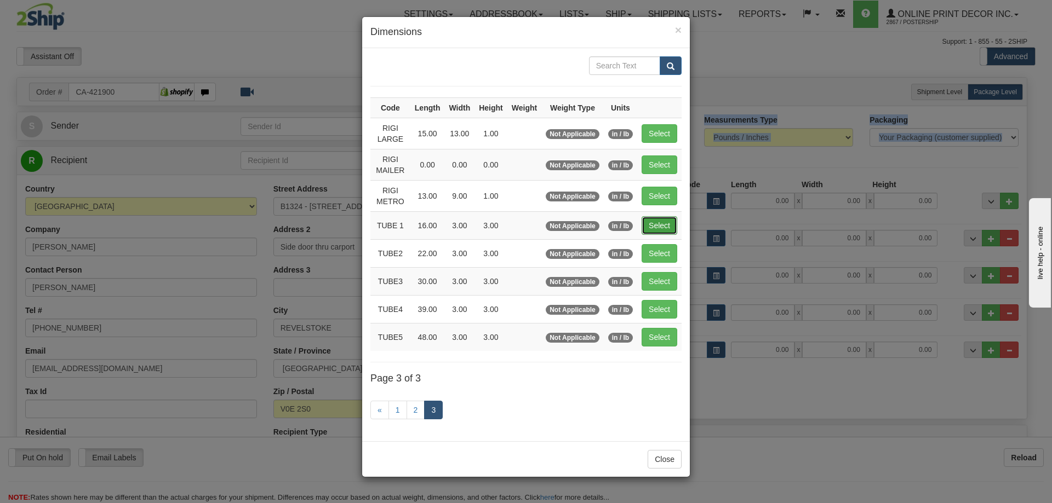
click at [658, 222] on button "Select" at bounding box center [659, 225] width 36 height 19
type input "TUBE 1"
type input "16.00"
type input "3.00"
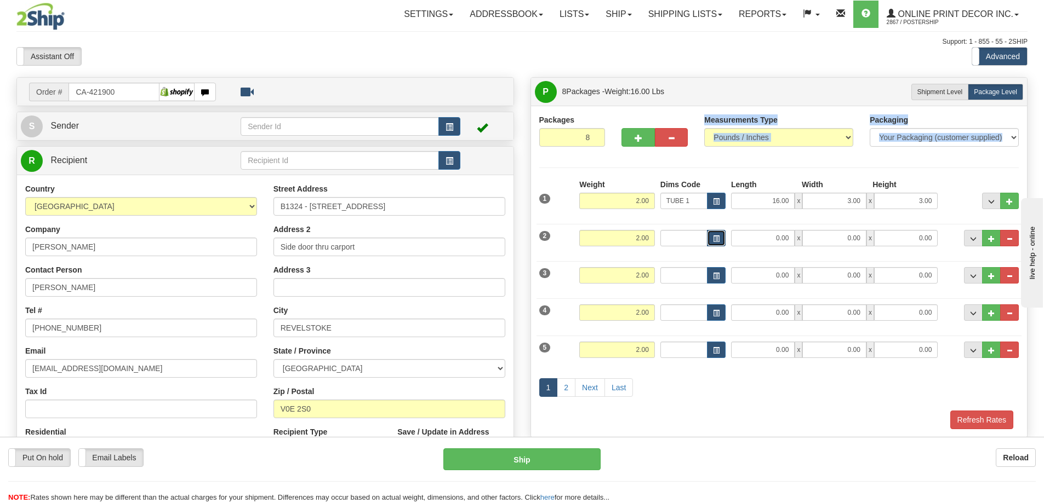
click at [714, 231] on button "button" at bounding box center [716, 238] width 19 height 16
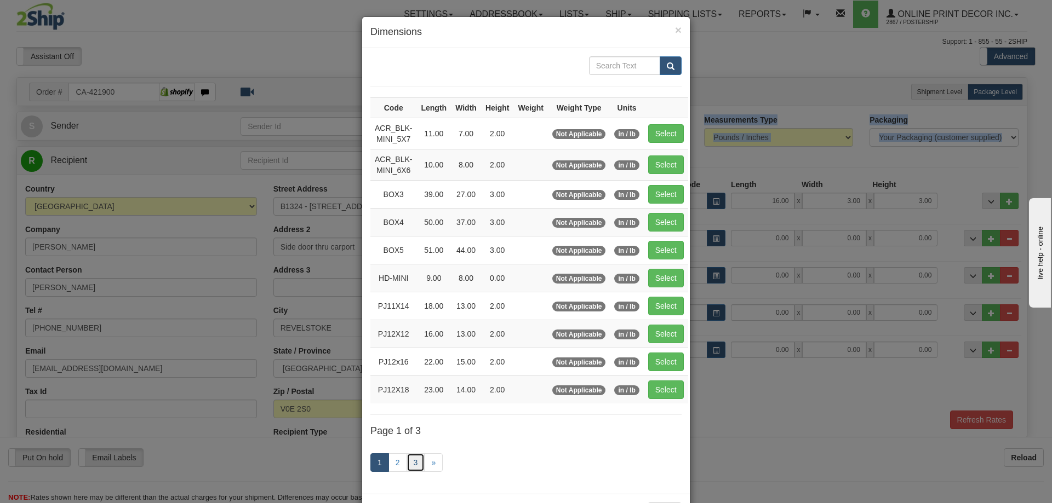
click at [413, 460] on link "3" at bounding box center [415, 463] width 19 height 19
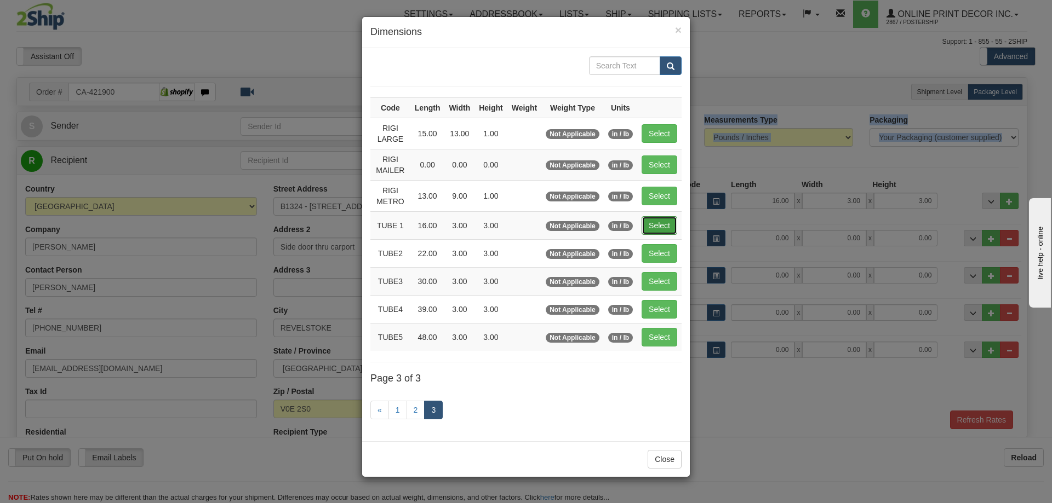
click at [664, 227] on button "Select" at bounding box center [659, 225] width 36 height 19
type input "TUBE 1"
type input "16.00"
type input "3.00"
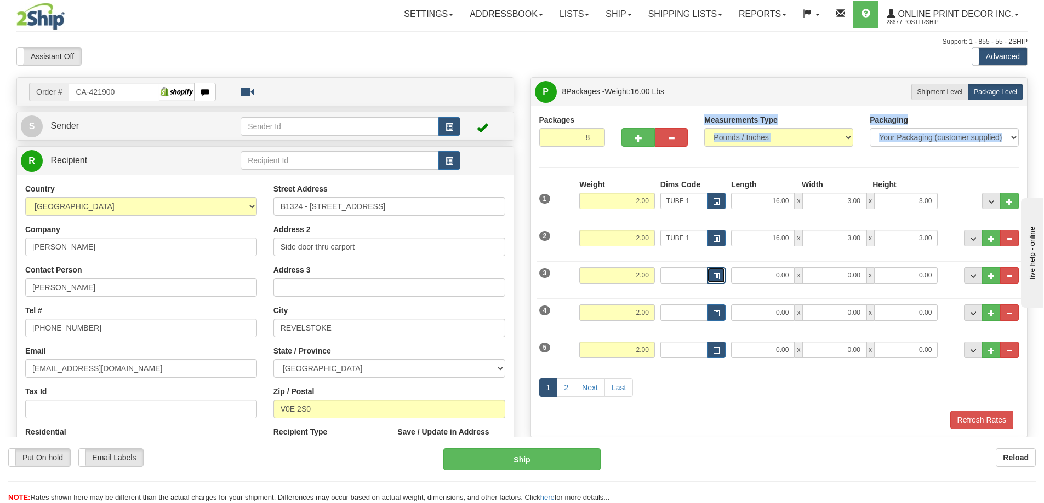
click at [719, 271] on button "button" at bounding box center [716, 275] width 19 height 16
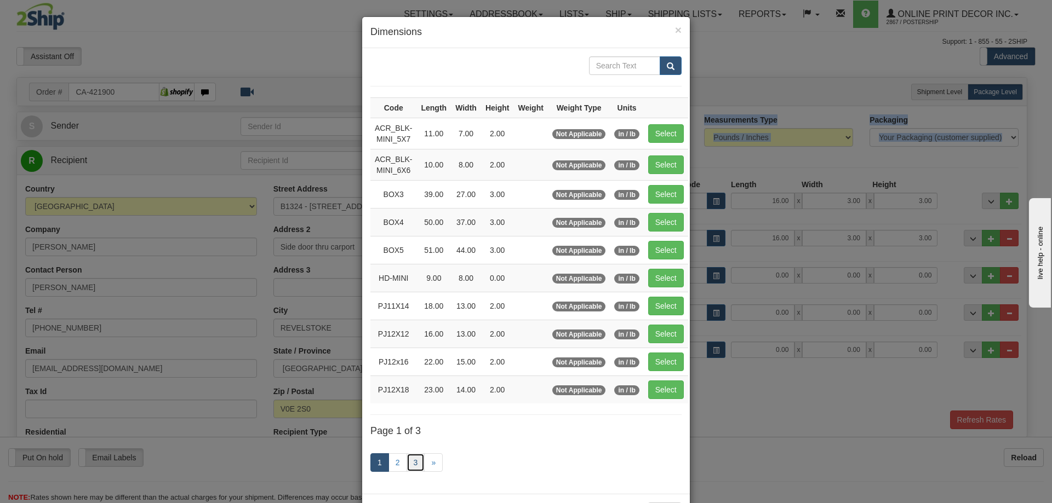
click at [413, 460] on link "3" at bounding box center [415, 463] width 19 height 19
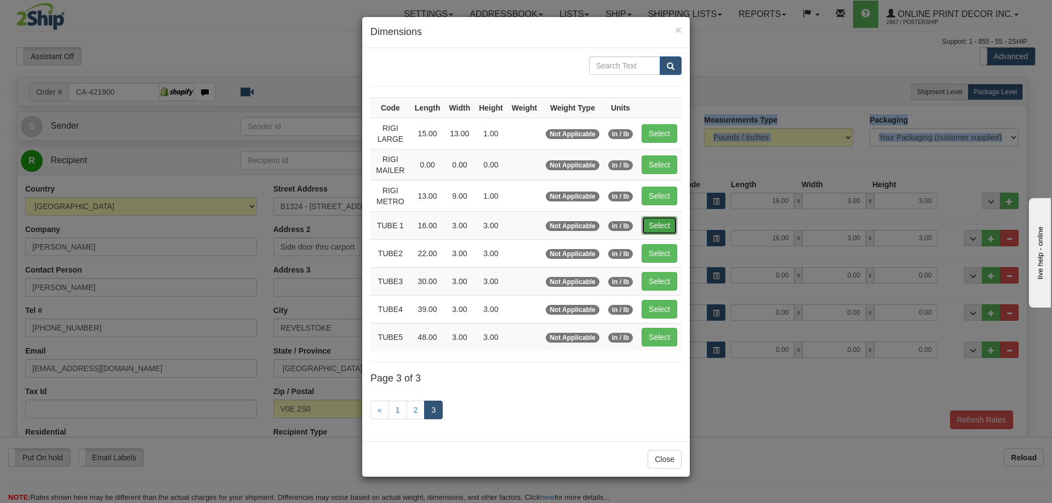
click at [661, 223] on button "Select" at bounding box center [659, 225] width 36 height 19
type input "TUBE 1"
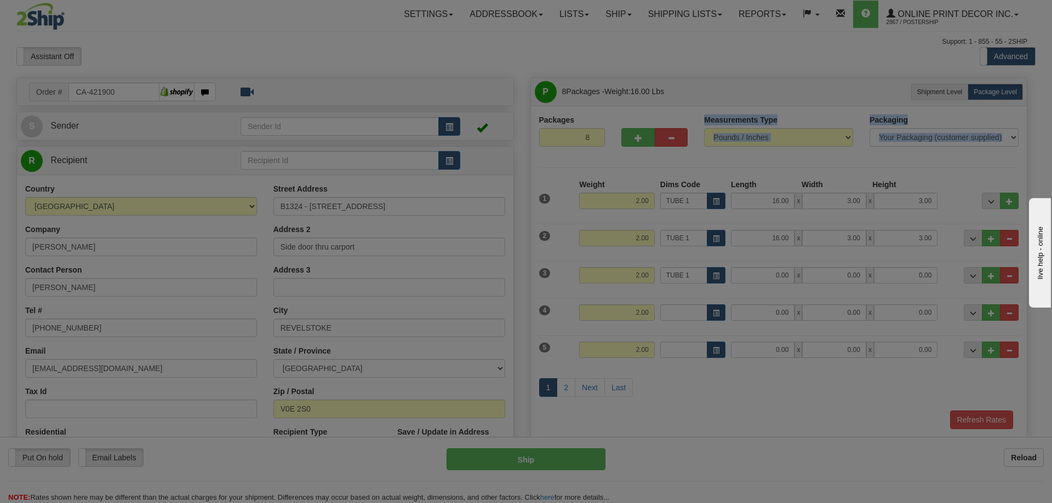
type input "16.00"
type input "3.00"
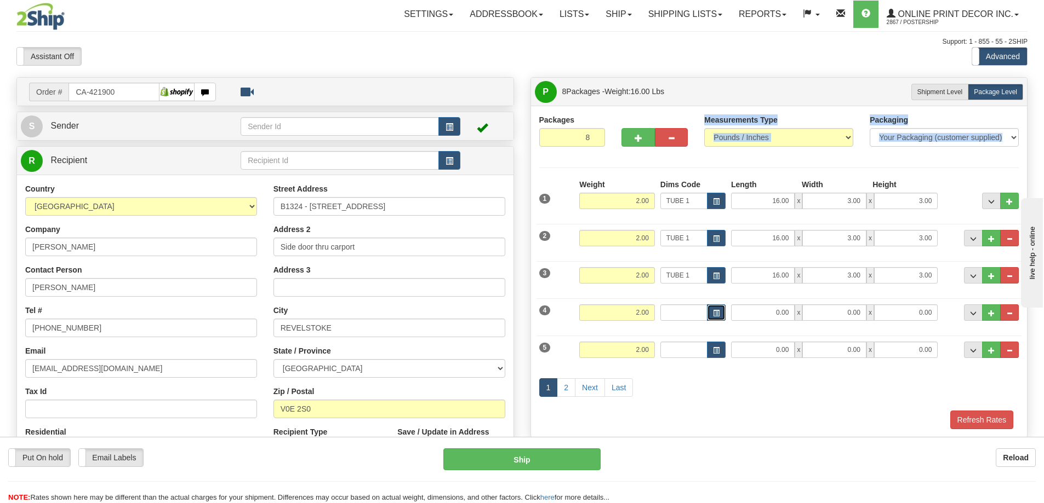
click at [718, 314] on span "button" at bounding box center [716, 314] width 7 height 6
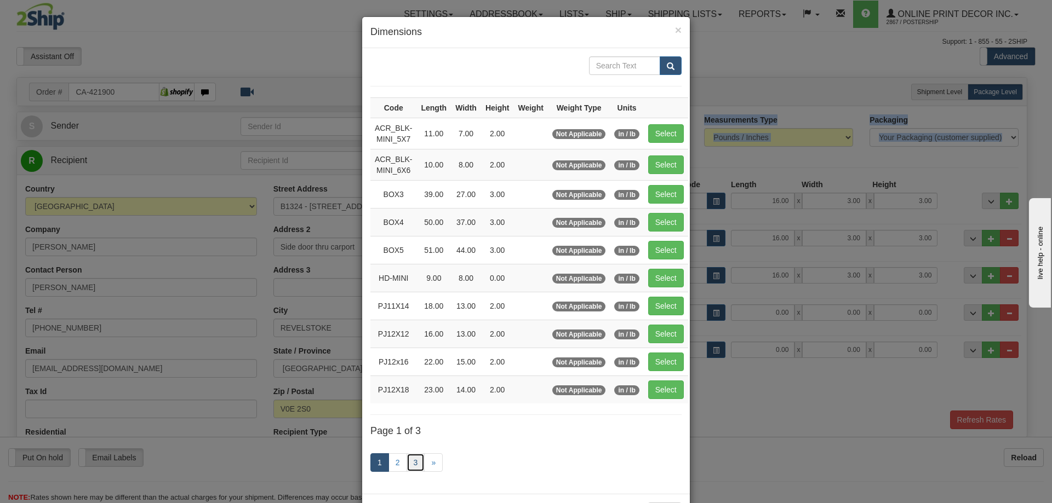
drag, startPoint x: 413, startPoint y: 459, endPoint x: 421, endPoint y: 454, distance: 10.1
click at [413, 459] on link "3" at bounding box center [415, 463] width 19 height 19
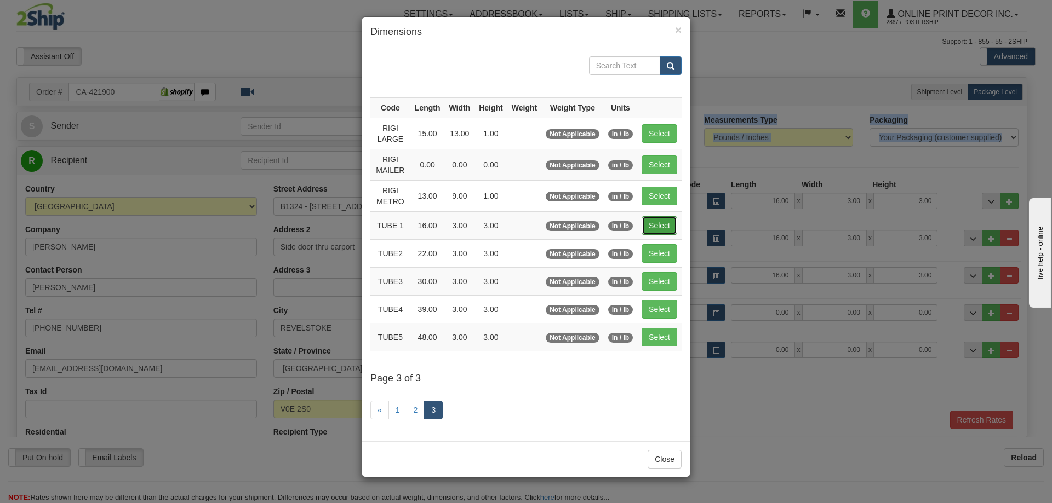
click at [660, 227] on button "Select" at bounding box center [659, 225] width 36 height 19
type input "TUBE 1"
type input "16.00"
type input "3.00"
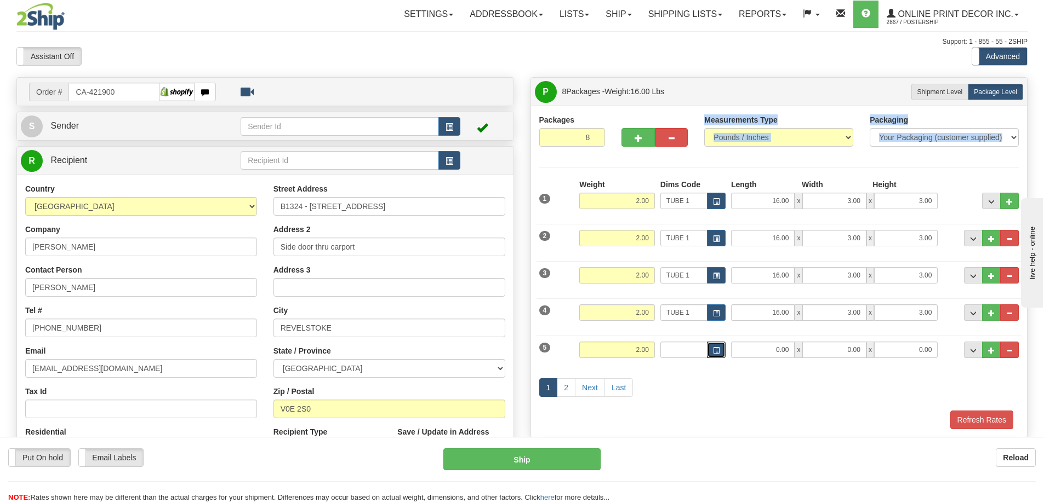
click at [715, 350] on span "button" at bounding box center [716, 351] width 7 height 6
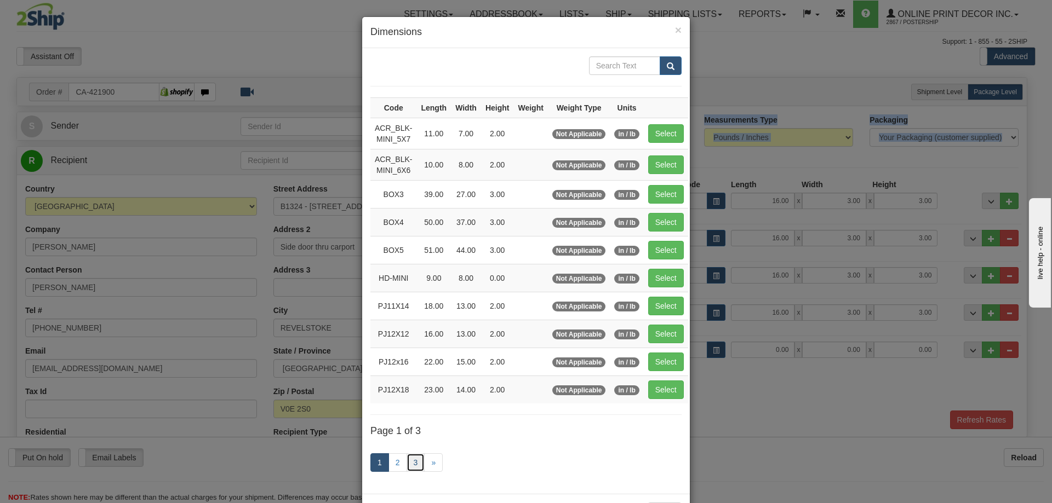
click at [409, 457] on link "3" at bounding box center [415, 463] width 19 height 19
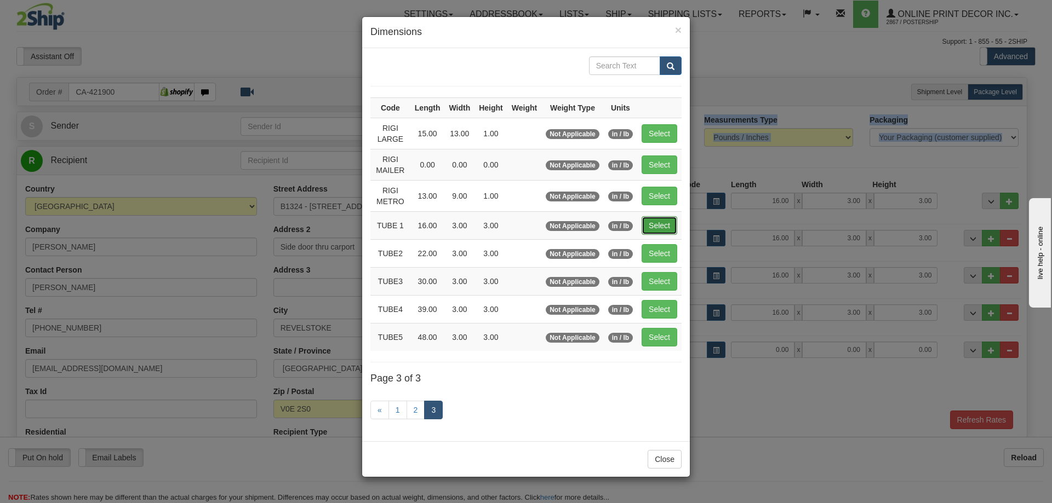
click at [666, 225] on button "Select" at bounding box center [659, 225] width 36 height 19
type input "TUBE 1"
type input "16.00"
type input "3.00"
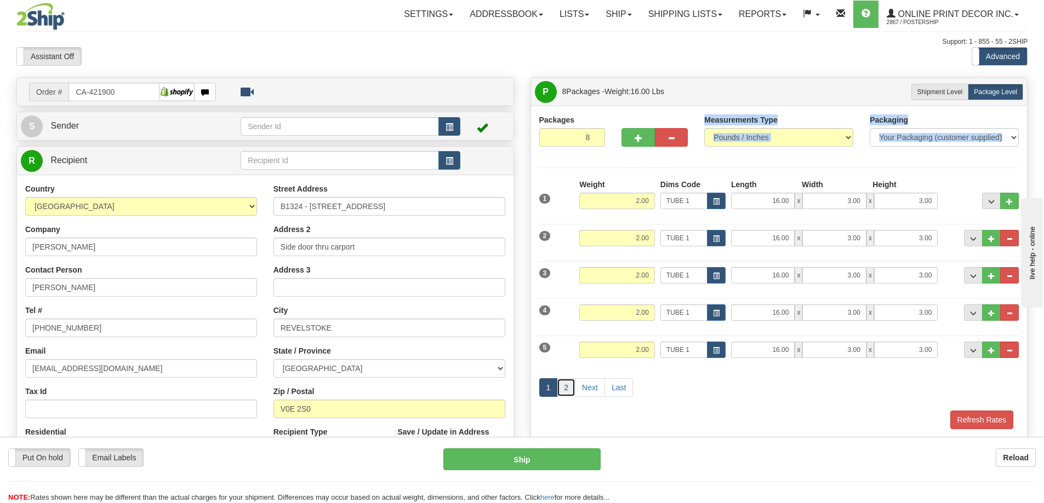
click at [567, 386] on link "2" at bounding box center [566, 388] width 19 height 19
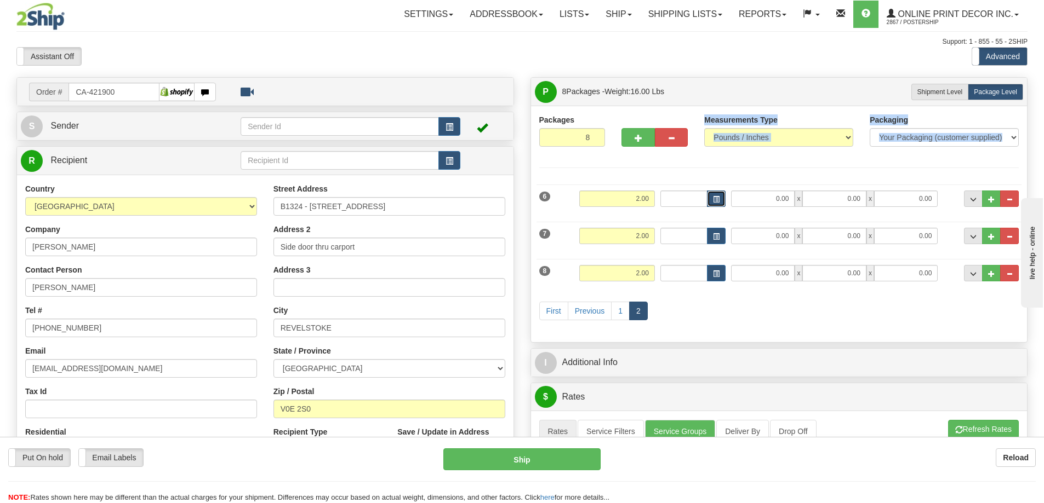
click at [718, 193] on button "button" at bounding box center [716, 199] width 19 height 16
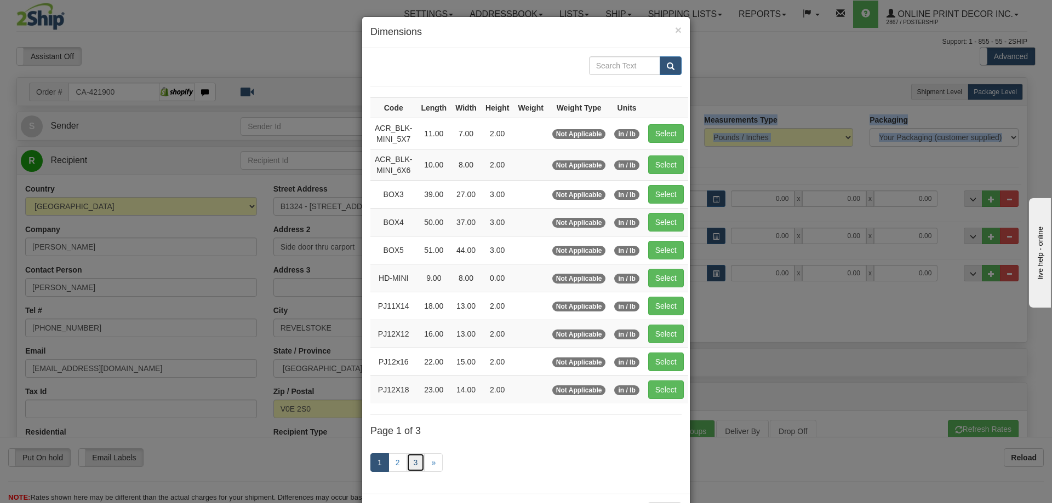
click at [416, 459] on link "3" at bounding box center [415, 463] width 19 height 19
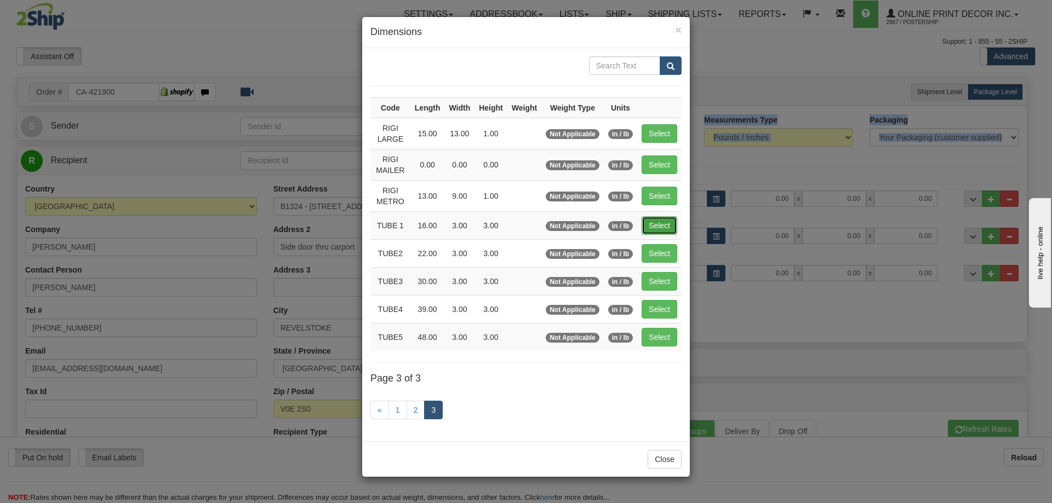
click at [669, 226] on button "Select" at bounding box center [659, 225] width 36 height 19
type input "TUBE 1"
type input "16.00"
type input "3.00"
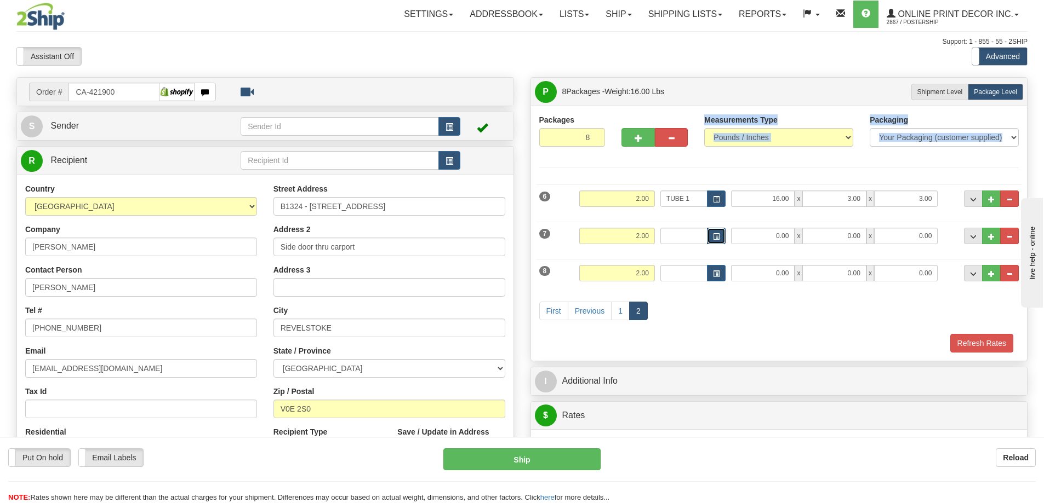
click at [713, 234] on span "button" at bounding box center [716, 237] width 7 height 6
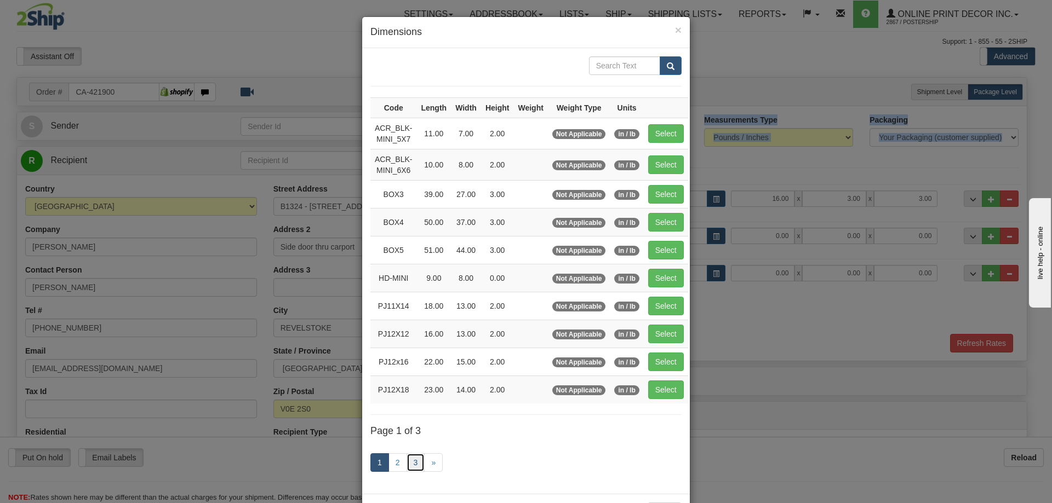
click at [410, 458] on link "3" at bounding box center [415, 463] width 19 height 19
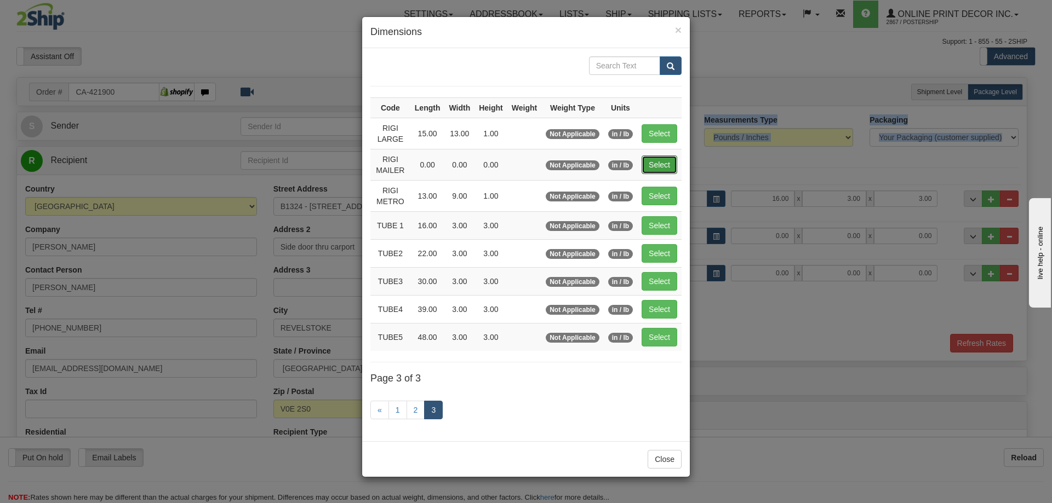
drag, startPoint x: 662, startPoint y: 169, endPoint x: 666, endPoint y: 193, distance: 24.5
click at [663, 169] on button "Select" at bounding box center [659, 165] width 36 height 19
type input "RIGI MAILER"
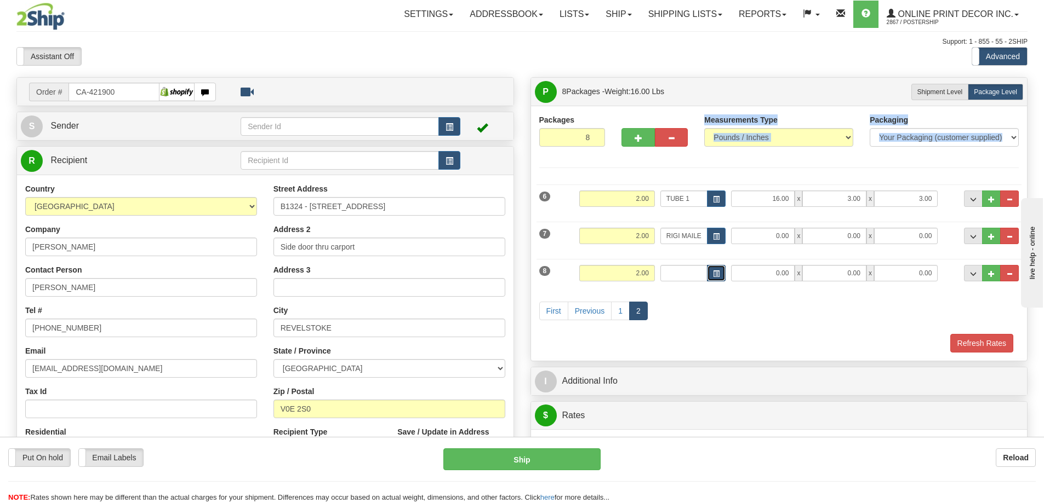
click at [719, 274] on span "button" at bounding box center [716, 274] width 7 height 6
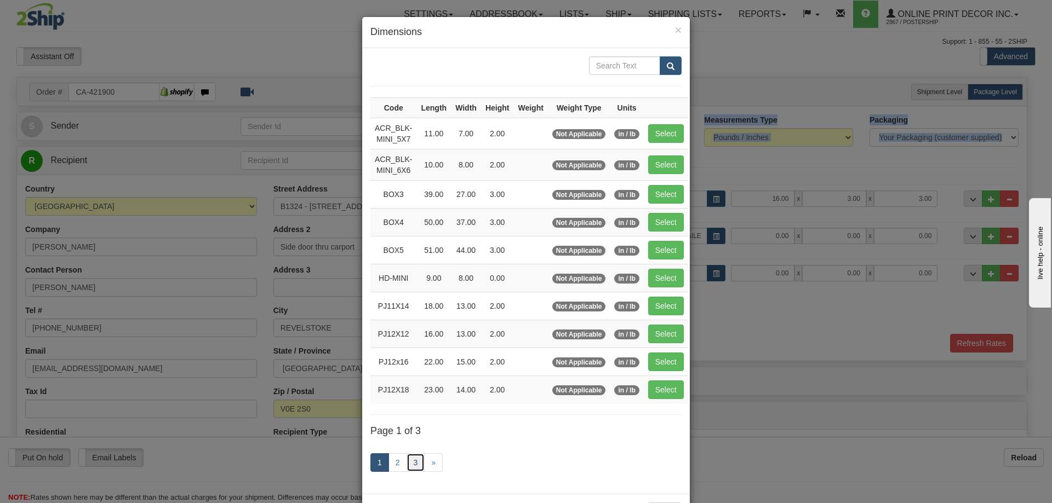
click at [409, 461] on link "3" at bounding box center [415, 463] width 19 height 19
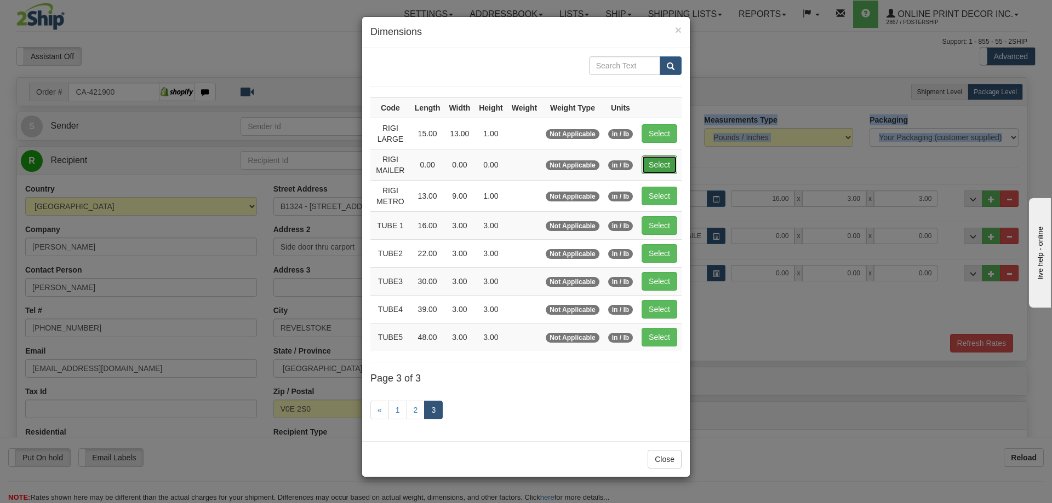
click at [666, 164] on button "Select" at bounding box center [659, 165] width 36 height 19
type input "RIGI MAILER"
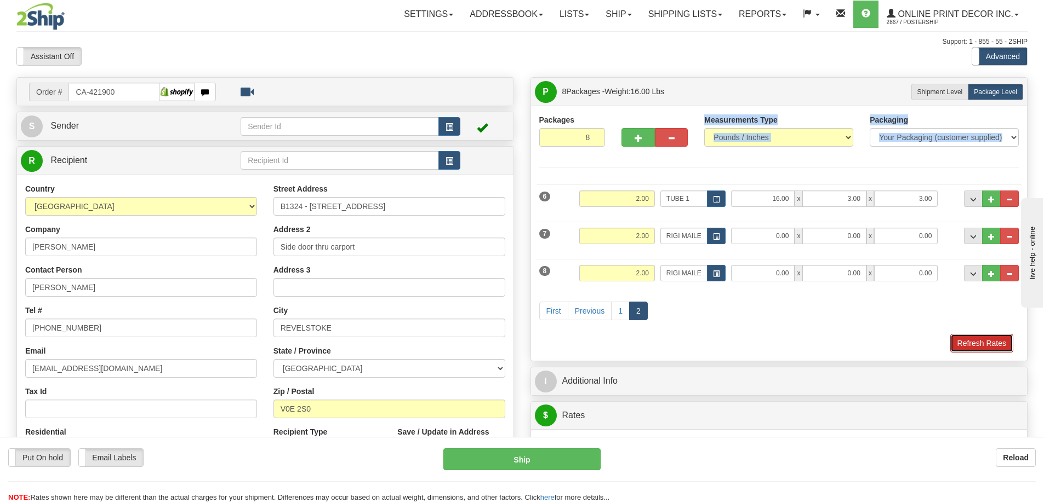
click at [977, 343] on button "Refresh Rates" at bounding box center [981, 343] width 63 height 19
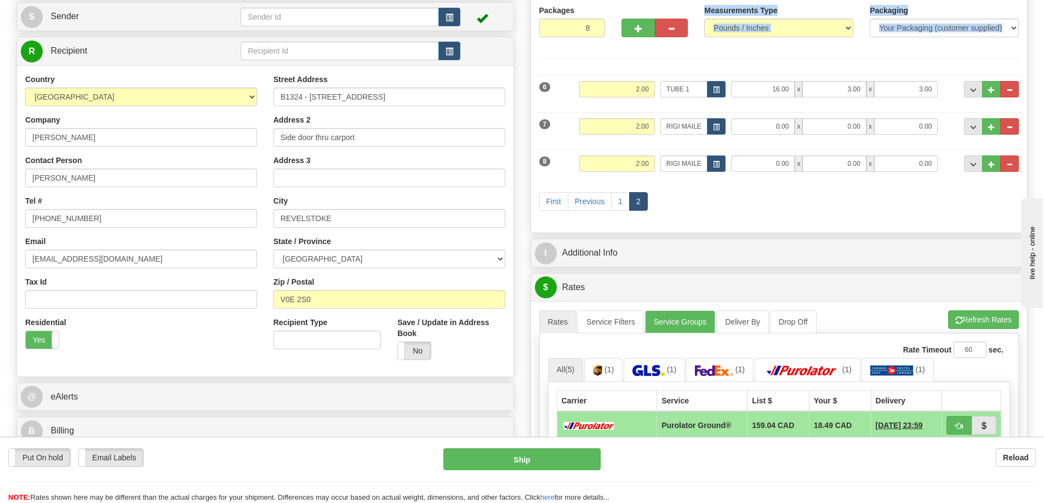
scroll to position [219, 0]
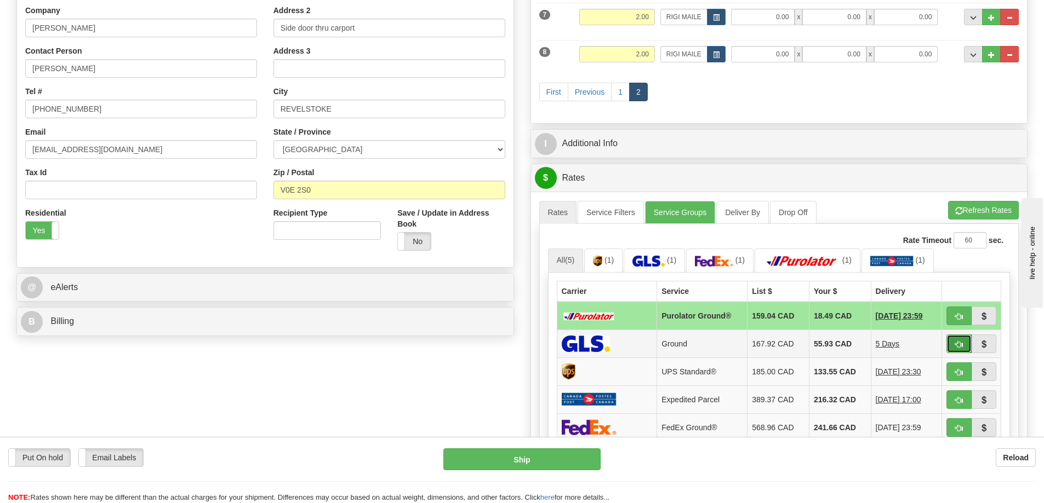
click at [961, 342] on span "button" at bounding box center [959, 344] width 8 height 7
type input "1"
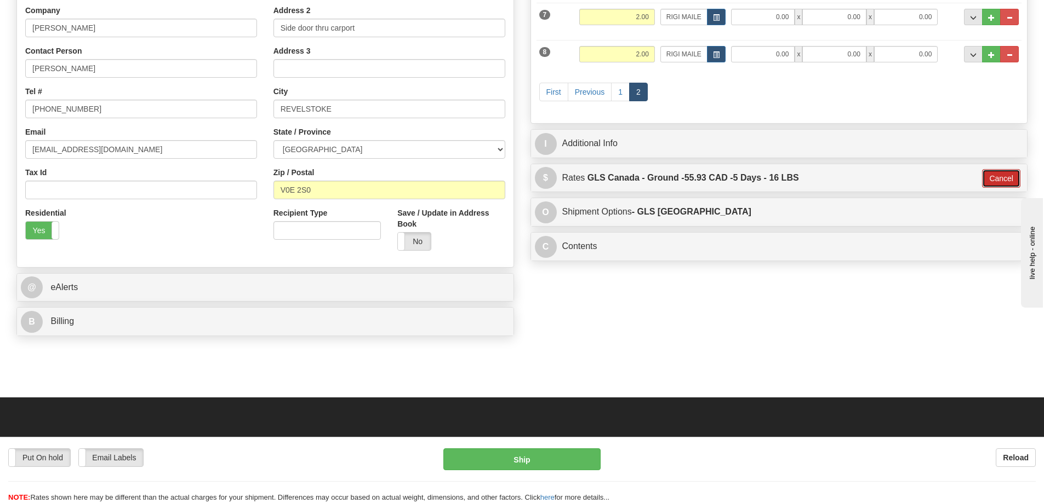
click at [990, 179] on button "Cancel" at bounding box center [1001, 178] width 38 height 19
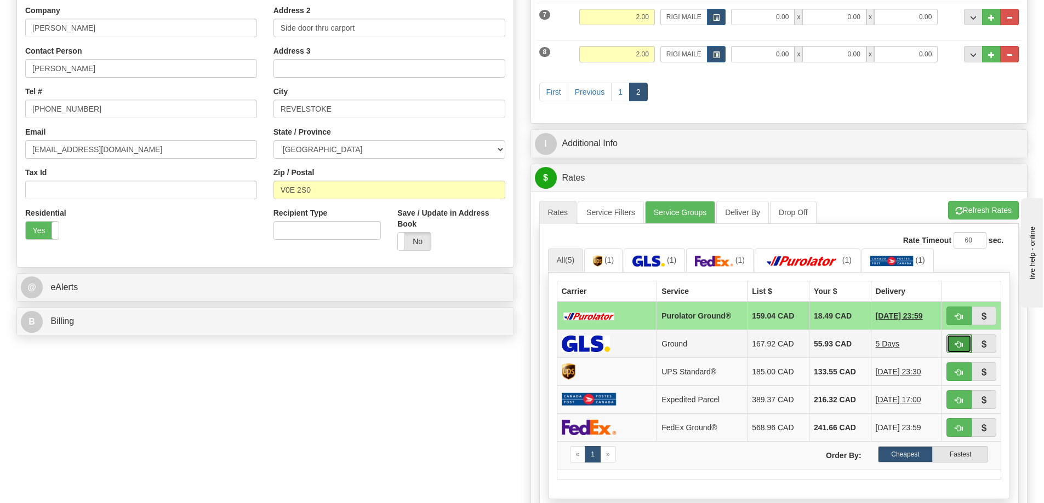
click at [953, 343] on button "button" at bounding box center [958, 344] width 25 height 19
type input "1"
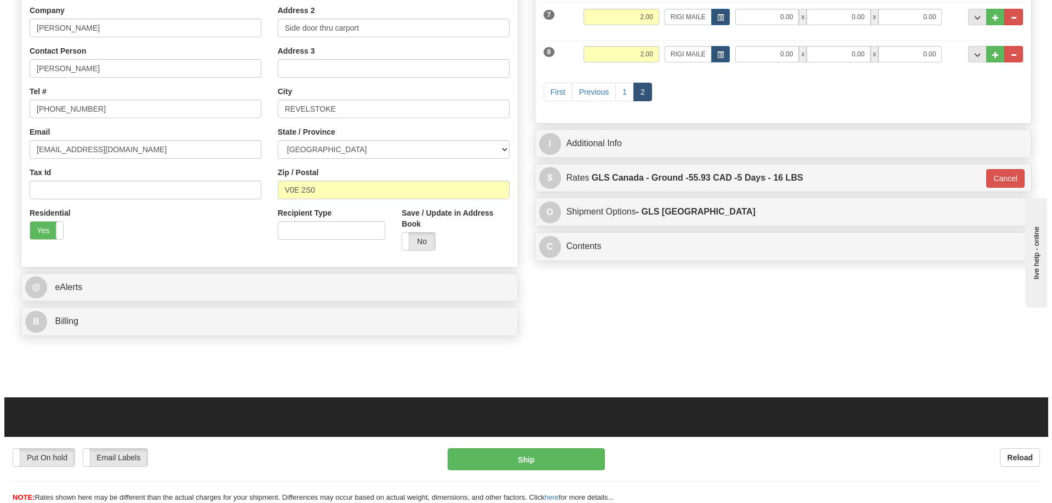
scroll to position [274, 0]
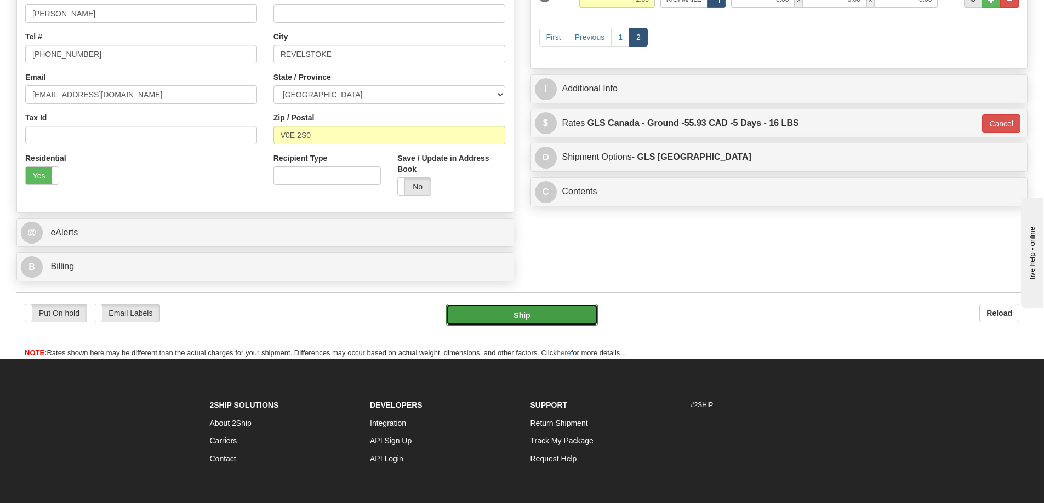
click at [578, 314] on button "Ship" at bounding box center [522, 315] width 152 height 22
